Goal: Task Accomplishment & Management: Use online tool/utility

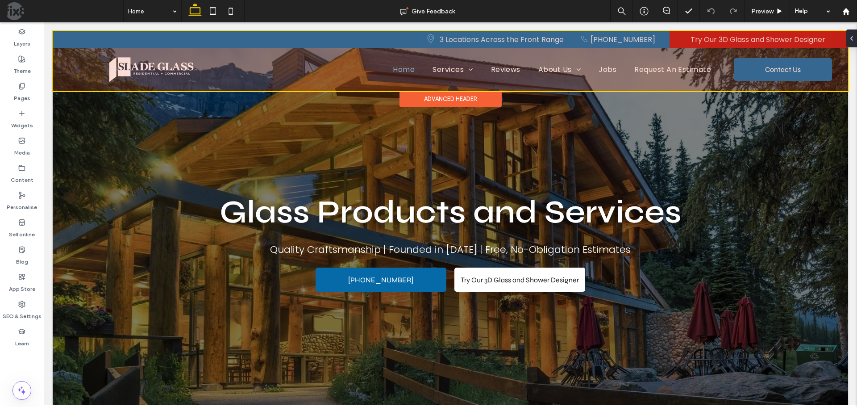
click at [753, 63] on div at bounding box center [451, 61] width 796 height 60
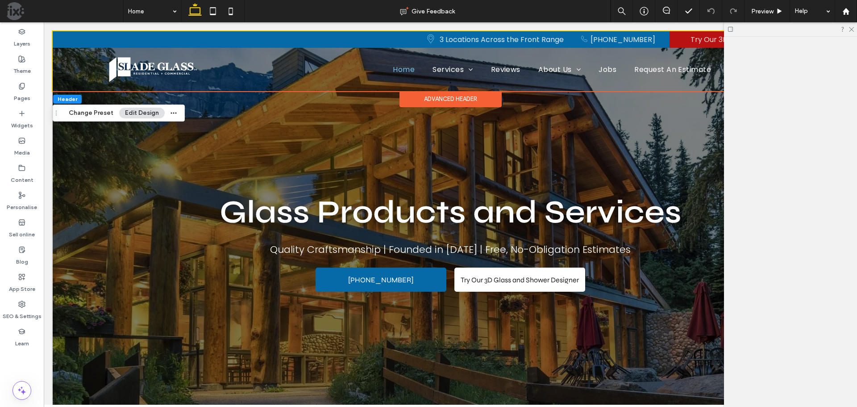
click at [753, 63] on div at bounding box center [790, 222] width 133 height 370
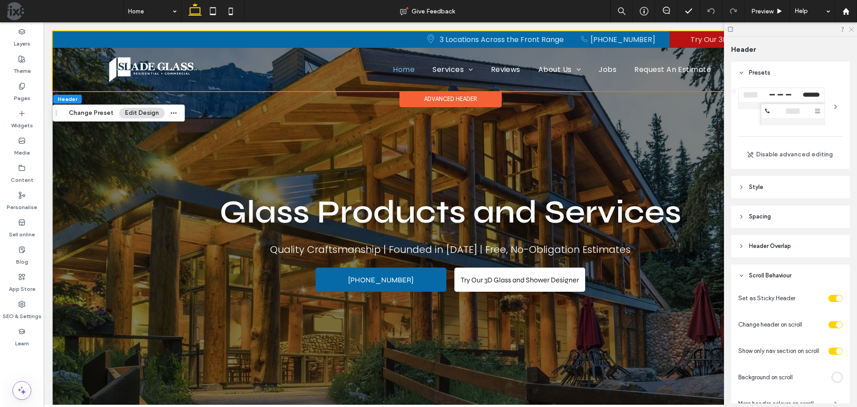
click at [852, 30] on icon at bounding box center [851, 29] width 6 height 6
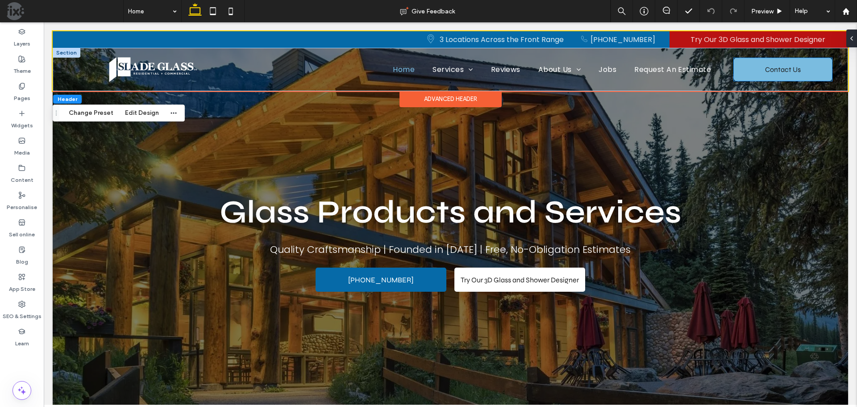
click at [790, 63] on span "Contact Us" at bounding box center [783, 69] width 36 height 23
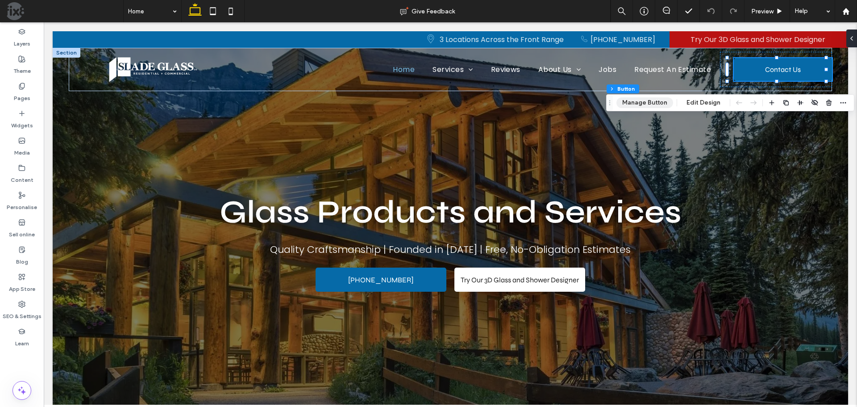
click at [648, 99] on button "Manage Button" at bounding box center [645, 102] width 57 height 11
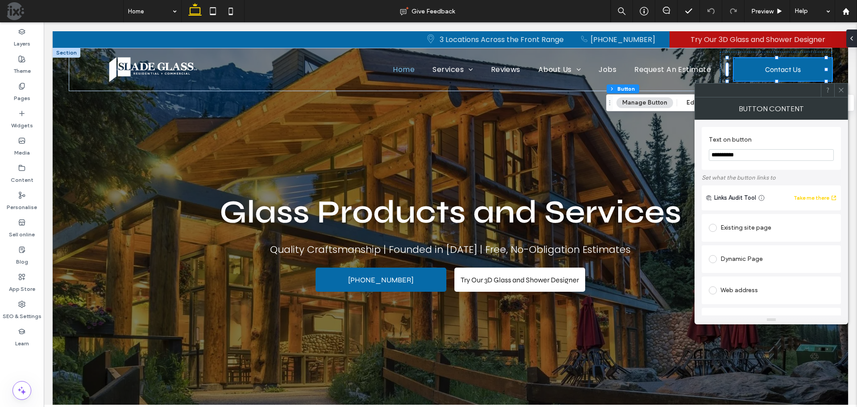
click at [742, 229] on div "Existing site page" at bounding box center [771, 228] width 125 height 14
type input "***"
click at [844, 86] on span at bounding box center [841, 89] width 7 height 13
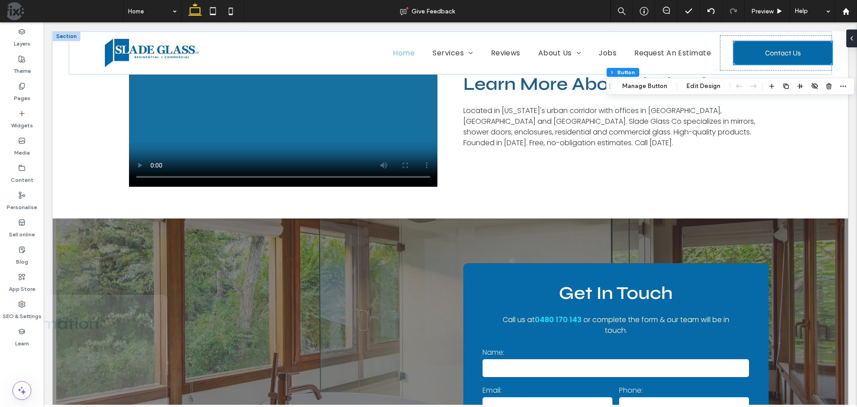
scroll to position [2009, 0]
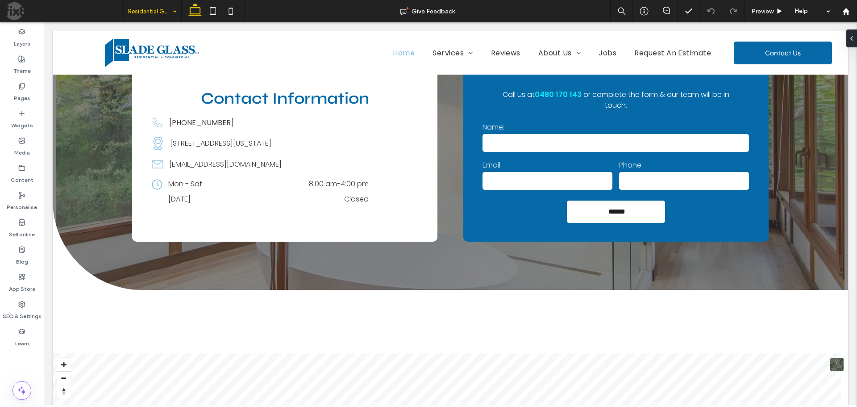
click at [163, 14] on input at bounding box center [150, 11] width 44 height 22
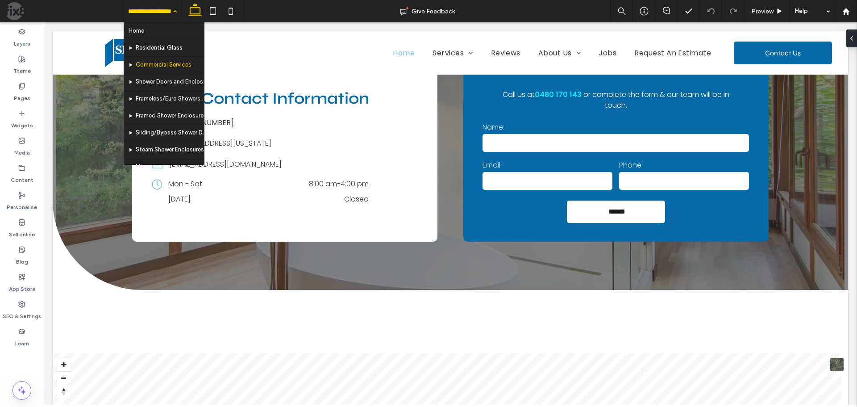
click at [161, 4] on input at bounding box center [150, 11] width 44 height 22
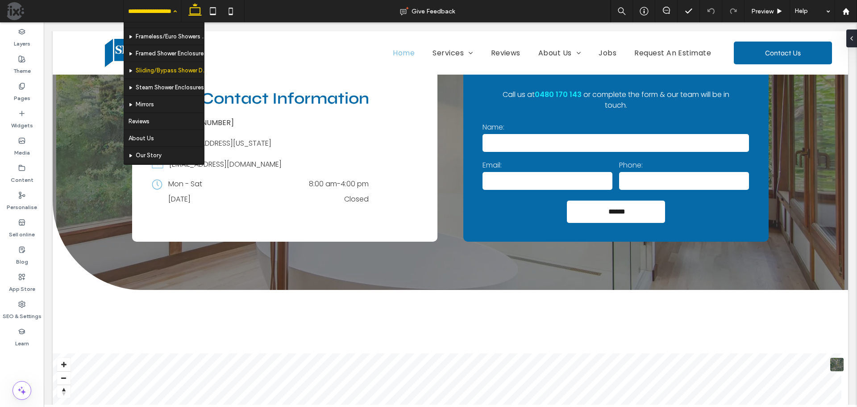
scroll to position [89, 0]
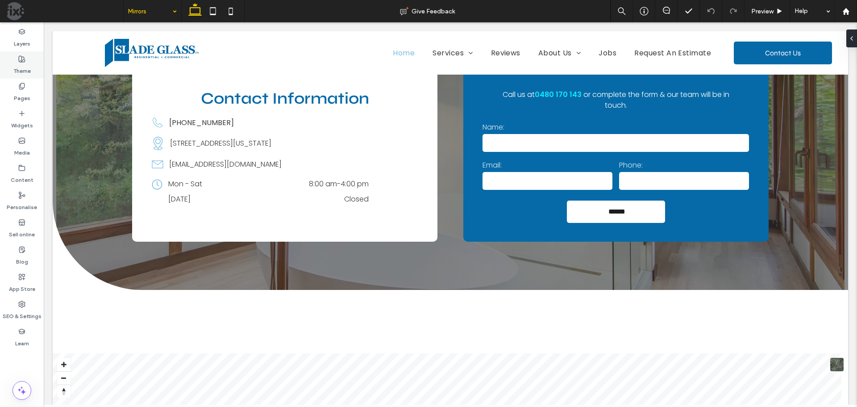
click at [12, 69] on div "Theme" at bounding box center [22, 64] width 44 height 27
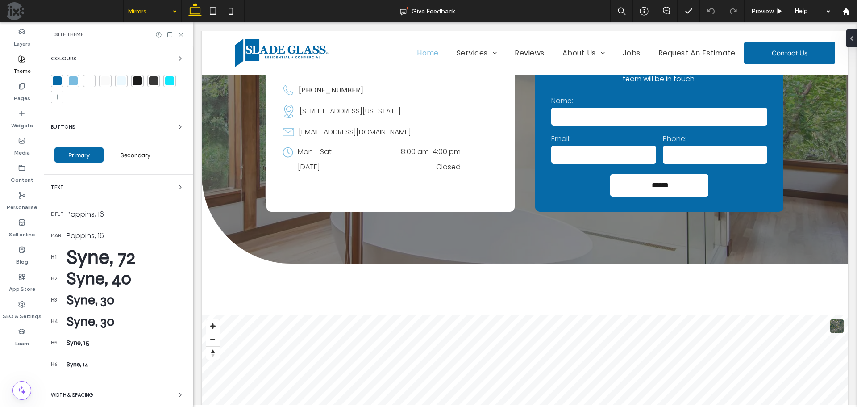
click at [91, 258] on div "Syne, 72" at bounding box center [126, 257] width 119 height 24
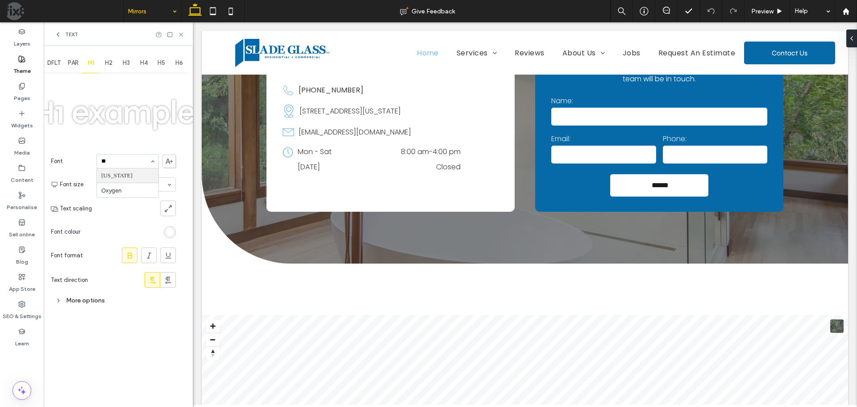
type input "***"
click at [127, 254] on icon at bounding box center [129, 253] width 9 height 9
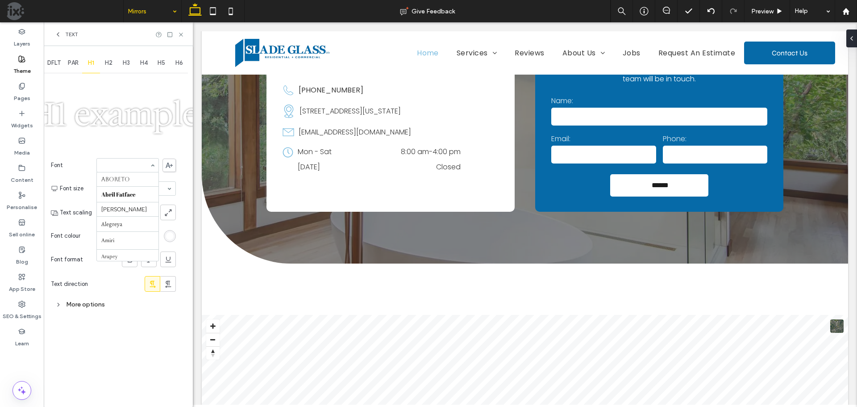
click at [119, 166] on input at bounding box center [125, 165] width 48 height 6
click at [130, 169] on input at bounding box center [125, 166] width 48 height 6
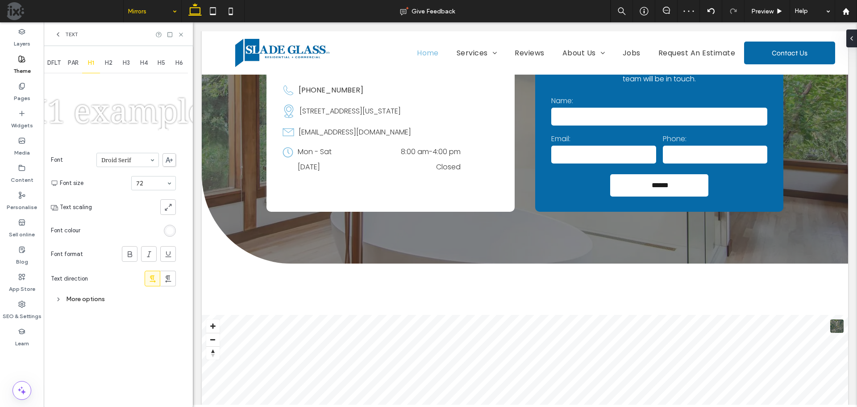
click at [130, 160] on input at bounding box center [125, 160] width 48 height 6
click at [128, 252] on icon at bounding box center [129, 256] width 9 height 9
click at [127, 252] on icon at bounding box center [129, 256] width 9 height 9
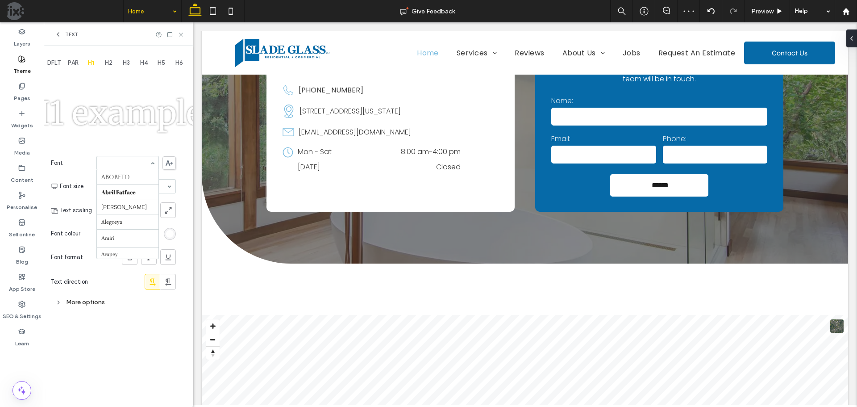
click at [142, 164] on input at bounding box center [125, 163] width 48 height 6
click at [139, 166] on div at bounding box center [128, 161] width 62 height 13
click at [131, 257] on use at bounding box center [130, 259] width 4 height 6
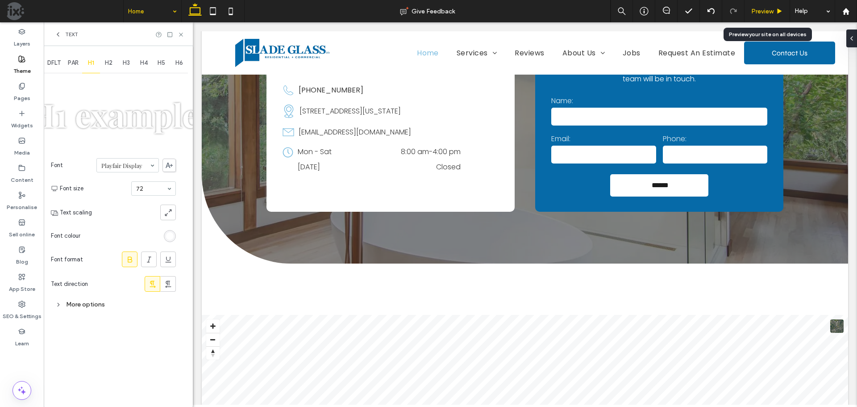
click at [763, 8] on span "Preview" at bounding box center [762, 12] width 22 height 8
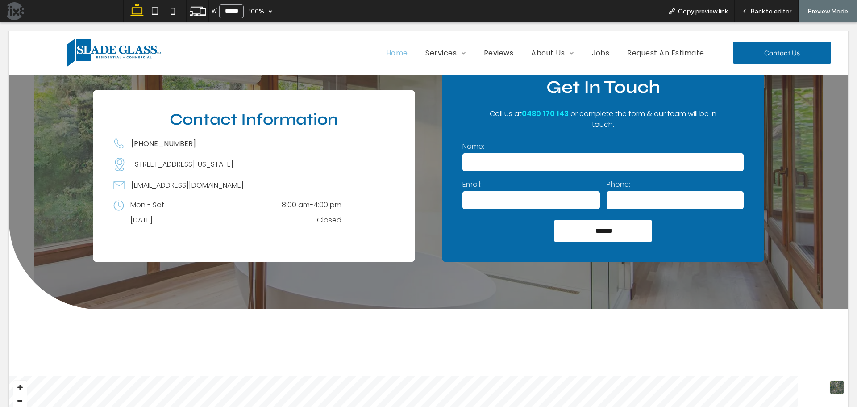
click at [232, 9] on input "******" at bounding box center [231, 11] width 25 height 14
type input "******"
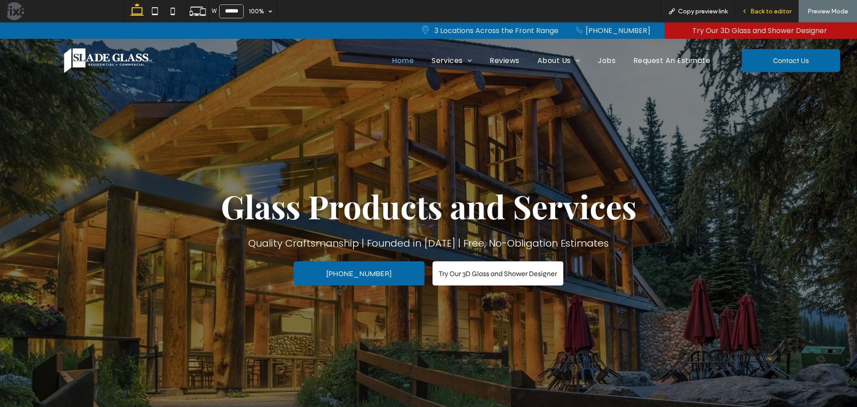
click at [765, 11] on span "Back to editor" at bounding box center [771, 12] width 41 height 8
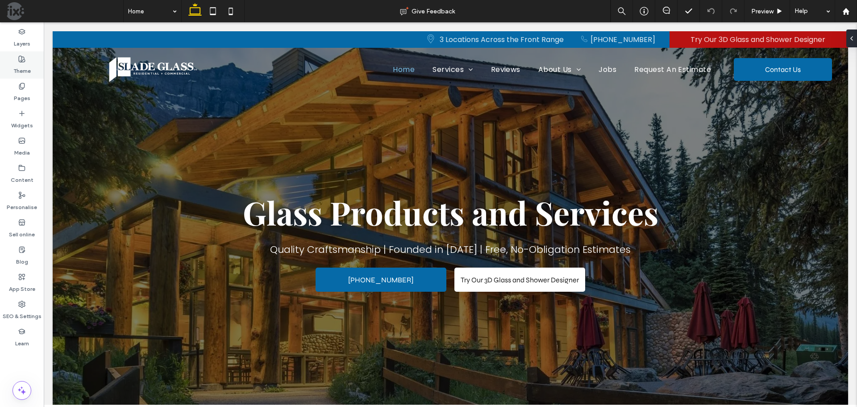
click at [25, 67] on label "Theme" at bounding box center [21, 69] width 17 height 13
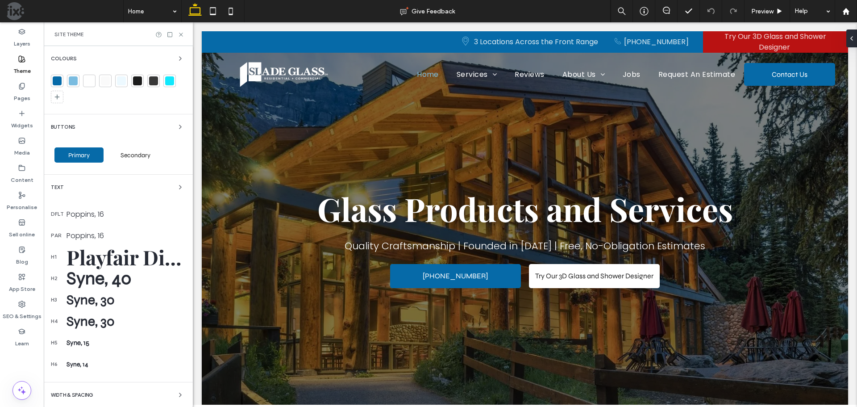
click at [98, 283] on div "Syne, 40" at bounding box center [126, 277] width 119 height 21
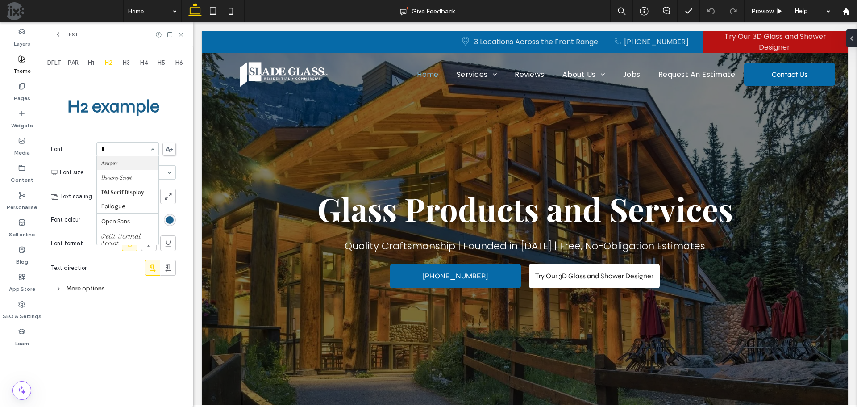
scroll to position [173, 0]
type input "**"
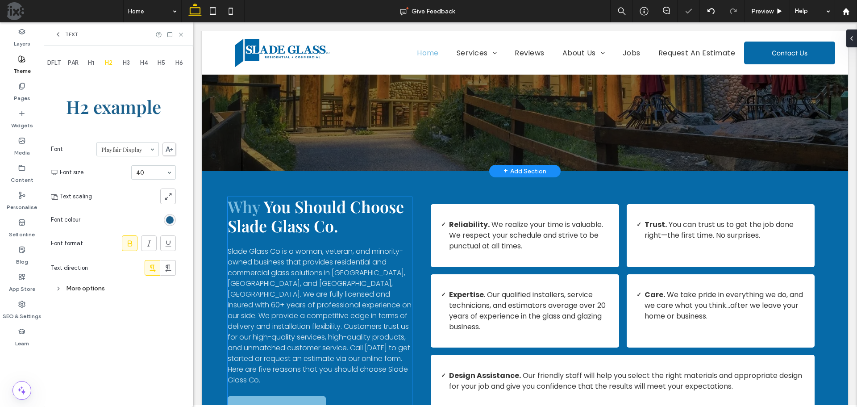
scroll to position [268, 0]
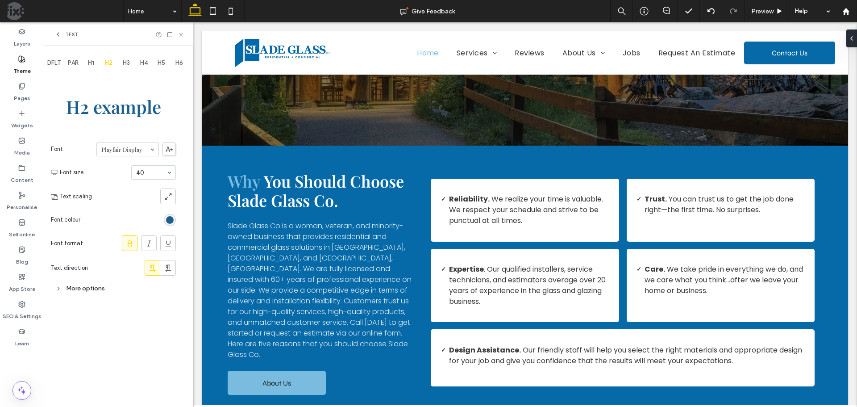
click at [126, 63] on span "H3" at bounding box center [126, 62] width 7 height 7
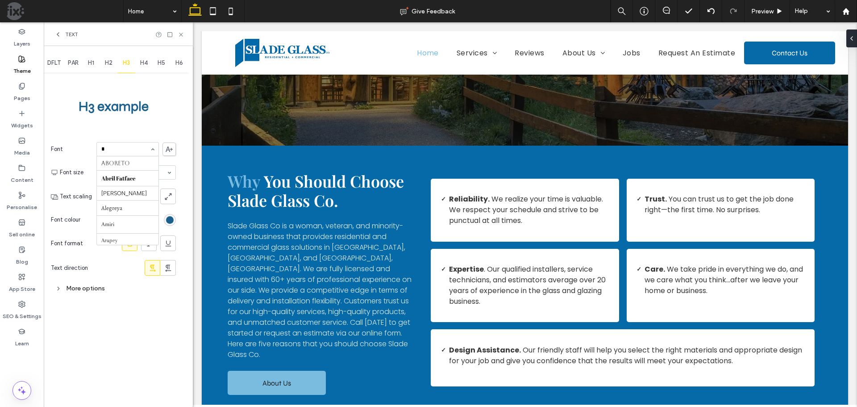
scroll to position [173, 0]
type input "**"
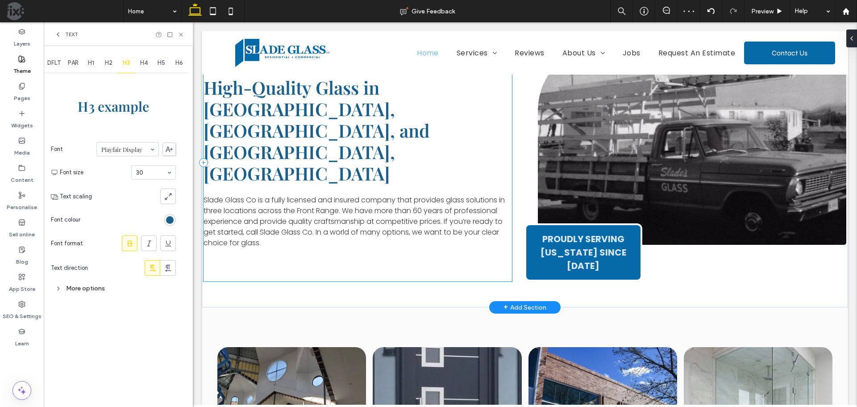
scroll to position [893, 0]
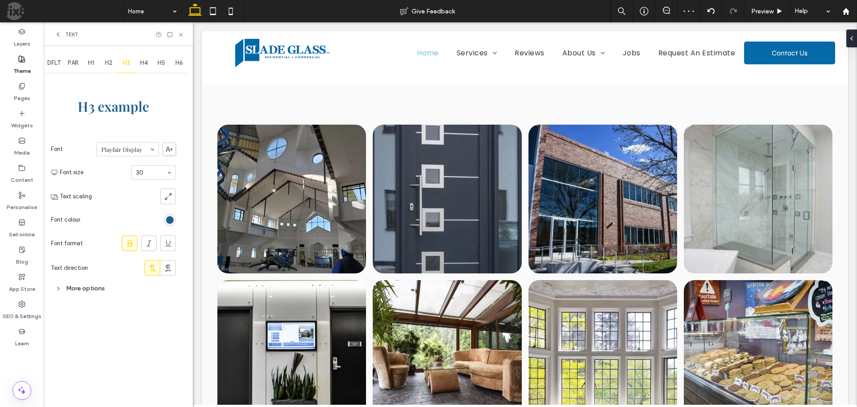
click at [143, 63] on span "H4" at bounding box center [144, 62] width 8 height 7
type input "**"
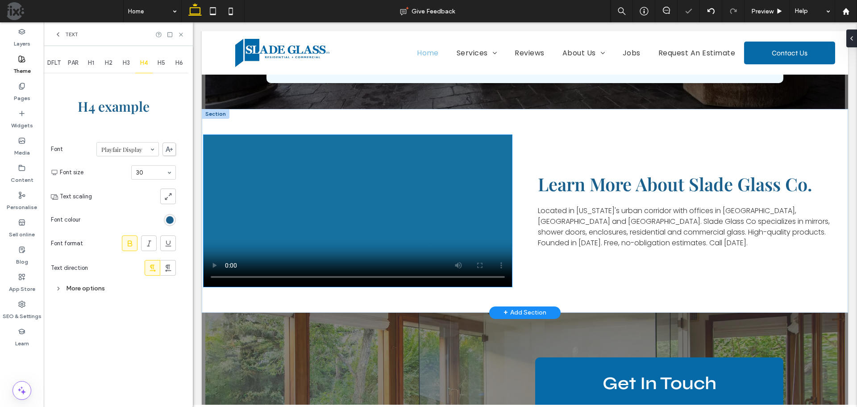
scroll to position [1786, 0]
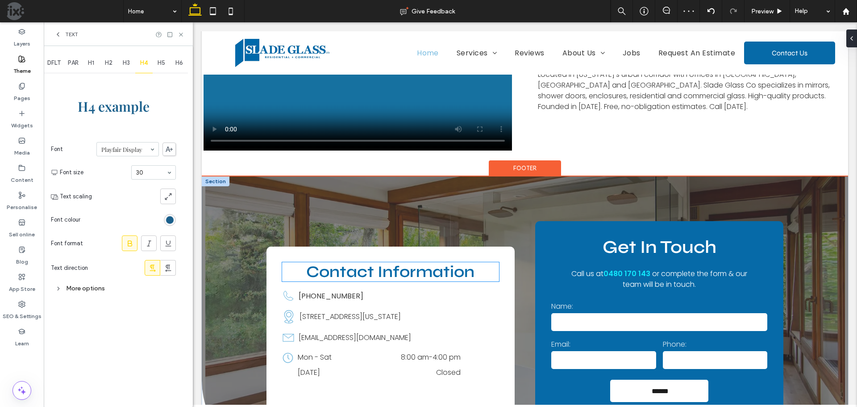
click at [411, 262] on span "Contact Information" at bounding box center [390, 271] width 168 height 19
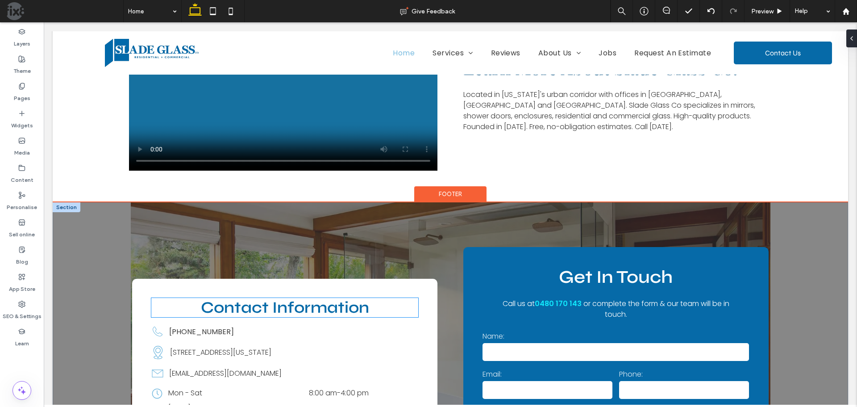
click at [331, 279] on div "Contact Information Phone Icon (303) 276-1550 Location Icon 1770 38th Street, B…" at bounding box center [284, 365] width 305 height 172
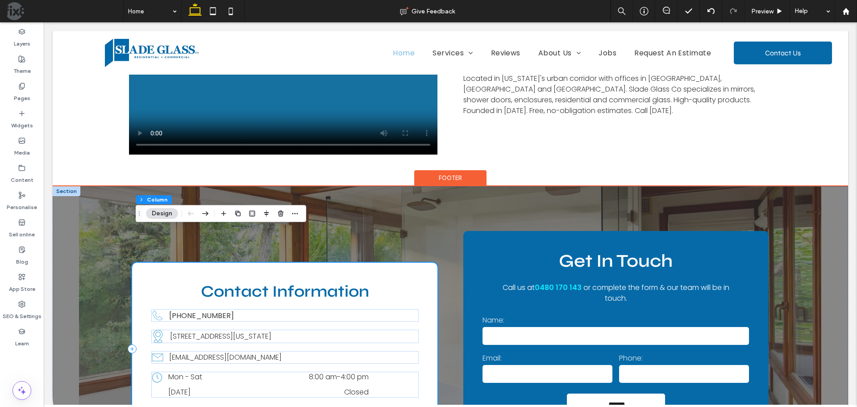
scroll to position [1805, 0]
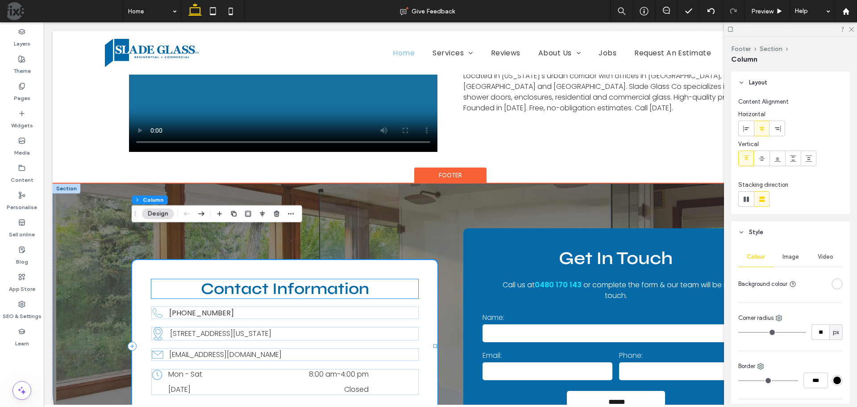
click at [342, 279] on span "Contact Information" at bounding box center [285, 288] width 168 height 19
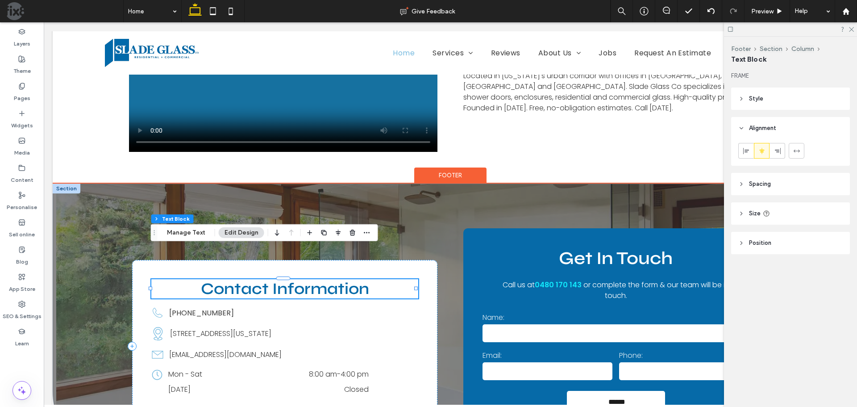
click at [342, 279] on div "Contact Information" at bounding box center [284, 288] width 267 height 19
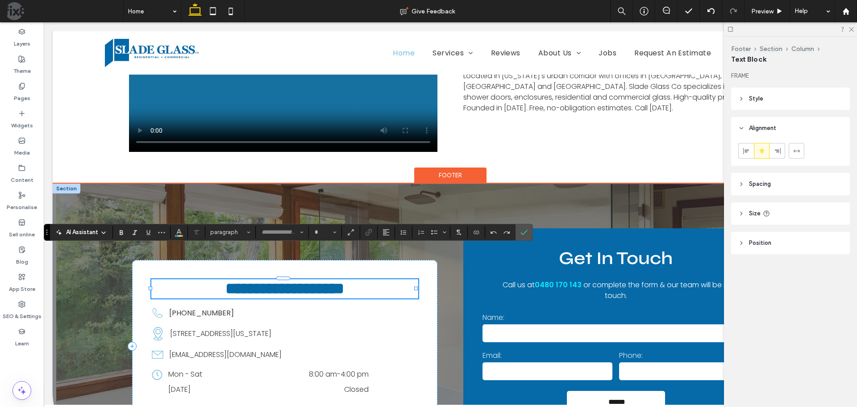
type input "****"
type input "**"
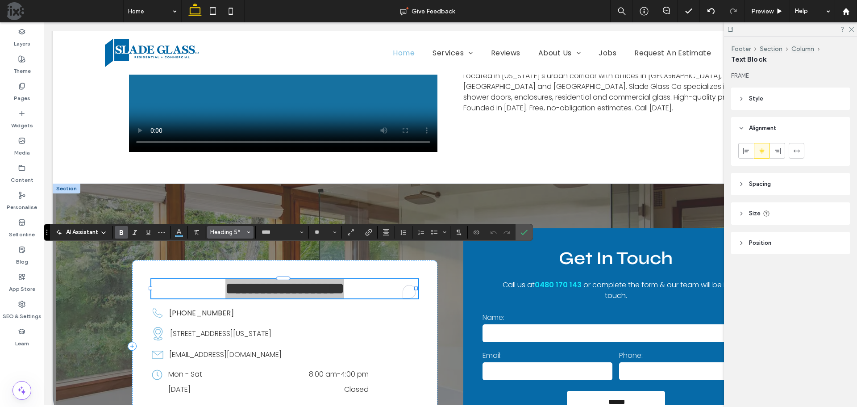
click at [221, 233] on span "Heading 5*" at bounding box center [227, 232] width 35 height 7
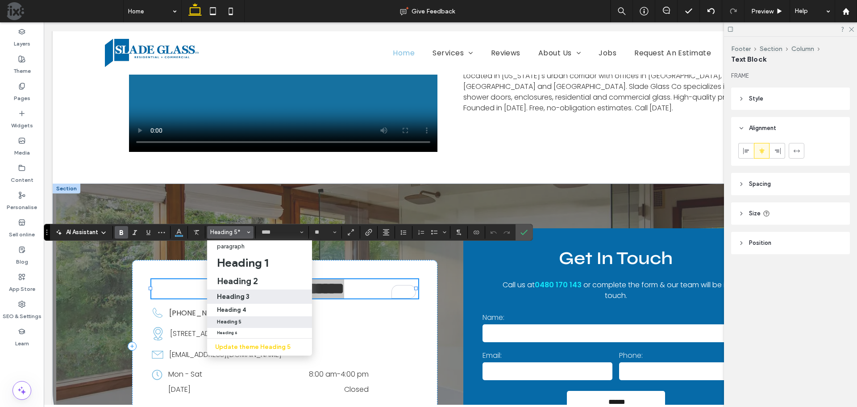
drag, startPoint x: 197, startPoint y: 275, endPoint x: 240, endPoint y: 297, distance: 48.3
click at [240, 297] on h3 "Heading 3" at bounding box center [233, 296] width 33 height 8
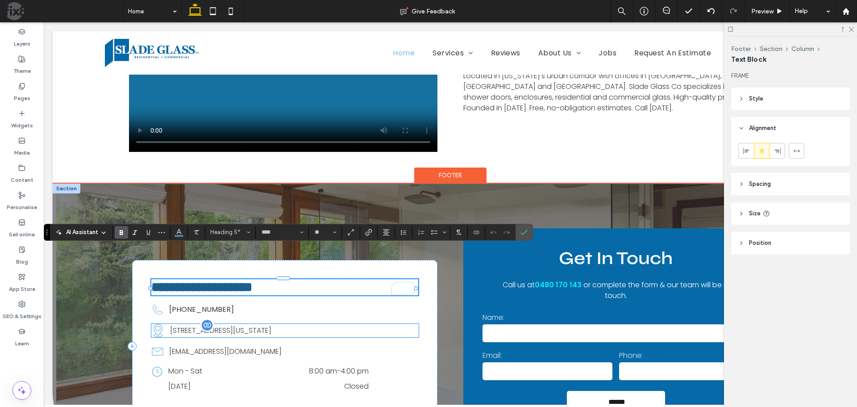
type input "**********"
type input "**"
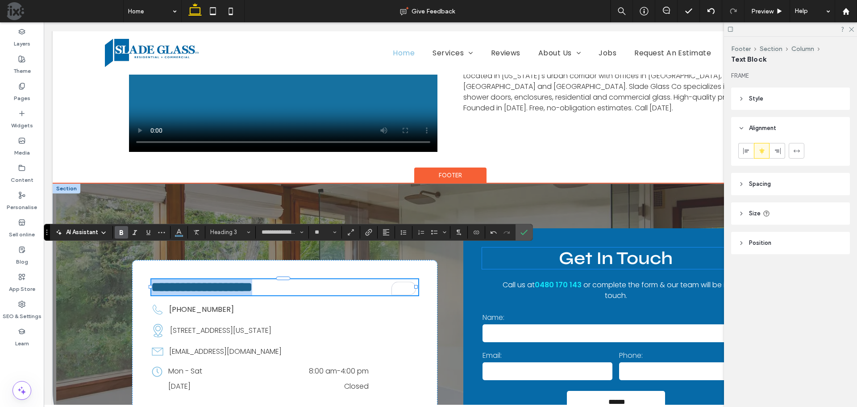
click at [596, 247] on span "Get In Touch" at bounding box center [616, 257] width 114 height 21
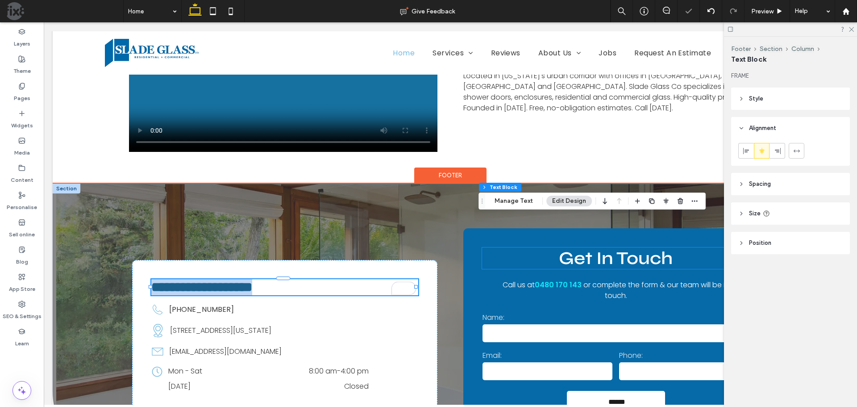
click at [596, 247] on span "Get In Touch" at bounding box center [616, 257] width 114 height 21
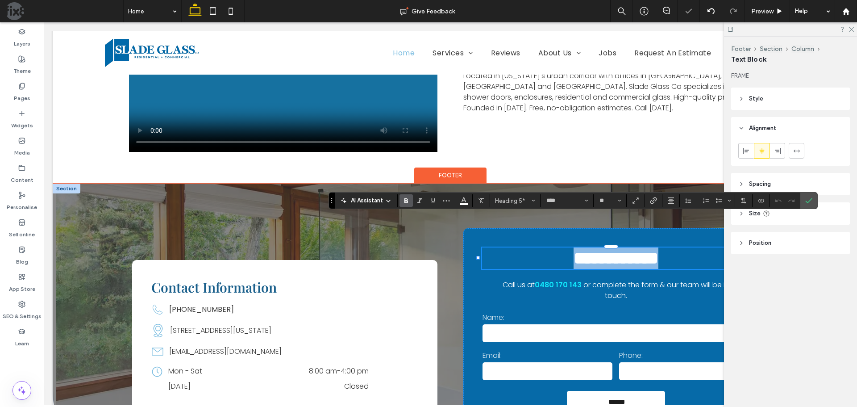
scroll to position [1815, 0]
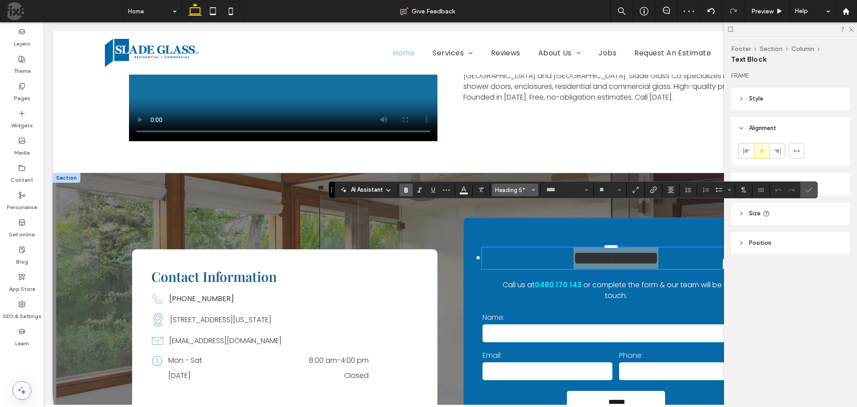
click at [521, 190] on span "Heading 5*" at bounding box center [512, 190] width 35 height 7
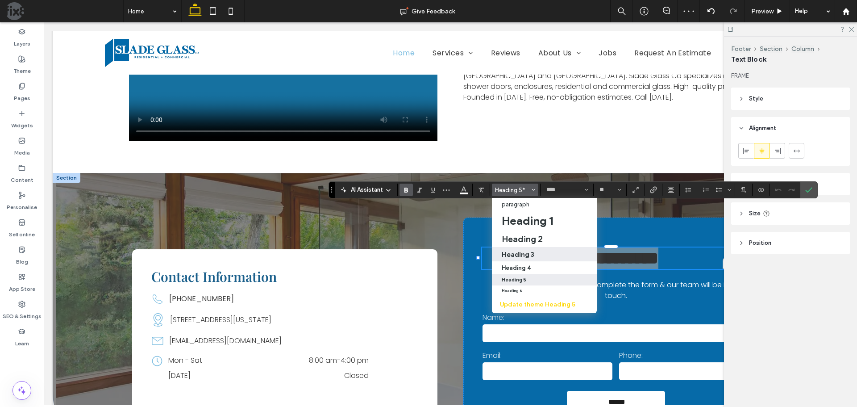
click at [523, 255] on h3 "Heading 3" at bounding box center [518, 254] width 33 height 8
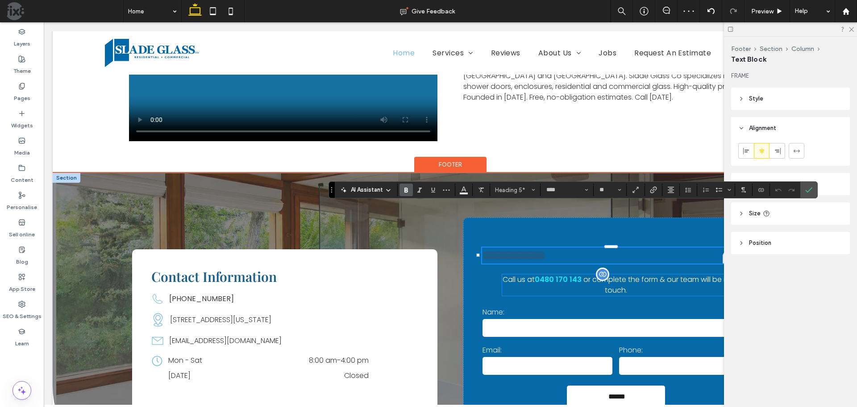
type input "**********"
type input "**"
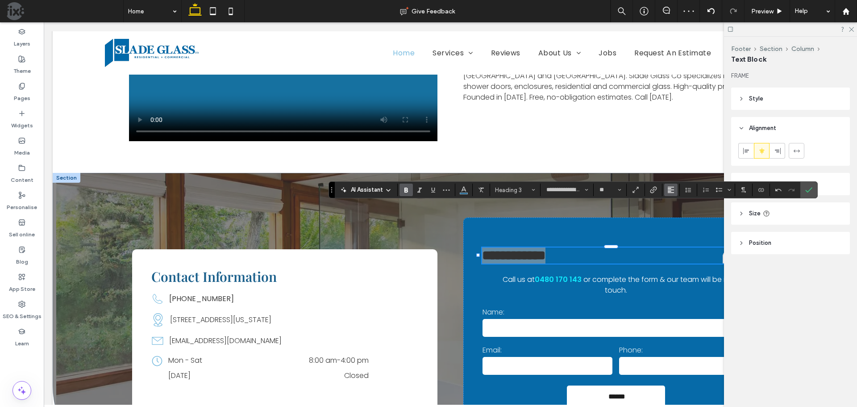
click at [669, 189] on icon "Alignment" at bounding box center [670, 189] width 7 height 7
drag, startPoint x: 678, startPoint y: 219, endPoint x: 646, endPoint y: 194, distance: 40.1
click at [678, 219] on use "ui.textEditor.alignment.center" at bounding box center [678, 217] width 6 height 6
click at [810, 188] on icon "Confirm" at bounding box center [808, 189] width 7 height 7
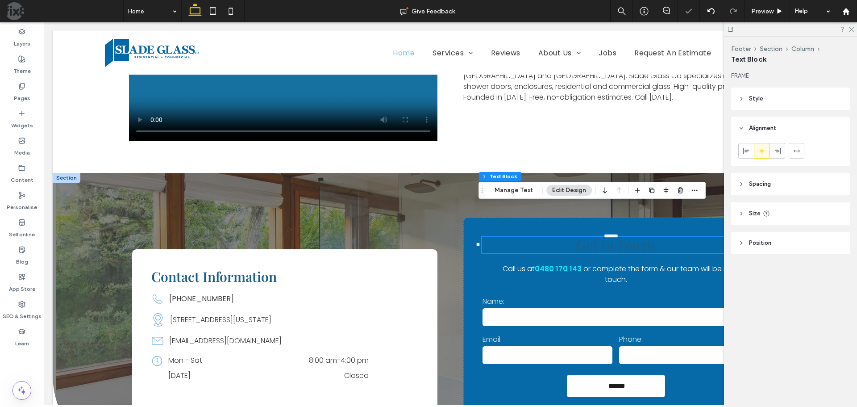
click at [646, 236] on span "Get In Touch" at bounding box center [615, 245] width 79 height 18
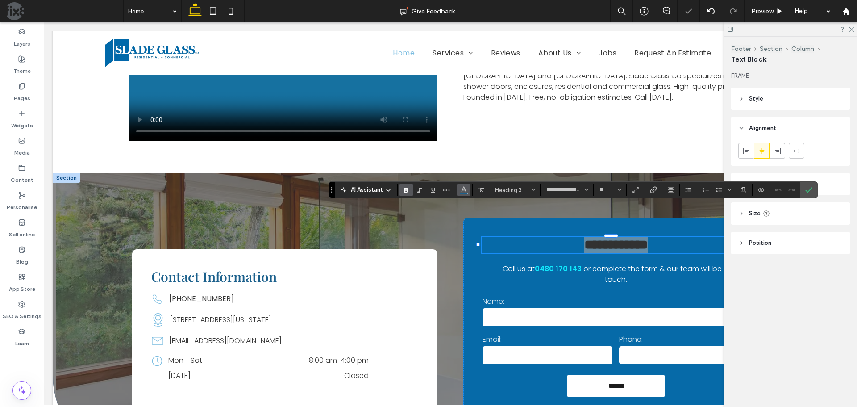
click at [464, 186] on icon "Colour" at bounding box center [463, 188] width 7 height 7
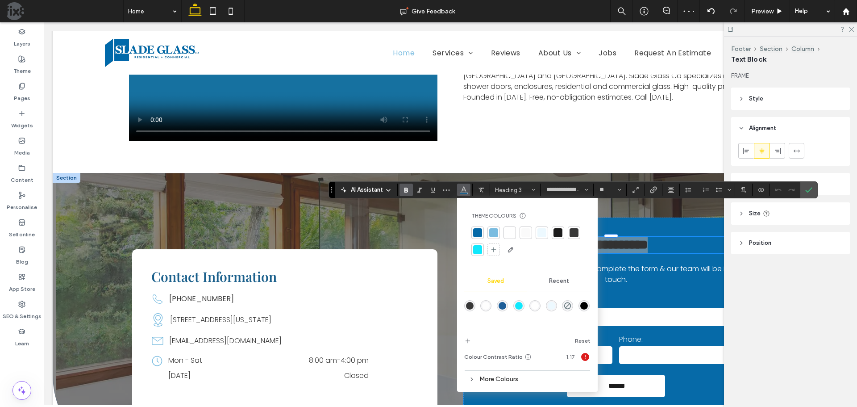
click at [517, 231] on div at bounding box center [527, 241] width 112 height 30
click at [511, 231] on div at bounding box center [509, 232] width 9 height 9
click at [810, 187] on icon "Confirm" at bounding box center [808, 189] width 7 height 7
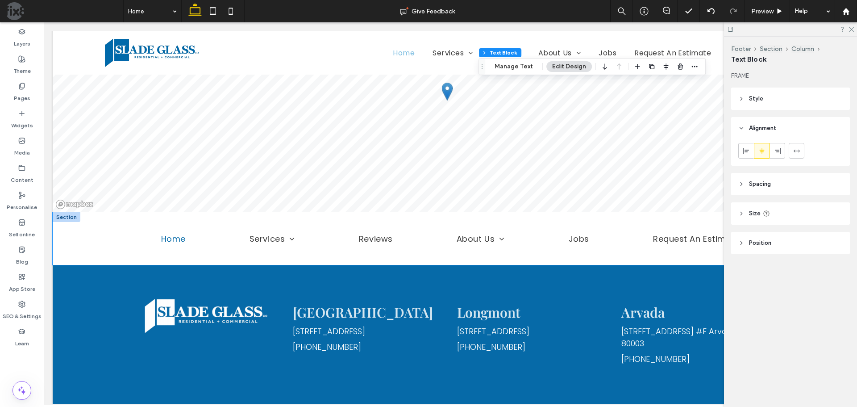
scroll to position [2361, 0]
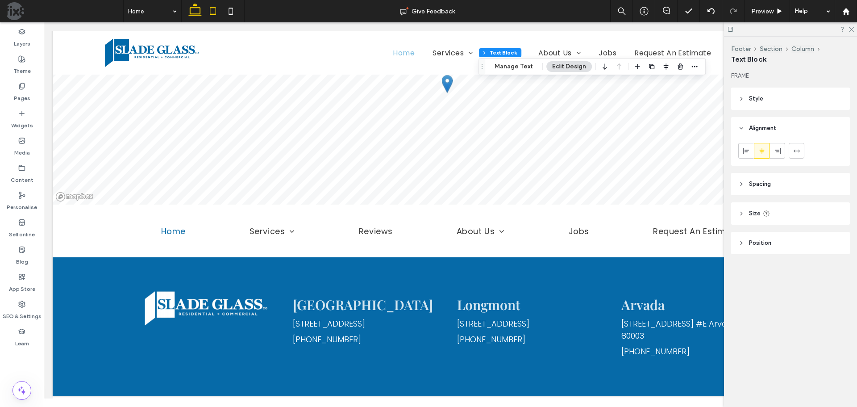
click at [212, 11] on icon at bounding box center [213, 11] width 18 height 18
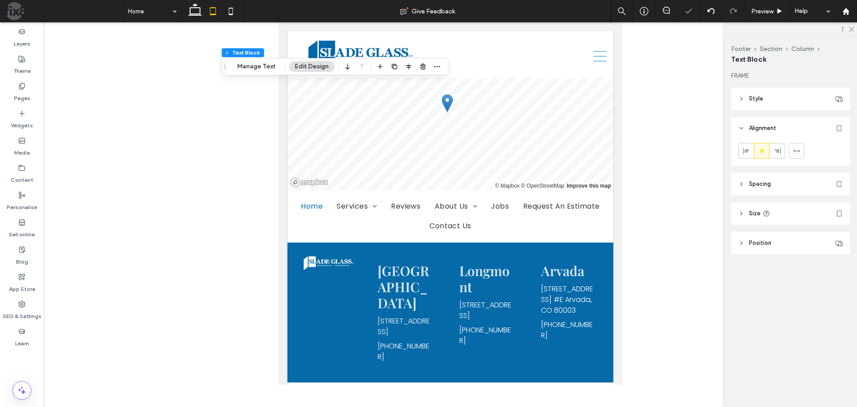
scroll to position [2117, 0]
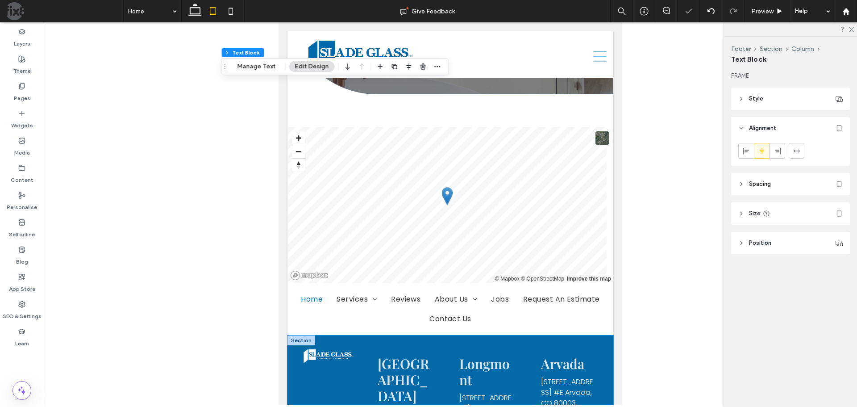
click at [446, 335] on div "Boulder 1770 38th St Boulder , CO 80301 (303) 276-1550 Longmont 504 5th Ave Lon…" at bounding box center [451, 405] width 326 height 140
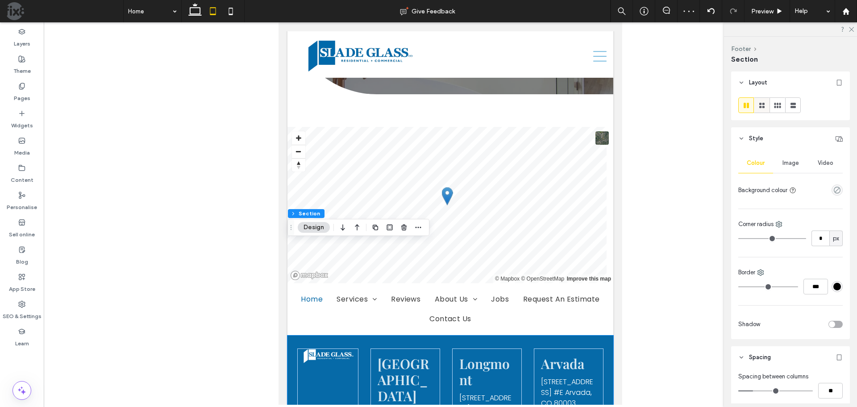
click at [764, 104] on use at bounding box center [761, 105] width 5 height 5
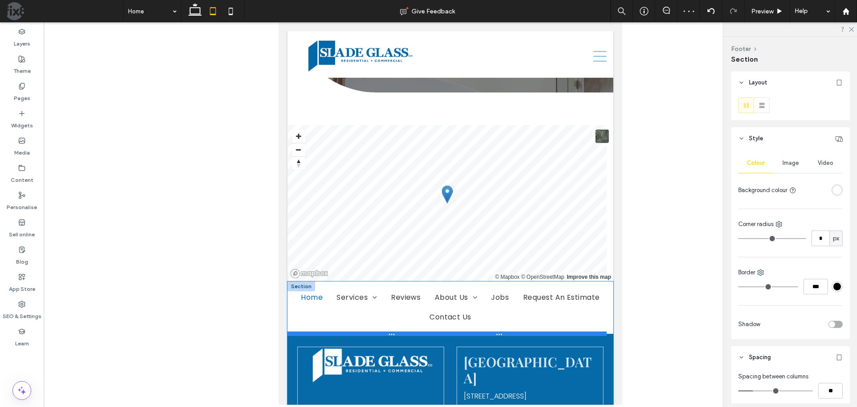
click at [592, 331] on div at bounding box center [447, 333] width 319 height 4
type input "***"
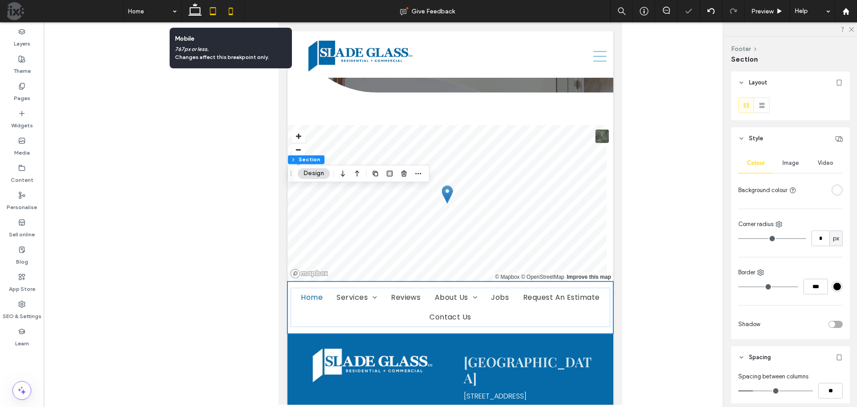
click at [231, 8] on use at bounding box center [231, 11] width 4 height 7
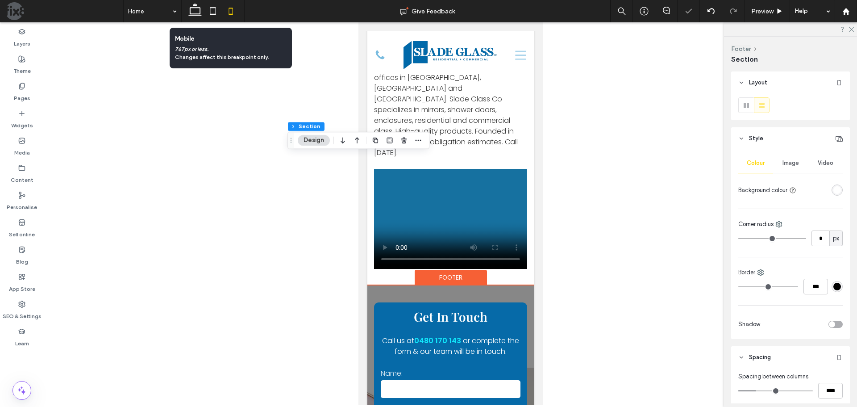
type input "*"
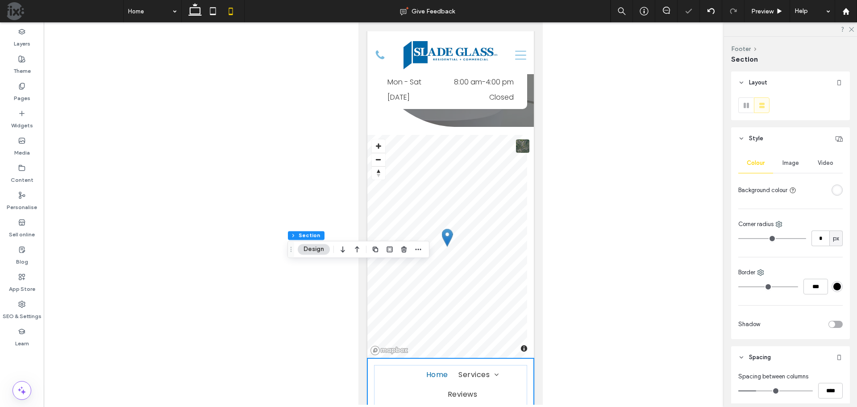
scroll to position [2764, 0]
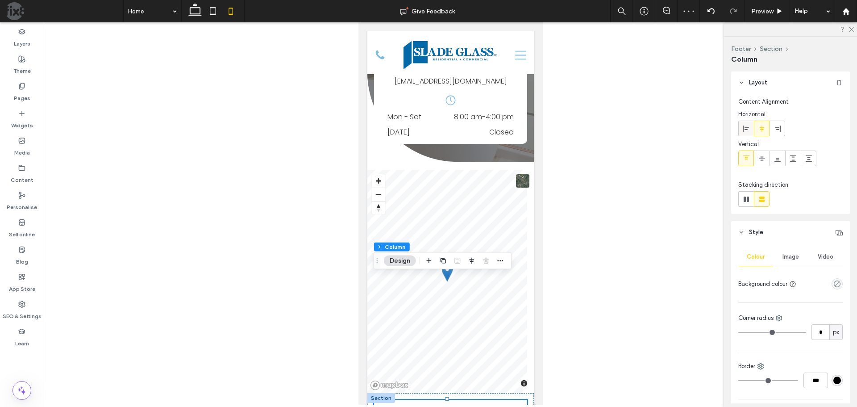
click at [750, 124] on div at bounding box center [746, 128] width 15 height 15
click at [763, 128] on use at bounding box center [761, 128] width 5 height 6
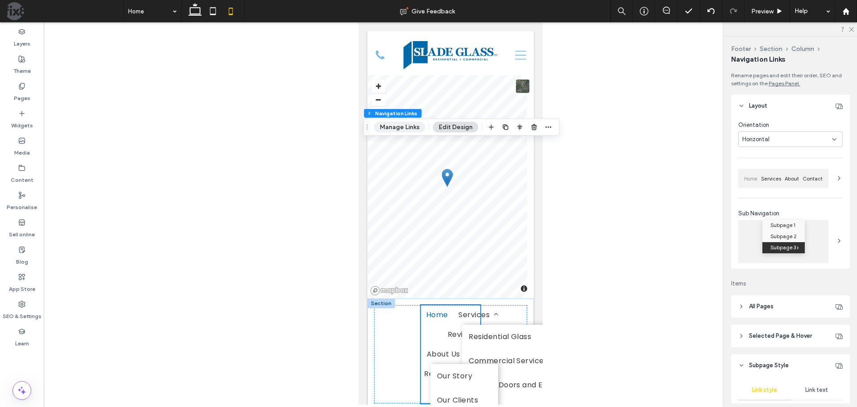
scroll to position [2853, 0]
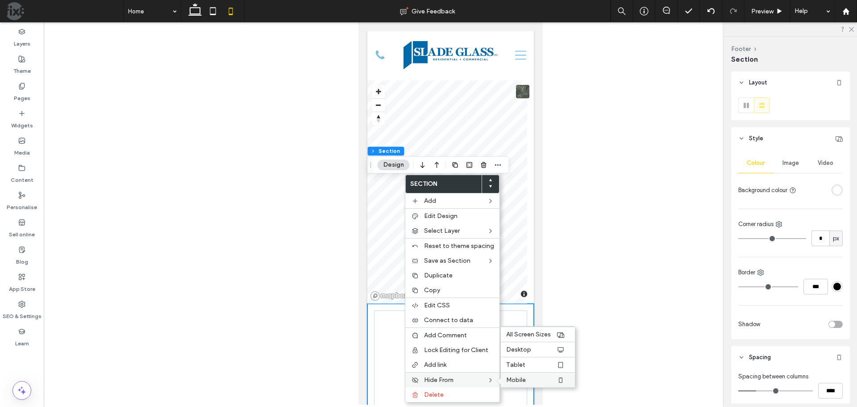
click at [537, 382] on label "Mobile" at bounding box center [531, 380] width 50 height 8
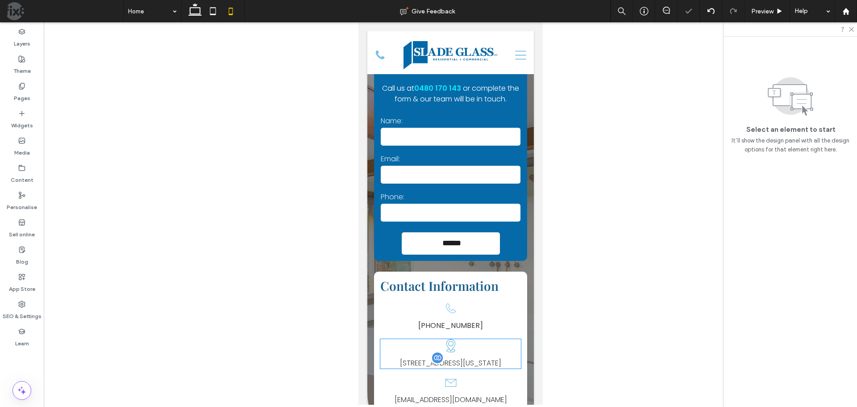
scroll to position [2407, 0]
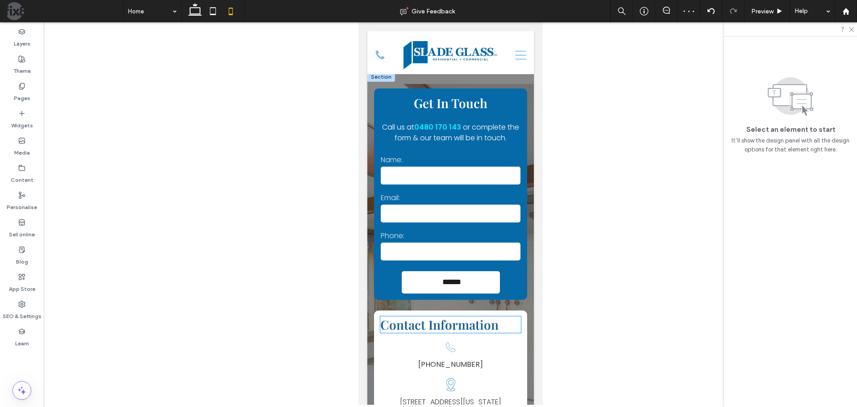
click at [490, 316] on span "Contact Information" at bounding box center [439, 324] width 118 height 17
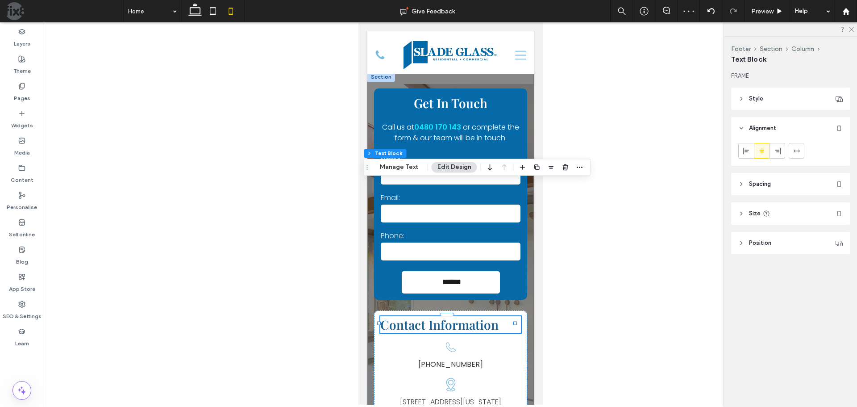
click at [490, 316] on div "Contact Information" at bounding box center [450, 324] width 141 height 17
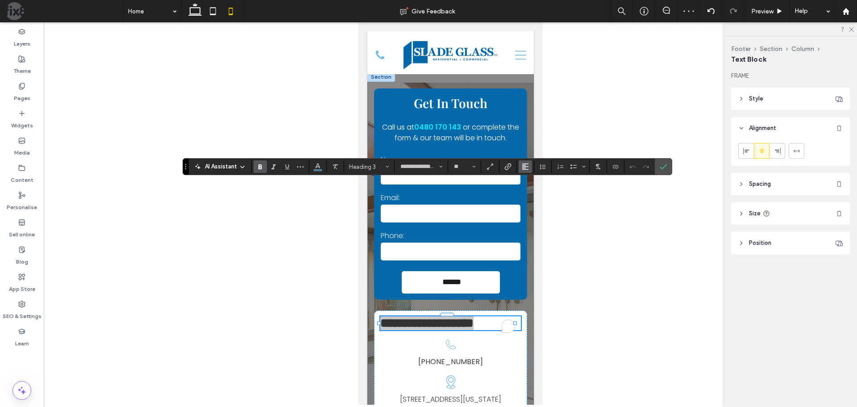
click at [528, 166] on icon "Alignment" at bounding box center [525, 166] width 7 height 7
drag, startPoint x: 532, startPoint y: 191, endPoint x: 181, endPoint y: 171, distance: 351.5
click at [532, 192] on use "ui.textEditor.alignment.center" at bounding box center [532, 194] width 6 height 6
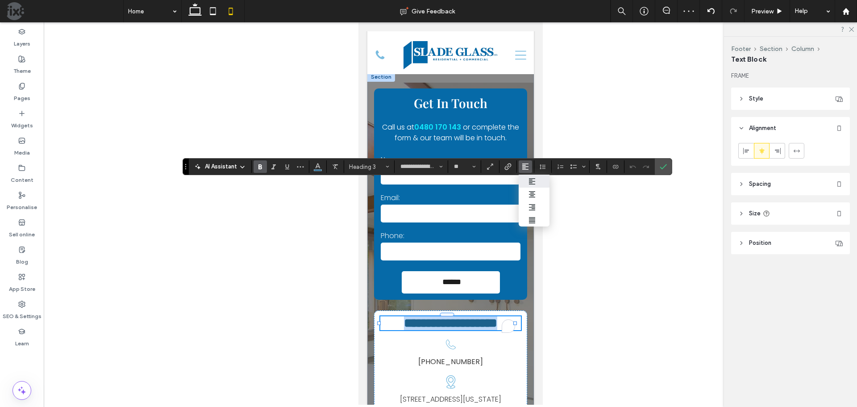
scroll to position [2418, 0]
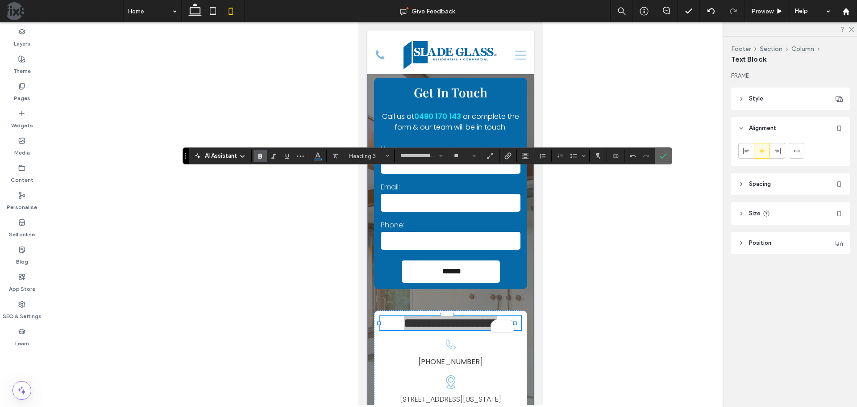
click at [665, 154] on icon "Confirm" at bounding box center [663, 155] width 7 height 7
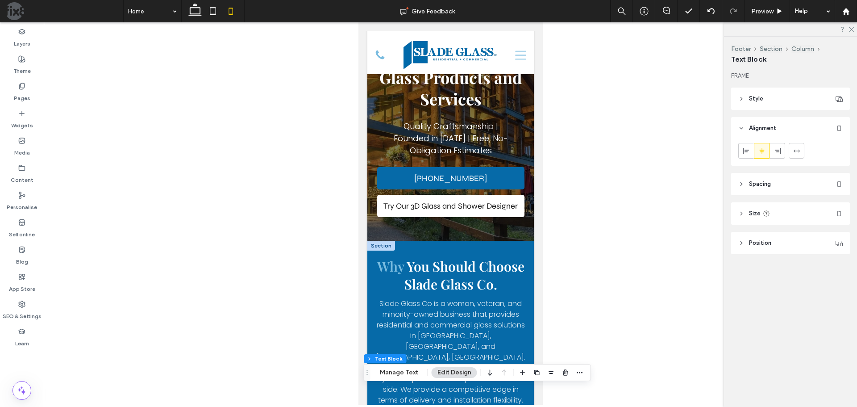
scroll to position [0, 0]
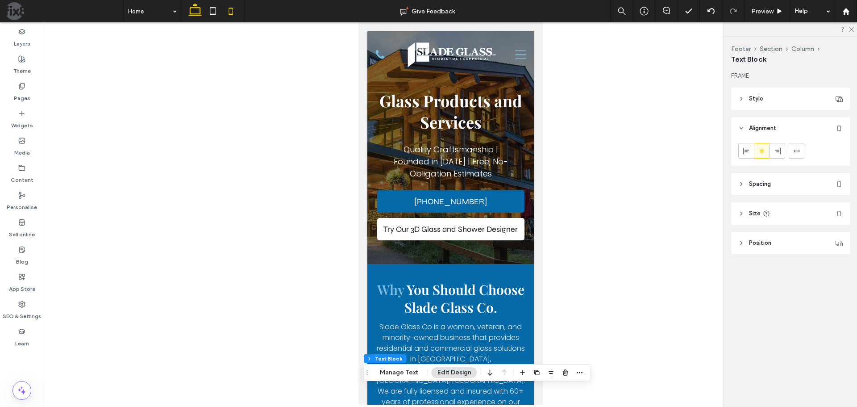
click at [189, 10] on icon at bounding box center [195, 11] width 18 height 18
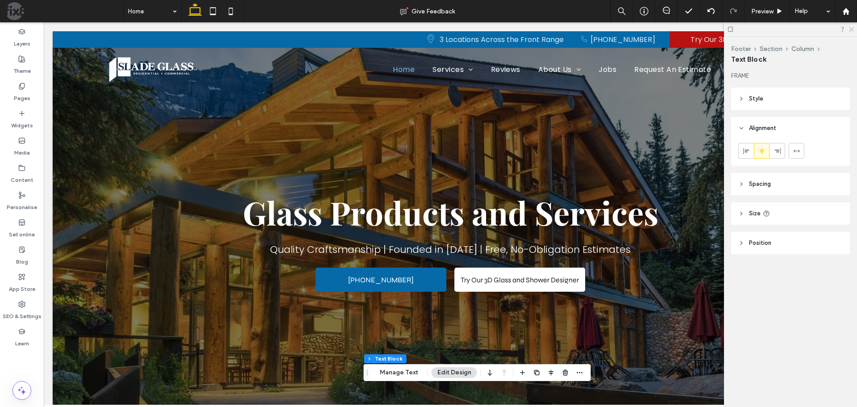
click at [851, 27] on icon at bounding box center [851, 29] width 6 height 6
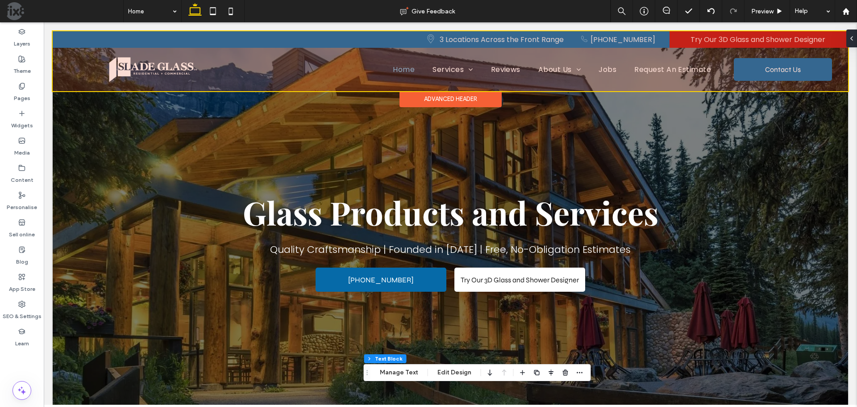
click at [455, 70] on div at bounding box center [451, 61] width 796 height 60
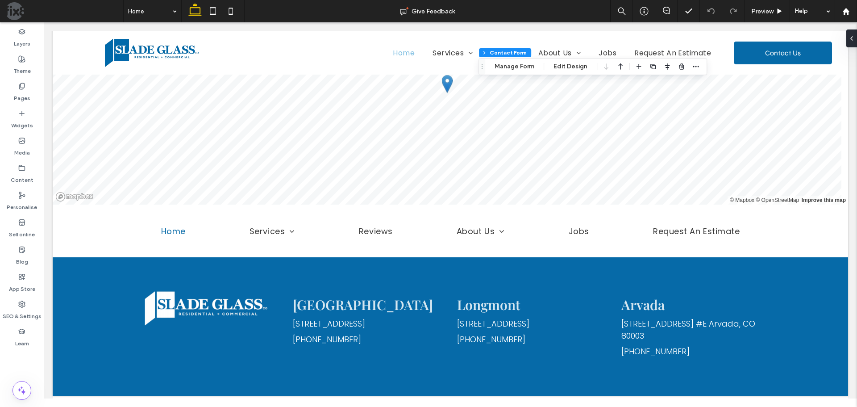
scroll to position [1988, 0]
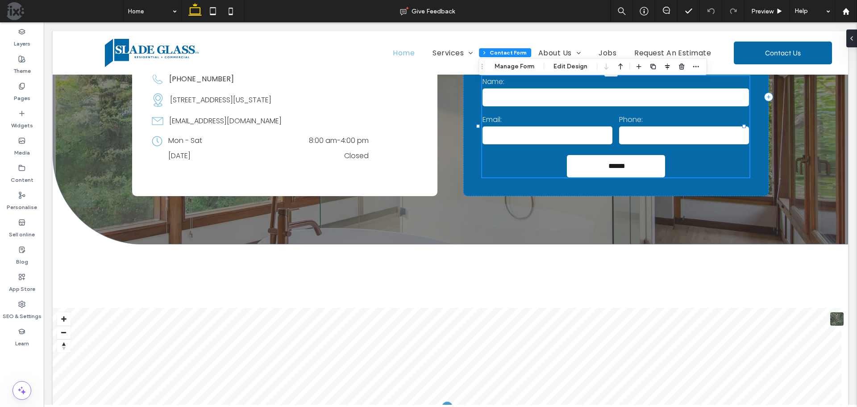
type input "*"
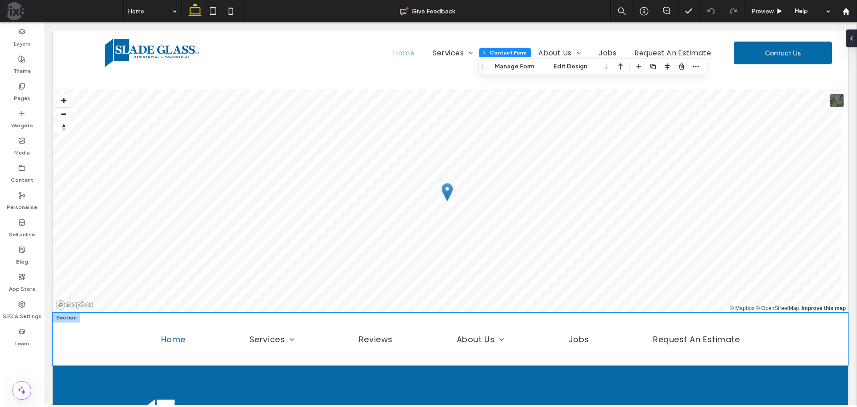
scroll to position [2361, 0]
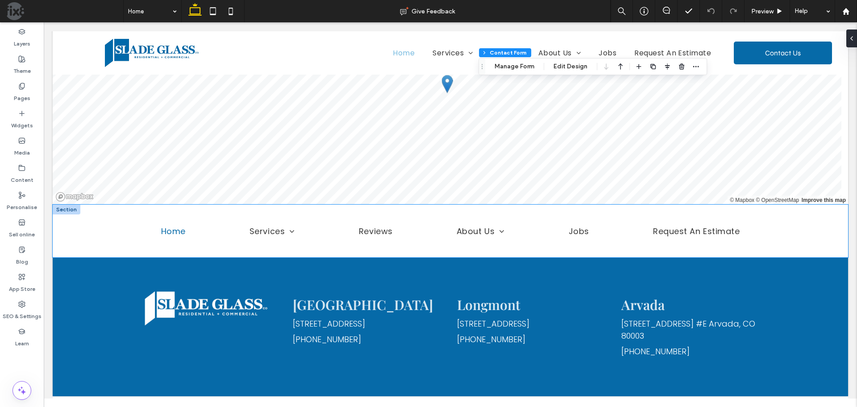
click at [809, 204] on div "Home Services Residential Glass Commercial Services Shower Doors and Enclosures…" at bounding box center [451, 230] width 796 height 53
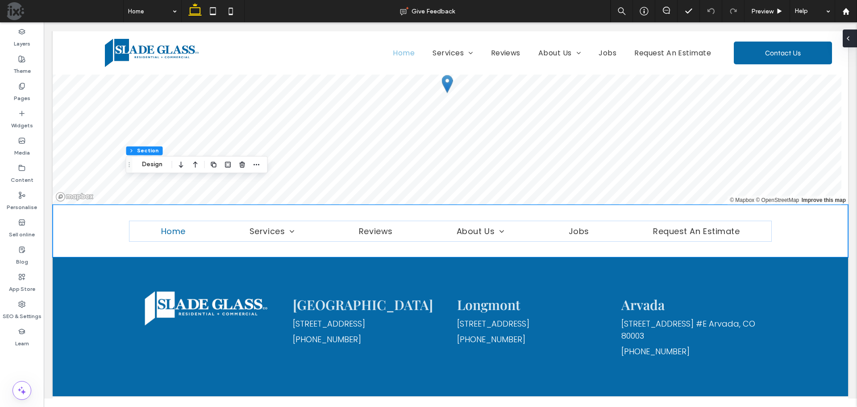
click at [851, 42] on span at bounding box center [848, 38] width 7 height 18
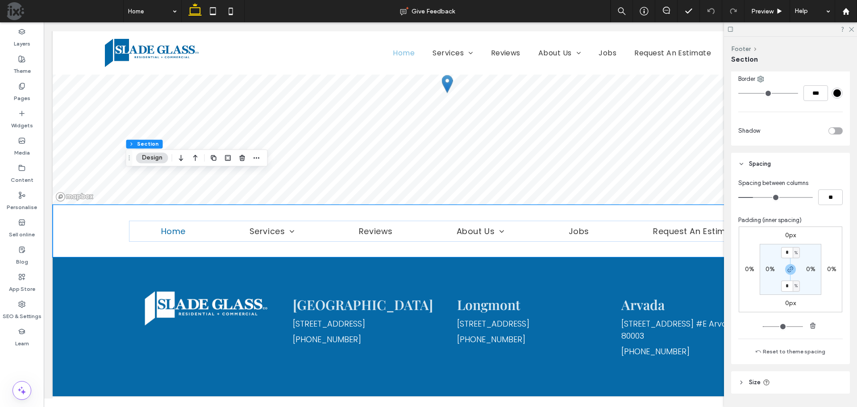
scroll to position [262, 0]
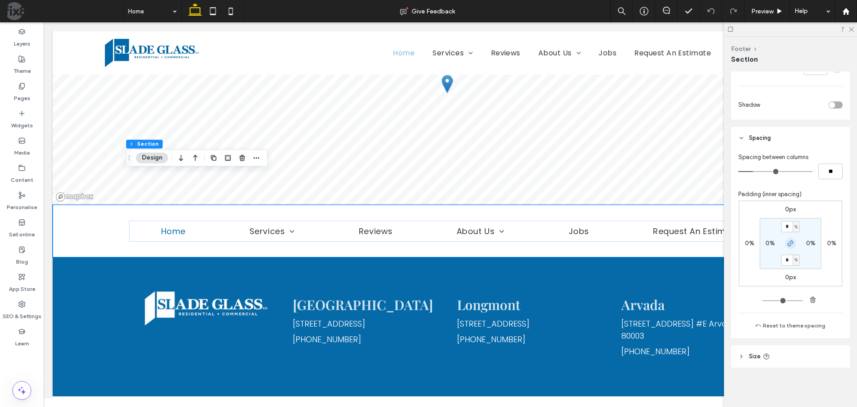
click at [792, 243] on icon "button" at bounding box center [790, 243] width 7 height 7
click at [788, 259] on label "2%" at bounding box center [790, 260] width 9 height 8
type input "*"
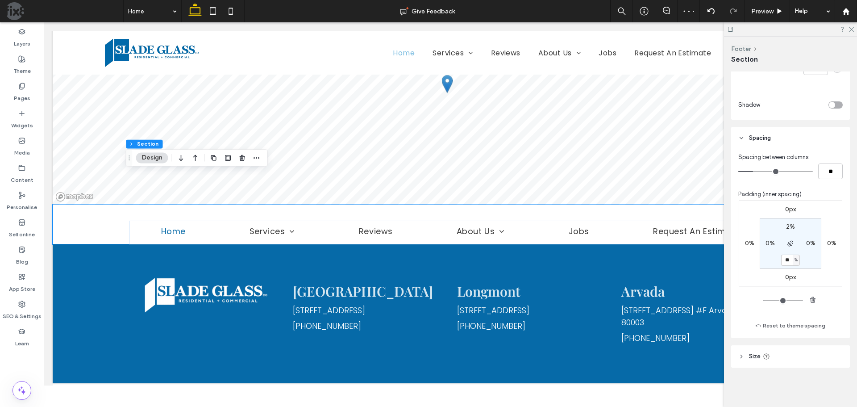
type input "**"
type input "*"
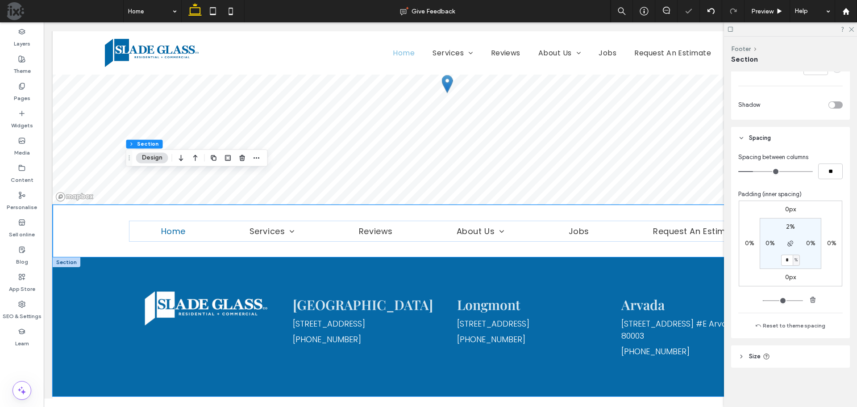
click at [124, 257] on div "Boulder 1770 38th St Boulder , CO 80301 (303) 276-1550 Longmont 504 5th Ave Lon…" at bounding box center [451, 326] width 796 height 139
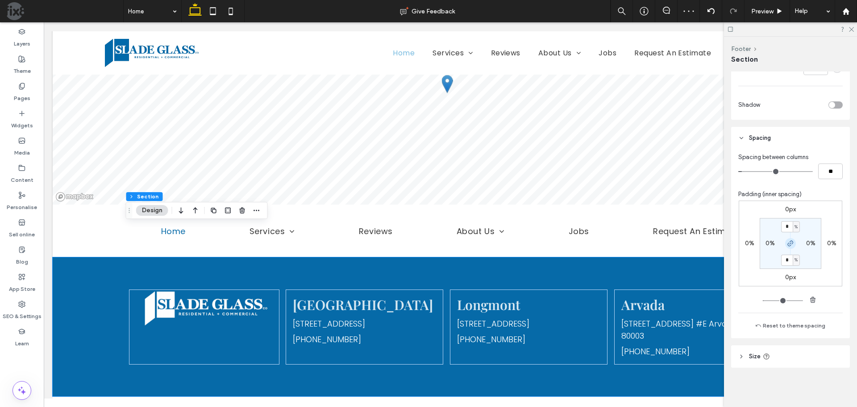
click at [791, 244] on icon "button" at bounding box center [790, 243] width 7 height 7
click at [788, 260] on label "4%" at bounding box center [790, 260] width 9 height 8
type input "*"
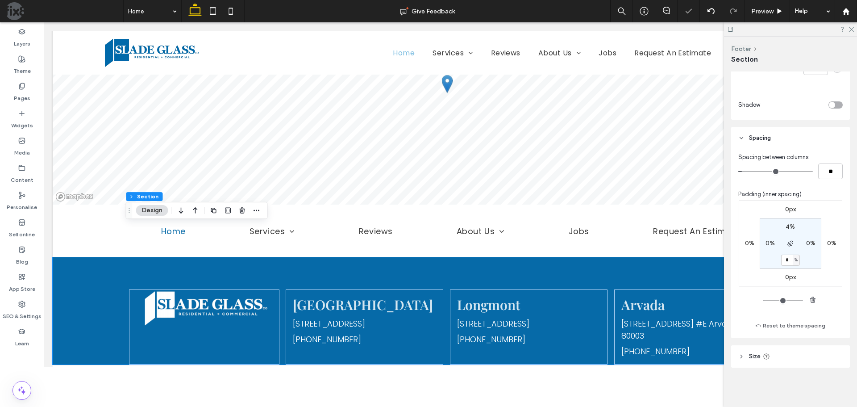
click at [788, 259] on input "*" at bounding box center [787, 259] width 12 height 11
click at [784, 259] on input "*" at bounding box center [787, 259] width 12 height 11
type input "*"
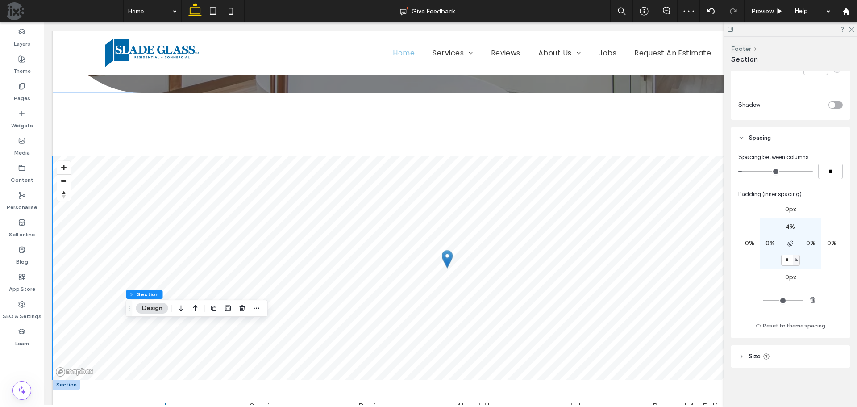
scroll to position [2138, 0]
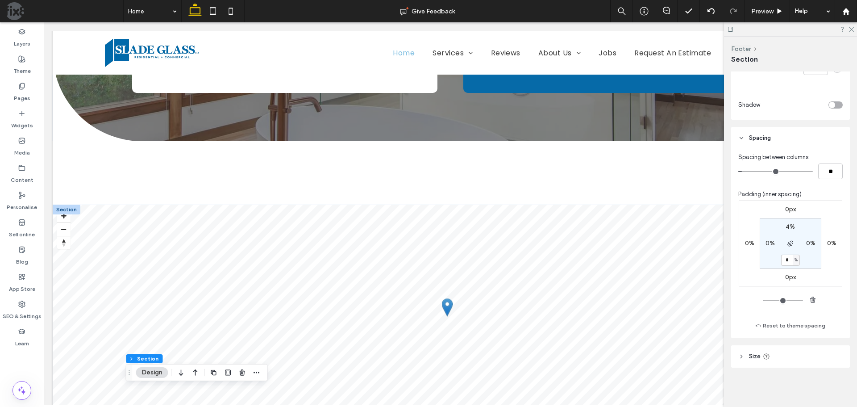
click at [69, 204] on div at bounding box center [67, 209] width 28 height 10
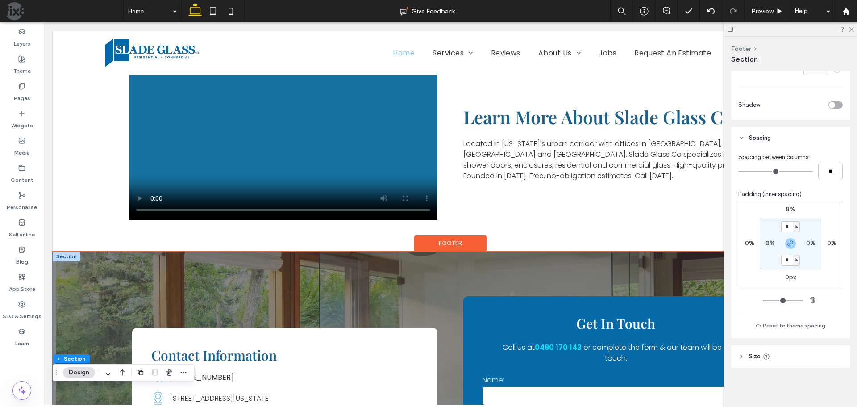
scroll to position [1736, 0]
click at [439, 236] on div "Footer" at bounding box center [450, 244] width 72 height 16
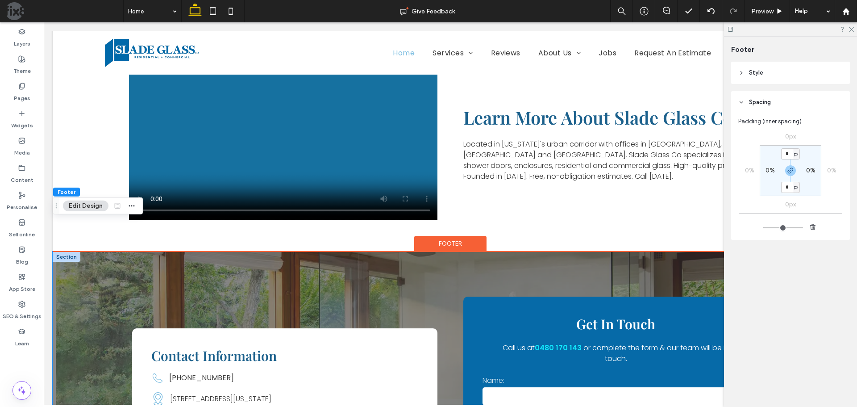
click at [793, 186] on div "px" at bounding box center [796, 187] width 7 height 11
click at [787, 185] on div "px" at bounding box center [793, 187] width 13 height 11
click at [788, 190] on input "*" at bounding box center [787, 187] width 12 height 11
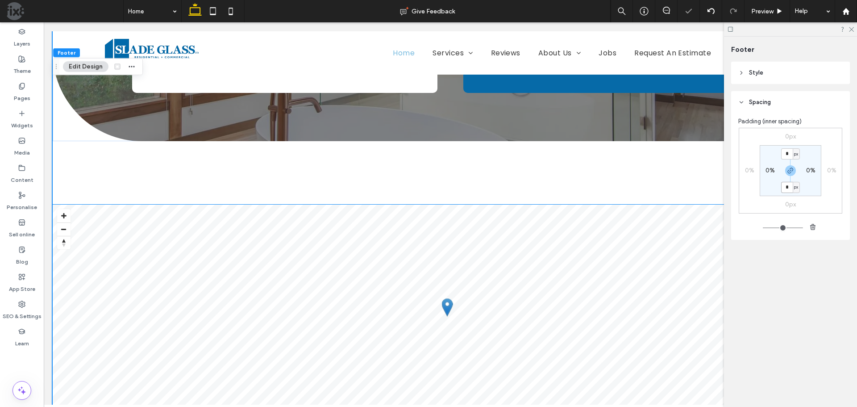
scroll to position [2361, 0]
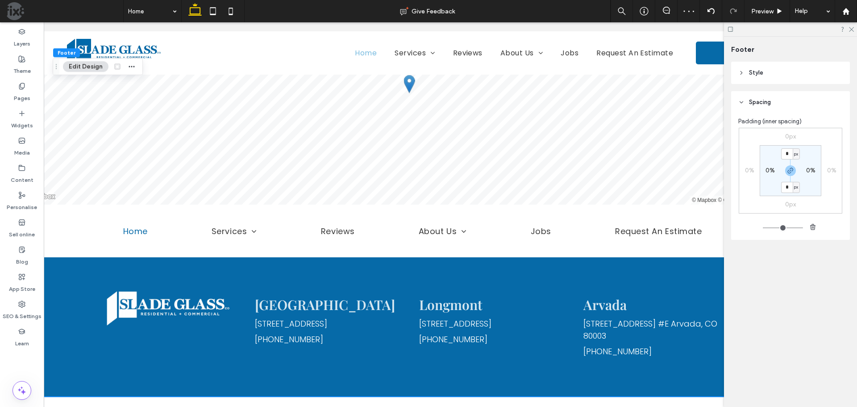
scroll to position [0, 0]
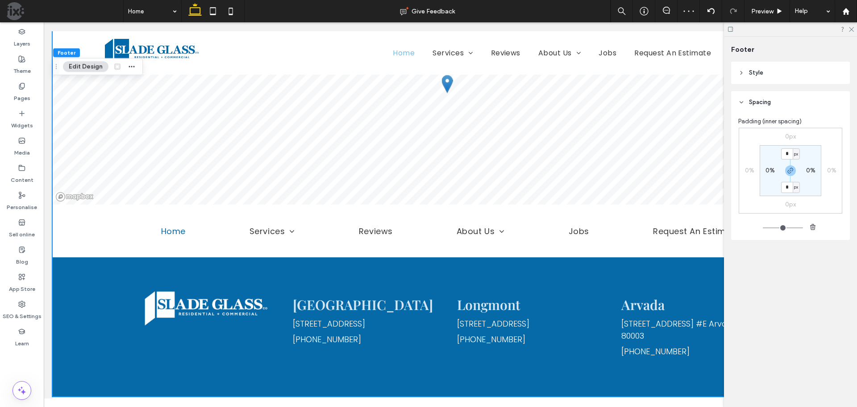
drag, startPoint x: 606, startPoint y: 402, endPoint x: 150, endPoint y: 352, distance: 458.2
click at [757, 10] on span "Preview" at bounding box center [762, 12] width 22 height 8
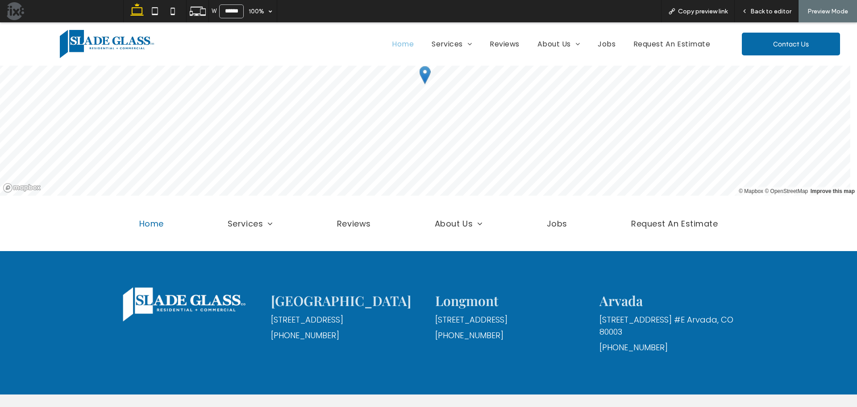
scroll to position [2398, 0]
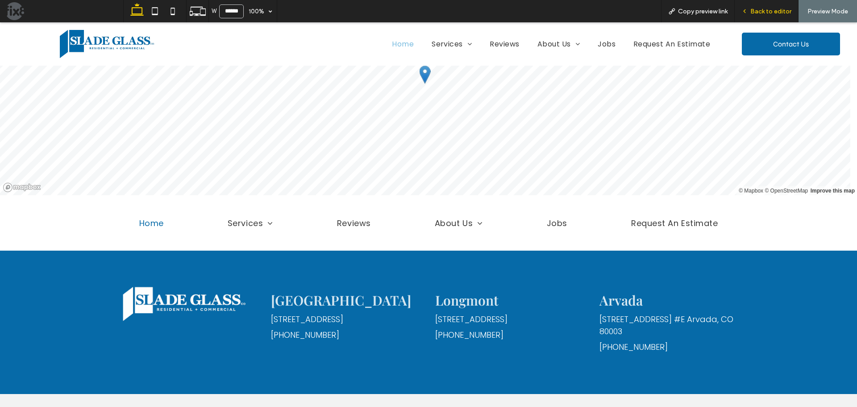
click at [751, 9] on div "Back to editor" at bounding box center [766, 12] width 63 height 8
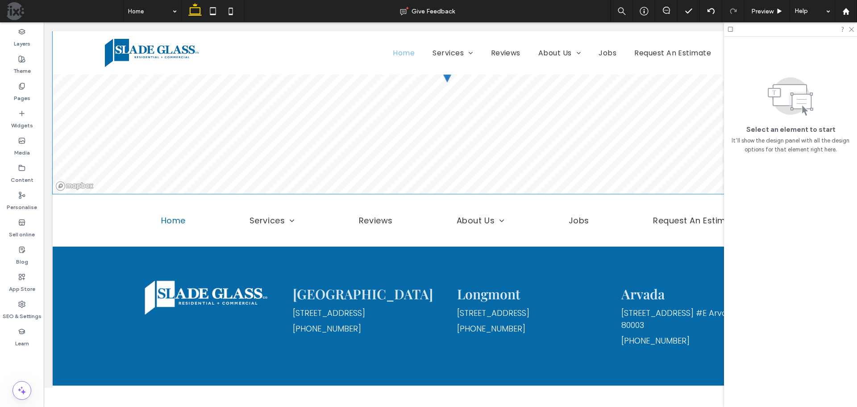
scroll to position [2361, 0]
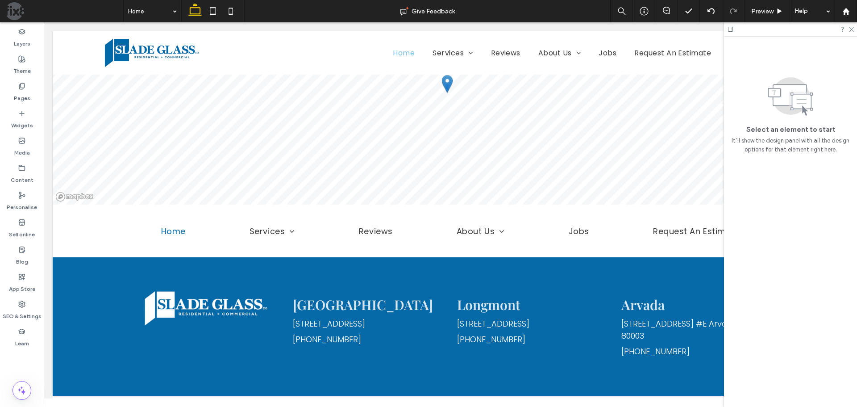
click at [23, 60] on use at bounding box center [22, 59] width 6 height 6
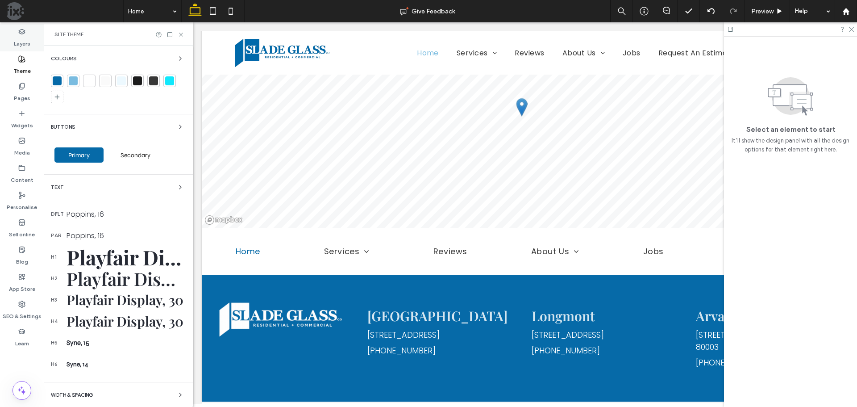
click at [24, 40] on label "Layers" at bounding box center [22, 41] width 17 height 13
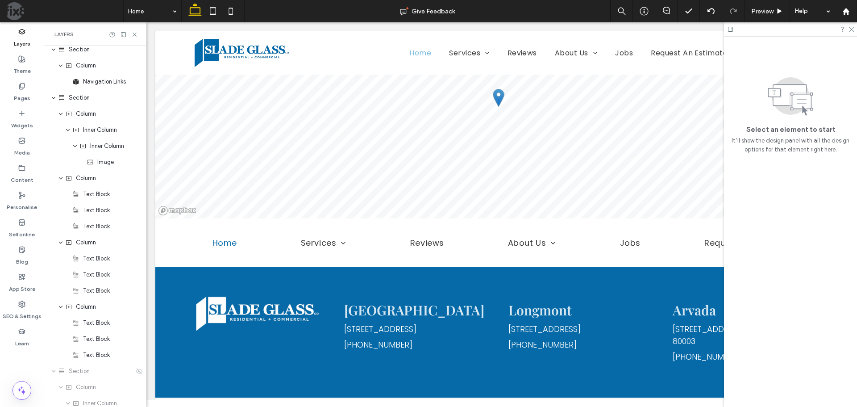
scroll to position [2858, 0]
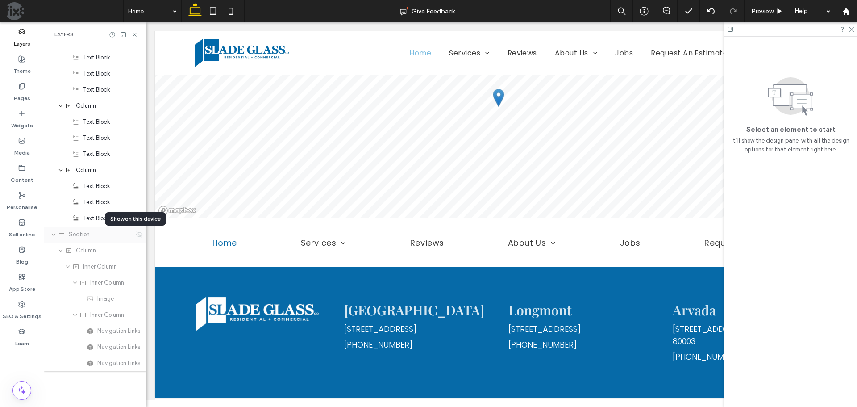
click at [136, 233] on use at bounding box center [139, 234] width 6 height 6
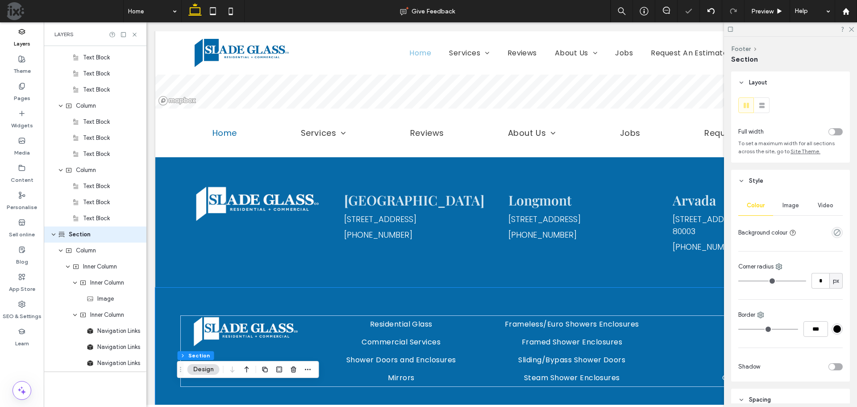
scroll to position [2421, 0]
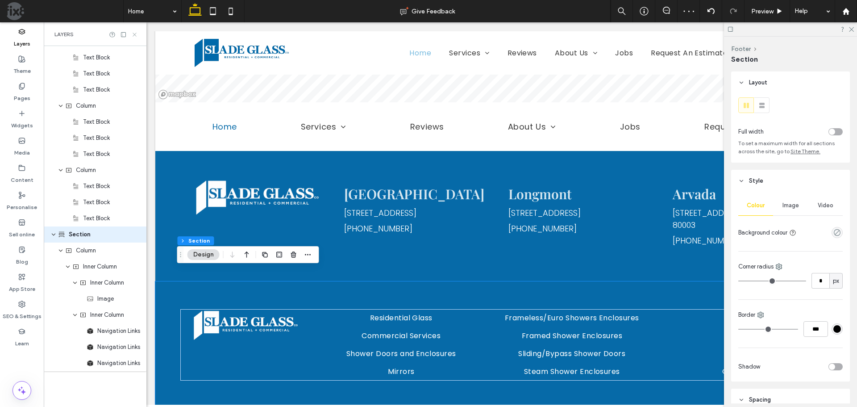
click at [135, 33] on icon at bounding box center [134, 34] width 7 height 7
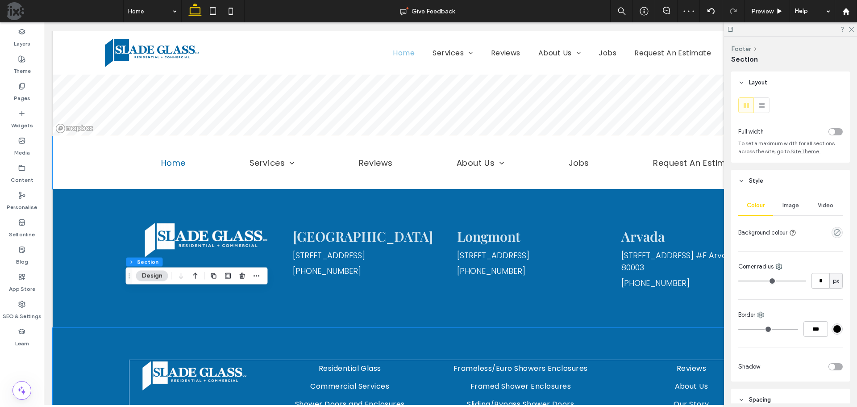
scroll to position [2434, 0]
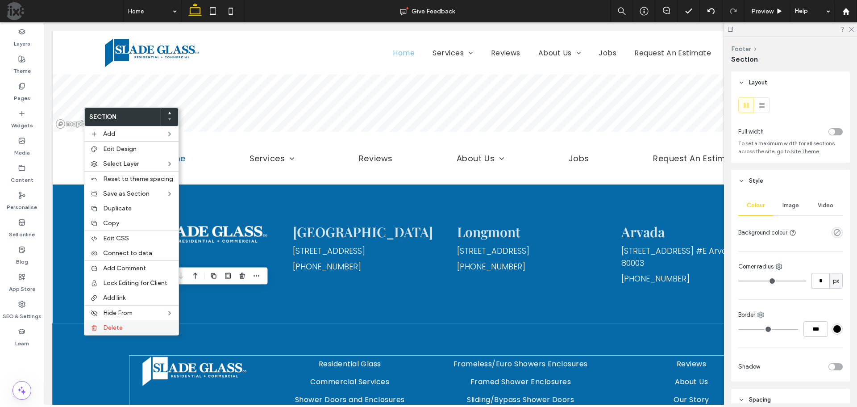
click at [104, 329] on span "Delete" at bounding box center [113, 328] width 20 height 8
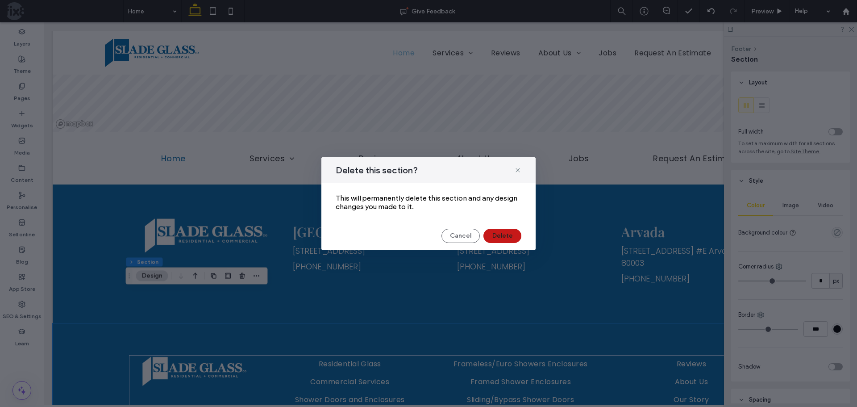
click at [496, 237] on button "Delete" at bounding box center [503, 236] width 38 height 14
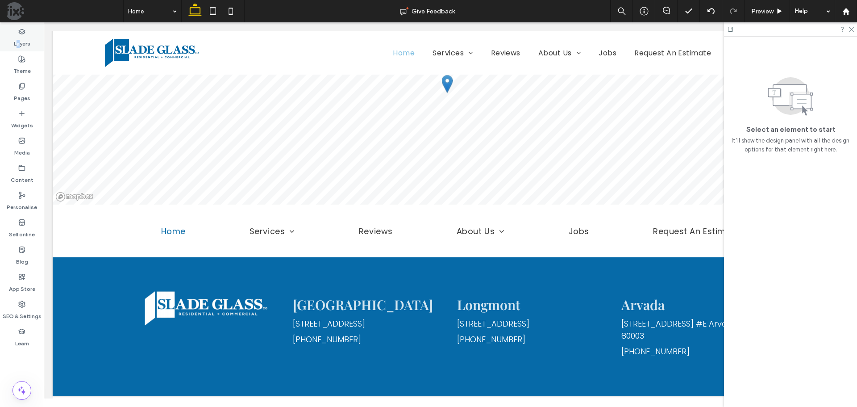
click at [18, 37] on label "Layers" at bounding box center [22, 41] width 17 height 13
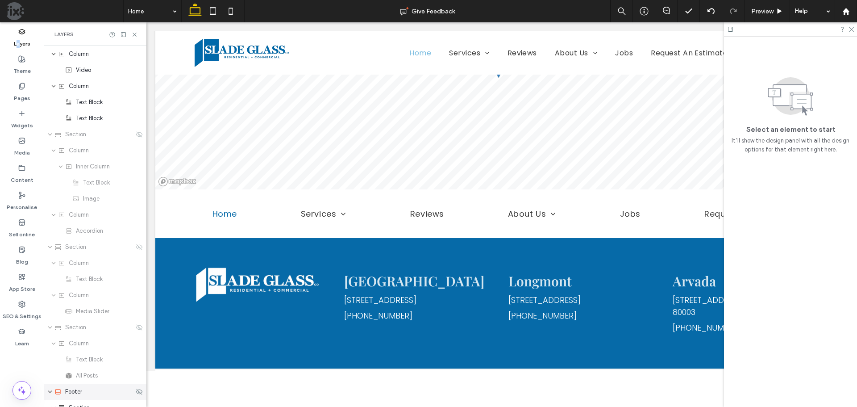
scroll to position [2108, 0]
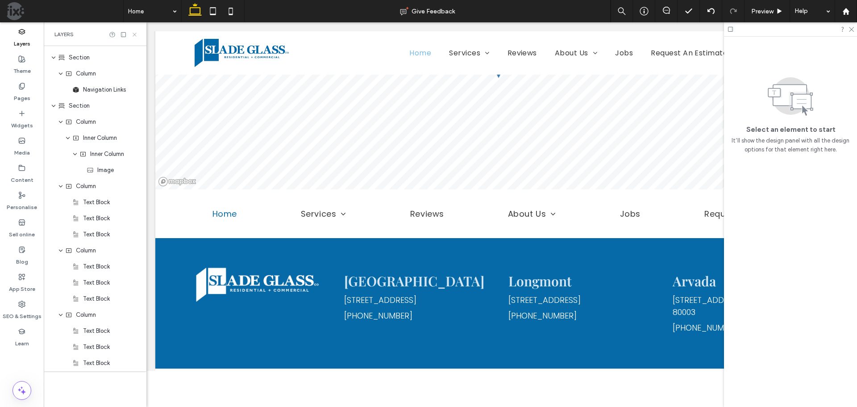
click at [136, 32] on icon at bounding box center [134, 34] width 7 height 7
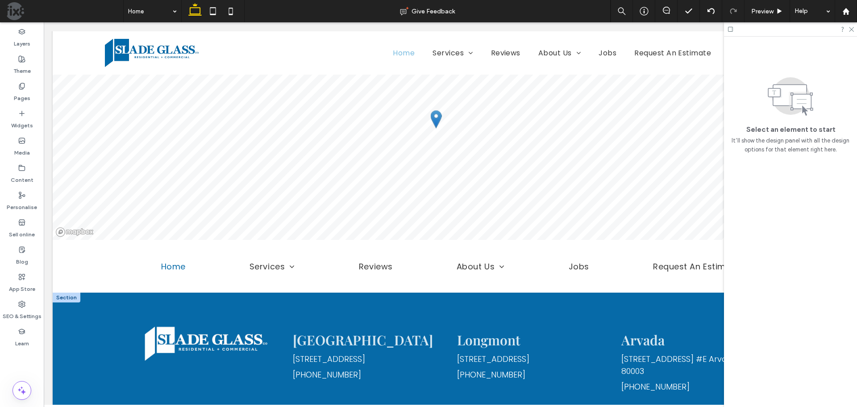
scroll to position [2337, 0]
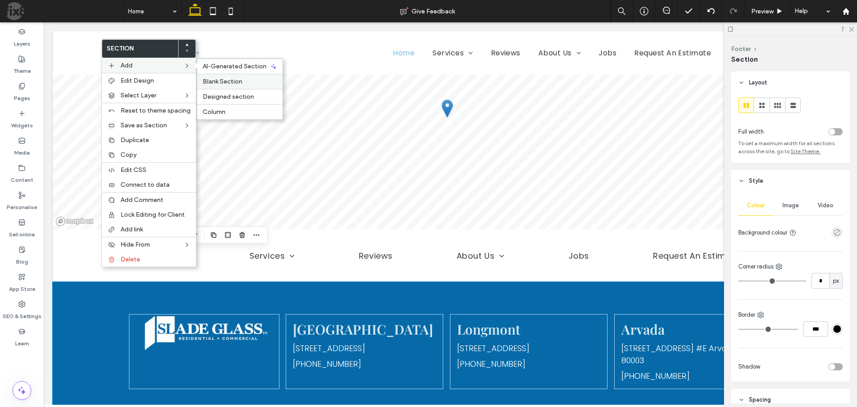
click at [224, 82] on span "Blank Section" at bounding box center [223, 82] width 40 height 8
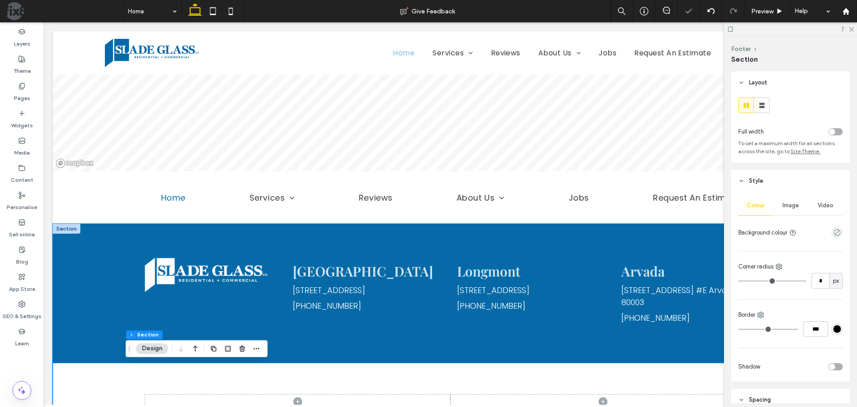
scroll to position [2407, 0]
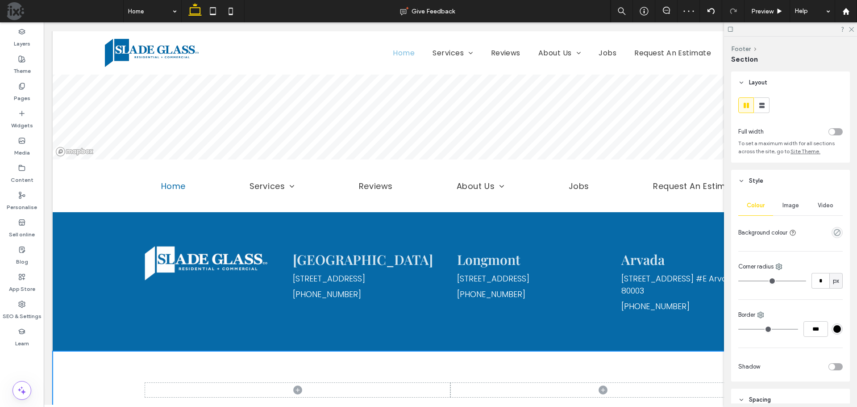
drag, startPoint x: 120, startPoint y: 395, endPoint x: 123, endPoint y: 358, distance: 36.8
click at [122, 359] on div "96px Section" at bounding box center [451, 390] width 796 height 78
type input "**"
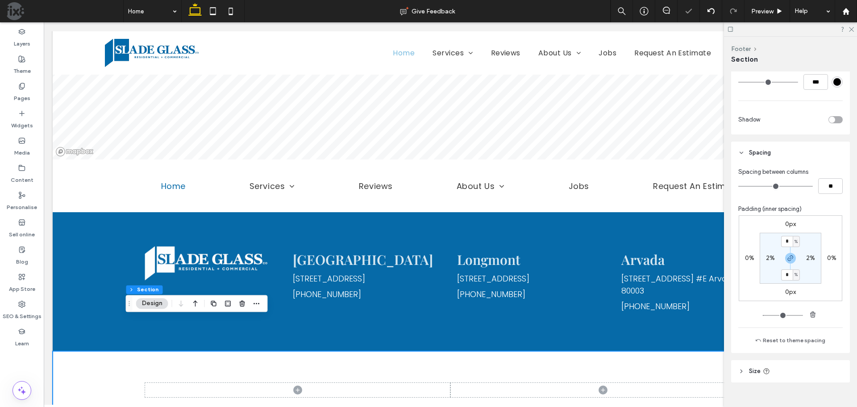
scroll to position [262, 0]
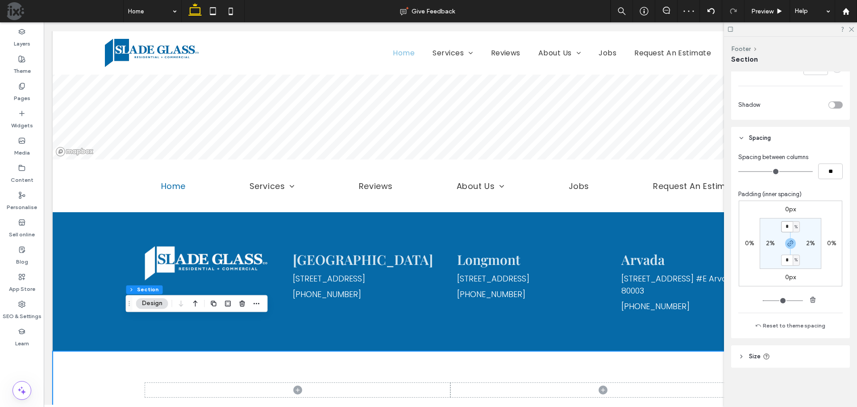
click at [787, 229] on input "*" at bounding box center [787, 226] width 12 height 11
type input "*"
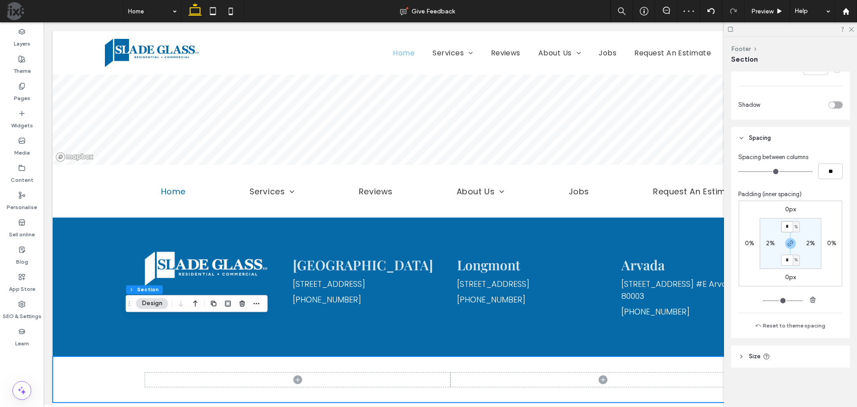
scroll to position [2375, 0]
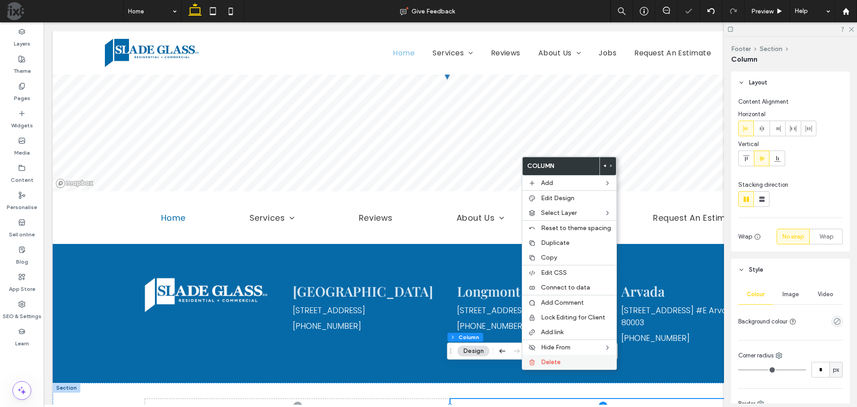
click at [536, 361] on div at bounding box center [532, 362] width 9 height 7
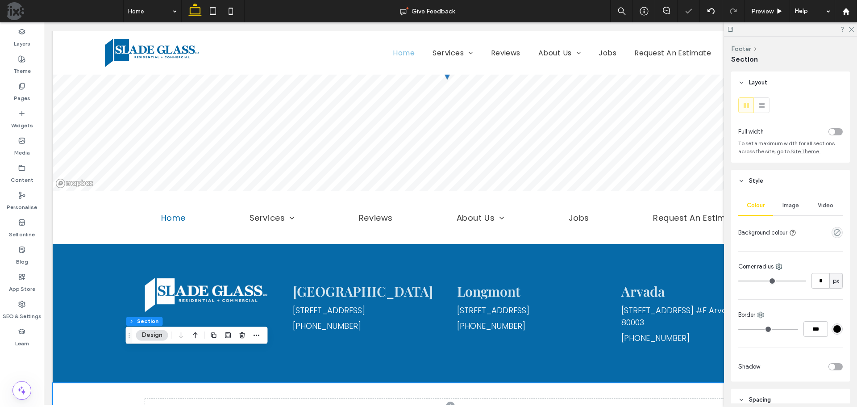
click at [502, 388] on div at bounding box center [450, 406] width 643 height 46
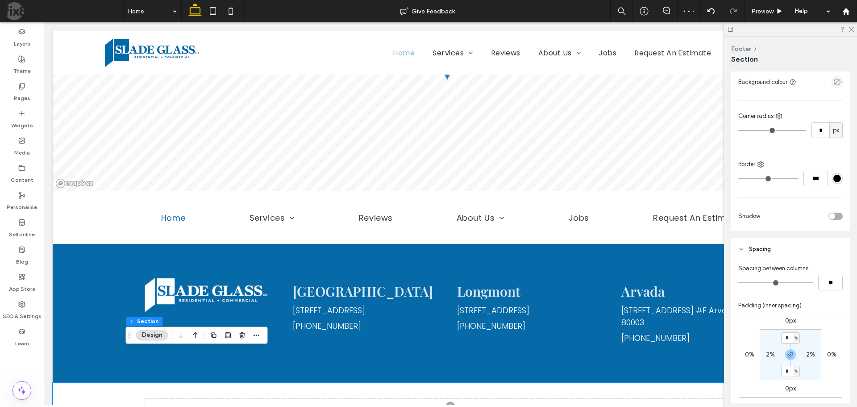
scroll to position [179, 0]
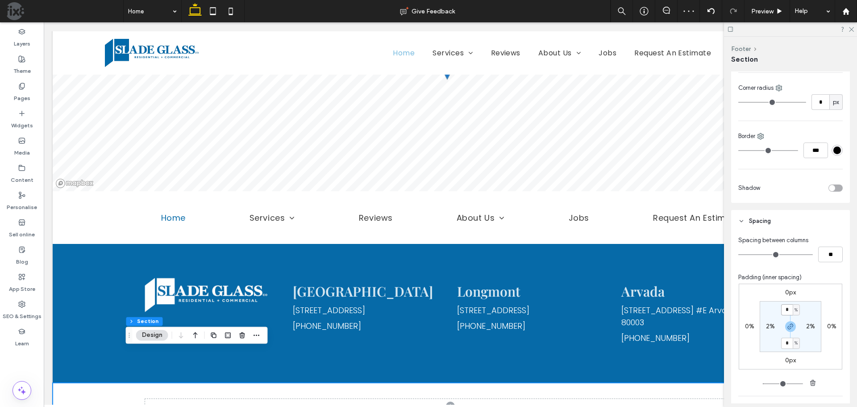
click at [785, 309] on input "*" at bounding box center [787, 309] width 12 height 11
type input "*"
click at [813, 301] on section "* % 2% * % 2%" at bounding box center [791, 326] width 62 height 51
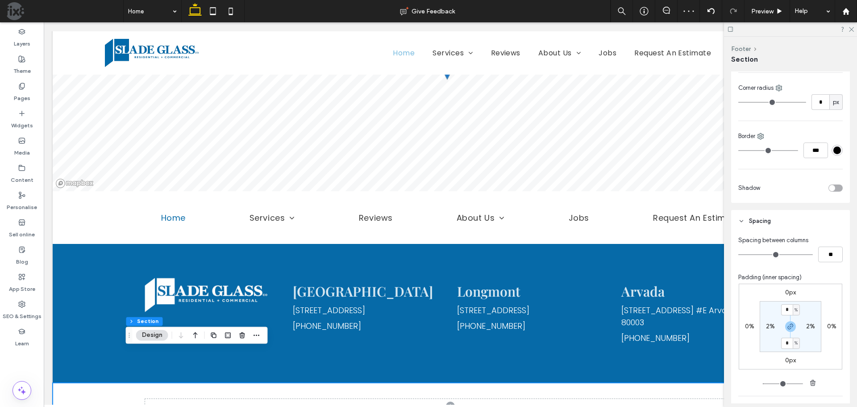
scroll to position [2370, 0]
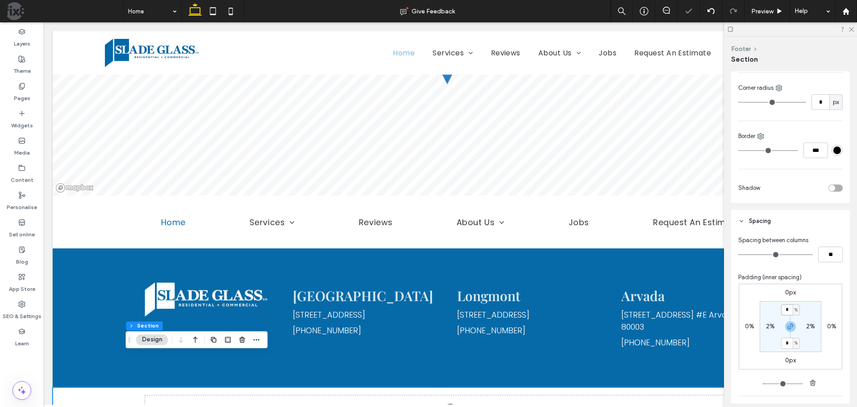
click at [784, 306] on input "*" at bounding box center [787, 309] width 12 height 11
type input "*"
click at [541, 387] on span at bounding box center [450, 408] width 611 height 42
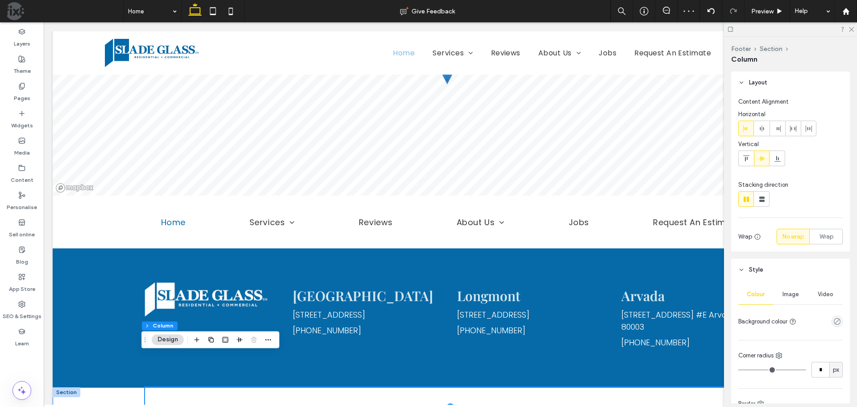
click at [74, 387] on div at bounding box center [451, 408] width 796 height 42
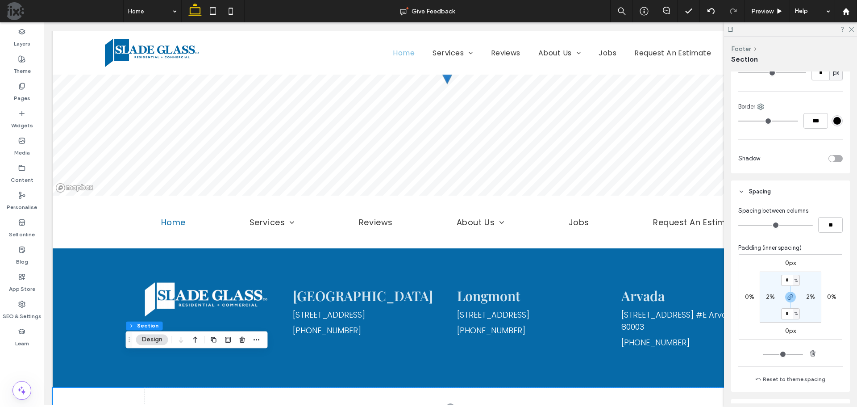
scroll to position [262, 0]
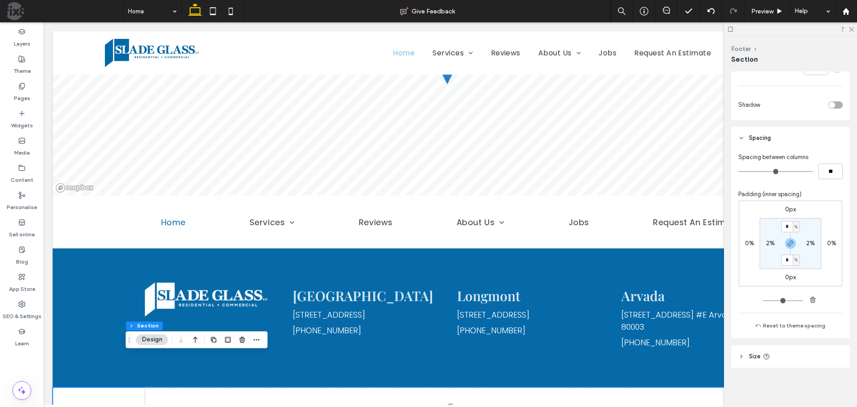
click at [786, 356] on header "Size" at bounding box center [790, 356] width 119 height 22
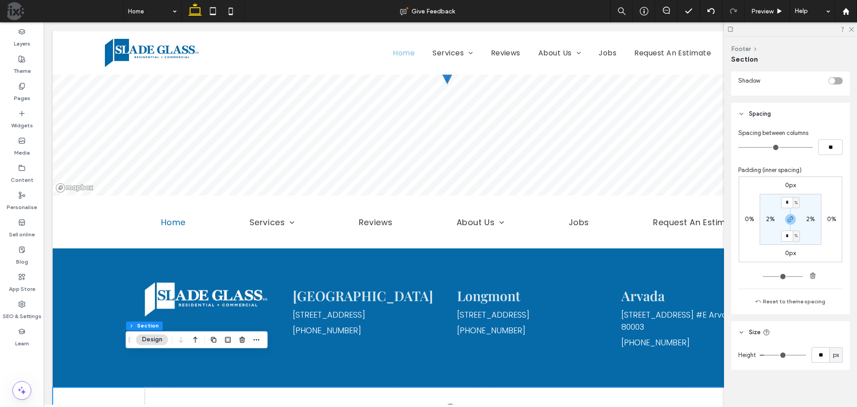
scroll to position [288, 0]
type input "**"
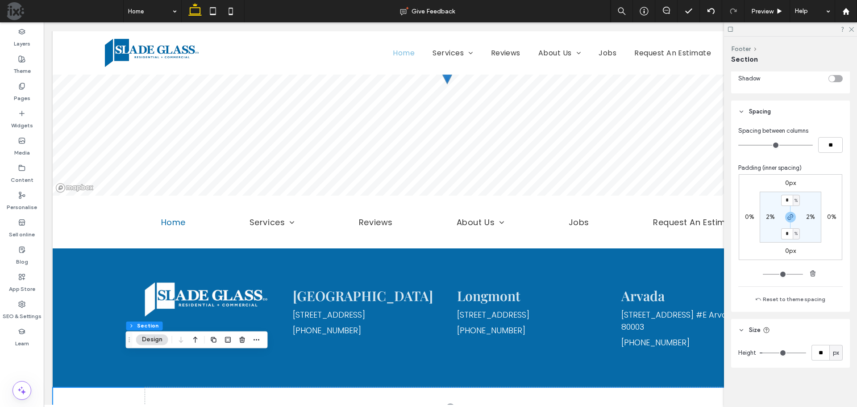
type input "**"
type input "*"
type input "**"
type input "*"
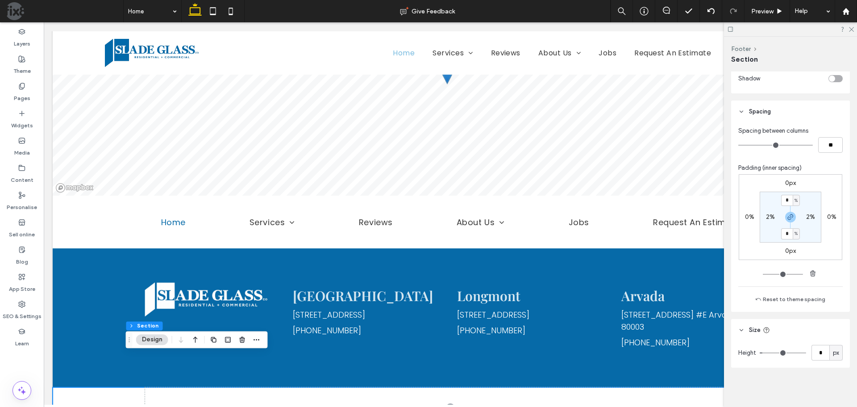
type input "*"
drag, startPoint x: 765, startPoint y: 351, endPoint x: 747, endPoint y: 351, distance: 18.8
type input "*"
click at [760, 352] on input "range" at bounding box center [783, 352] width 46 height 1
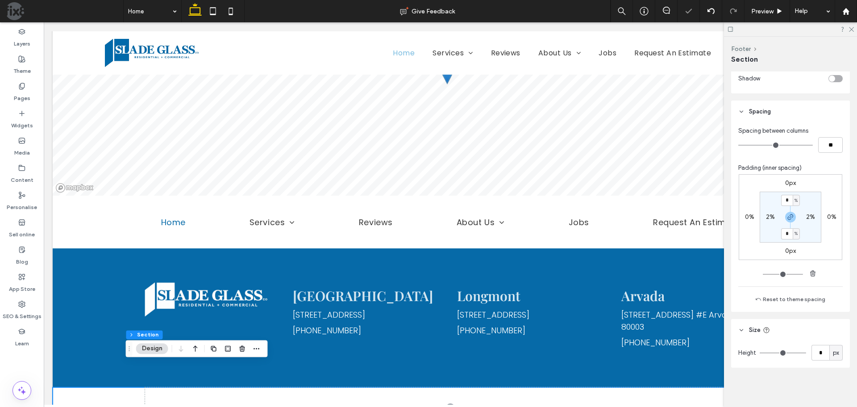
scroll to position [2361, 0]
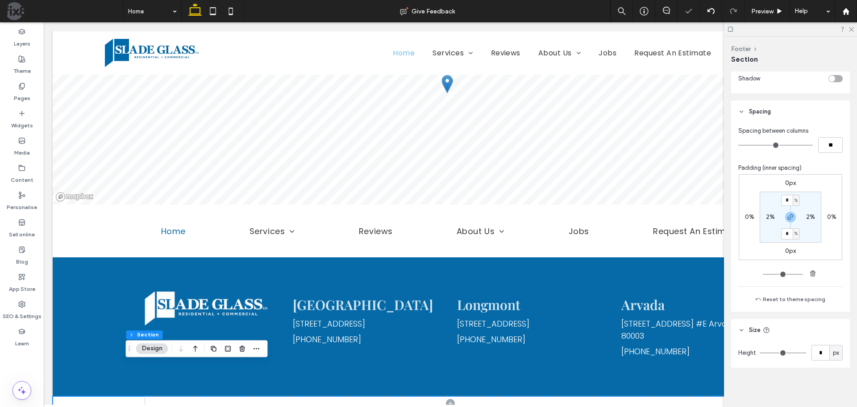
click at [427, 396] on span at bounding box center [450, 403] width 611 height 14
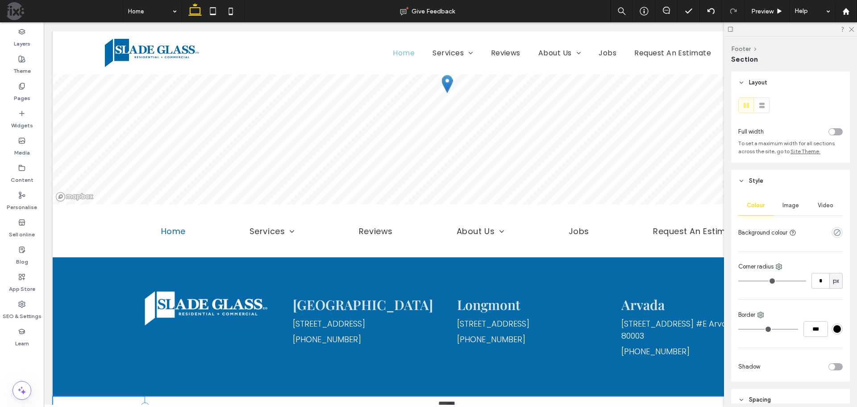
drag, startPoint x: 412, startPoint y: 376, endPoint x: 411, endPoint y: 384, distance: 7.2
type input "**"
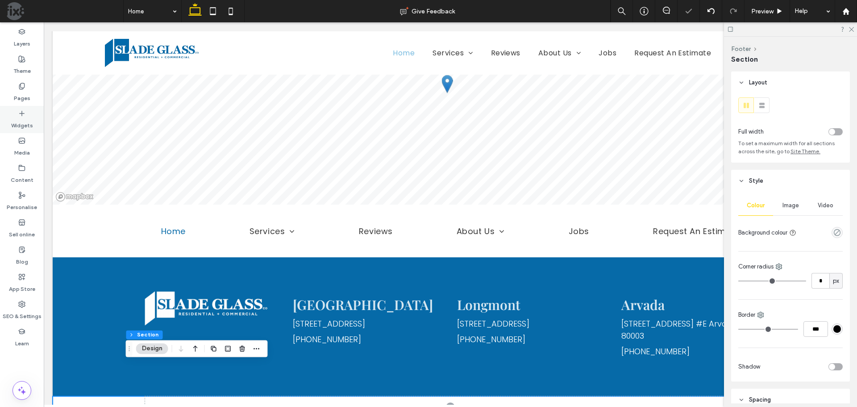
click at [18, 114] on div "Widgets" at bounding box center [22, 119] width 44 height 27
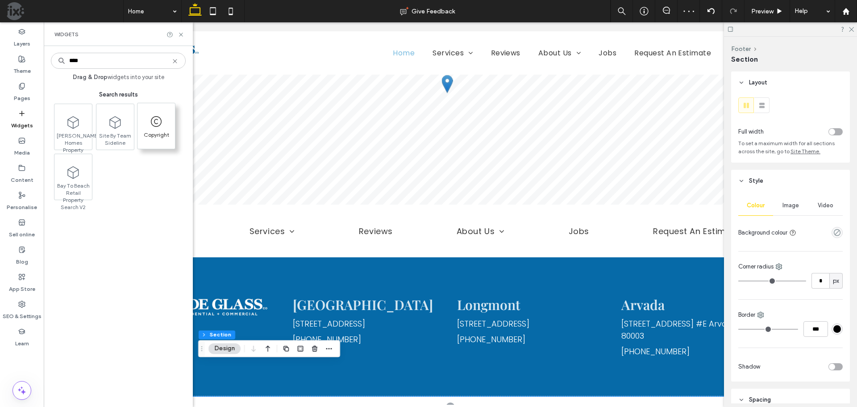
type input "****"
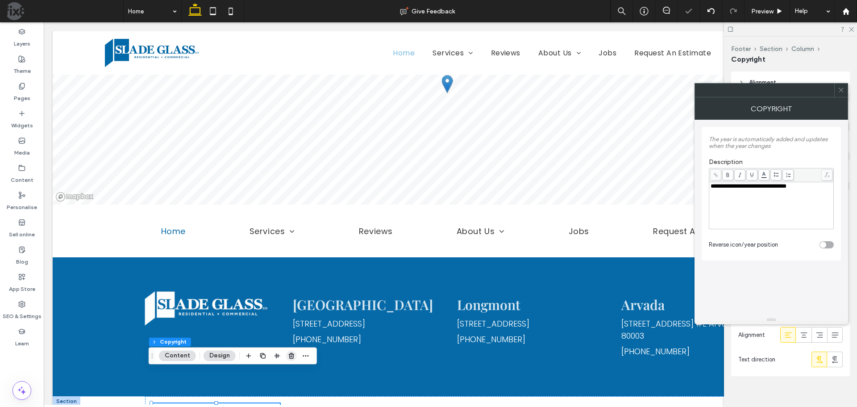
click at [290, 354] on icon "button" at bounding box center [291, 355] width 7 height 7
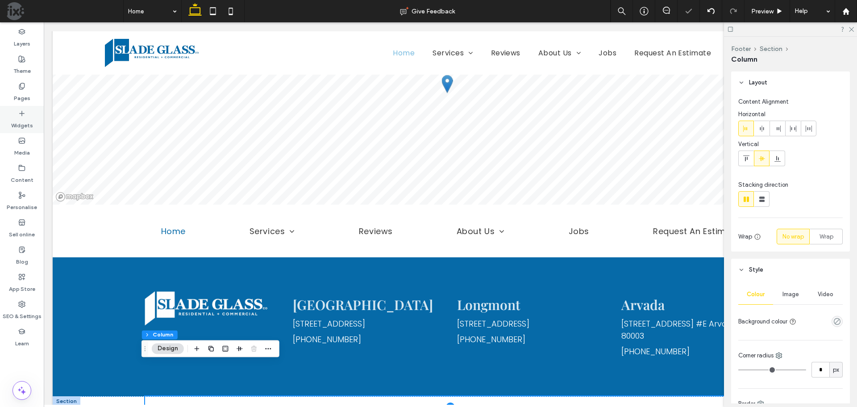
click at [29, 123] on label "Widgets" at bounding box center [22, 123] width 22 height 13
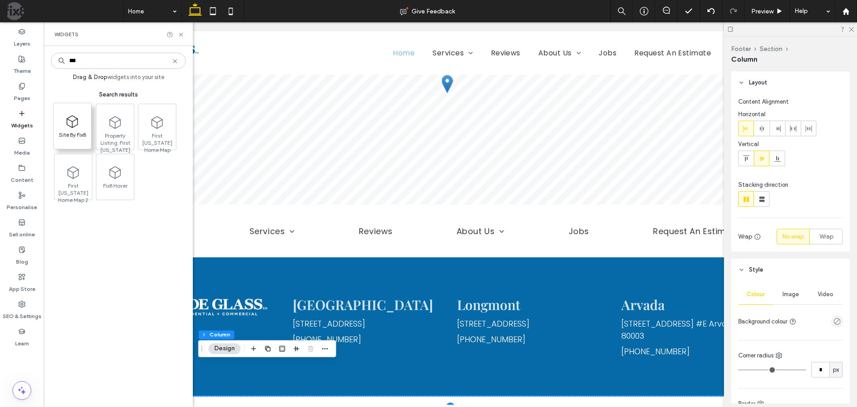
type input "***"
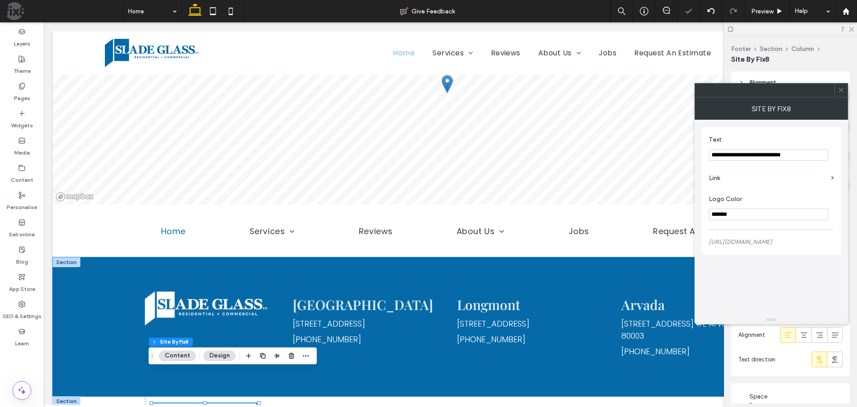
click at [488, 257] on div "Boulder 1770 38th St Boulder , CO 80301 (303) 276-1550 Longmont 504 5th Ave Lon…" at bounding box center [450, 326] width 643 height 139
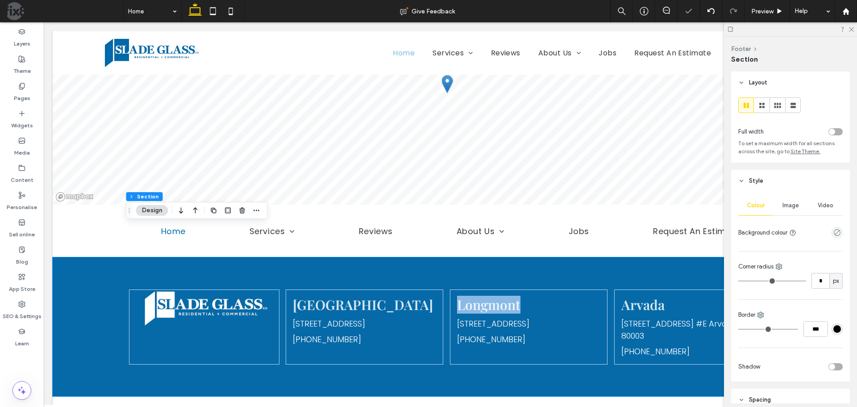
click at [488, 257] on div "Boulder 1770 38th St Boulder , CO 80301 (303) 276-1550 Longmont 504 5th Ave Lon…" at bounding box center [450, 326] width 643 height 139
click at [480, 257] on div "Boulder 1770 38th St Boulder , CO 80301 (303) 276-1550 Longmont 504 5th Ave Lon…" at bounding box center [450, 326] width 643 height 139
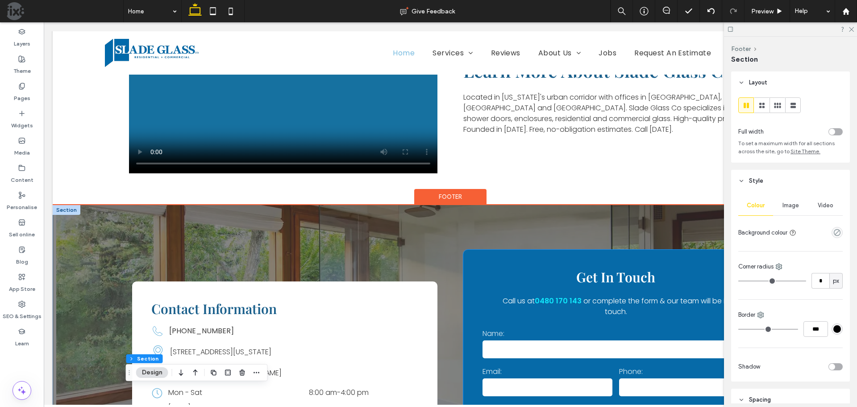
scroll to position [1736, 0]
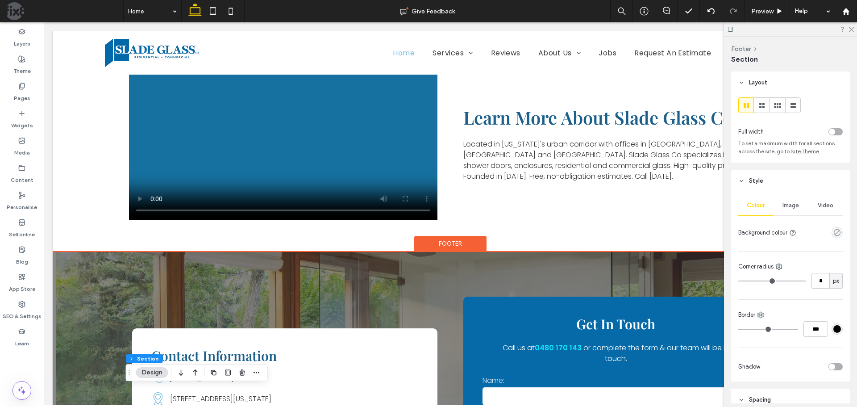
click at [442, 236] on div "Footer" at bounding box center [450, 244] width 72 height 16
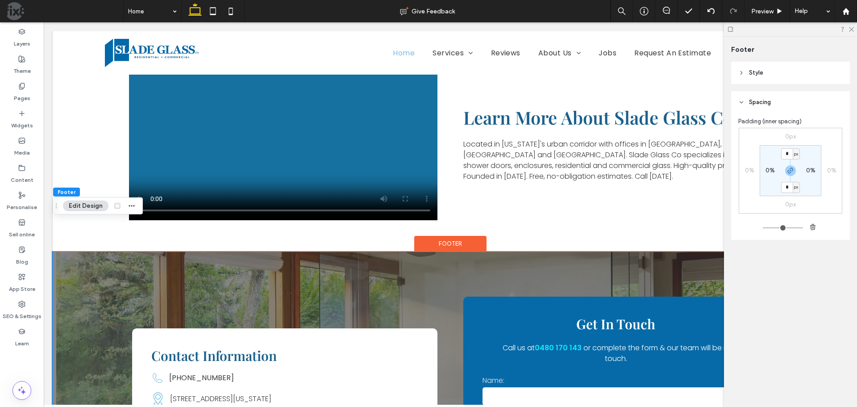
click at [762, 72] on span "Style" at bounding box center [756, 72] width 14 height 9
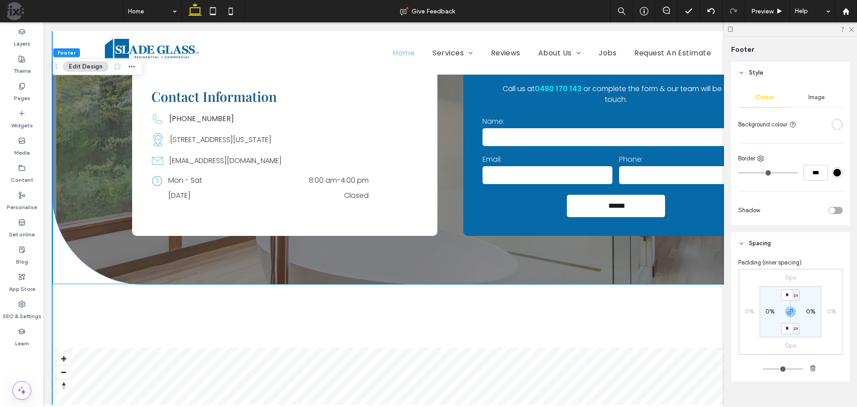
scroll to position [1870, 0]
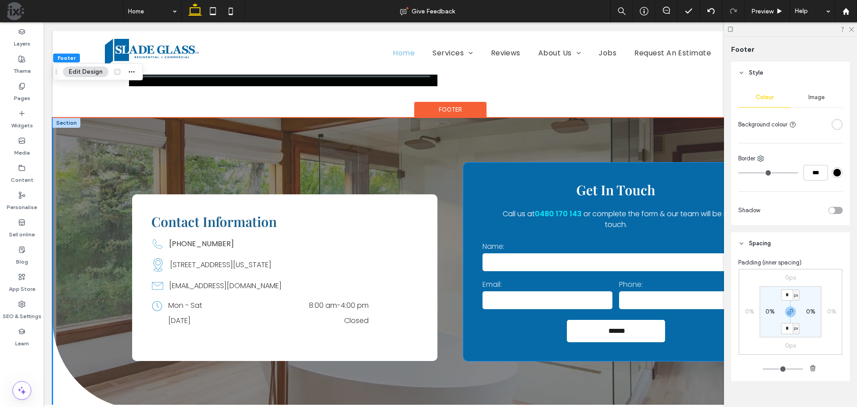
click at [467, 218] on div "Get In Touch Call us at 0480 170 143 or complete the form & our team will be in…" at bounding box center [615, 262] width 305 height 199
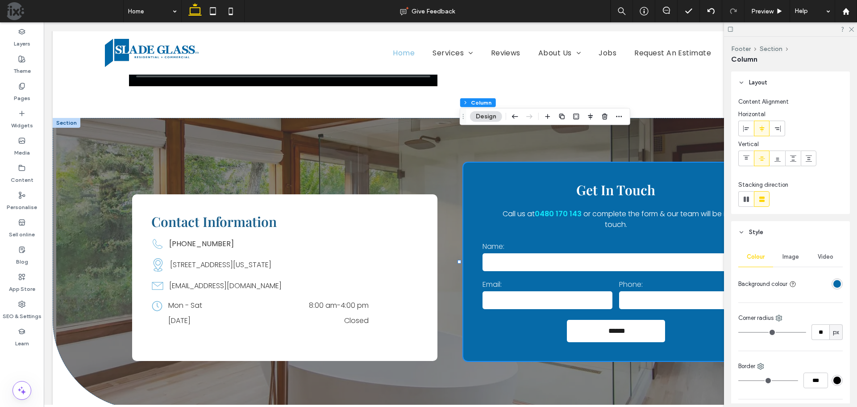
click at [834, 284] on div "rgba(6,106,168,1)" at bounding box center [838, 284] width 8 height 8
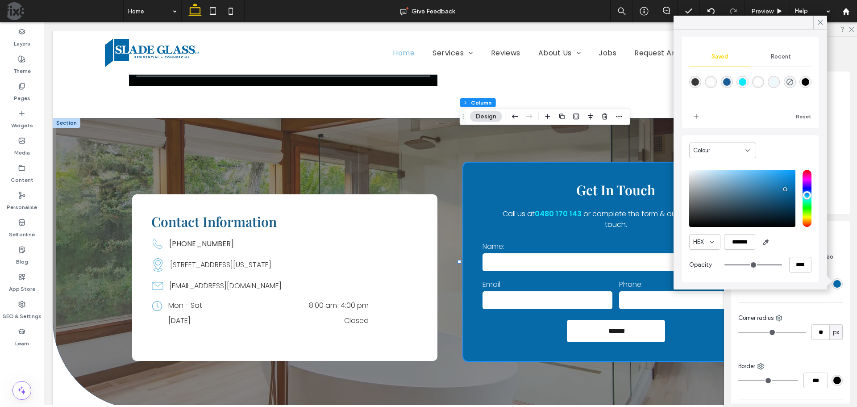
scroll to position [73, 0]
click at [743, 241] on input "*******" at bounding box center [739, 241] width 31 height 16
click at [817, 19] on icon at bounding box center [821, 22] width 8 height 8
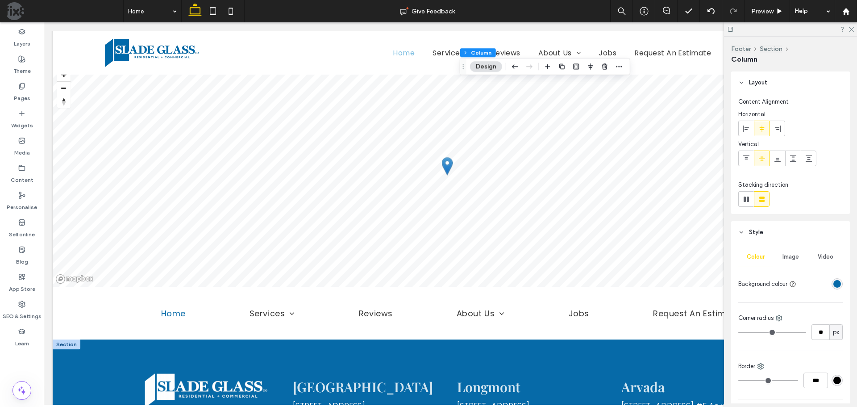
scroll to position [2364, 0]
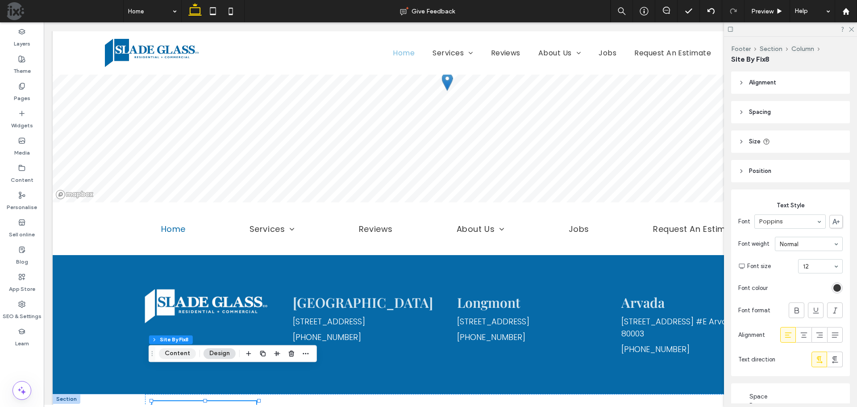
click at [170, 351] on button "Content" at bounding box center [177, 353] width 37 height 11
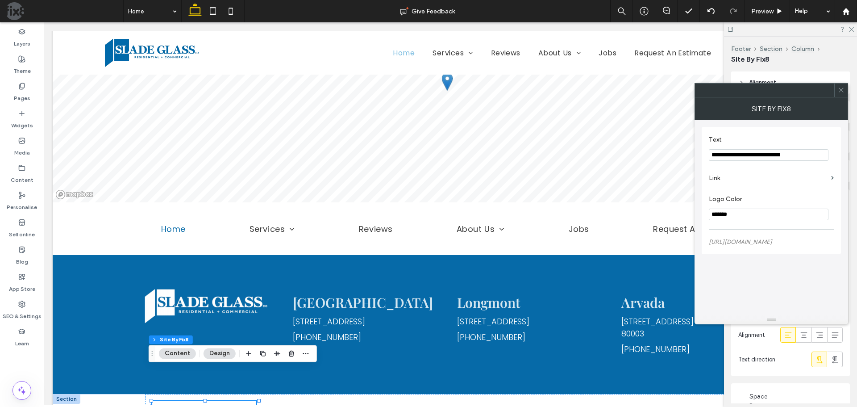
click at [784, 213] on input "*******" at bounding box center [769, 215] width 120 height 12
paste input "Logo Color"
type input "*******"
click at [812, 234] on div "**********" at bounding box center [771, 190] width 125 height 118
click at [346, 394] on div "© 2025 | All Rights Reserved | Site by .b { fill: #066aa8; }" at bounding box center [450, 411] width 611 height 35
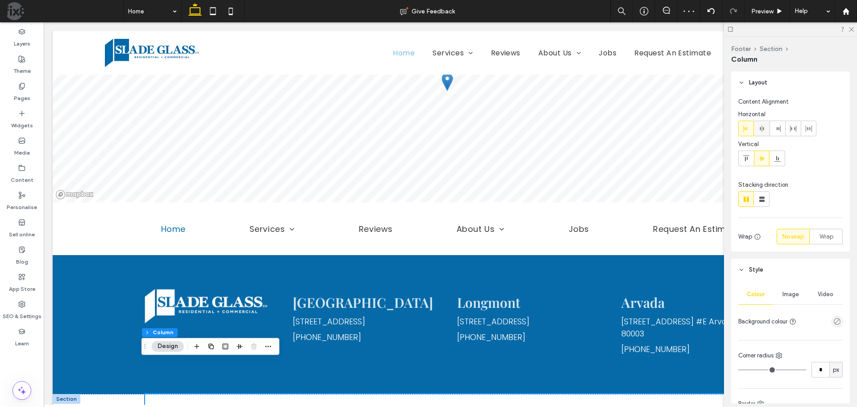
click at [768, 124] on div at bounding box center [762, 128] width 15 height 15
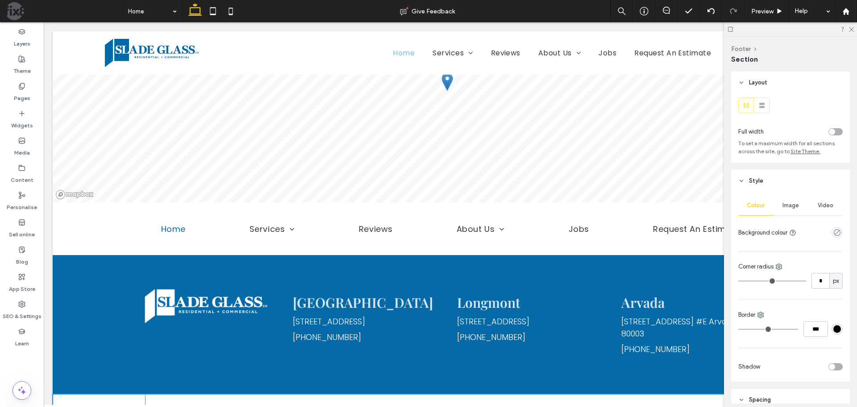
drag, startPoint x: 558, startPoint y: 393, endPoint x: 562, endPoint y: 382, distance: 11.7
click at [562, 394] on div "© 2025 | All Rights Reserved | Site by .b { fill: #066aa8; } 53px Section" at bounding box center [451, 411] width 796 height 35
type input "**"
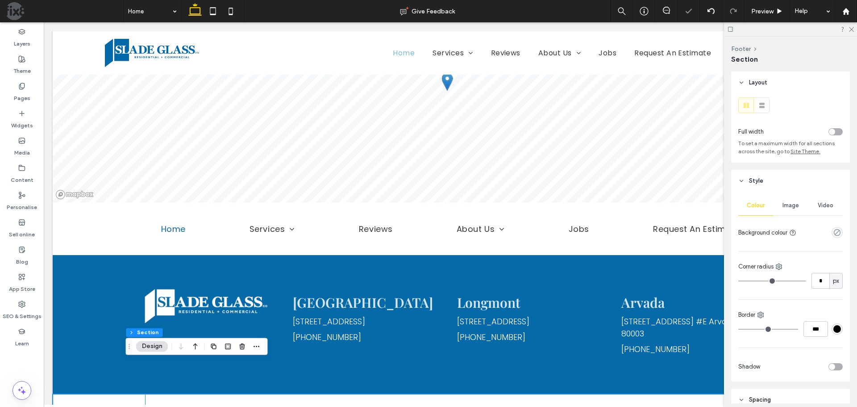
click at [561, 394] on div "© 2025 | All Rights Reserved | Site by .b { fill: #066aa8; }" at bounding box center [450, 411] width 611 height 35
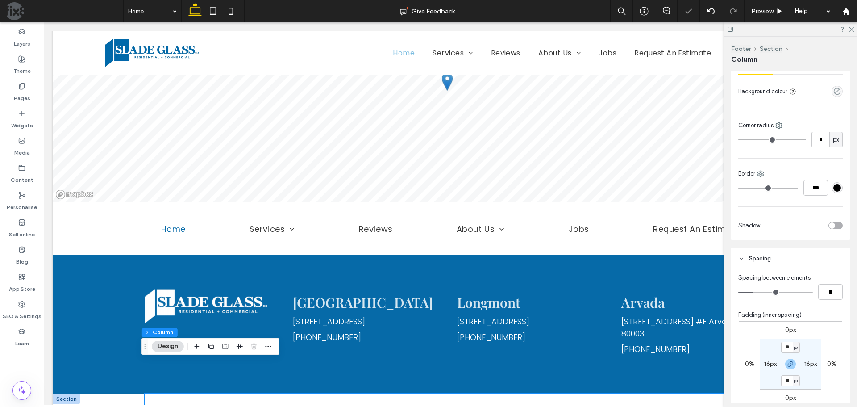
scroll to position [350, 0]
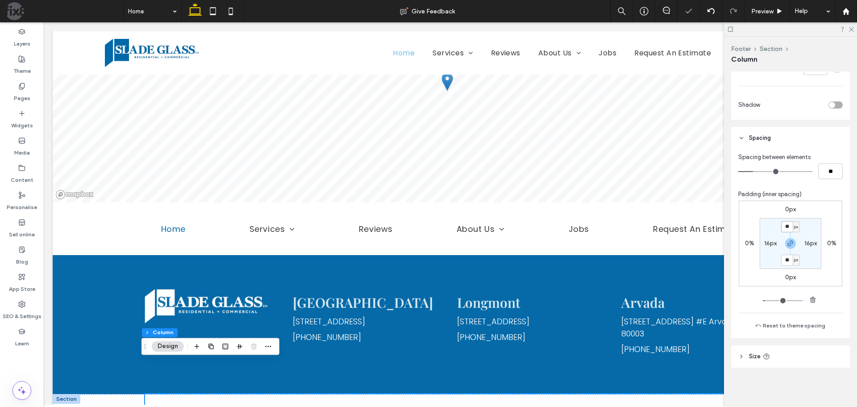
click at [785, 229] on input "**" at bounding box center [787, 226] width 12 height 11
type input "*"
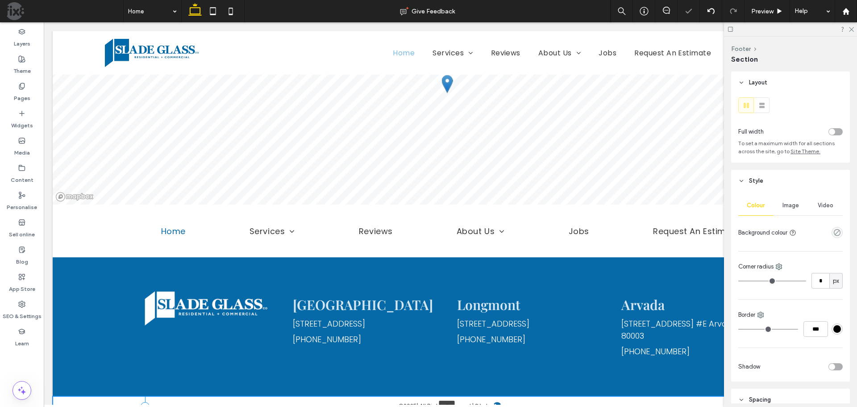
drag, startPoint x: 558, startPoint y: 380, endPoint x: 560, endPoint y: 374, distance: 6.9
click at [559, 396] on div "© 2025 | All Rights Reserved | Site by .b { fill: #066aa8; } 29px Section" at bounding box center [451, 406] width 796 height 21
type input "**"
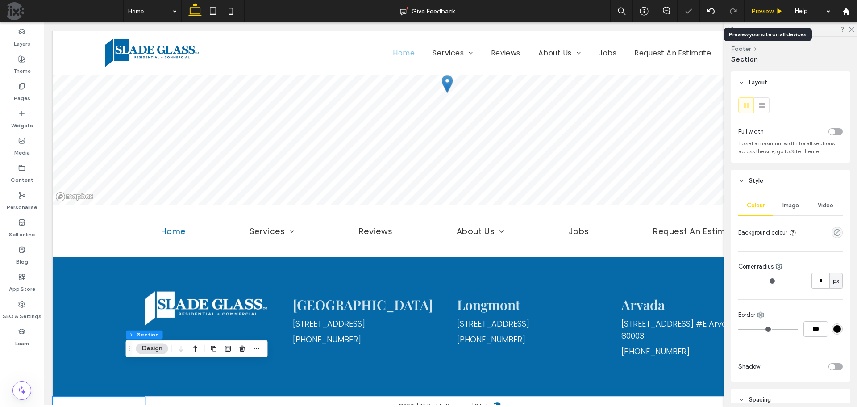
click at [767, 11] on span "Preview" at bounding box center [762, 12] width 22 height 8
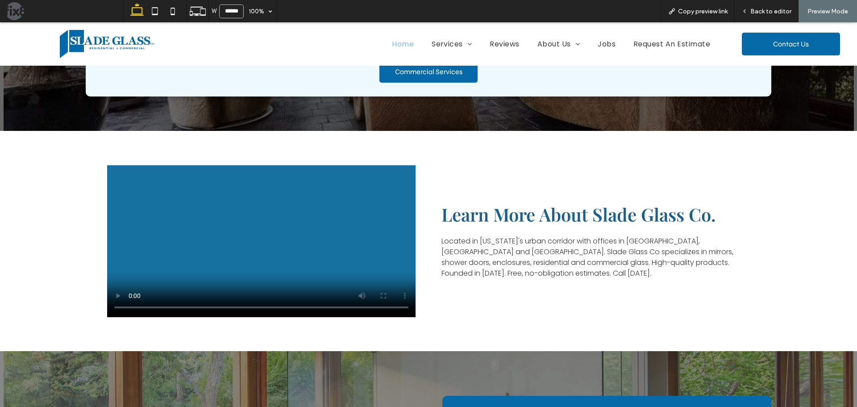
scroll to position [1639, 0]
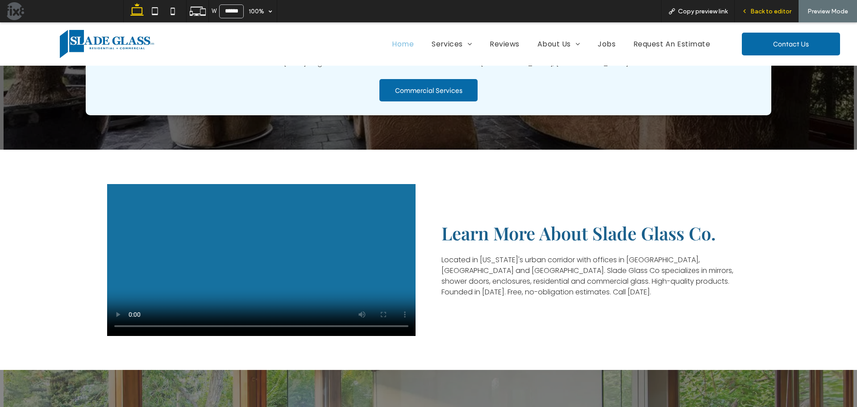
click at [754, 8] on span "Back to editor" at bounding box center [771, 12] width 41 height 8
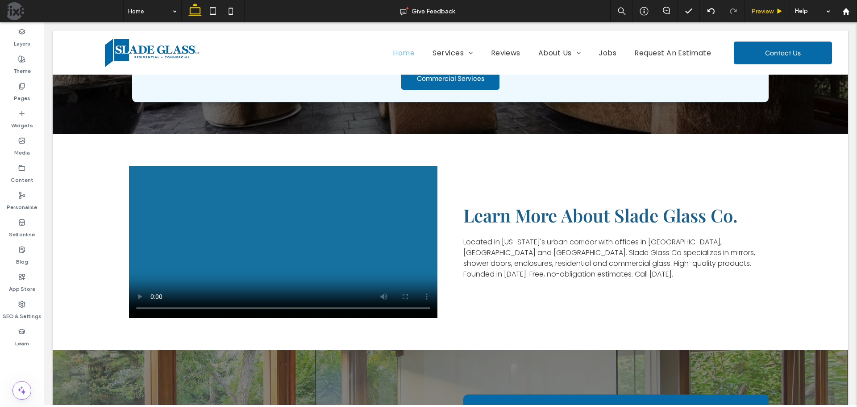
scroll to position [1619, 0]
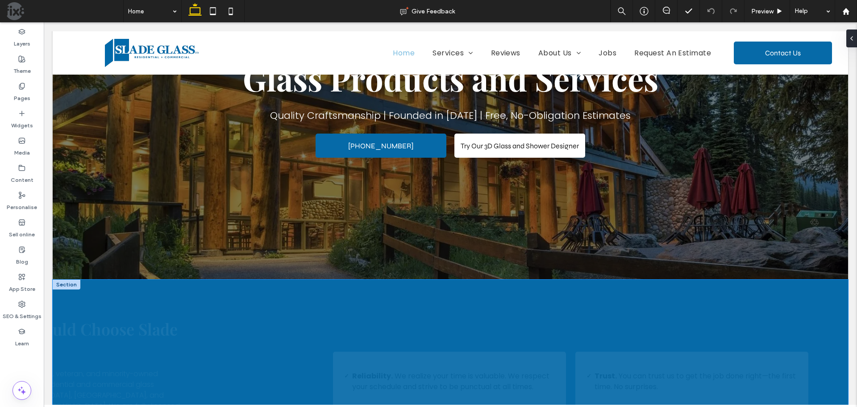
scroll to position [313, 0]
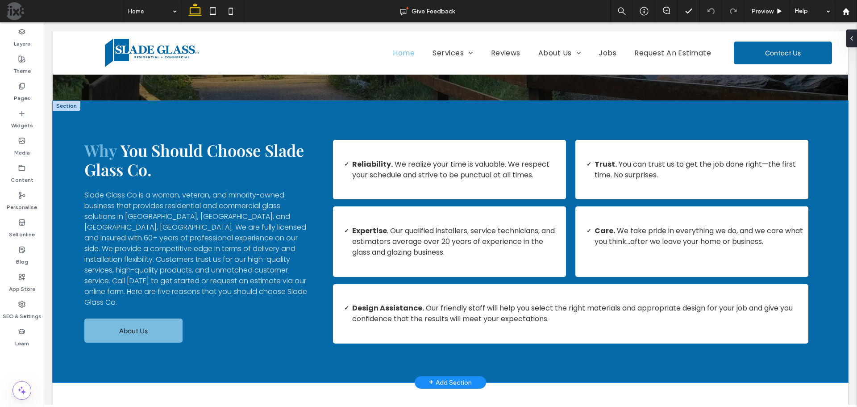
click at [347, 116] on div "Why You Should Choose Slade Glass Co. Slade Glass Co is a woman, veteran, and m…" at bounding box center [451, 241] width 796 height 281
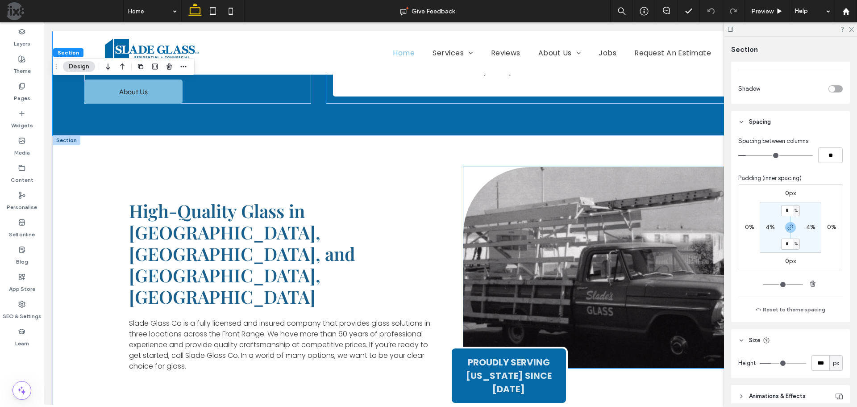
scroll to position [580, 0]
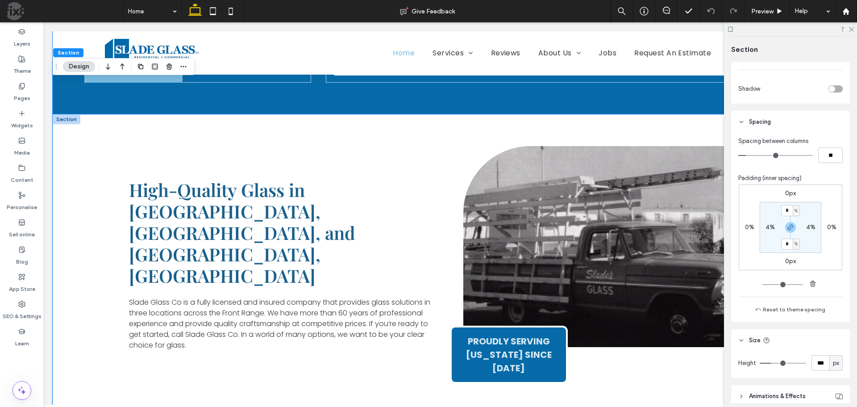
click at [418, 124] on div "High-Quality Glass in [GEOGRAPHIC_DATA], [GEOGRAPHIC_DATA], and [GEOGRAPHIC_DAT…" at bounding box center [450, 264] width 643 height 301
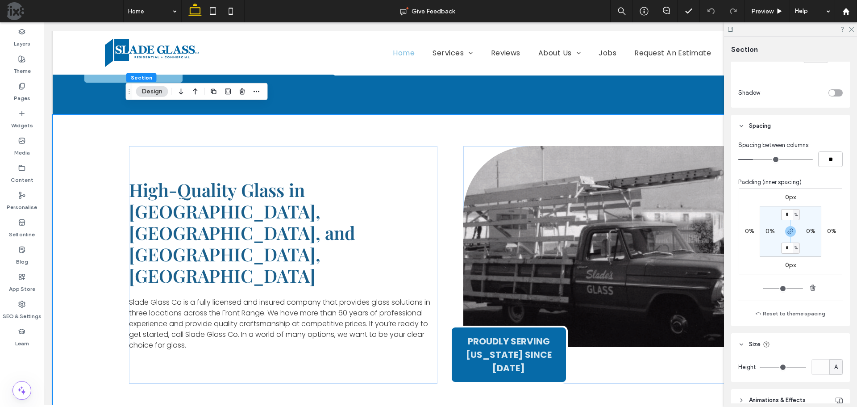
scroll to position [268, 0]
click at [766, 226] on label "0%" at bounding box center [770, 227] width 9 height 8
type input "*"
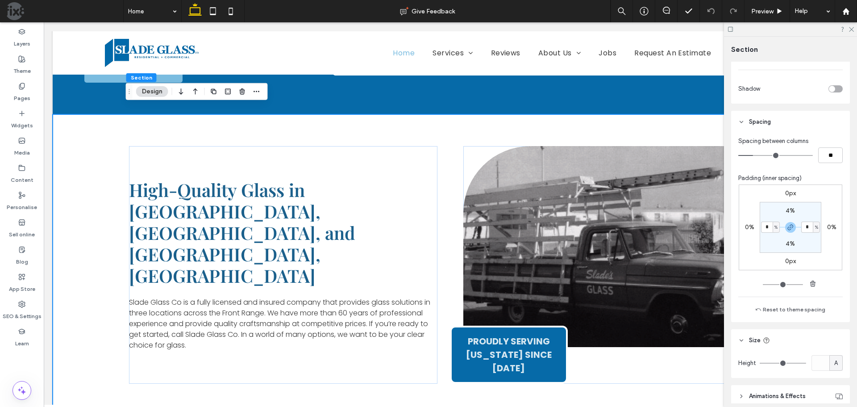
type input "*"
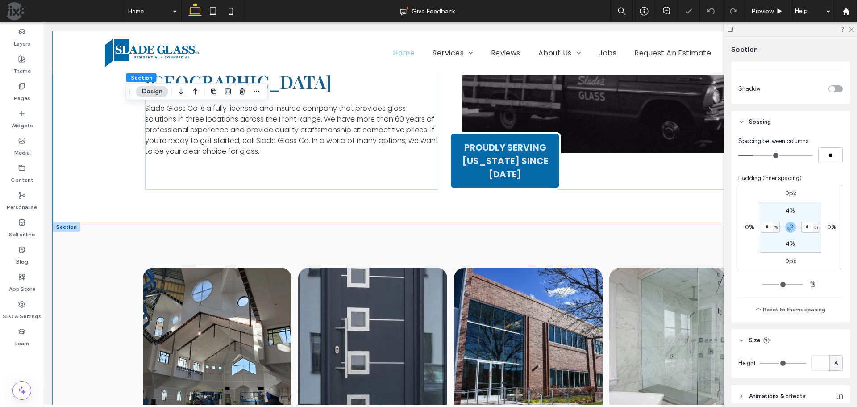
scroll to position [804, 0]
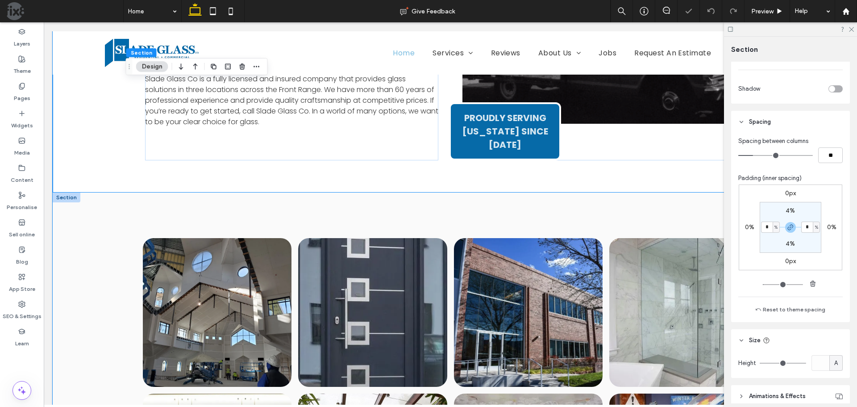
click at [442, 206] on div "Button Button Button Button Button Button Button Button Button Button Button Bu…" at bounding box center [450, 395] width 643 height 407
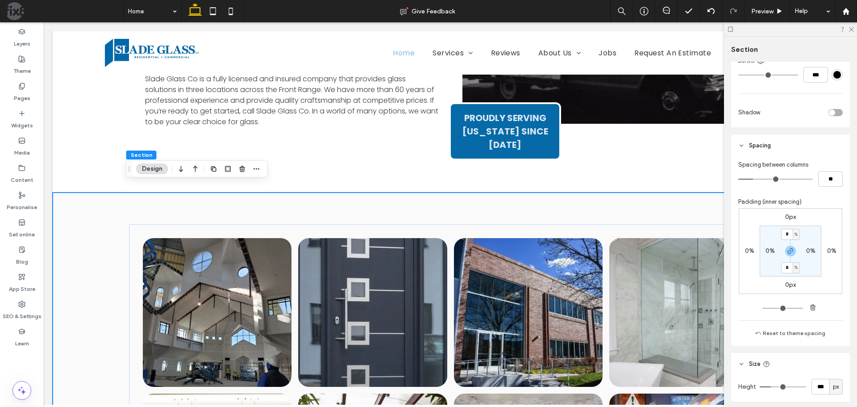
scroll to position [268, 0]
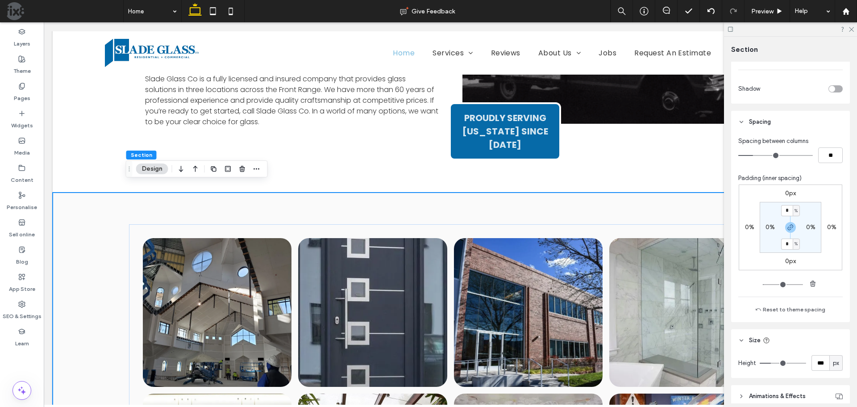
click at [769, 225] on label "0%" at bounding box center [770, 227] width 9 height 8
type input "*"
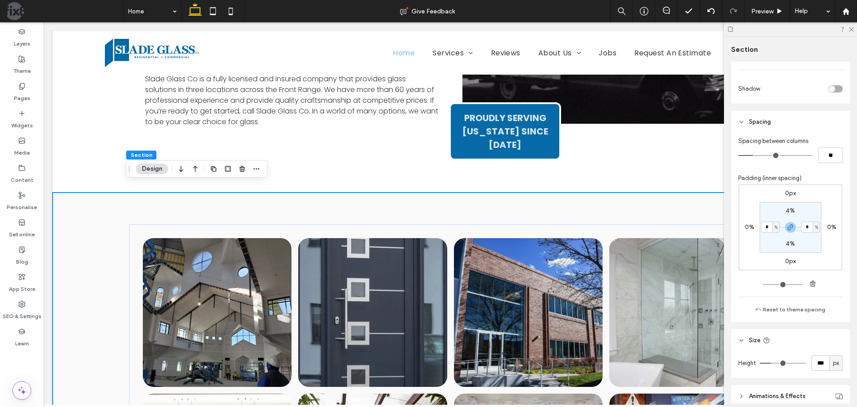
click at [772, 238] on section "4% * % 4% * %" at bounding box center [791, 227] width 62 height 51
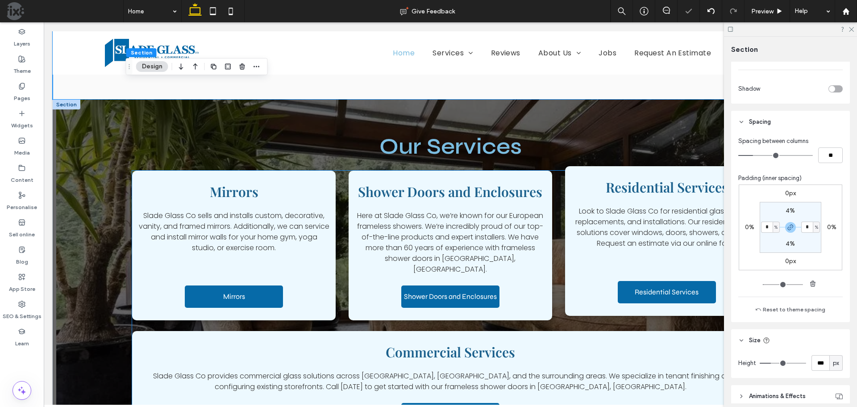
scroll to position [1295, 0]
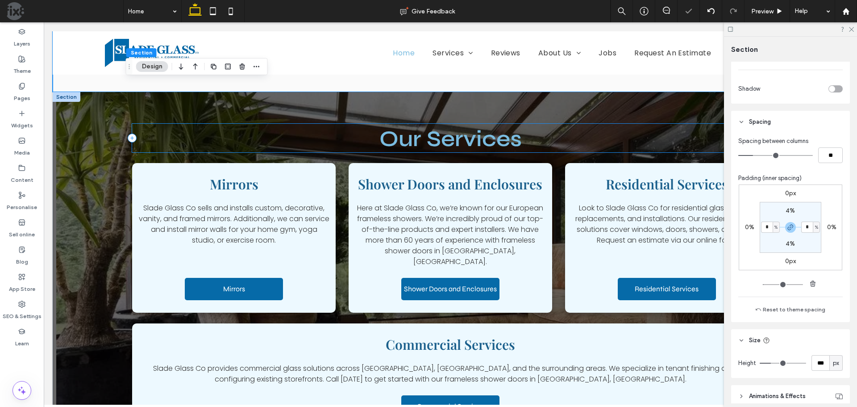
click at [579, 124] on div "Our Services" at bounding box center [450, 138] width 637 height 29
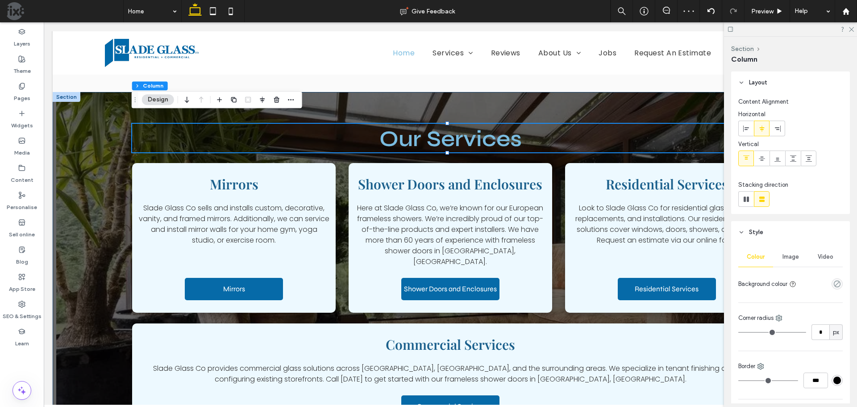
click at [584, 104] on div "Our Services Mirrors Slade Glass Co sells and installs custom, decorative, vani…" at bounding box center [451, 277] width 796 height 370
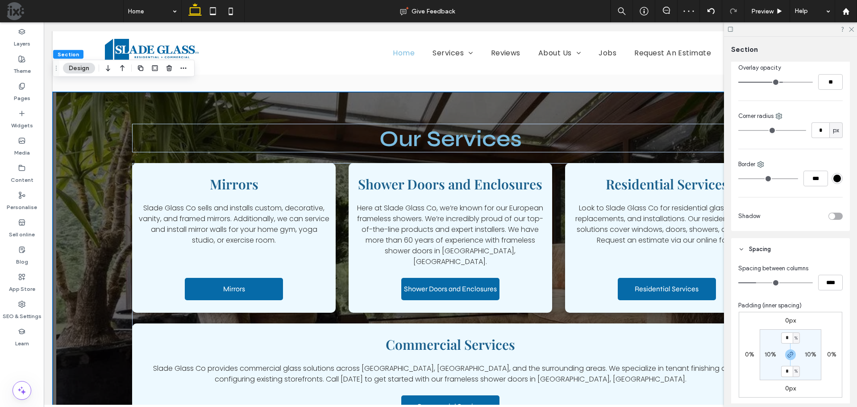
scroll to position [313, 0]
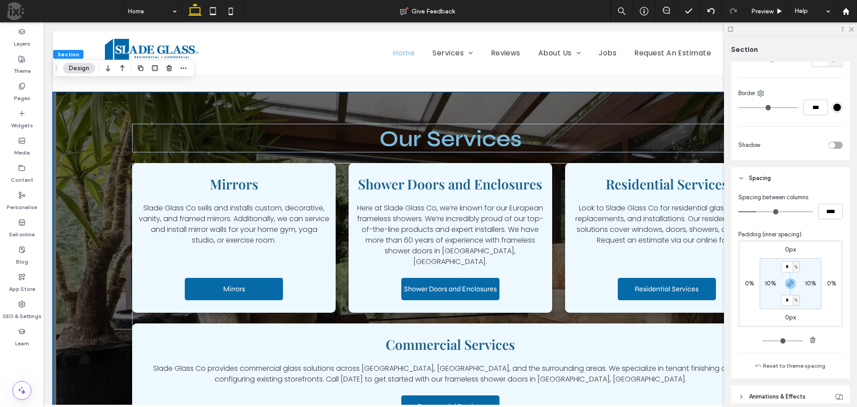
click at [588, 95] on div "Our Services Mirrors Slade Glass Co sells and installs custom, decorative, vani…" at bounding box center [451, 277] width 796 height 370
click at [766, 281] on label "10%" at bounding box center [771, 283] width 12 height 8
type input "**"
type input "*"
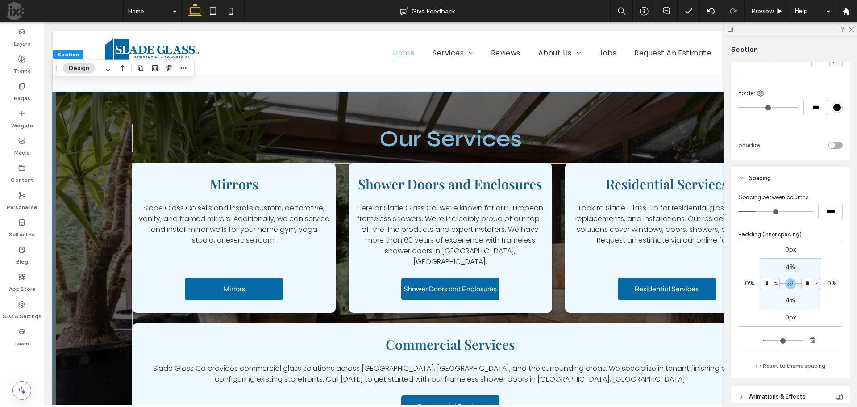
type input "*"
click at [818, 264] on section "4% * % 4% * %" at bounding box center [791, 283] width 62 height 51
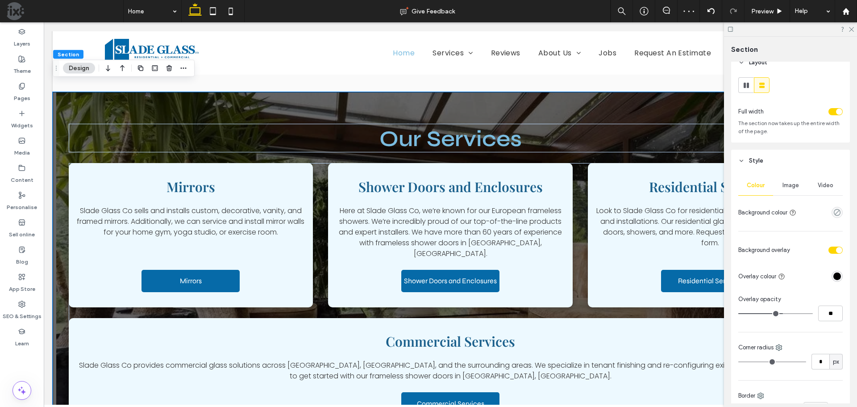
scroll to position [0, 0]
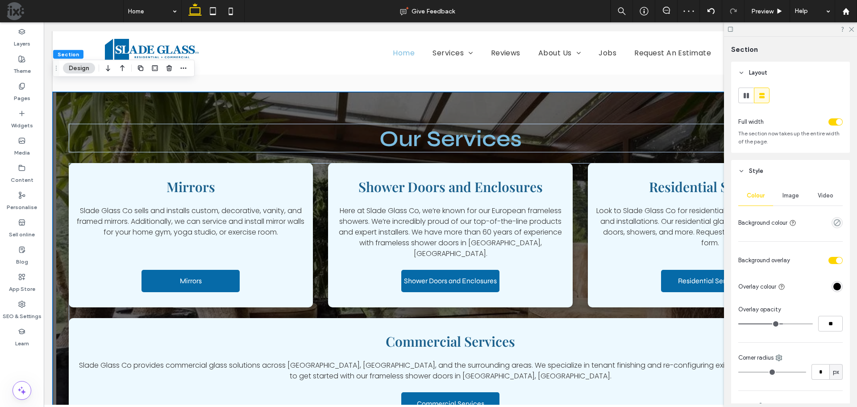
click at [830, 119] on div "toggle" at bounding box center [836, 121] width 14 height 7
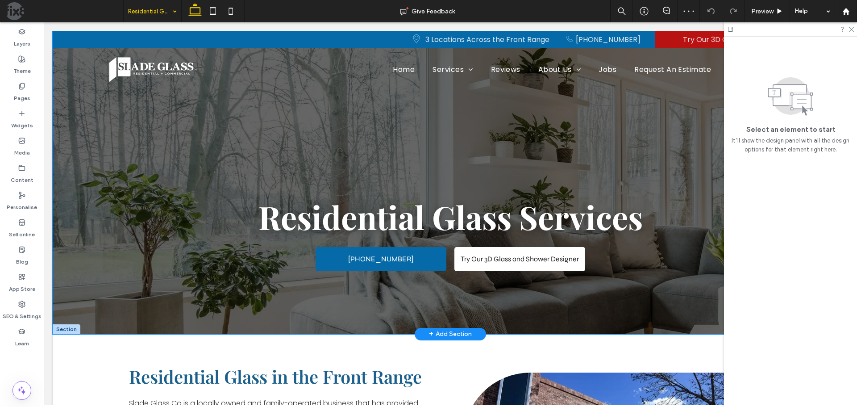
click at [465, 169] on div "Residential Glass Services (303) 276-1550 Try Our 3D Glass and Shower Designer" at bounding box center [451, 182] width 796 height 303
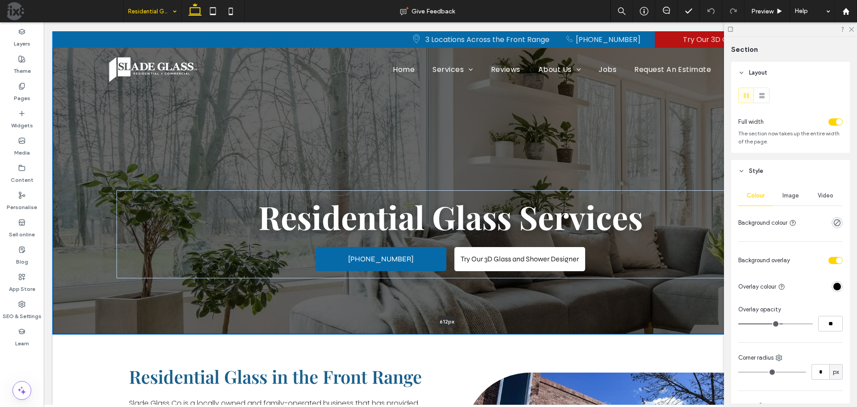
drag, startPoint x: 530, startPoint y: 331, endPoint x: 528, endPoint y: 303, distance: 28.6
click at [528, 303] on div "Residential Glass Services (303) 276-1550 Try Our 3D Glass and Shower Designer …" at bounding box center [451, 182] width 796 height 303
type input "***"
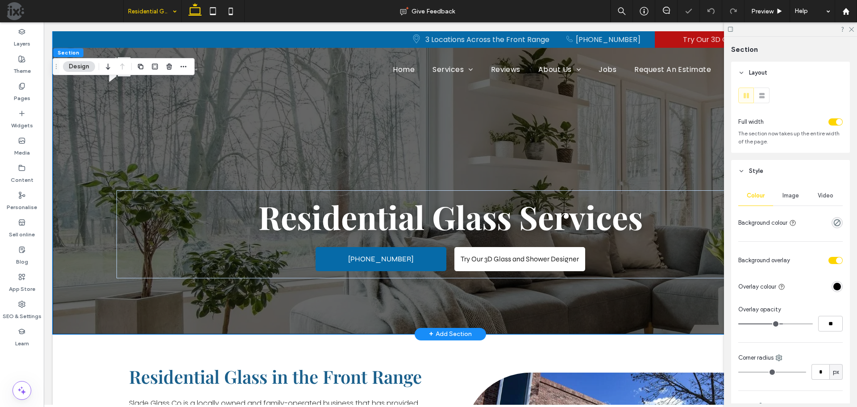
click at [528, 302] on div "Residential Glass Services (303) 276-1550 Try Our 3D Glass and Shower Designer" at bounding box center [451, 182] width 796 height 303
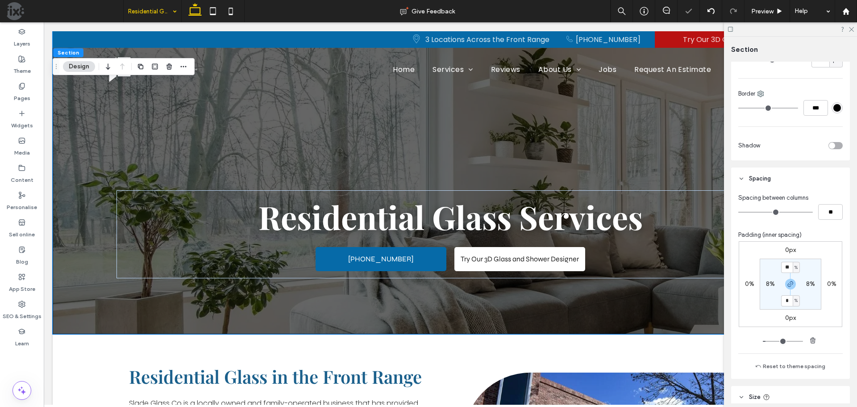
scroll to position [313, 0]
click at [786, 267] on input "**" at bounding box center [787, 266] width 12 height 11
type input "**"
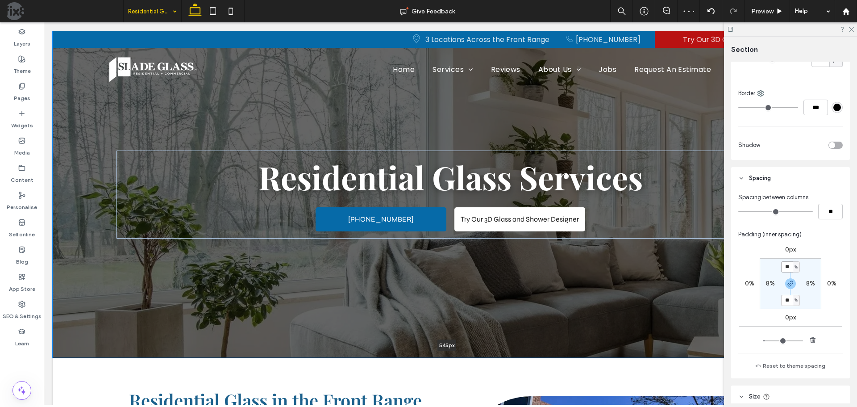
drag, startPoint x: 617, startPoint y: 353, endPoint x: 619, endPoint y: 272, distance: 80.8
click at [619, 272] on div "Residential Glass Services (303) 276-1550 Try Our 3D Glass and Shower Designer …" at bounding box center [451, 194] width 796 height 326
type input "***"
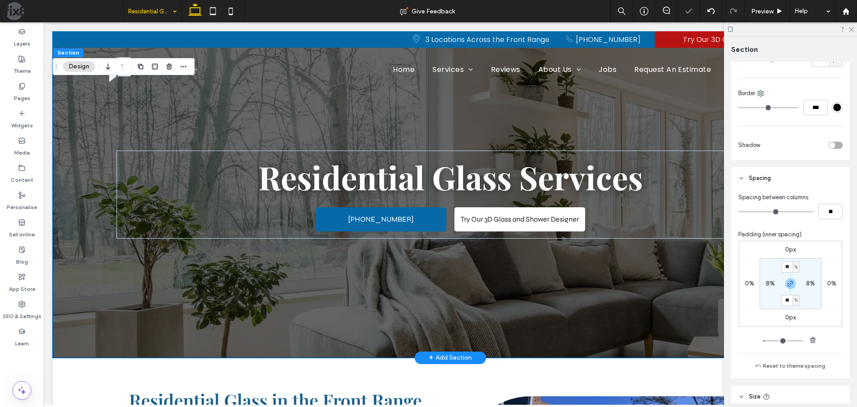
click at [583, 299] on div "Residential Glass Services (303) 276-1550 Try Our 3D Glass and Shower Designer" at bounding box center [451, 194] width 796 height 326
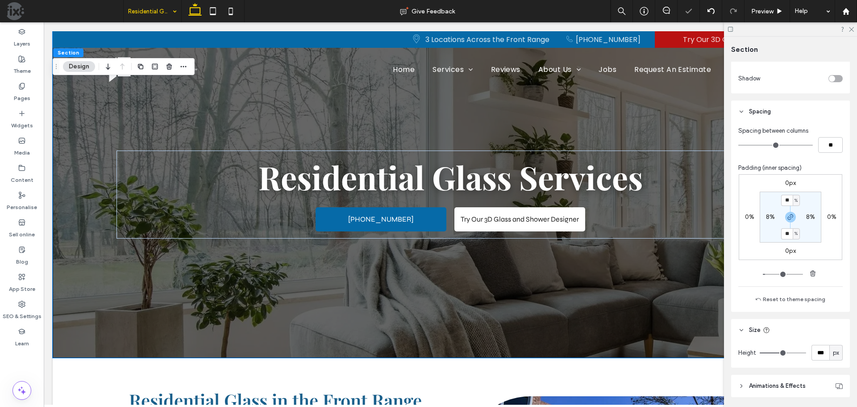
scroll to position [409, 0]
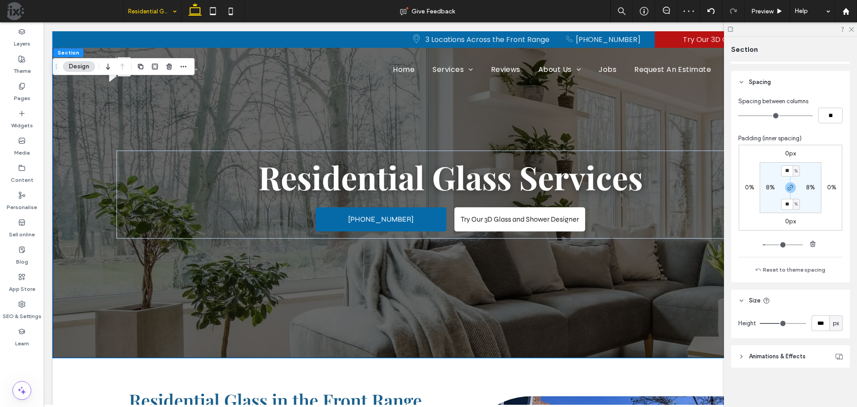
type input "***"
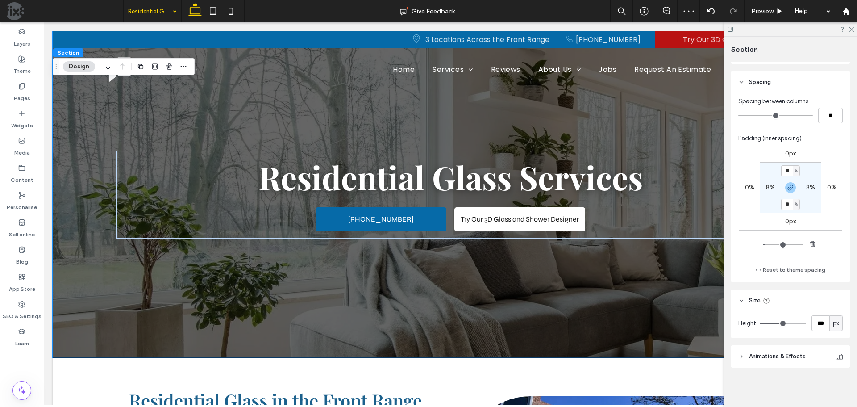
type input "***"
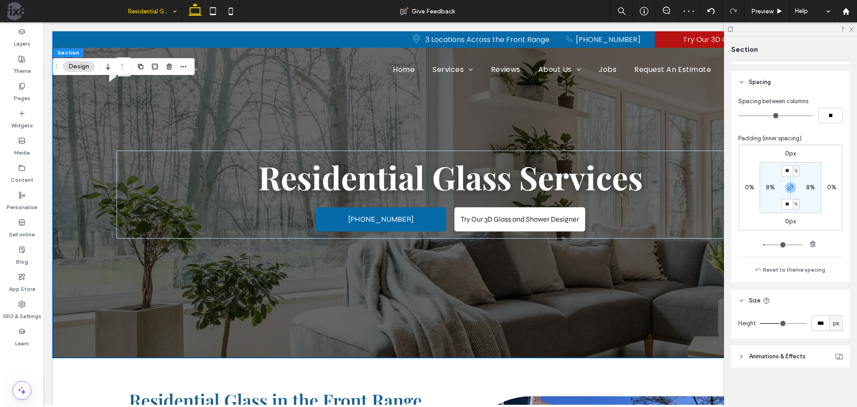
type input "***"
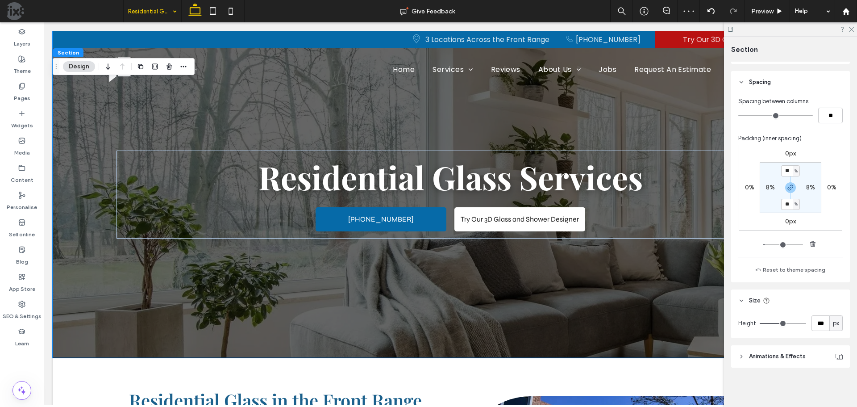
type input "***"
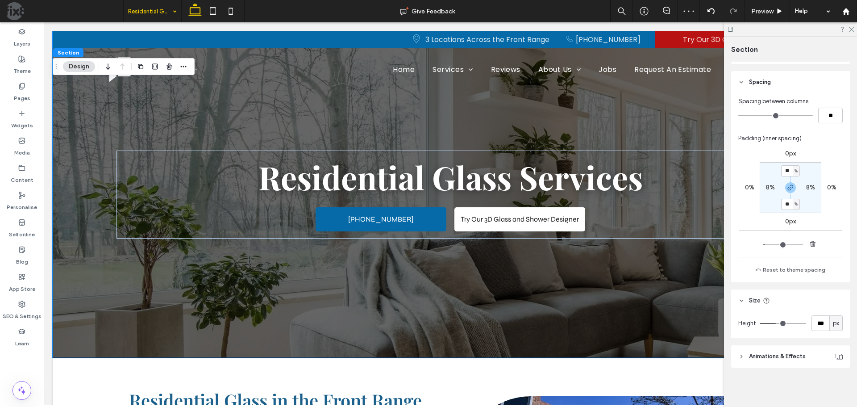
type input "***"
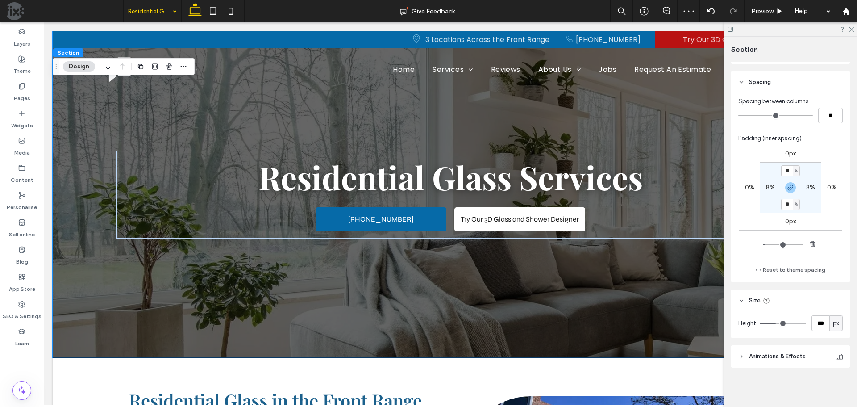
click at [774, 323] on input "range" at bounding box center [783, 323] width 46 height 1
click at [523, 313] on div "Residential Glass Services (303) 276-1550 Try Our 3D Glass and Shower Designer" at bounding box center [451, 194] width 796 height 326
click at [714, 13] on div at bounding box center [711, 11] width 22 height 7
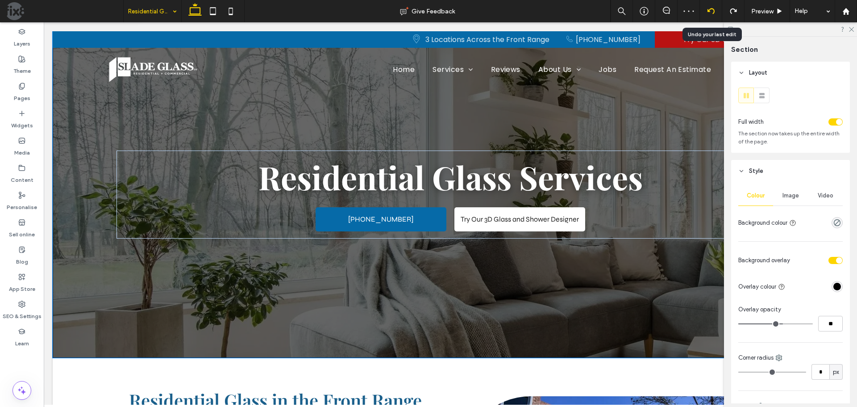
click at [713, 12] on icon at bounding box center [711, 11] width 7 height 7
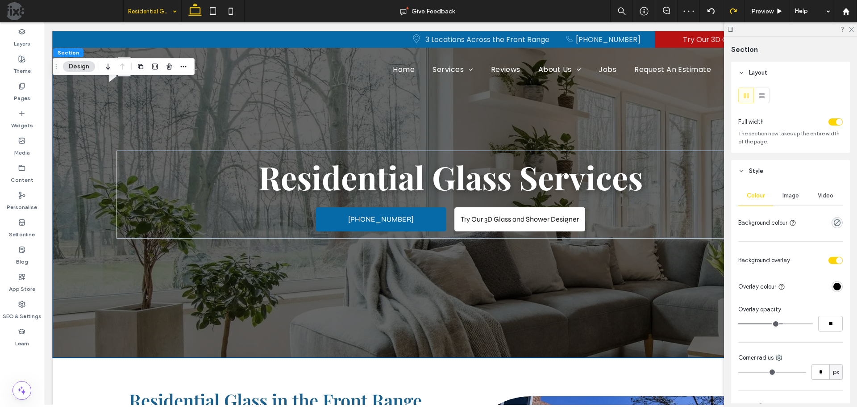
scroll to position [0, 0]
click at [712, 11] on icon at bounding box center [711, 11] width 7 height 7
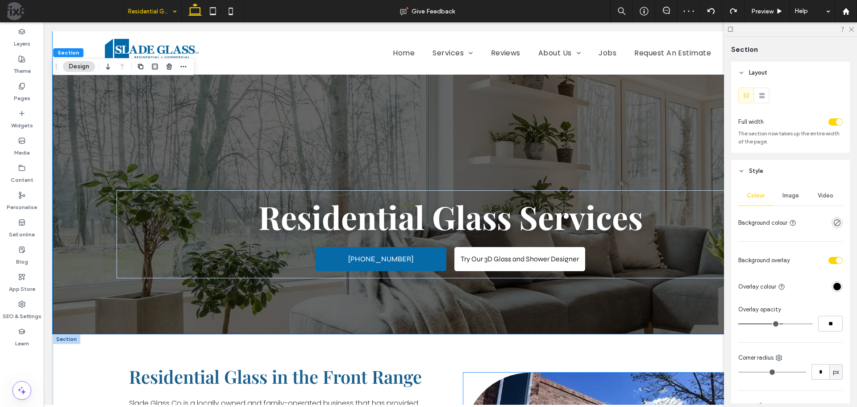
scroll to position [134, 0]
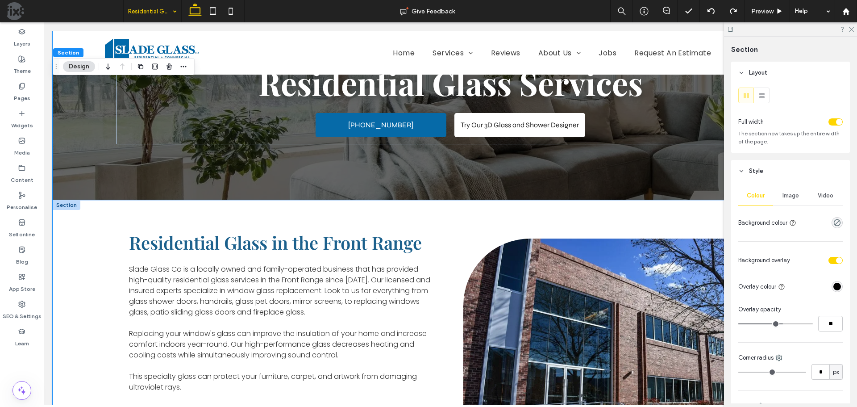
click at [528, 217] on div "Residential Glass in the Front Range Slade Glass Co is a locally owned and fami…" at bounding box center [450, 339] width 643 height 278
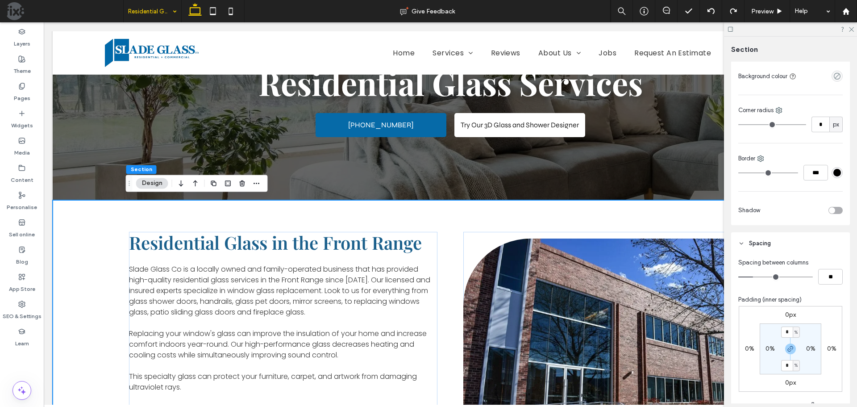
scroll to position [223, 0]
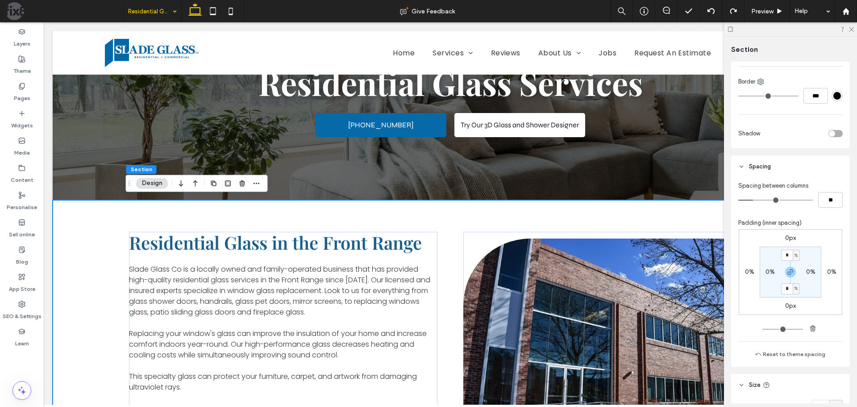
click at [770, 271] on label "0%" at bounding box center [770, 272] width 9 height 8
type input "*"
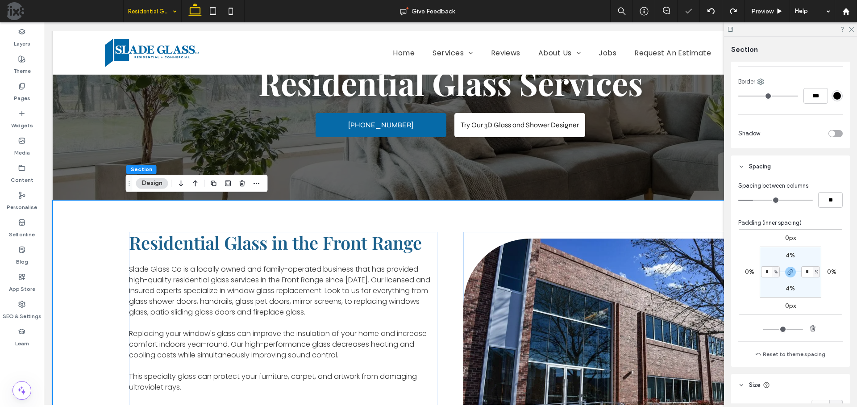
click at [768, 241] on div "0px 0% 0px 0% 4% * % 4% * %" at bounding box center [791, 272] width 104 height 86
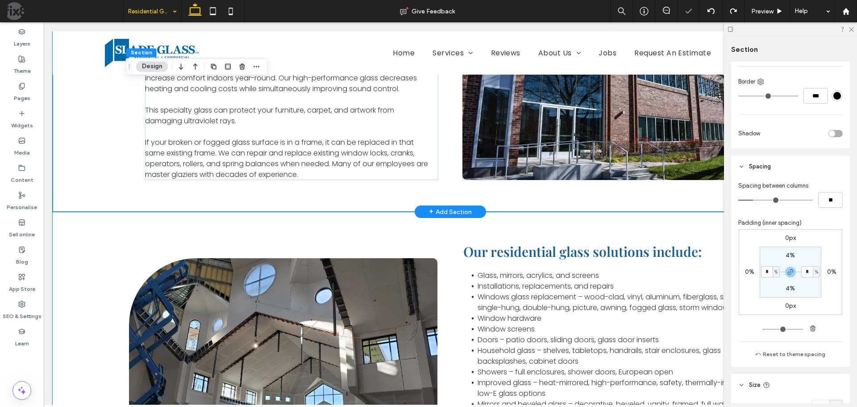
scroll to position [402, 0]
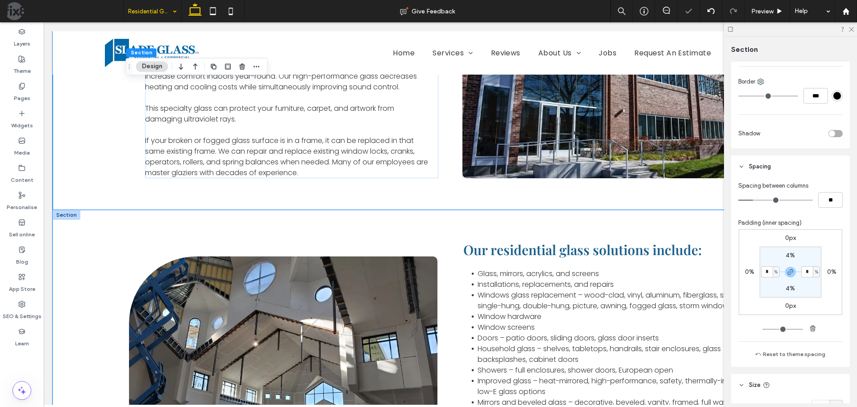
click at [525, 250] on div "Our residential glass solutions include: Glass, mirrors, acrylics, and screens …" at bounding box center [450, 357] width 643 height 294
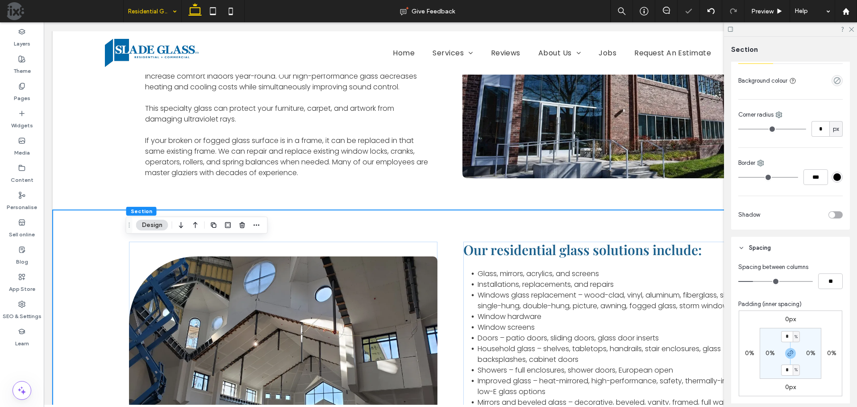
scroll to position [223, 0]
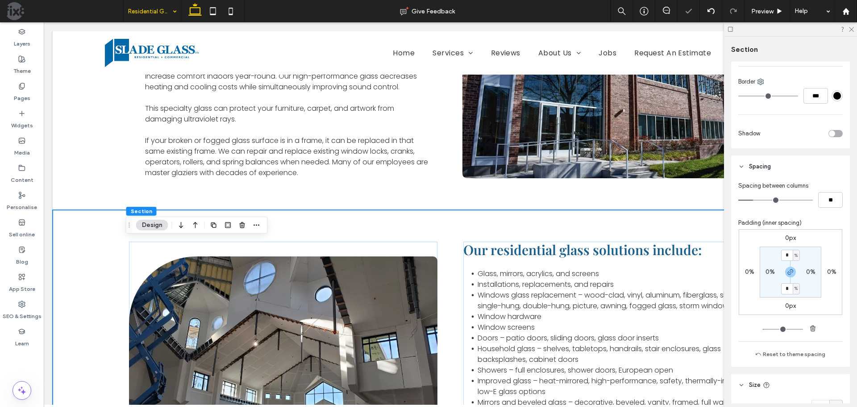
click at [768, 271] on label "0%" at bounding box center [770, 272] width 9 height 8
type input "*"
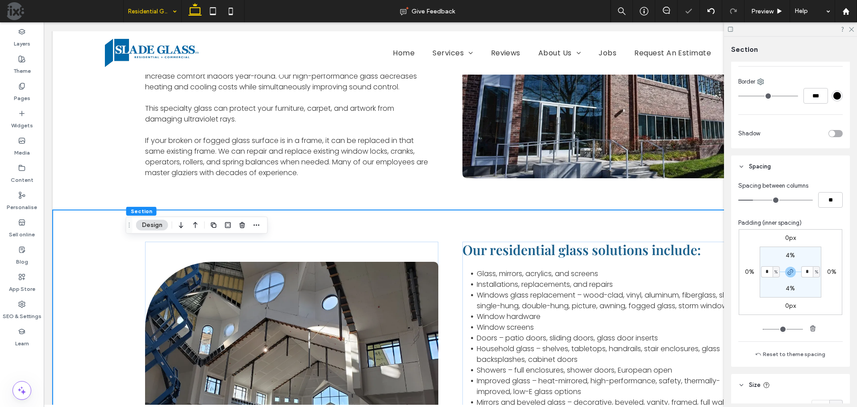
click at [773, 256] on section "4% * % 4% * %" at bounding box center [791, 271] width 62 height 51
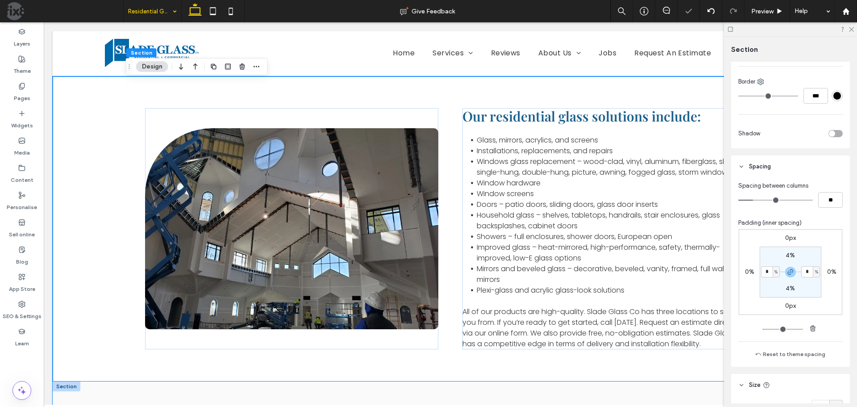
scroll to position [714, 0]
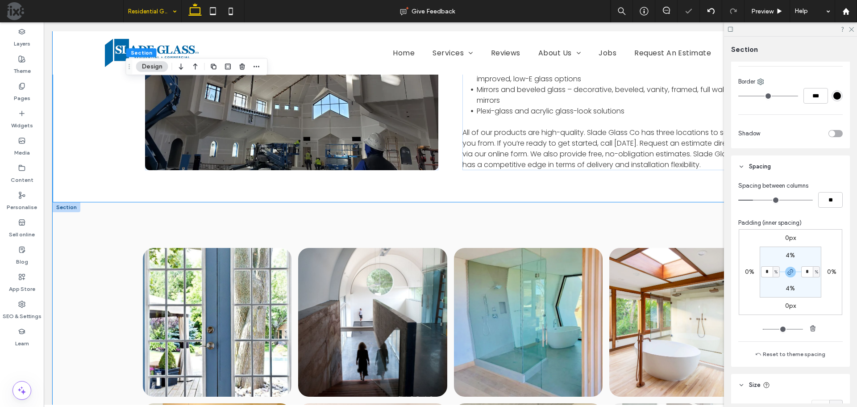
click at [430, 242] on div "Button Button Button Button Button Button Button Button Button Button Button Bu…" at bounding box center [450, 405] width 643 height 407
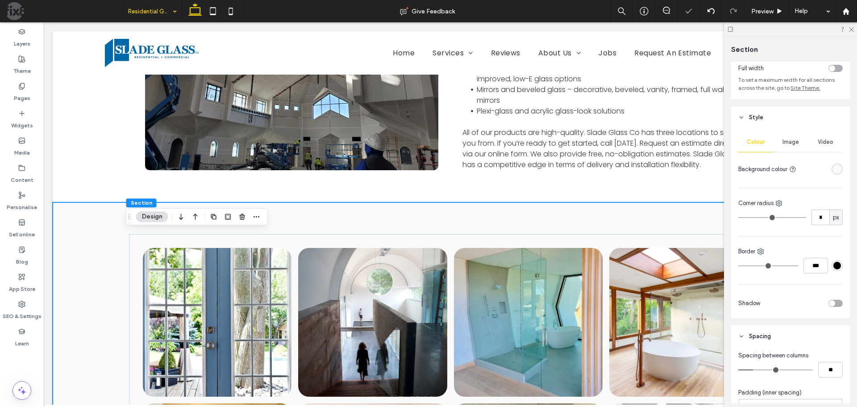
scroll to position [308, 0]
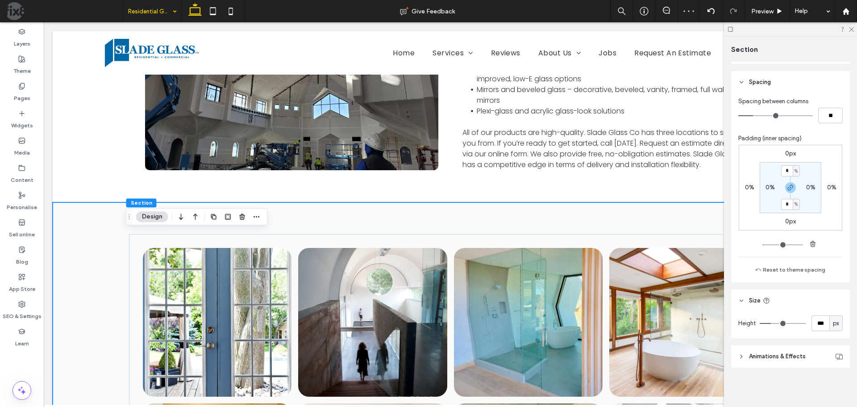
click at [768, 191] on label "0%" at bounding box center [770, 188] width 9 height 8
type input "*"
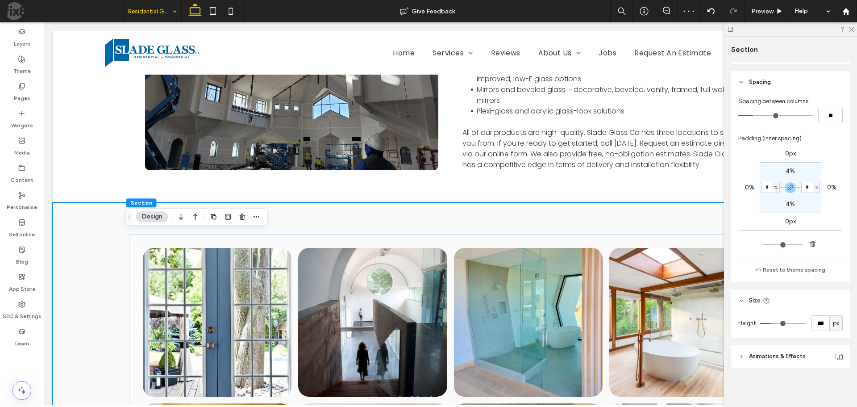
click at [767, 200] on section "4% * % 4% * %" at bounding box center [791, 187] width 62 height 51
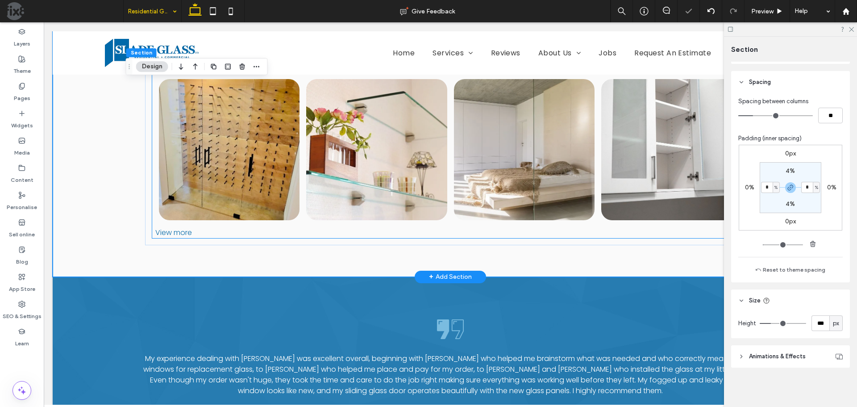
scroll to position [1250, 0]
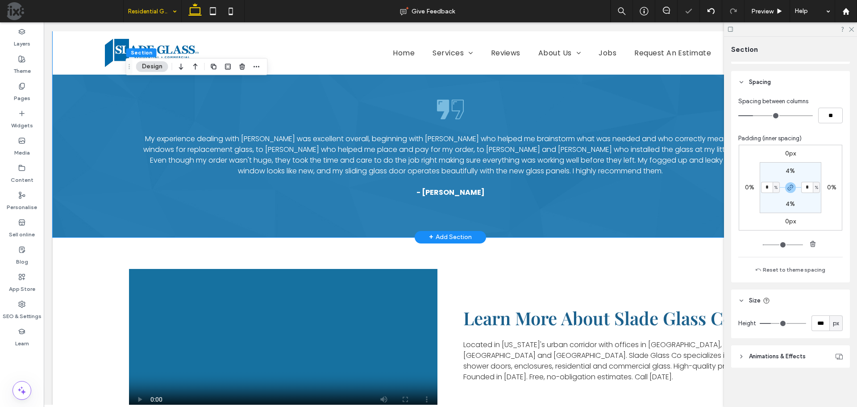
click at [567, 103] on div "My experience dealing with Slade Glass Longmont was excellent overall, beginnin…" at bounding box center [450, 147] width 643 height 180
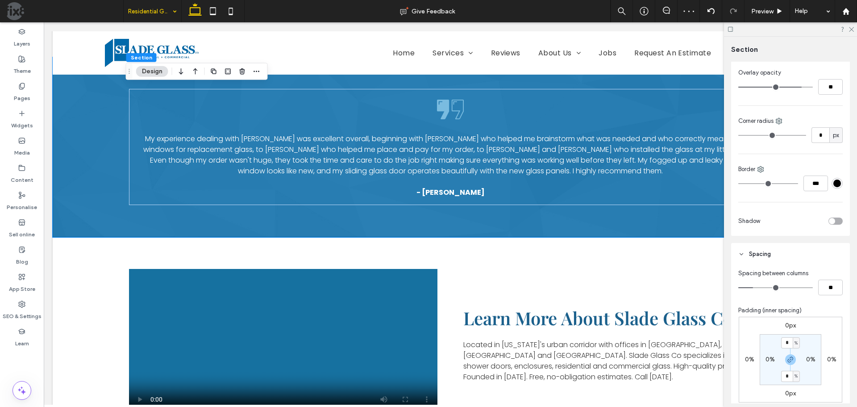
scroll to position [268, 0]
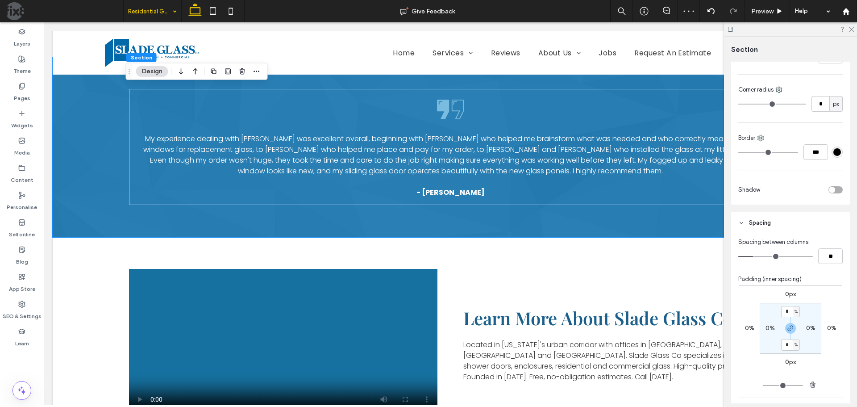
click at [771, 328] on label "0%" at bounding box center [770, 328] width 9 height 8
type input "*"
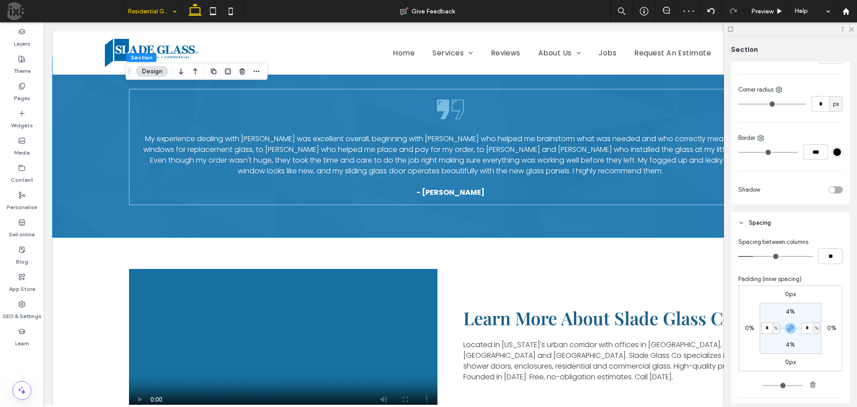
click at [767, 309] on section "4% * % 4% * %" at bounding box center [791, 328] width 62 height 51
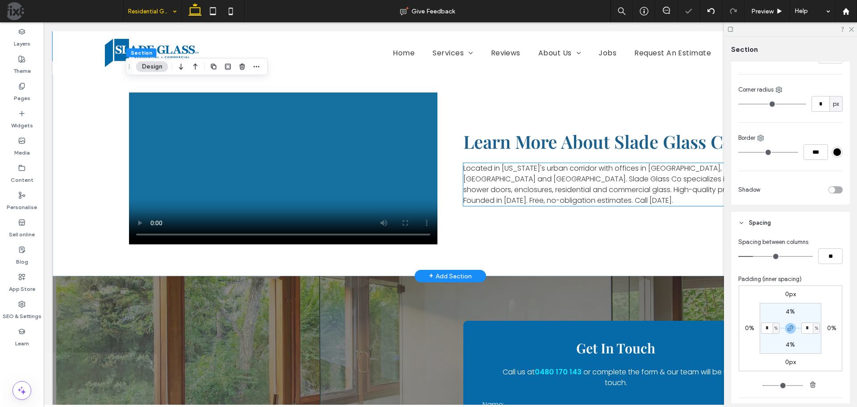
scroll to position [1429, 0]
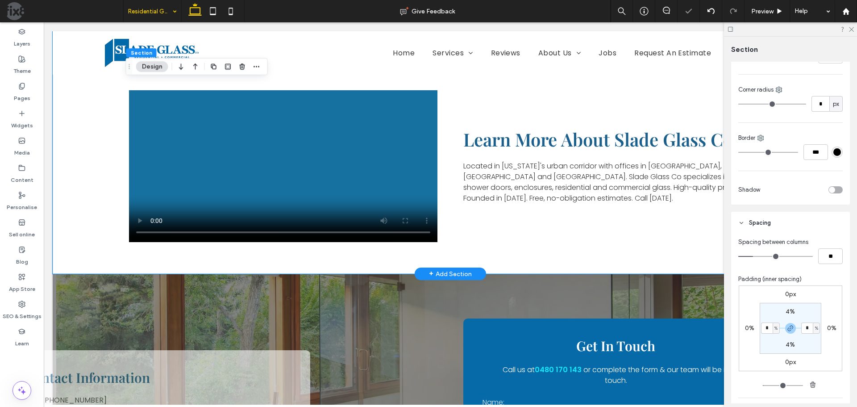
click at [514, 106] on div "Learn More About Slade Glass Co. Located in Colorado's urban corridor with offi…" at bounding box center [450, 166] width 643 height 216
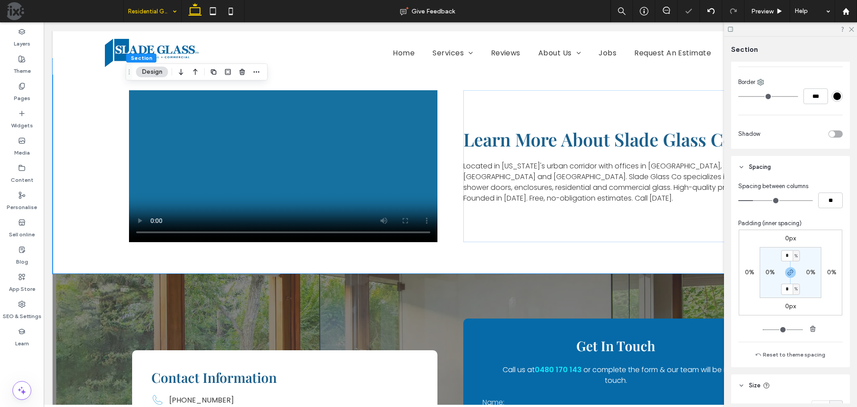
scroll to position [268, 0]
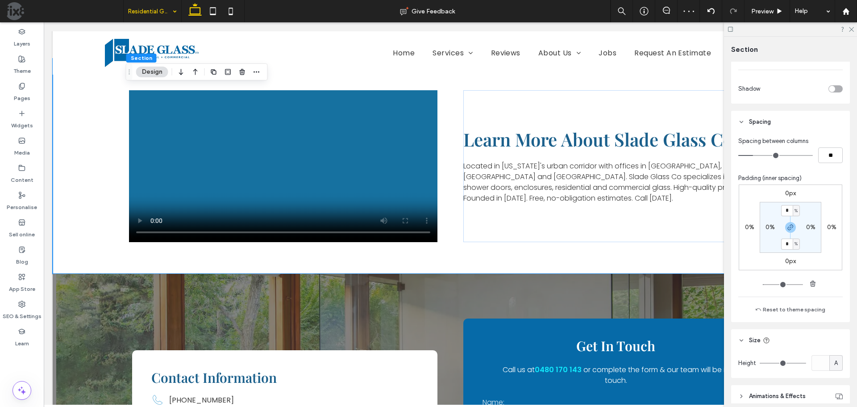
click at [768, 226] on label "0%" at bounding box center [770, 227] width 9 height 8
type input "*"
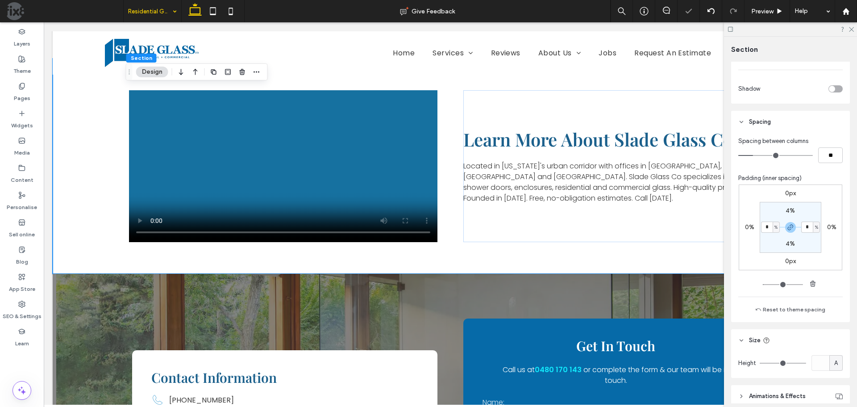
click at [768, 209] on section "4% * % 4% * %" at bounding box center [791, 227] width 62 height 51
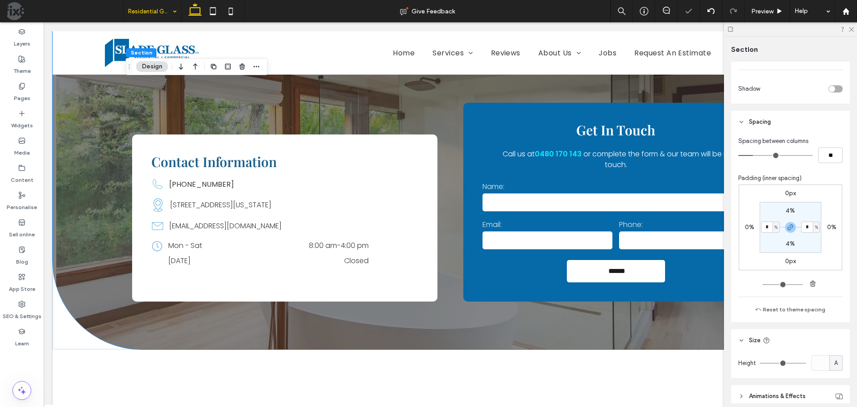
scroll to position [1652, 0]
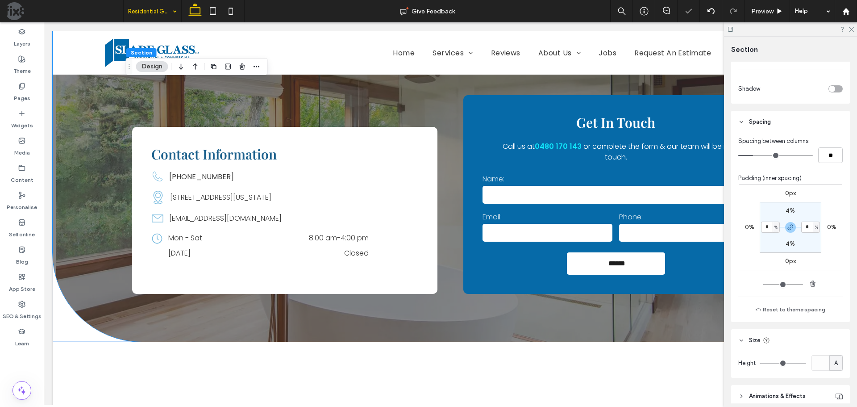
click at [510, 97] on div "Contact Information Phone Icon (303) 276-1550 Location Icon 1770 38th Street, B…" at bounding box center [451, 195] width 796 height 291
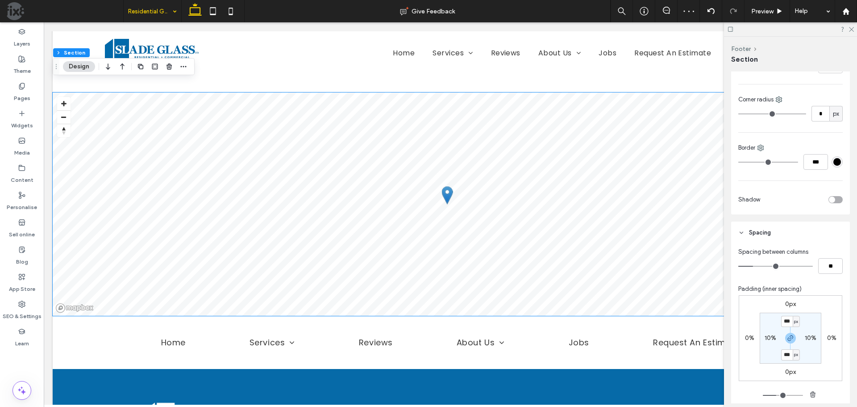
scroll to position [2135, 0]
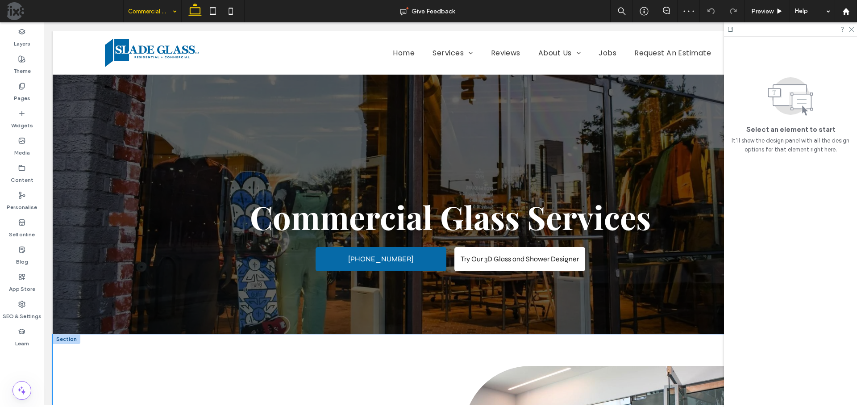
scroll to position [179, 0]
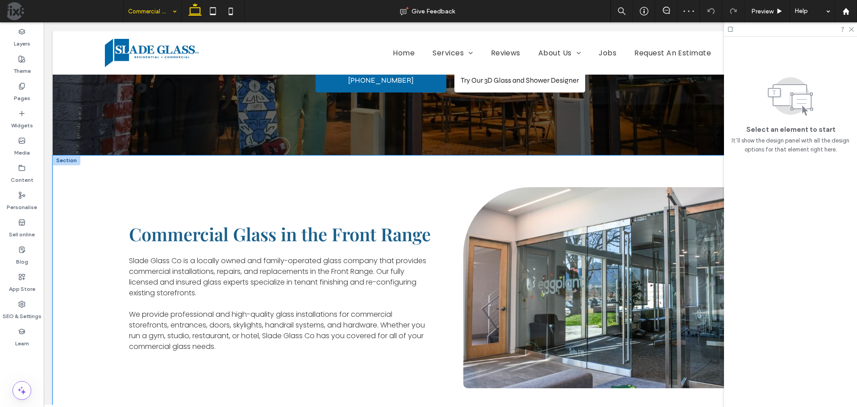
click at [510, 163] on div "Commercial Glass in the Front Range Slade Glass Co is a locally owned and famil…" at bounding box center [450, 287] width 643 height 265
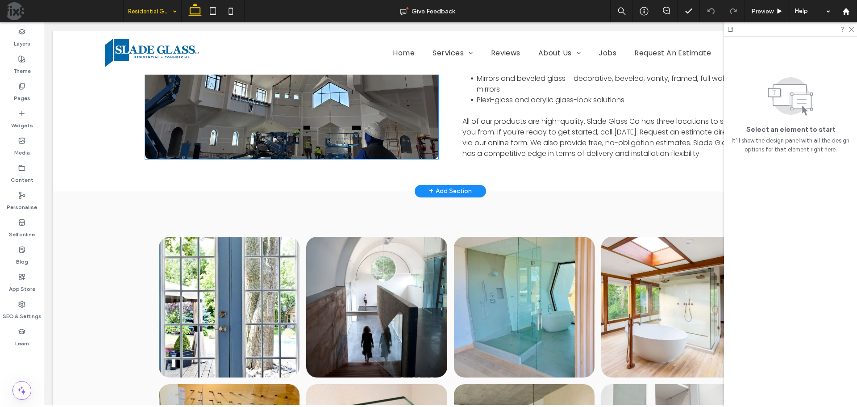
scroll to position [893, 0]
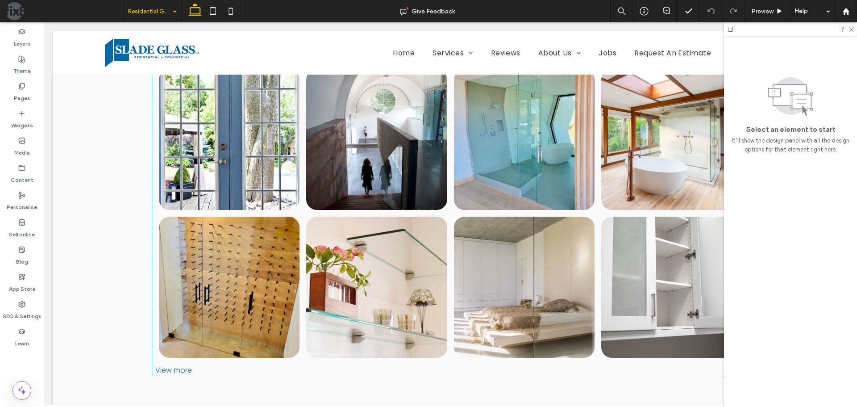
click at [489, 169] on link at bounding box center [524, 139] width 141 height 141
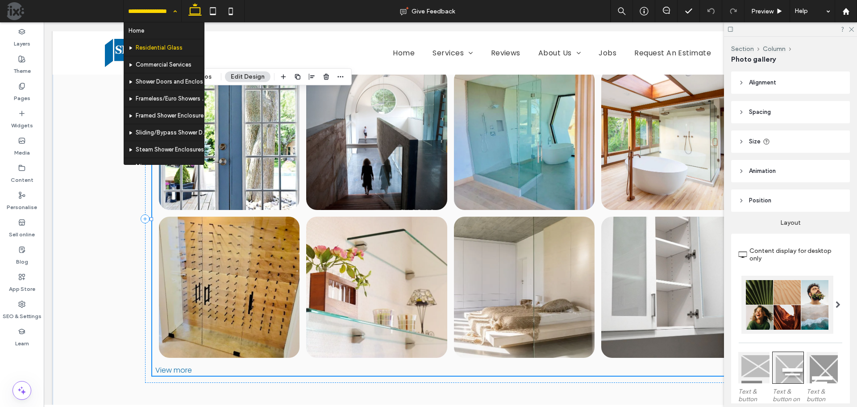
click at [489, 169] on link at bounding box center [524, 139] width 141 height 141
click at [177, 12] on div "Home Residential Glass Commercial Services Shower Doors and Enclosures Frameles…" at bounding box center [153, 11] width 58 height 22
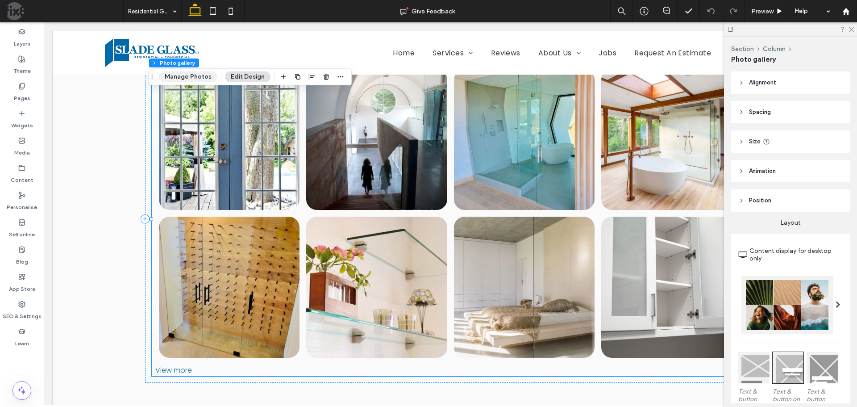
drag, startPoint x: 192, startPoint y: 77, endPoint x: 203, endPoint y: 75, distance: 11.3
click at [192, 77] on button "Manage Photos" at bounding box center [188, 76] width 58 height 11
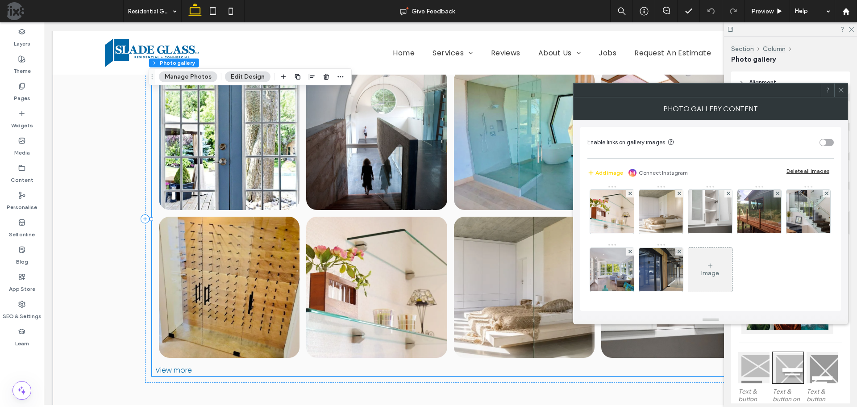
scroll to position [118, 0]
click at [832, 91] on div at bounding box center [827, 89] width 13 height 13
click at [839, 88] on icon at bounding box center [841, 90] width 7 height 7
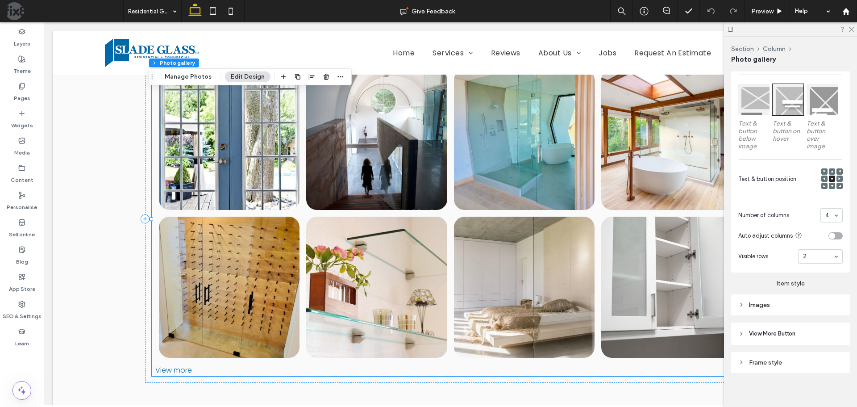
scroll to position [272, 0]
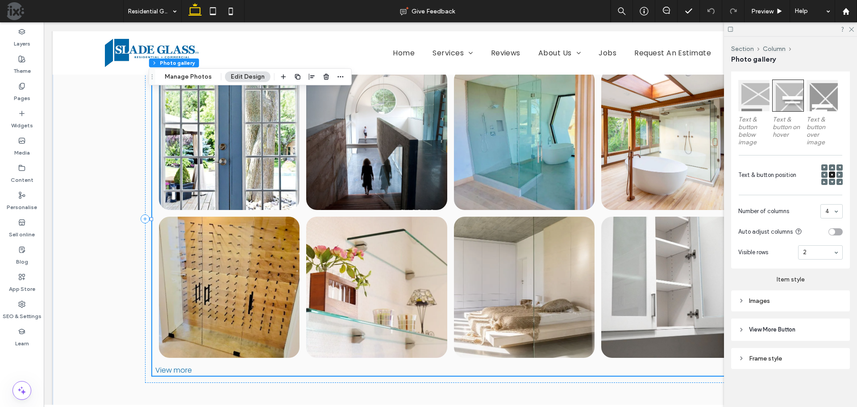
click at [792, 297] on div "Images" at bounding box center [790, 301] width 104 height 8
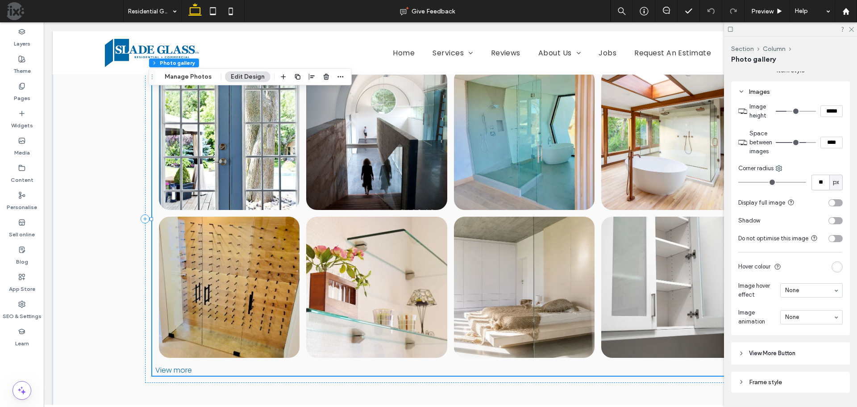
scroll to position [505, 0]
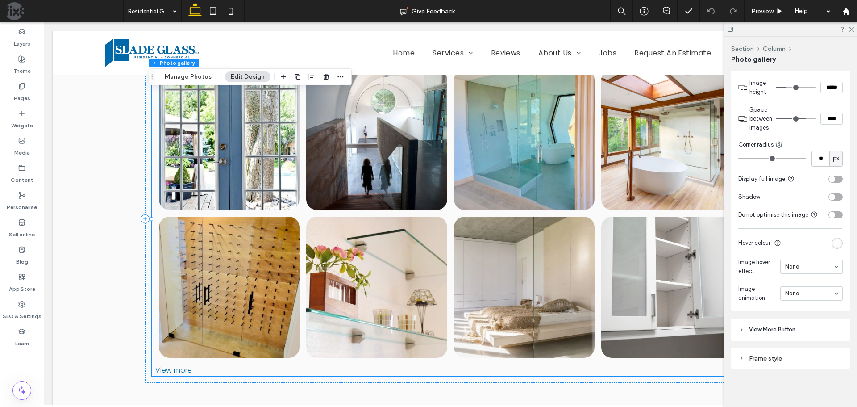
click at [794, 327] on span "View More Button" at bounding box center [772, 329] width 46 height 9
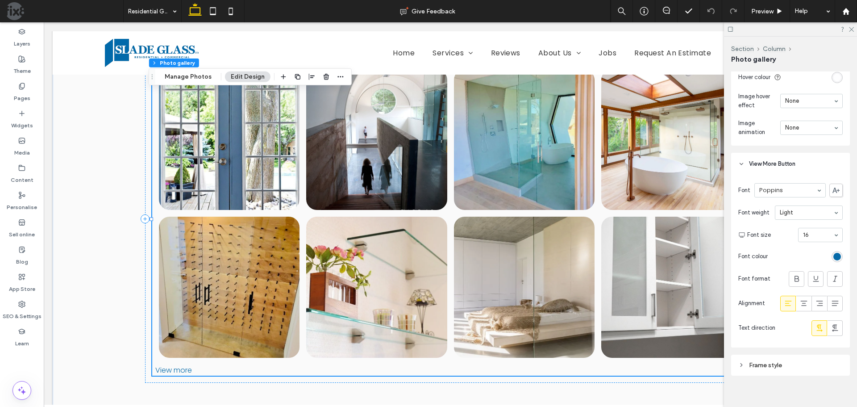
scroll to position [677, 0]
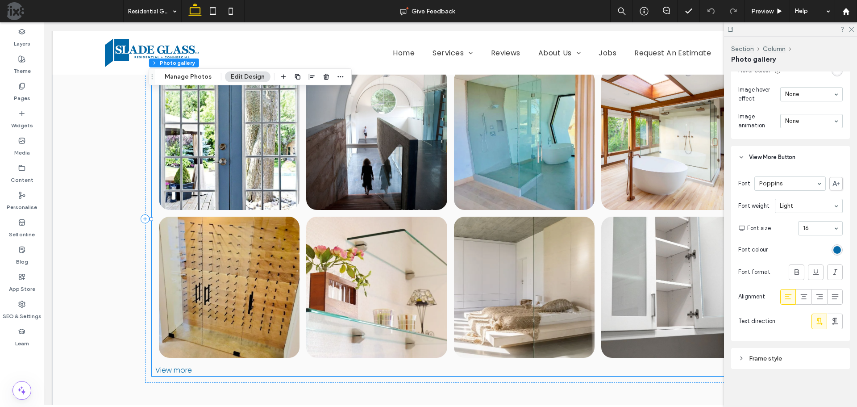
click at [801, 350] on div "Frame style" at bounding box center [790, 358] width 119 height 21
click at [802, 355] on div "Frame style" at bounding box center [790, 359] width 104 height 8
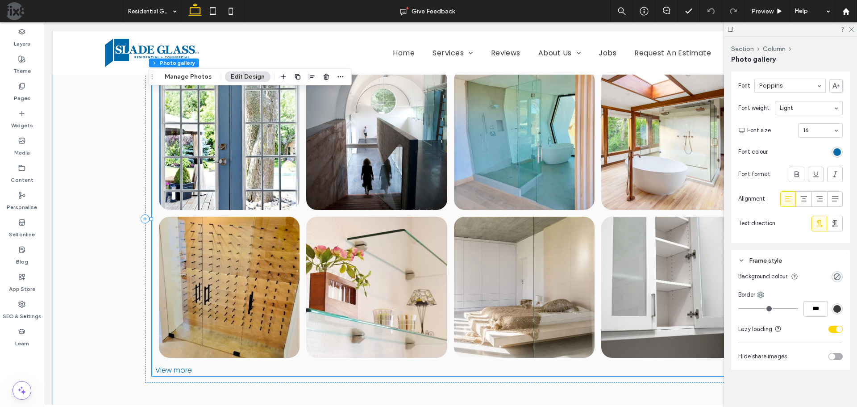
scroll to position [776, 0]
click at [829, 354] on div "toggle" at bounding box center [832, 355] width 6 height 6
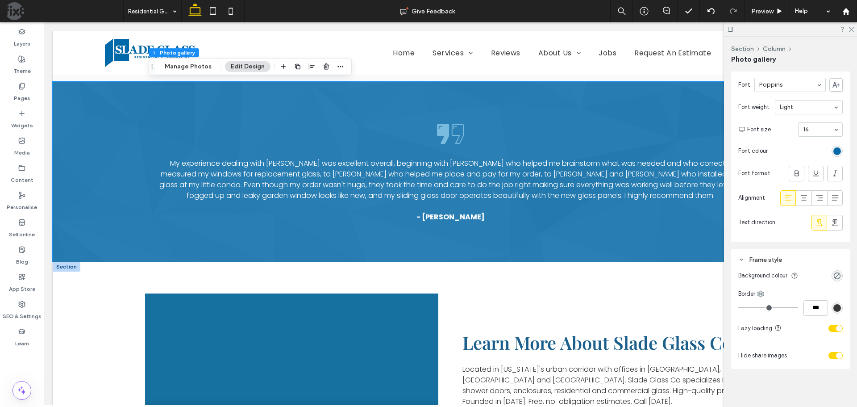
scroll to position [1429, 0]
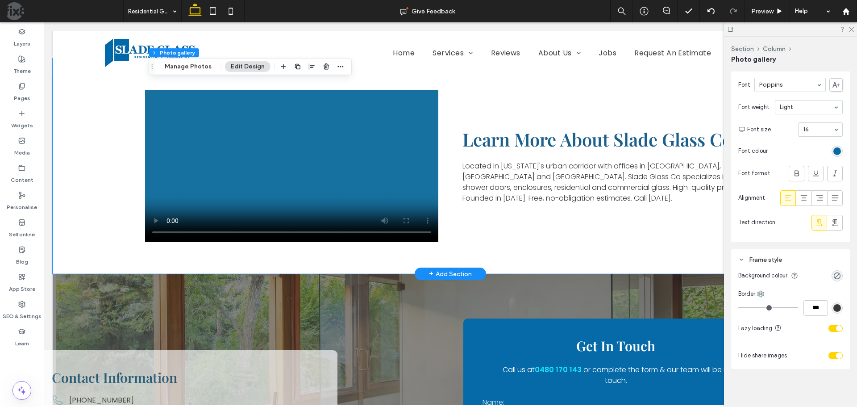
click at [488, 94] on div "Learn More About Slade Glass Co. Located in Colorado's urban corridor with offi…" at bounding box center [450, 166] width 643 height 216
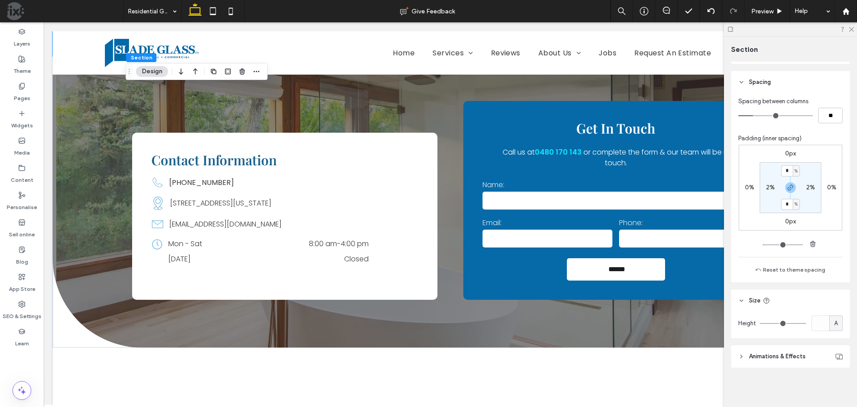
scroll to position [1741, 0]
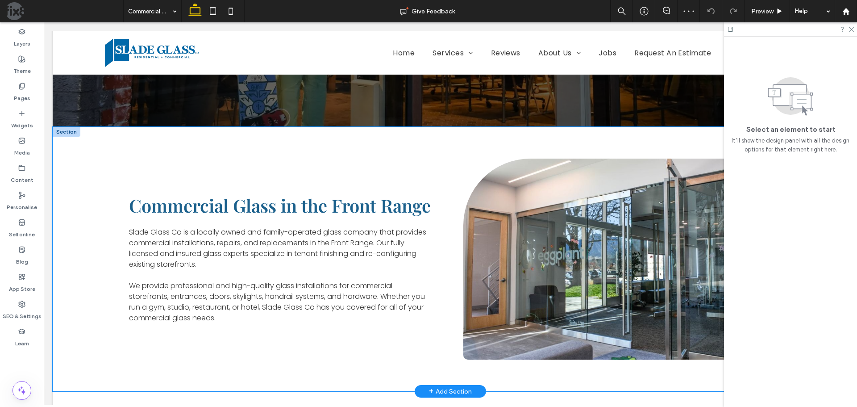
scroll to position [223, 0]
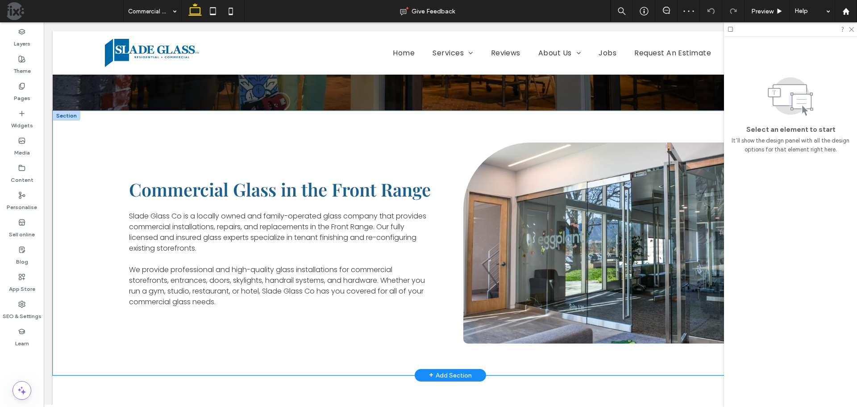
click at [477, 126] on div "Commercial Glass in the Front Range Slade Glass Co is a locally owned and famil…" at bounding box center [450, 243] width 643 height 265
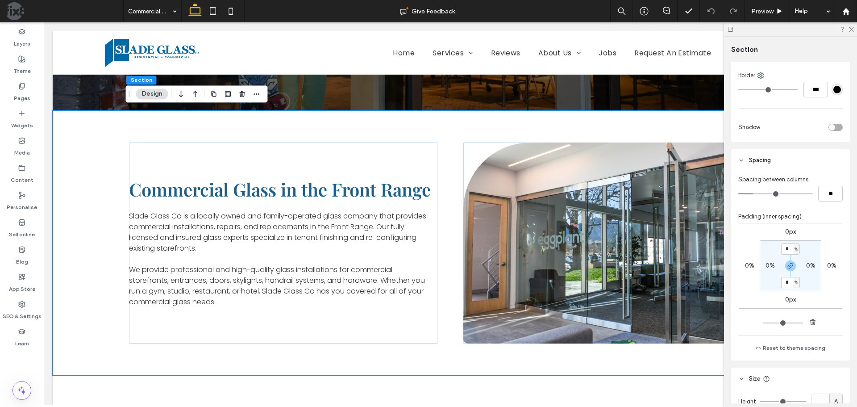
scroll to position [308, 0]
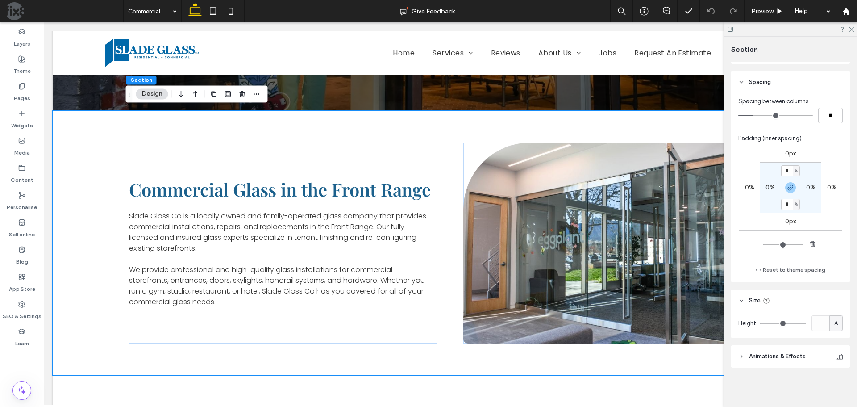
click at [768, 187] on label "0%" at bounding box center [770, 188] width 9 height 8
type input "*"
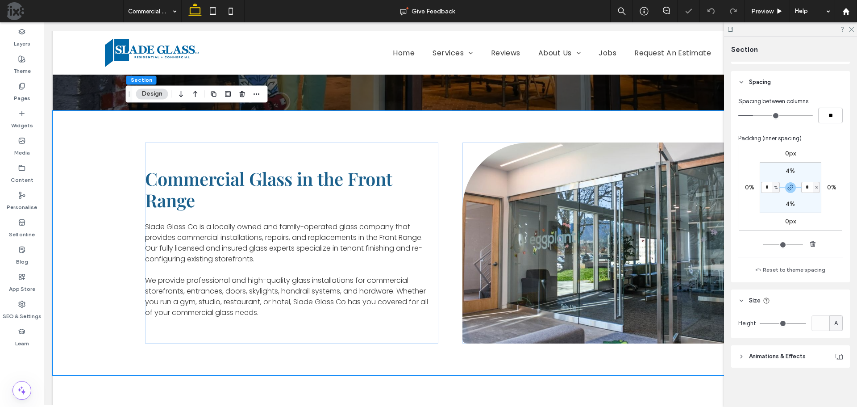
click at [768, 201] on section "4% * % 4% * %" at bounding box center [791, 187] width 62 height 51
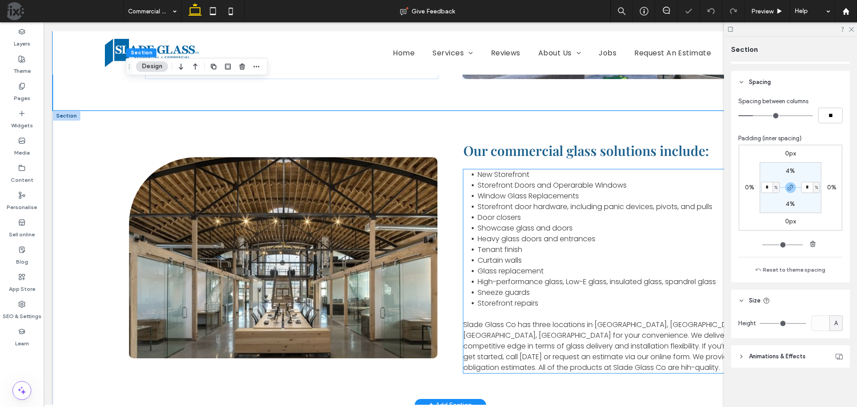
scroll to position [491, 0]
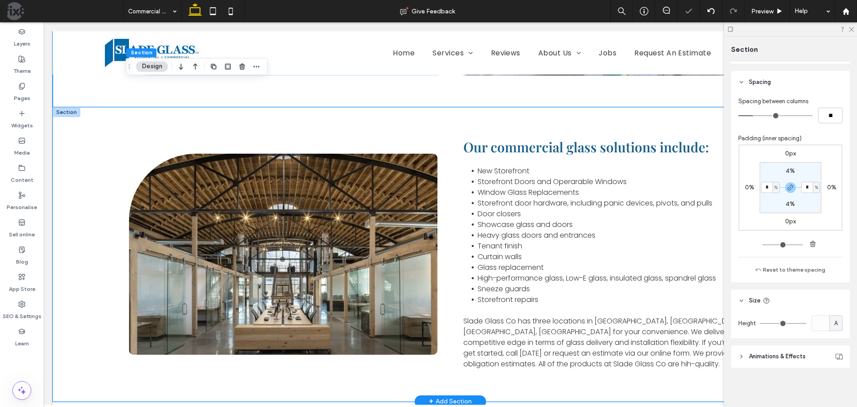
click at [494, 120] on div "Our commercial glass solutions include: New Storefront Storefront Doors and Ope…" at bounding box center [450, 254] width 643 height 294
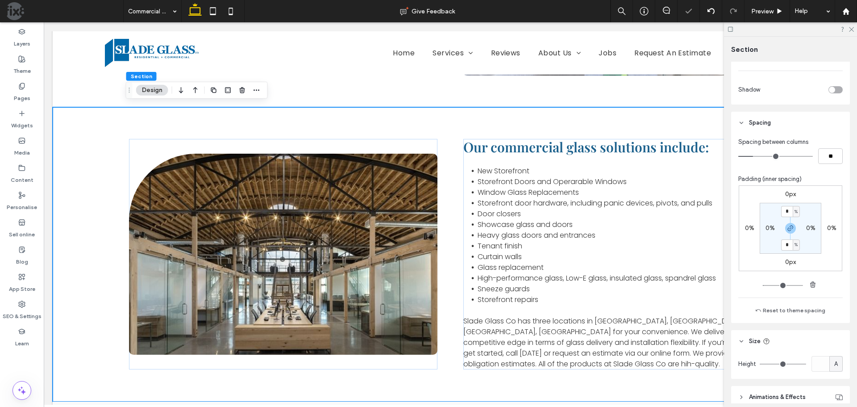
scroll to position [268, 0]
click at [768, 228] on label "0%" at bounding box center [770, 227] width 9 height 8
type input "*"
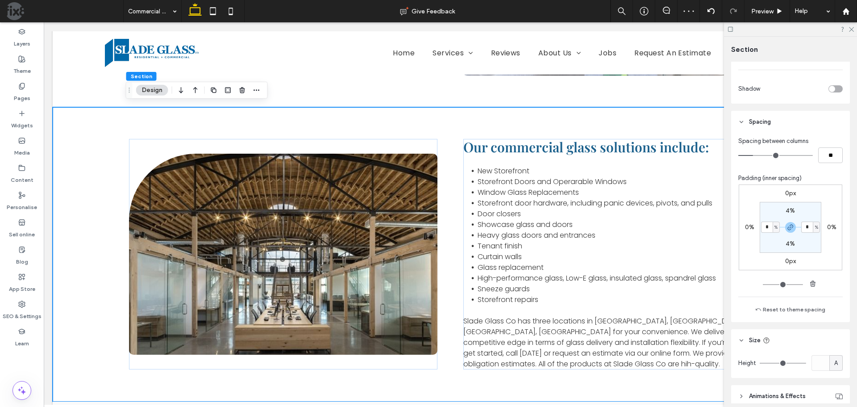
type input "*"
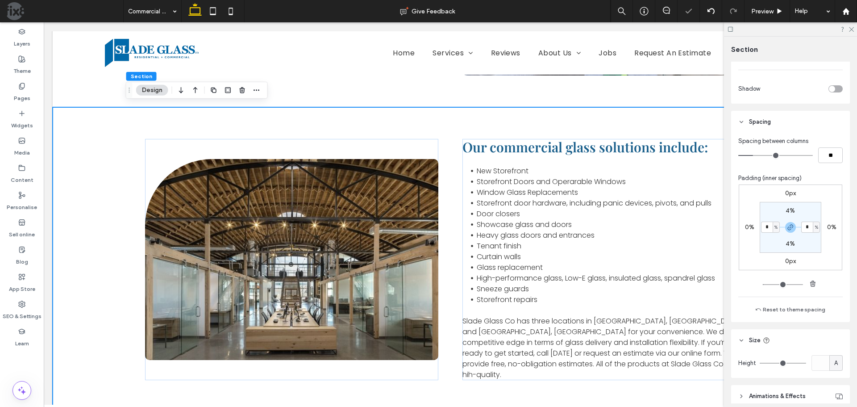
drag, startPoint x: 768, startPoint y: 239, endPoint x: 612, endPoint y: 202, distance: 160.7
click at [768, 239] on section "4% * % 4% * %" at bounding box center [791, 227] width 62 height 51
click at [566, 107] on div "Our commercial glass solutions include: New Storefront Storefront Doors and Ope…" at bounding box center [450, 259] width 643 height 305
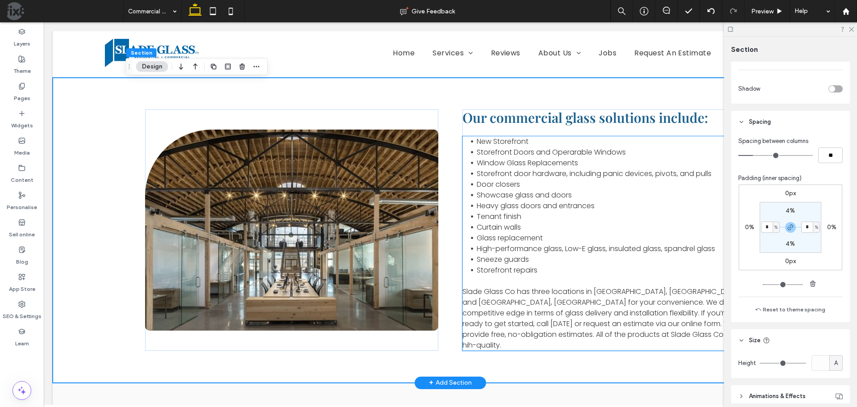
scroll to position [714, 0]
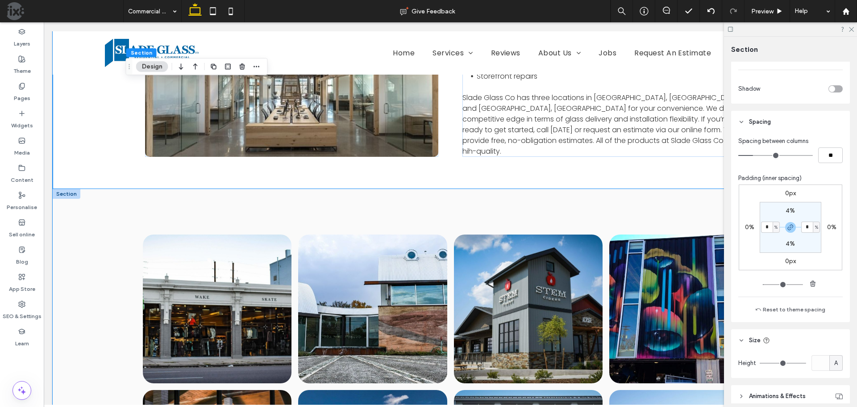
click at [525, 191] on div "Button Button Button Button Button Button Button Button Button Button Button Bu…" at bounding box center [450, 392] width 643 height 407
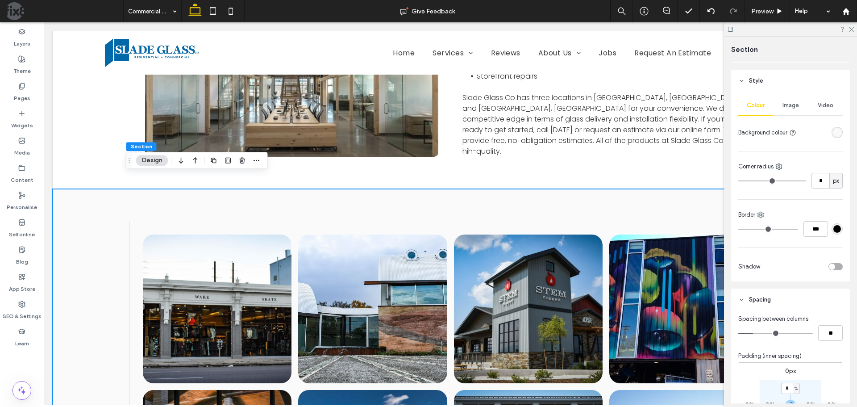
scroll to position [223, 0]
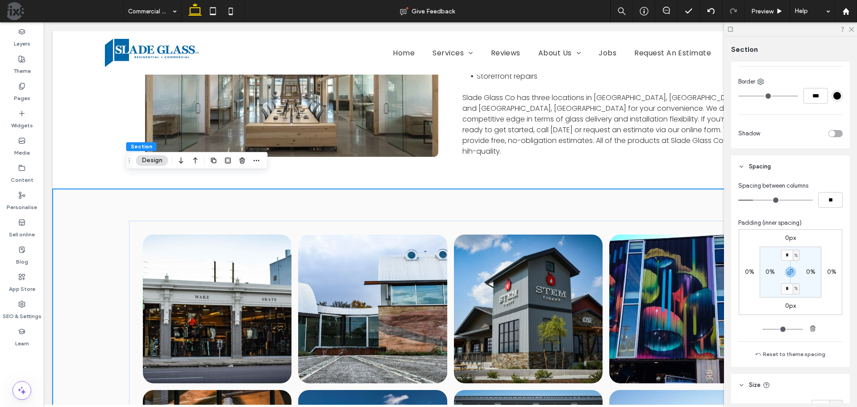
click at [769, 275] on label "0%" at bounding box center [770, 272] width 9 height 8
type input "*"
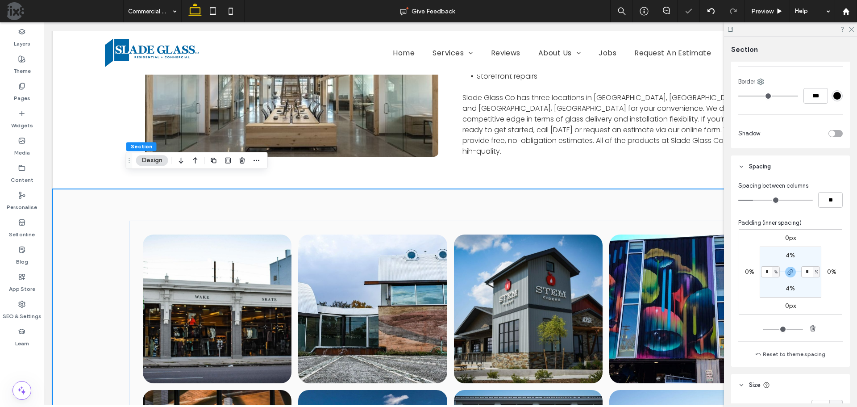
click at [768, 259] on section "4% * % 4% * %" at bounding box center [791, 271] width 62 height 51
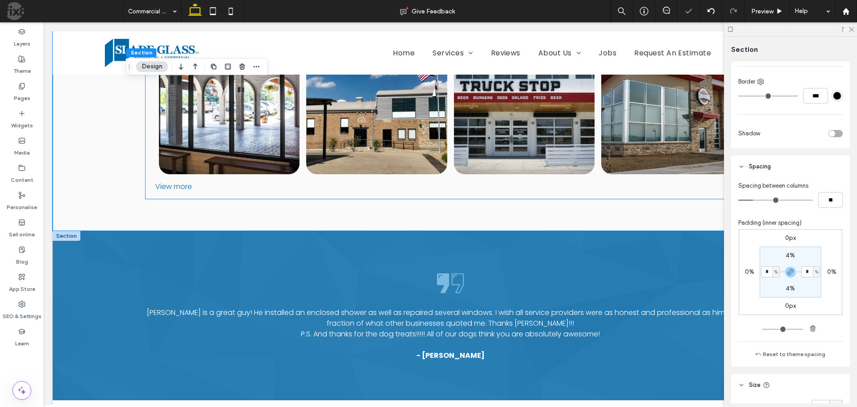
scroll to position [1161, 0]
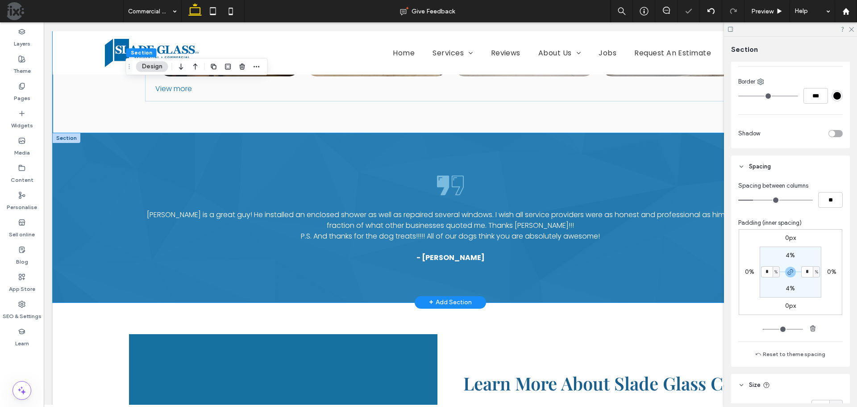
click at [520, 142] on div "Steve is a great guy! He installed an enclosed shower as well as repaired sever…" at bounding box center [450, 217] width 643 height 169
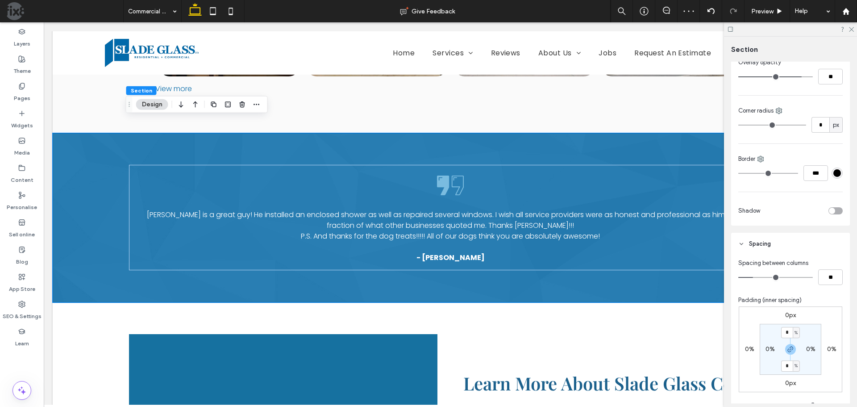
scroll to position [357, 0]
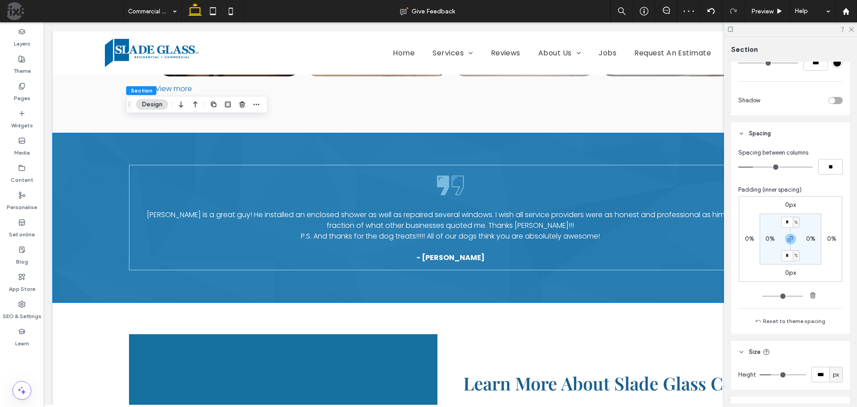
click at [769, 238] on label "0%" at bounding box center [770, 239] width 9 height 8
type input "*"
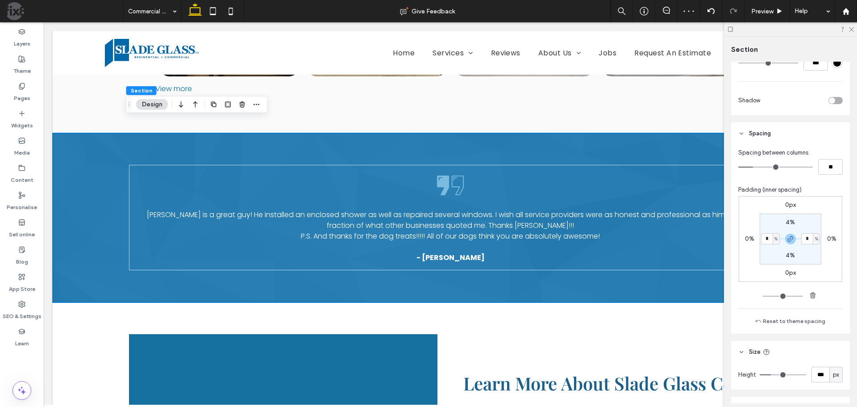
click at [768, 228] on section "4% * % 4% * %" at bounding box center [791, 238] width 62 height 51
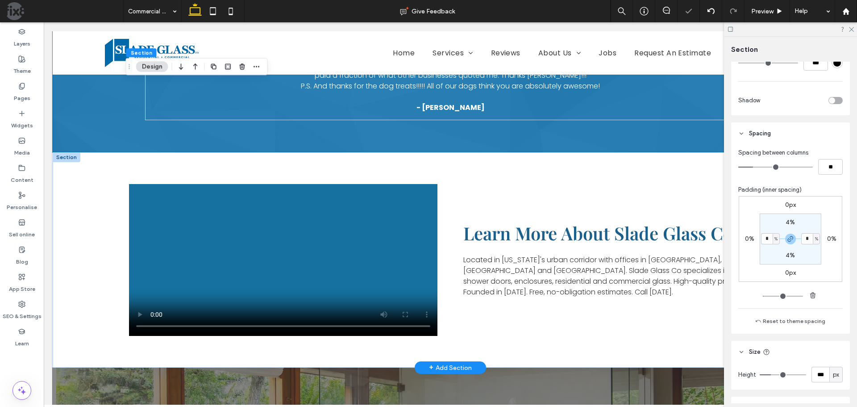
scroll to position [1295, 0]
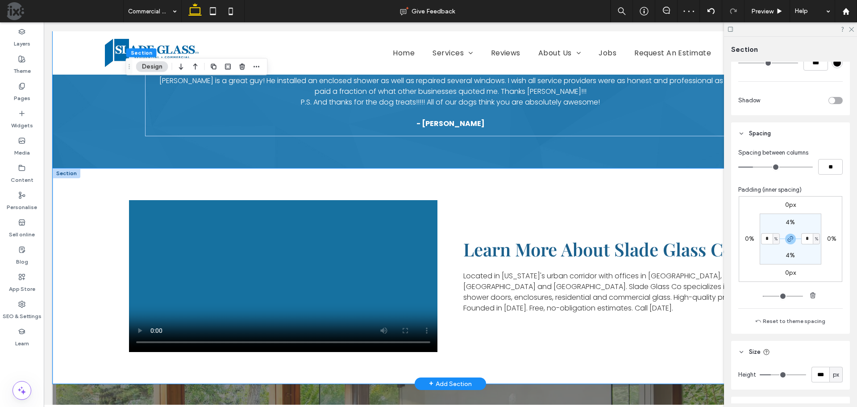
click at [486, 168] on div "Learn More About Slade Glass Co. Located in Colorado's urban corridor with offi…" at bounding box center [450, 276] width 643 height 216
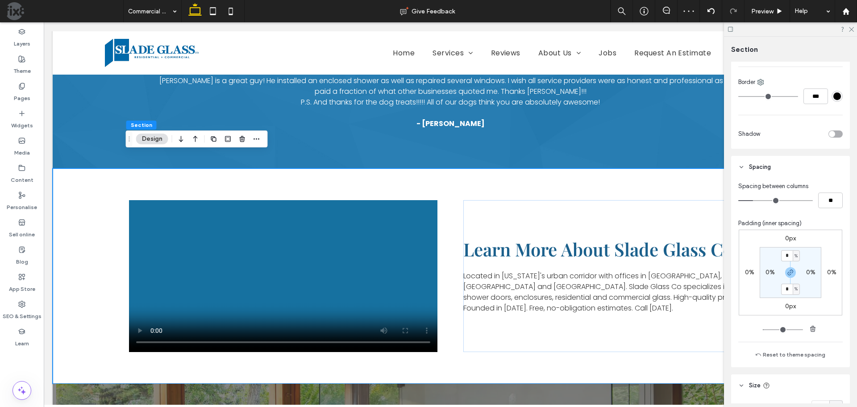
scroll to position [223, 0]
click at [766, 273] on label "0%" at bounding box center [770, 272] width 9 height 8
type input "*"
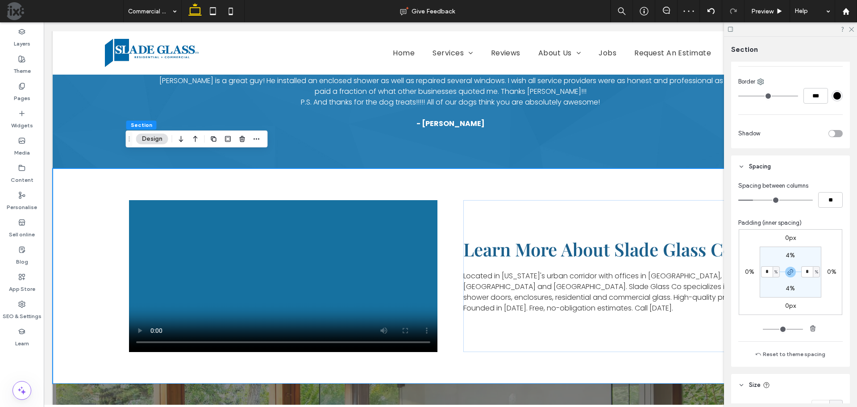
type input "*"
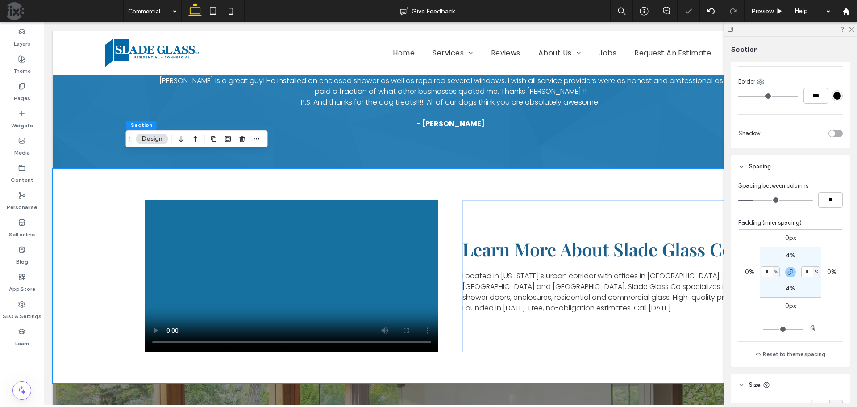
click at [769, 261] on section "4% * % 4% * %" at bounding box center [791, 271] width 62 height 51
click at [22, 59] on icon at bounding box center [21, 58] width 7 height 7
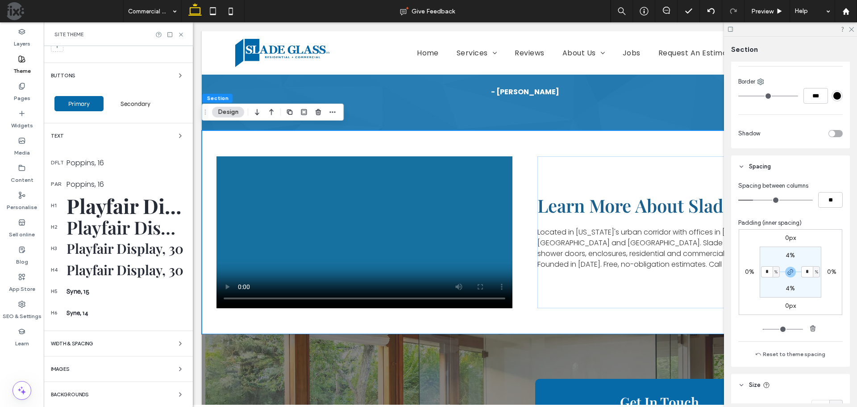
scroll to position [52, 0]
click at [121, 341] on div "WIDTH & SPACING" at bounding box center [118, 343] width 135 height 11
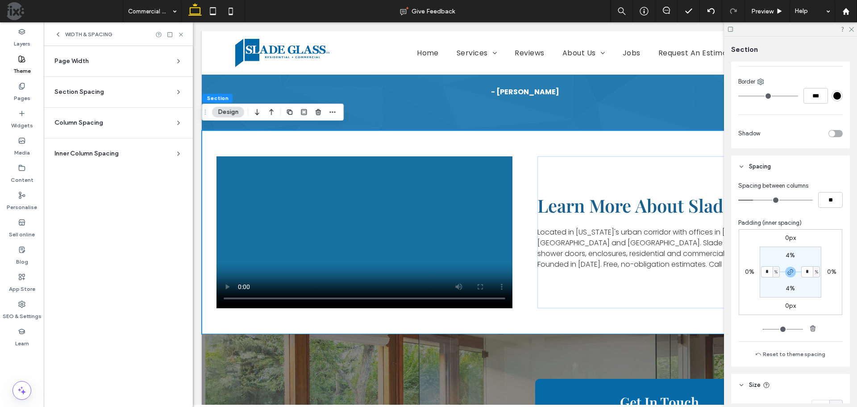
scroll to position [0, 0]
click at [113, 152] on span "Inner Column Spacing" at bounding box center [86, 153] width 64 height 9
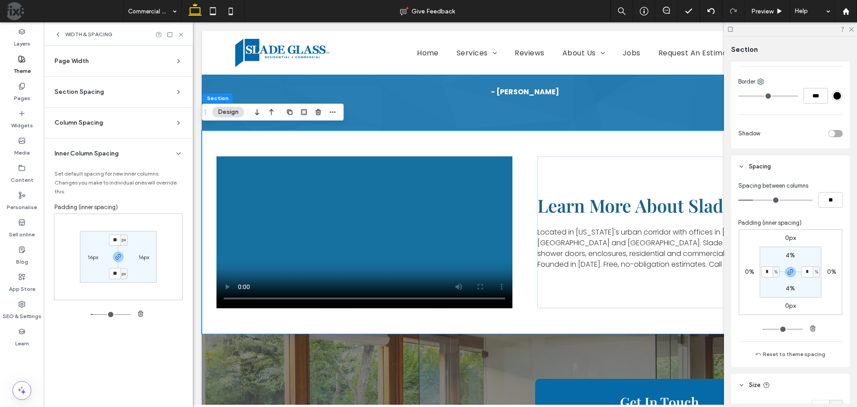
click at [120, 118] on section "Column Spacing Set default spacing for new columns. Changes you make to individ…" at bounding box center [118, 123] width 135 height 30
click at [121, 124] on div "Column Spacing" at bounding box center [114, 122] width 121 height 9
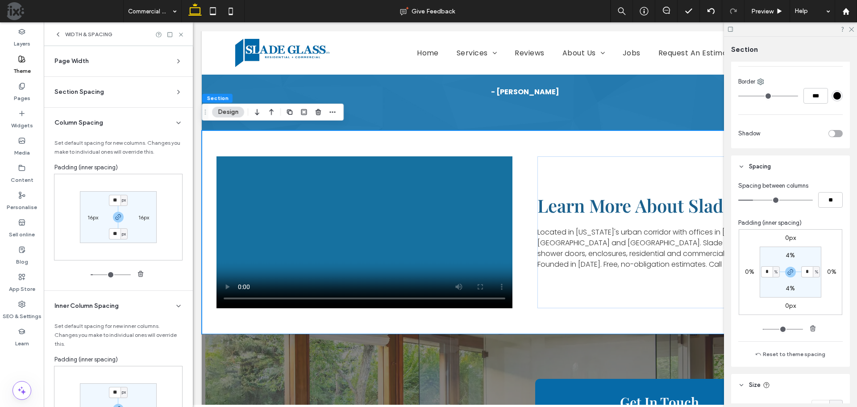
click at [102, 93] on span "Section Spacing" at bounding box center [79, 92] width 50 height 9
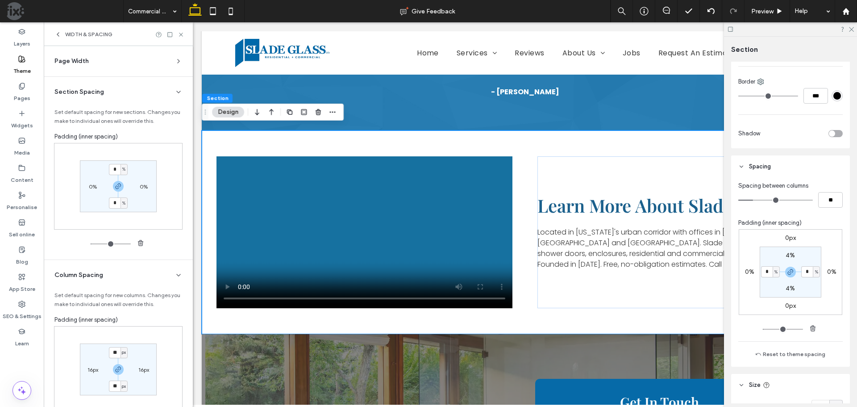
click at [90, 186] on label "0%" at bounding box center [93, 186] width 8 height 7
type input "*"
click at [93, 186] on div "* %" at bounding box center [92, 185] width 19 height 11
click at [90, 186] on input "*" at bounding box center [89, 185] width 12 height 11
type input "*"
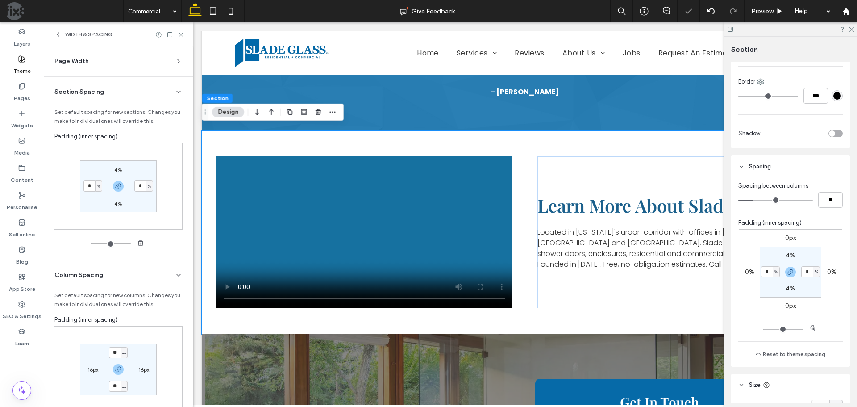
type input "*"
click at [156, 161] on div "4% * % 4% * %" at bounding box center [118, 186] width 129 height 87
drag, startPoint x: 182, startPoint y: 33, endPoint x: 58, endPoint y: 14, distance: 125.1
click at [182, 33] on icon at bounding box center [181, 34] width 7 height 7
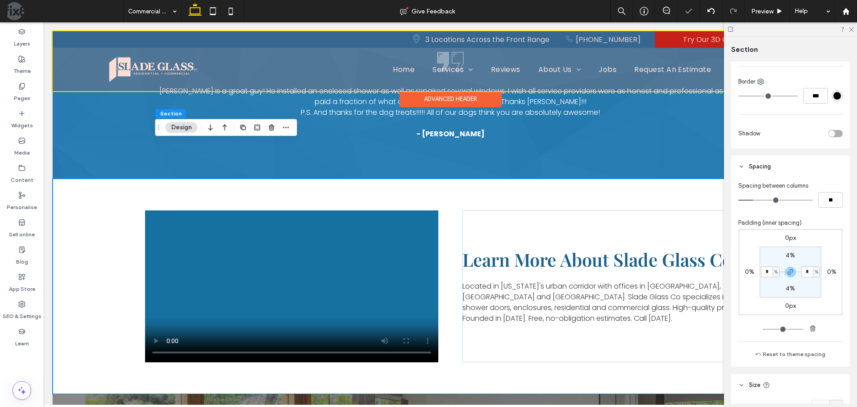
scroll to position [1287, 0]
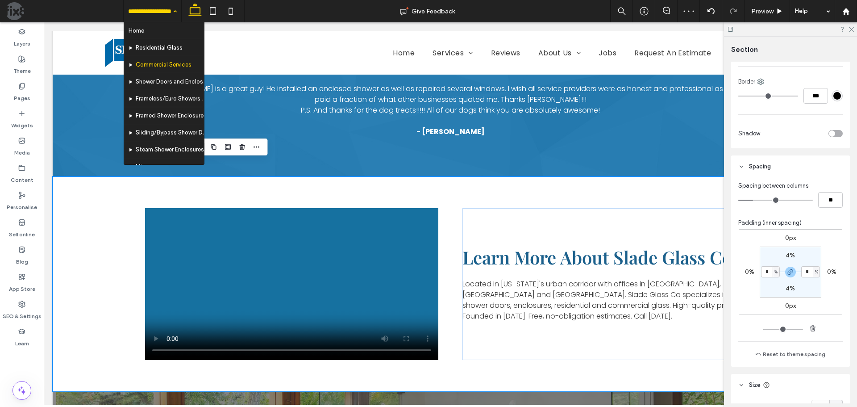
drag, startPoint x: 158, startPoint y: 6, endPoint x: 160, endPoint y: 12, distance: 6.6
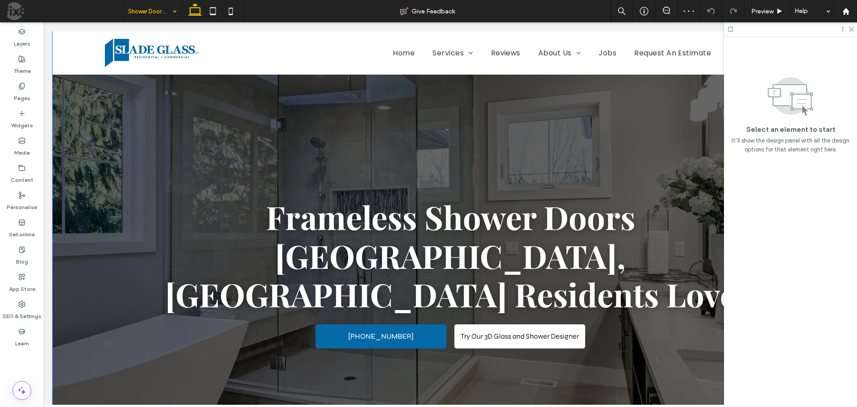
scroll to position [179, 0]
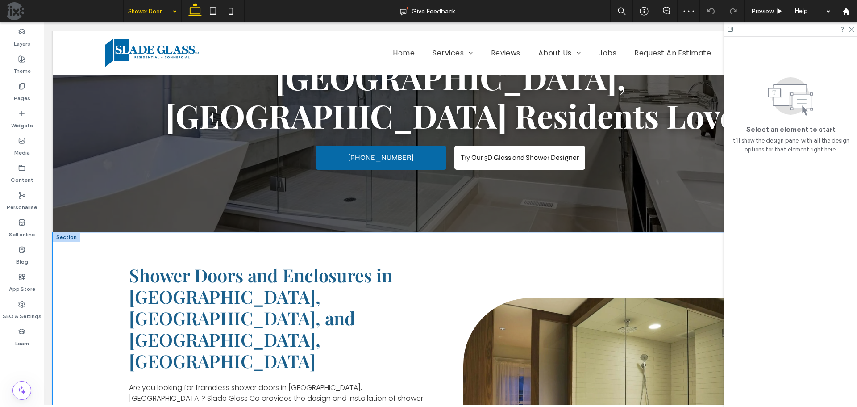
click at [463, 232] on div "Shower Doors and Enclosures in Boulder, Longmont, and Arvada, CO Are you lookin…" at bounding box center [450, 398] width 643 height 332
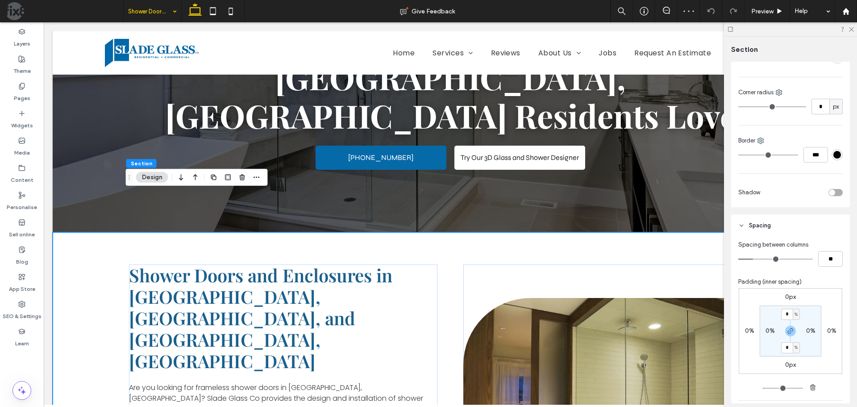
scroll to position [268, 0]
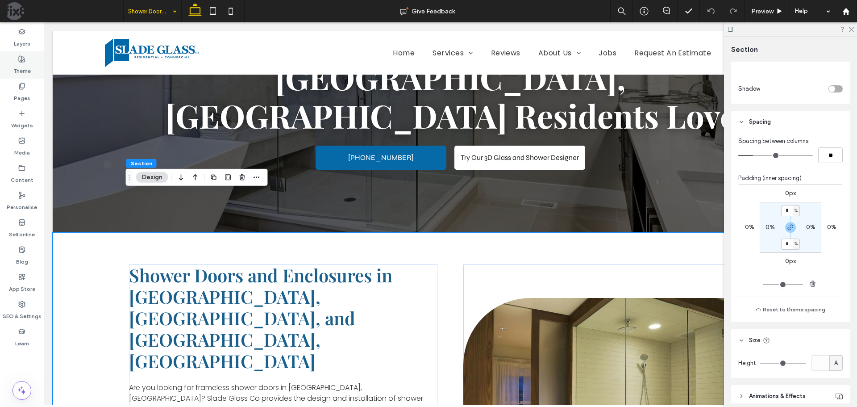
click at [22, 65] on label "Theme" at bounding box center [21, 69] width 17 height 13
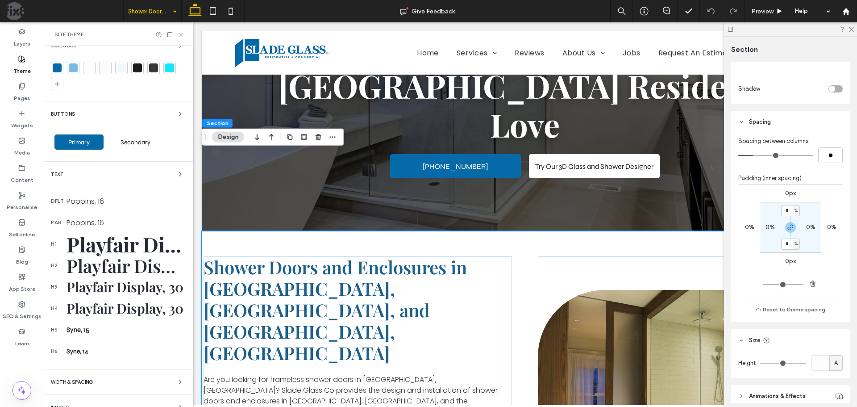
scroll to position [52, 0]
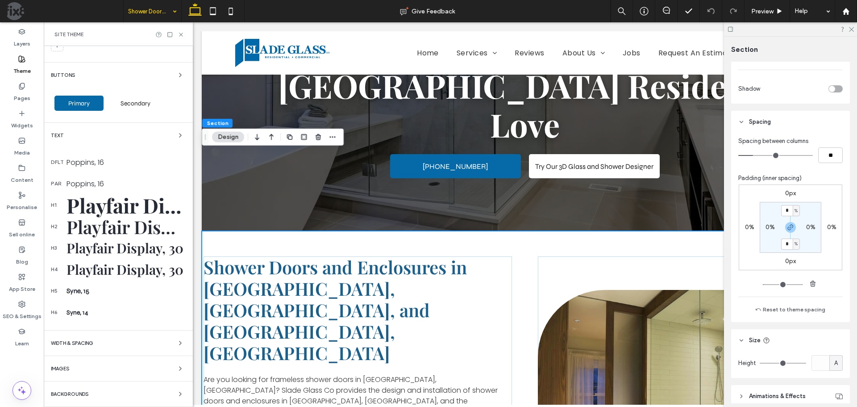
click at [121, 342] on div "WIDTH & SPACING" at bounding box center [118, 343] width 135 height 11
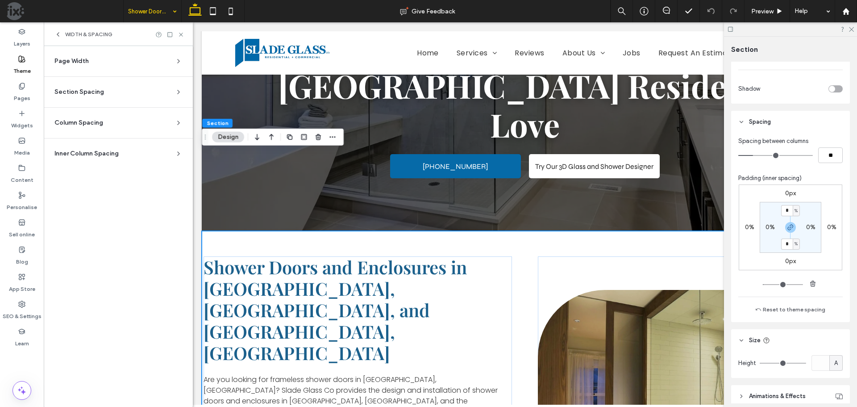
scroll to position [0, 0]
click at [85, 92] on span "Section Spacing" at bounding box center [79, 92] width 50 height 9
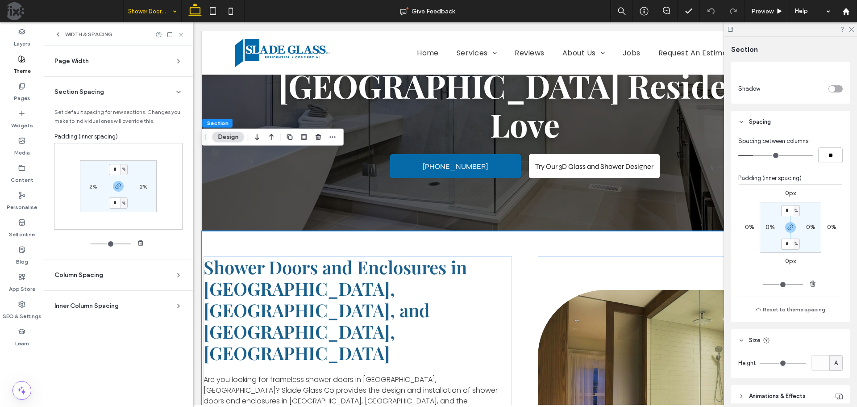
click at [93, 185] on label "2%" at bounding box center [93, 186] width 8 height 7
type input "*"
click at [166, 205] on div "4% * % 4% * %" at bounding box center [118, 186] width 129 height 87
click at [91, 188] on input "*" at bounding box center [89, 185] width 12 height 11
type input "*"
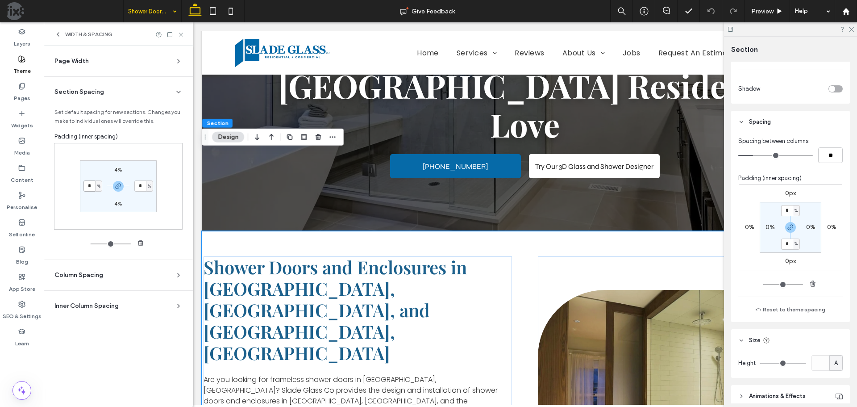
type input "*"
click at [164, 182] on div "4% * % 4% * %" at bounding box center [118, 186] width 129 height 87
click at [180, 35] on use at bounding box center [181, 35] width 4 height 4
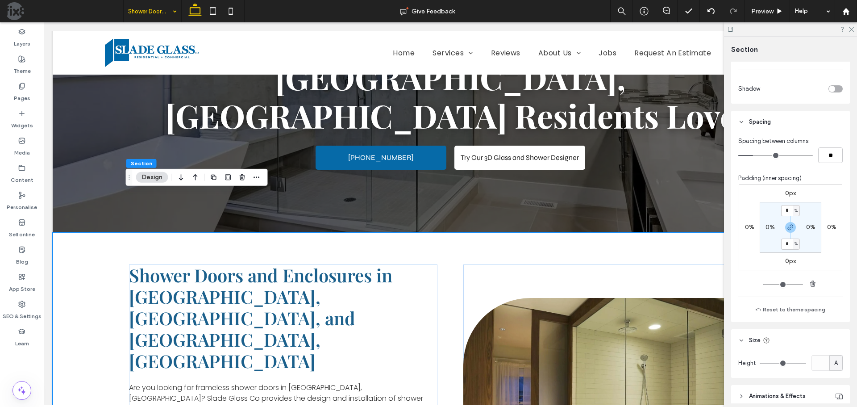
click at [580, 232] on div "Shower Doors and Enclosures in Boulder, Longmont, and Arvada, CO Are you lookin…" at bounding box center [450, 398] width 643 height 332
click at [766, 229] on label "0%" at bounding box center [770, 227] width 9 height 8
type input "*"
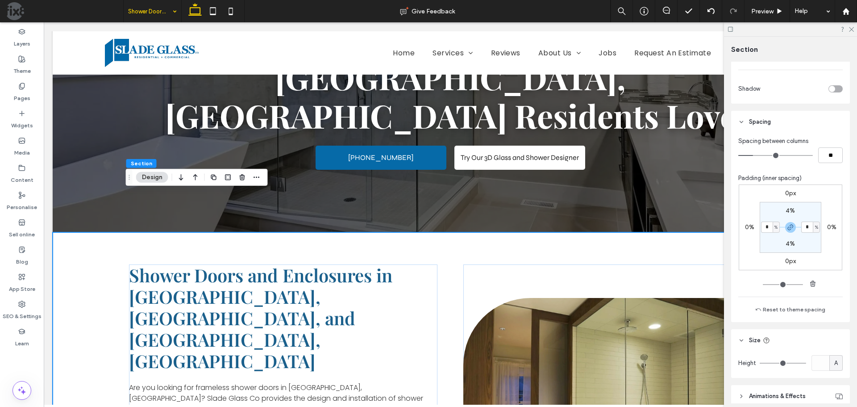
type input "*"
click at [767, 250] on section "4% * % 4% * %" at bounding box center [791, 227] width 62 height 51
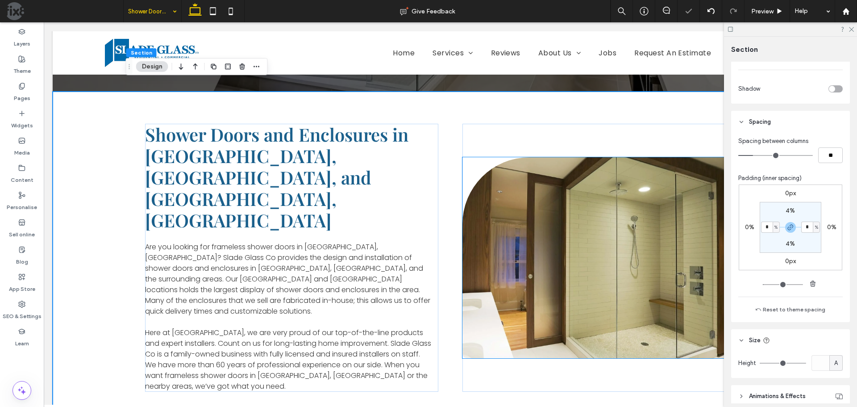
scroll to position [491, 0]
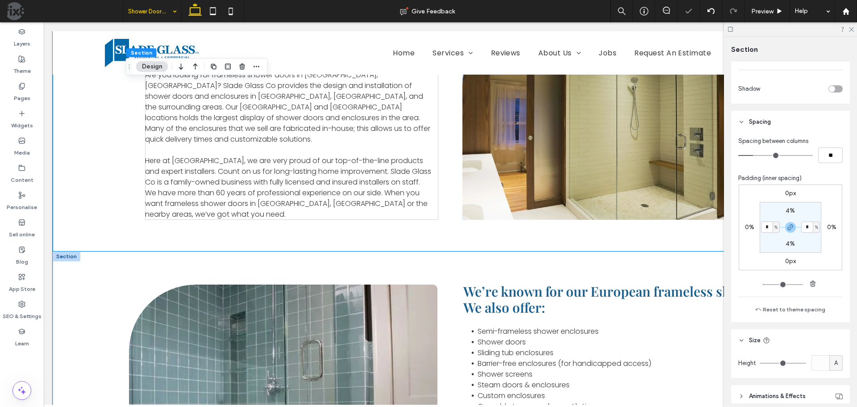
click at [515, 251] on div "We’re known for our European frameless showers. We also offer: Semi-frameless s…" at bounding box center [450, 384] width 643 height 267
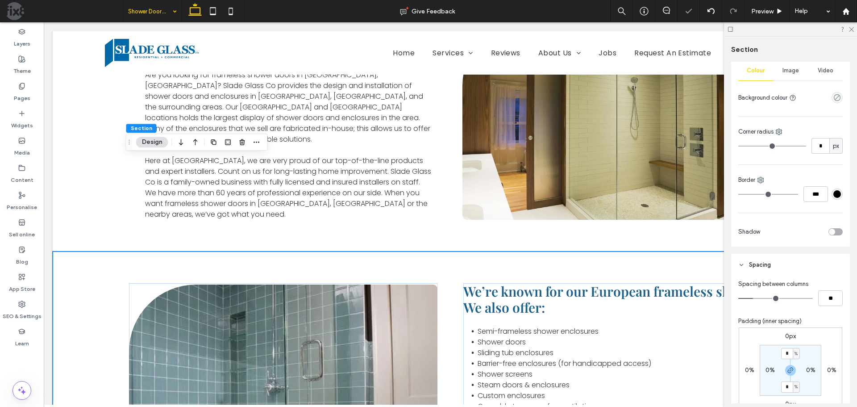
scroll to position [268, 0]
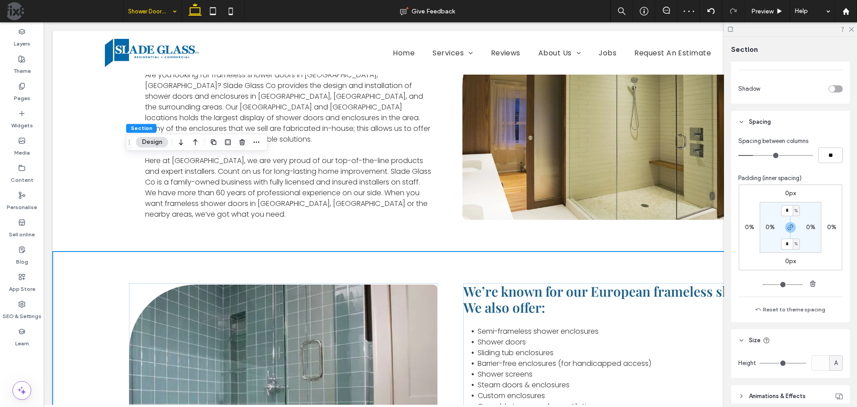
click at [766, 229] on label "0%" at bounding box center [770, 227] width 9 height 8
type input "*"
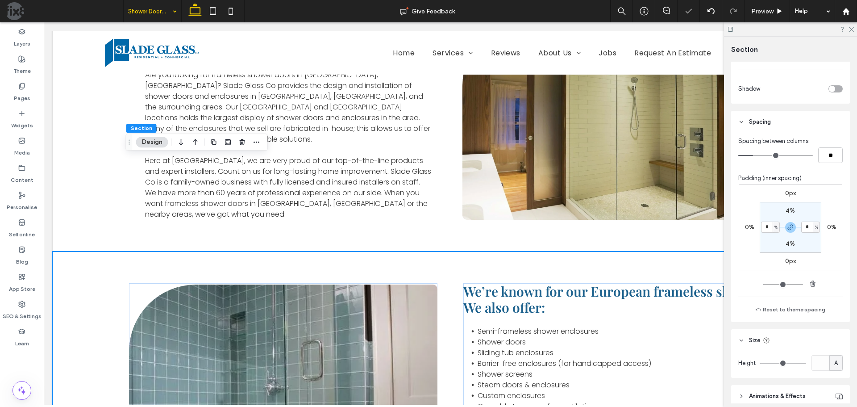
drag, startPoint x: 769, startPoint y: 239, endPoint x: 611, endPoint y: 218, distance: 159.0
click at [769, 239] on section "4% * % 4% * %" at bounding box center [791, 227] width 62 height 51
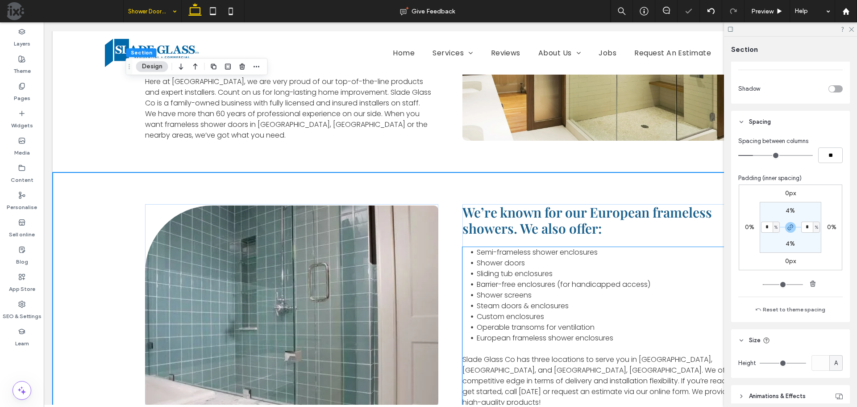
scroll to position [759, 0]
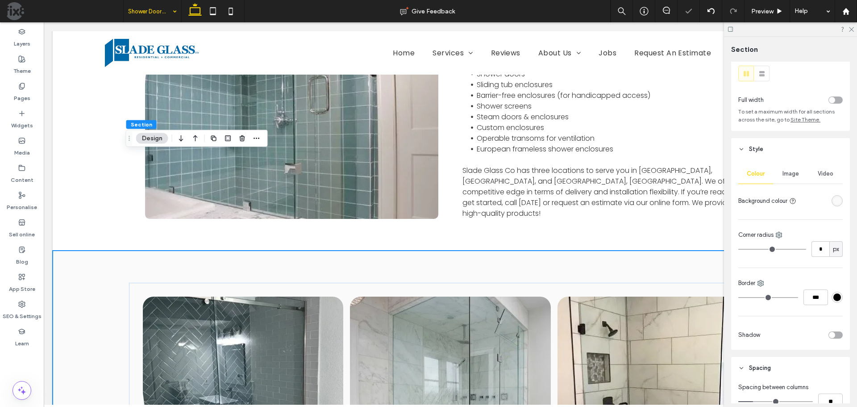
scroll to position [268, 0]
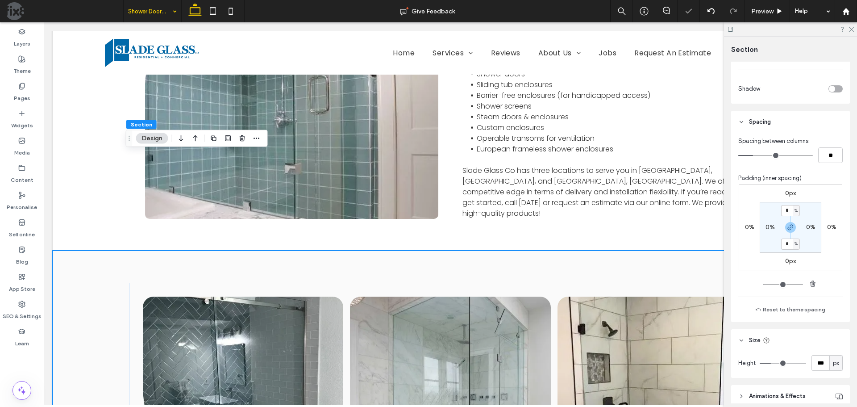
click at [768, 231] on section "* % 0% * % 0%" at bounding box center [791, 227] width 62 height 51
click at [769, 226] on label "0%" at bounding box center [770, 227] width 9 height 8
type input "*"
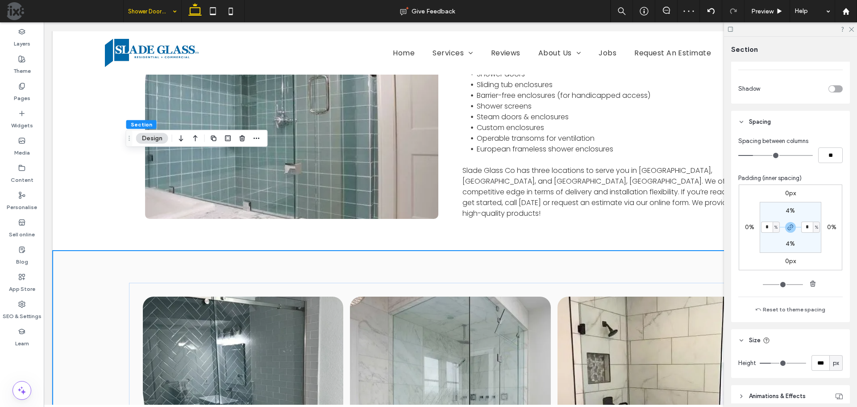
type input "*"
click at [767, 241] on section "4% * % 4% * %" at bounding box center [791, 227] width 62 height 51
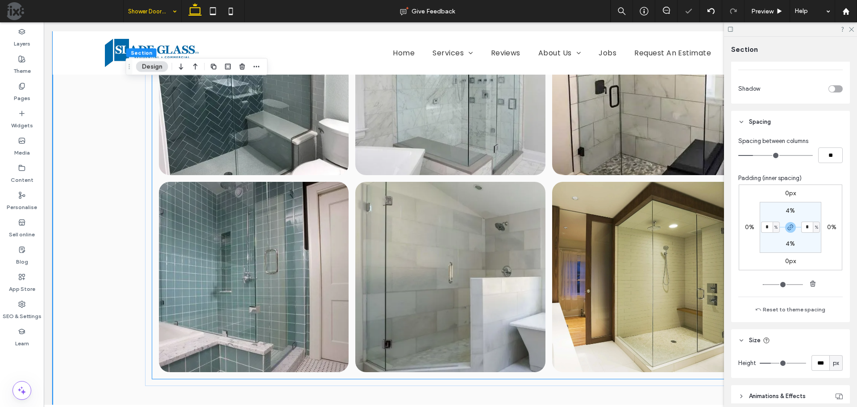
scroll to position [1250, 0]
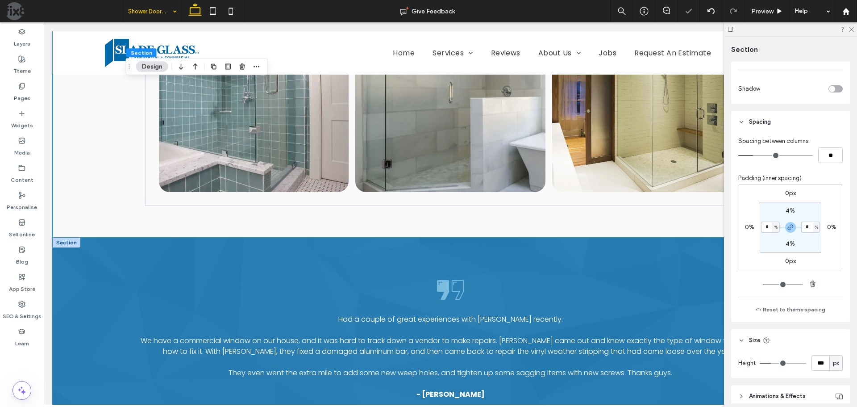
click at [486, 238] on div "Had a couple of great experiences with Slade recently. We have a commercial win…" at bounding box center [450, 338] width 643 height 201
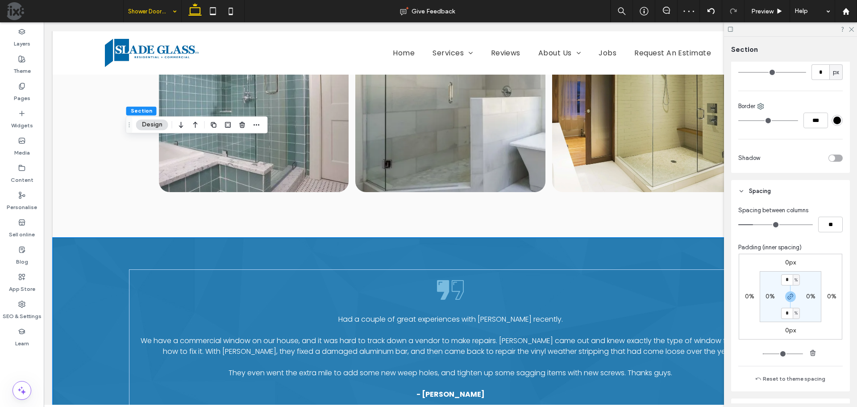
scroll to position [313, 0]
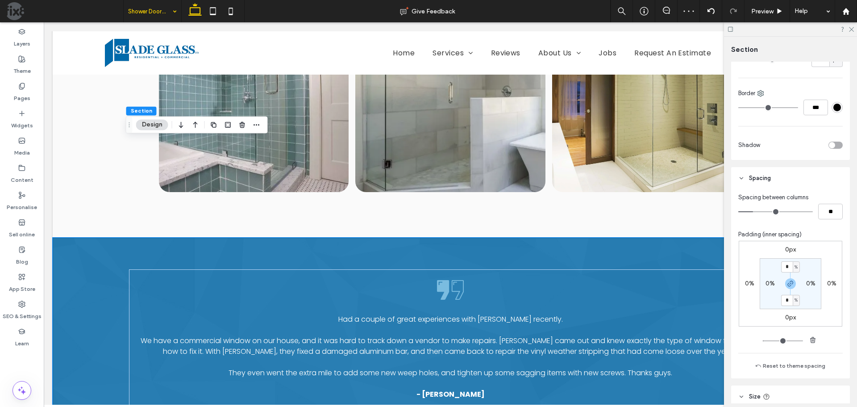
click at [768, 283] on label "0%" at bounding box center [770, 283] width 9 height 8
type input "*"
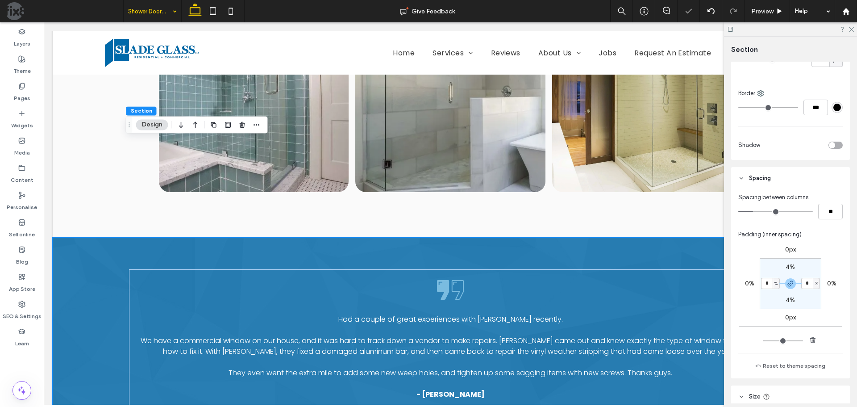
click at [765, 271] on section "4% * % 4% * %" at bounding box center [791, 283] width 62 height 51
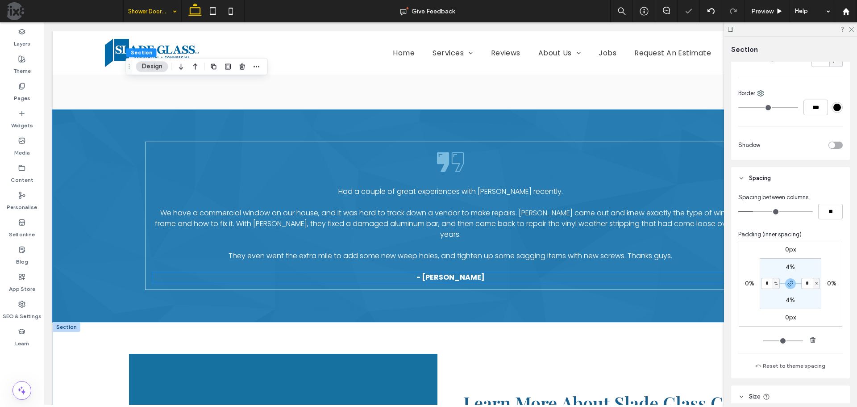
scroll to position [1384, 0]
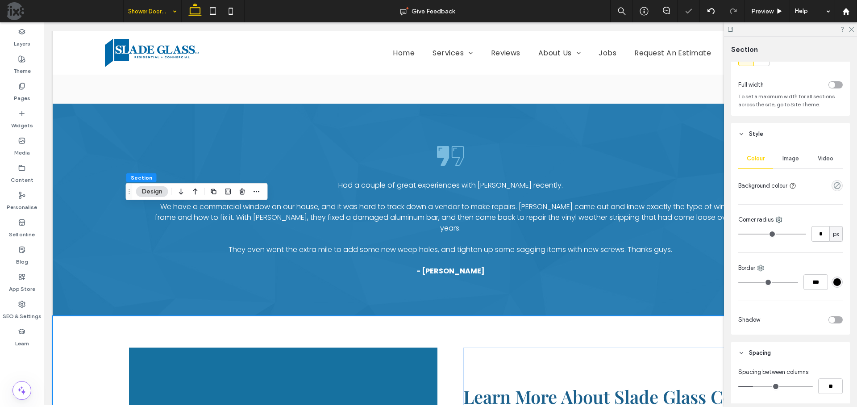
scroll to position [268, 0]
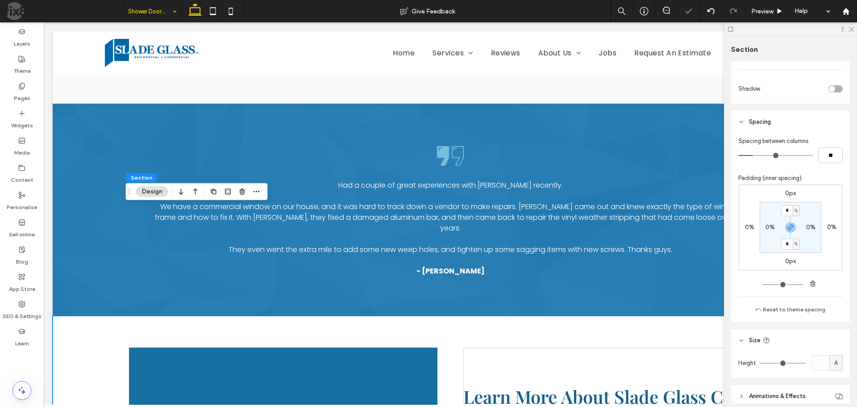
click at [768, 228] on label "0%" at bounding box center [770, 227] width 9 height 8
type input "*"
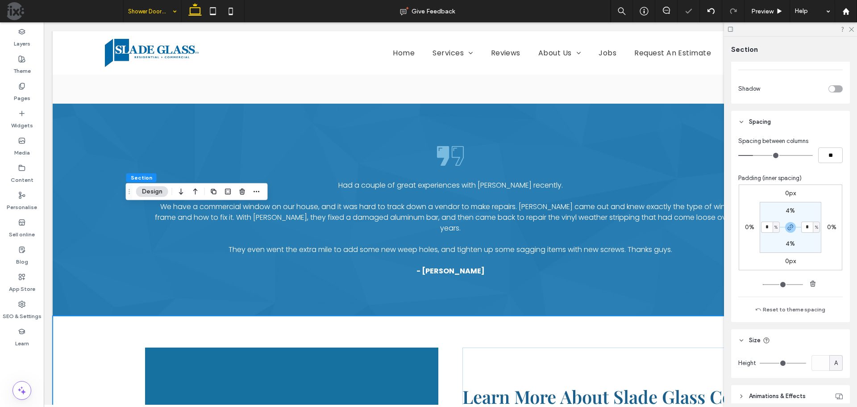
drag, startPoint x: 767, startPoint y: 239, endPoint x: 625, endPoint y: 184, distance: 153.0
click at [767, 239] on section "4% * % 4% * %" at bounding box center [791, 227] width 62 height 51
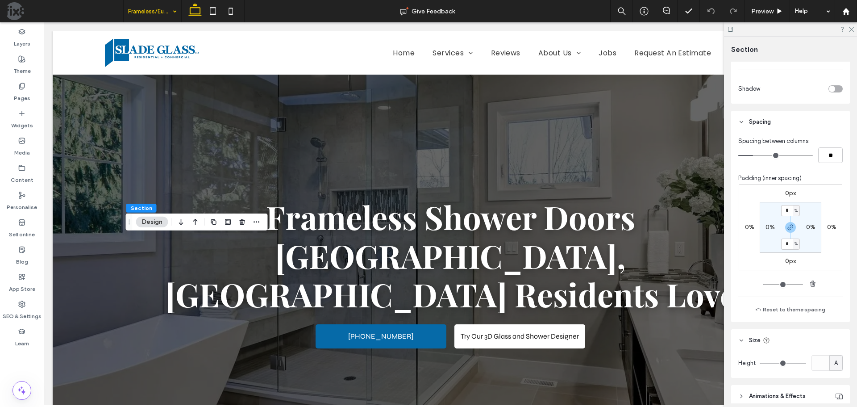
scroll to position [134, 0]
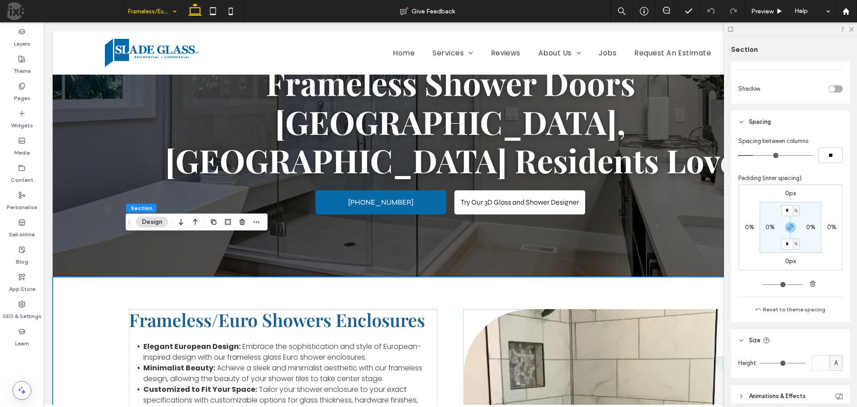
click at [768, 226] on label "0%" at bounding box center [770, 227] width 9 height 8
type input "*"
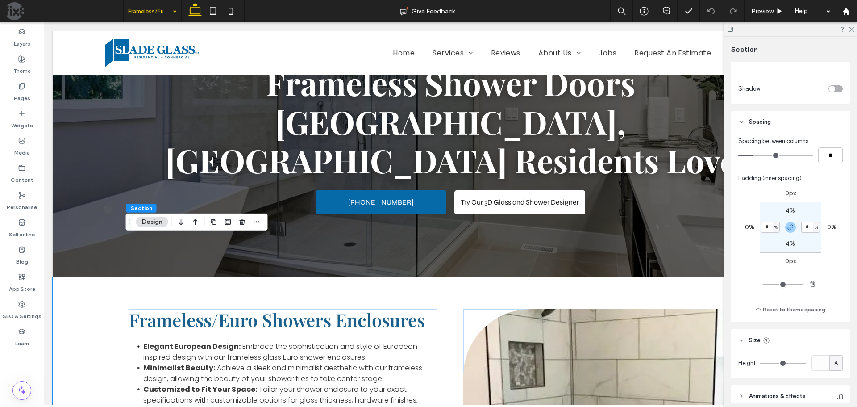
click at [771, 241] on section "4% * % 4% * %" at bounding box center [791, 227] width 62 height 51
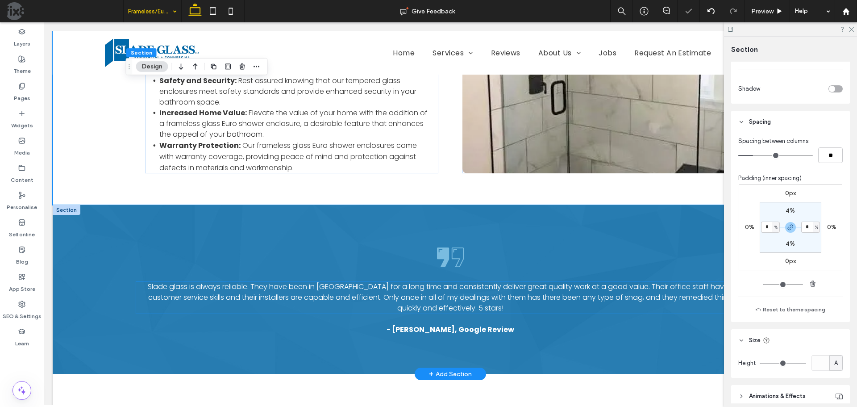
scroll to position [670, 0]
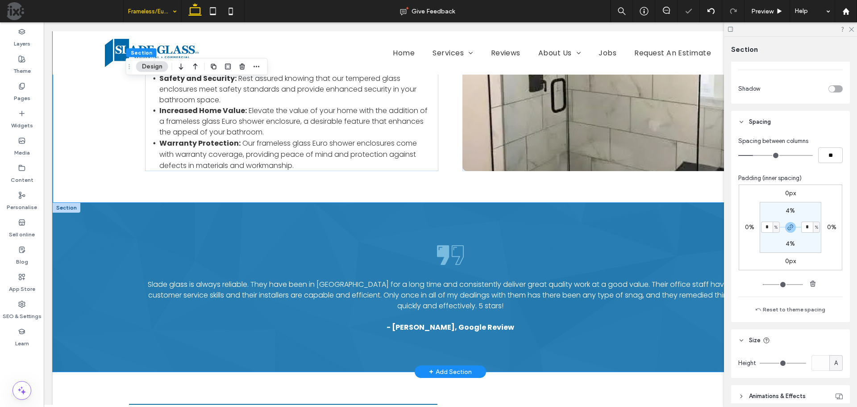
click at [481, 203] on div "Slade glass is always reliable. They have been in Boulder for a long time and c…" at bounding box center [450, 287] width 643 height 169
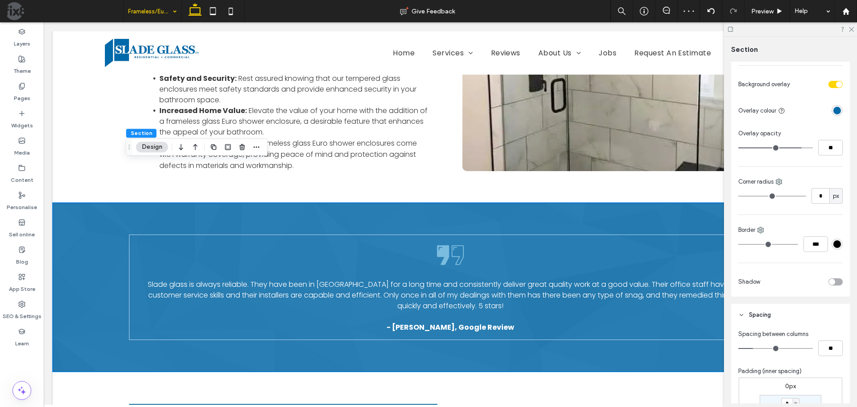
scroll to position [268, 0]
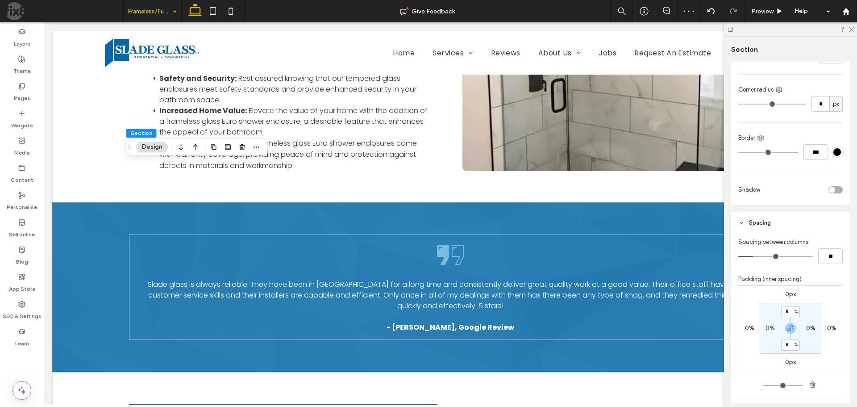
click at [768, 326] on label "0%" at bounding box center [770, 328] width 9 height 8
type input "*"
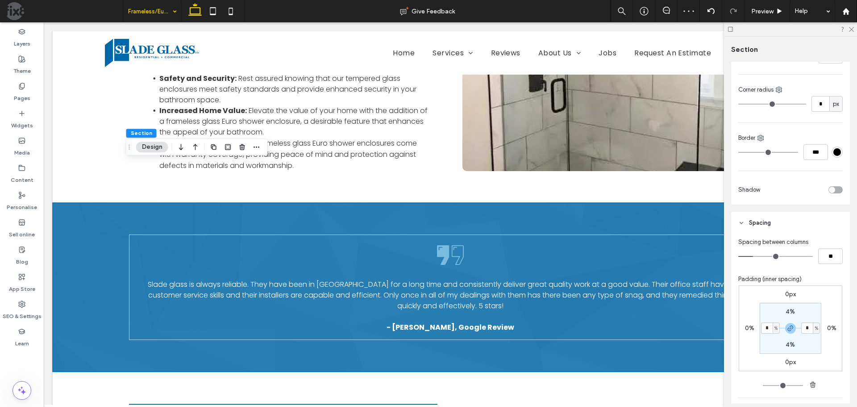
click at [764, 313] on section "4% * % 4% * %" at bounding box center [791, 328] width 62 height 51
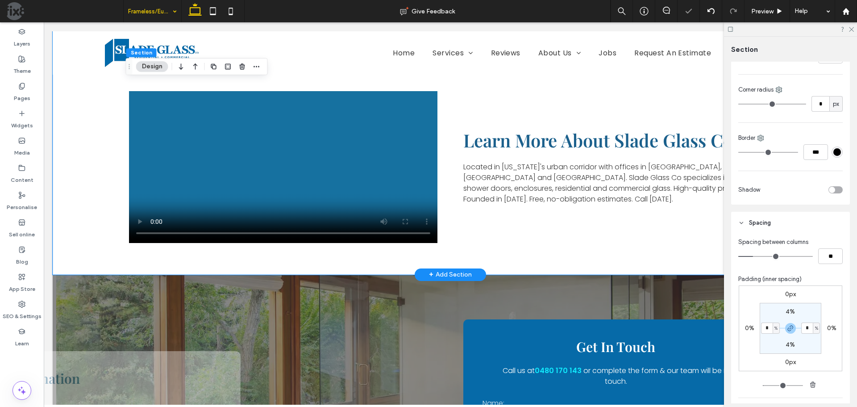
scroll to position [848, 0]
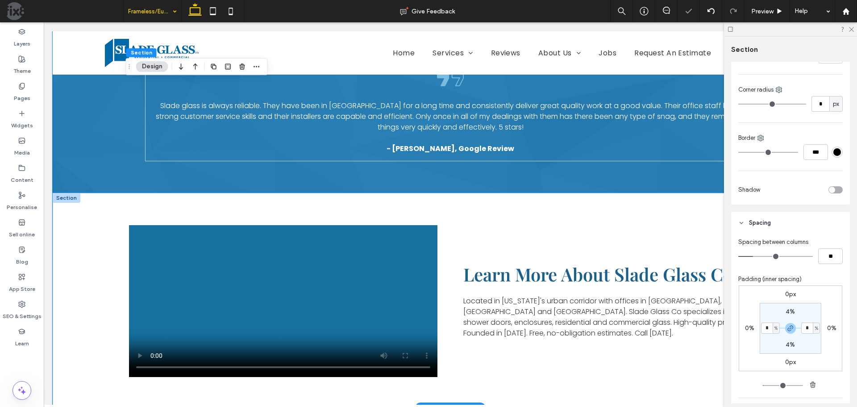
click at [508, 193] on div "Learn More About Slade Glass Co. Located in Colorado's urban corridor with offi…" at bounding box center [450, 301] width 643 height 216
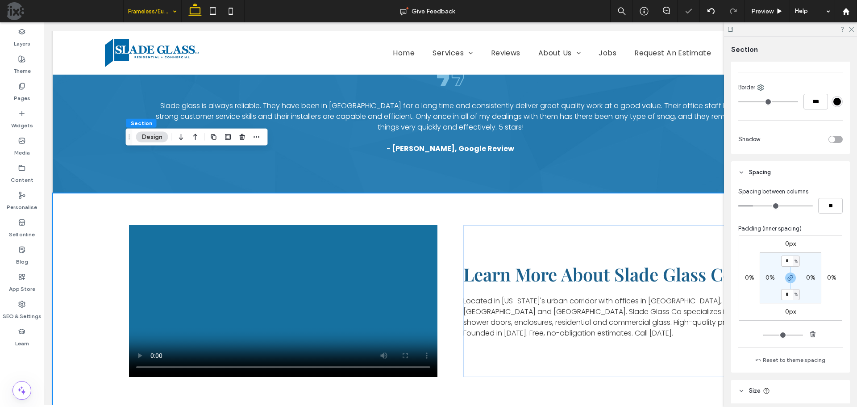
scroll to position [268, 0]
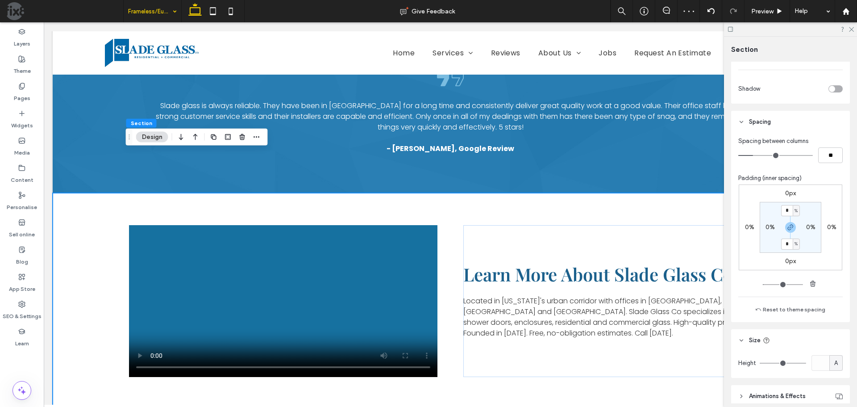
click at [763, 225] on div "0%" at bounding box center [770, 227] width 20 height 8
click at [766, 228] on label "0%" at bounding box center [770, 227] width 9 height 8
type input "*"
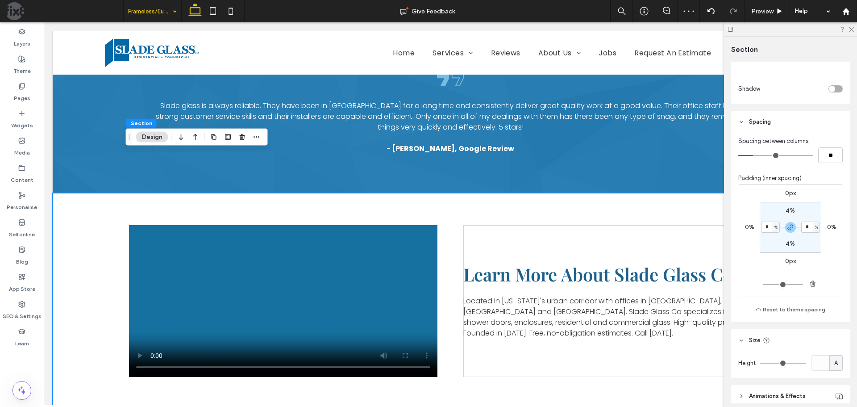
type input "*"
click at [766, 240] on section "4% * % 4% * %" at bounding box center [791, 227] width 62 height 51
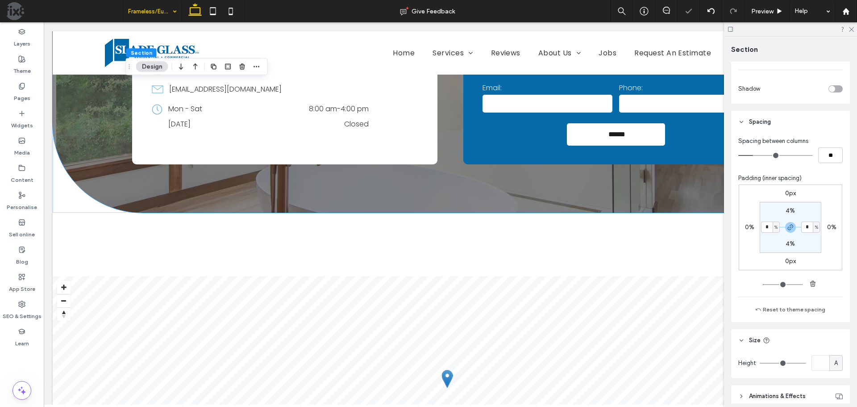
scroll to position [1384, 0]
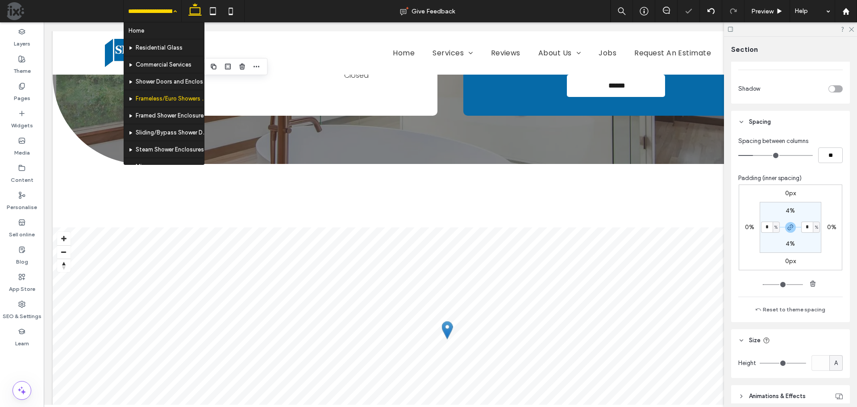
drag, startPoint x: 164, startPoint y: 20, endPoint x: 120, endPoint y: 0, distance: 48.0
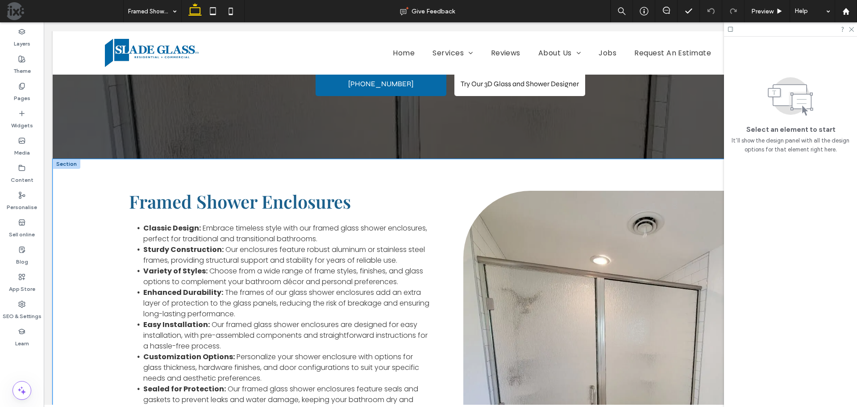
scroll to position [179, 0]
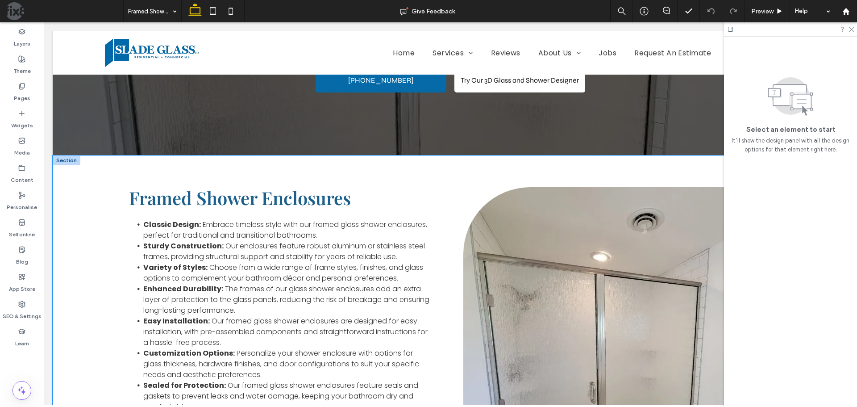
click at [443, 163] on div "Framed Shower Enclosures Classic Design: Embrace timeless style with our framed…" at bounding box center [450, 358] width 643 height 407
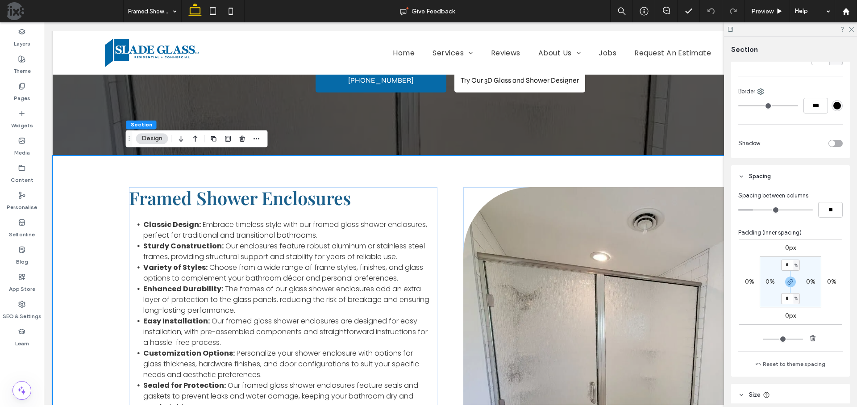
scroll to position [268, 0]
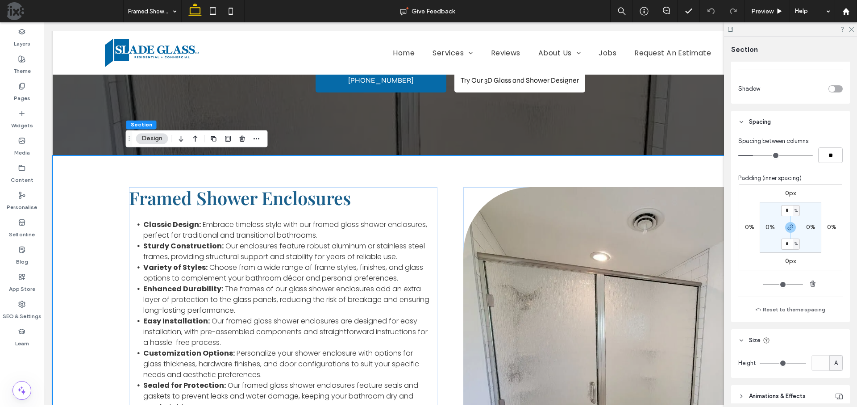
click at [769, 227] on label "0%" at bounding box center [770, 227] width 9 height 8
type input "*"
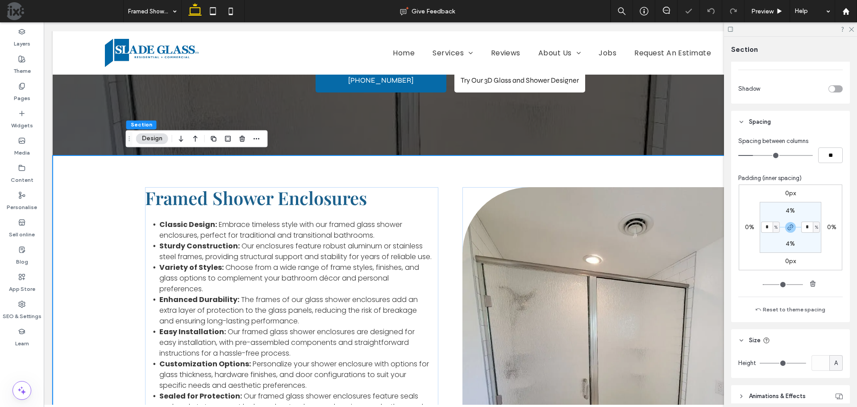
click at [766, 238] on section "4% * % 4% * %" at bounding box center [791, 227] width 62 height 51
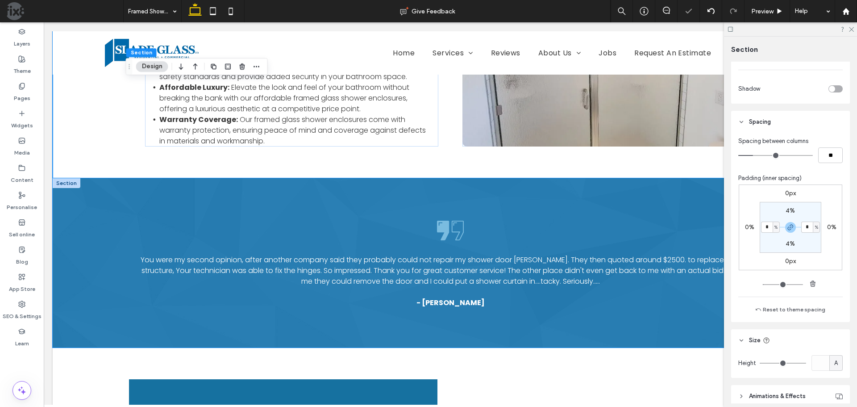
scroll to position [580, 0]
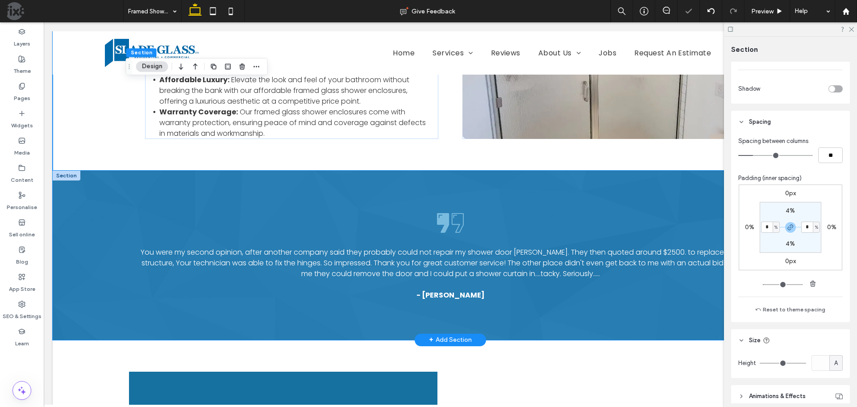
click at [496, 197] on div "You were my second opinion, after another company said they probably could not …" at bounding box center [450, 255] width 643 height 169
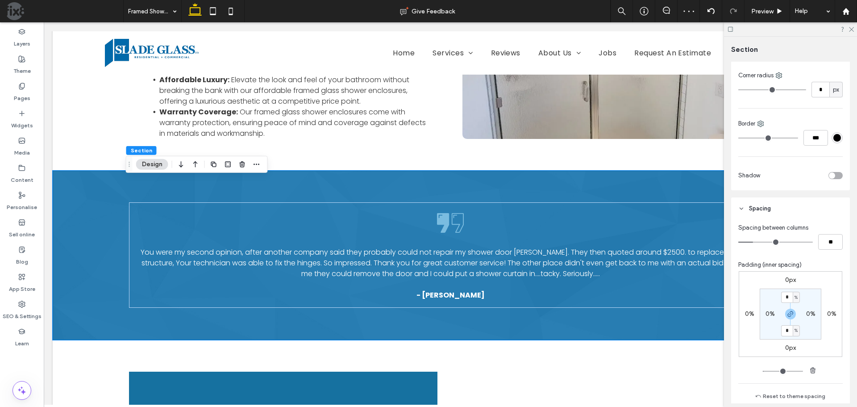
scroll to position [313, 0]
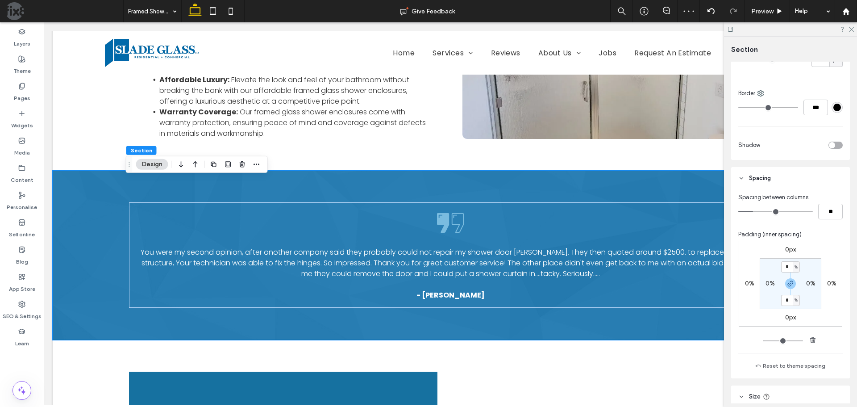
click at [767, 281] on label "0%" at bounding box center [770, 283] width 9 height 8
type input "*"
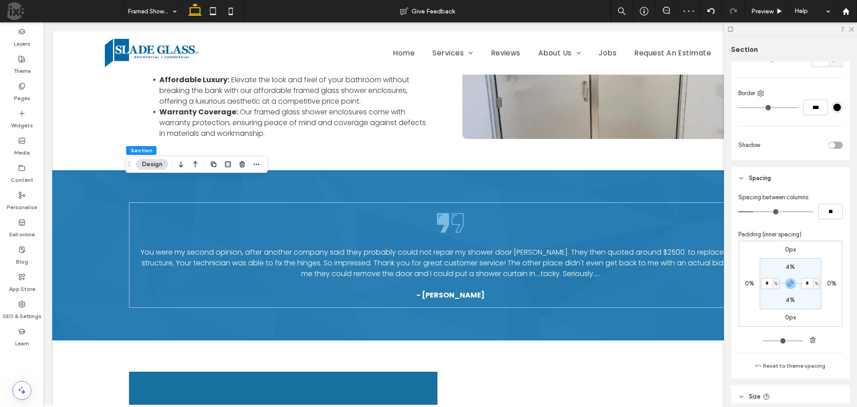
click at [764, 270] on section "4% * % 4% * %" at bounding box center [791, 283] width 62 height 51
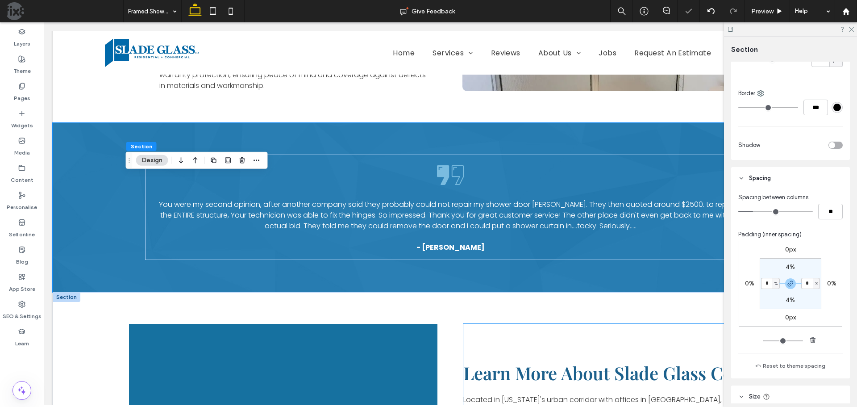
scroll to position [848, 0]
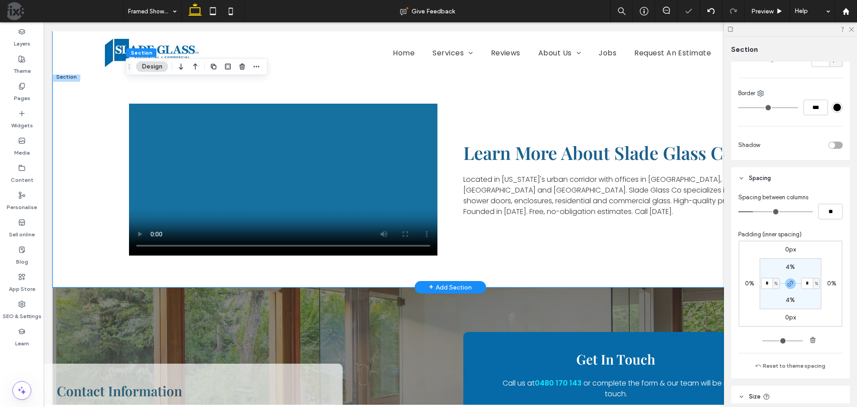
click at [501, 96] on div "Learn More About Slade Glass Co. Located in Colorado's urban corridor with offi…" at bounding box center [450, 180] width 643 height 216
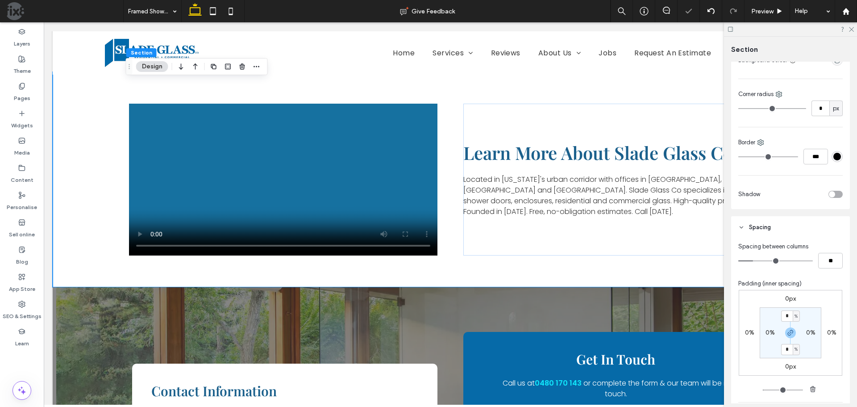
scroll to position [179, 0]
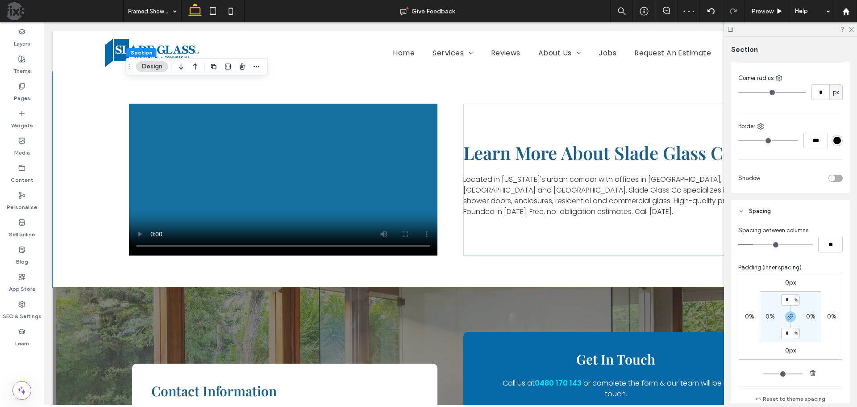
click at [768, 316] on label "0%" at bounding box center [770, 317] width 9 height 8
type input "*"
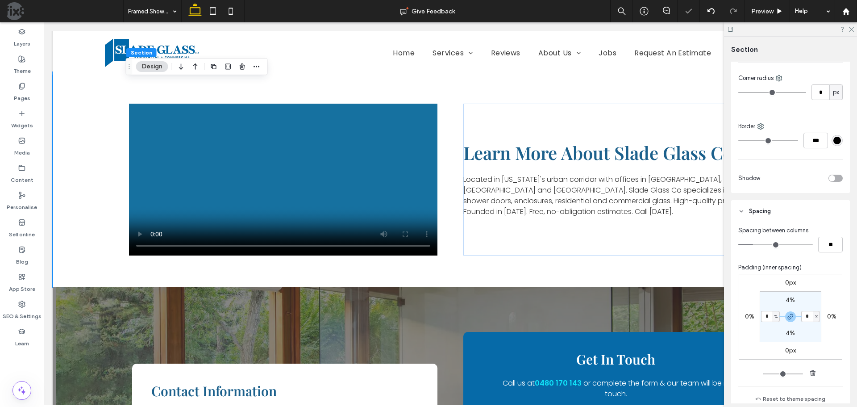
click at [767, 304] on section "4% * % 4% * %" at bounding box center [791, 316] width 62 height 51
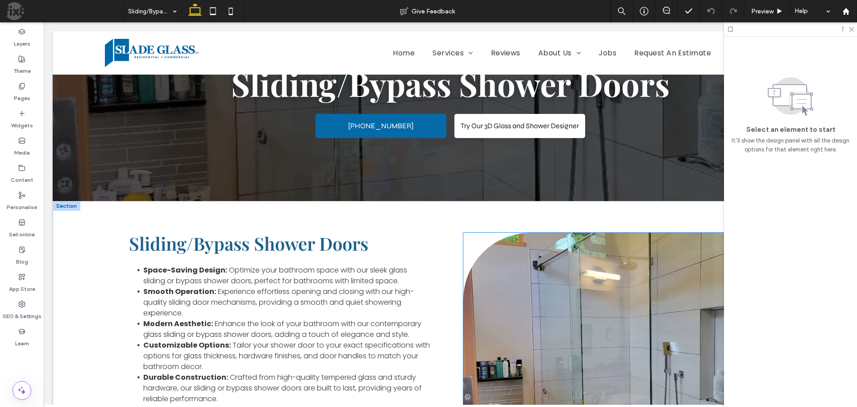
scroll to position [134, 0]
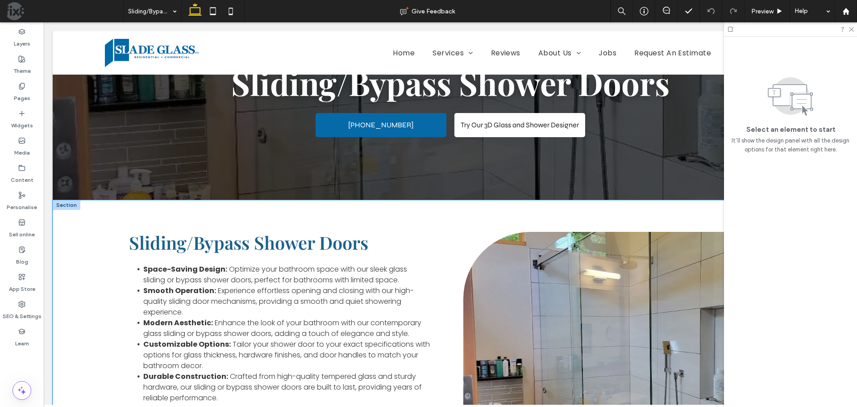
click at [542, 212] on div "Sliding/Bypass Shower Doors Space-Saving Design: Optimize your bathroom space w…" at bounding box center [450, 403] width 643 height 407
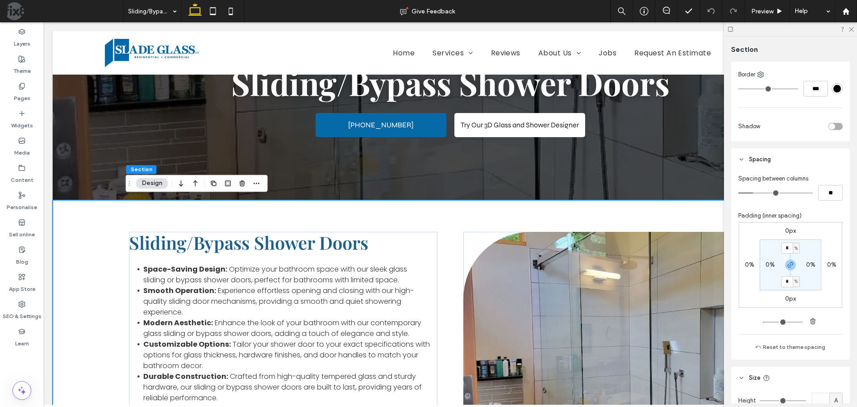
scroll to position [308, 0]
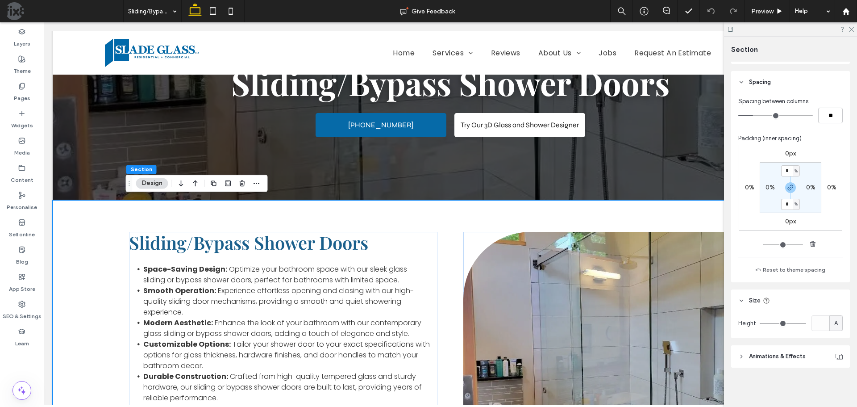
click at [767, 187] on label "0%" at bounding box center [770, 188] width 9 height 8
type input "*"
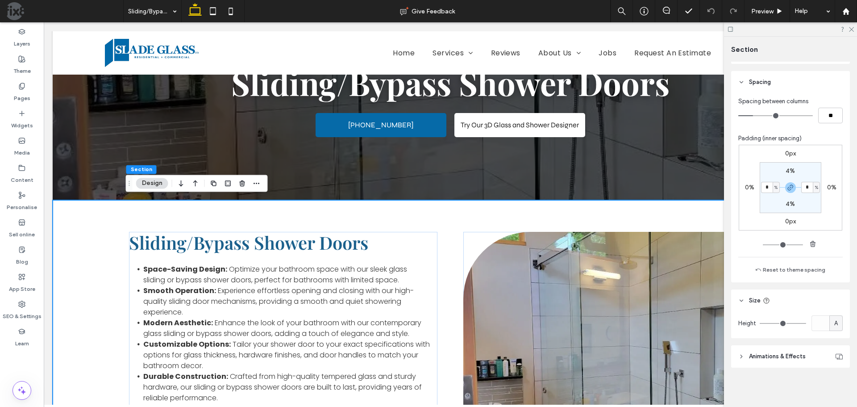
click at [766, 177] on section "4% * % 4% * %" at bounding box center [791, 187] width 62 height 51
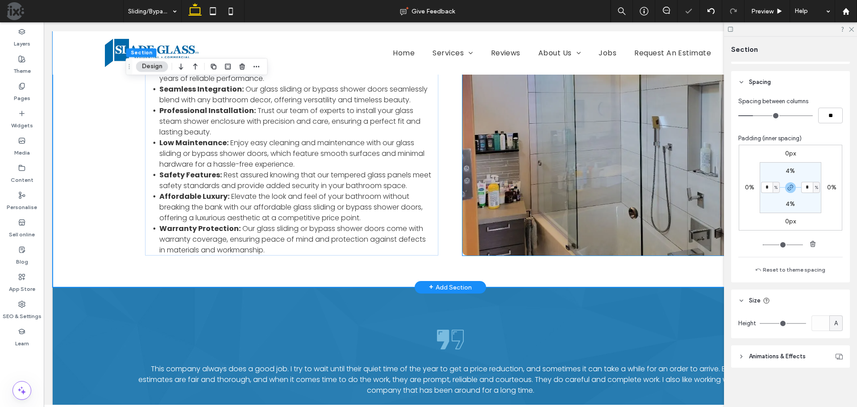
scroll to position [491, 0]
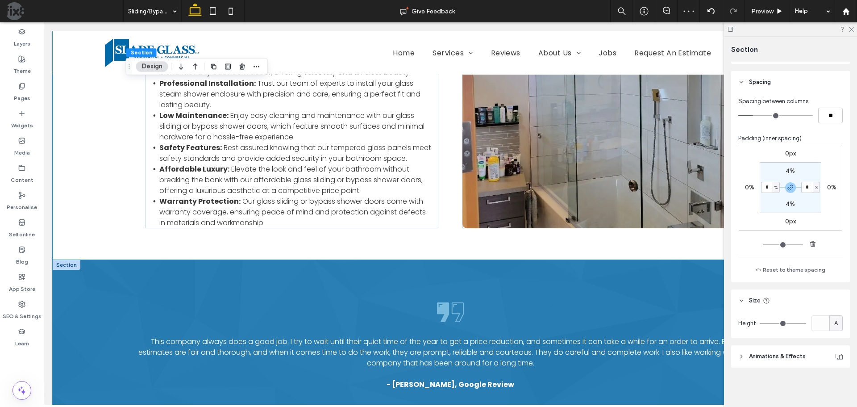
click at [547, 273] on div "This company always does a good job. I try to wait until their quiet time of th…" at bounding box center [450, 344] width 643 height 169
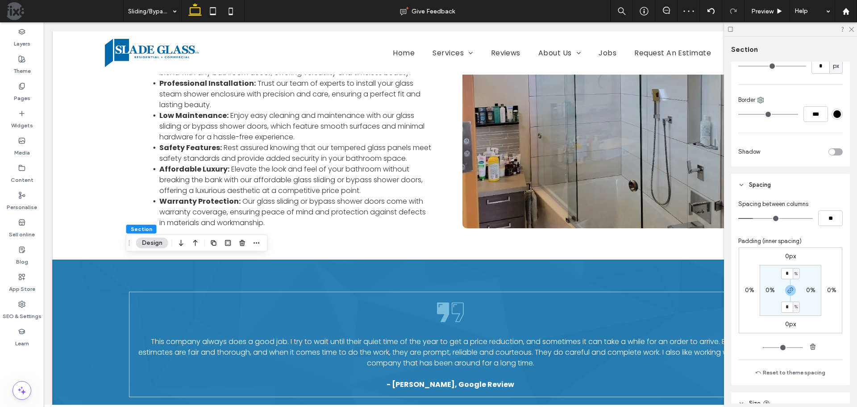
scroll to position [357, 0]
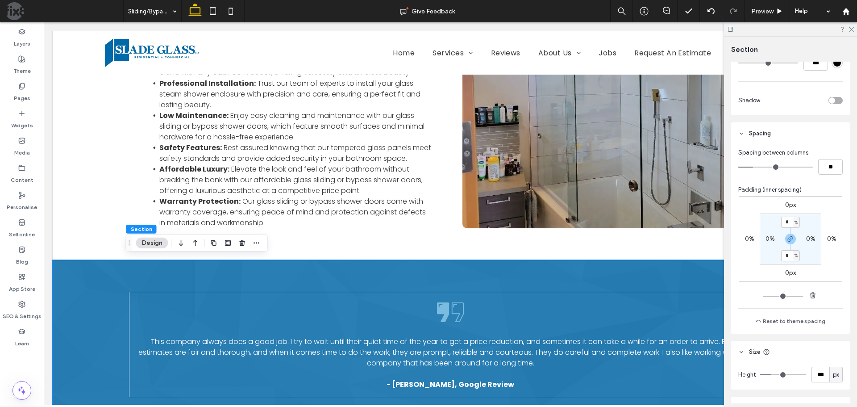
click at [766, 241] on label "0%" at bounding box center [770, 239] width 9 height 8
type input "*"
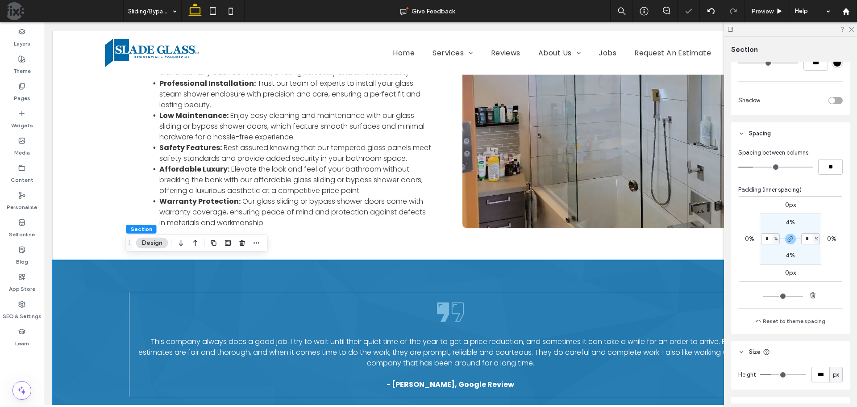
click at [769, 256] on section "4% * % 4% * %" at bounding box center [791, 238] width 62 height 51
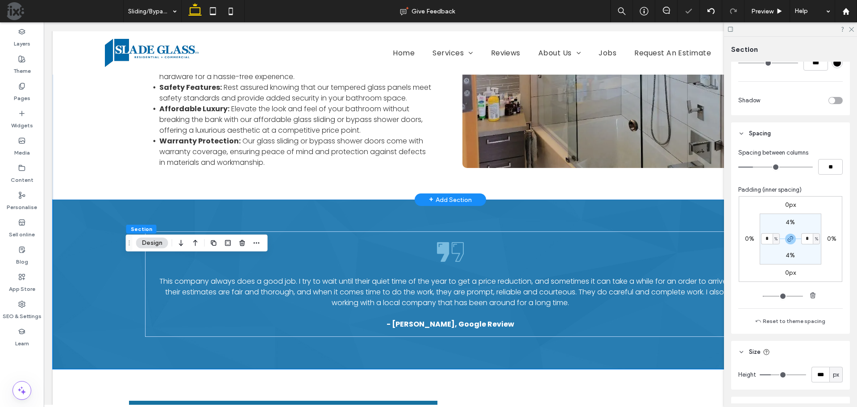
scroll to position [759, 0]
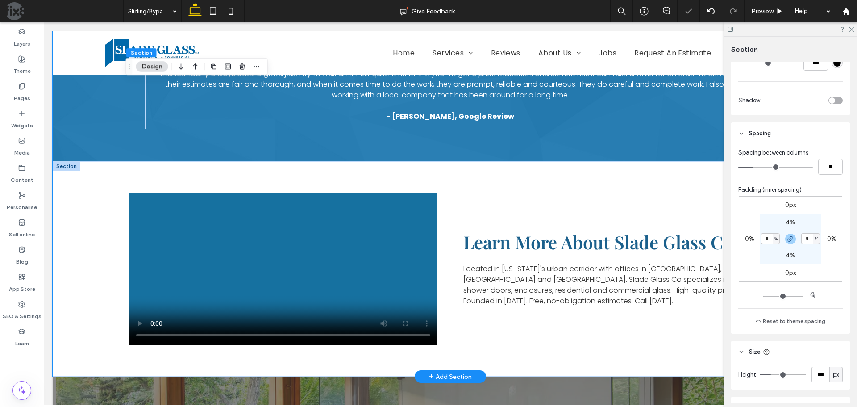
click at [534, 172] on div "Learn More About Slade Glass Co. Located in [US_STATE]'s urban corridor with of…" at bounding box center [450, 269] width 643 height 216
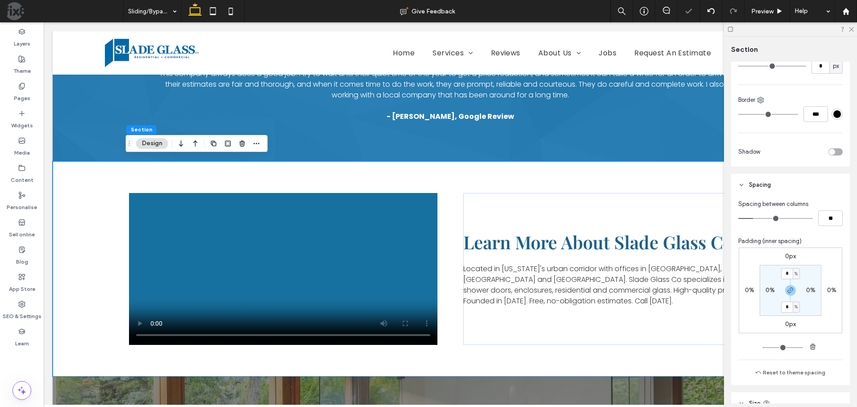
scroll to position [223, 0]
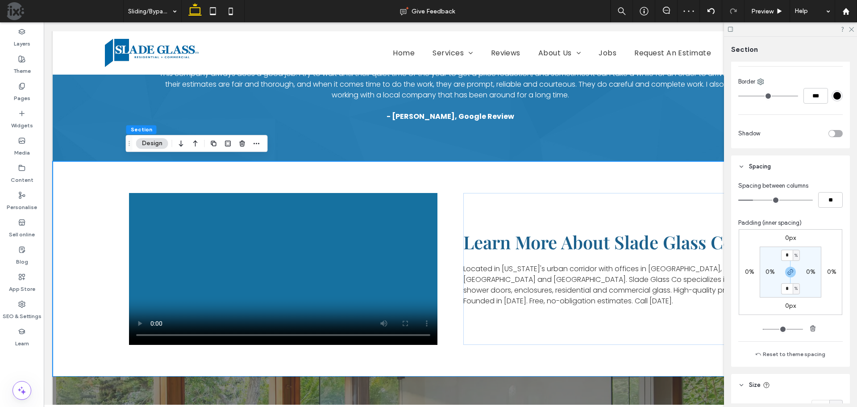
click at [768, 271] on label "0%" at bounding box center [770, 272] width 9 height 8
type input "*"
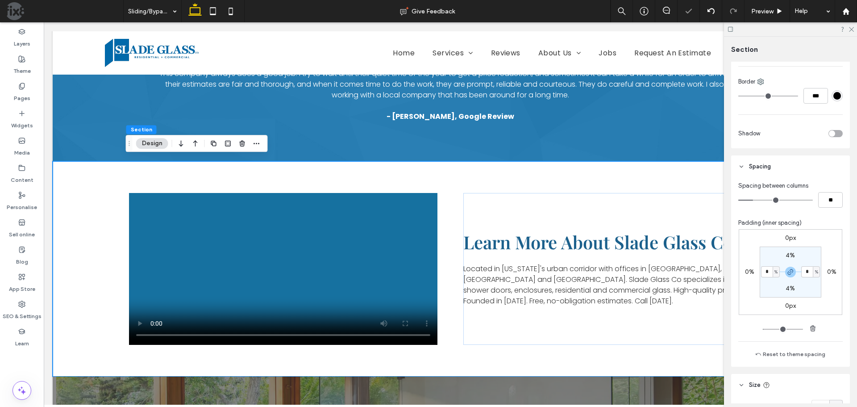
click at [773, 291] on section "4% * % 4% * %" at bounding box center [791, 271] width 62 height 51
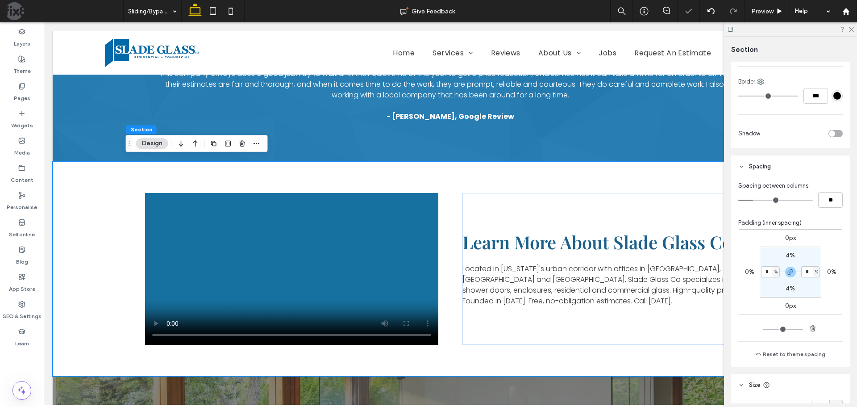
click at [156, 24] on body "Location Pin Icon 3 Locations Across the Front Range [PHONE_NUMBER] Try Our 3D …" at bounding box center [450, 215] width 813 height 1905
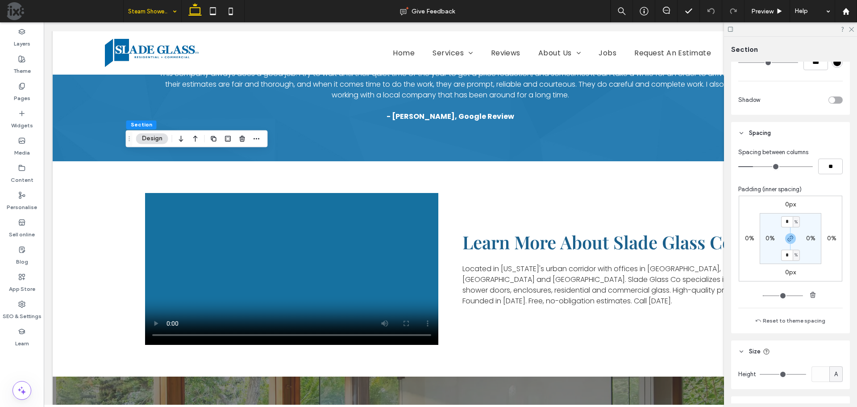
scroll to position [268, 0]
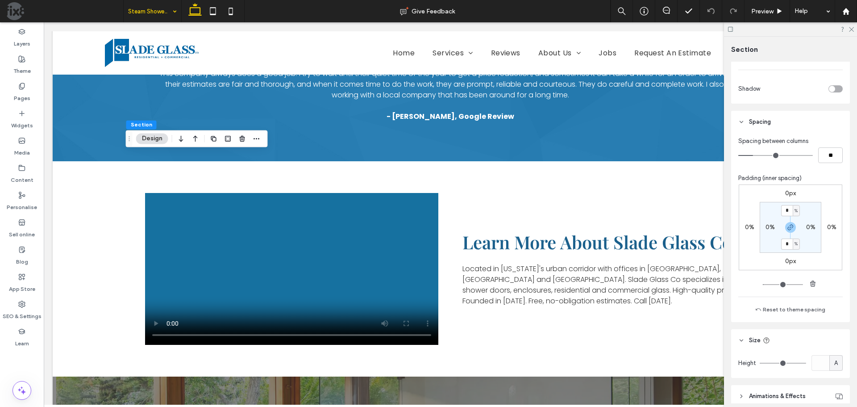
click at [769, 225] on label "0%" at bounding box center [770, 227] width 9 height 8
type input "*"
click at [770, 241] on section "4% * % 4% * %" at bounding box center [791, 227] width 62 height 51
drag, startPoint x: 766, startPoint y: 227, endPoint x: 761, endPoint y: 227, distance: 4.9
click at [761, 227] on input "*" at bounding box center [767, 226] width 12 height 11
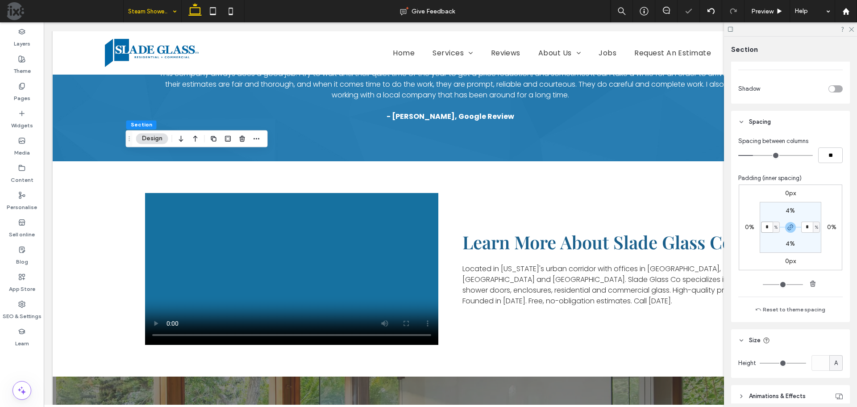
type input "*"
click at [765, 239] on section "4% * % 4% * %" at bounding box center [791, 227] width 62 height 51
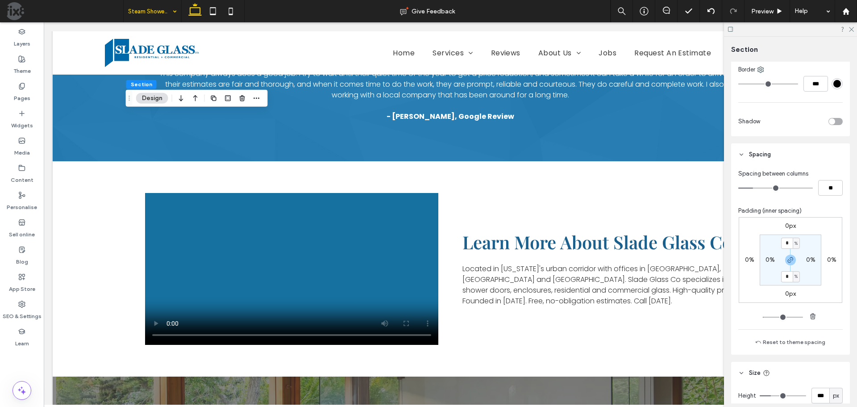
scroll to position [357, 0]
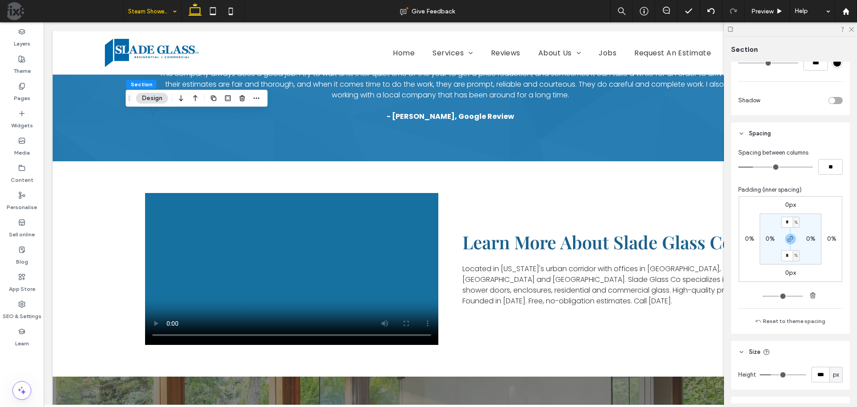
click at [768, 239] on label "0%" at bounding box center [770, 239] width 9 height 8
type input "*"
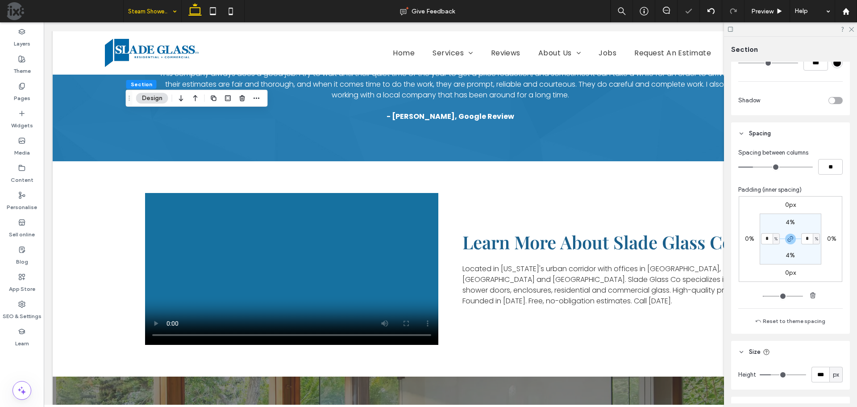
click at [773, 251] on section "4% * % 4% * %" at bounding box center [791, 238] width 62 height 51
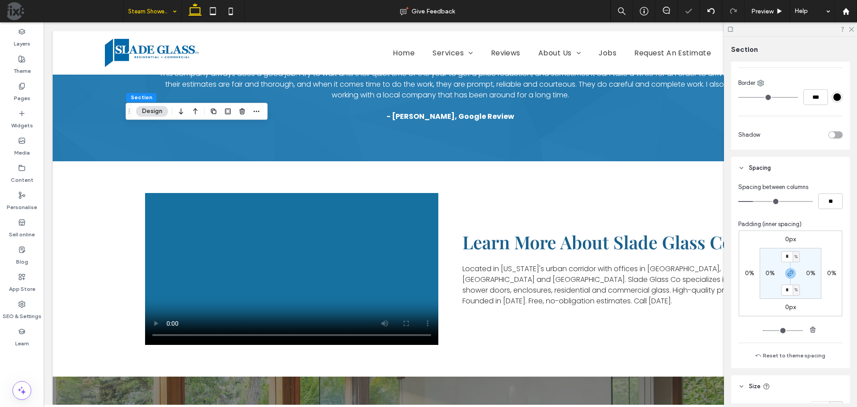
scroll to position [223, 0]
click at [768, 272] on label "0%" at bounding box center [770, 272] width 9 height 8
type input "*"
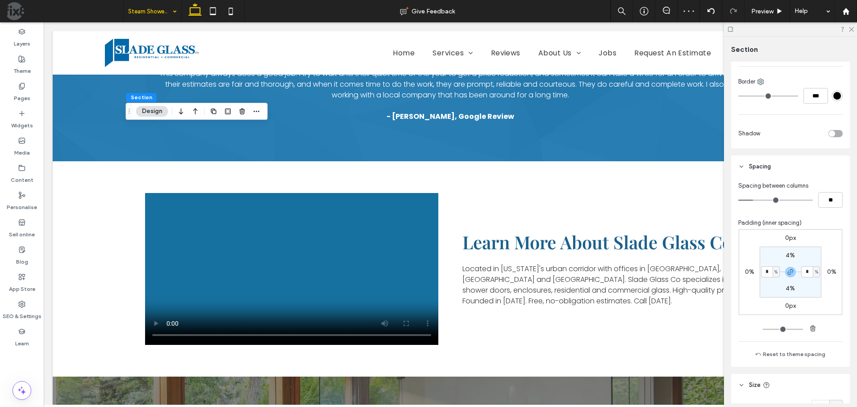
type input "*"
click at [770, 289] on section "4% * % 4% * %" at bounding box center [791, 271] width 62 height 51
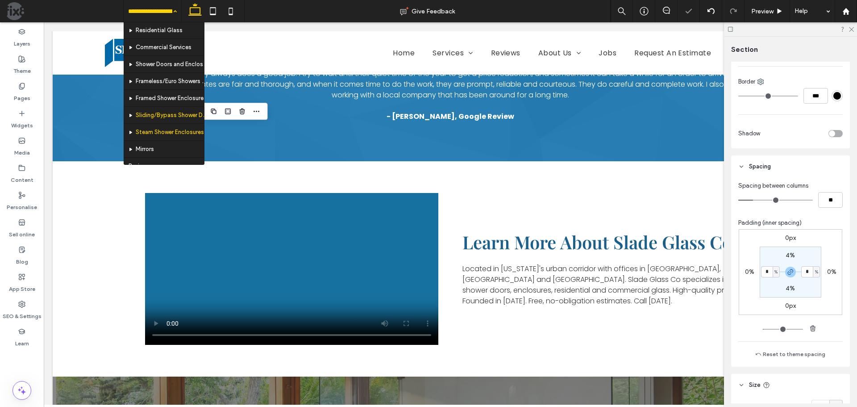
scroll to position [89, 0]
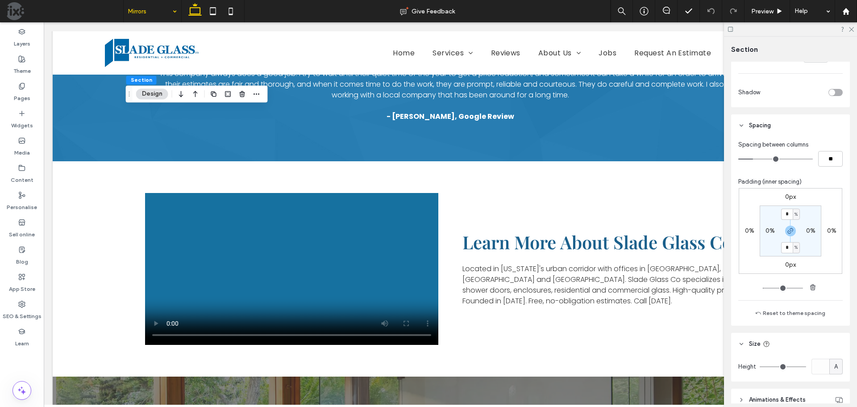
scroll to position [268, 0]
click at [767, 228] on label "0%" at bounding box center [770, 227] width 9 height 8
type input "*"
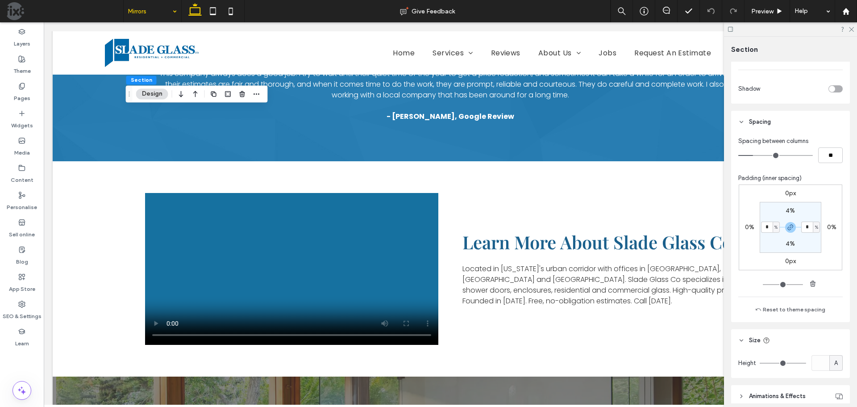
type input "*"
click at [768, 237] on section "4% * % 4% * %" at bounding box center [791, 227] width 62 height 51
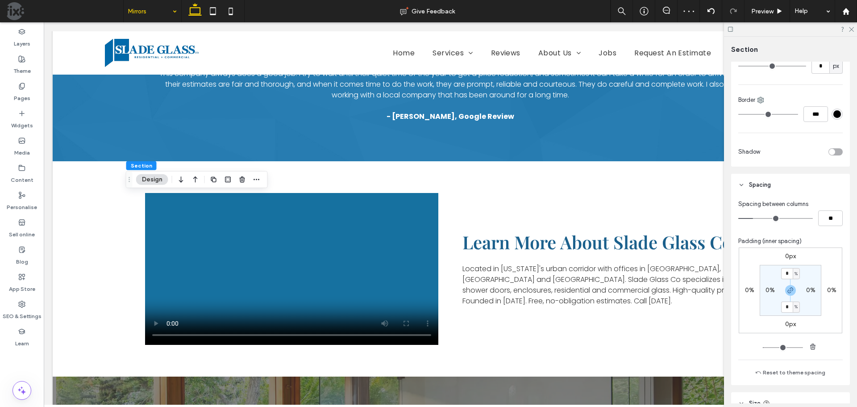
scroll to position [223, 0]
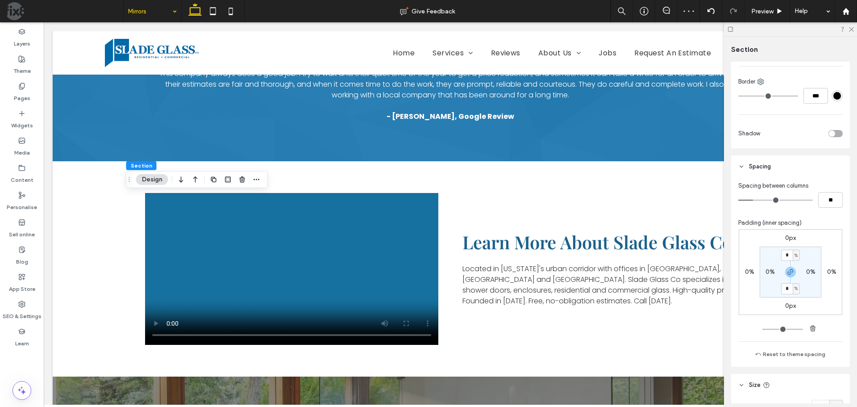
click at [766, 272] on label "0%" at bounding box center [770, 272] width 9 height 8
type input "*"
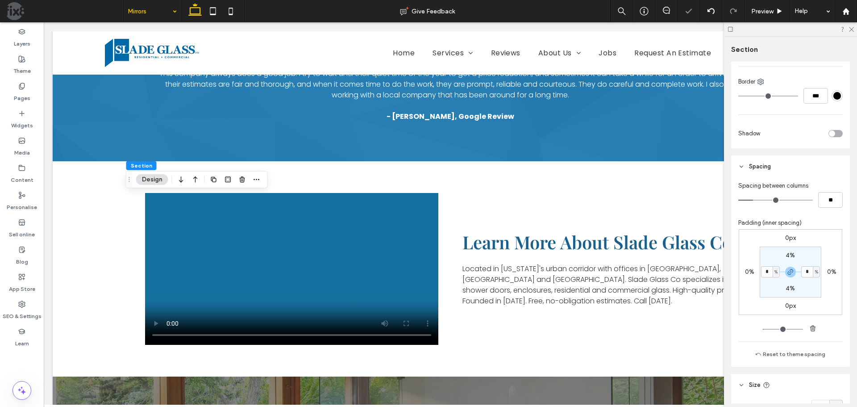
click at [768, 287] on section "4% * % 4% * %" at bounding box center [791, 271] width 62 height 51
click at [768, 274] on label "0%" at bounding box center [770, 272] width 9 height 8
type input "*"
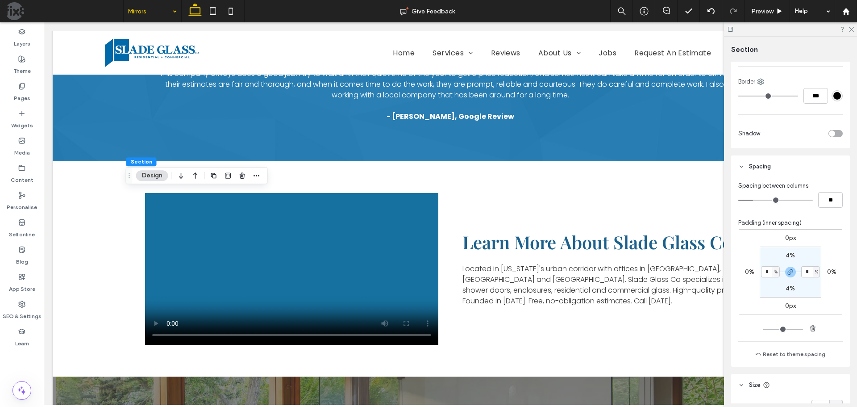
type input "*"
click at [768, 280] on section "4% * % 4% * %" at bounding box center [791, 271] width 62 height 51
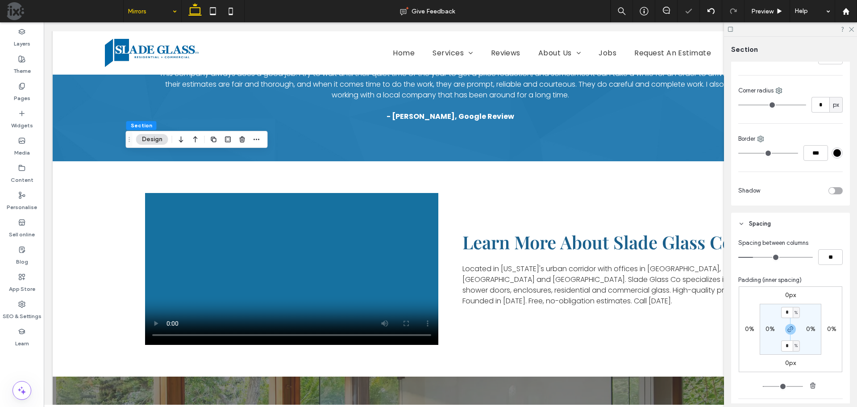
scroll to position [313, 0]
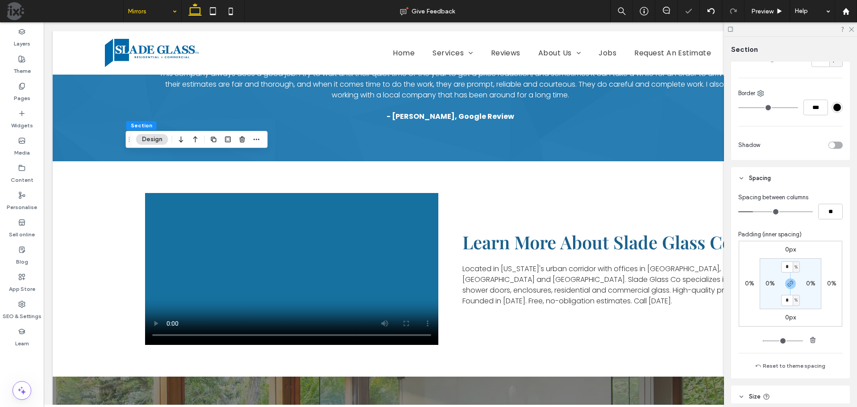
click at [768, 284] on label "0%" at bounding box center [770, 283] width 9 height 8
type input "*"
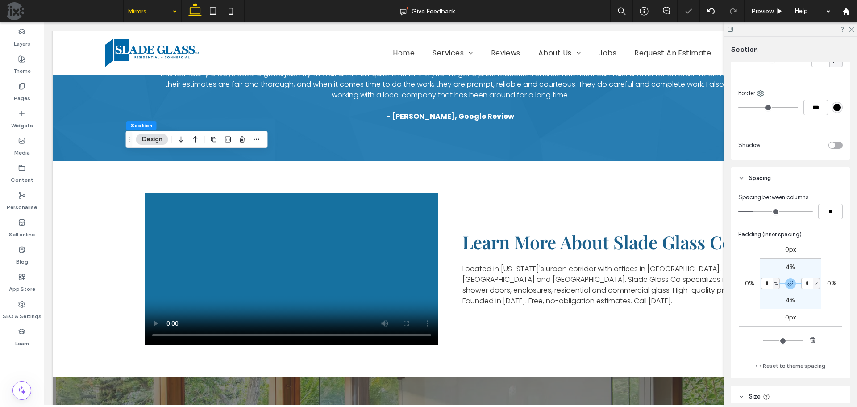
click at [768, 297] on section "4% * % 4% * %" at bounding box center [791, 283] width 62 height 51
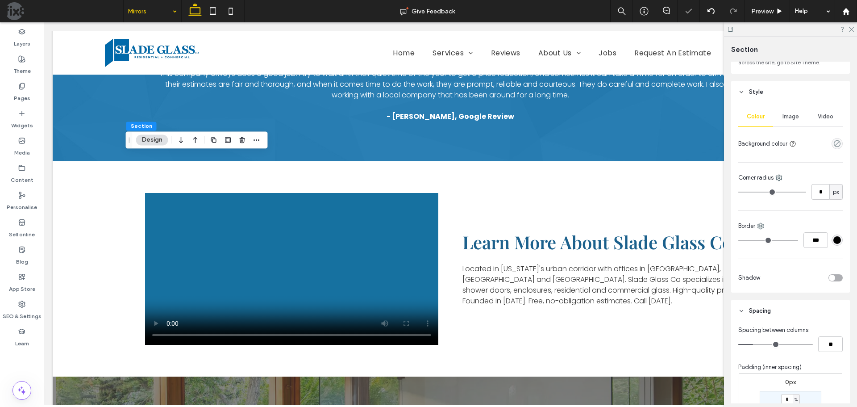
scroll to position [223, 0]
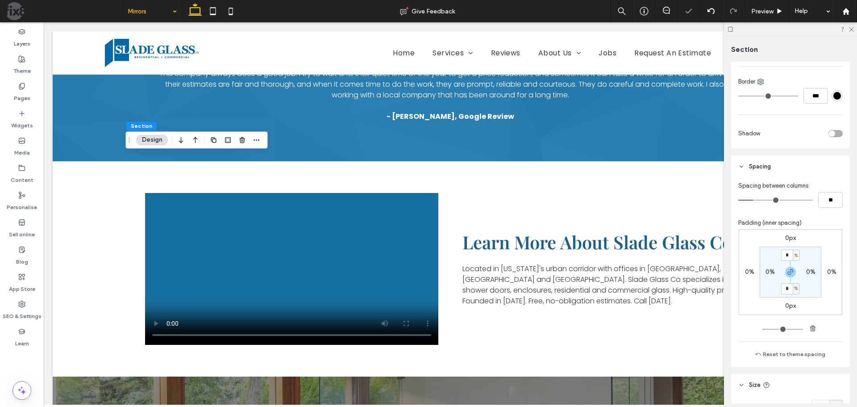
click at [768, 272] on label "0%" at bounding box center [770, 272] width 9 height 8
type input "*"
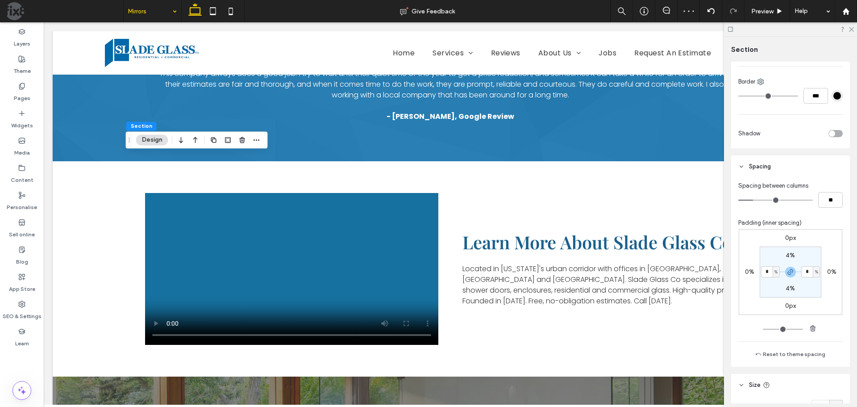
click at [769, 284] on section "4% * % 4% * %" at bounding box center [791, 271] width 62 height 51
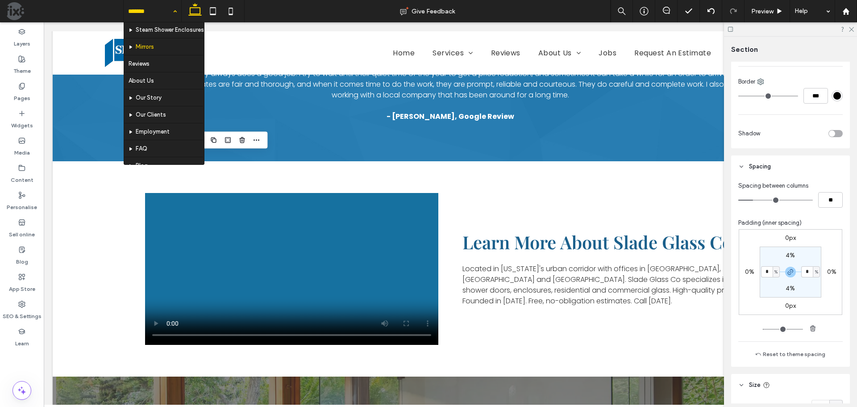
scroll to position [89, 0]
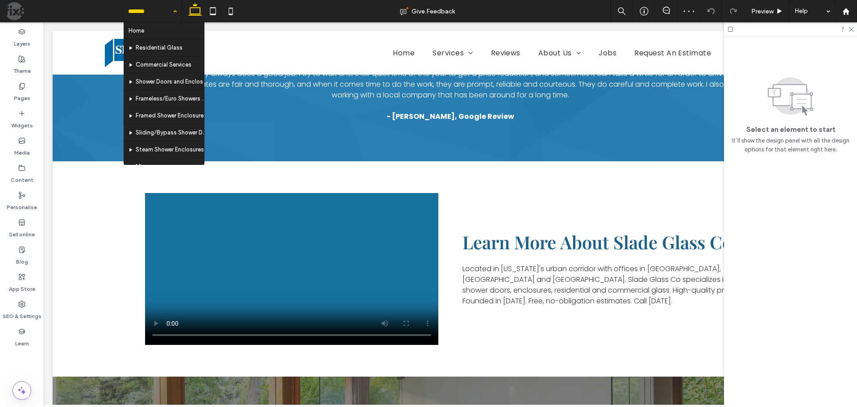
click at [170, 13] on div "Home Residential Glass Commercial Services Shower Doors and Enclosures Frameles…" at bounding box center [153, 11] width 58 height 22
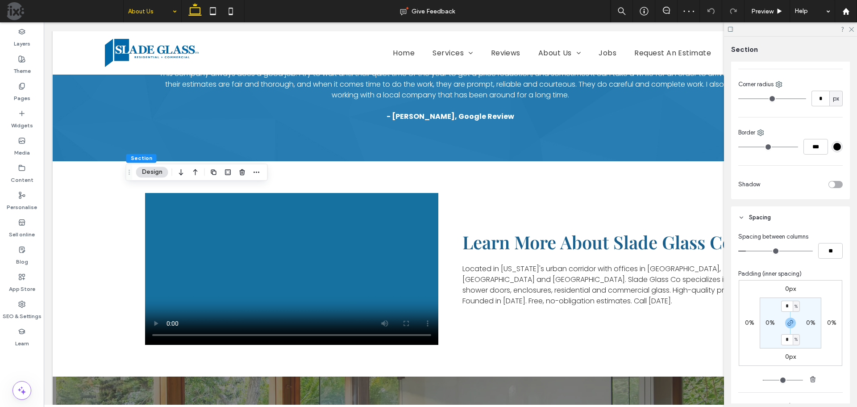
scroll to position [179, 0]
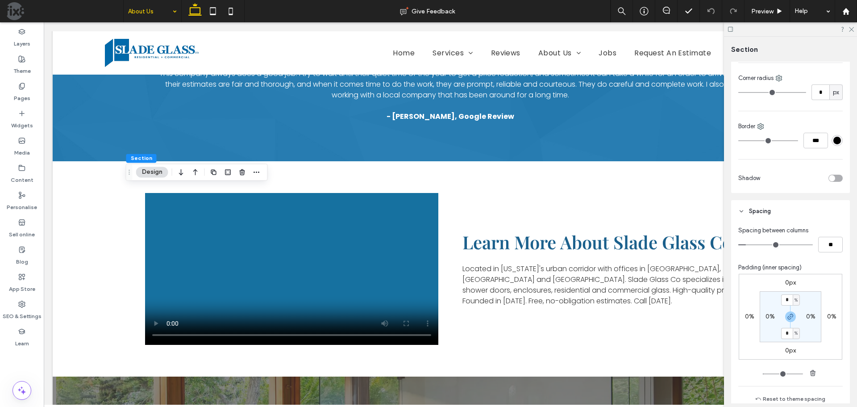
click at [769, 316] on label "0%" at bounding box center [770, 317] width 9 height 8
type input "*"
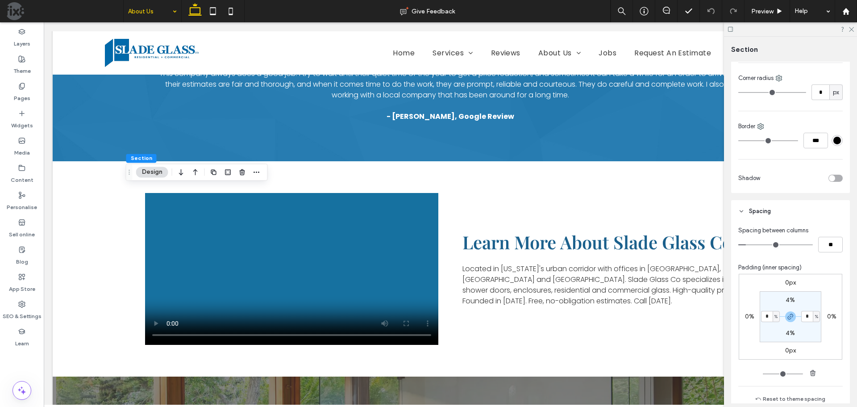
click at [769, 299] on section "4% * % 4% * %" at bounding box center [791, 316] width 62 height 51
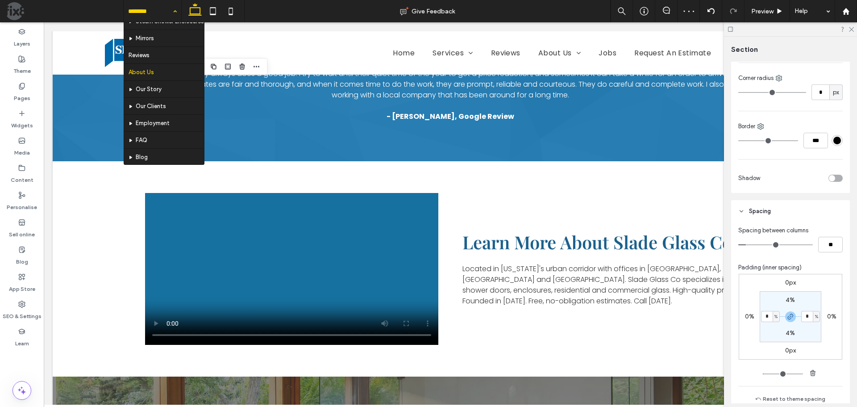
scroll to position [134, 0]
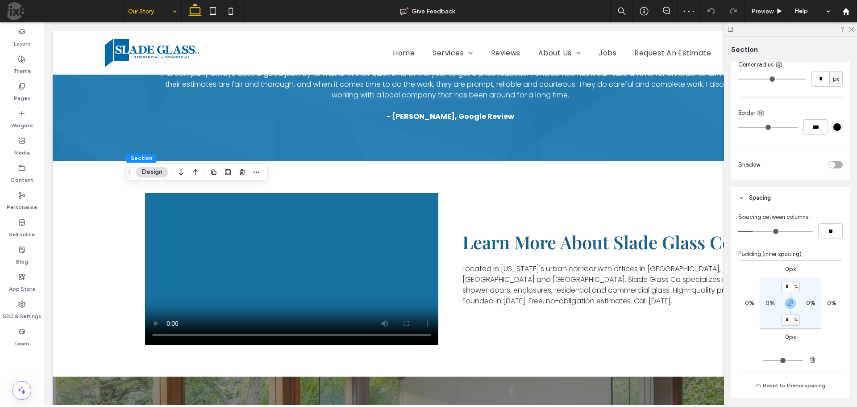
scroll to position [268, 0]
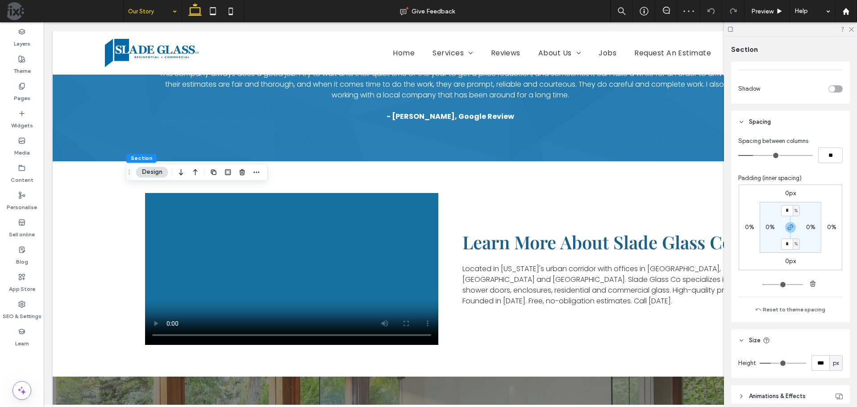
click at [767, 225] on label "0%" at bounding box center [770, 227] width 9 height 8
type input "*"
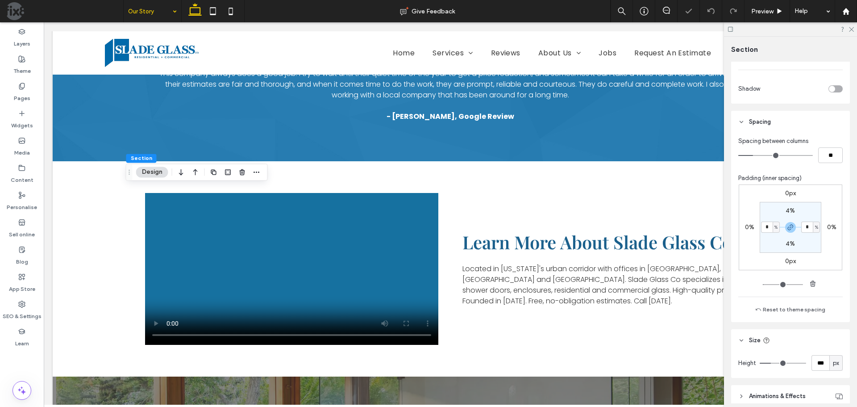
click at [769, 241] on section "4% * % 4% * %" at bounding box center [791, 227] width 62 height 51
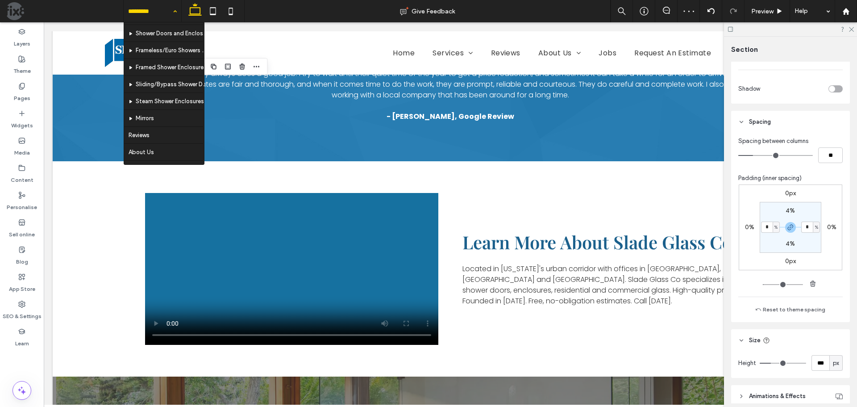
scroll to position [89, 0]
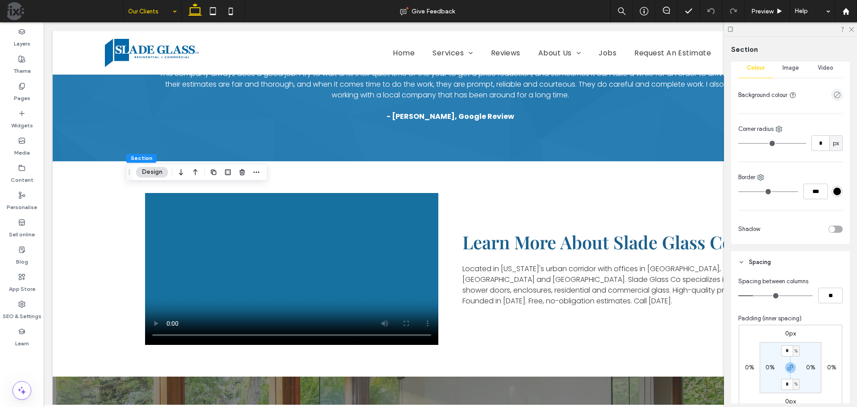
scroll to position [134, 0]
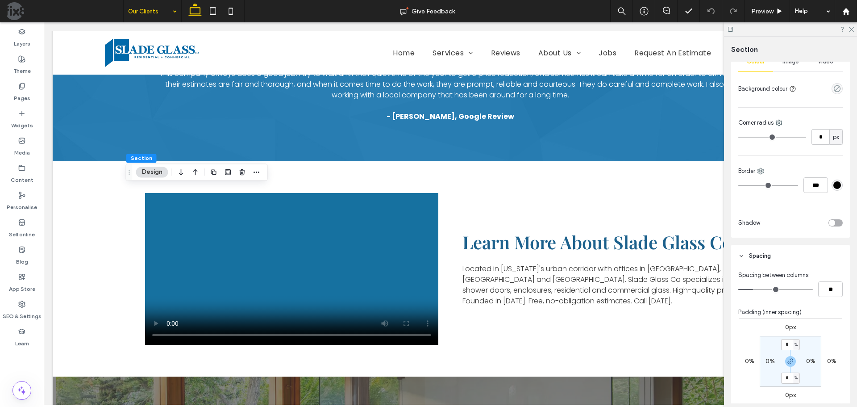
click at [768, 359] on label "0%" at bounding box center [770, 361] width 9 height 8
type input "*"
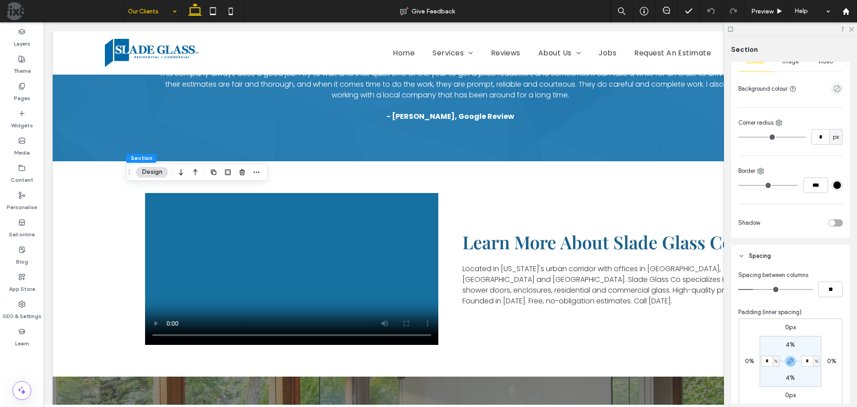
click at [769, 347] on section "4% * % 4% * %" at bounding box center [791, 361] width 62 height 51
drag, startPoint x: 138, startPoint y: 8, endPoint x: 143, endPoint y: 16, distance: 9.7
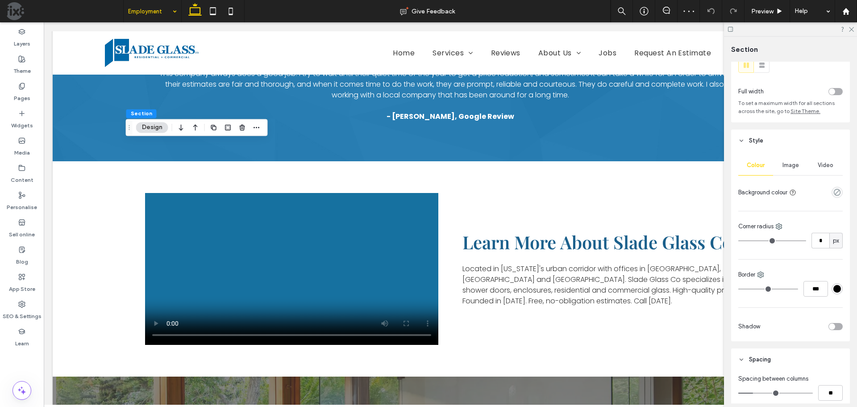
scroll to position [268, 0]
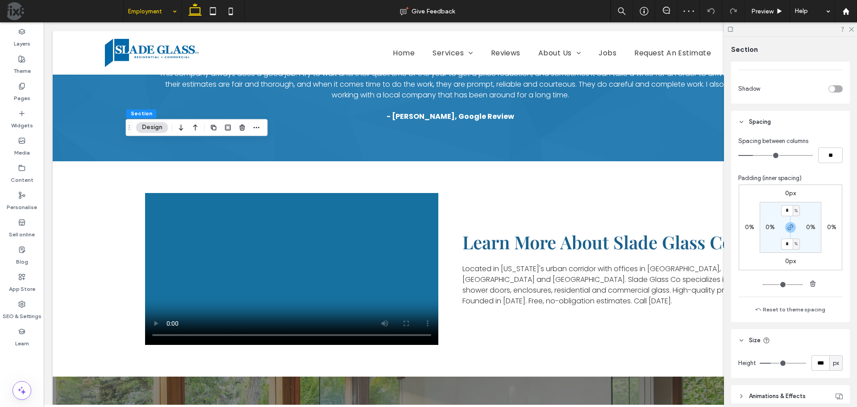
click at [769, 227] on label "0%" at bounding box center [770, 227] width 9 height 8
type input "*"
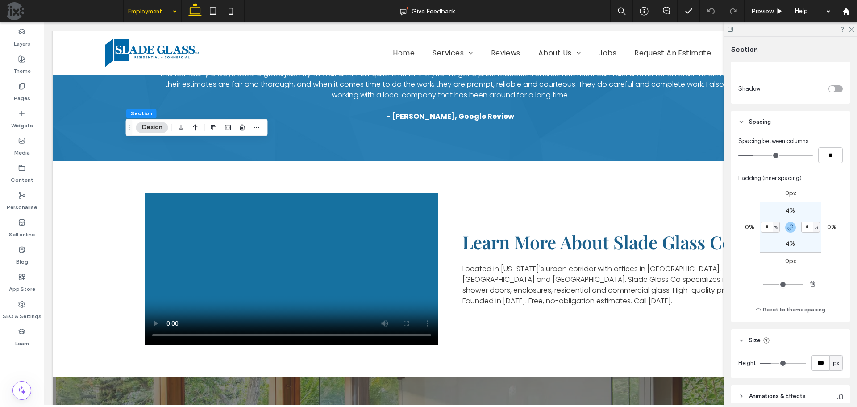
click at [770, 249] on section "4% * % 4% * %" at bounding box center [791, 227] width 62 height 51
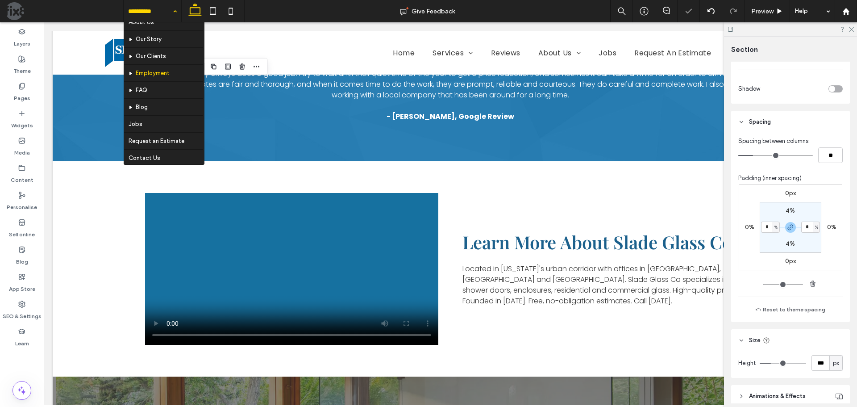
scroll to position [179, 0]
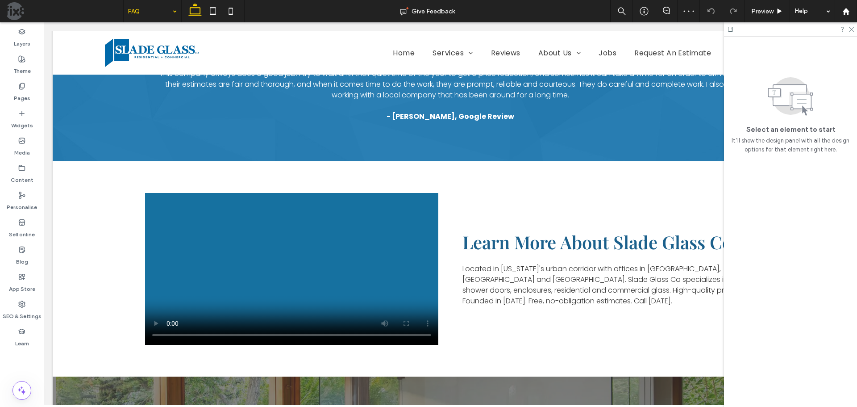
click at [157, 13] on input at bounding box center [150, 11] width 44 height 22
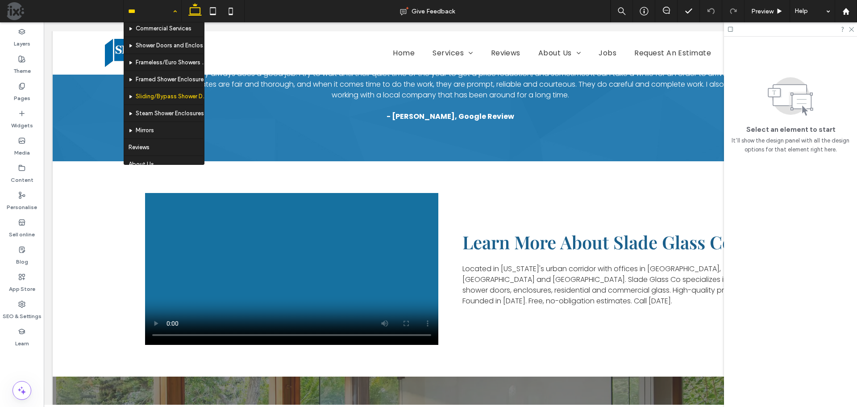
scroll to position [134, 0]
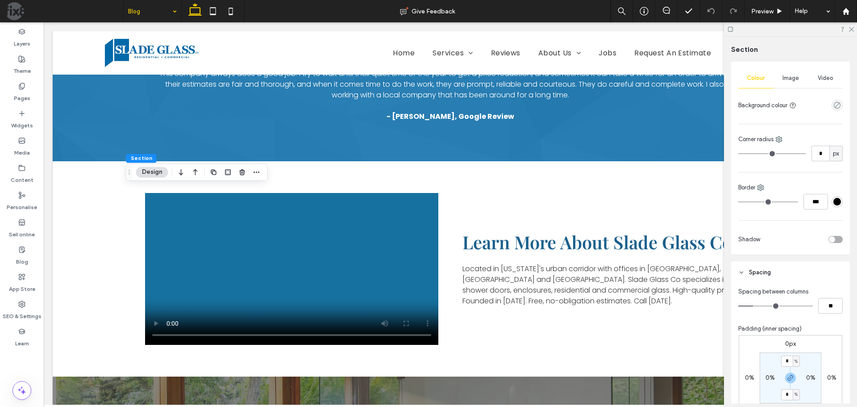
scroll to position [179, 0]
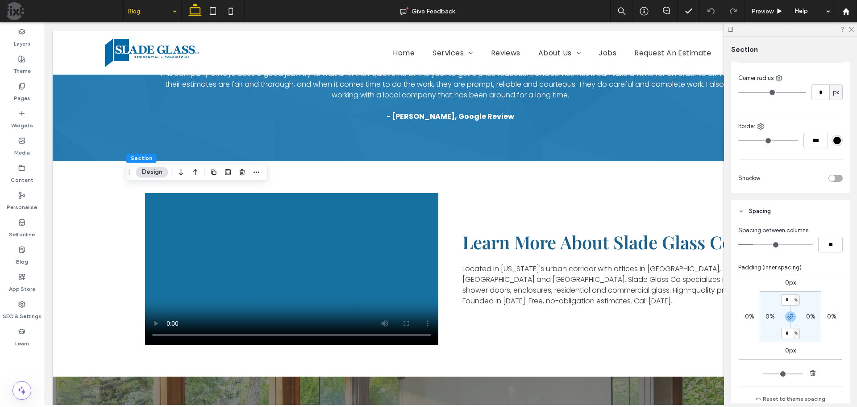
click at [767, 318] on label "0%" at bounding box center [770, 317] width 9 height 8
type input "*"
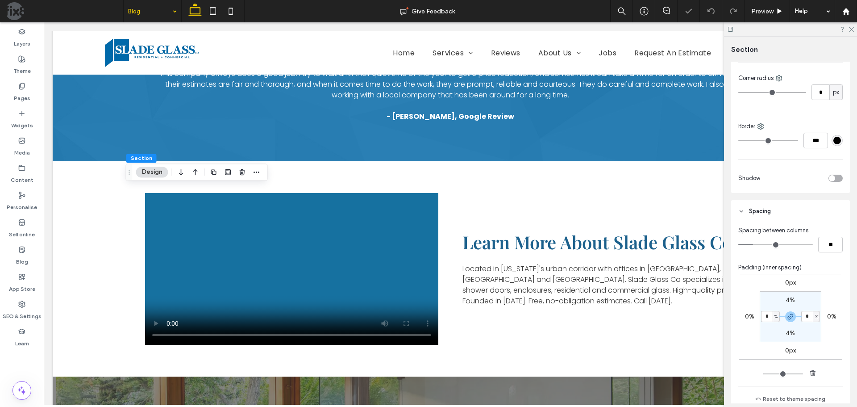
click at [768, 301] on section "4% * % 4% * %" at bounding box center [791, 316] width 62 height 51
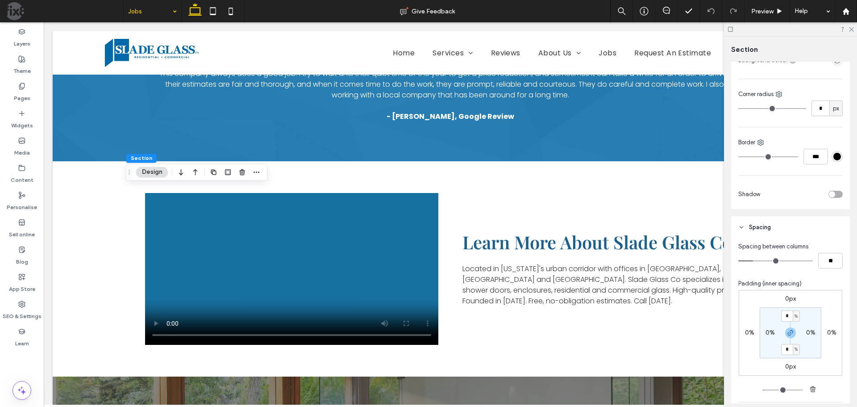
scroll to position [179, 0]
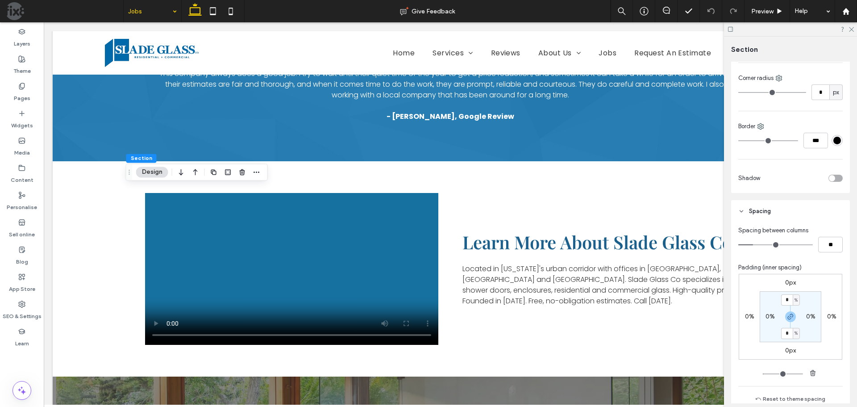
click at [768, 317] on label "0%" at bounding box center [770, 317] width 9 height 8
type input "*"
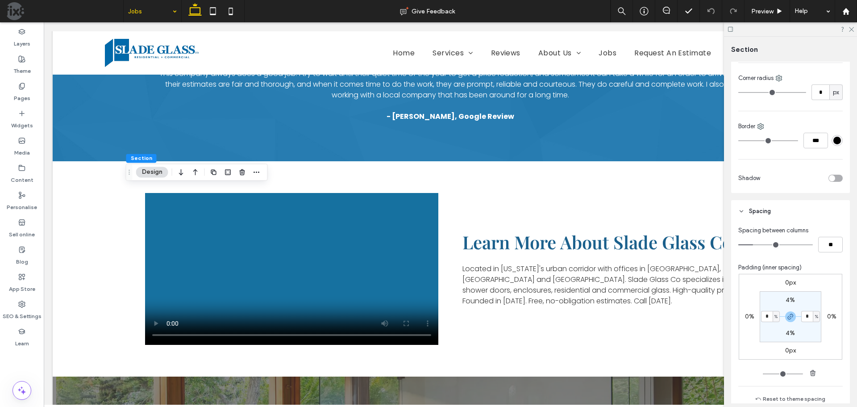
click at [768, 302] on section "4% * % 4% * %" at bounding box center [791, 316] width 62 height 51
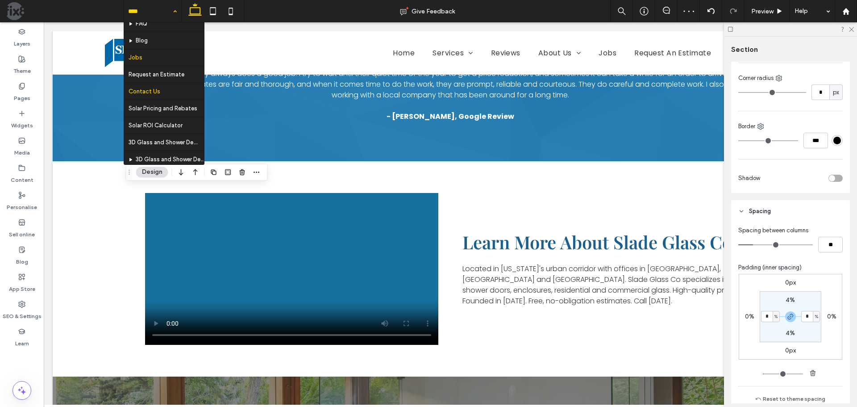
scroll to position [247, 0]
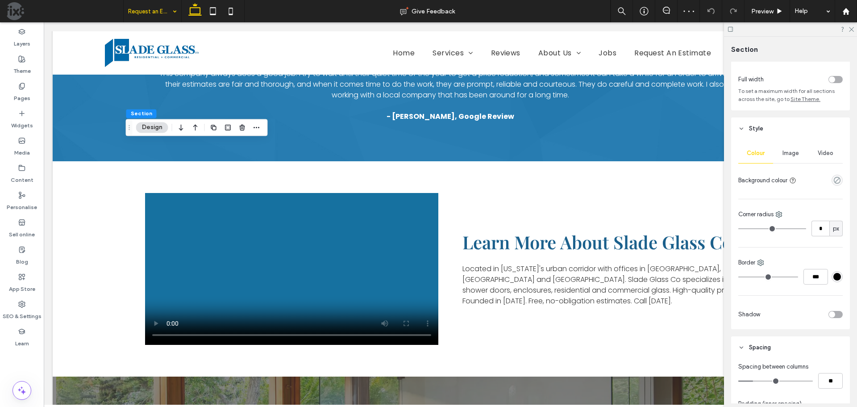
scroll to position [268, 0]
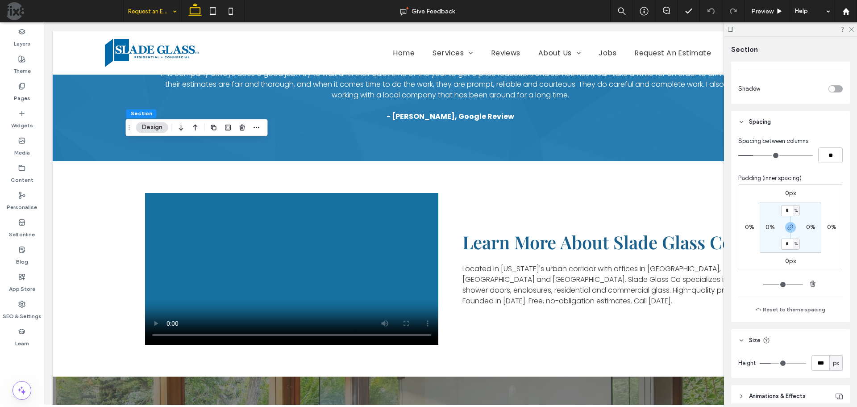
click at [768, 224] on label "0%" at bounding box center [770, 227] width 9 height 8
type input "*"
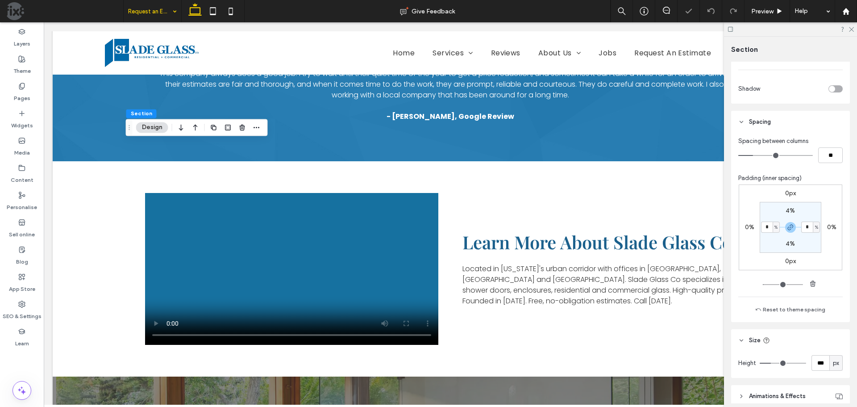
click at [770, 242] on section "4% * % 4% * %" at bounding box center [791, 227] width 62 height 51
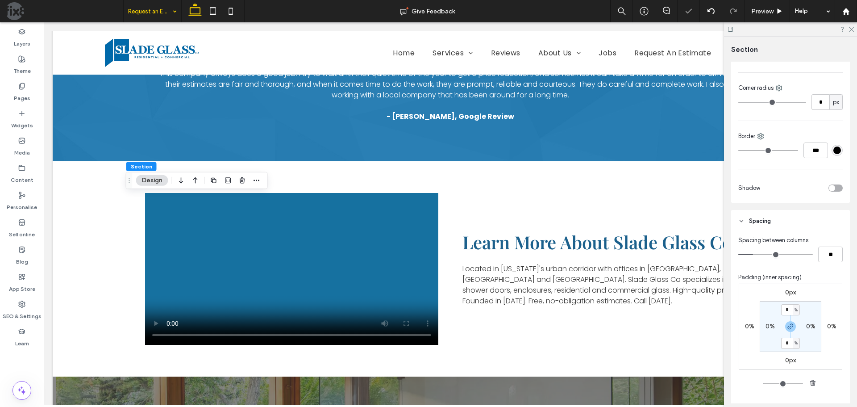
scroll to position [179, 0]
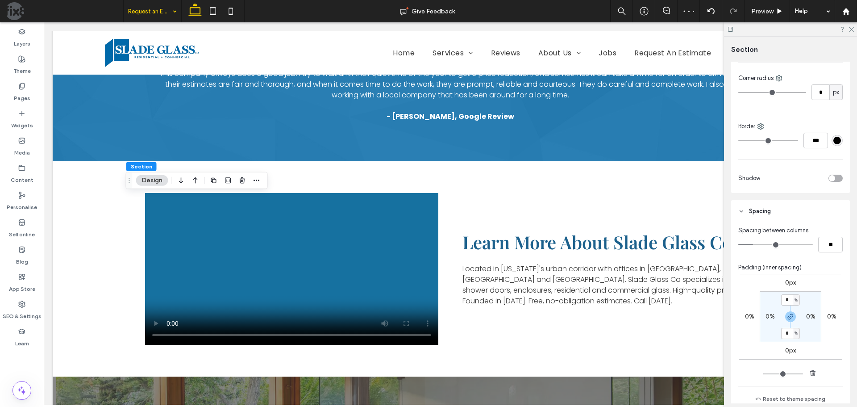
click at [768, 316] on label "0%" at bounding box center [770, 317] width 9 height 8
type input "*"
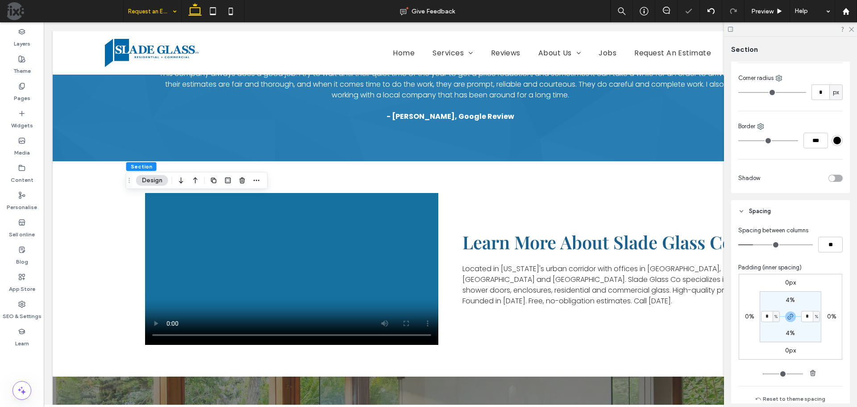
click at [768, 300] on section "4% * % 4% * %" at bounding box center [791, 316] width 62 height 51
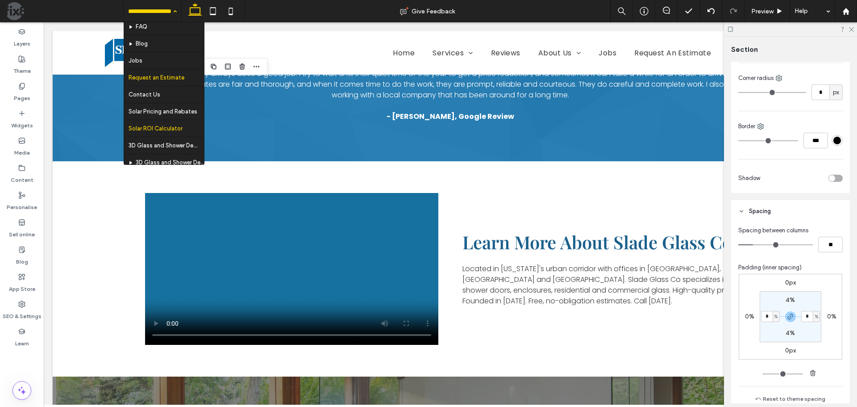
scroll to position [247, 0]
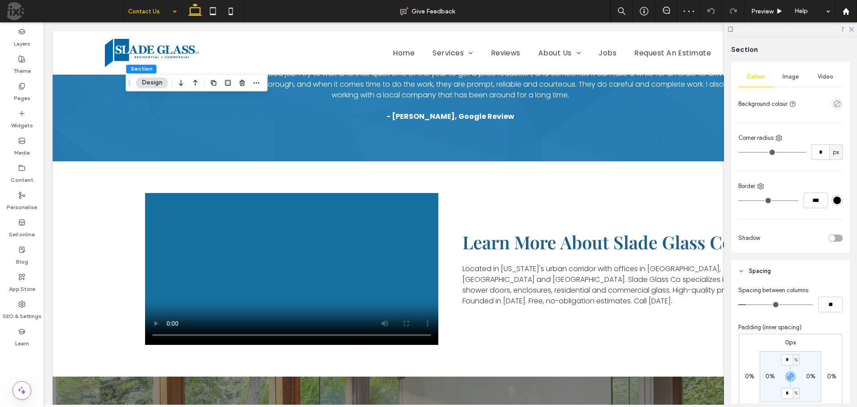
scroll to position [179, 0]
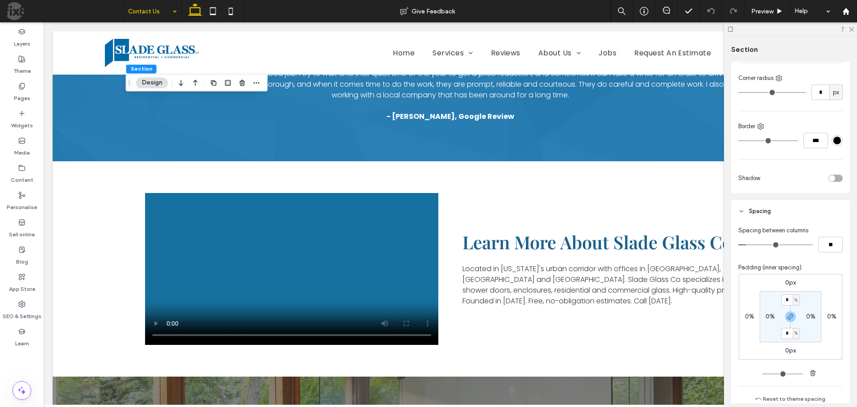
click at [766, 316] on label "0%" at bounding box center [770, 317] width 9 height 8
type input "*"
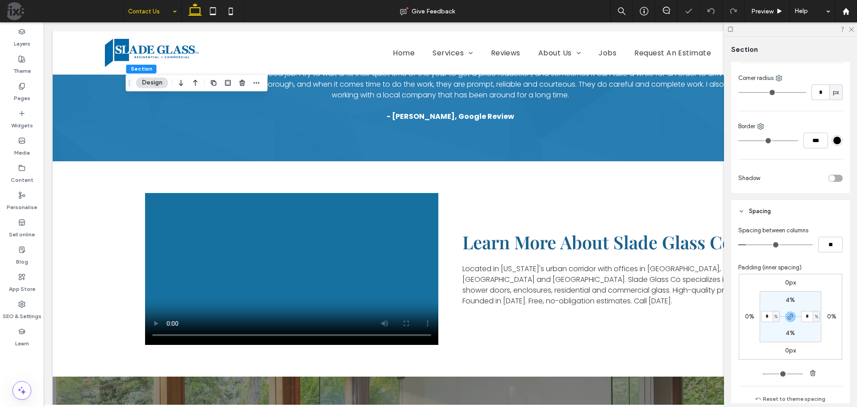
click at [768, 305] on section "4% * % 4% * %" at bounding box center [791, 316] width 62 height 51
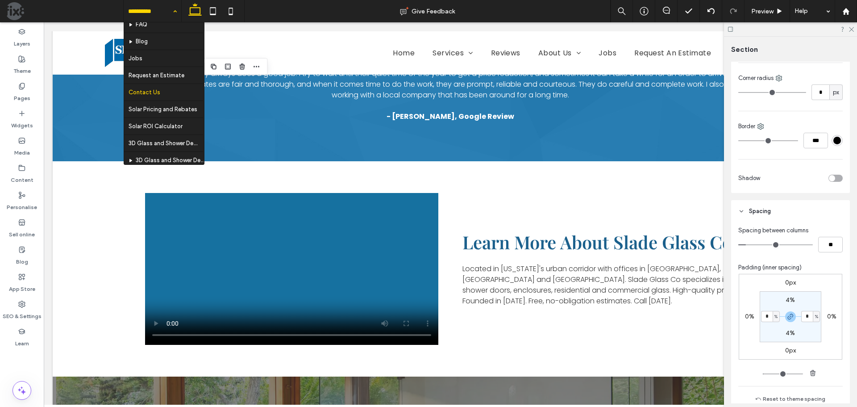
scroll to position [247, 0]
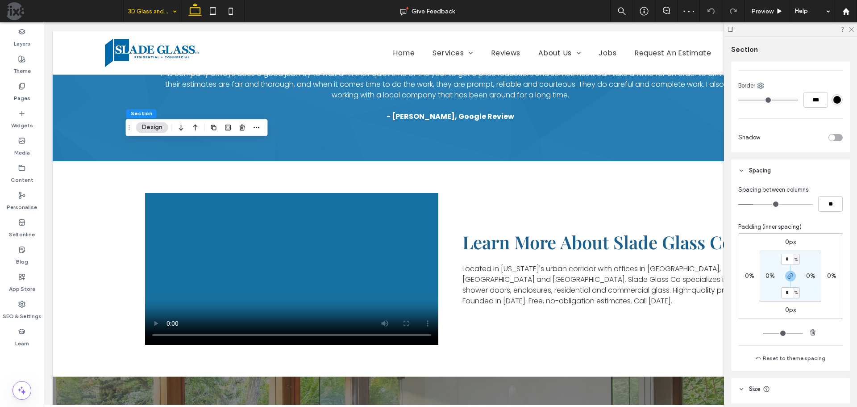
scroll to position [223, 0]
click at [769, 269] on label "0%" at bounding box center [770, 272] width 9 height 8
type input "*"
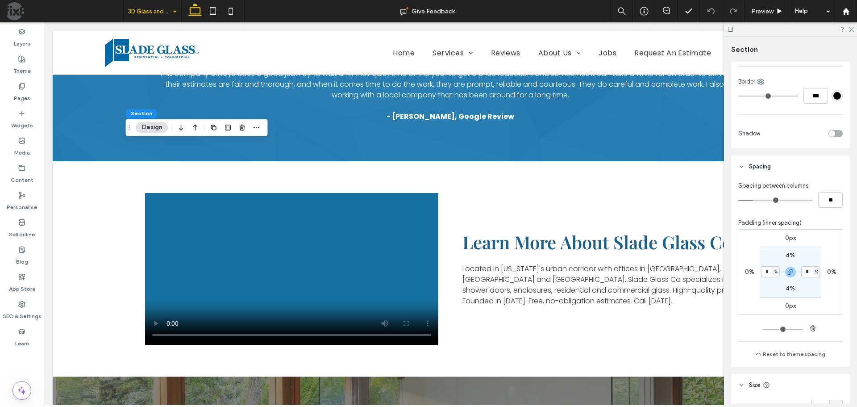
type input "*"
click at [767, 287] on section "4% * % 4% * %" at bounding box center [791, 271] width 62 height 51
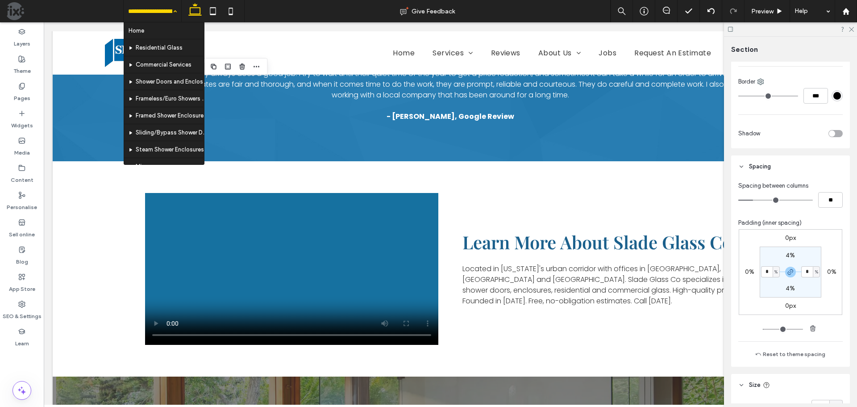
scroll to position [247, 0]
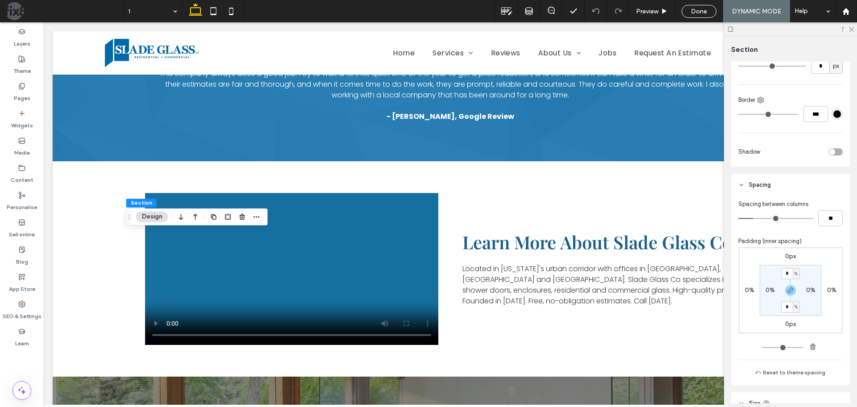
scroll to position [223, 0]
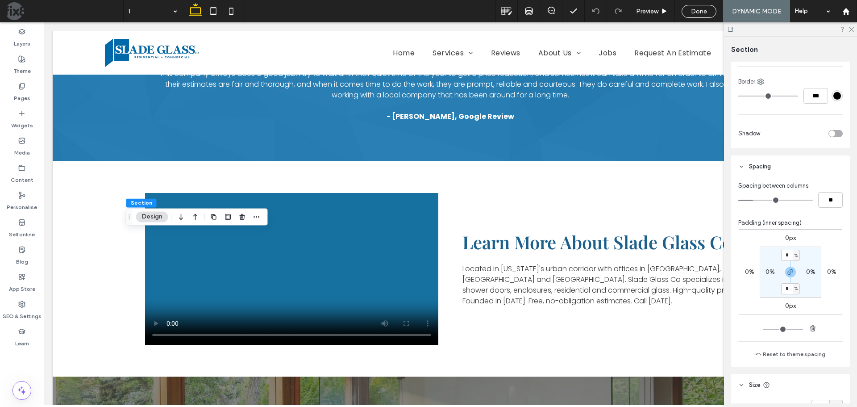
click at [766, 272] on label "0%" at bounding box center [770, 272] width 9 height 8
type input "*"
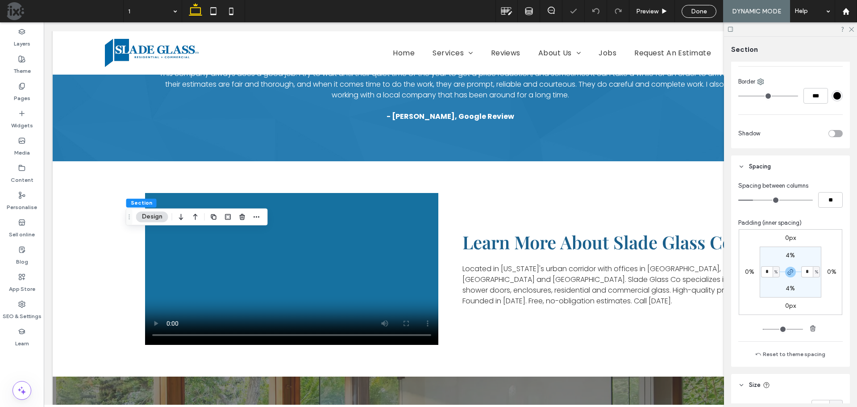
click at [768, 285] on section "4% * % 4% * %" at bounding box center [791, 271] width 62 height 51
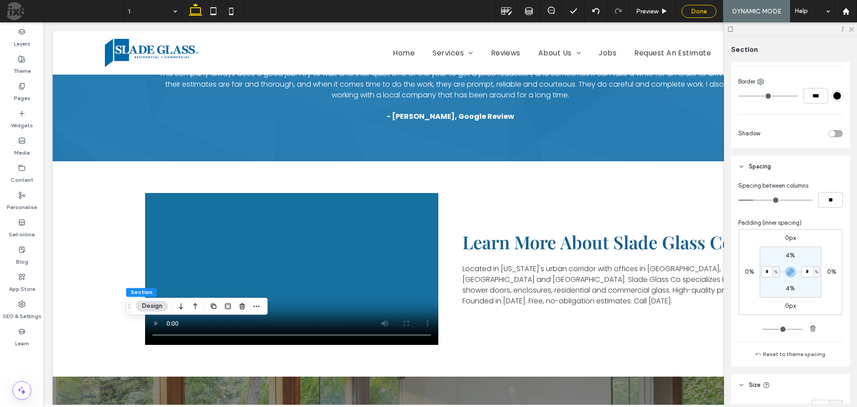
click at [692, 12] on span "Done" at bounding box center [699, 12] width 16 height 8
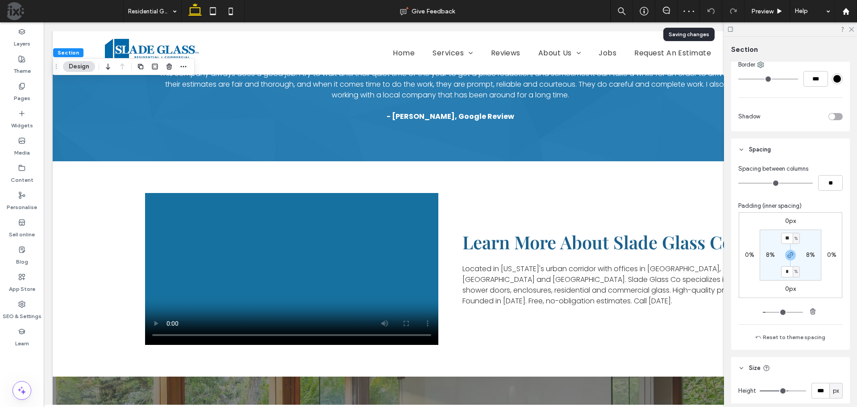
scroll to position [357, 0]
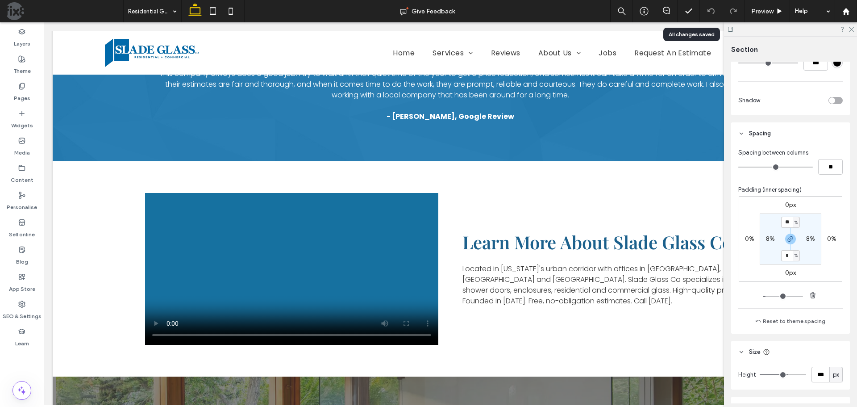
type input "***"
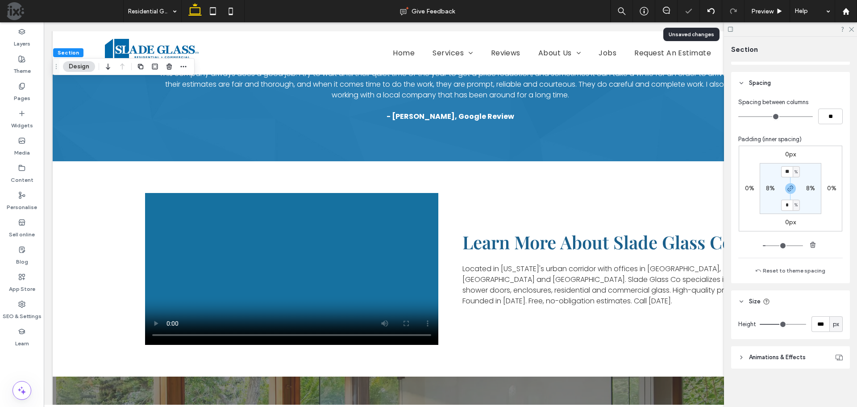
scroll to position [409, 0]
click at [784, 172] on input "**" at bounding box center [787, 170] width 12 height 11
type input "**"
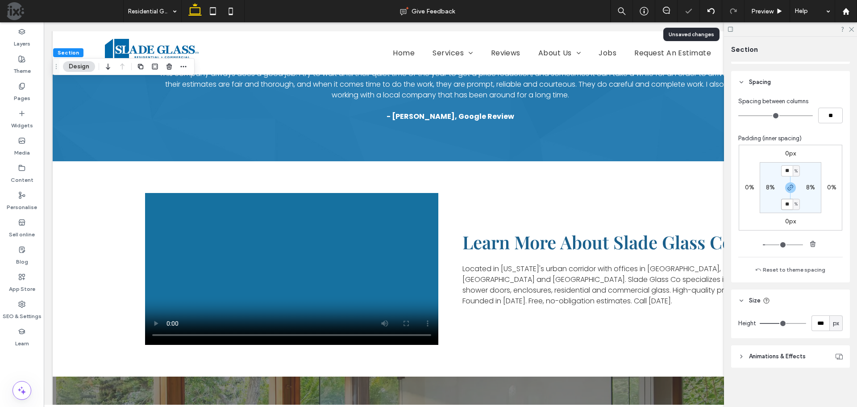
click at [788, 205] on input "**" at bounding box center [787, 204] width 12 height 11
click at [785, 202] on input "**" at bounding box center [787, 204] width 12 height 11
click at [788, 204] on input "**" at bounding box center [787, 204] width 12 height 11
click at [788, 188] on use "button" at bounding box center [790, 187] width 5 height 5
click at [787, 206] on label "15%" at bounding box center [790, 204] width 11 height 8
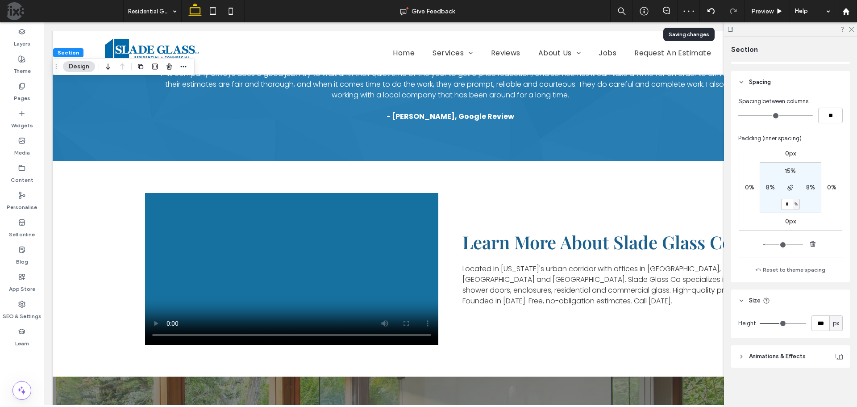
type input "*"
drag, startPoint x: 788, startPoint y: 207, endPoint x: 778, endPoint y: 206, distance: 9.9
click at [780, 206] on div "* %" at bounding box center [790, 204] width 20 height 11
type input "*"
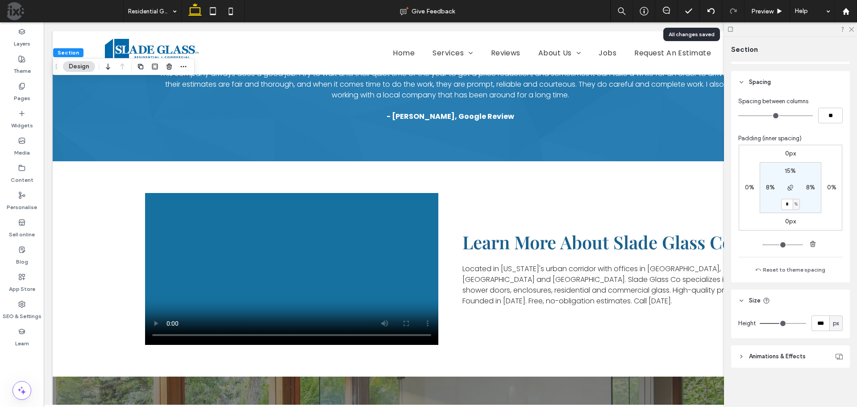
type input "*"
click at [747, 238] on div "0px 0% 0px 0% 15% 8% * % 8%" at bounding box center [790, 197] width 104 height 105
drag, startPoint x: 789, startPoint y: 205, endPoint x: 776, endPoint y: 205, distance: 12.5
click at [776, 205] on section "15% 8% * % 8%" at bounding box center [791, 187] width 62 height 51
type input "*"
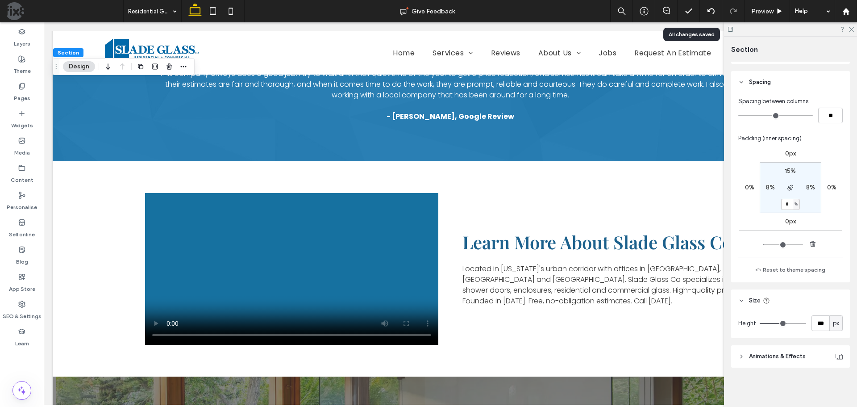
type input "*"
click at [743, 238] on div "0px 0% 0px 0% 15% 8% * % 8%" at bounding box center [790, 197] width 104 height 105
click at [765, 13] on span "Preview" at bounding box center [762, 12] width 22 height 8
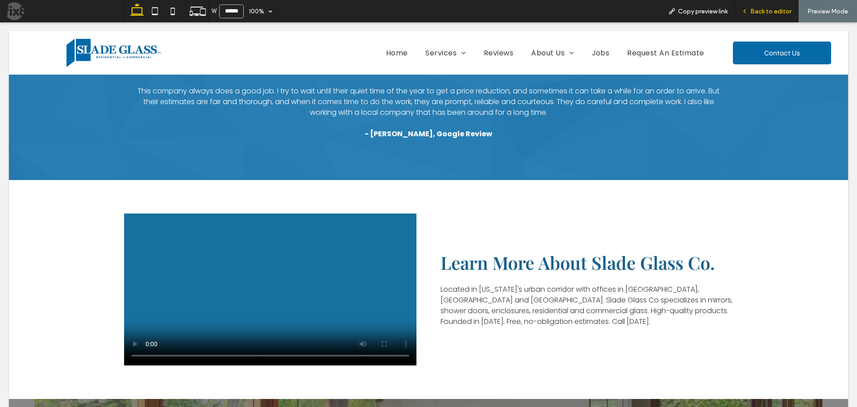
click at [756, 14] on span "Back to editor" at bounding box center [771, 12] width 41 height 8
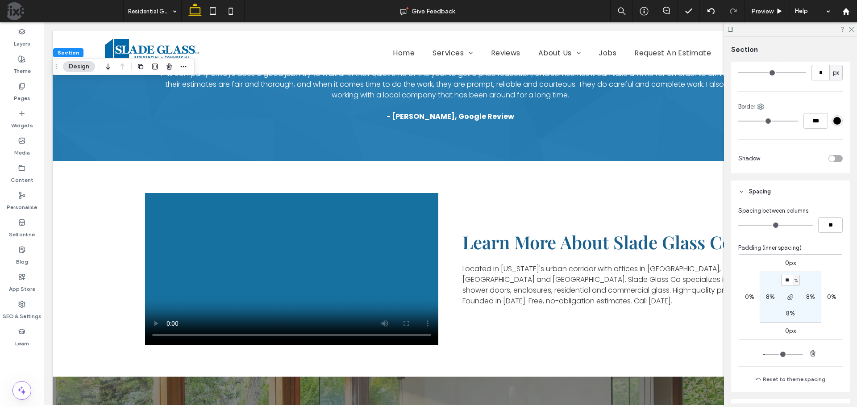
scroll to position [313, 0]
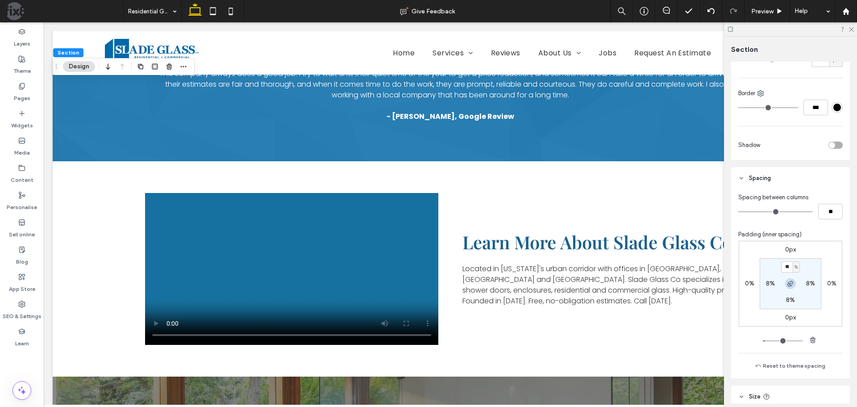
click at [789, 283] on icon "button" at bounding box center [790, 283] width 7 height 7
click at [788, 285] on icon "button" at bounding box center [790, 283] width 7 height 7
click at [787, 300] on label "8%" at bounding box center [790, 300] width 9 height 8
type input "*"
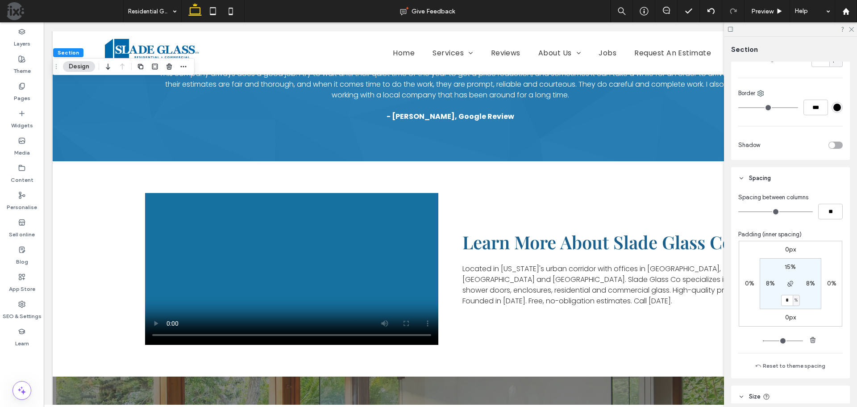
type input "*"
click at [764, 8] on span "Preview" at bounding box center [762, 12] width 22 height 8
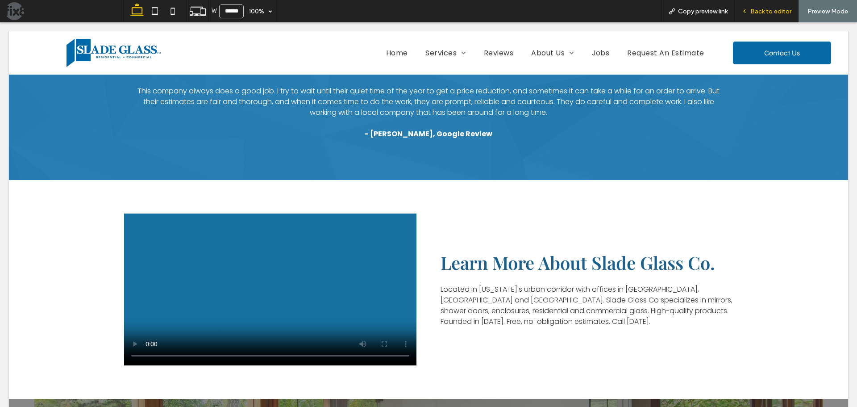
click at [759, 10] on span "Back to editor" at bounding box center [771, 12] width 41 height 8
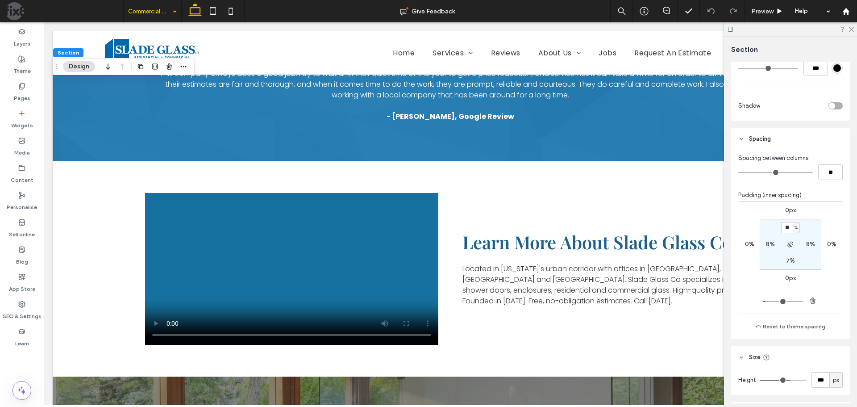
scroll to position [357, 0]
click at [788, 238] on icon "button" at bounding box center [790, 238] width 7 height 7
click at [786, 224] on input "**" at bounding box center [787, 222] width 12 height 11
type input "**"
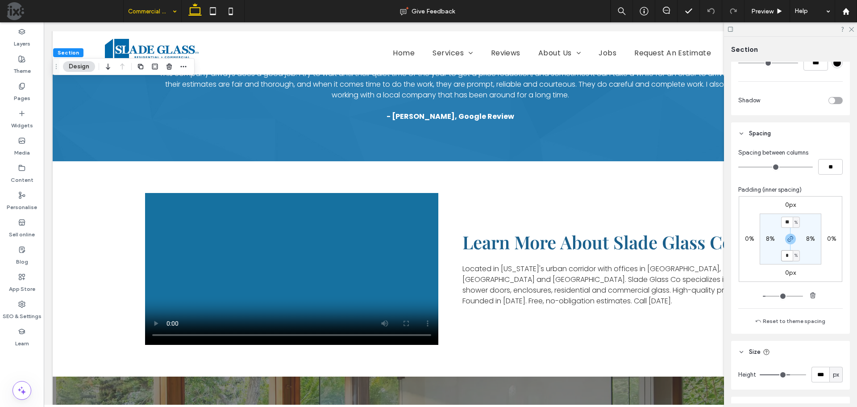
type input "**"
click at [785, 258] on input "**" at bounding box center [787, 255] width 12 height 11
click at [790, 237] on icon "button" at bounding box center [790, 238] width 7 height 7
click at [787, 254] on label "15%" at bounding box center [790, 255] width 11 height 8
type input "**"
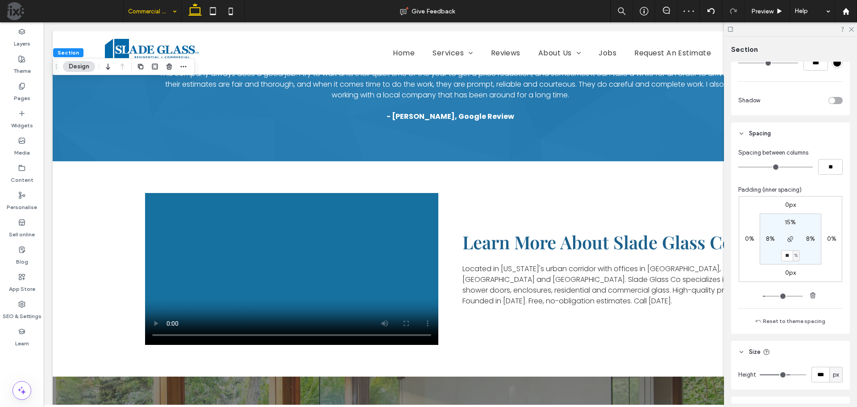
type input "**"
click at [781, 255] on input "**" at bounding box center [787, 255] width 12 height 11
type input "*"
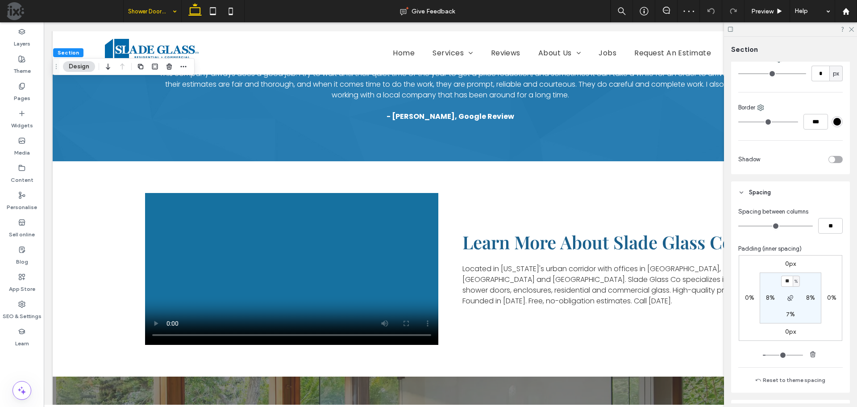
scroll to position [357, 0]
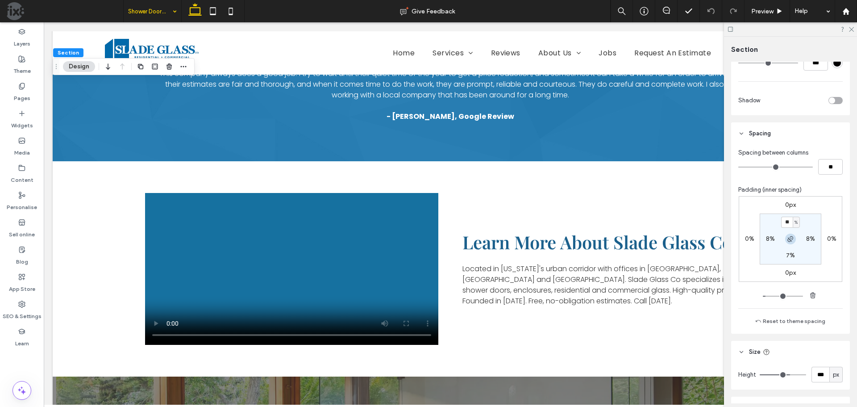
click at [791, 239] on icon "button" at bounding box center [790, 238] width 7 height 7
click at [782, 223] on input "**" at bounding box center [787, 222] width 12 height 11
click at [789, 239] on icon "button" at bounding box center [790, 238] width 7 height 7
click at [784, 223] on input "**" at bounding box center [787, 222] width 12 height 11
type input "**"
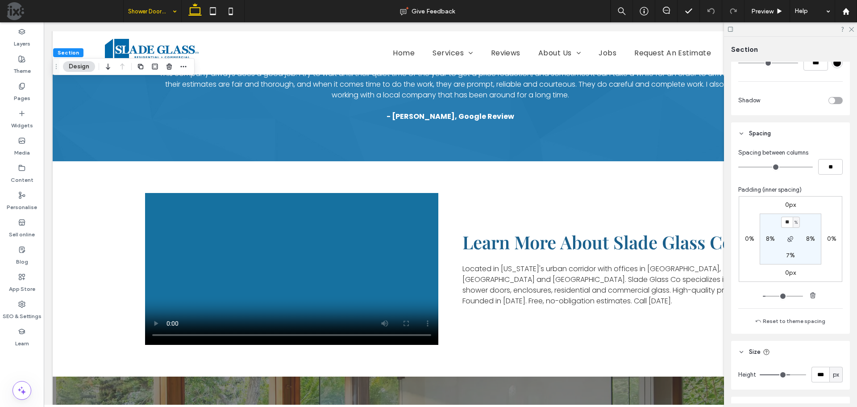
click at [788, 254] on label "7%" at bounding box center [790, 255] width 9 height 8
type input "*"
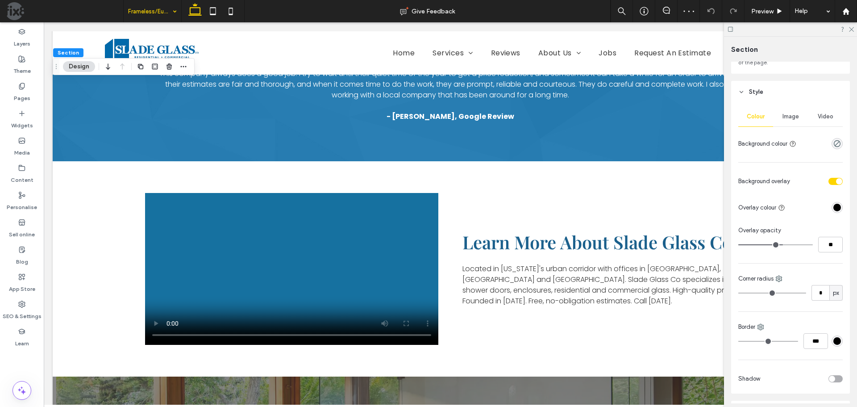
scroll to position [402, 0]
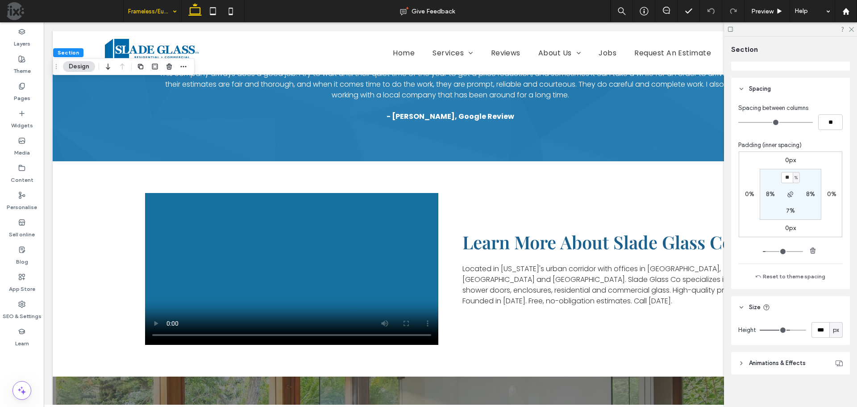
click at [786, 179] on input "**" at bounding box center [787, 177] width 12 height 11
drag, startPoint x: 788, startPoint y: 193, endPoint x: 792, endPoint y: 204, distance: 12.1
click at [788, 193] on icon "button" at bounding box center [790, 194] width 7 height 7
click at [790, 192] on use "button" at bounding box center [790, 194] width 5 height 5
click at [785, 179] on input "**" at bounding box center [787, 177] width 12 height 11
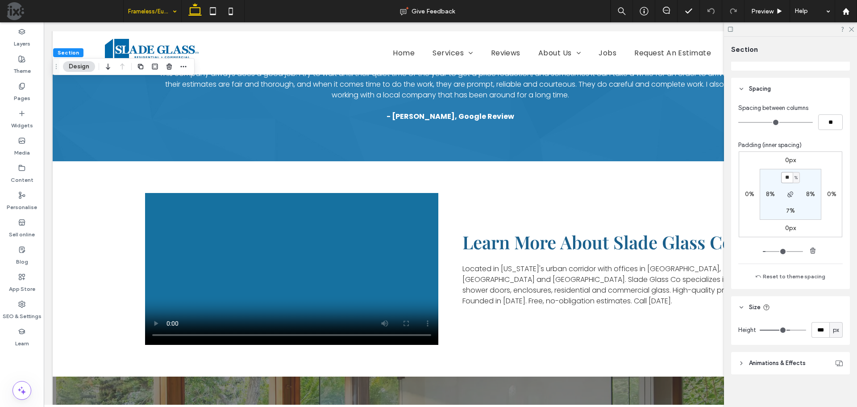
type input "**"
click at [791, 209] on label "7%" at bounding box center [790, 211] width 9 height 8
type input "*"
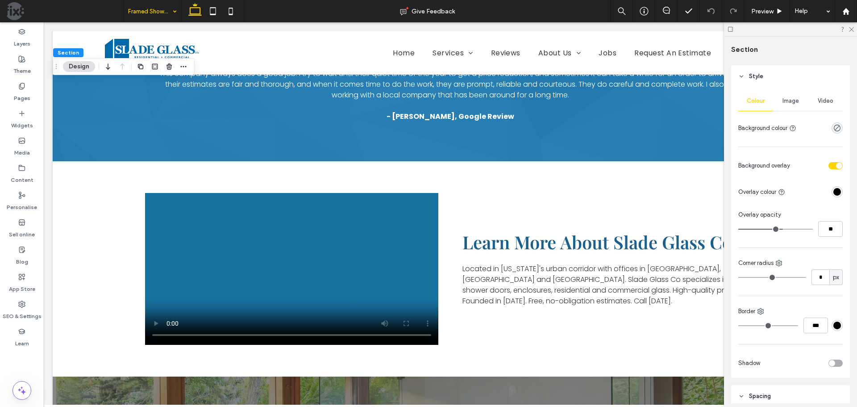
scroll to position [313, 0]
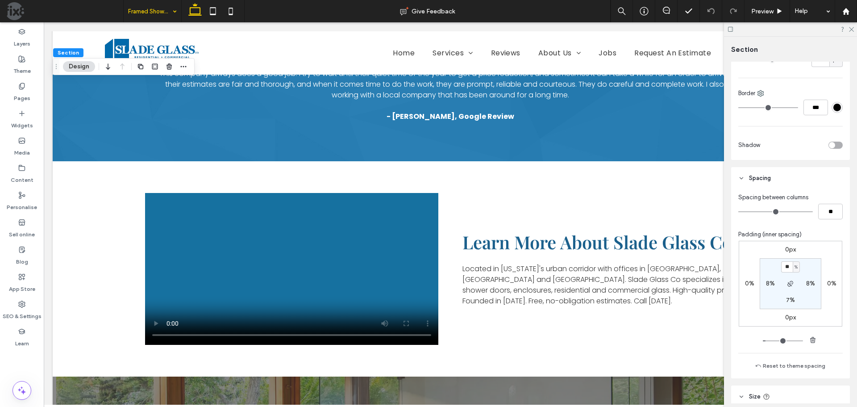
type input "**"
click at [789, 296] on label "7%" at bounding box center [790, 300] width 9 height 8
type input "*"
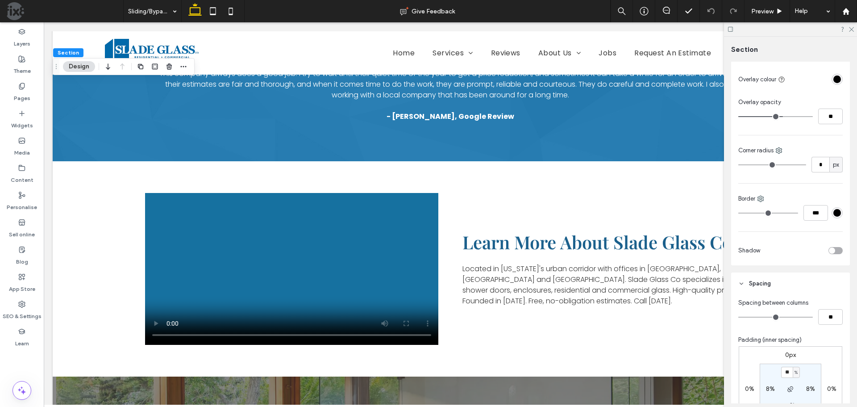
scroll to position [268, 0]
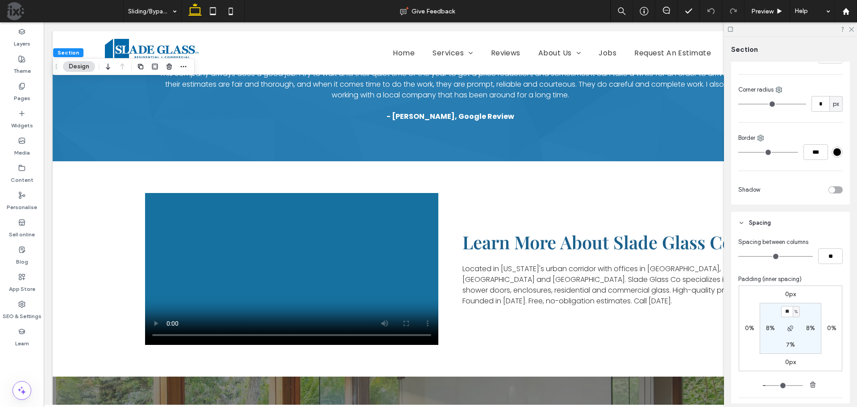
type input "**"
click at [788, 342] on label "7%" at bounding box center [790, 345] width 9 height 8
type input "*"
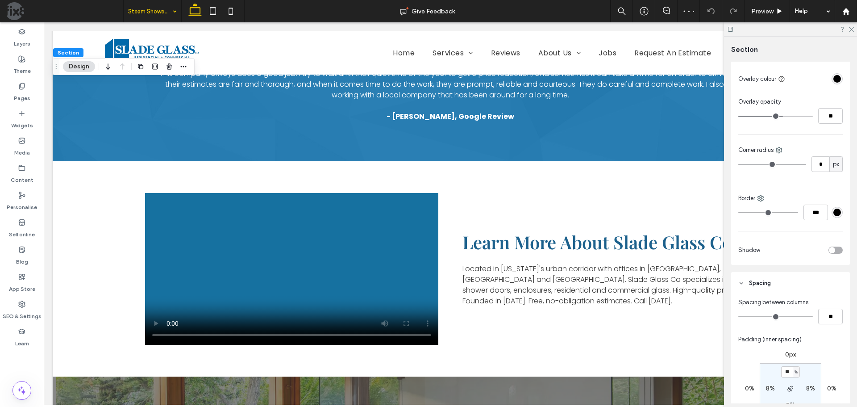
scroll to position [357, 0]
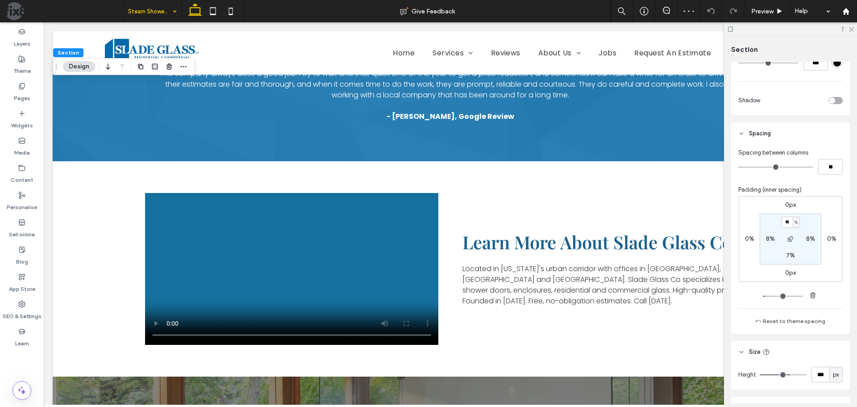
type input "**"
click at [787, 254] on label "7%" at bounding box center [790, 255] width 9 height 8
type input "*"
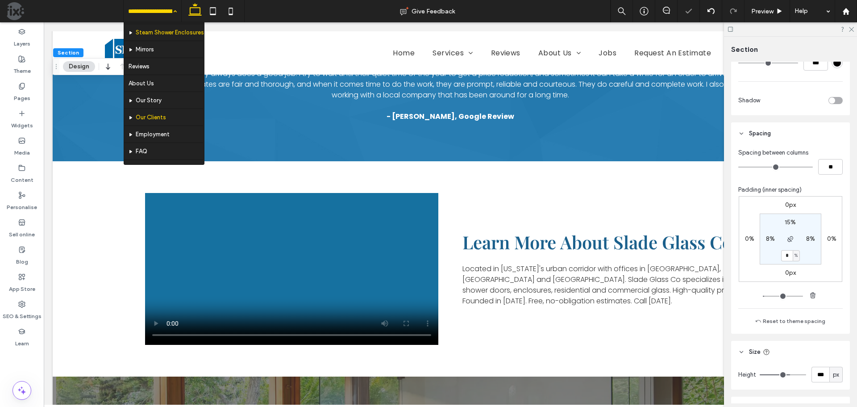
scroll to position [89, 0]
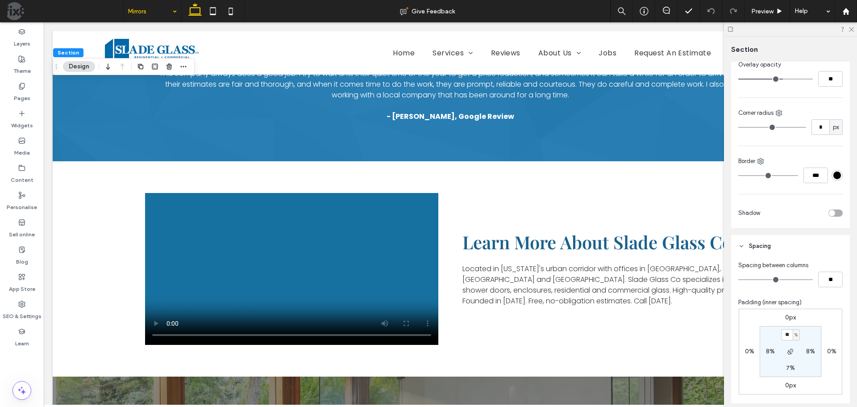
scroll to position [357, 0]
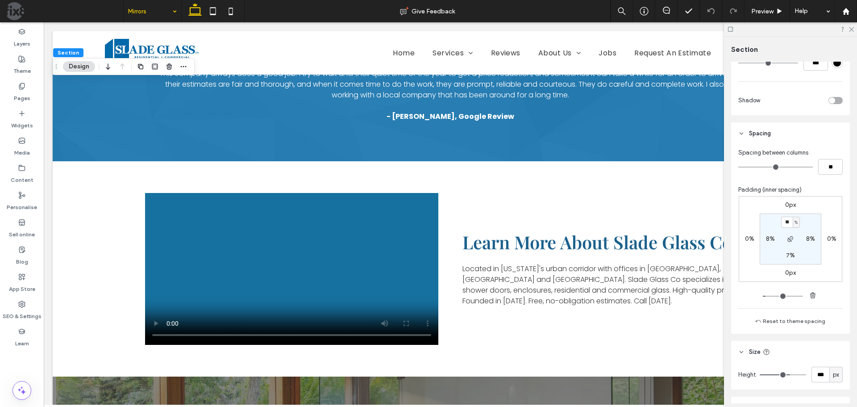
type input "**"
click at [786, 256] on label "7%" at bounding box center [790, 255] width 9 height 8
type input "*"
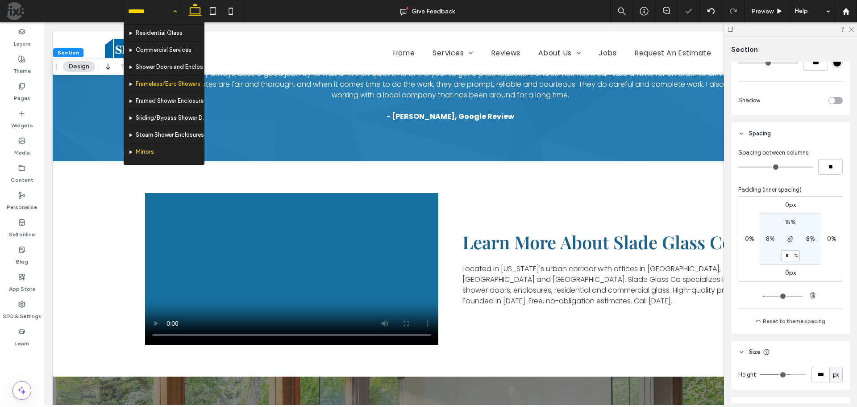
scroll to position [45, 0]
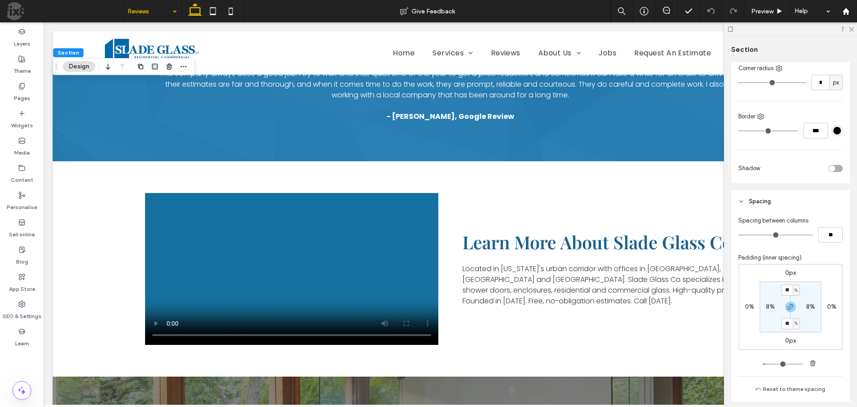
scroll to position [313, 0]
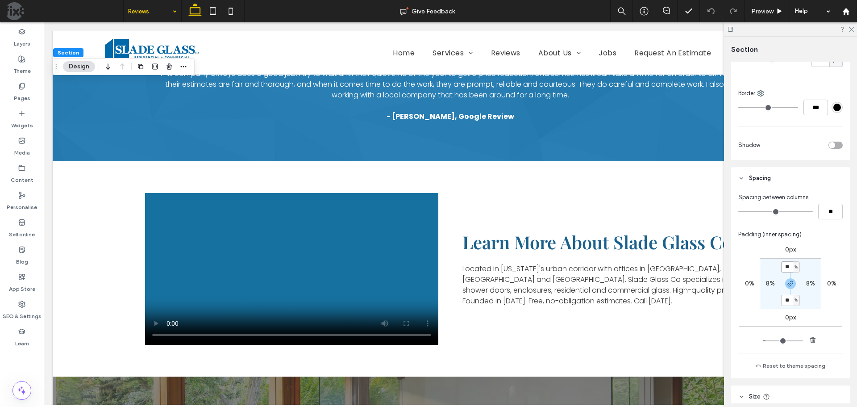
click at [786, 269] on input "**" at bounding box center [787, 266] width 12 height 11
click at [788, 285] on icon "button" at bounding box center [790, 283] width 7 height 7
click at [786, 267] on input "**" at bounding box center [787, 266] width 12 height 11
type input "**"
click at [789, 299] on label "10%" at bounding box center [791, 300] width 12 height 8
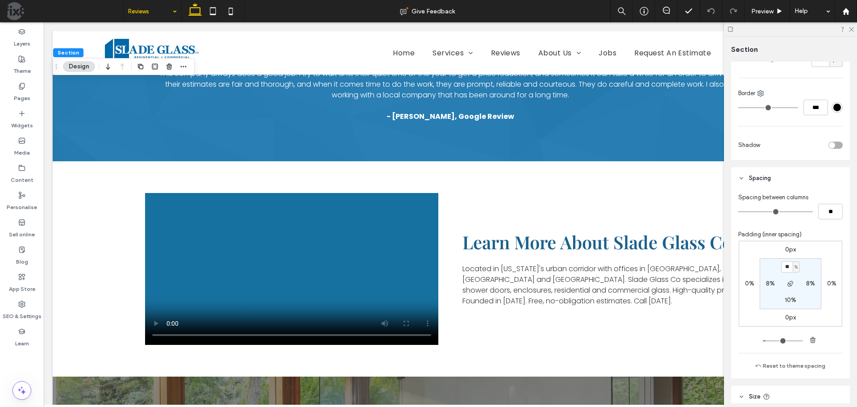
type input "**"
type input "*"
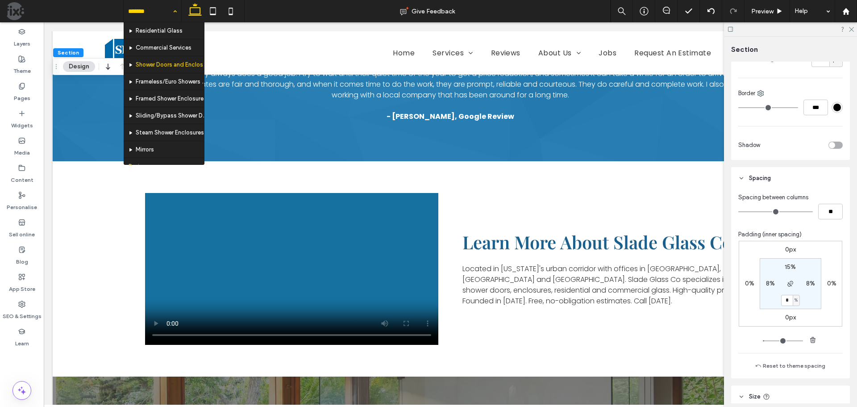
scroll to position [89, 0]
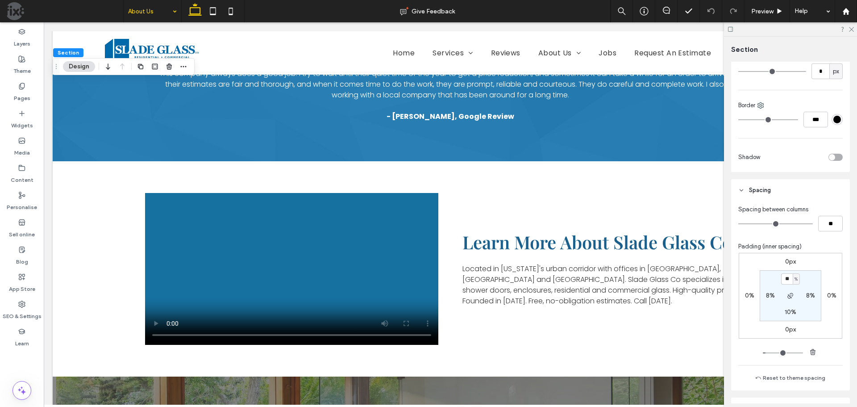
scroll to position [357, 0]
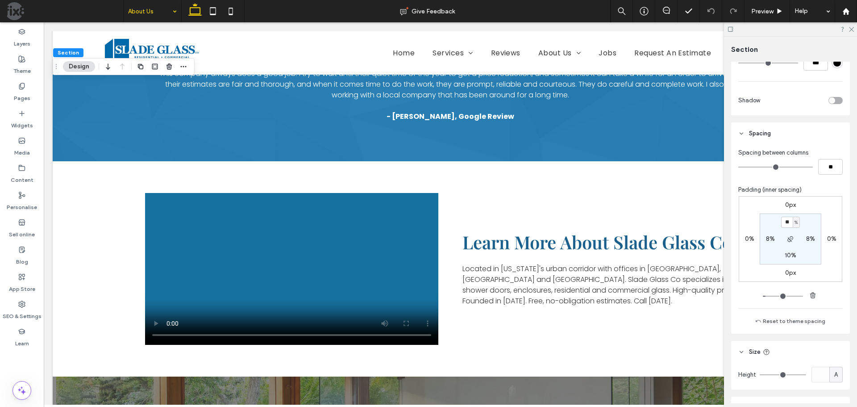
type input "**"
click at [786, 252] on label "10%" at bounding box center [791, 255] width 12 height 8
type input "**"
type input "*"
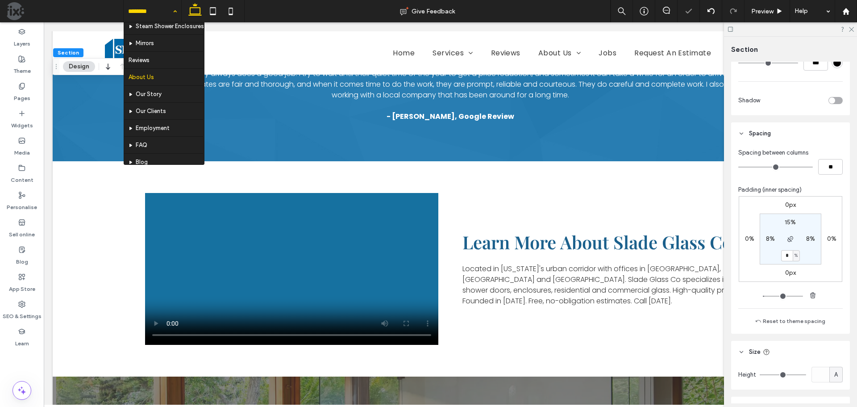
scroll to position [134, 0]
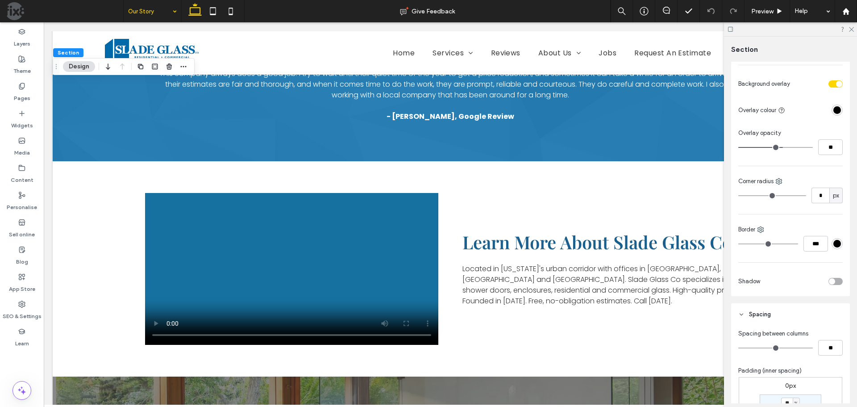
scroll to position [313, 0]
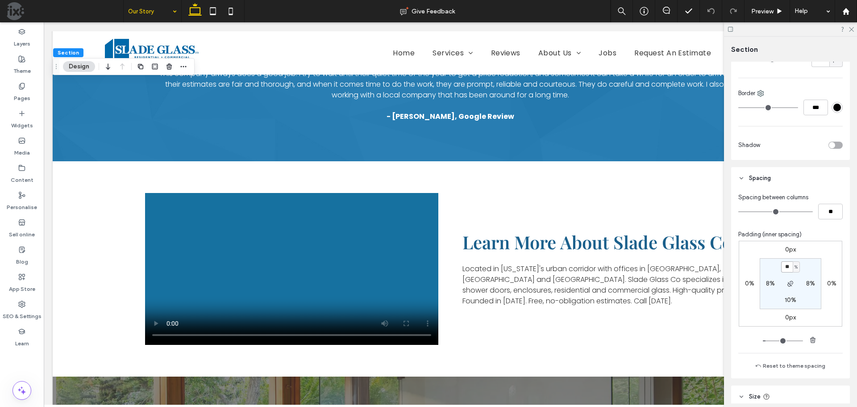
click at [786, 268] on input "**" at bounding box center [787, 266] width 12 height 11
type input "**"
click at [788, 302] on label "10%" at bounding box center [791, 300] width 12 height 8
type input "**"
type input "*"
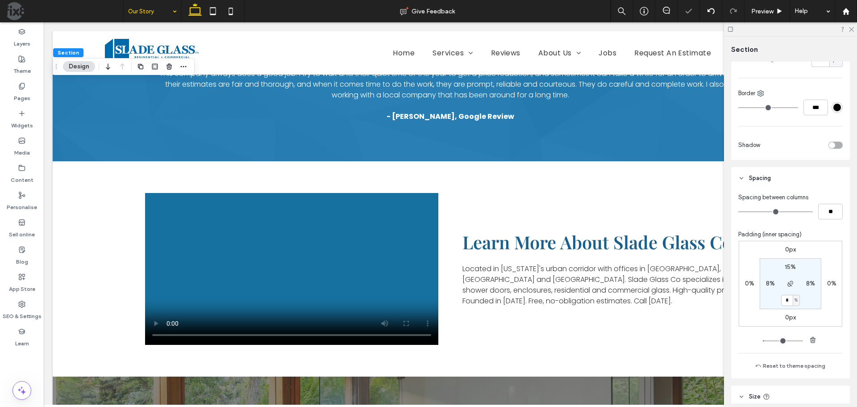
type input "*"
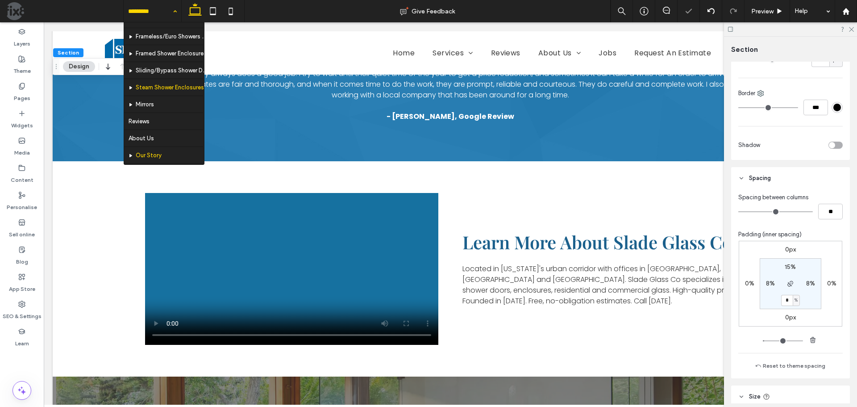
scroll to position [89, 0]
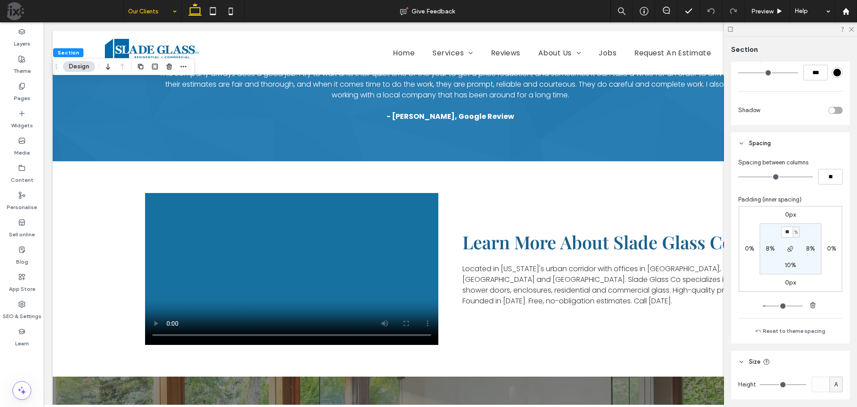
scroll to position [357, 0]
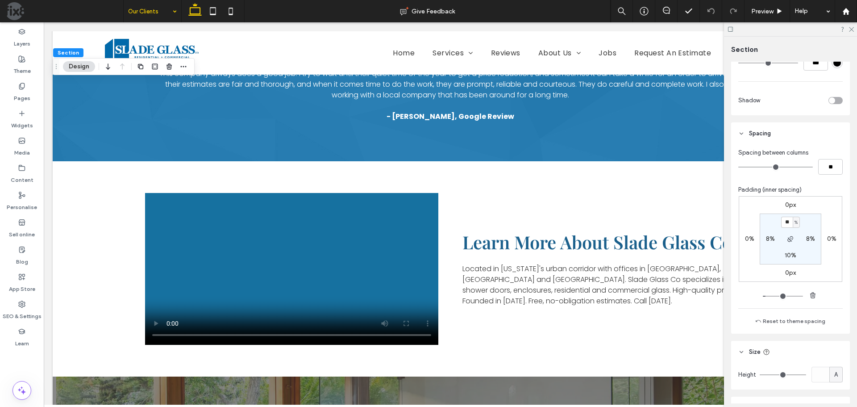
type input "**"
click at [789, 256] on label "10%" at bounding box center [791, 255] width 12 height 8
type input "**"
type input "*"
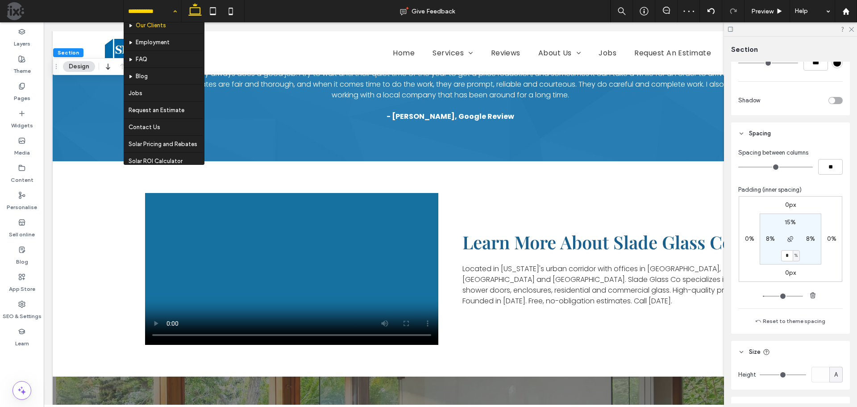
scroll to position [179, 0]
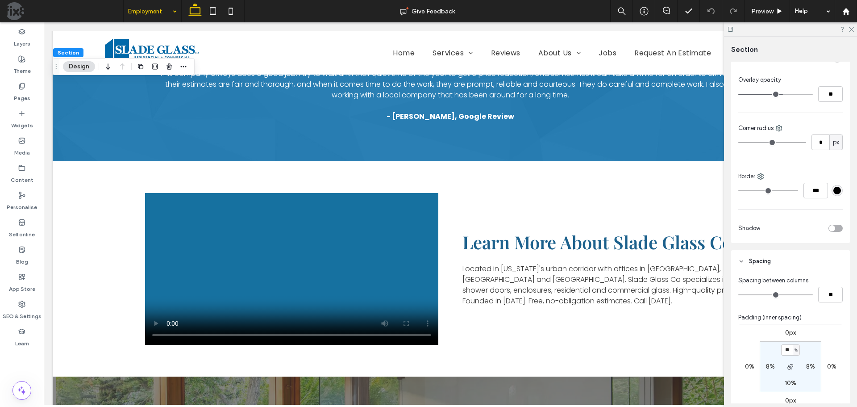
scroll to position [313, 0]
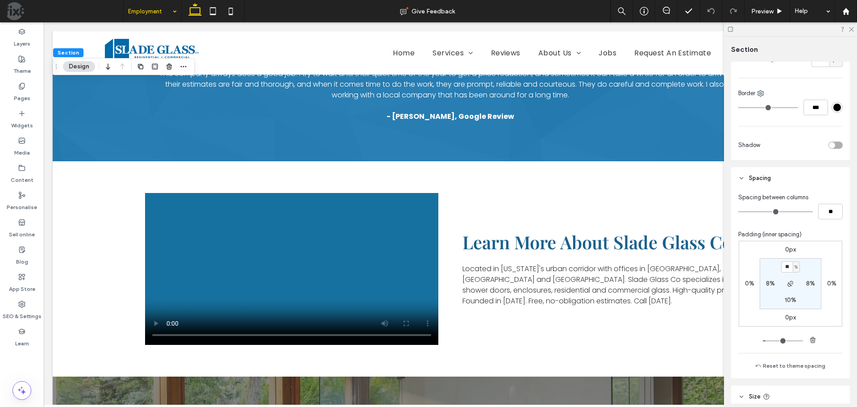
type input "**"
click at [789, 297] on section "** % 8% 10% 8%" at bounding box center [791, 283] width 62 height 51
click at [787, 302] on label "10%" at bounding box center [791, 300] width 12 height 8
type input "**"
type input "*"
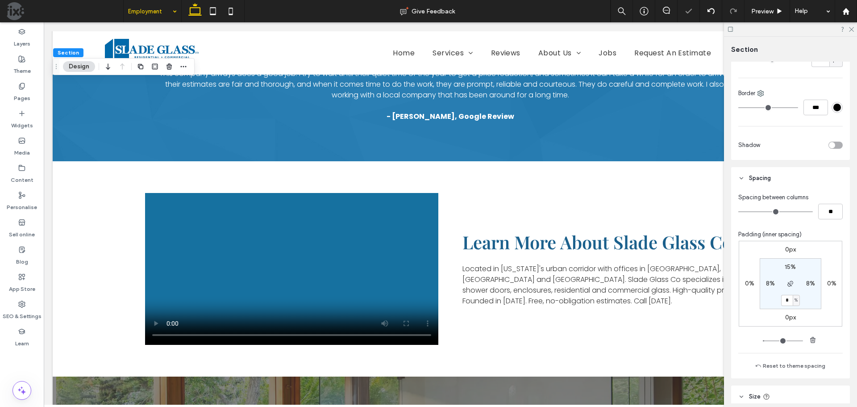
type input "*"
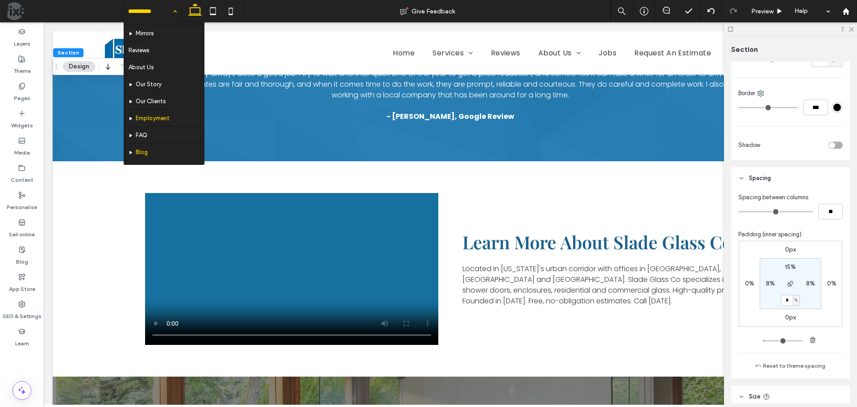
scroll to position [134, 0]
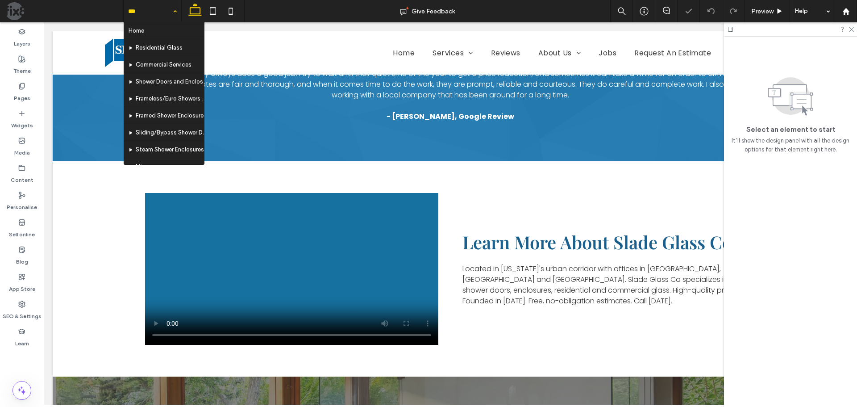
click at [146, 13] on input at bounding box center [150, 11] width 44 height 22
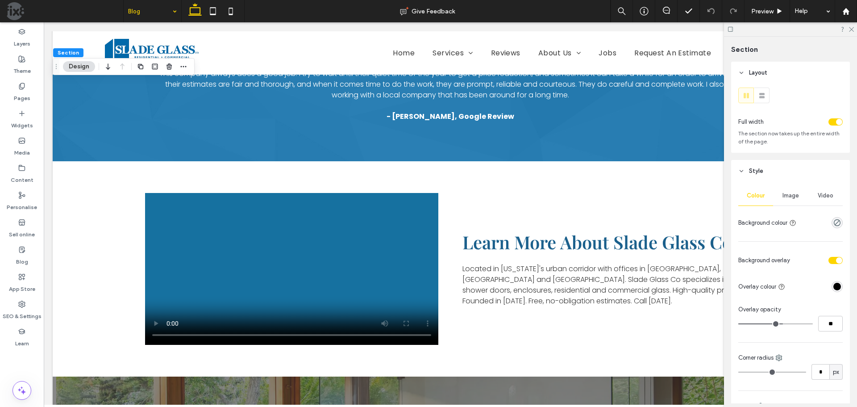
click at [788, 199] on div "Image" at bounding box center [790, 196] width 35 height 20
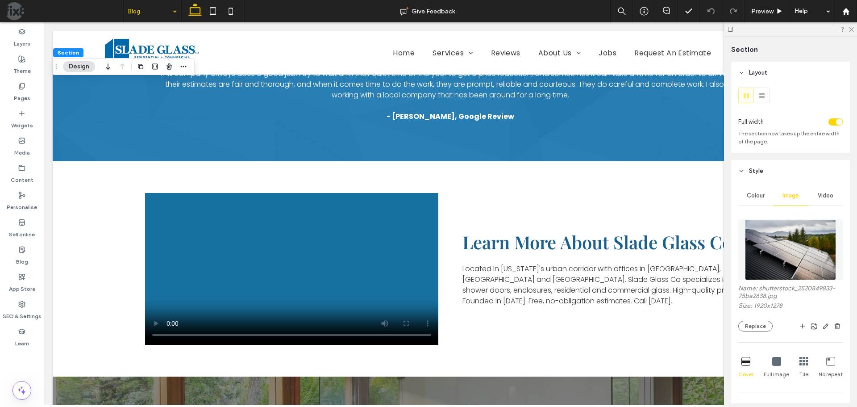
click at [788, 250] on img at bounding box center [790, 249] width 91 height 61
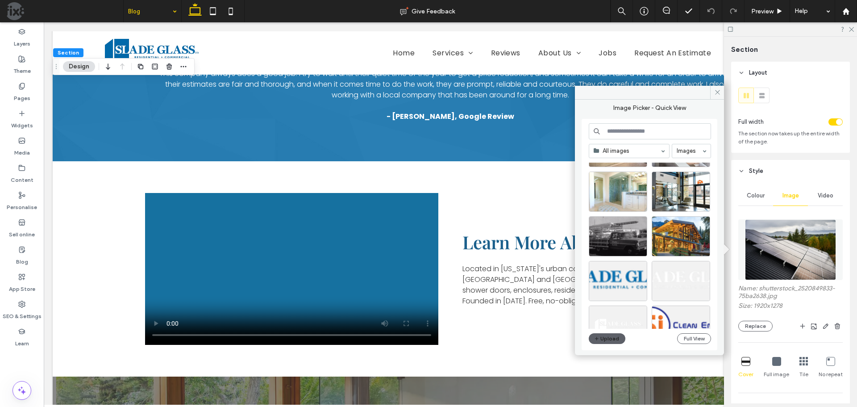
scroll to position [2169, 0]
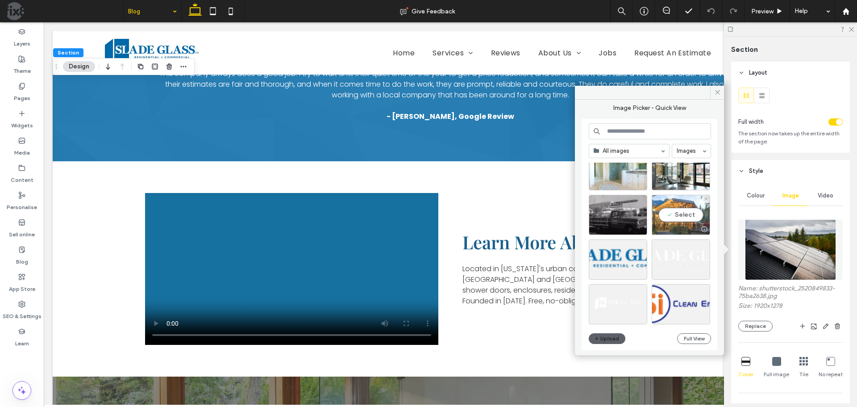
click at [678, 218] on div "Select" at bounding box center [681, 215] width 58 height 40
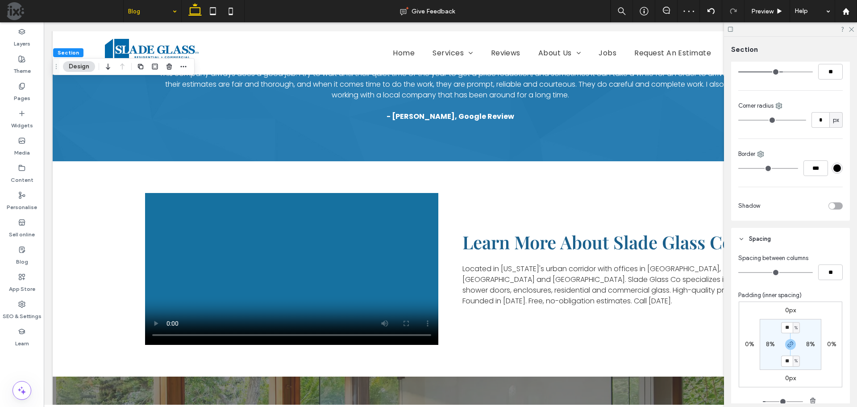
scroll to position [536, 0]
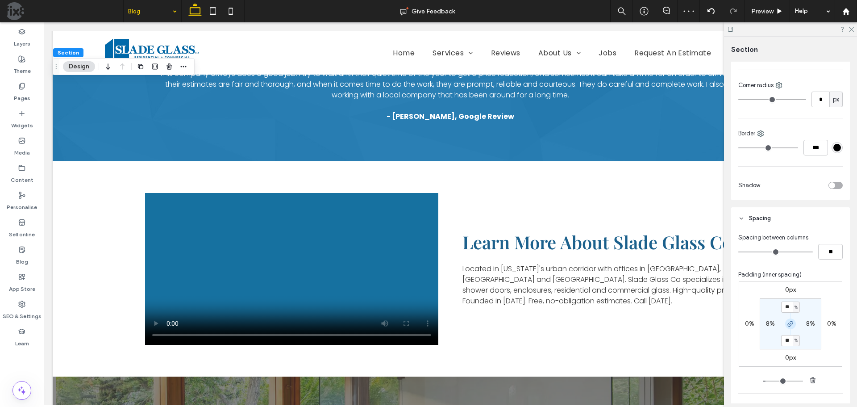
click at [789, 321] on use "button" at bounding box center [790, 323] width 5 height 5
click at [788, 306] on input "**" at bounding box center [787, 306] width 12 height 11
type input "**"
click at [789, 342] on label "10%" at bounding box center [791, 340] width 12 height 8
type input "**"
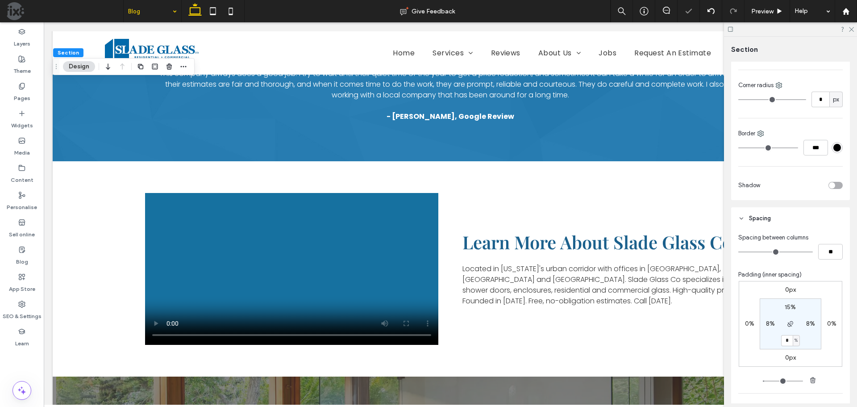
type input "*"
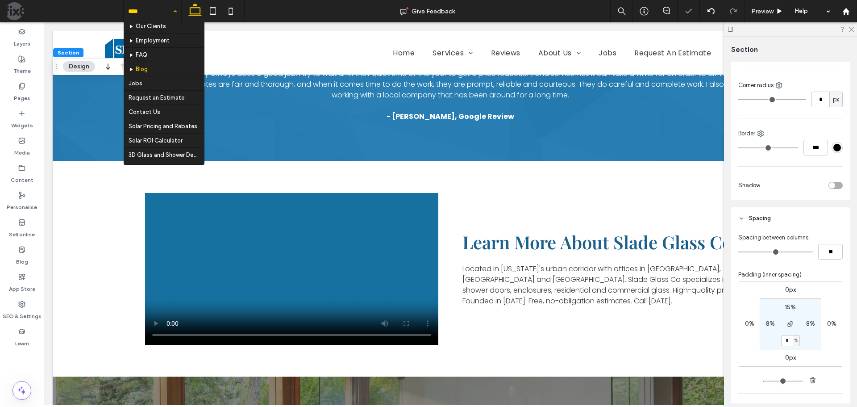
scroll to position [225, 0]
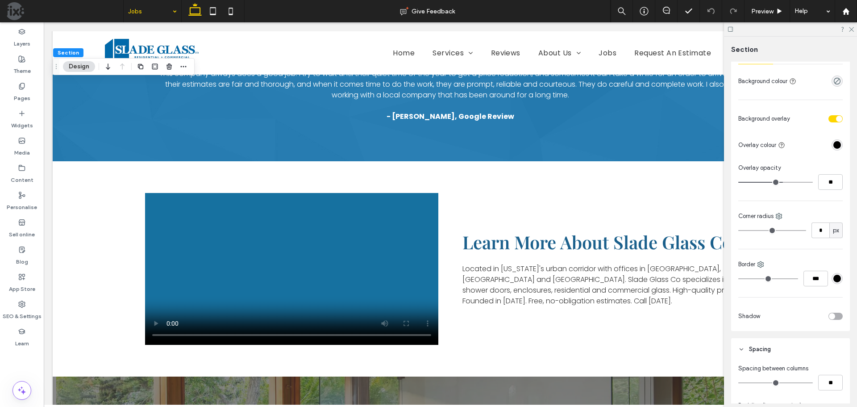
scroll to position [402, 0]
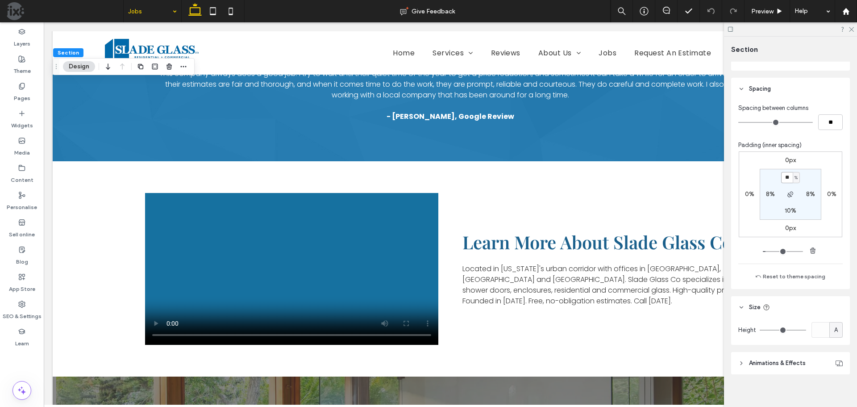
click at [785, 179] on input "**" at bounding box center [787, 177] width 12 height 11
type input "**"
click at [788, 212] on label "10%" at bounding box center [791, 211] width 12 height 8
type input "**"
type input "*"
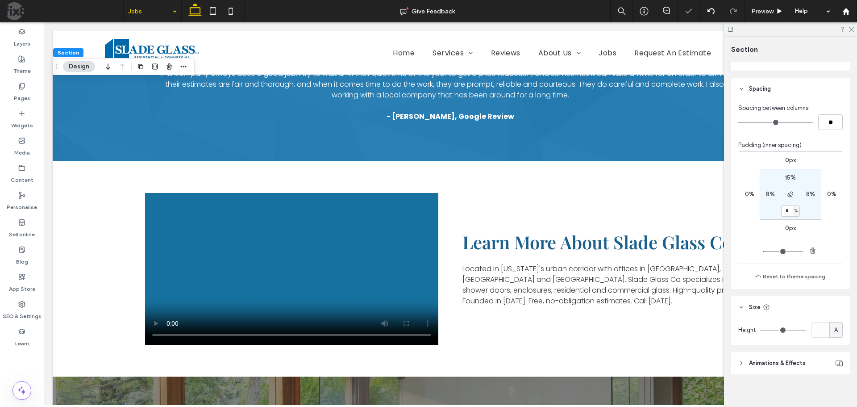
type input "*"
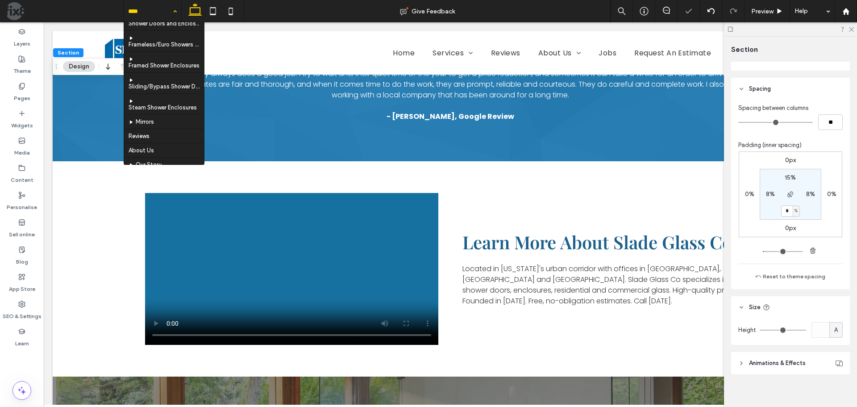
scroll to position [225, 0]
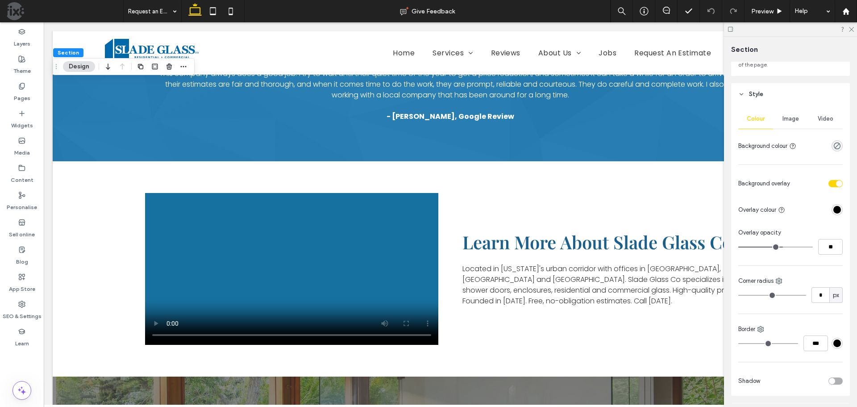
scroll to position [357, 0]
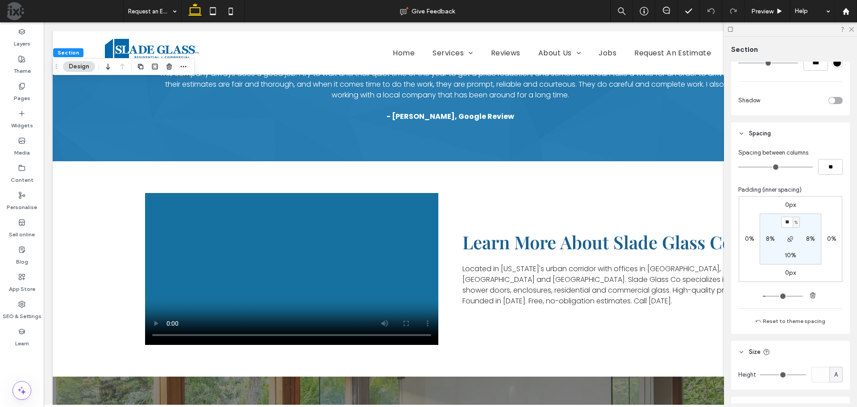
type input "**"
click at [791, 255] on label "10%" at bounding box center [791, 255] width 12 height 8
type input "**"
type input "*"
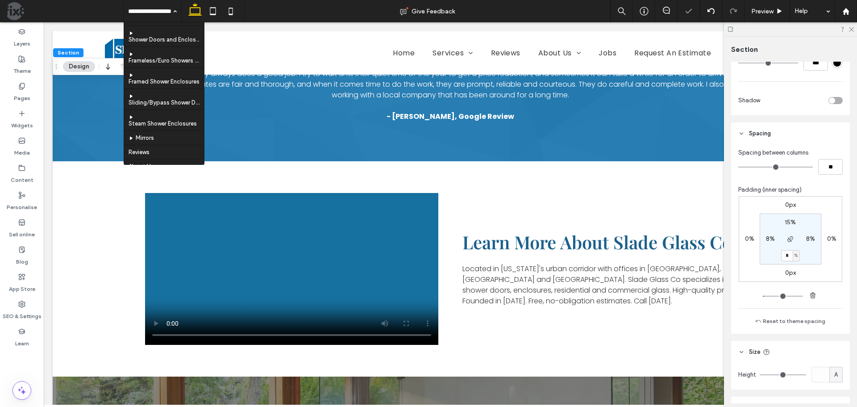
scroll to position [225, 0]
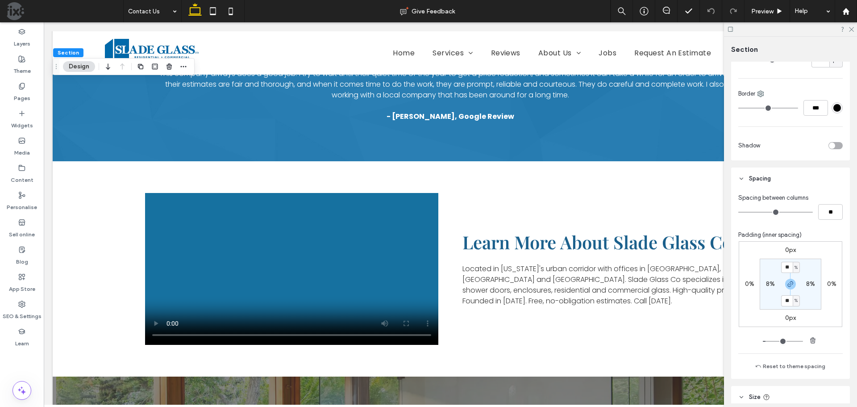
scroll to position [313, 0]
click at [791, 285] on icon "button" at bounding box center [790, 283] width 7 height 7
click at [785, 267] on input "**" at bounding box center [787, 266] width 12 height 11
type input "**"
click at [786, 296] on label "10%" at bounding box center [791, 300] width 12 height 8
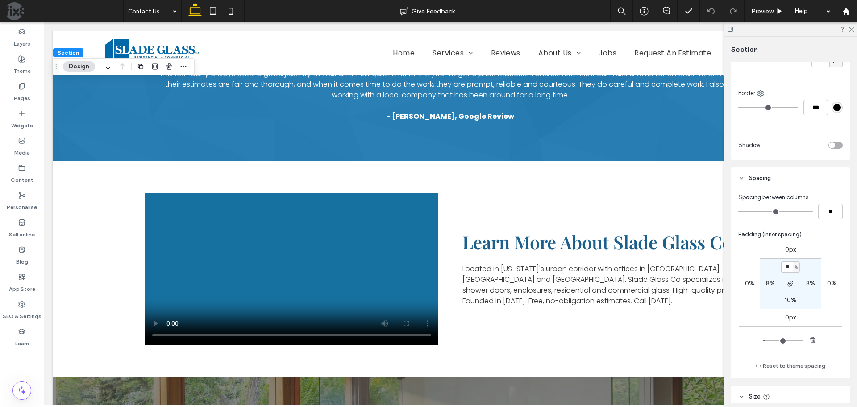
type input "**"
type input "*"
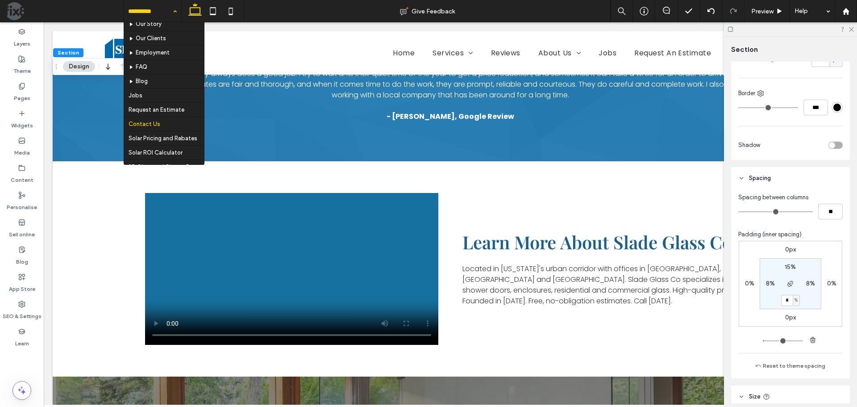
scroll to position [225, 0]
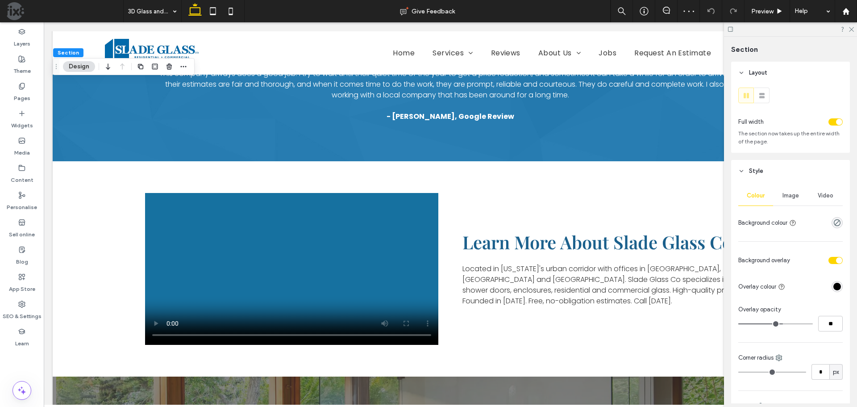
scroll to position [402, 0]
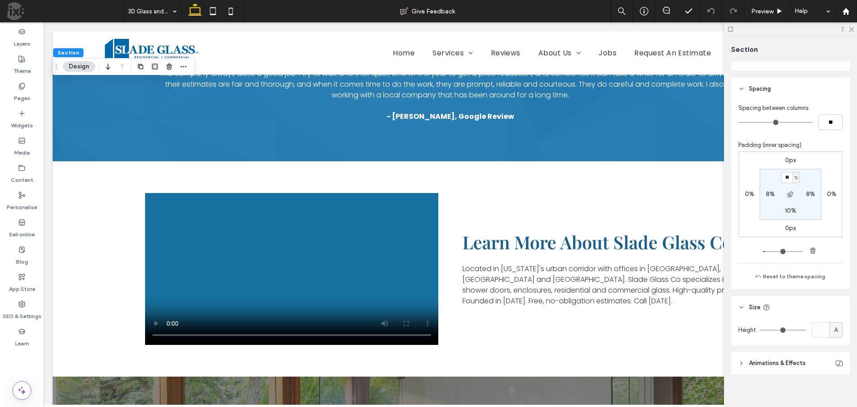
type input "**"
click at [789, 210] on label "10%" at bounding box center [791, 211] width 12 height 8
type input "**"
type input "*"
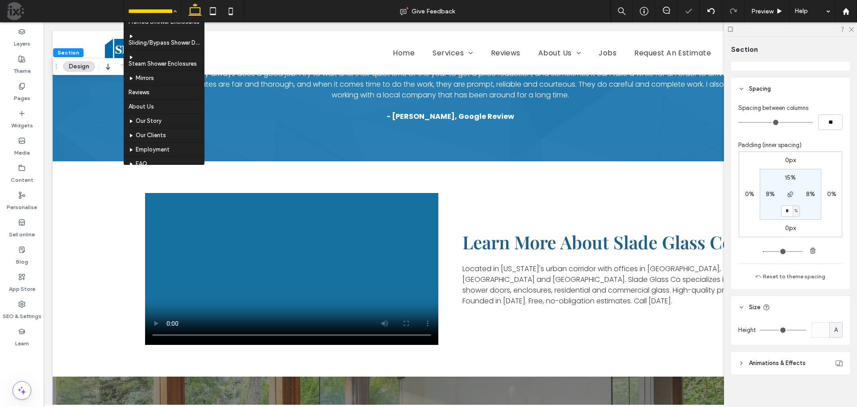
scroll to position [225, 0]
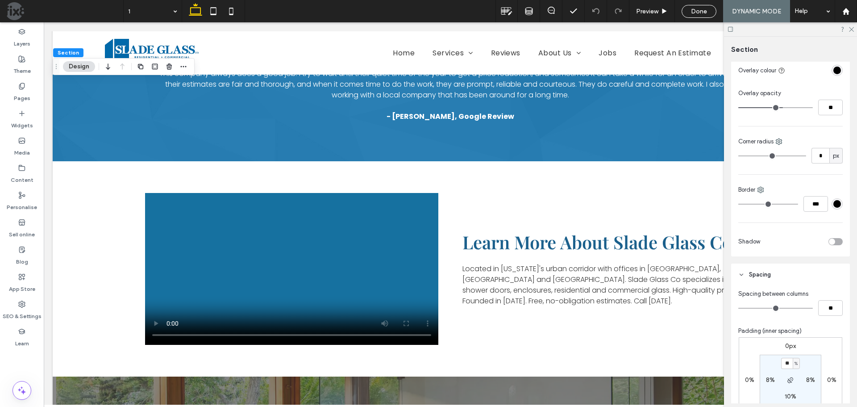
scroll to position [223, 0]
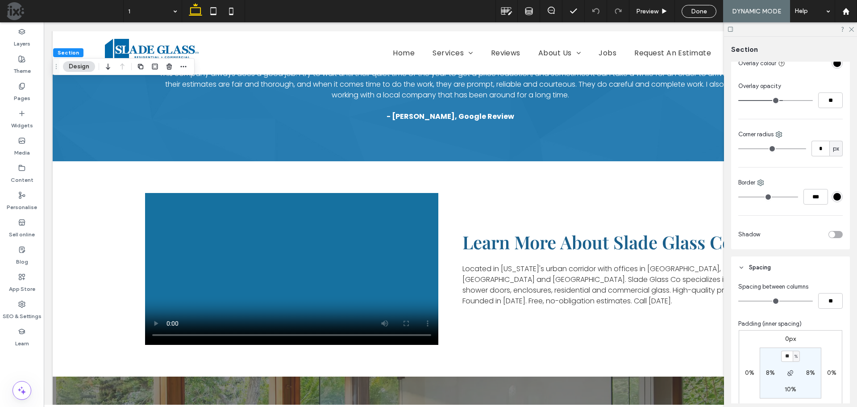
type input "**"
click at [786, 389] on label "10%" at bounding box center [791, 389] width 12 height 8
type input "**"
type input "*"
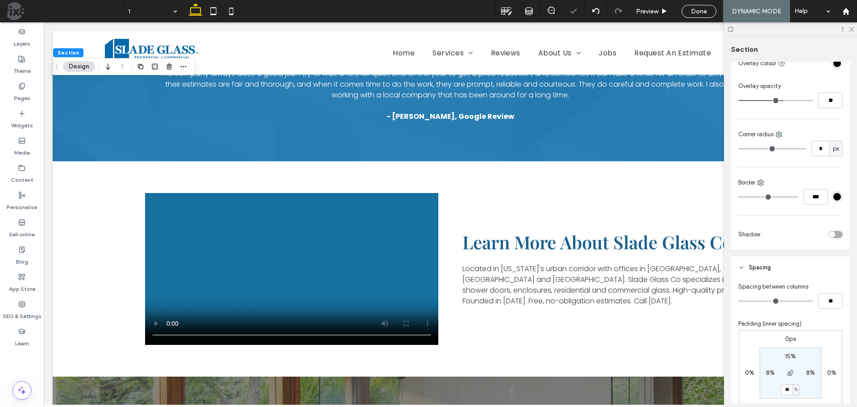
type input "*"
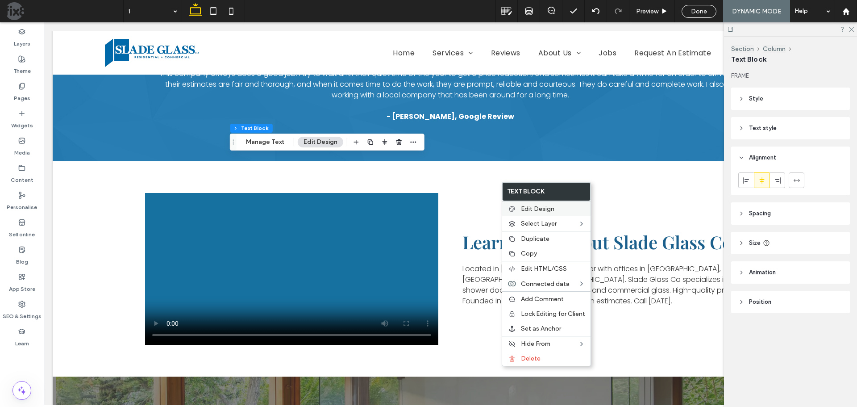
click at [531, 206] on span "Edit Design" at bounding box center [537, 209] width 33 height 8
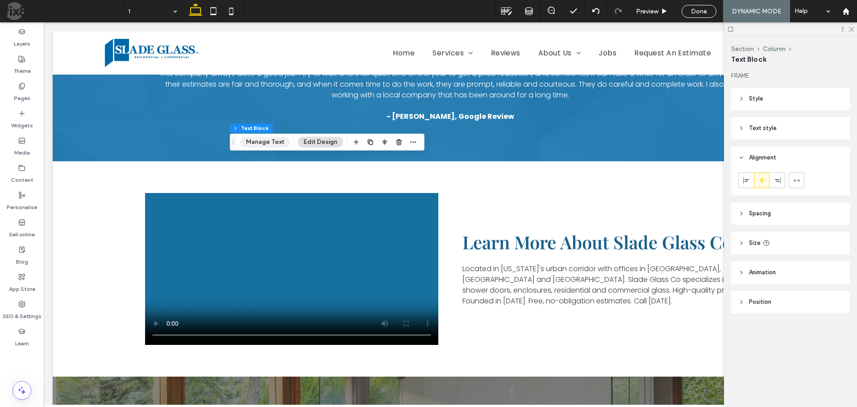
click at [280, 141] on button "Manage Text" at bounding box center [265, 142] width 50 height 11
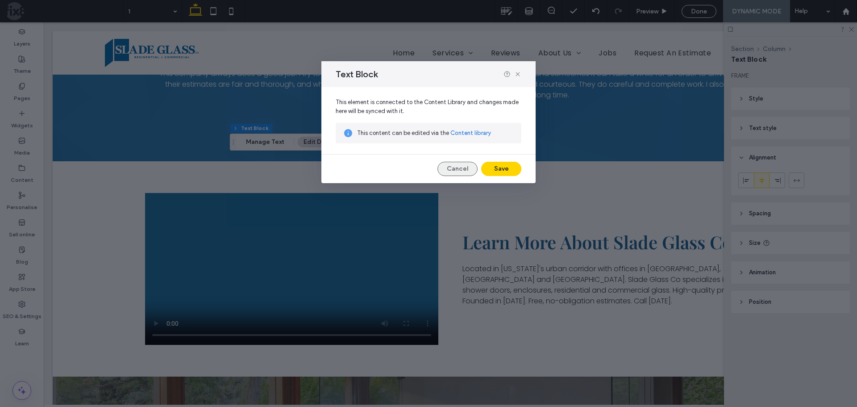
click at [468, 169] on button "Cancel" at bounding box center [458, 169] width 40 height 14
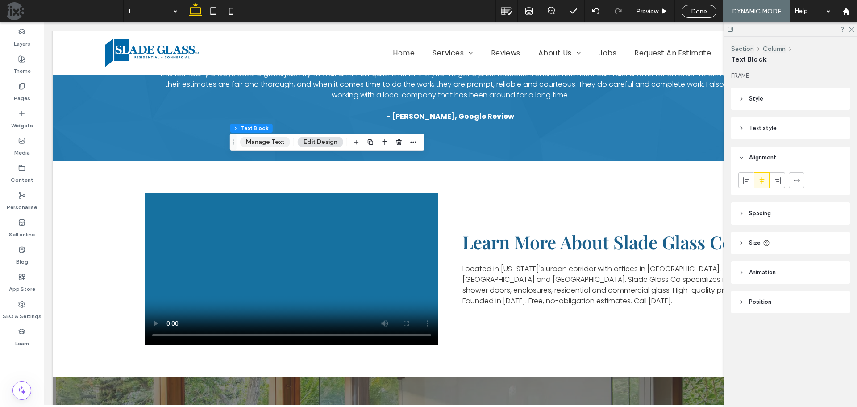
click at [268, 145] on button "Manage Text" at bounding box center [265, 142] width 50 height 11
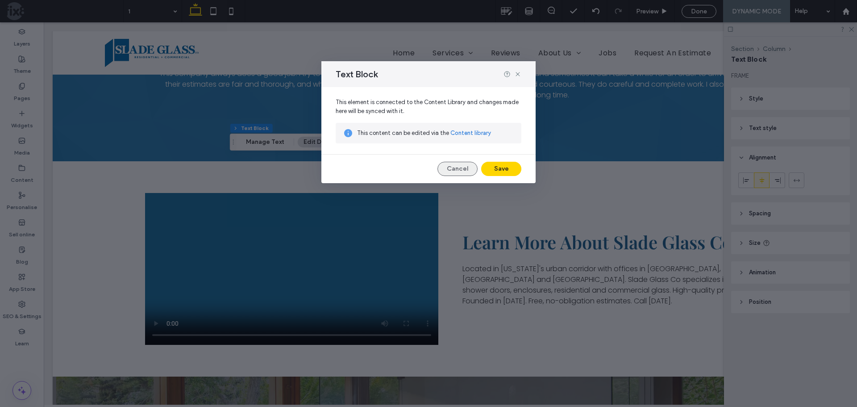
click at [449, 167] on button "Cancel" at bounding box center [458, 169] width 40 height 14
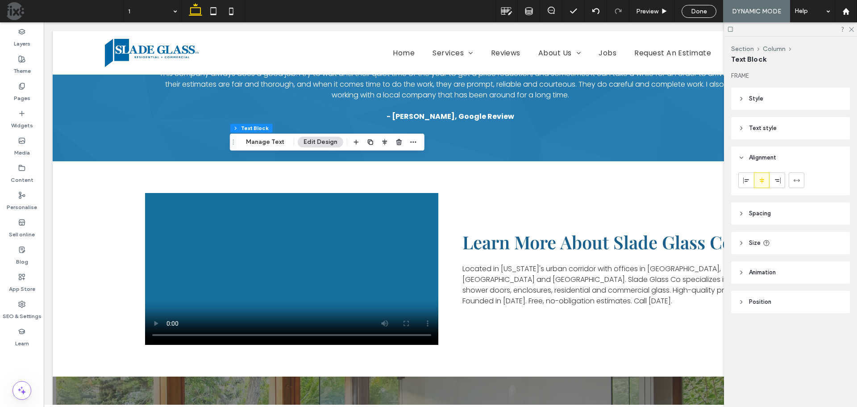
click at [770, 124] on span "Text style" at bounding box center [763, 128] width 28 height 9
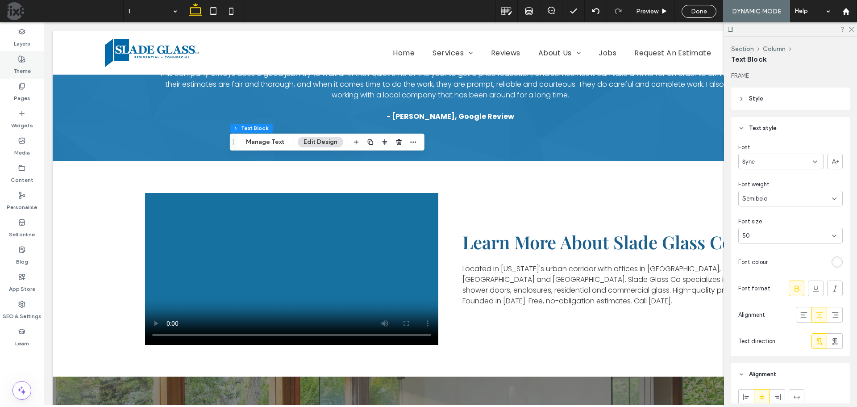
click at [21, 64] on label "Theme" at bounding box center [21, 69] width 17 height 13
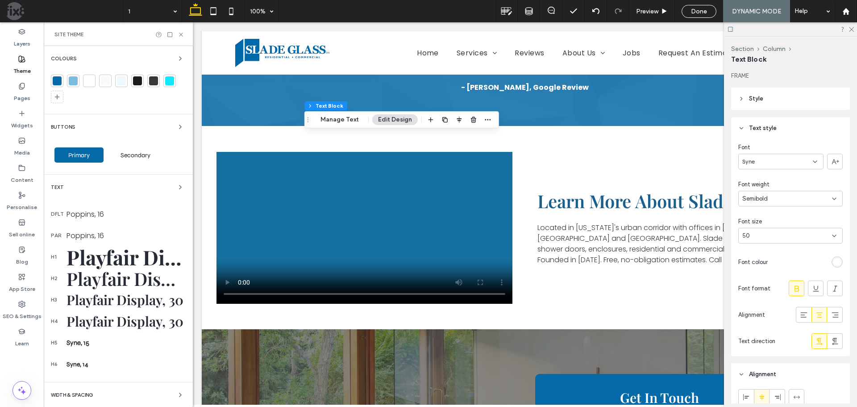
click at [767, 167] on div "Syne" at bounding box center [780, 162] width 85 height 16
click at [772, 162] on div "Syne" at bounding box center [780, 162] width 85 height 16
click at [774, 161] on div "Syne" at bounding box center [780, 162] width 85 height 16
click at [778, 224] on span "Playfair Display" at bounding box center [763, 224] width 41 height 9
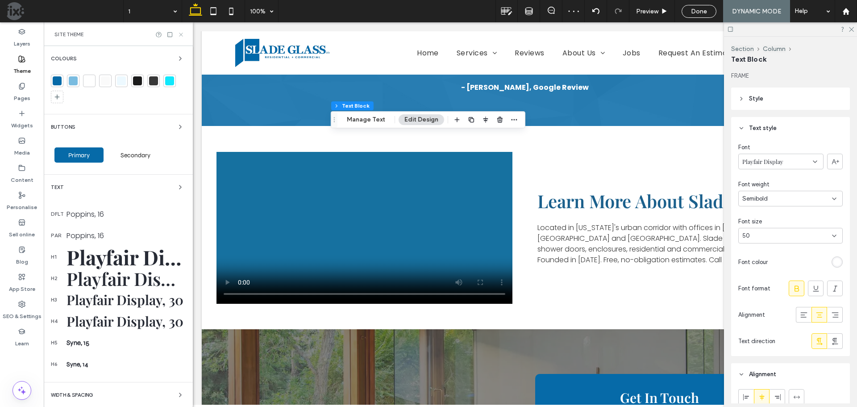
click at [183, 36] on icon at bounding box center [181, 34] width 7 height 7
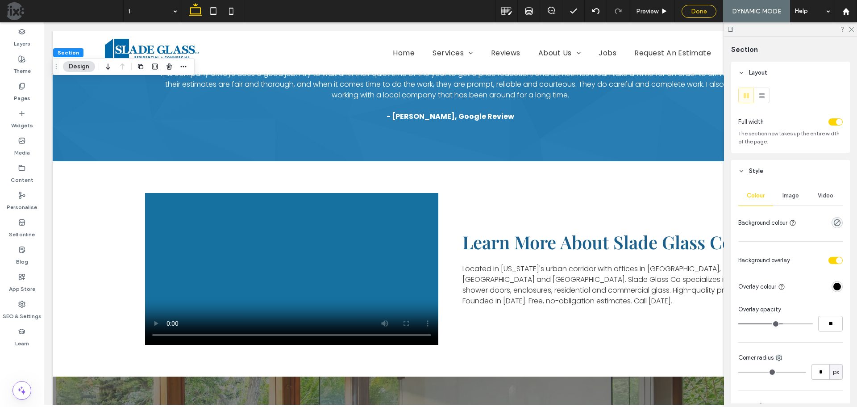
click at [694, 10] on span "Done" at bounding box center [699, 12] width 16 height 8
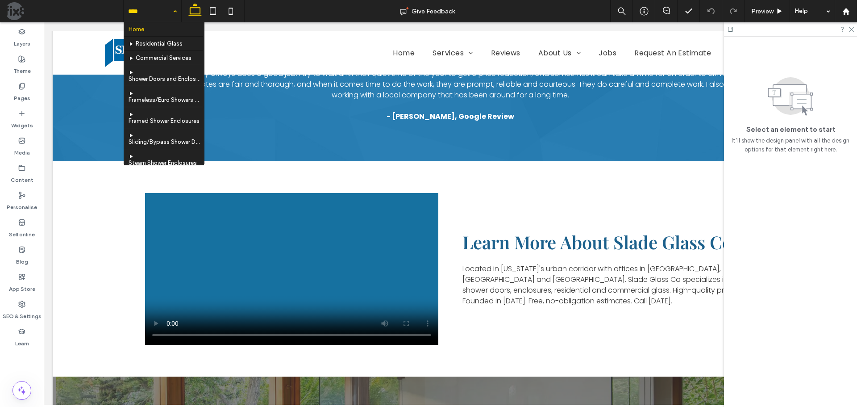
scroll to position [225, 0]
click at [155, 13] on input at bounding box center [150, 11] width 44 height 22
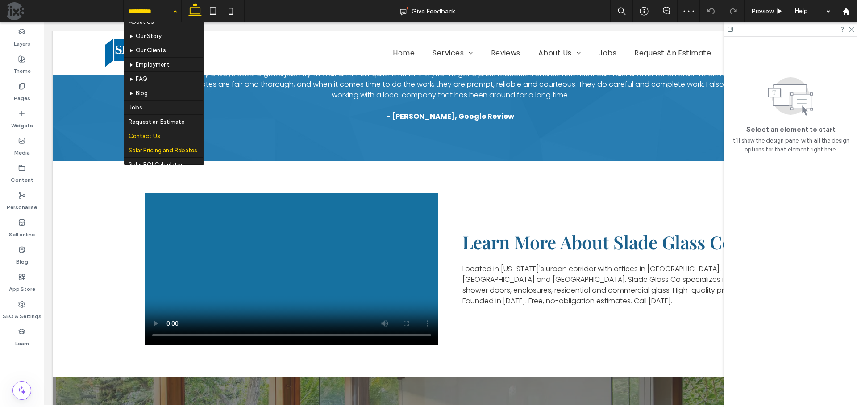
scroll to position [225, 0]
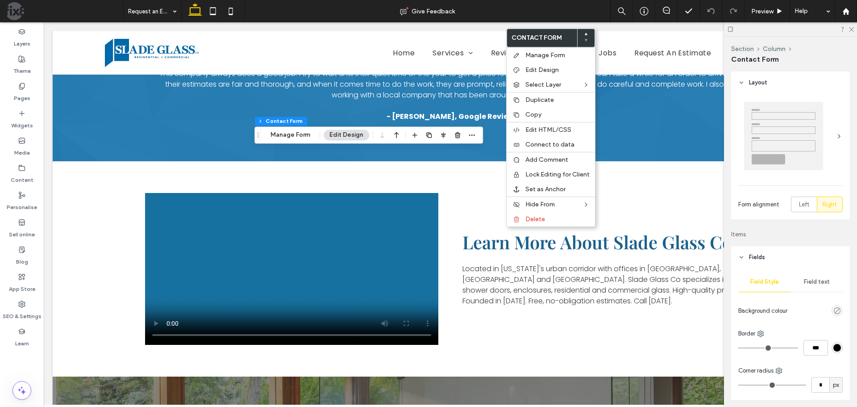
type input "*"
type input "***"
type input "*"
click at [537, 117] on span "Copy" at bounding box center [534, 115] width 16 height 8
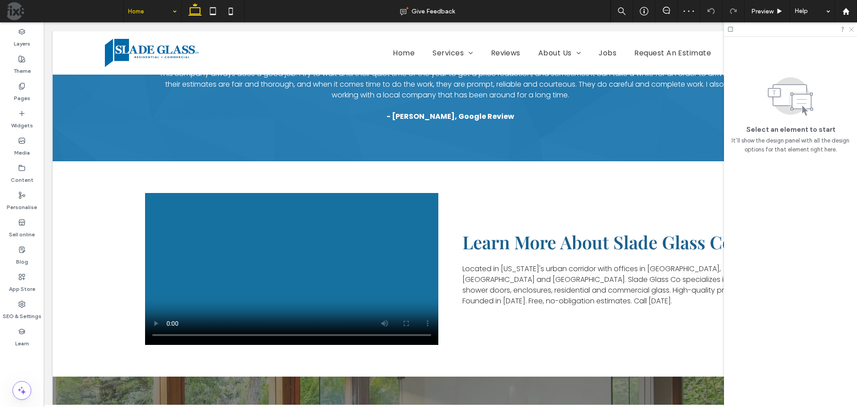
drag, startPoint x: 852, startPoint y: 29, endPoint x: 839, endPoint y: 30, distance: 13.1
click at [851, 29] on icon at bounding box center [851, 29] width 6 height 6
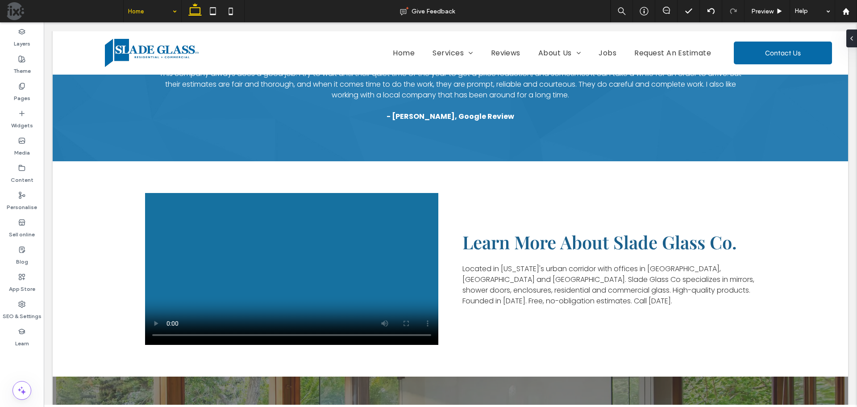
type input "**"
type input "*****"
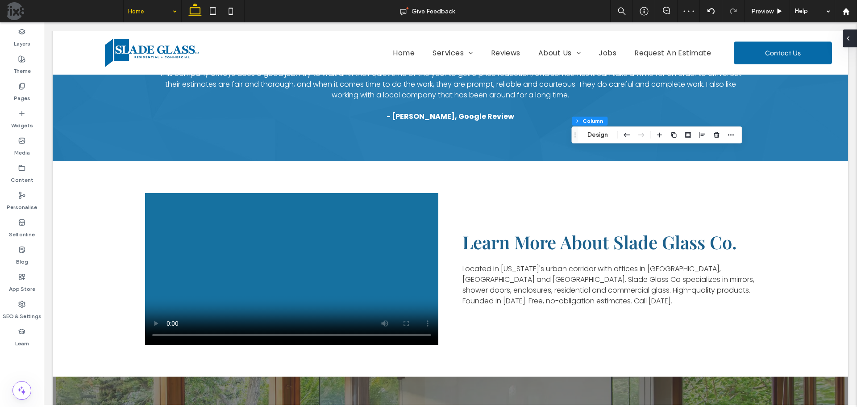
click at [849, 42] on icon at bounding box center [848, 38] width 7 height 7
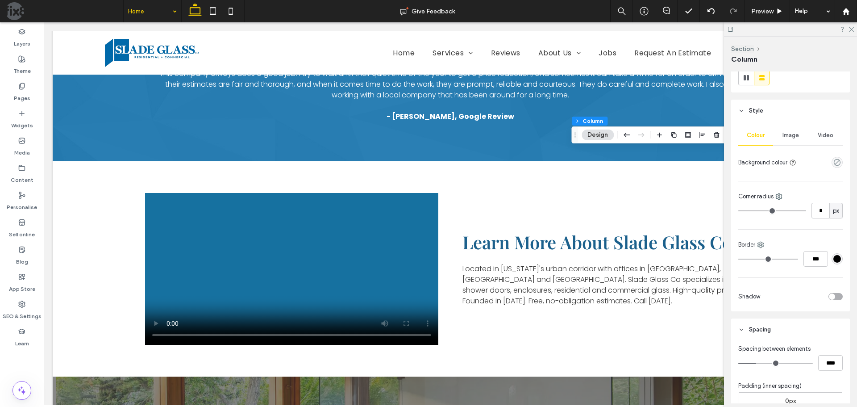
scroll to position [134, 0]
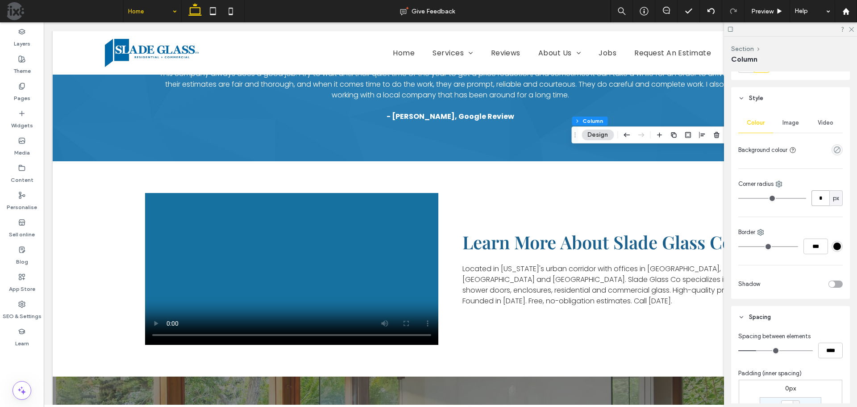
click at [817, 197] on input "*" at bounding box center [821, 198] width 18 height 16
type input "**"
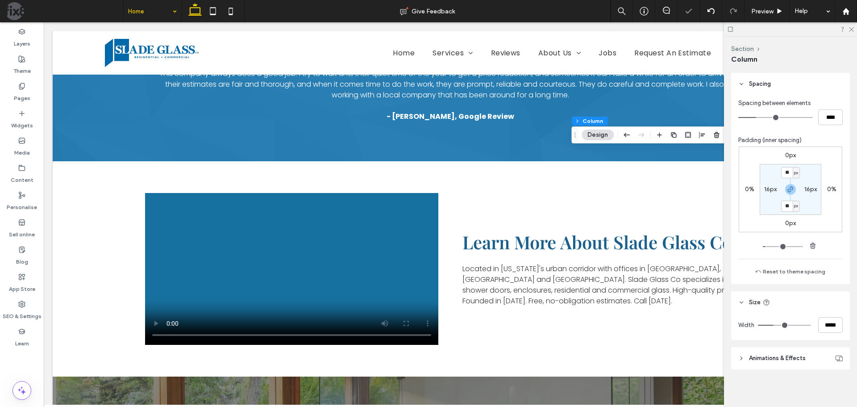
scroll to position [369, 0]
click at [786, 170] on input "**" at bounding box center [787, 170] width 12 height 11
type input "**"
click at [768, 185] on label "16px" at bounding box center [770, 188] width 13 height 8
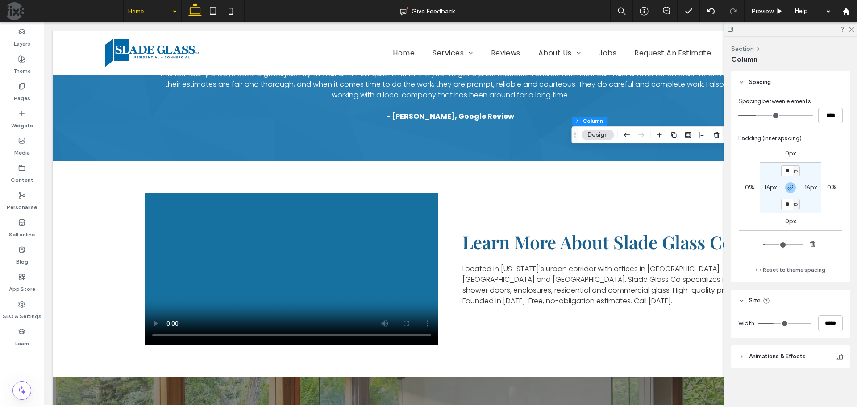
type input "**"
click at [768, 175] on section "24px ** px 24px ** px" at bounding box center [791, 187] width 62 height 51
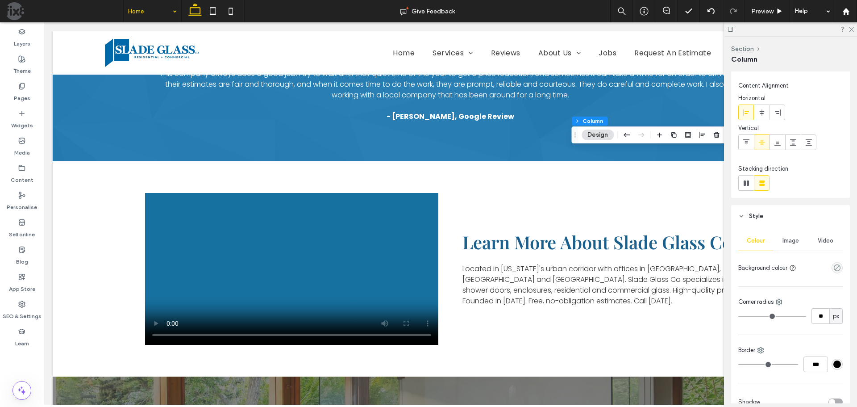
scroll to position [0, 0]
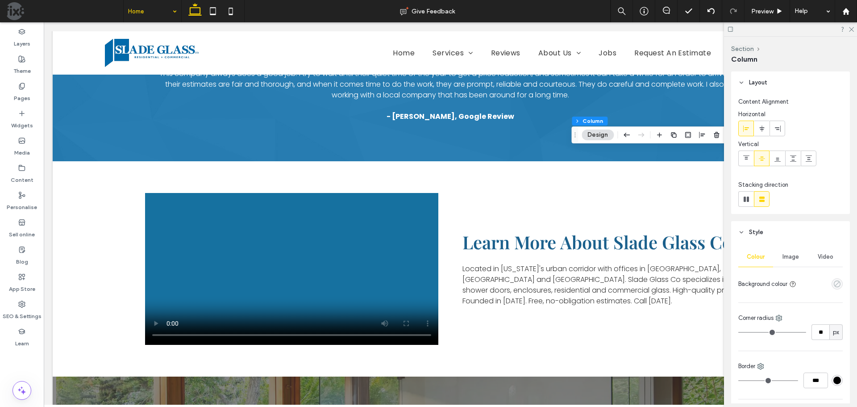
click at [834, 282] on icon "empty color" at bounding box center [838, 284] width 8 height 8
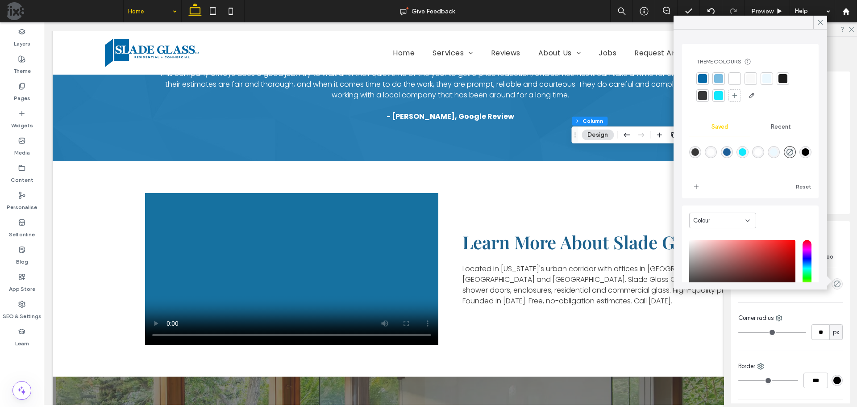
click at [706, 78] on div at bounding box center [702, 78] width 9 height 9
click at [710, 151] on div "rgba(255,255,255,0.83)" at bounding box center [711, 154] width 8 height 8
type input "*******"
type input "**"
type input "***"
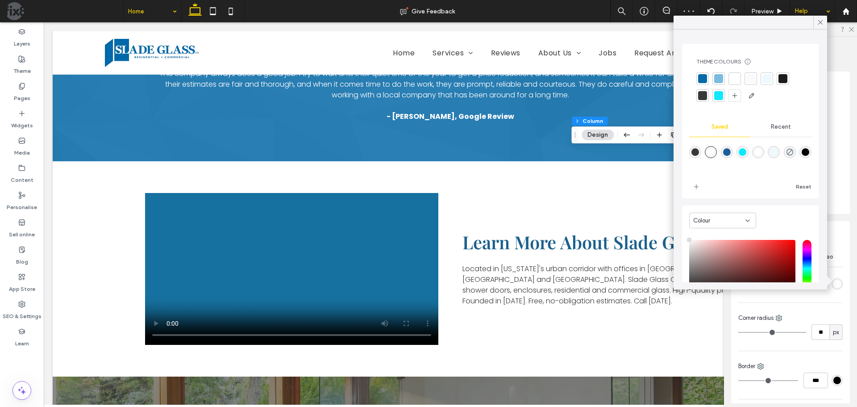
click at [817, 21] on icon at bounding box center [821, 22] width 8 height 8
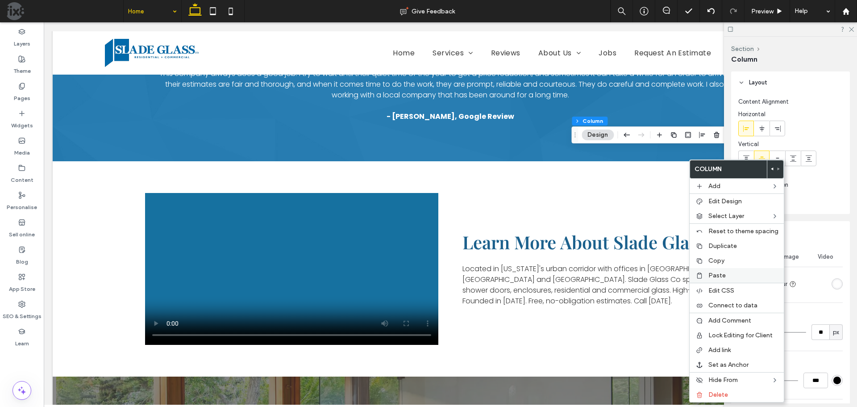
click at [728, 277] on label "Paste" at bounding box center [744, 275] width 70 height 8
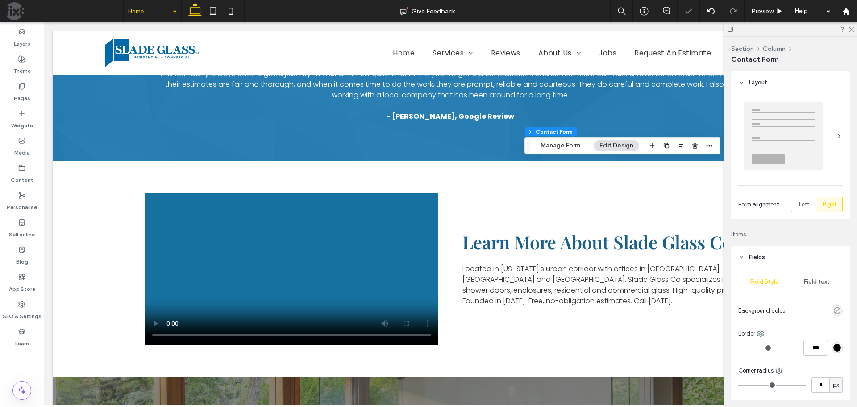
type input "*"
type input "***"
type input "*"
click at [851, 29] on use at bounding box center [851, 29] width 5 height 5
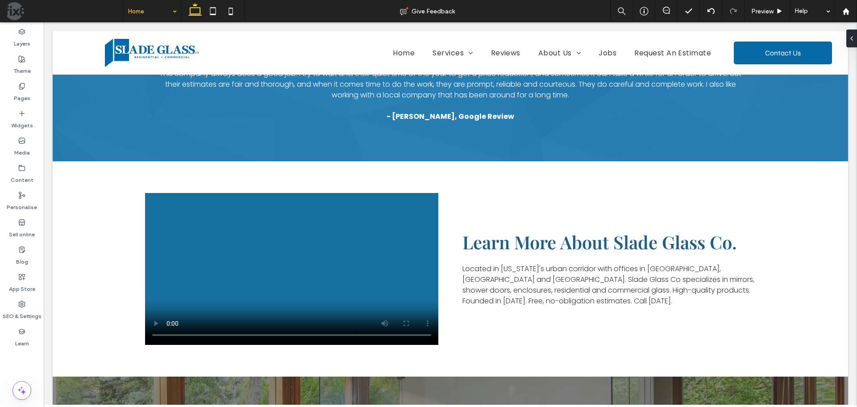
type input "***"
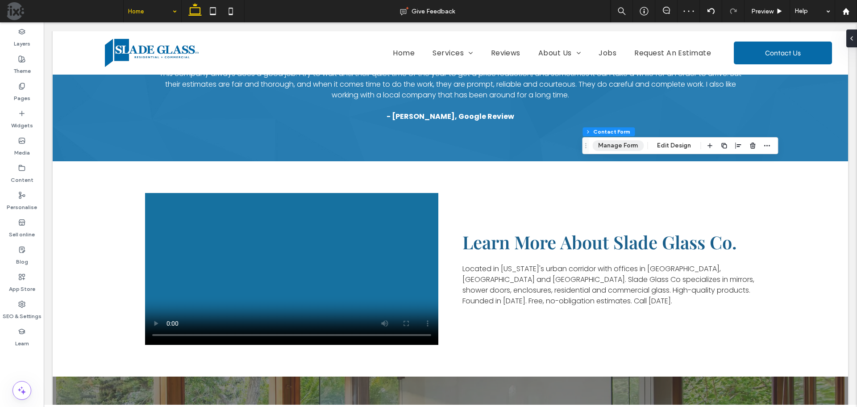
click at [617, 140] on button "Manage Form" at bounding box center [617, 145] width 51 height 11
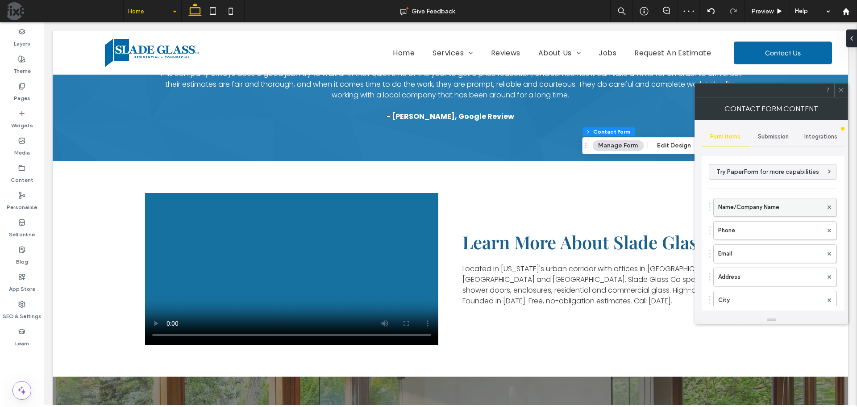
click at [770, 209] on label "Name/Company Name" at bounding box center [770, 207] width 104 height 18
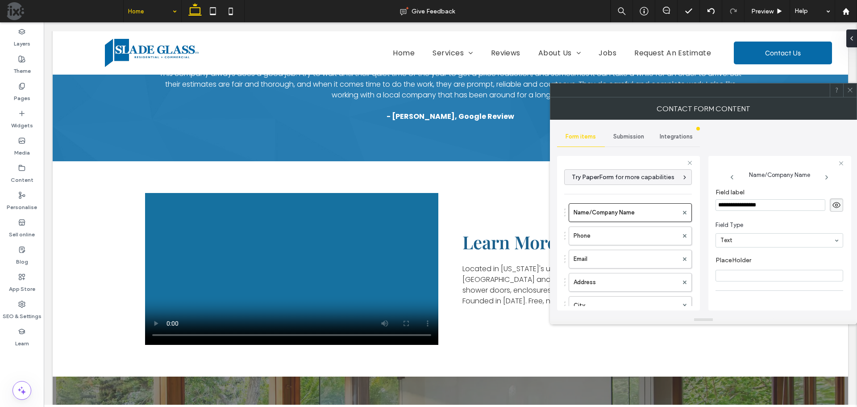
drag, startPoint x: 788, startPoint y: 203, endPoint x: 735, endPoint y: 205, distance: 53.2
click at [735, 205] on input "**********" at bounding box center [771, 205] width 110 height 12
click at [748, 221] on span "Field Type" at bounding box center [778, 225] width 124 height 9
click at [683, 282] on icon at bounding box center [685, 282] width 4 height 4
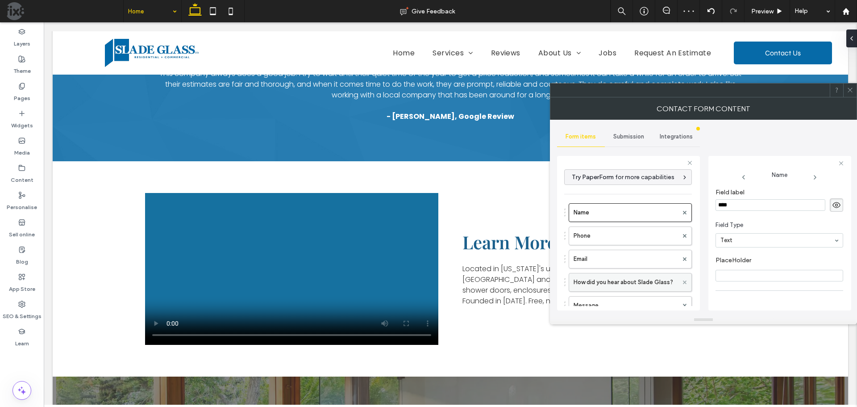
click at [683, 282] on use at bounding box center [685, 282] width 4 height 4
click at [585, 279] on button "Add field" at bounding box center [579, 278] width 31 height 11
click at [789, 205] on input "*********" at bounding box center [771, 205] width 110 height 12
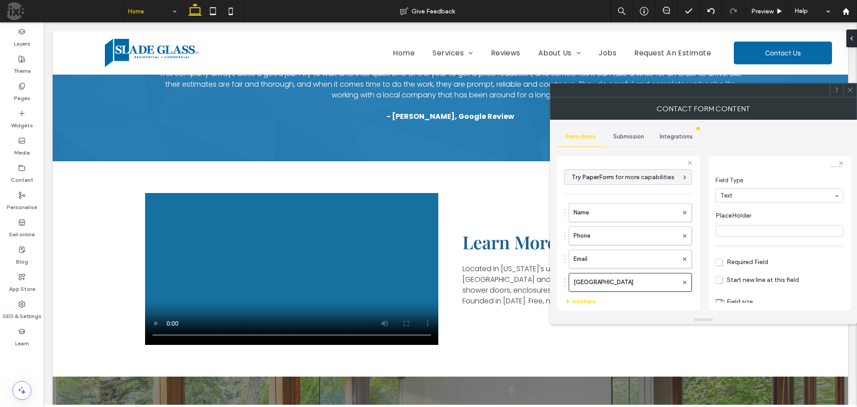
click at [760, 262] on span "Required Field" at bounding box center [742, 262] width 53 height 8
click at [763, 274] on div "Option 1 Option 2 Option 3" at bounding box center [780, 280] width 128 height 56
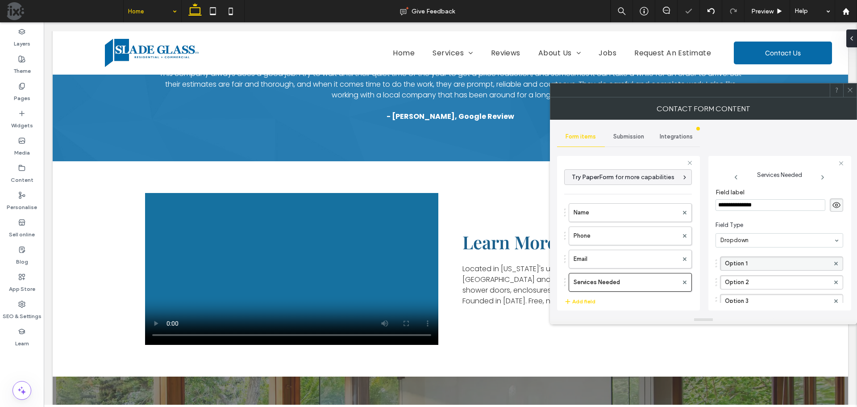
click at [766, 264] on label "Option 1" at bounding box center [777, 263] width 104 height 13
click at [760, 282] on label "Option 2" at bounding box center [777, 281] width 104 height 13
click at [768, 300] on label "Option 3" at bounding box center [777, 300] width 104 height 13
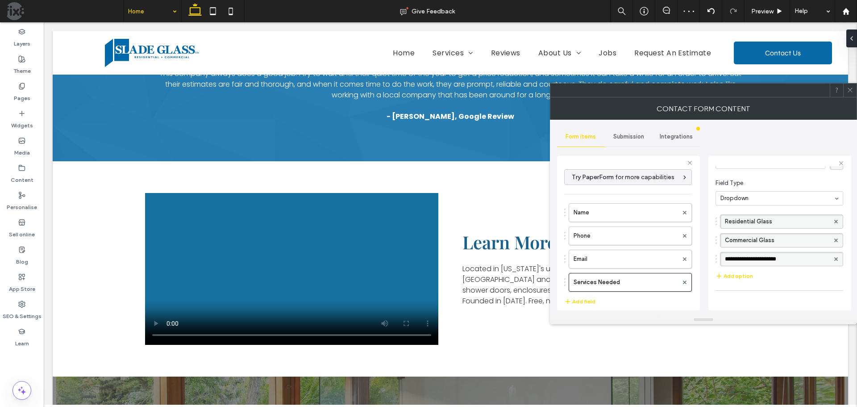
scroll to position [46, 0]
click at [740, 273] on button "Add option" at bounding box center [735, 271] width 38 height 11
click at [774, 277] on label "New option" at bounding box center [777, 273] width 104 height 13
click at [705, 208] on div "**********" at bounding box center [703, 218] width 293 height 196
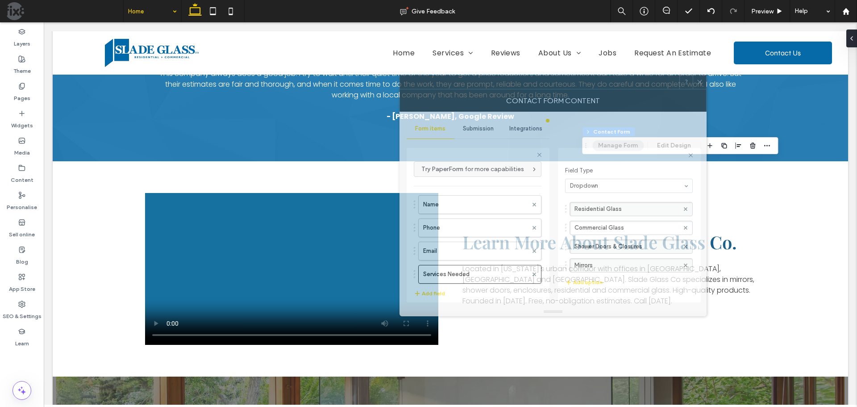
drag, startPoint x: 765, startPoint y: 88, endPoint x: 696, endPoint y: 87, distance: 69.7
click at [616, 78] on div at bounding box center [539, 81] width 279 height 13
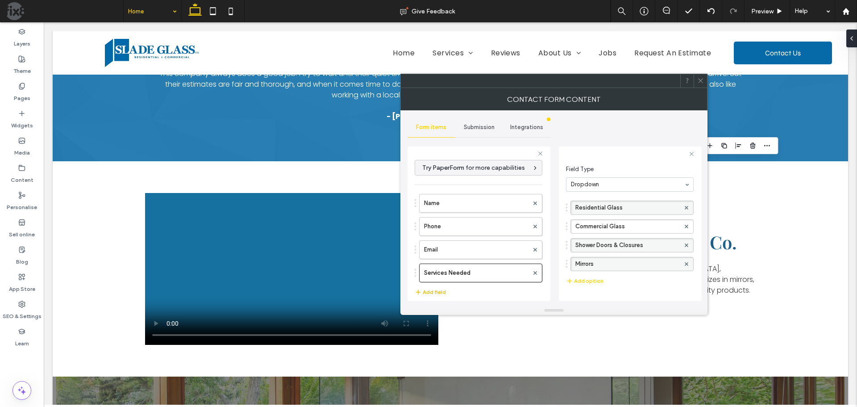
click at [429, 291] on button "Add field" at bounding box center [430, 292] width 31 height 11
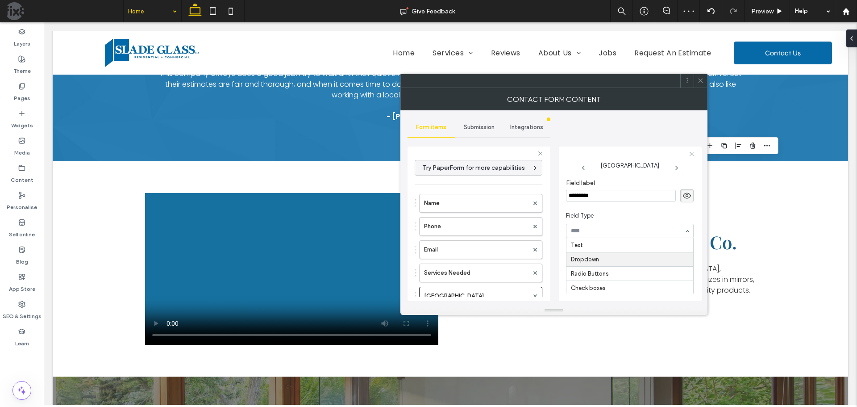
scroll to position [14, 0]
click at [675, 272] on icon at bounding box center [677, 273] width 4 height 4
click at [626, 254] on label "Option 1" at bounding box center [623, 253] width 94 height 13
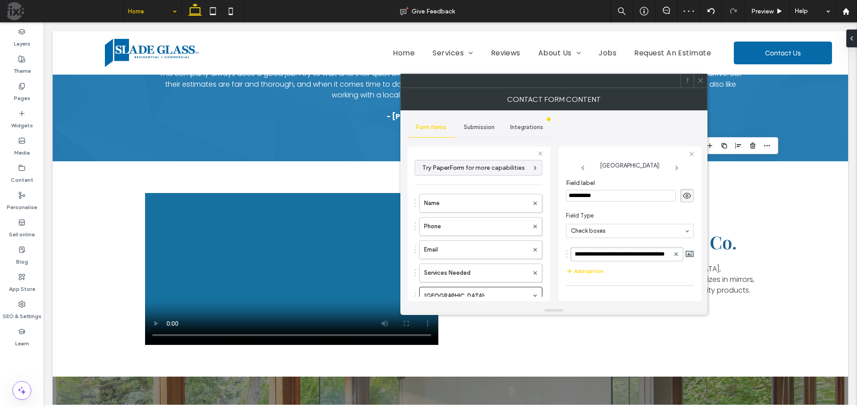
click at [634, 243] on div "**********" at bounding box center [630, 251] width 128 height 19
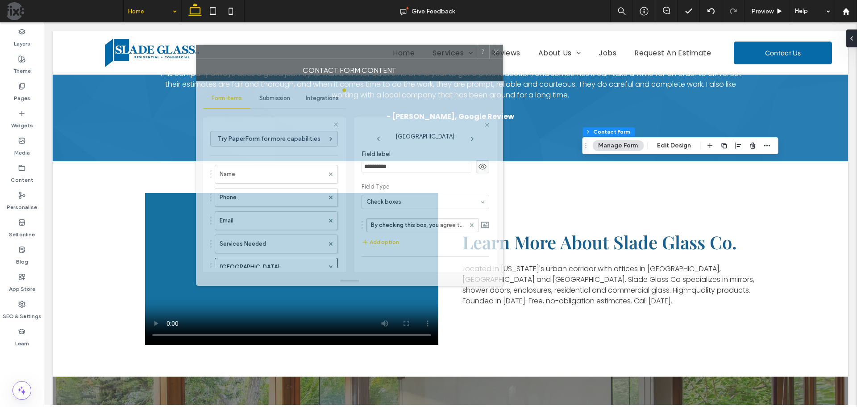
drag, startPoint x: 621, startPoint y: 83, endPoint x: 417, endPoint y: 54, distance: 206.5
click at [417, 54] on div at bounding box center [335, 51] width 279 height 13
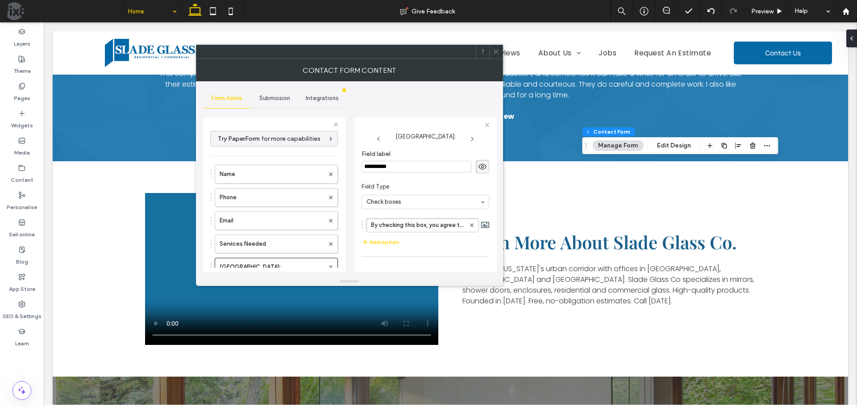
click at [476, 164] on span at bounding box center [482, 166] width 13 height 13
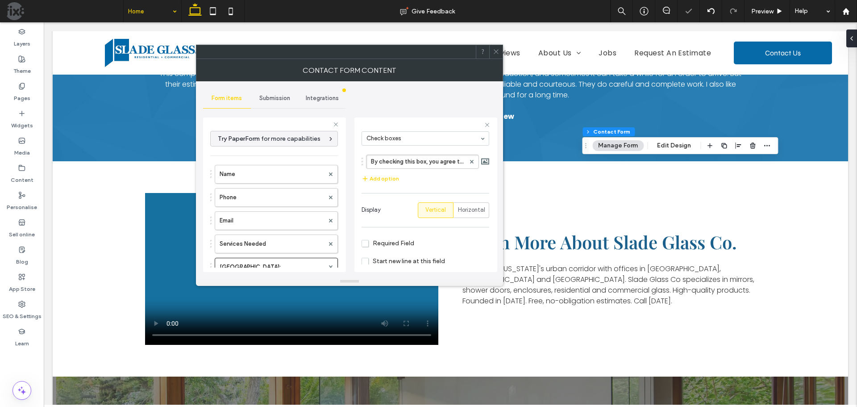
scroll to position [72, 0]
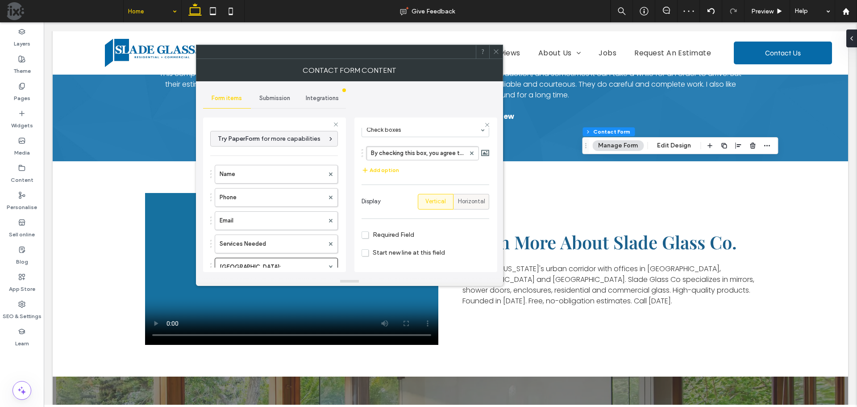
click at [467, 197] on span "Horizontal" at bounding box center [471, 201] width 27 height 9
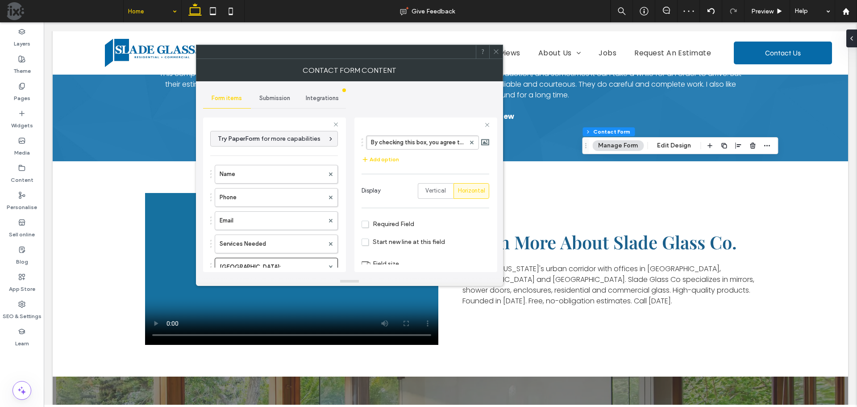
scroll to position [100, 0]
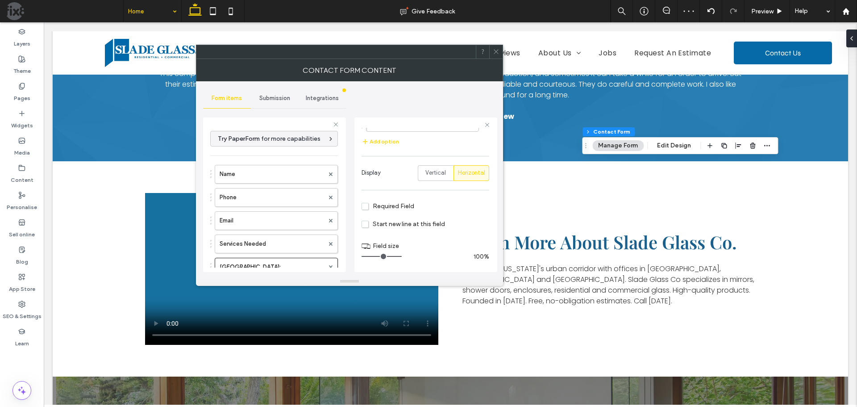
drag, startPoint x: 390, startPoint y: 256, endPoint x: 433, endPoint y: 254, distance: 42.5
click at [402, 256] on input "range" at bounding box center [382, 256] width 40 height 1
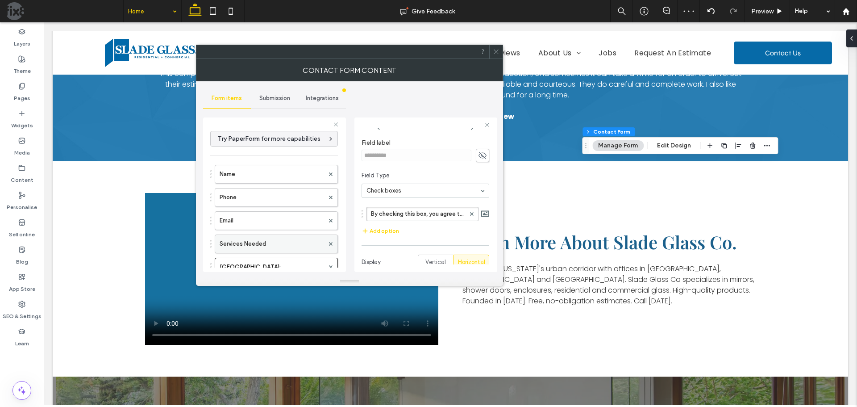
click at [269, 239] on label "Services Needed" at bounding box center [272, 244] width 104 height 18
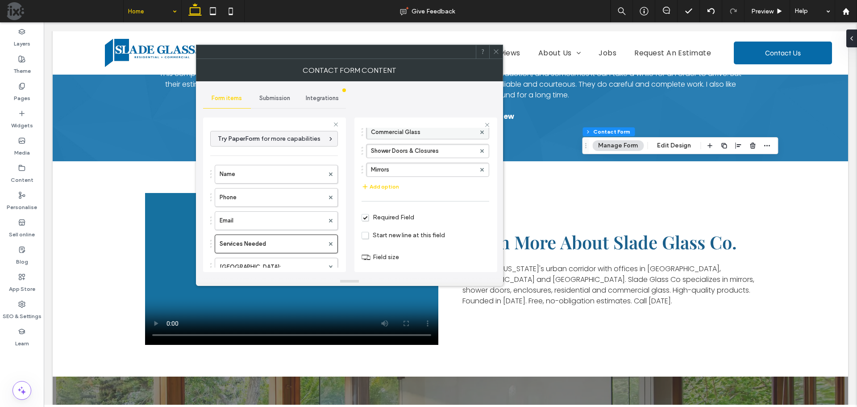
scroll to position [123, 0]
drag, startPoint x: 389, startPoint y: 257, endPoint x: 429, endPoint y: 256, distance: 39.7
click at [402, 257] on input "range" at bounding box center [382, 256] width 40 height 1
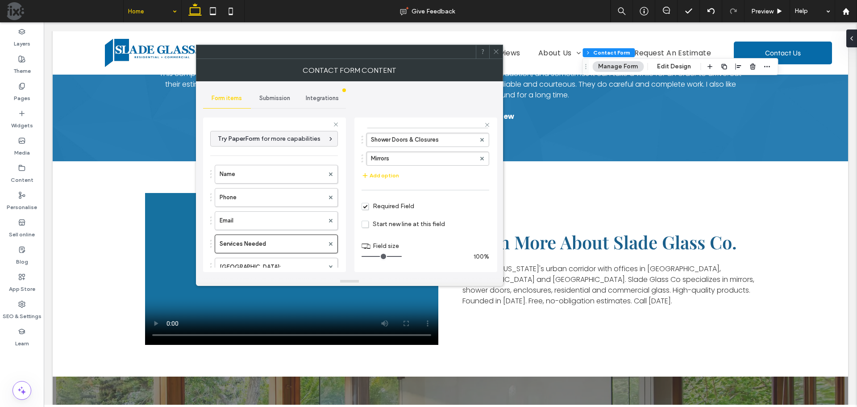
click at [494, 51] on icon at bounding box center [496, 51] width 7 height 7
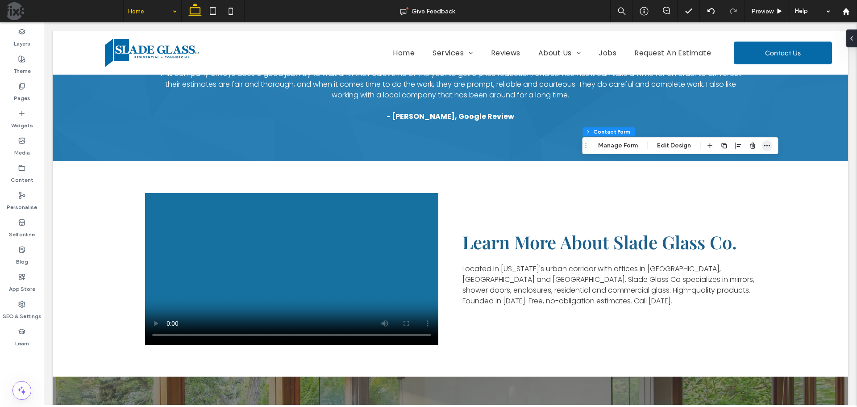
click at [767, 141] on span "button" at bounding box center [767, 145] width 11 height 11
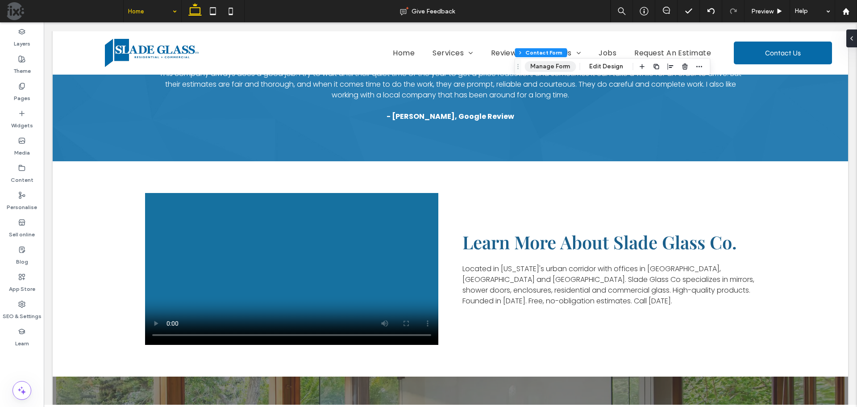
click at [542, 65] on button "Manage Form" at bounding box center [550, 66] width 51 height 11
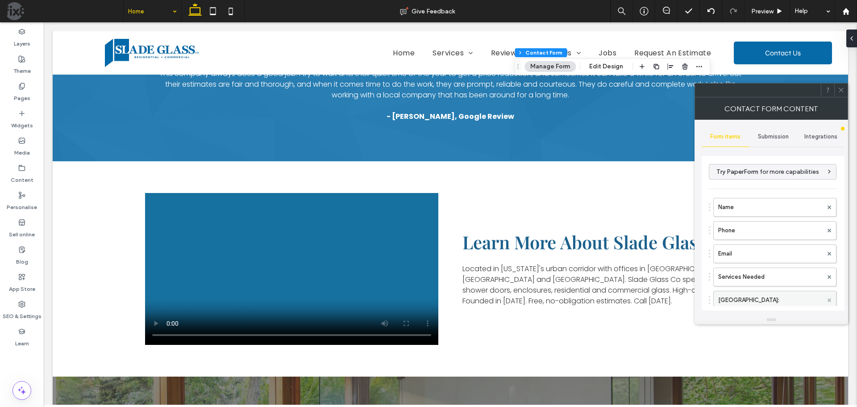
click at [828, 297] on span at bounding box center [830, 299] width 4 height 13
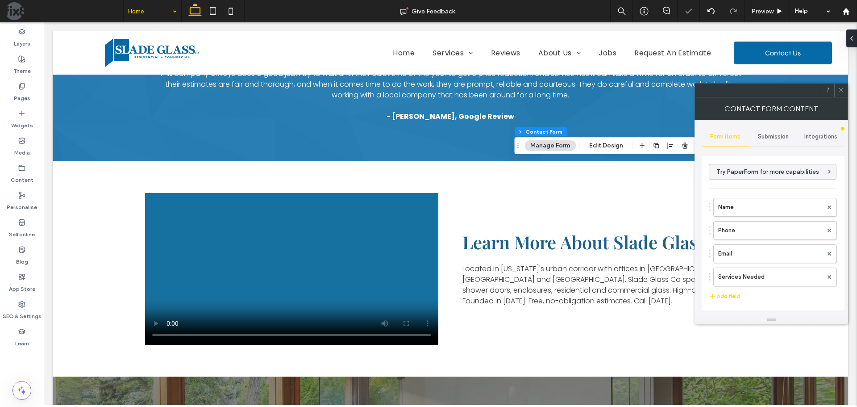
click at [839, 86] on span at bounding box center [841, 89] width 7 height 13
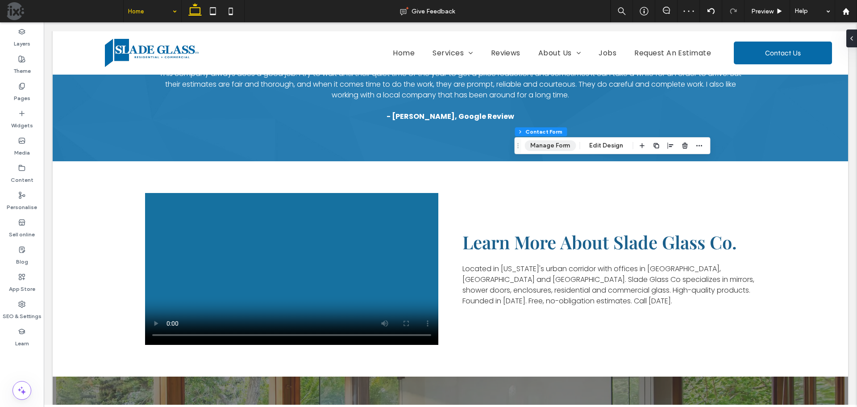
click at [541, 145] on button "Manage Form" at bounding box center [550, 145] width 51 height 11
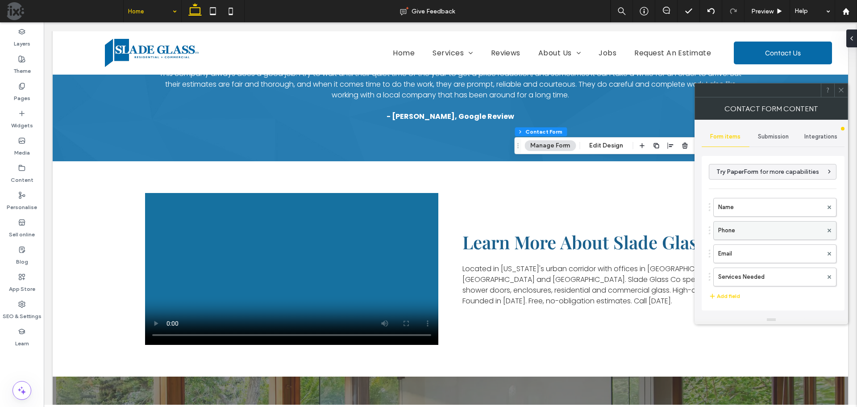
click at [736, 227] on label "Phone" at bounding box center [770, 230] width 104 height 18
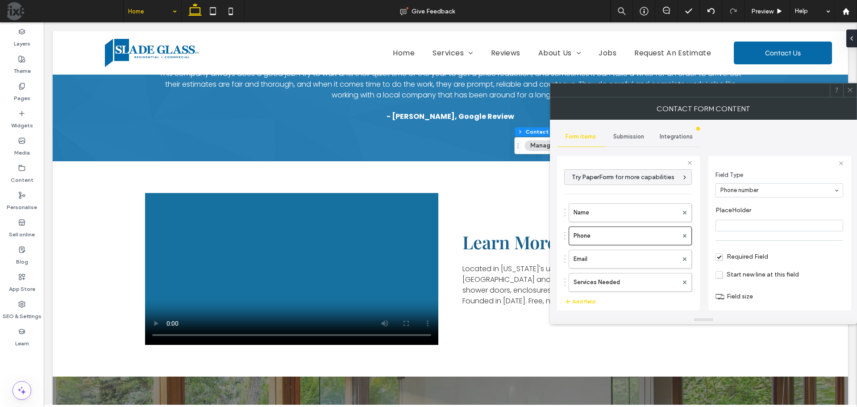
scroll to position [63, 0]
drag, startPoint x: 749, startPoint y: 295, endPoint x: 777, endPoint y: 296, distance: 27.7
click at [756, 295] on input "range" at bounding box center [736, 294] width 40 height 1
drag, startPoint x: 627, startPoint y: 257, endPoint x: 674, endPoint y: 267, distance: 48.4
click at [627, 257] on label "Email" at bounding box center [626, 259] width 104 height 18
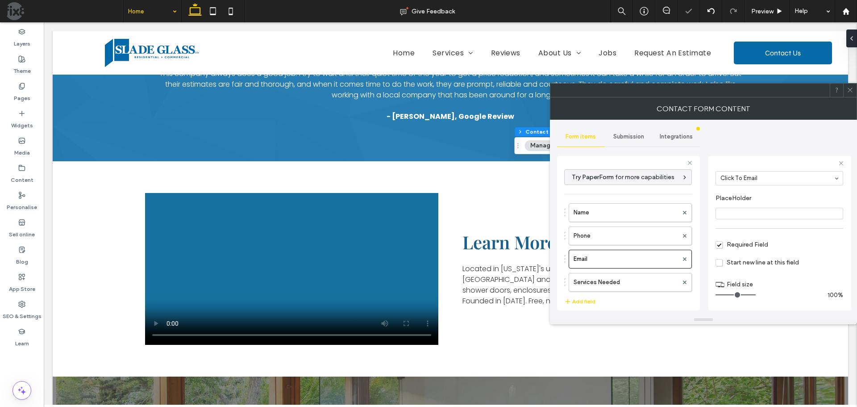
drag, startPoint x: 745, startPoint y: 295, endPoint x: 787, endPoint y: 297, distance: 42.0
click at [756, 295] on input "range" at bounding box center [736, 294] width 40 height 1
click at [850, 95] on span at bounding box center [850, 89] width 7 height 13
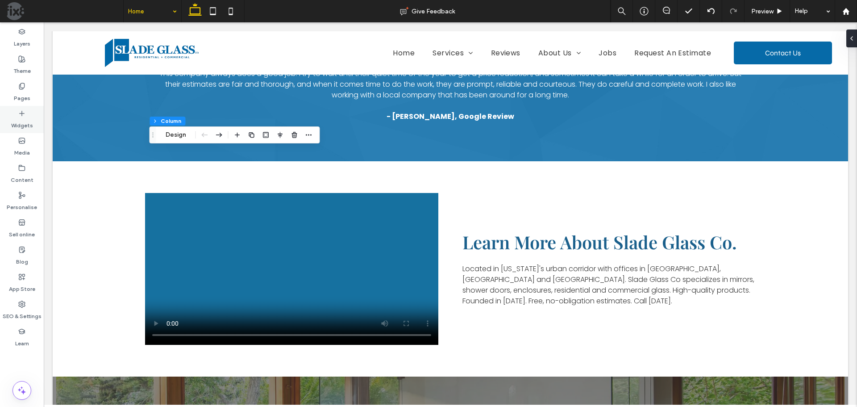
click at [23, 116] on icon at bounding box center [21, 113] width 7 height 7
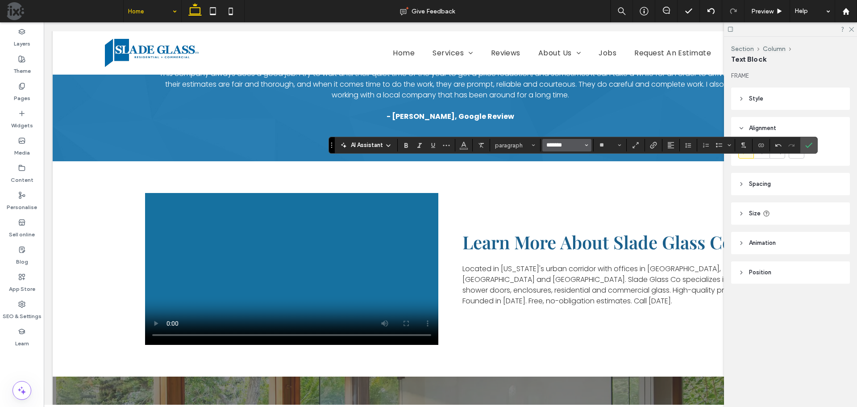
click at [568, 146] on input "*******" at bounding box center [565, 145] width 38 height 7
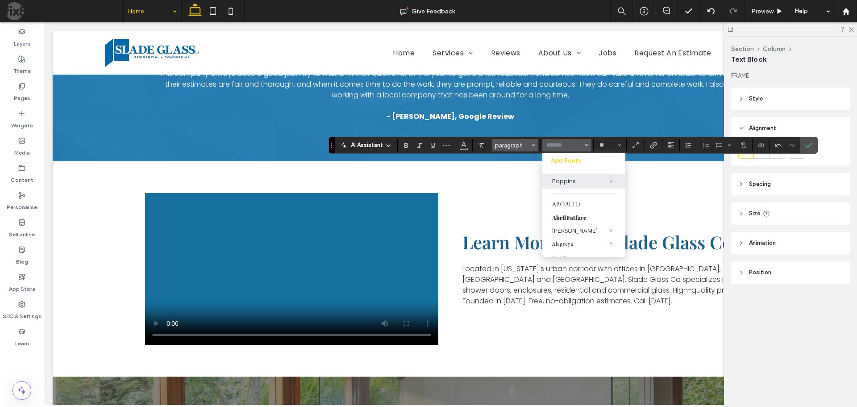
click at [505, 147] on span "paragraph" at bounding box center [512, 145] width 35 height 7
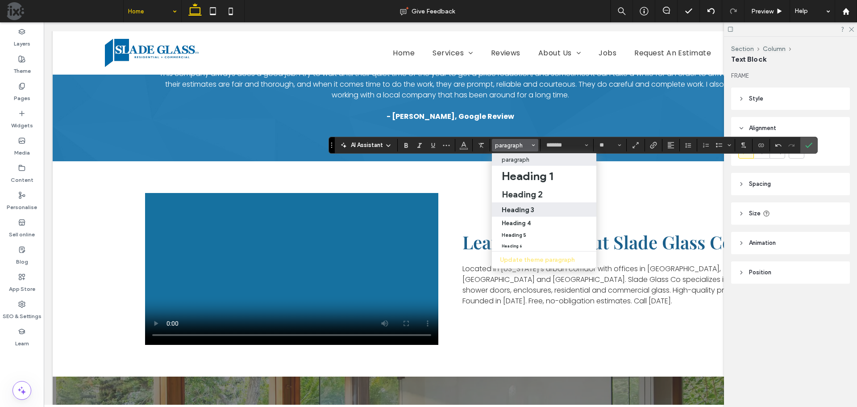
click at [533, 210] on h3 "Heading 3" at bounding box center [518, 209] width 33 height 8
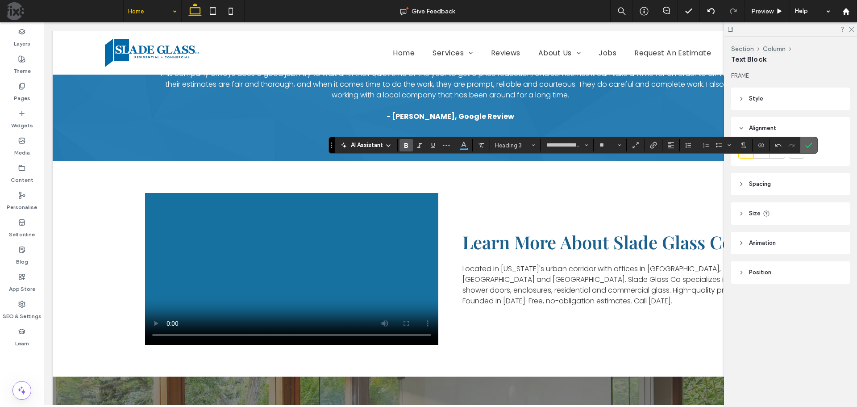
click at [807, 143] on icon "Confirm" at bounding box center [808, 145] width 7 height 7
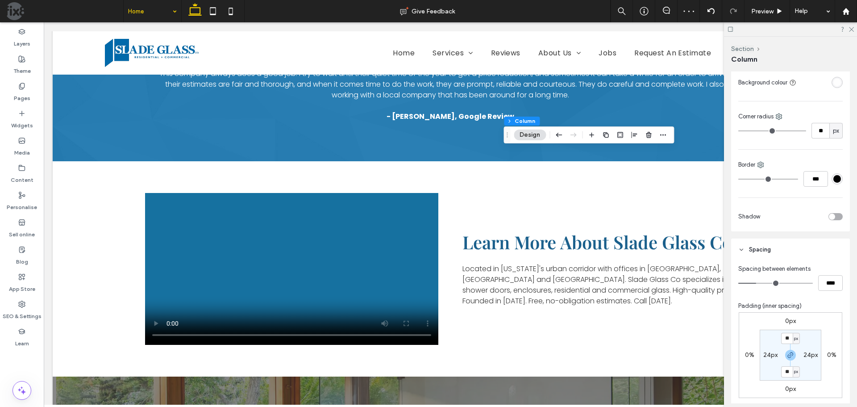
scroll to position [268, 0]
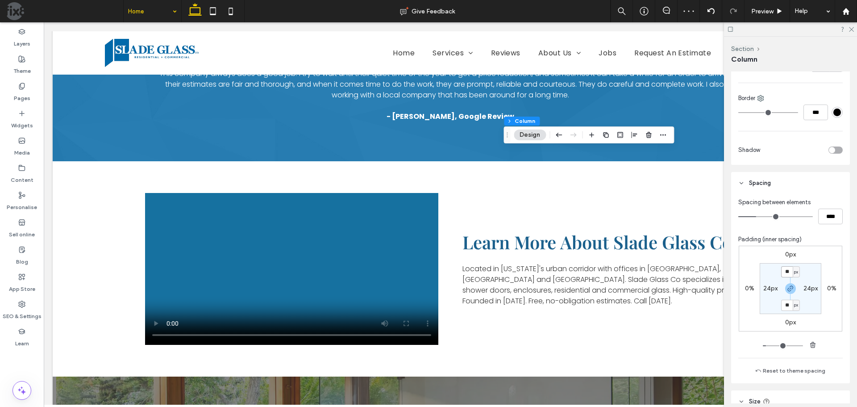
click at [784, 271] on input "**" at bounding box center [787, 271] width 12 height 11
click at [766, 290] on label "24px" at bounding box center [770, 288] width 14 height 8
click at [768, 275] on section "32px ** px 32px ** px" at bounding box center [791, 288] width 62 height 51
click at [853, 29] on icon at bounding box center [851, 29] width 6 height 6
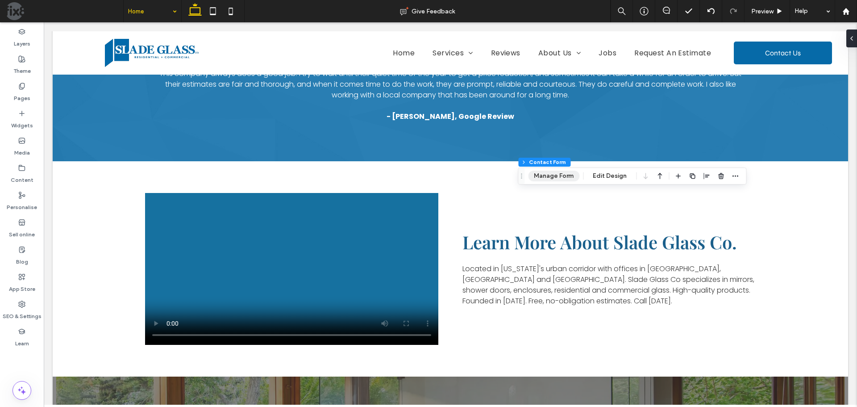
click at [561, 177] on button "Manage Form" at bounding box center [553, 176] width 51 height 11
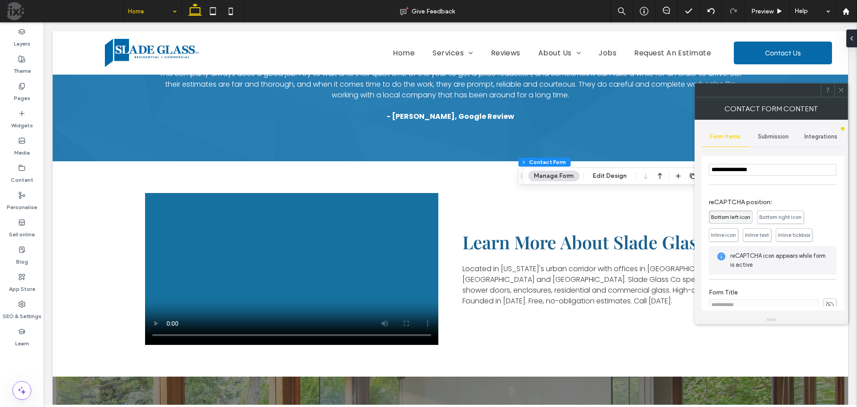
scroll to position [181, 0]
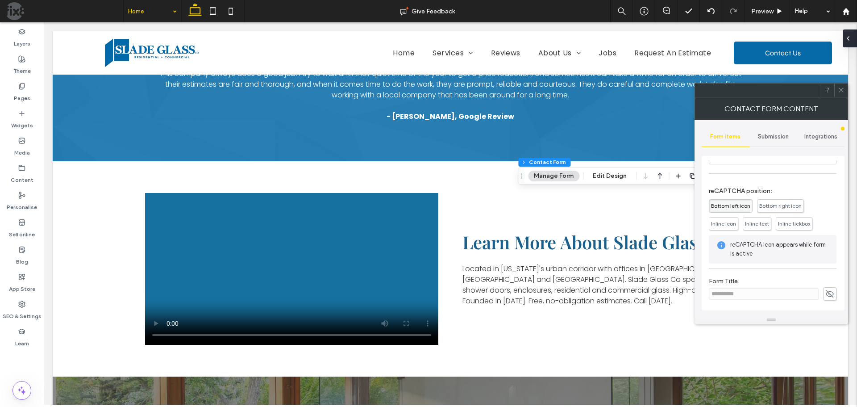
click at [851, 43] on span at bounding box center [848, 38] width 7 height 18
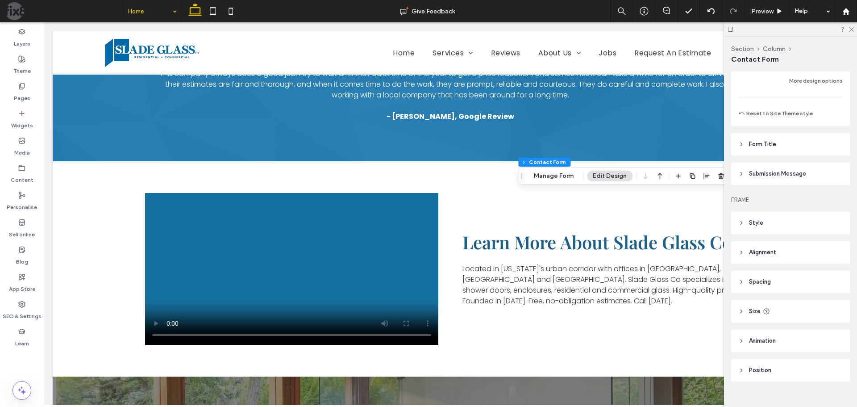
scroll to position [687, 0]
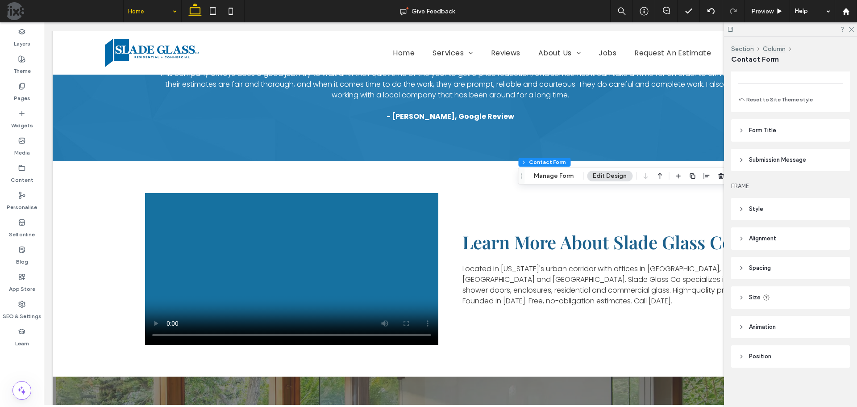
drag, startPoint x: 786, startPoint y: 304, endPoint x: 788, endPoint y: 300, distance: 4.8
click at [786, 303] on header "Size" at bounding box center [790, 297] width 119 height 22
click at [807, 263] on header "Spacing" at bounding box center [790, 268] width 119 height 22
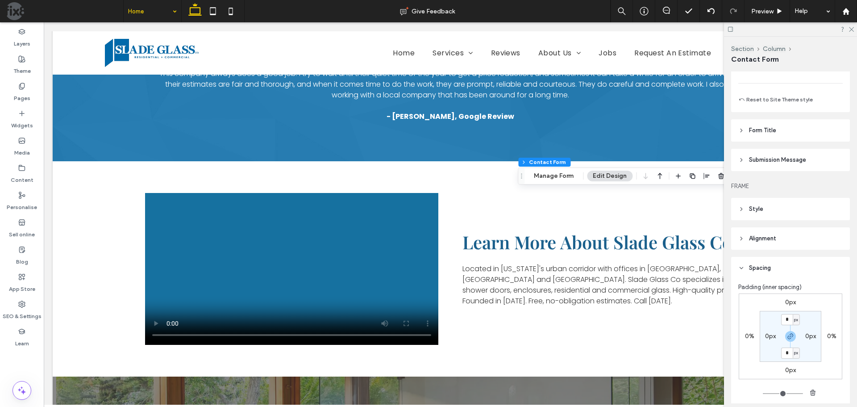
click at [809, 240] on header "Alignment" at bounding box center [790, 238] width 119 height 22
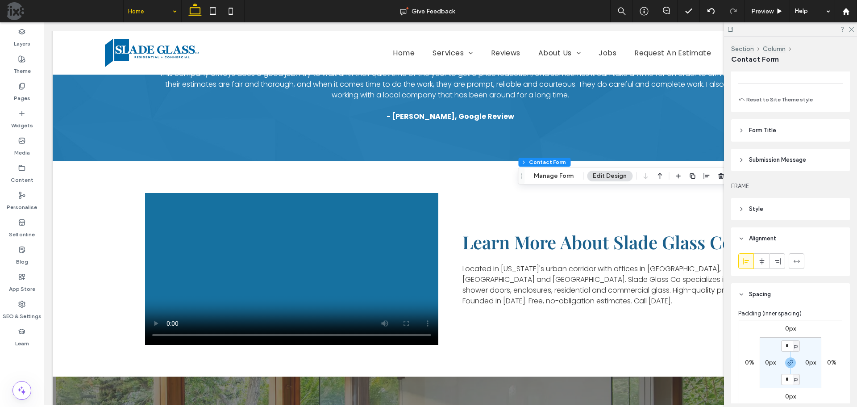
click at [805, 202] on header "Style" at bounding box center [790, 209] width 119 height 22
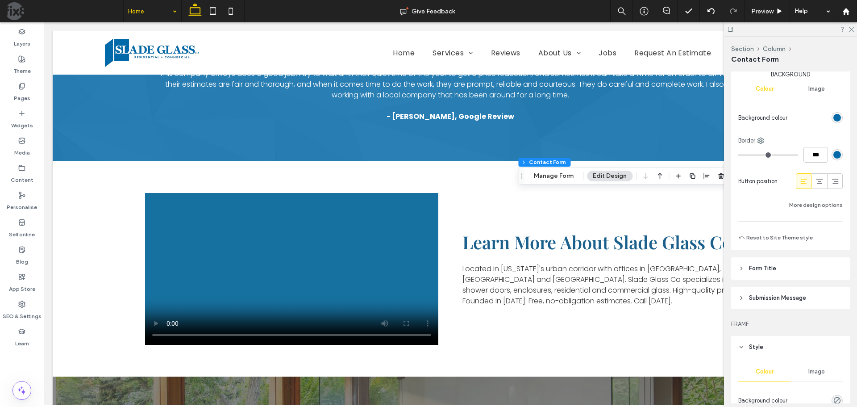
scroll to position [509, 0]
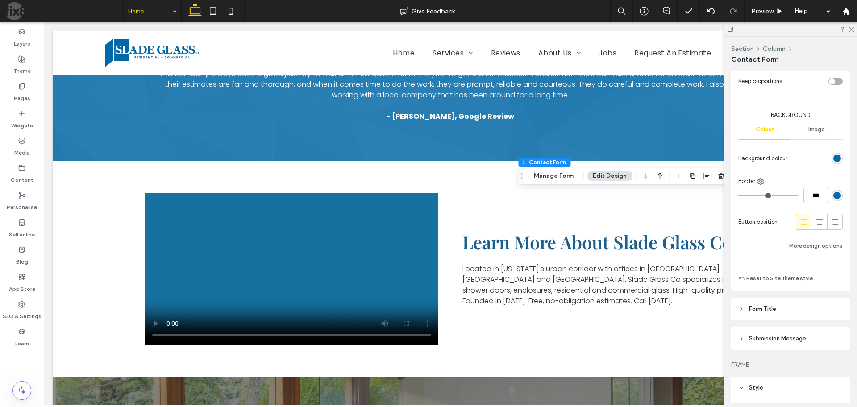
click at [791, 308] on header "Form Title" at bounding box center [790, 309] width 119 height 22
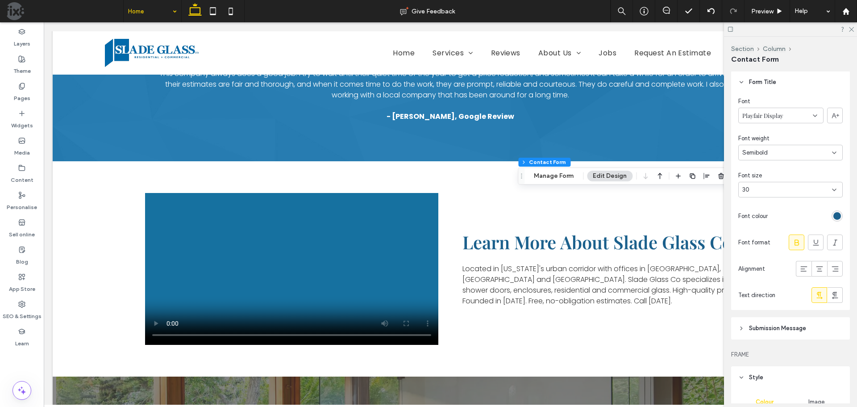
scroll to position [776, 0]
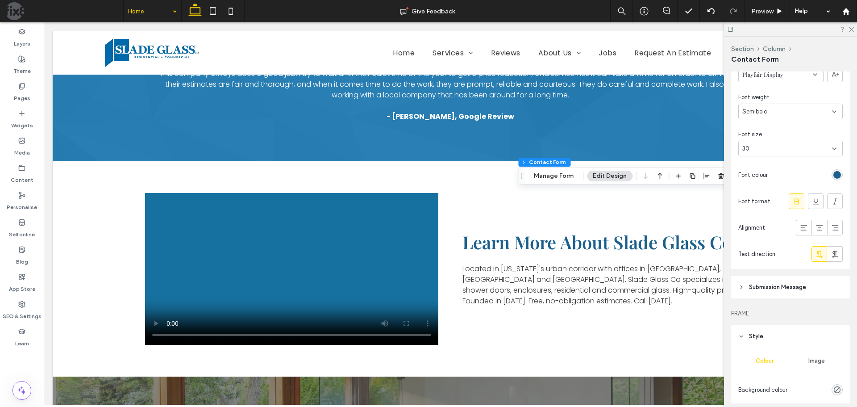
click at [804, 288] on span "Submission Message" at bounding box center [777, 287] width 57 height 9
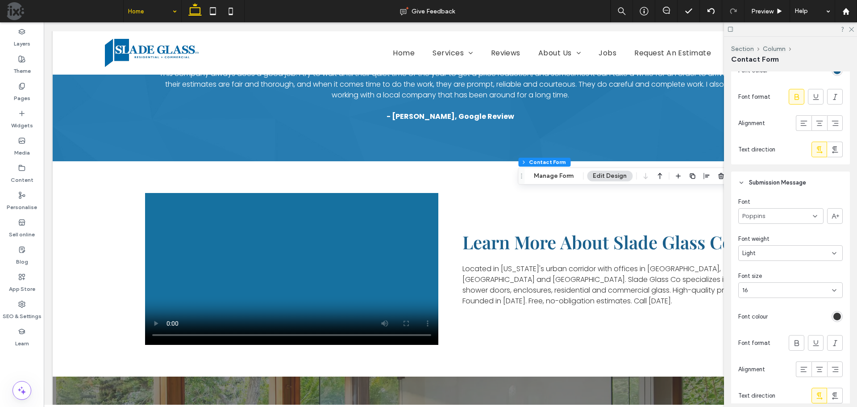
scroll to position [1027, 0]
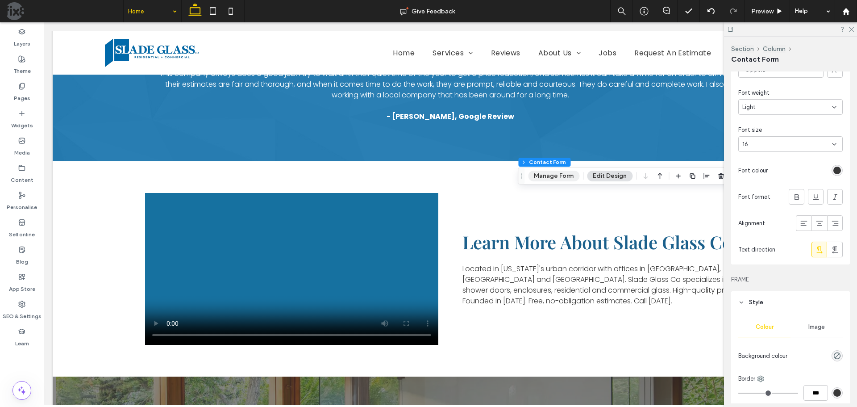
click at [567, 173] on button "Manage Form" at bounding box center [553, 176] width 51 height 11
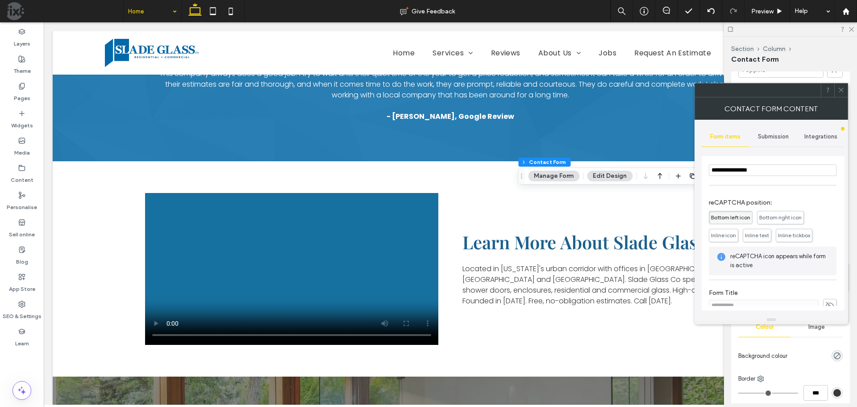
scroll to position [181, 0]
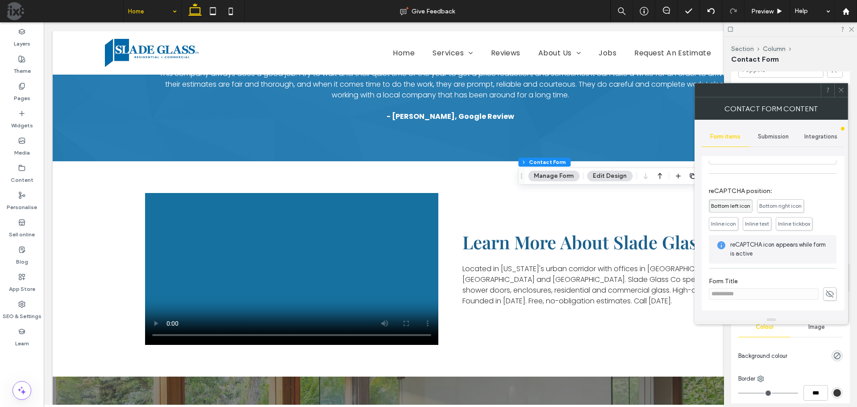
click at [840, 95] on span at bounding box center [841, 89] width 7 height 13
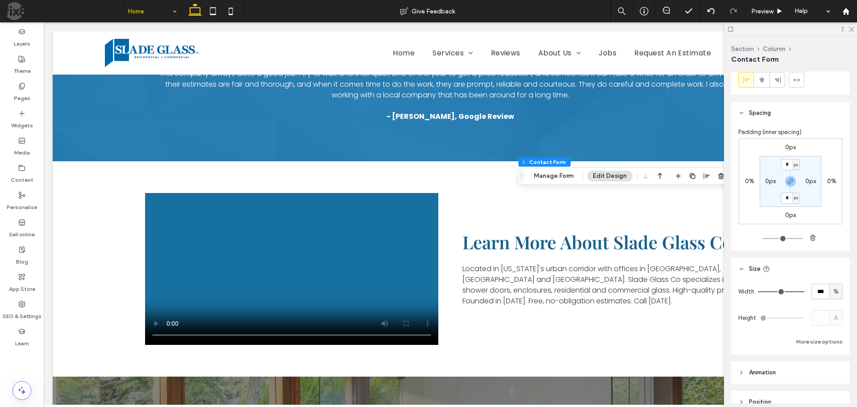
scroll to position [1505, 0]
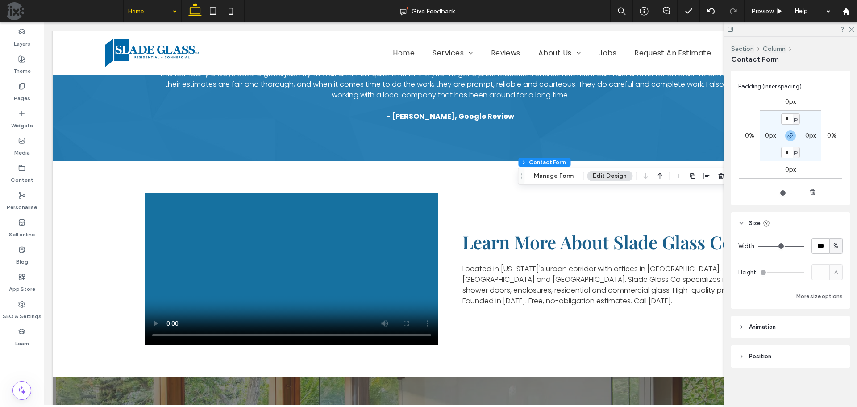
click at [803, 357] on header "Position" at bounding box center [790, 356] width 119 height 22
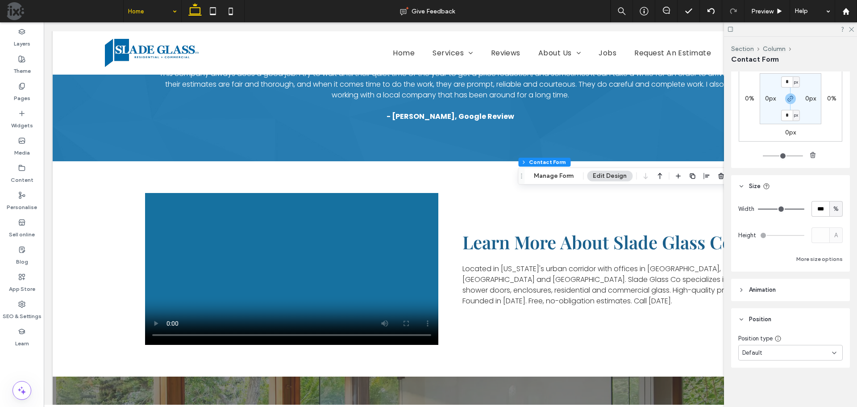
click at [791, 290] on header "Animation" at bounding box center [790, 290] width 119 height 22
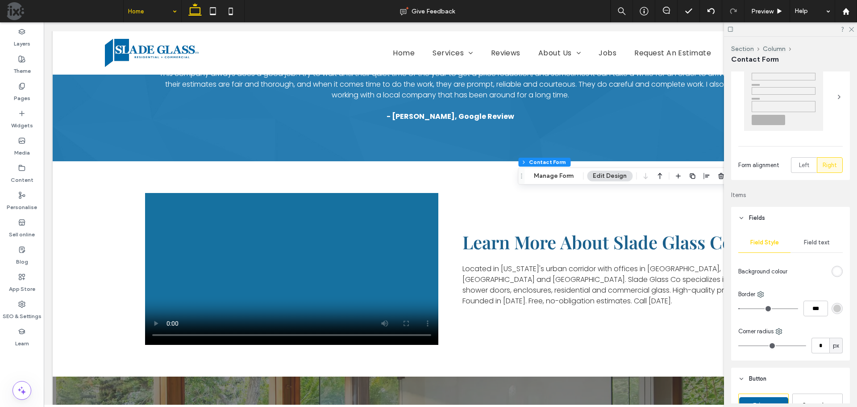
scroll to position [0, 0]
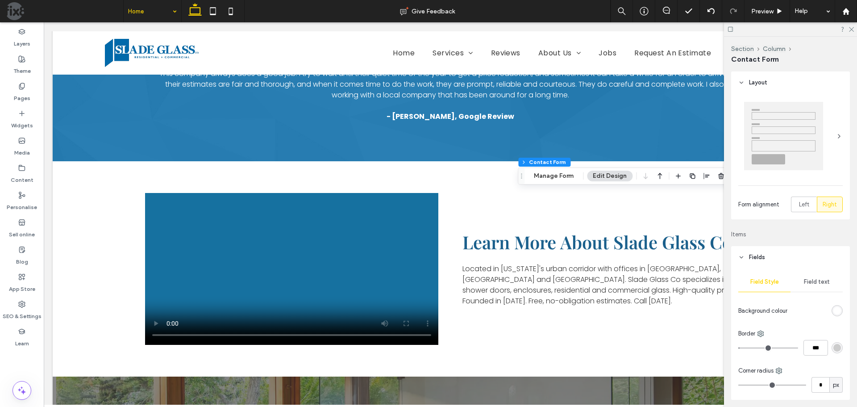
click at [820, 284] on span "Field text" at bounding box center [817, 281] width 26 height 7
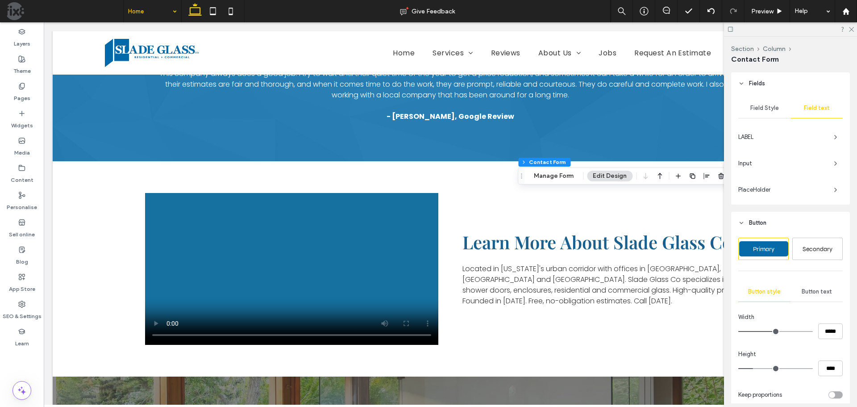
scroll to position [179, 0]
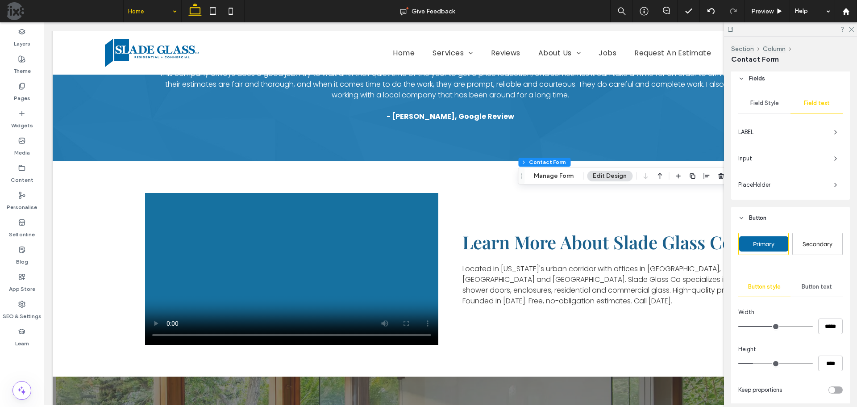
click at [803, 133] on span "LABEL" at bounding box center [782, 132] width 88 height 9
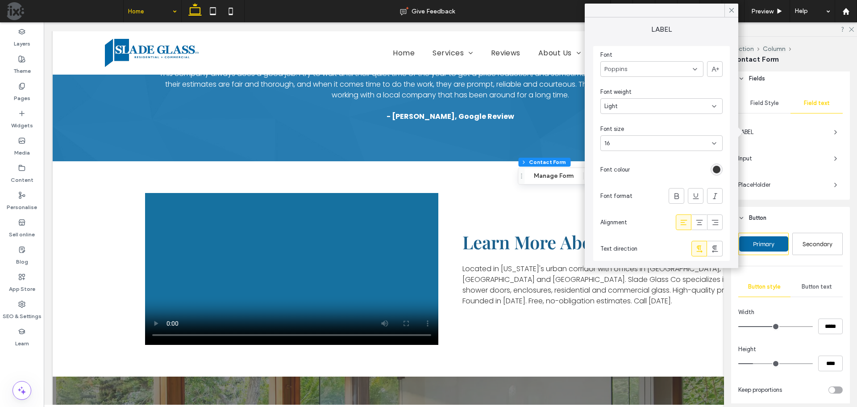
click at [792, 117] on div "Field Style Field text LABEL Input PlaceHolder" at bounding box center [790, 145] width 119 height 110
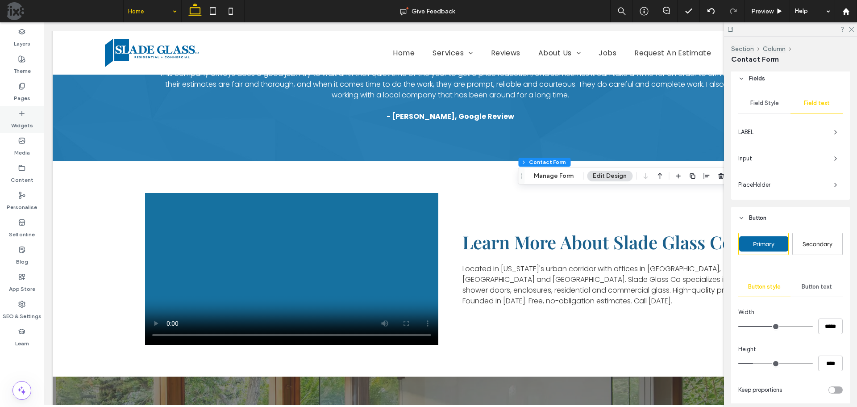
click at [17, 117] on label "Widgets" at bounding box center [22, 123] width 22 height 13
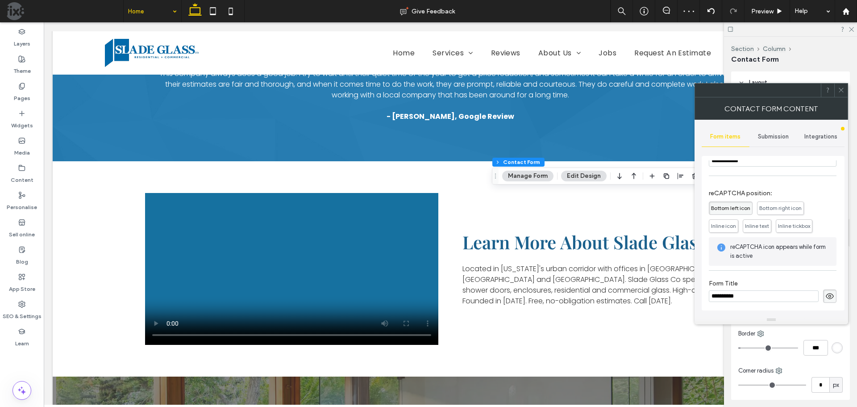
scroll to position [181, 0]
click at [843, 91] on icon at bounding box center [841, 90] width 7 height 7
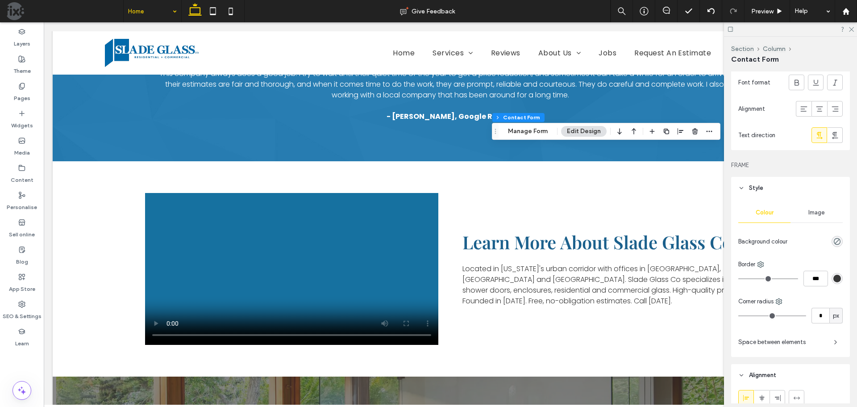
scroll to position [1250, 0]
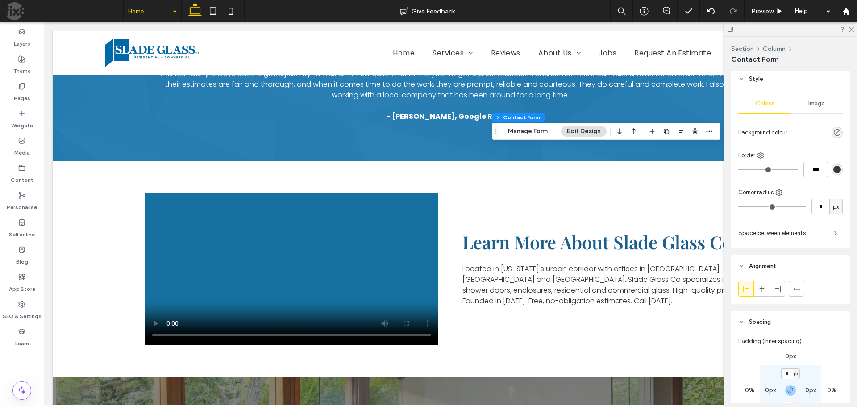
click at [823, 235] on div "Space between elements" at bounding box center [790, 233] width 104 height 14
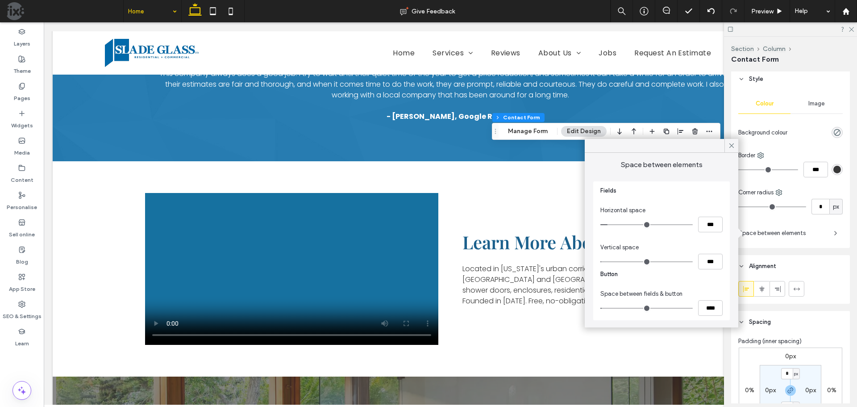
drag, startPoint x: 609, startPoint y: 261, endPoint x: 604, endPoint y: 262, distance: 4.6
click at [604, 262] on input "range" at bounding box center [647, 261] width 92 height 1
click at [607, 261] on input "range" at bounding box center [647, 261] width 92 height 1
click at [731, 144] on icon at bounding box center [732, 146] width 8 height 8
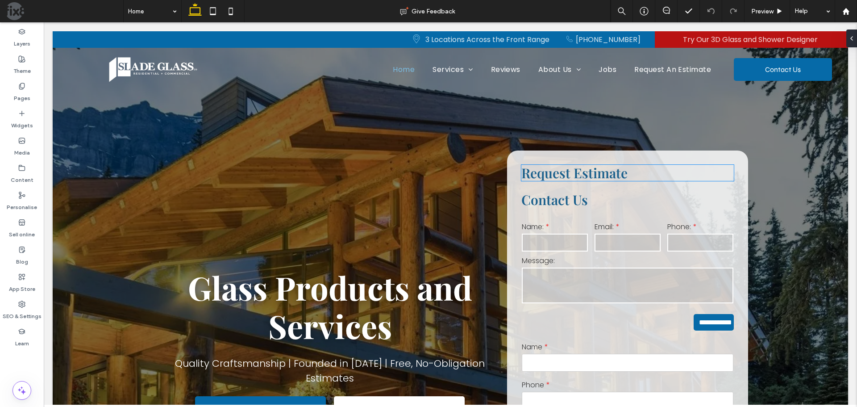
click at [605, 173] on span "Request Estimate" at bounding box center [574, 173] width 106 height 18
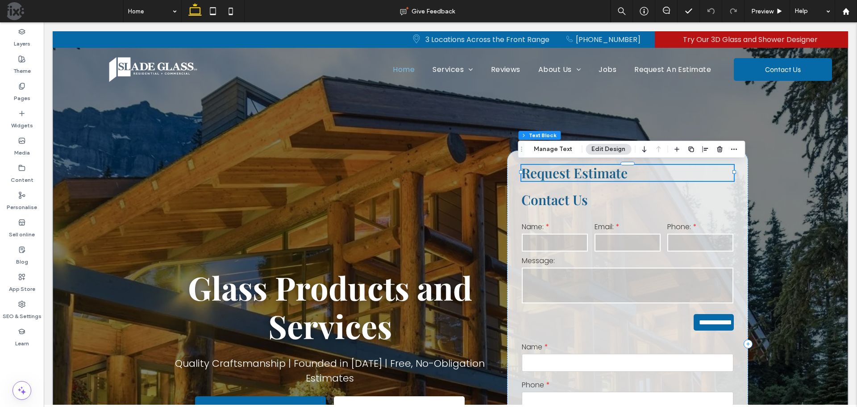
click at [605, 173] on div "Request Estimate" at bounding box center [627, 173] width 213 height 16
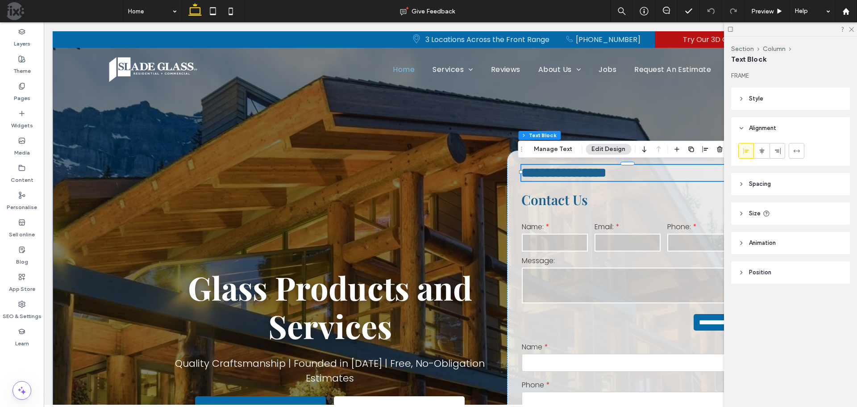
click at [606, 173] on span "**********" at bounding box center [563, 172] width 85 height 13
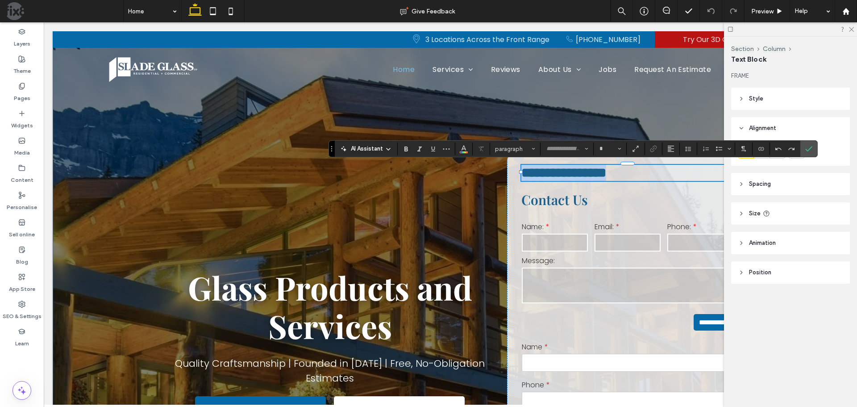
type input "**********"
type input "**"
click at [591, 203] on h3 "Contact Us" at bounding box center [627, 200] width 213 height 16
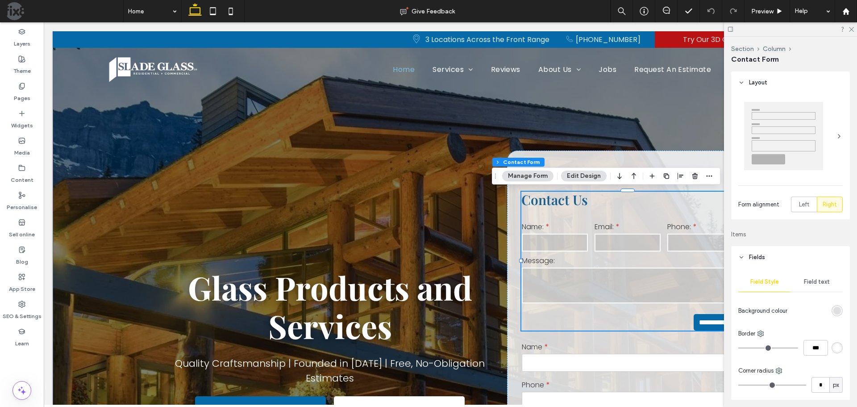
type input "*"
type input "***"
click at [536, 179] on button "Manage Form" at bounding box center [527, 176] width 51 height 11
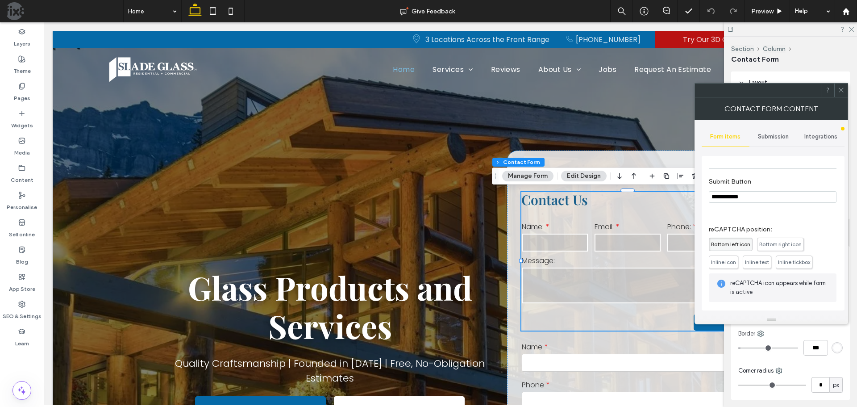
scroll to position [181, 0]
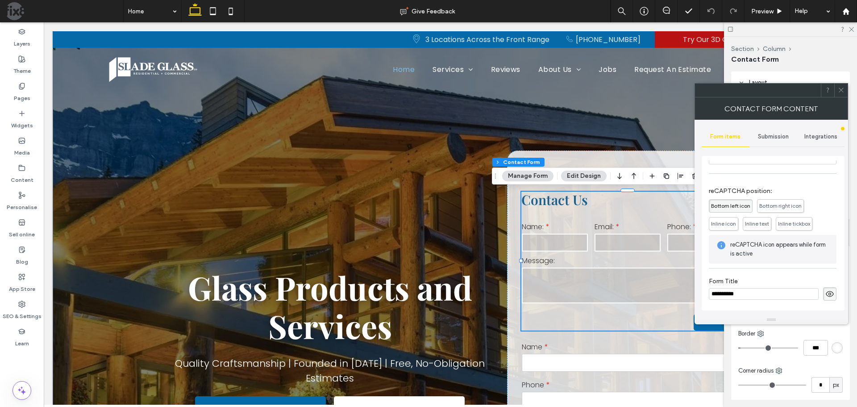
click at [753, 294] on input "**********" at bounding box center [764, 294] width 110 height 12
paste input "******"
type input "**********"
click at [763, 275] on div "**********" at bounding box center [773, 289] width 128 height 32
click at [843, 93] on span at bounding box center [841, 89] width 7 height 13
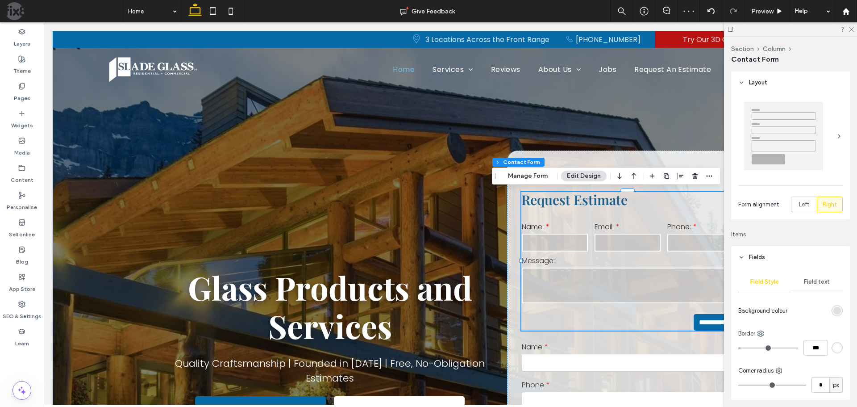
click at [661, 267] on textarea at bounding box center [628, 285] width 212 height 36
click at [807, 279] on span "Field text" at bounding box center [817, 281] width 26 height 7
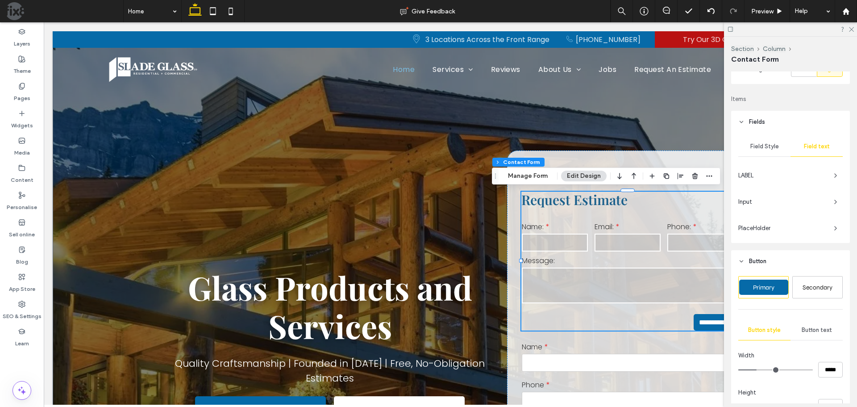
scroll to position [134, 0]
click at [770, 148] on span "Field Style" at bounding box center [765, 147] width 29 height 7
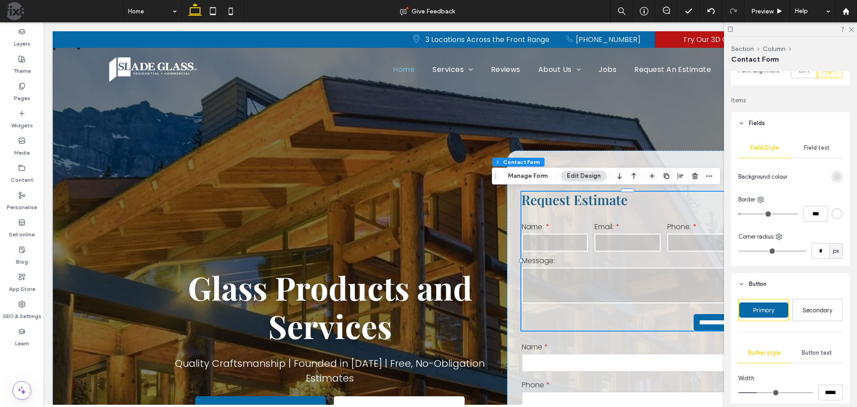
click at [834, 177] on div "rgba(102, 102, 102, 0.15)" at bounding box center [838, 177] width 8 height 8
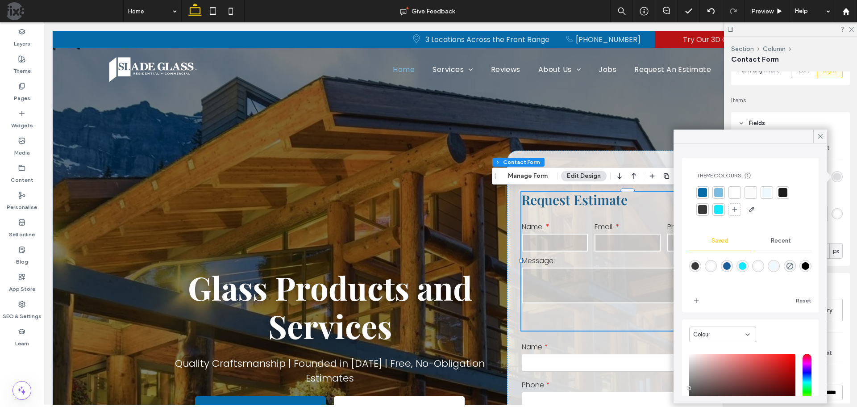
click at [713, 267] on div "rgba(255,255,255,0.83)" at bounding box center [711, 266] width 8 height 8
type input "*******"
type input "**"
type input "***"
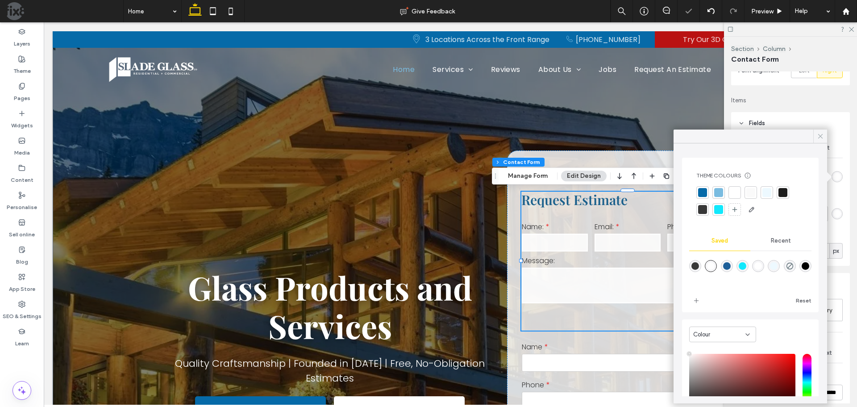
click at [821, 137] on icon at bounding box center [821, 136] width 8 height 8
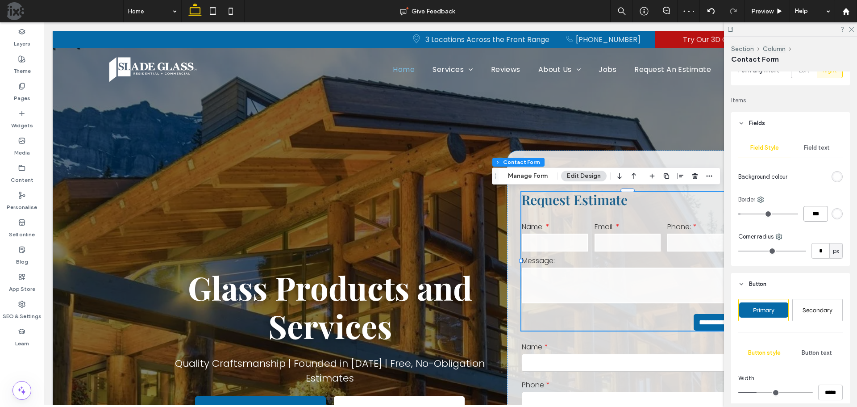
click at [815, 213] on input "***" at bounding box center [816, 214] width 25 height 16
type input "*"
type input "***"
click at [834, 212] on div "rgb(255, 255, 255)" at bounding box center [838, 214] width 8 height 8
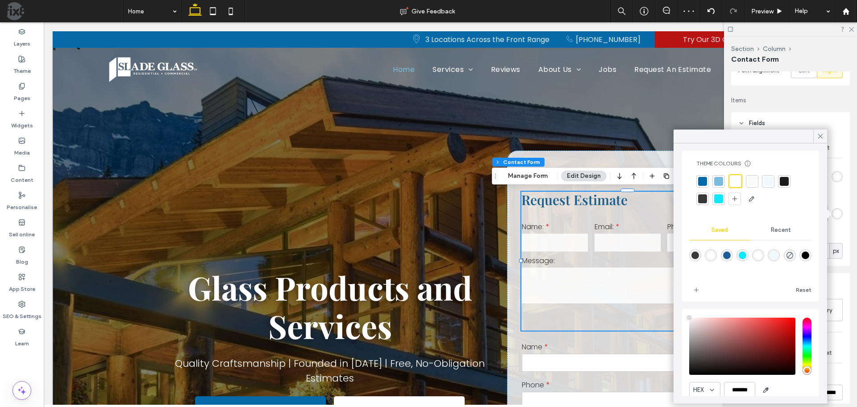
scroll to position [47, 0]
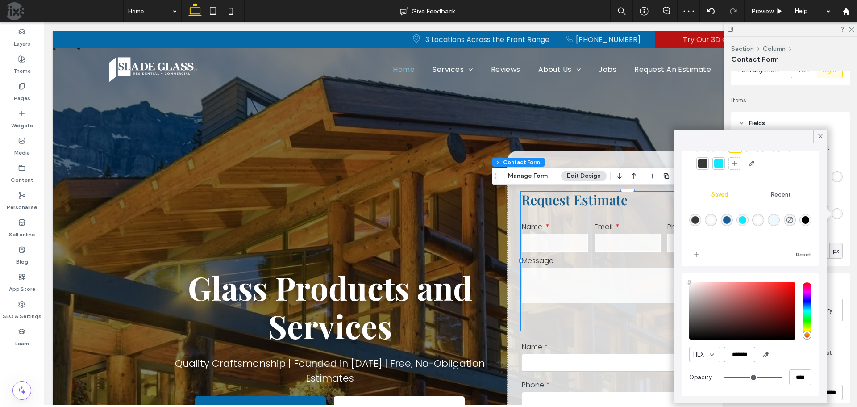
click at [737, 354] on input "*******" at bounding box center [739, 354] width 31 height 16
type input "*******"
click at [818, 136] on icon at bounding box center [821, 136] width 8 height 8
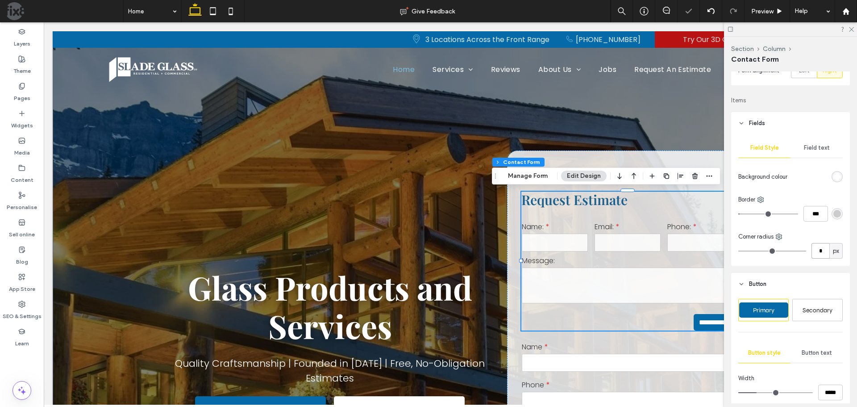
click at [813, 252] on input "*" at bounding box center [821, 251] width 18 height 16
type input "*"
drag, startPoint x: 813, startPoint y: 249, endPoint x: 827, endPoint y: 248, distance: 13.4
click at [827, 248] on div "* px" at bounding box center [827, 251] width 31 height 16
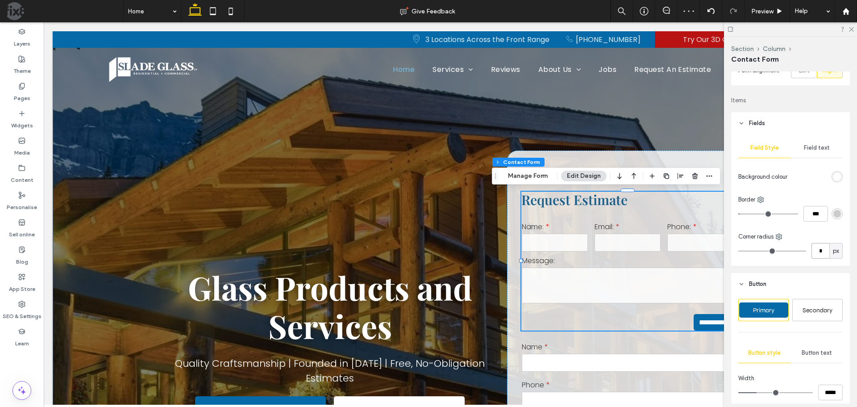
type input "*"
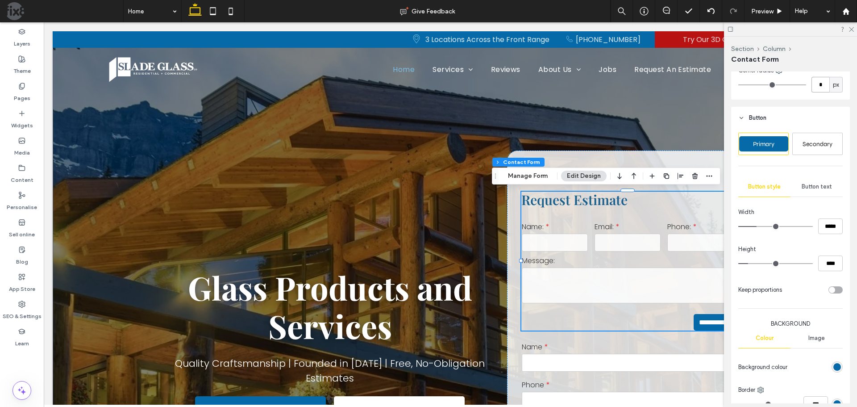
scroll to position [313, 0]
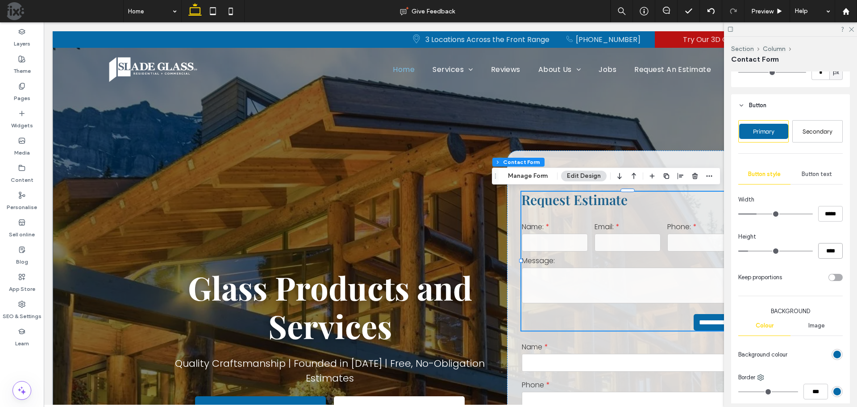
drag, startPoint x: 825, startPoint y: 252, endPoint x: 813, endPoint y: 253, distance: 11.6
click at [813, 253] on div "****" at bounding box center [790, 251] width 104 height 16
type input "**"
type input "****"
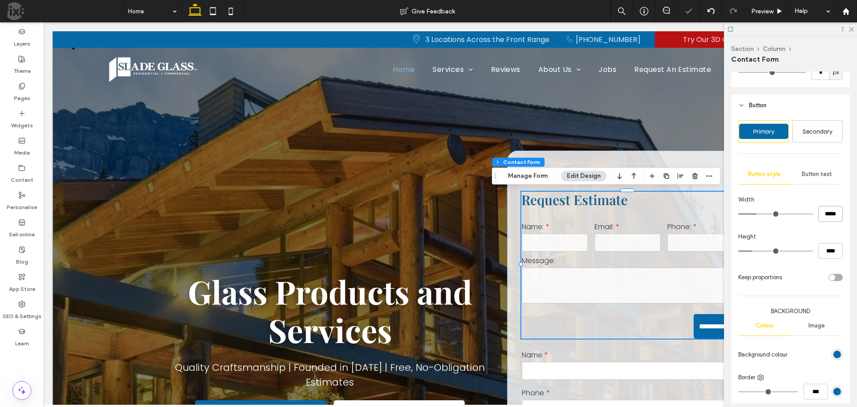
drag, startPoint x: 834, startPoint y: 212, endPoint x: 808, endPoint y: 213, distance: 26.8
click at [808, 213] on div "*****" at bounding box center [790, 214] width 104 height 16
type input "***"
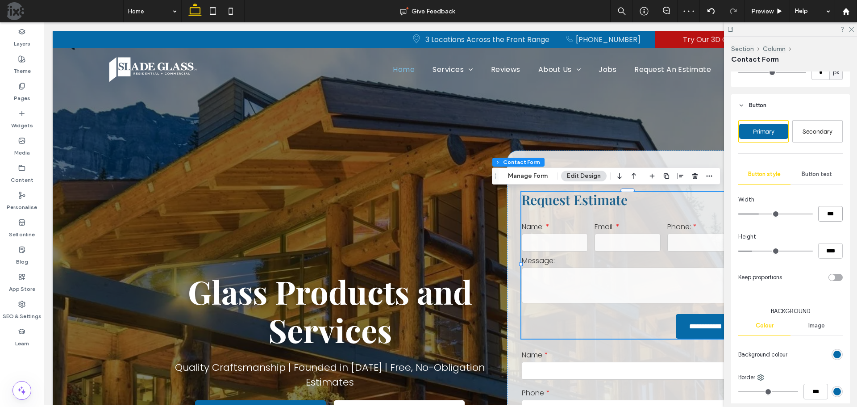
type input "***"
type input "*****"
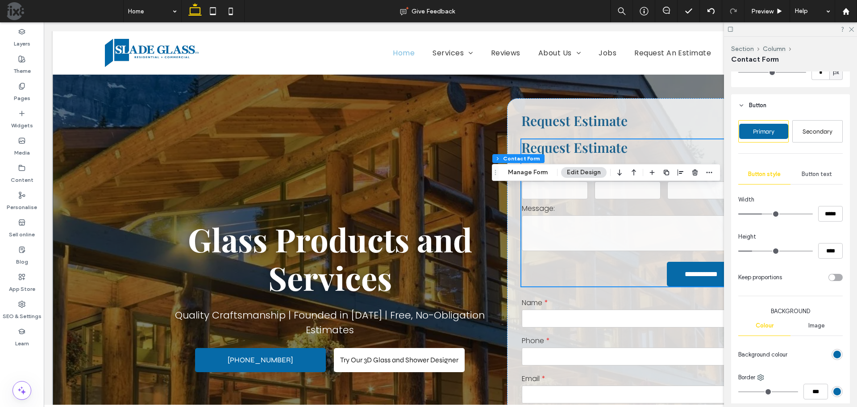
scroll to position [0, 0]
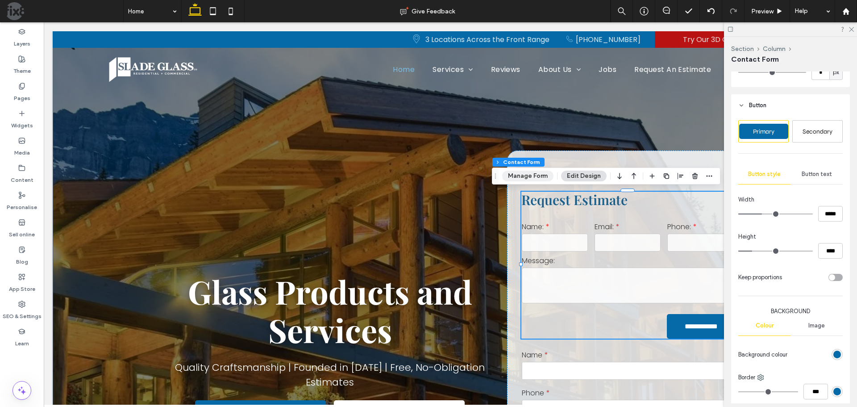
click at [530, 176] on button "Manage Form" at bounding box center [527, 176] width 51 height 11
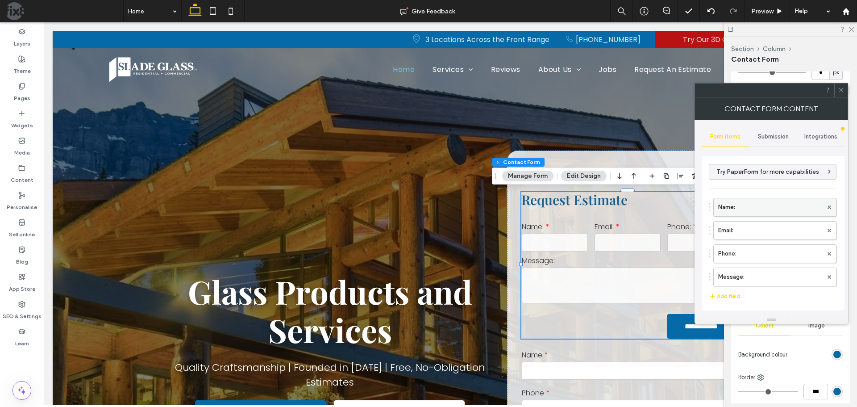
click at [762, 208] on label "Name:" at bounding box center [770, 207] width 104 height 18
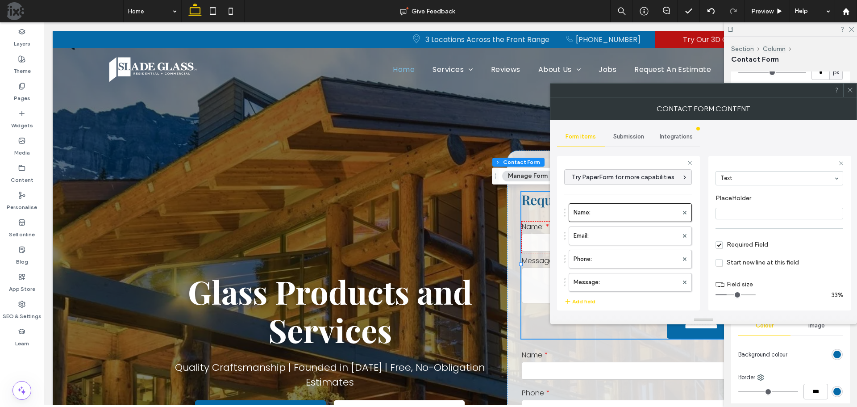
scroll to position [63, 0]
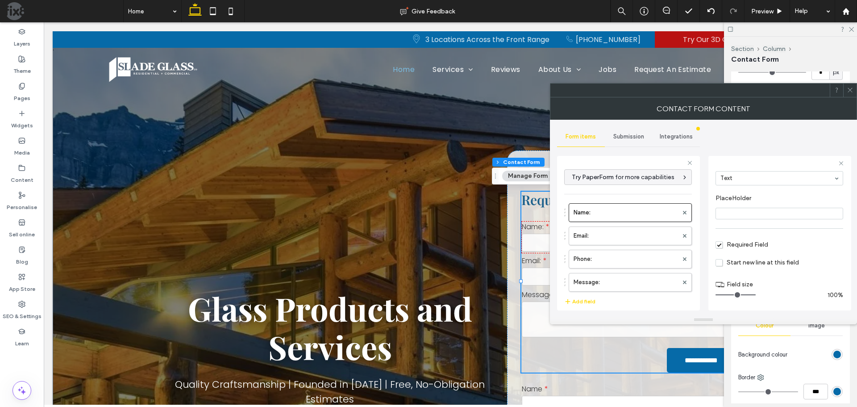
drag, startPoint x: 761, startPoint y: 295, endPoint x: 773, endPoint y: 296, distance: 12.6
type input "**"
click at [756, 295] on input "range" at bounding box center [736, 294] width 40 height 1
click at [748, 204] on input "*****" at bounding box center [771, 205] width 110 height 12
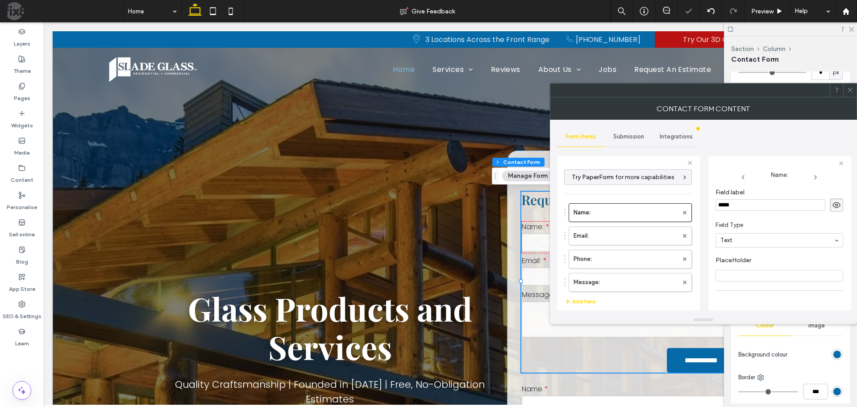
type input "****"
click at [641, 236] on label "Email:" at bounding box center [626, 236] width 104 height 18
type input "*"
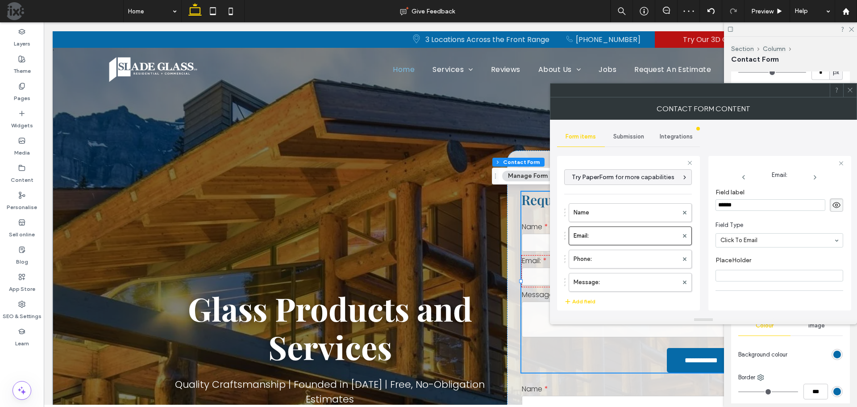
click at [769, 203] on input "******" at bounding box center [771, 205] width 110 height 12
type input "*****"
drag, startPoint x: 753, startPoint y: 291, endPoint x: 754, endPoint y: 296, distance: 5.0
click at [762, 280] on div "Field size 33%" at bounding box center [780, 276] width 128 height 7
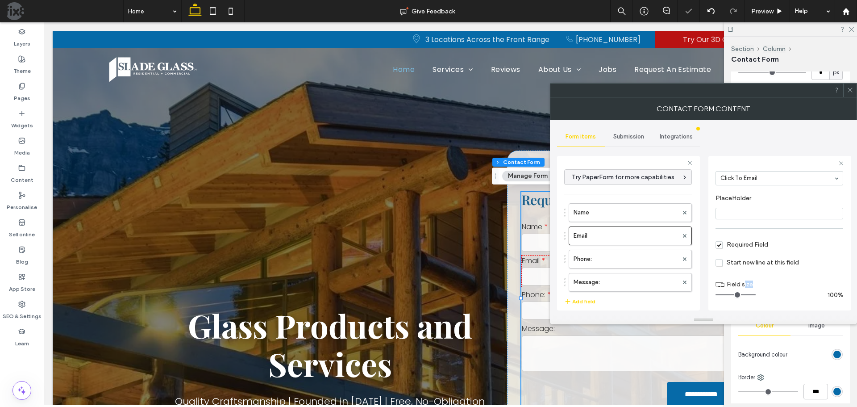
drag, startPoint x: 750, startPoint y: 296, endPoint x: 736, endPoint y: 282, distance: 19.6
click at [756, 295] on input "range" at bounding box center [736, 294] width 40 height 1
click at [639, 259] on label "Phone:" at bounding box center [626, 259] width 104 height 18
type input "*"
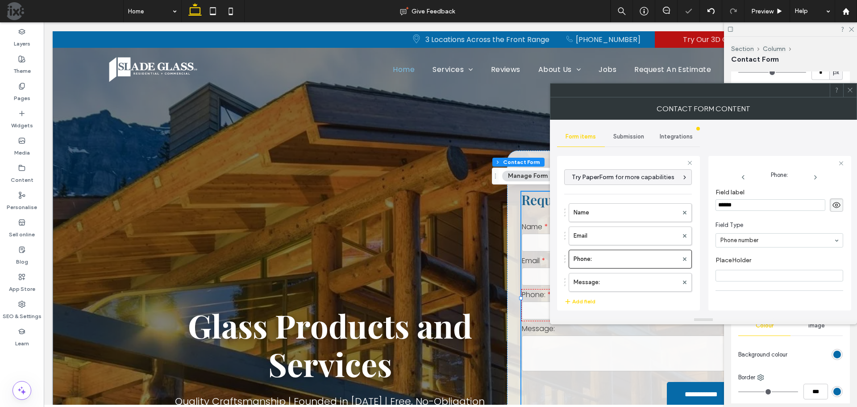
click at [762, 205] on input "******" at bounding box center [771, 205] width 110 height 12
type input "*****"
drag, startPoint x: 744, startPoint y: 296, endPoint x: 797, endPoint y: 300, distance: 52.8
type input "**"
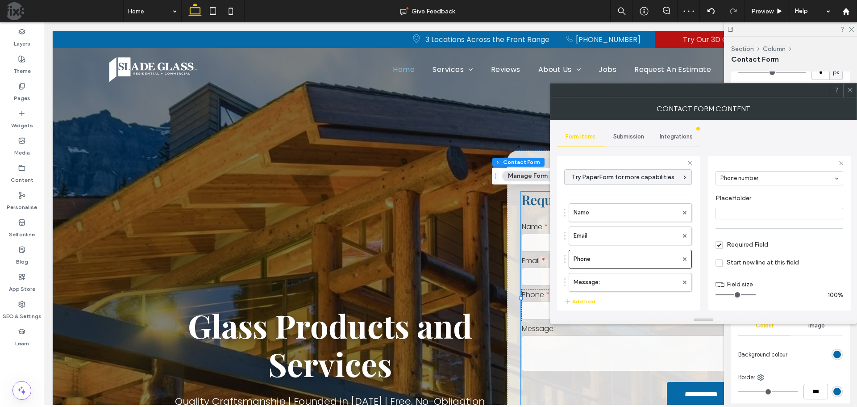
click at [756, 295] on input "range" at bounding box center [736, 294] width 40 height 1
click at [795, 275] on section "Field size" at bounding box center [780, 282] width 128 height 18
click at [618, 284] on label "Message:" at bounding box center [626, 282] width 104 height 18
click at [770, 199] on input "********" at bounding box center [771, 205] width 110 height 12
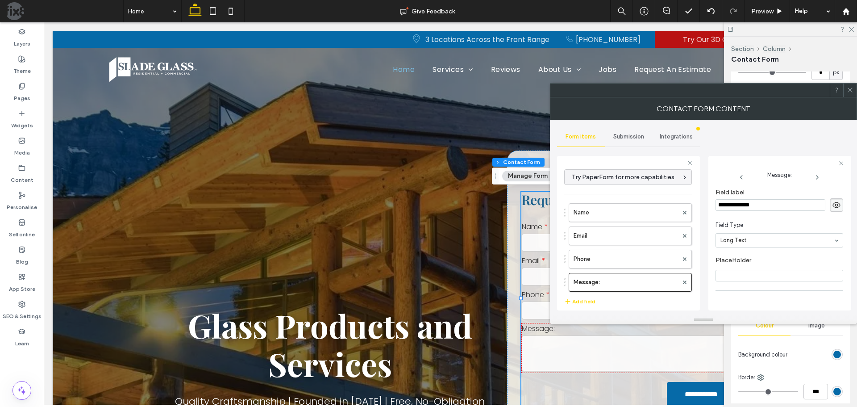
type input "**********"
click at [756, 246] on span "Required Field" at bounding box center [742, 245] width 53 height 8
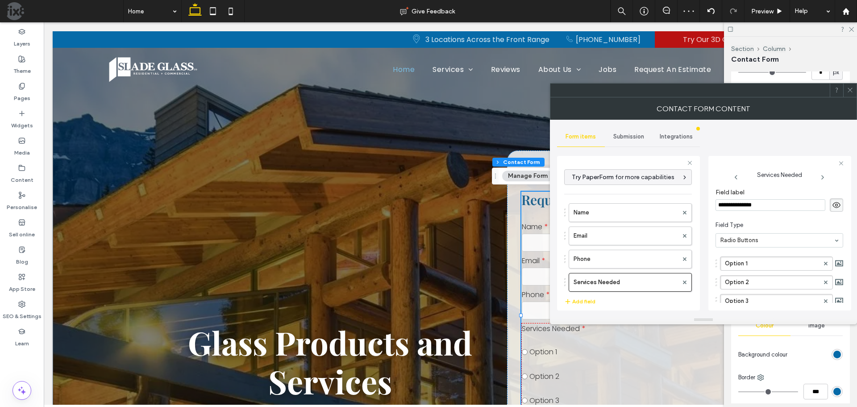
click at [764, 264] on label "Option 1" at bounding box center [772, 263] width 94 height 13
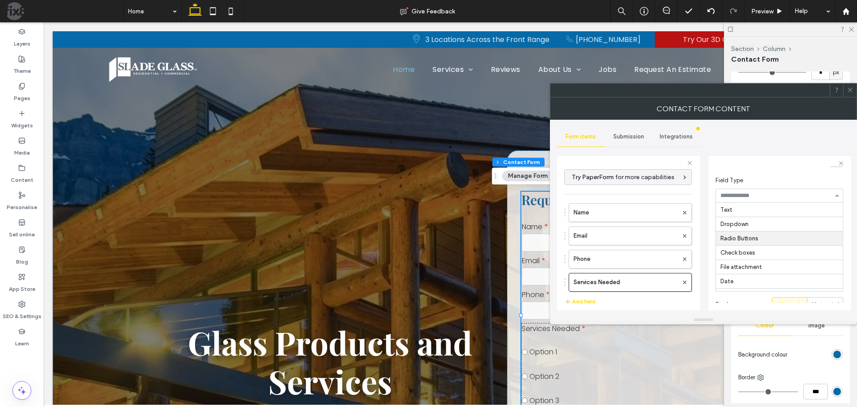
scroll to position [29, 0]
click at [767, 197] on input at bounding box center [777, 195] width 113 height 6
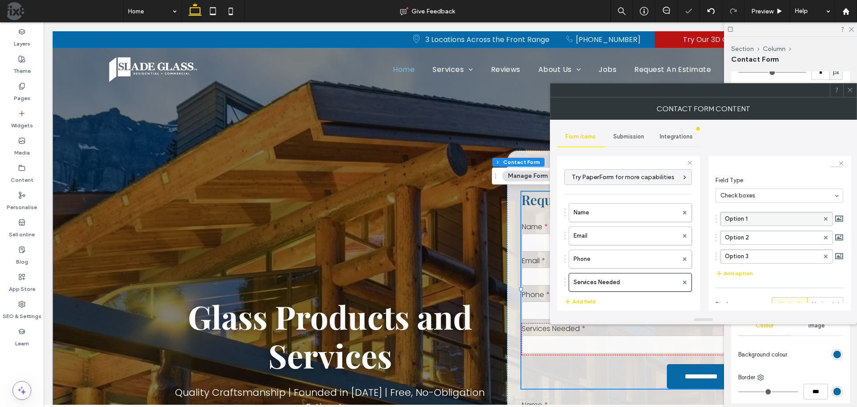
click at [768, 217] on label "Option 1" at bounding box center [772, 218] width 94 height 13
click at [768, 217] on label "Option 1" at bounding box center [777, 218] width 104 height 13
type input "**********"
click at [769, 241] on label "Option 3" at bounding box center [777, 237] width 104 height 13
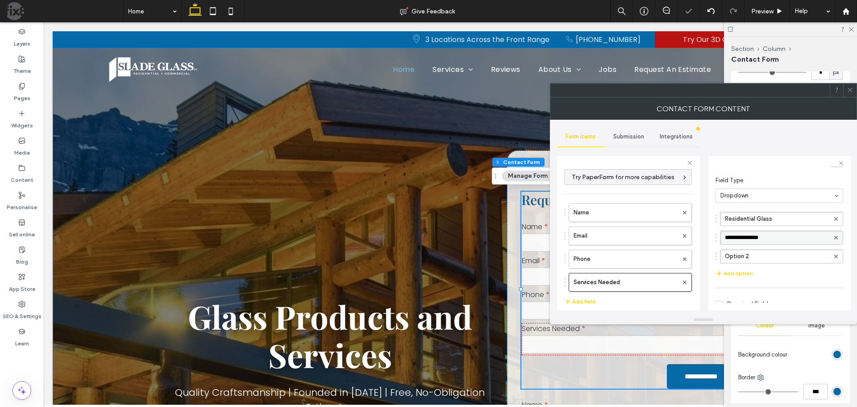
type input "**********"
click at [757, 256] on label "Option 2" at bounding box center [777, 256] width 104 height 13
type input "**********"
click at [732, 275] on button "Add option" at bounding box center [735, 273] width 38 height 11
click at [773, 278] on label "New option" at bounding box center [777, 274] width 104 height 13
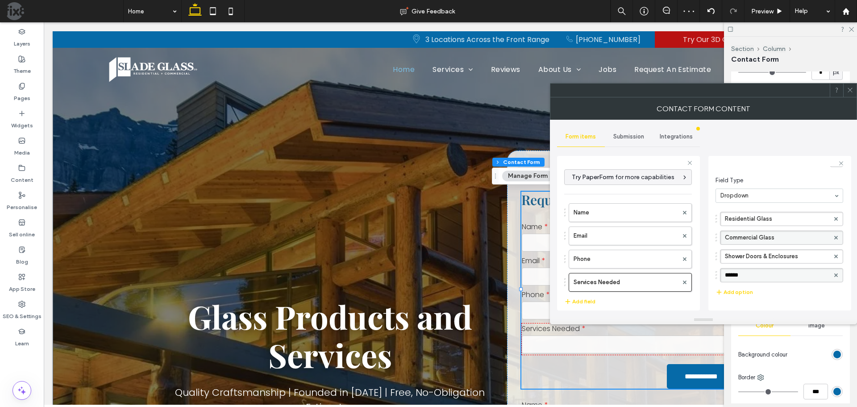
type input "*******"
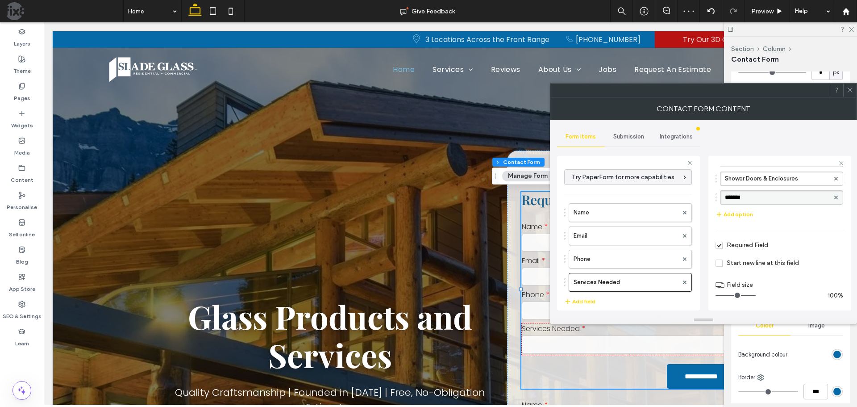
scroll to position [123, 0]
click at [849, 88] on icon at bounding box center [850, 90] width 7 height 7
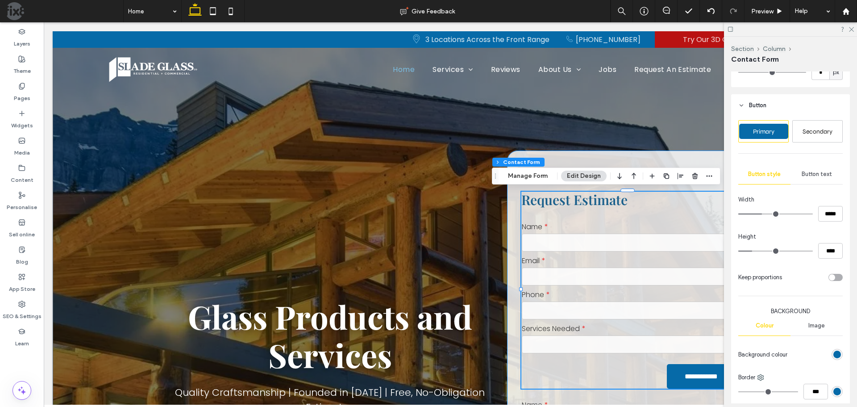
click at [693, 154] on div "**********" at bounding box center [627, 372] width 241 height 445
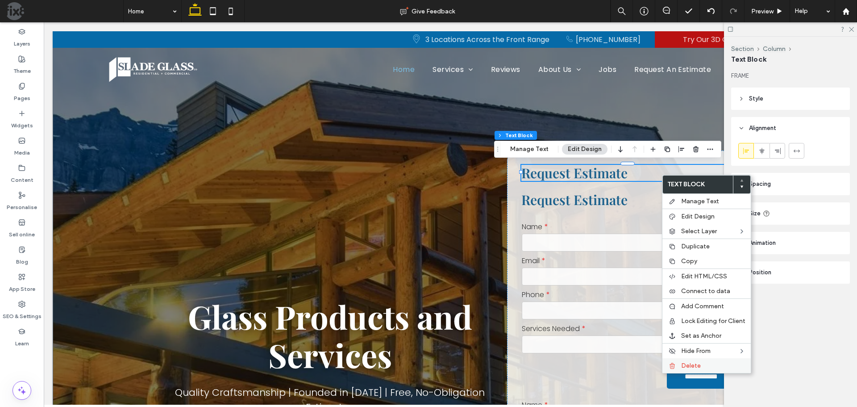
click at [695, 360] on div "Delete" at bounding box center [707, 365] width 88 height 15
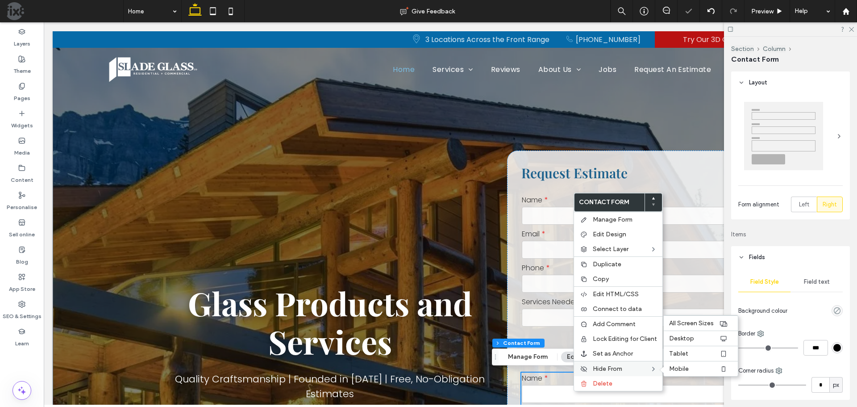
type input "*"
type input "***"
type input "*"
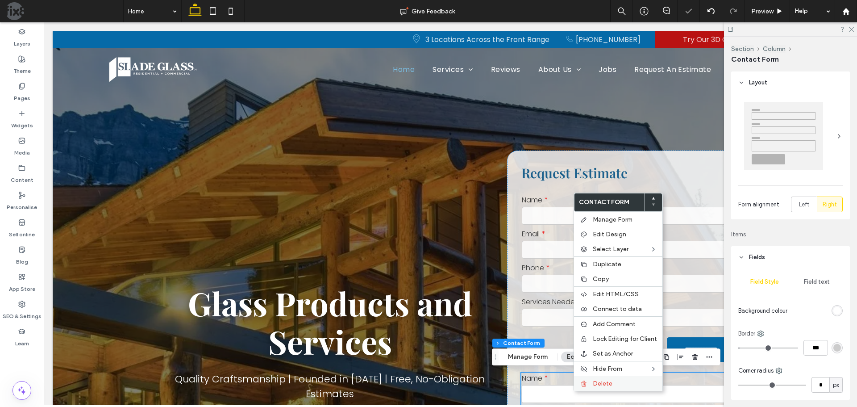
click at [595, 384] on span "Delete" at bounding box center [603, 384] width 20 height 8
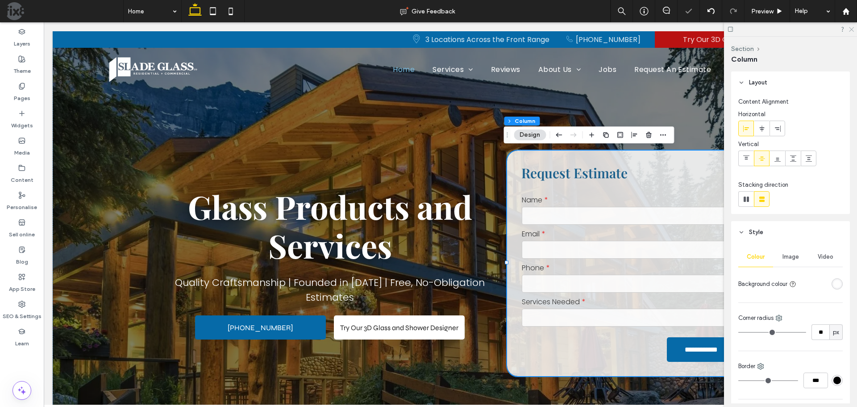
drag, startPoint x: 850, startPoint y: 26, endPoint x: 783, endPoint y: 23, distance: 66.6
click at [850, 26] on icon at bounding box center [851, 29] width 6 height 6
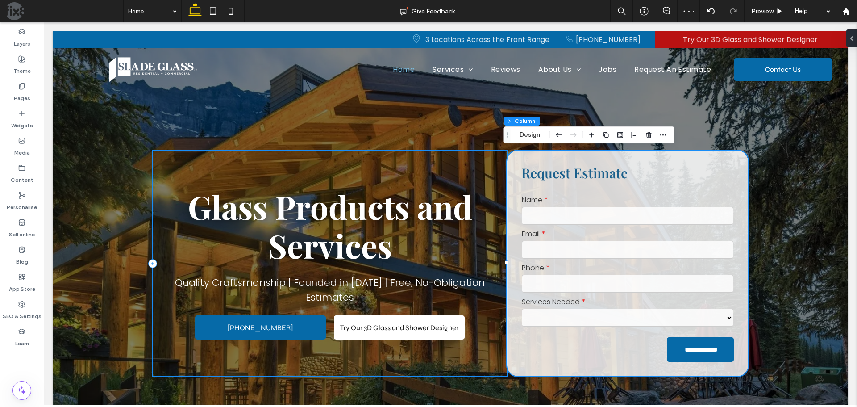
click at [478, 359] on div "Glass Products and Services Quality Craftsmanship | Founded in [DATE] | Free, N…" at bounding box center [330, 262] width 354 height 225
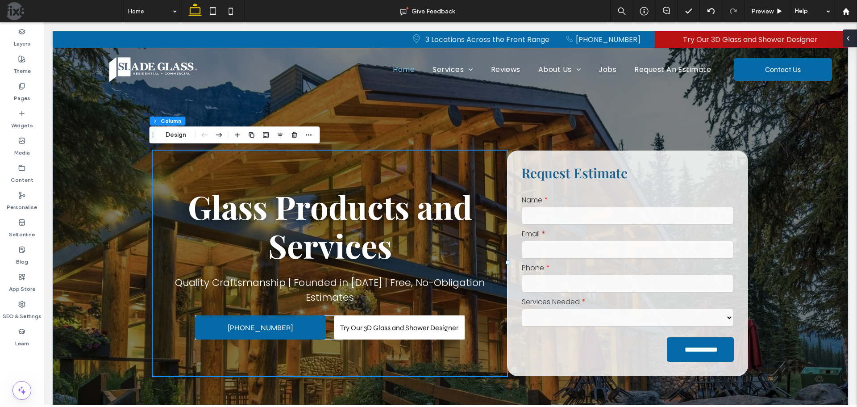
click at [849, 39] on icon at bounding box center [848, 38] width 7 height 7
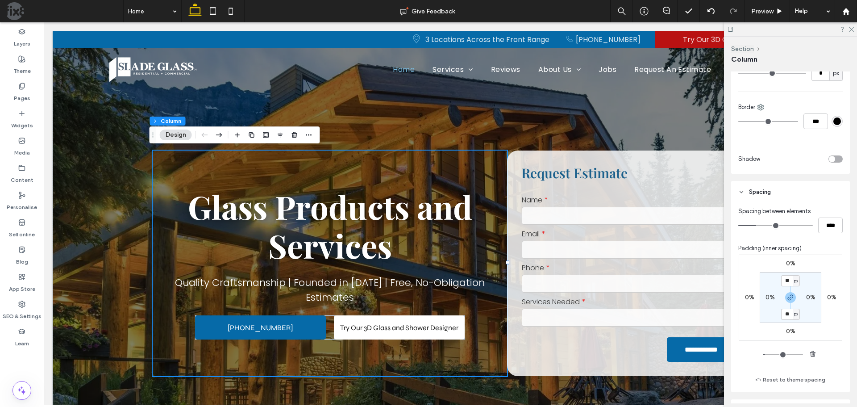
scroll to position [268, 0]
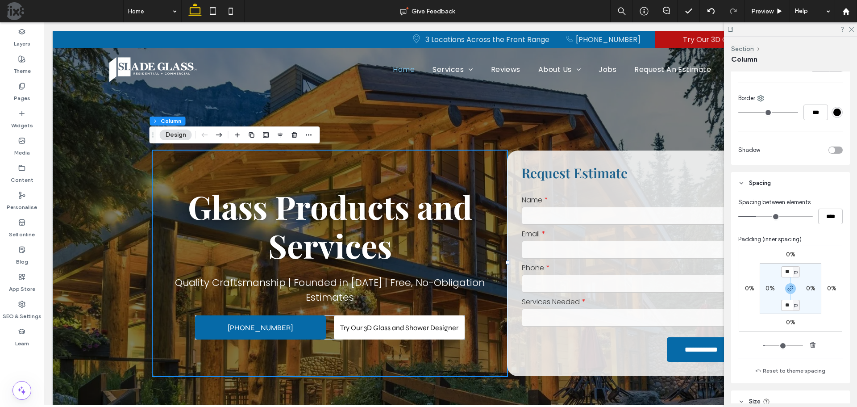
click at [809, 288] on label "0%" at bounding box center [810, 288] width 9 height 8
type input "*"
click at [790, 290] on icon "button" at bounding box center [790, 288] width 7 height 7
click at [807, 291] on input "*" at bounding box center [807, 288] width 12 height 11
type input "*"
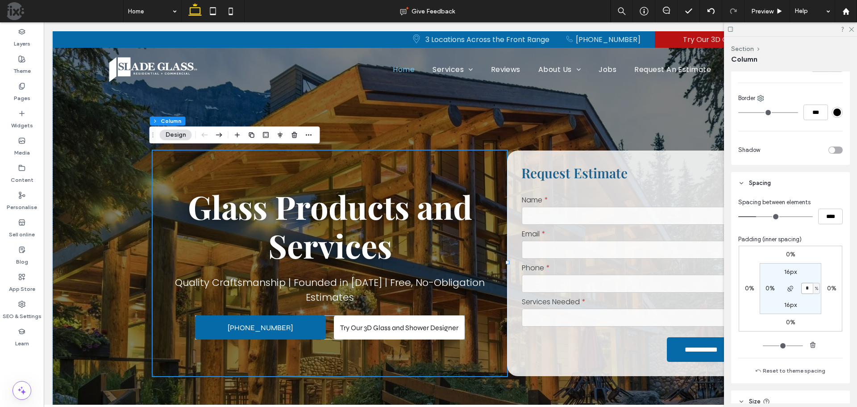
type input "*"
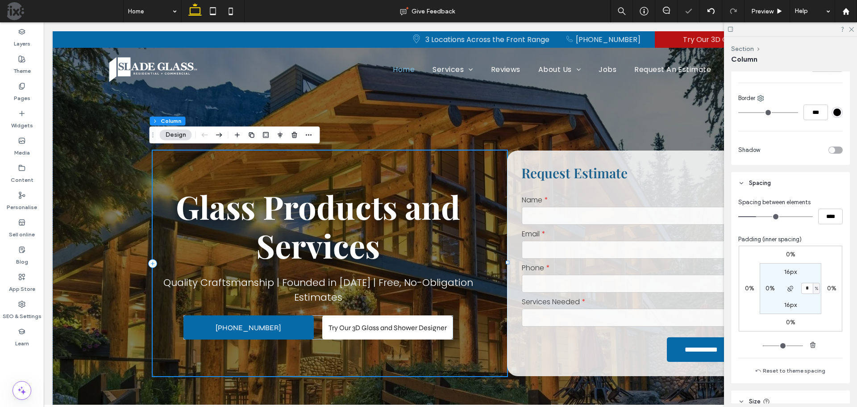
click at [484, 192] on div "Glass Products and Services Quality Craftsmanship | Founded in [DATE] | Free, N…" at bounding box center [330, 262] width 354 height 225
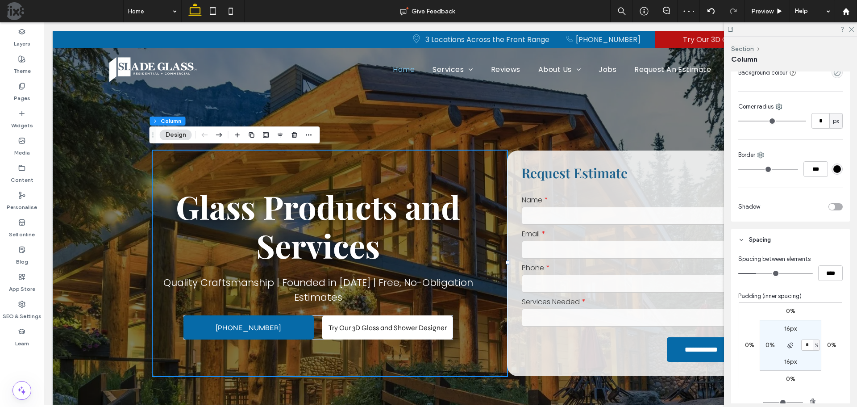
scroll to position [0, 0]
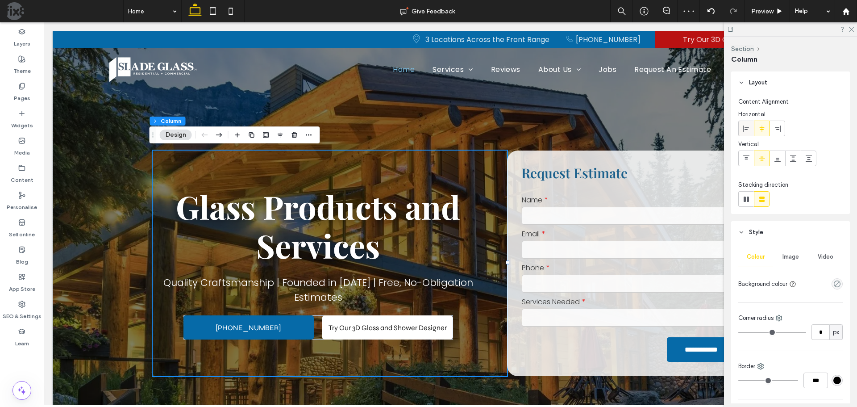
click at [751, 126] on div at bounding box center [746, 128] width 15 height 15
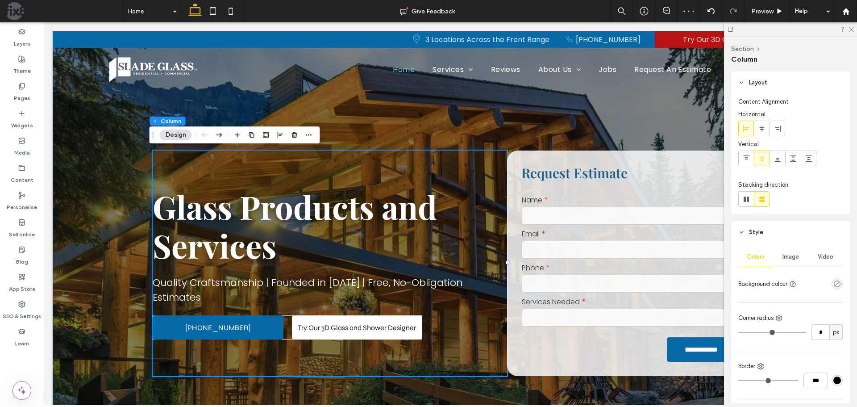
click at [537, 119] on div "**********" at bounding box center [450, 243] width 643 height 424
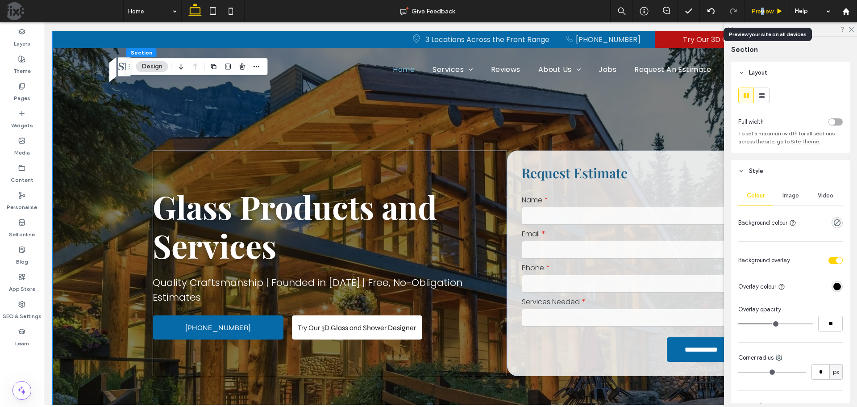
click at [763, 8] on span "Preview" at bounding box center [762, 12] width 22 height 8
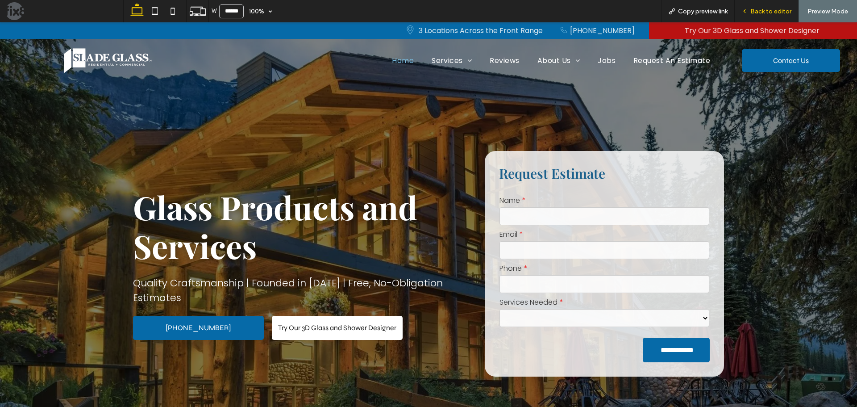
click at [759, 11] on span "Back to editor" at bounding box center [771, 12] width 41 height 8
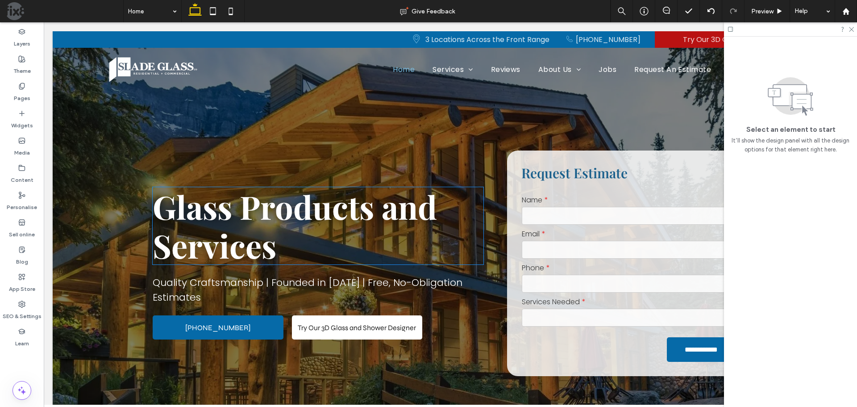
click at [378, 228] on h1 "Glass Products and Services" at bounding box center [318, 225] width 330 height 77
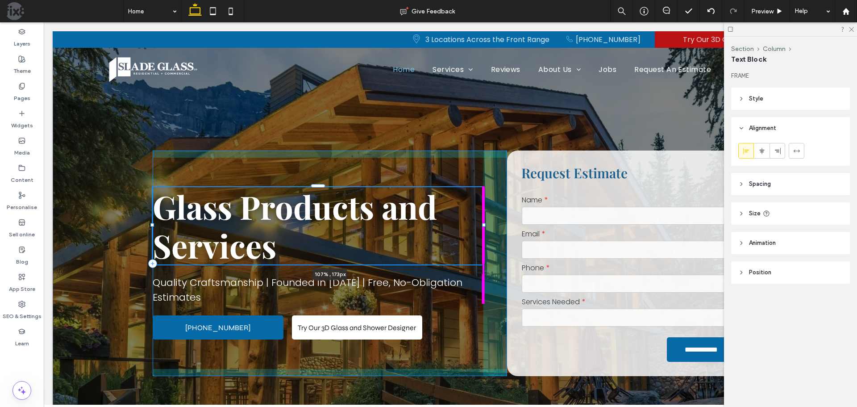
drag, startPoint x: 480, startPoint y: 224, endPoint x: 505, endPoint y: 222, distance: 24.6
click at [505, 222] on div "**********" at bounding box center [450, 243] width 643 height 424
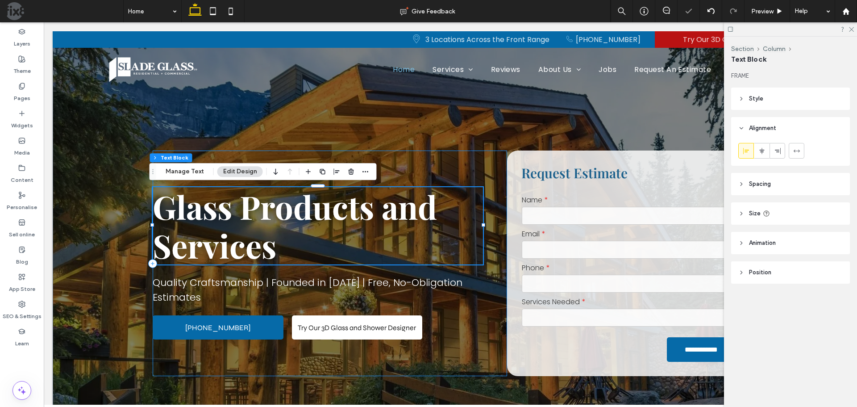
click at [495, 233] on div "Glass Products and Services 107% , 173px Quality Craftsmanship | Founded in [DA…" at bounding box center [330, 262] width 354 height 225
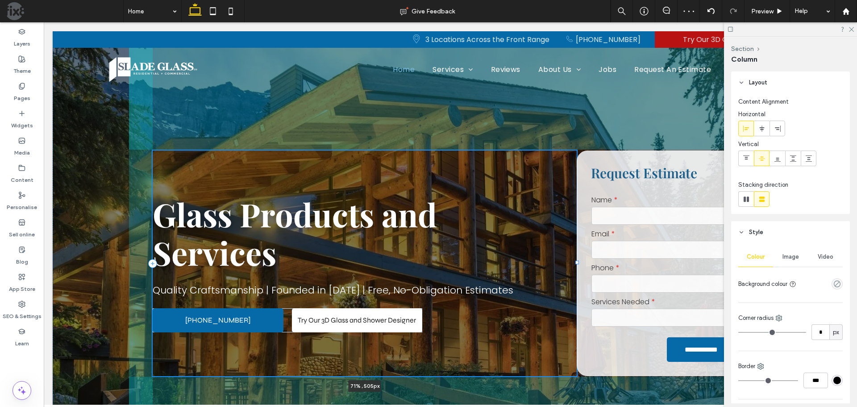
drag, startPoint x: 504, startPoint y: 261, endPoint x: 566, endPoint y: 249, distance: 63.7
click at [153, 150] on div at bounding box center [153, 150] width 0 height 0
type input "**"
type input "*****"
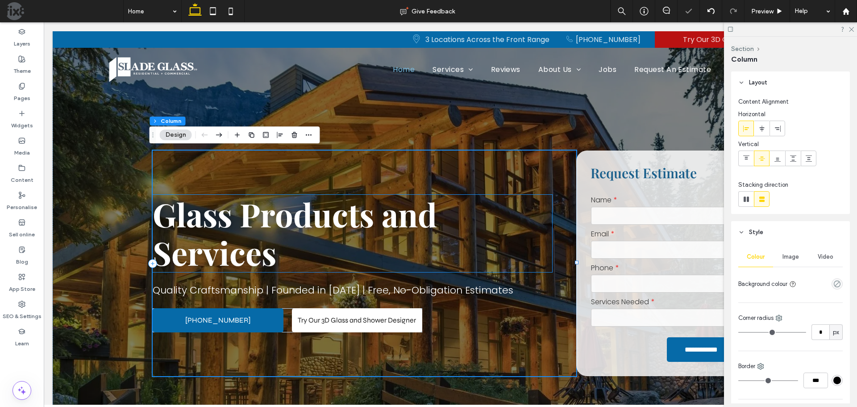
click at [449, 244] on h1 "Glass Products and Services" at bounding box center [353, 233] width 400 height 77
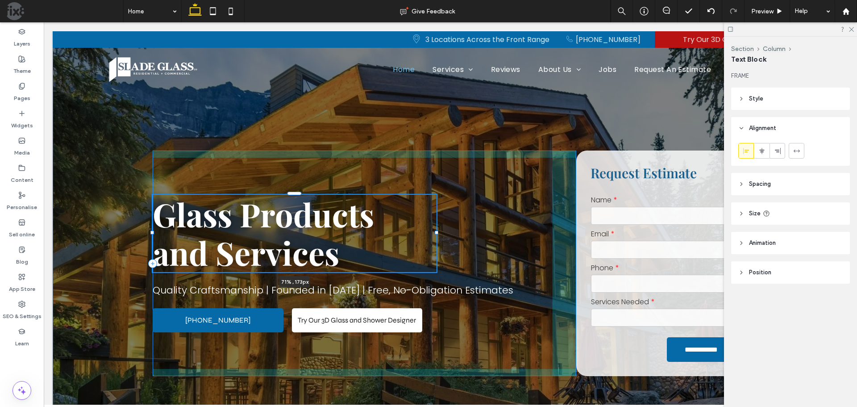
drag, startPoint x: 551, startPoint y: 232, endPoint x: 434, endPoint y: 235, distance: 117.5
click at [434, 235] on div "**********" at bounding box center [450, 243] width 643 height 424
type input "**"
type input "****"
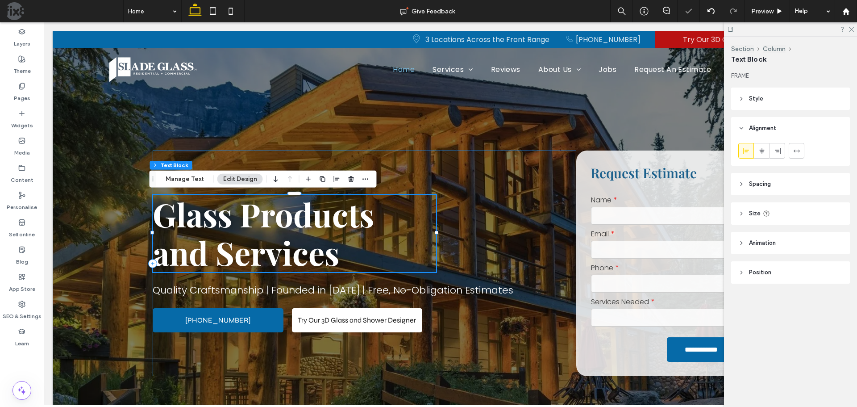
click at [557, 255] on div "Glass Products and Services 71% , 173px Quality Craftsmanship | Founded in [DAT…" at bounding box center [364, 262] width 423 height 225
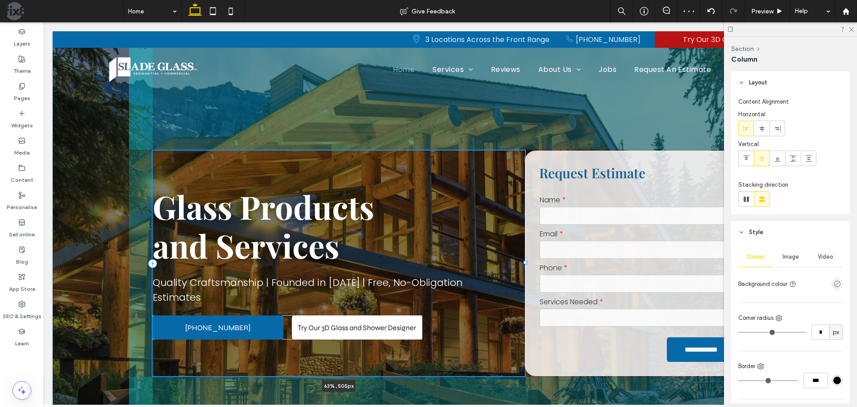
drag, startPoint x: 574, startPoint y: 264, endPoint x: 523, endPoint y: 265, distance: 51.4
click at [523, 265] on div "**********" at bounding box center [450, 243] width 643 height 424
type input "**"
type input "*****"
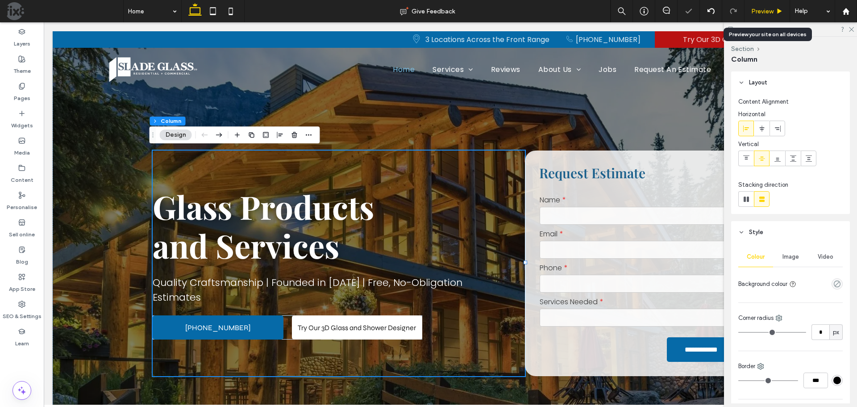
click at [763, 12] on span "Preview" at bounding box center [762, 12] width 22 height 8
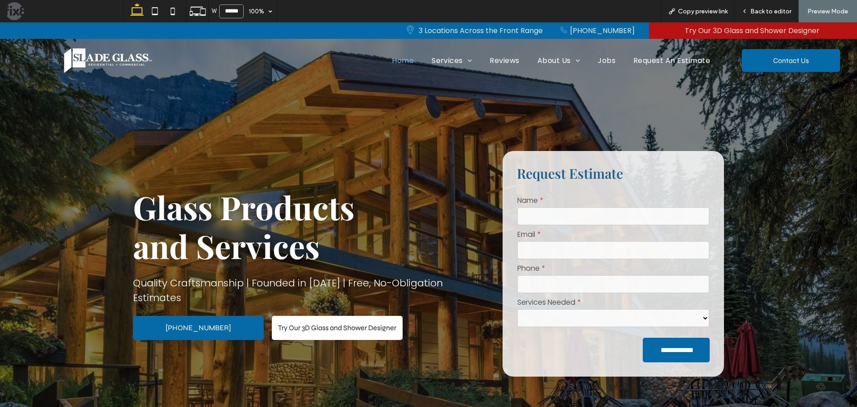
click at [234, 9] on input "******" at bounding box center [231, 11] width 25 height 14
type input "******"
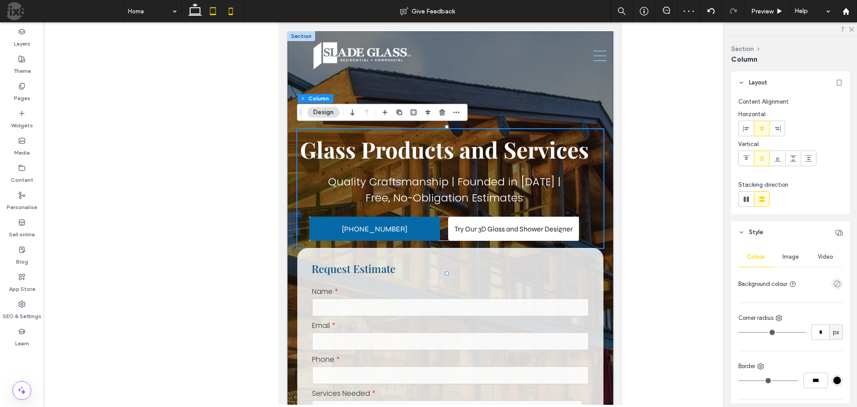
click at [229, 8] on icon at bounding box center [231, 11] width 18 height 18
type input "*"
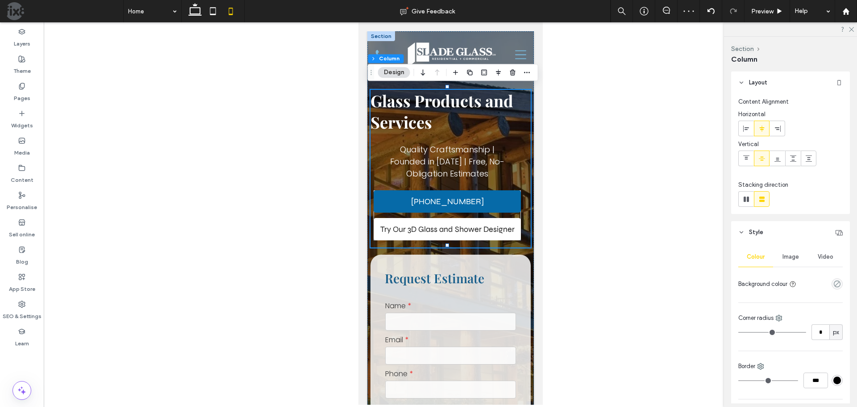
click at [517, 134] on div "Glass Products and Services Quality Craftsmanship | Founded in [DATE] | Free, N…" at bounding box center [450, 169] width 160 height 158
click at [747, 129] on icon at bounding box center [746, 128] width 7 height 7
click at [763, 129] on use at bounding box center [761, 128] width 5 height 6
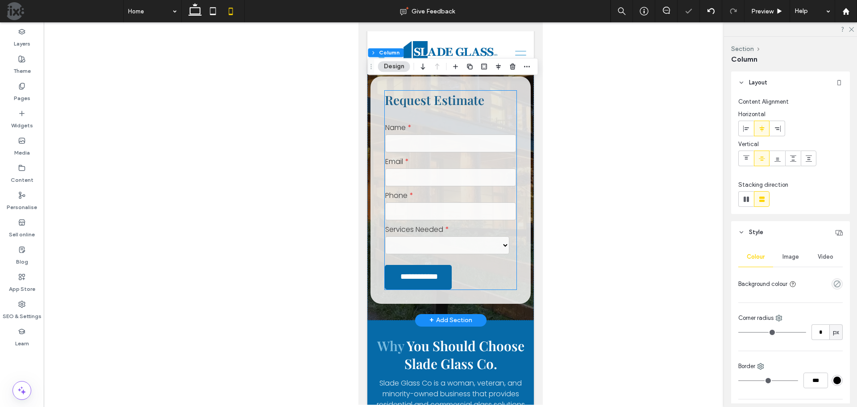
scroll to position [179, 0]
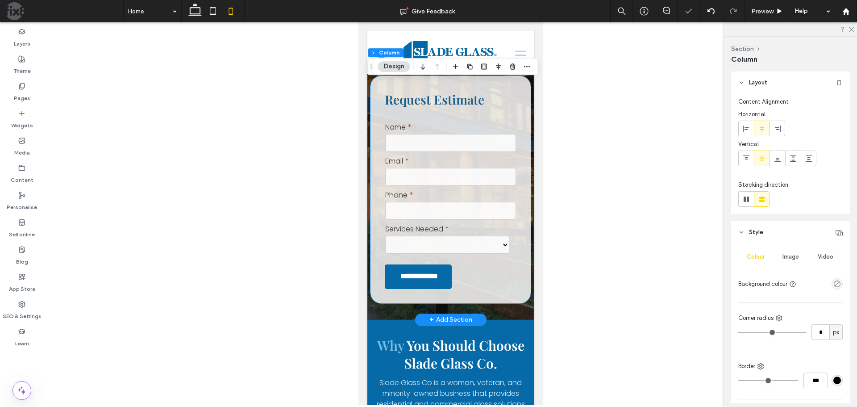
click at [514, 213] on div "**********" at bounding box center [450, 189] width 160 height 227
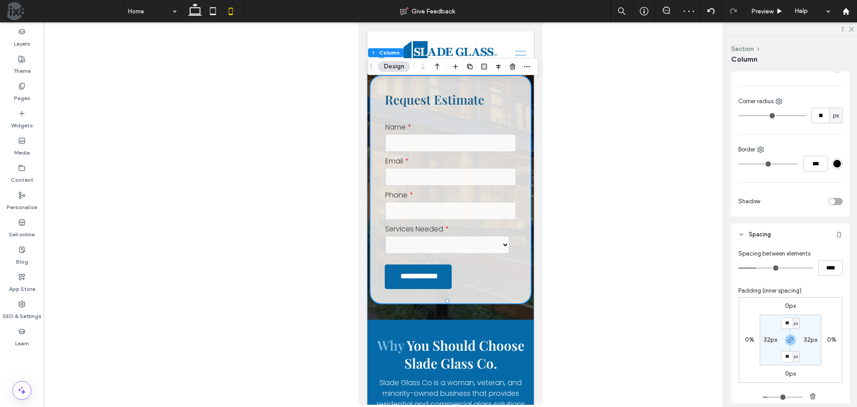
scroll to position [223, 0]
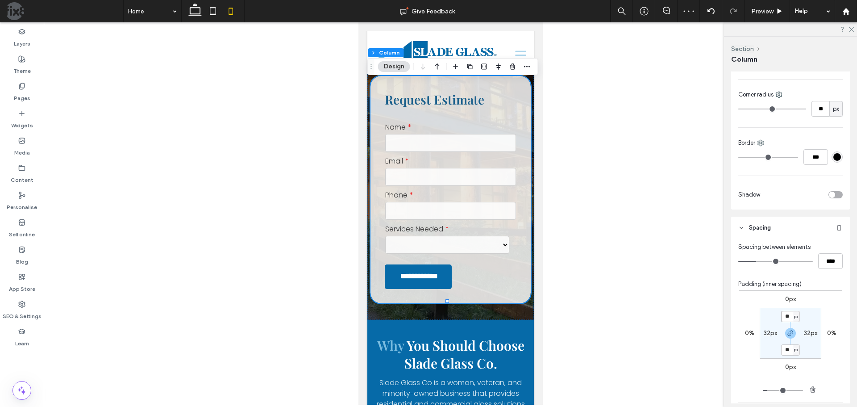
click at [786, 319] on input "**" at bounding box center [787, 316] width 12 height 11
type input "**"
click at [766, 332] on label "32px" at bounding box center [770, 333] width 13 height 8
type input "**"
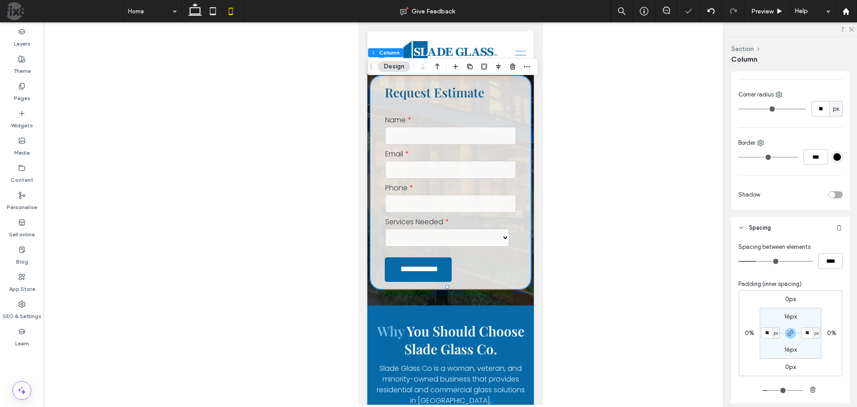
type input "**"
click at [768, 318] on section "16px ** px 16px ** px" at bounding box center [791, 333] width 62 height 51
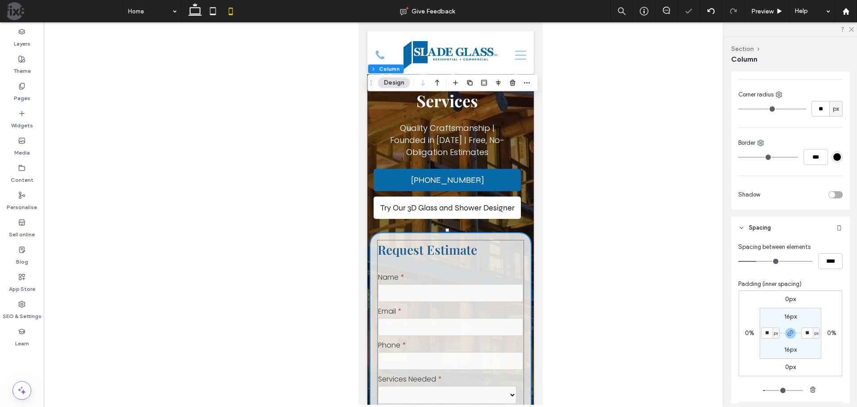
scroll to position [0, 0]
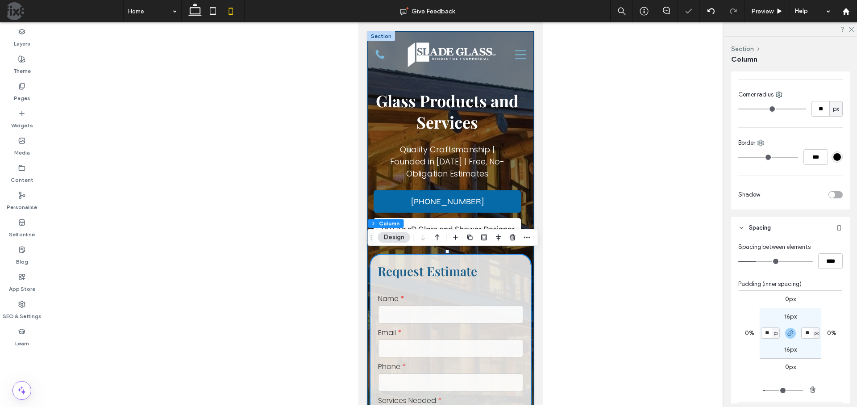
click at [524, 163] on div "**********" at bounding box center [450, 257] width 167 height 453
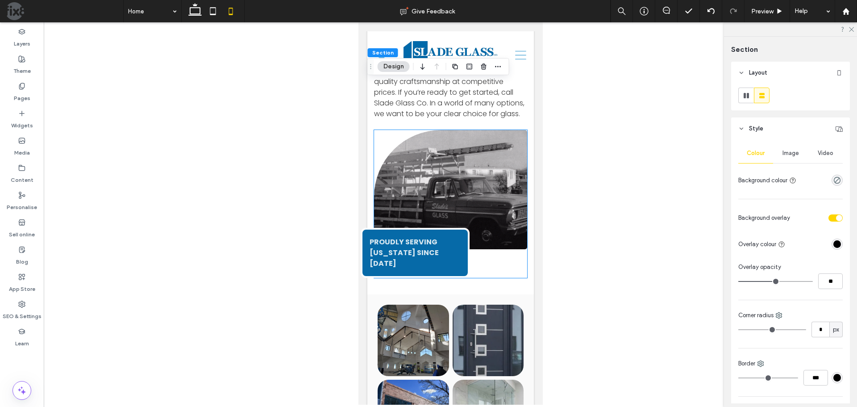
scroll to position [1250, 0]
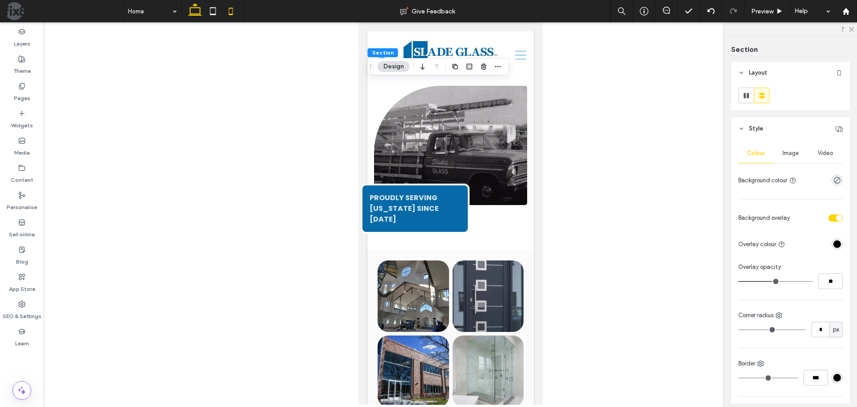
click at [192, 13] on icon at bounding box center [195, 11] width 18 height 18
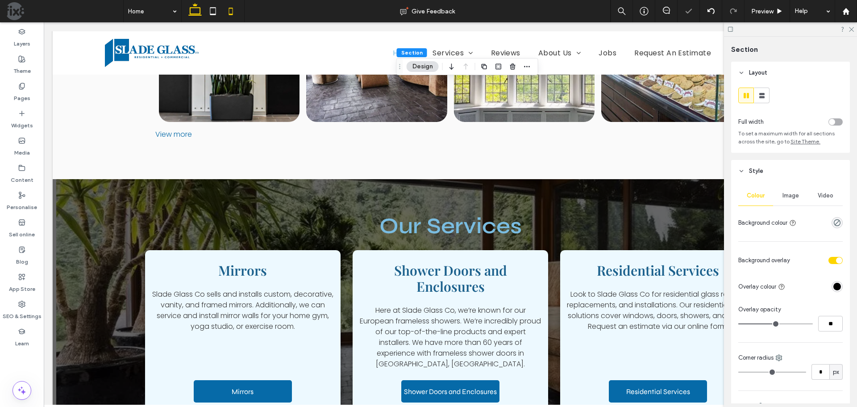
type input "**"
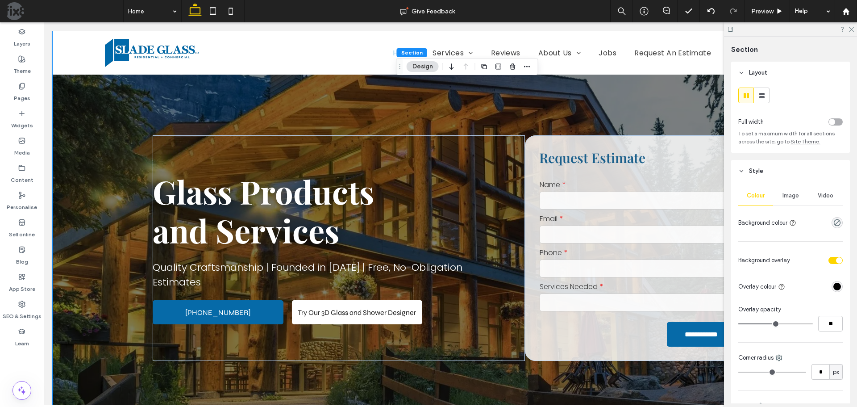
scroll to position [0, 0]
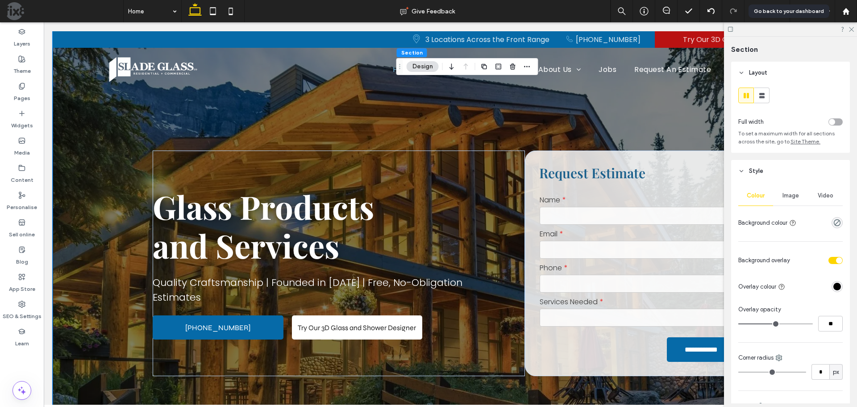
drag, startPoint x: 847, startPoint y: 8, endPoint x: 757, endPoint y: 0, distance: 90.1
click at [846, 8] on icon at bounding box center [847, 12] width 8 height 8
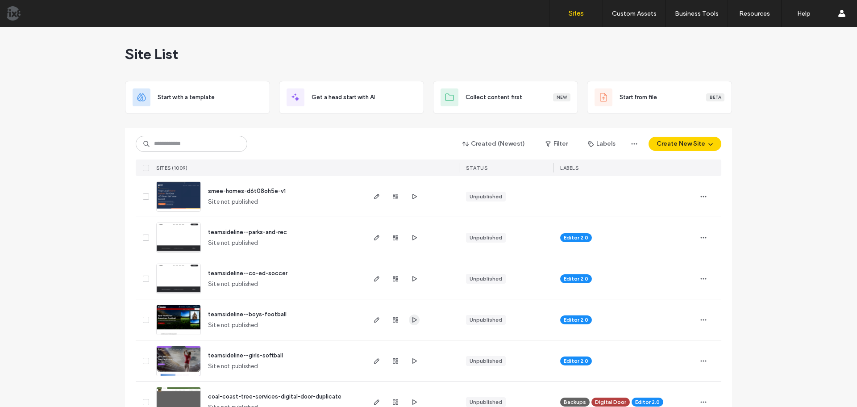
click at [413, 317] on icon "button" at bounding box center [414, 319] width 7 height 7
click at [412, 359] on icon "button" at bounding box center [414, 360] width 7 height 7
click at [207, 145] on input at bounding box center [192, 144] width 112 height 16
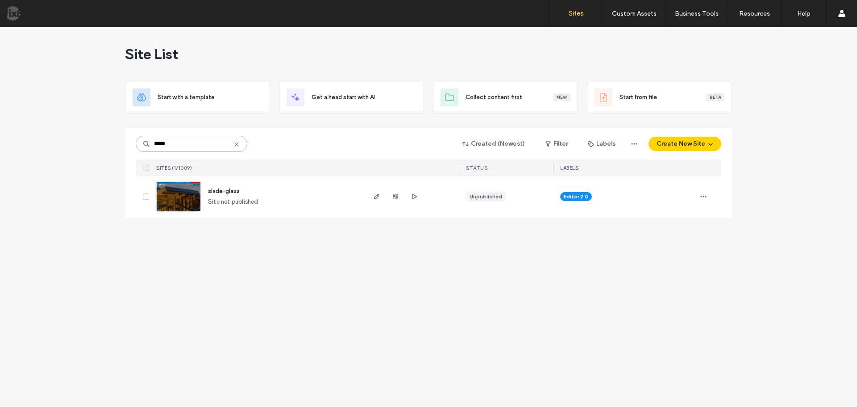
type input "*****"
click at [237, 143] on icon at bounding box center [236, 144] width 7 height 7
click at [196, 143] on input at bounding box center [192, 144] width 112 height 16
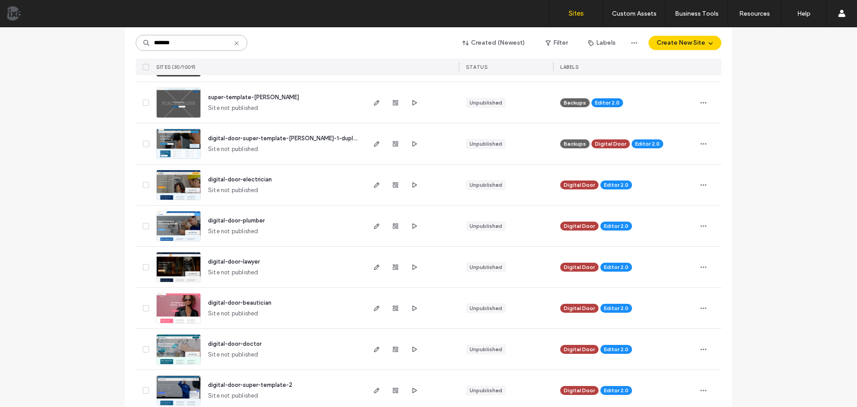
scroll to position [1012, 0]
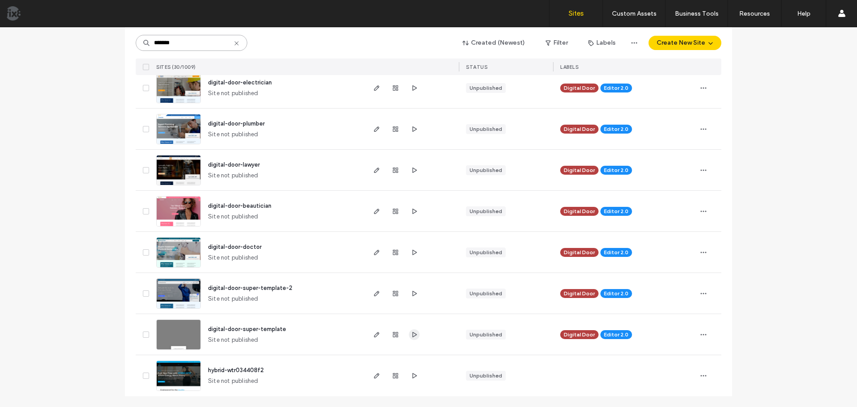
type input "*******"
click at [411, 334] on icon "button" at bounding box center [414, 334] width 7 height 7
click at [168, 340] on img at bounding box center [179, 350] width 44 height 61
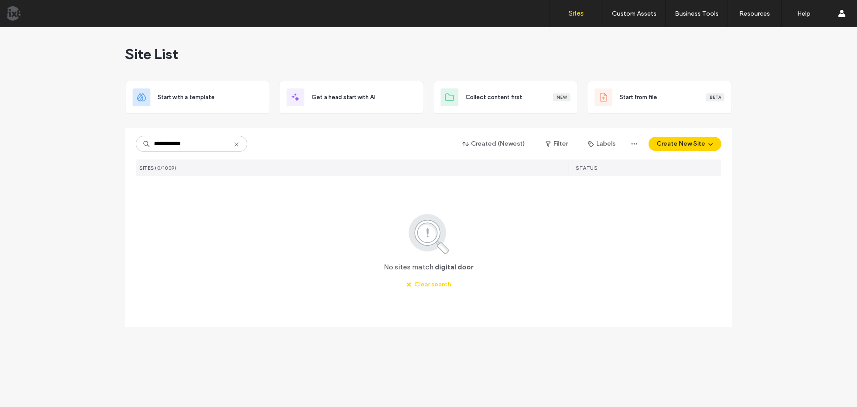
drag, startPoint x: 208, startPoint y: 141, endPoint x: 172, endPoint y: 143, distance: 35.4
click at [172, 143] on input "**********" at bounding box center [192, 144] width 112 height 16
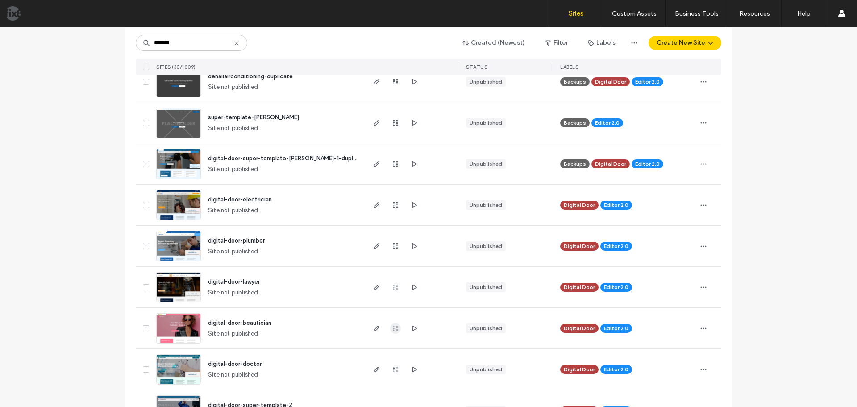
scroll to position [1012, 0]
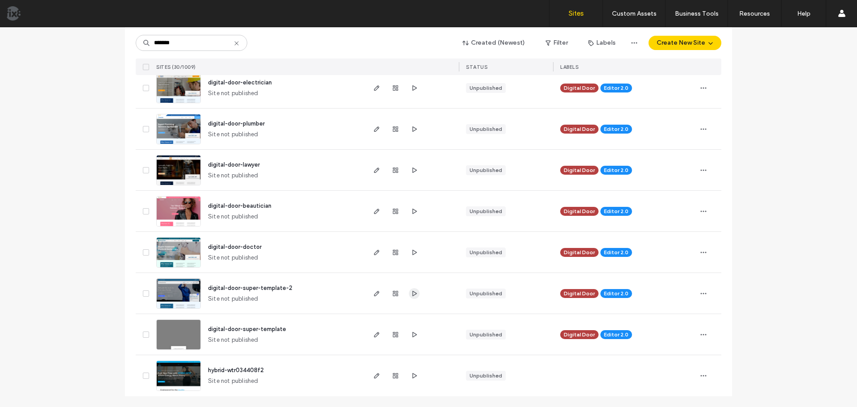
click at [413, 292] on use "button" at bounding box center [415, 292] width 4 height 5
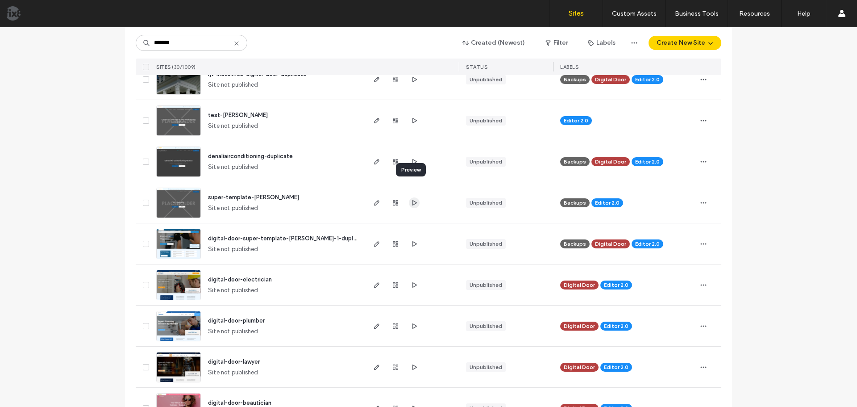
scroll to position [744, 0]
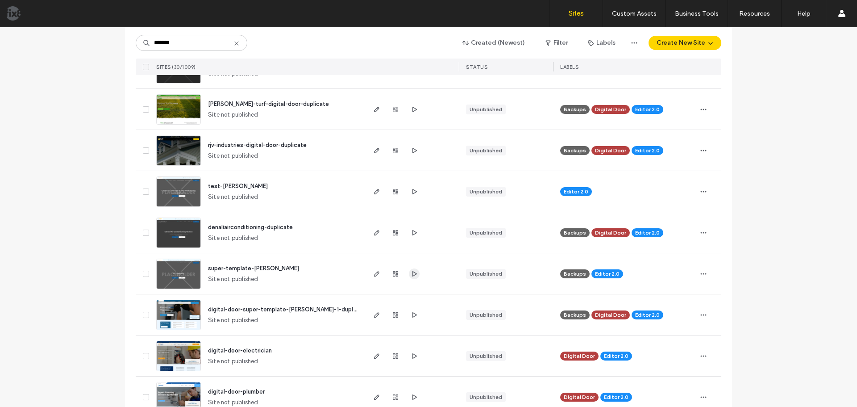
click at [411, 274] on icon "button" at bounding box center [414, 273] width 7 height 7
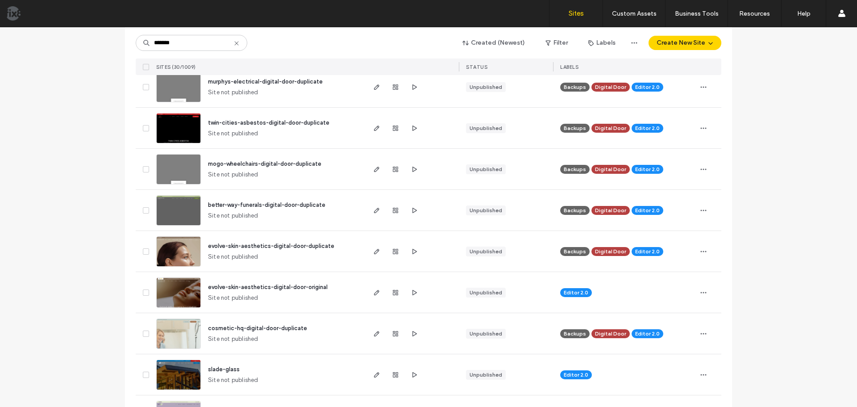
scroll to position [0, 0]
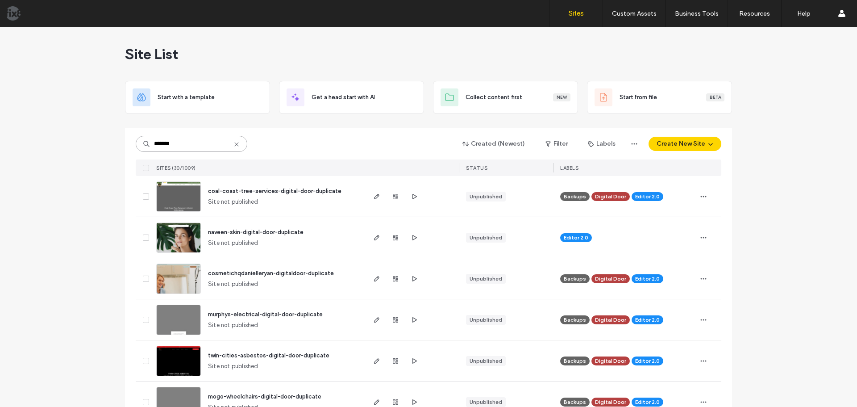
drag, startPoint x: 184, startPoint y: 144, endPoint x: 90, endPoint y: 140, distance: 94.3
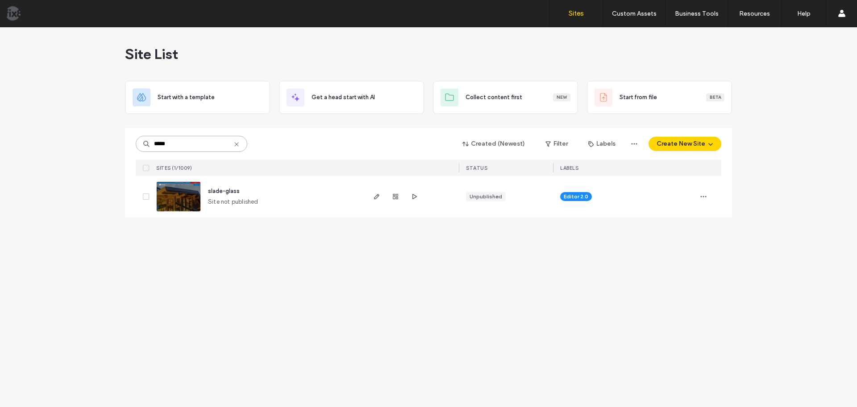
type input "*****"
click at [187, 192] on img at bounding box center [179, 212] width 44 height 61
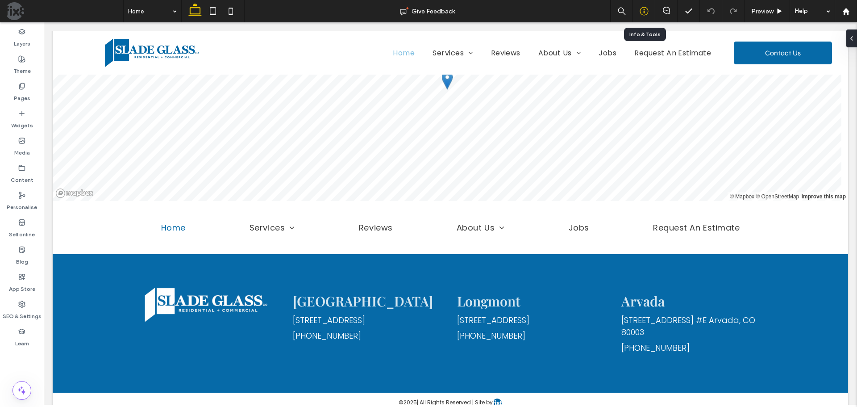
click at [644, 10] on use at bounding box center [644, 11] width 8 height 8
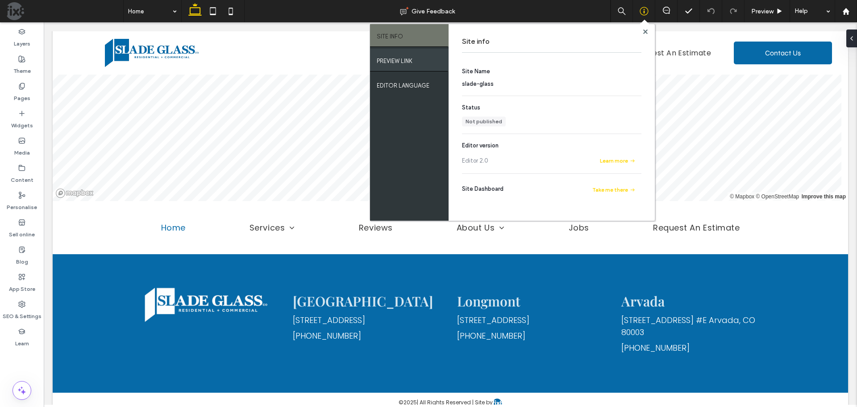
click at [417, 52] on div "PREVIEW LINK" at bounding box center [409, 60] width 79 height 22
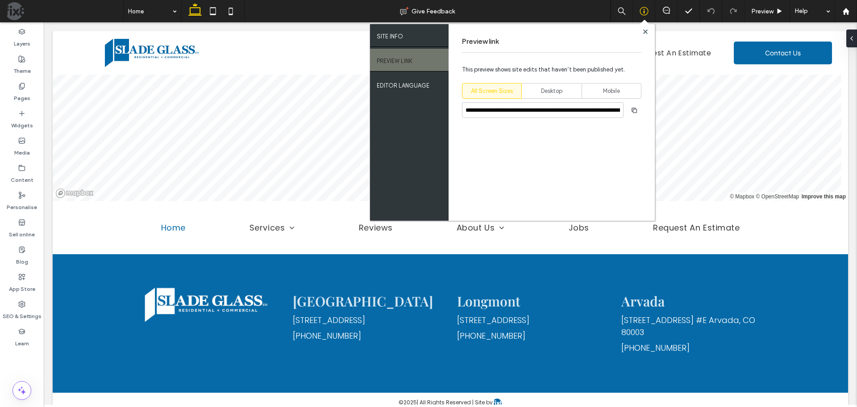
drag, startPoint x: 634, startPoint y: 109, endPoint x: 499, endPoint y: 52, distance: 146.9
click at [634, 109] on use "button" at bounding box center [634, 109] width 5 height 5
click at [780, 392] on div "© 2025 | All Rights Reserved | Site by .b { fill: #066aa8; }" at bounding box center [451, 402] width 796 height 21
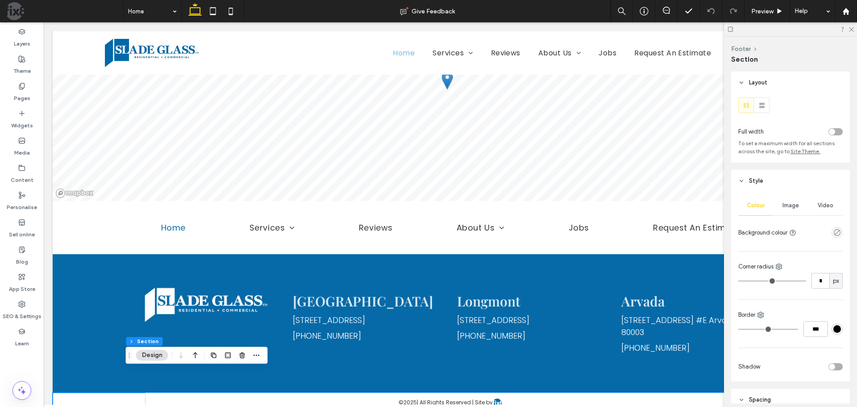
click at [780, 395] on header "Spacing" at bounding box center [790, 399] width 119 height 22
click at [50, 383] on div at bounding box center [18, 384] width 114 height 27
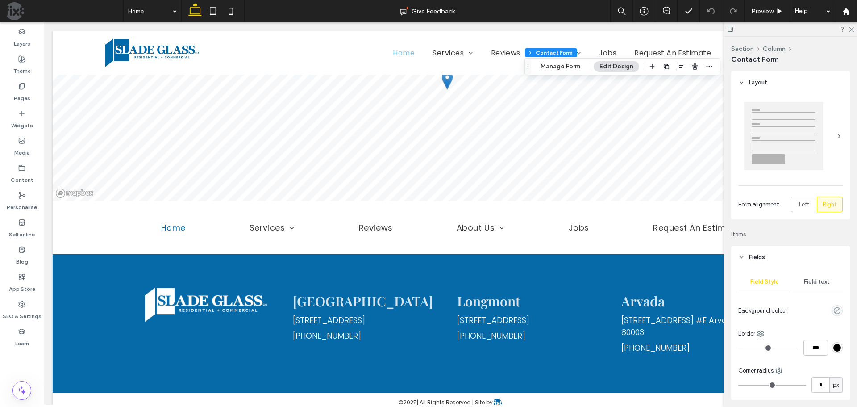
type input "*"
type input "***"
type input "*"
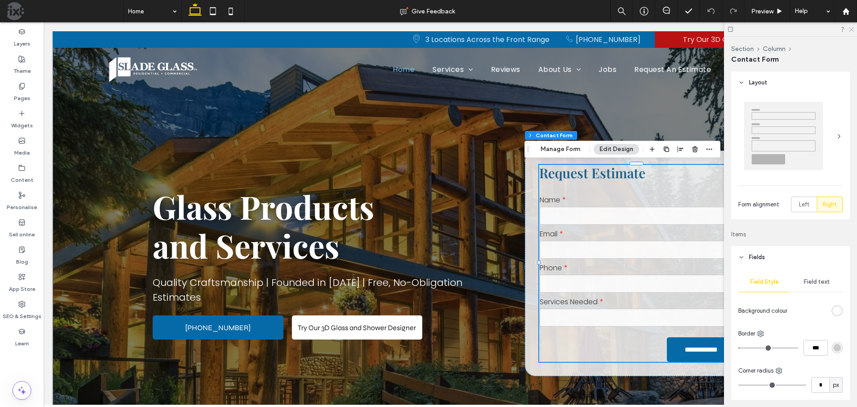
click at [848, 27] on icon at bounding box center [851, 29] width 6 height 6
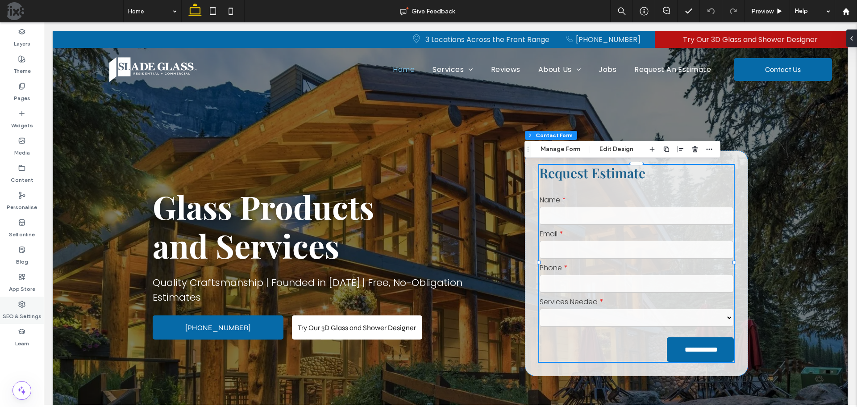
click at [26, 306] on div "SEO & Settings" at bounding box center [22, 309] width 44 height 27
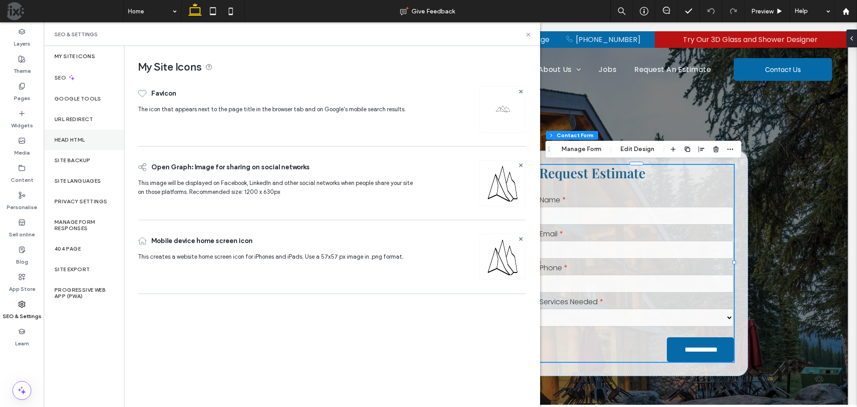
click at [87, 145] on div "Head HTML" at bounding box center [84, 139] width 80 height 21
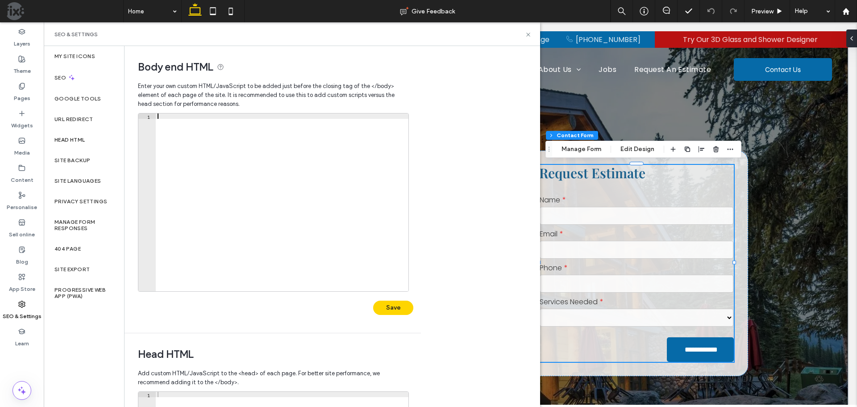
click at [279, 134] on div at bounding box center [282, 207] width 253 height 188
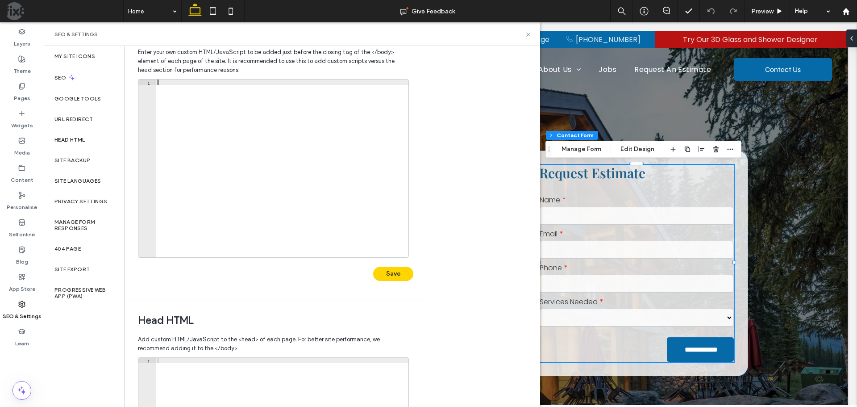
scroll to position [205, 0]
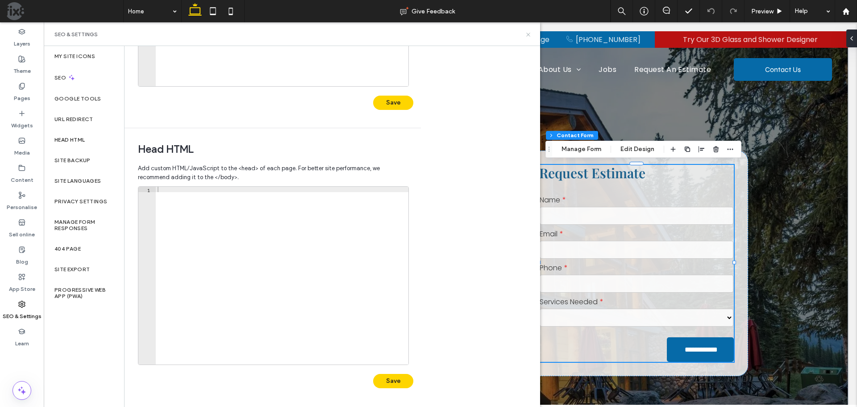
drag, startPoint x: 528, startPoint y: 34, endPoint x: 484, endPoint y: 11, distance: 48.9
click at [528, 34] on use at bounding box center [528, 35] width 4 height 4
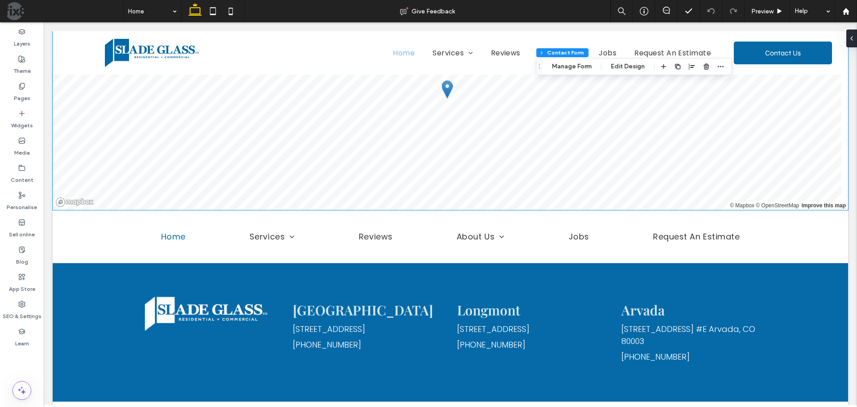
scroll to position [2405, 0]
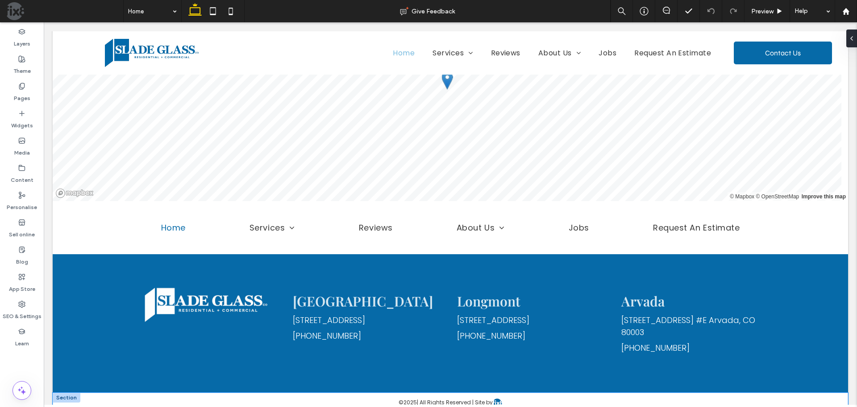
click at [838, 406] on div at bounding box center [447, 413] width 789 height 4
type input "**"
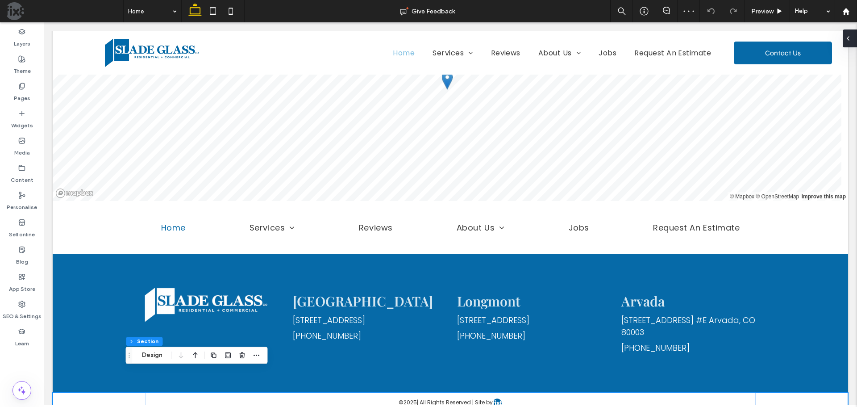
click at [855, 39] on div at bounding box center [850, 38] width 14 height 18
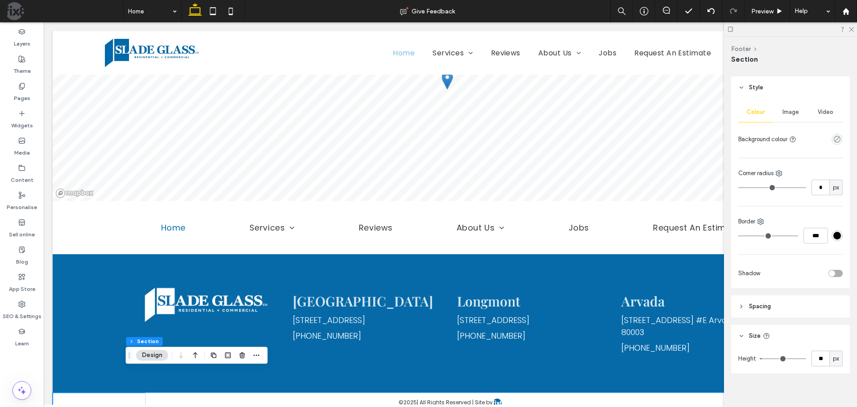
scroll to position [99, 0]
click at [789, 304] on header "Spacing" at bounding box center [790, 300] width 119 height 22
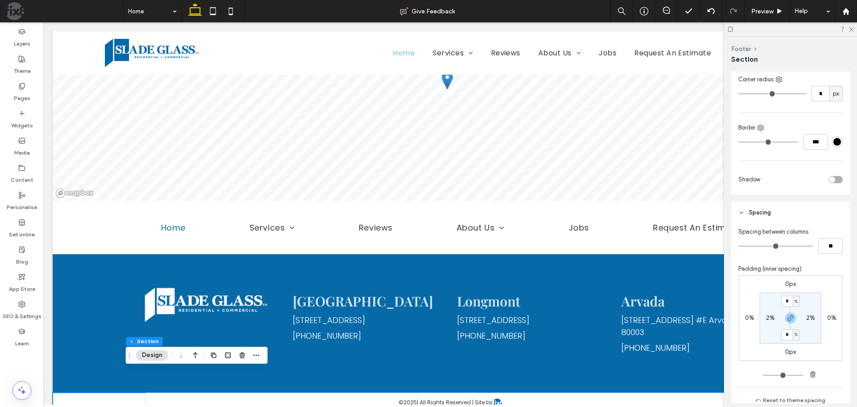
scroll to position [233, 0]
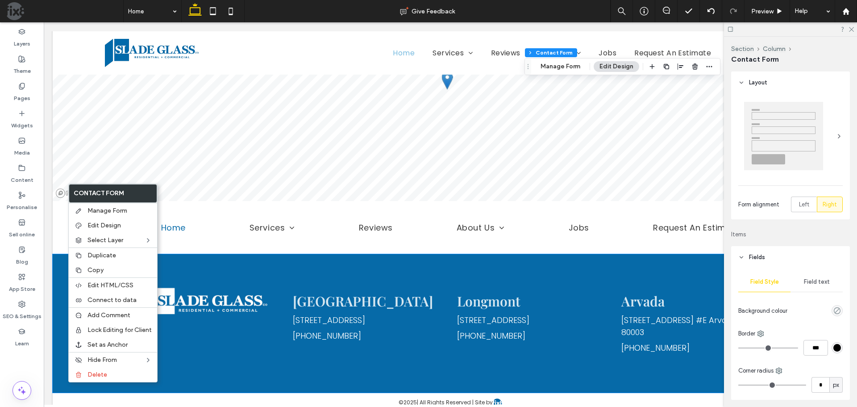
type input "*"
type input "***"
type input "*"
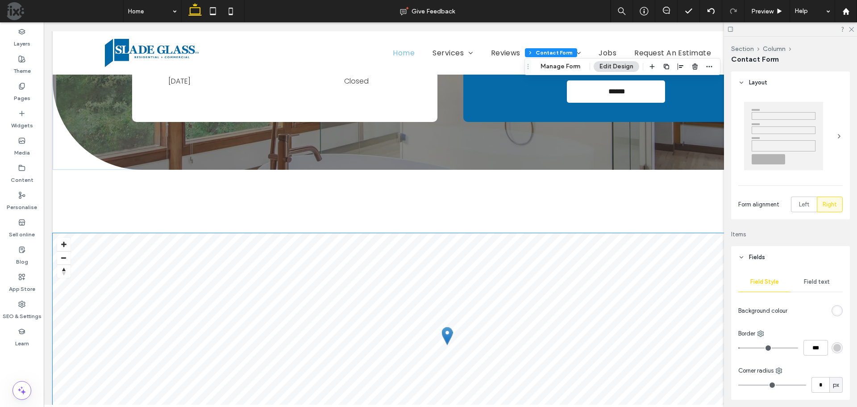
scroll to position [2412, 0]
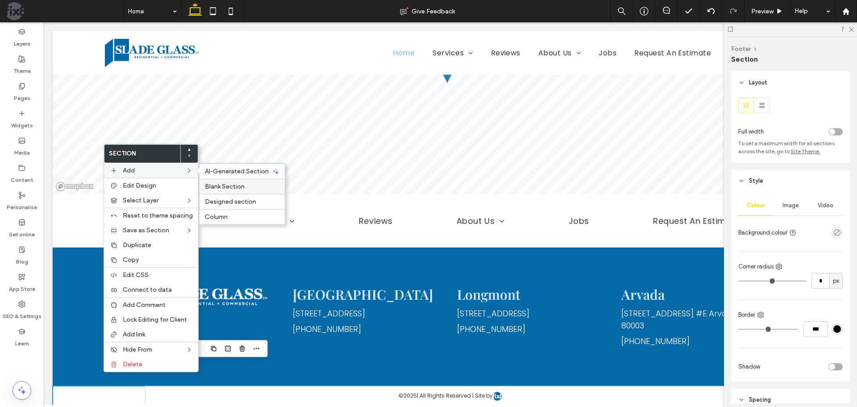
click at [221, 185] on span "Blank Section" at bounding box center [225, 187] width 40 height 8
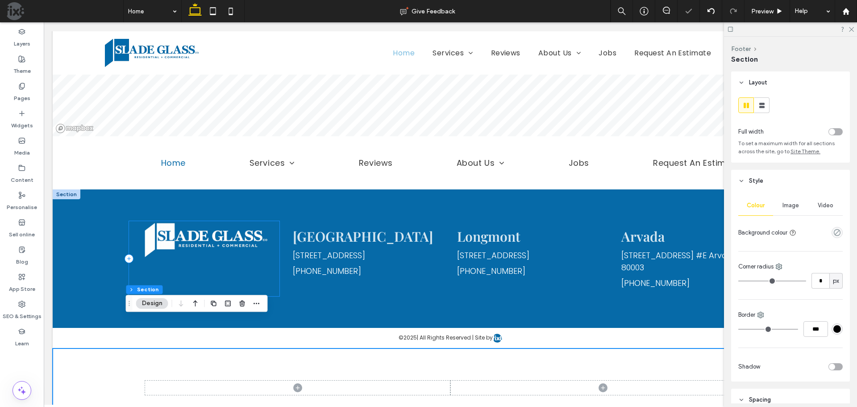
scroll to position [2478, 0]
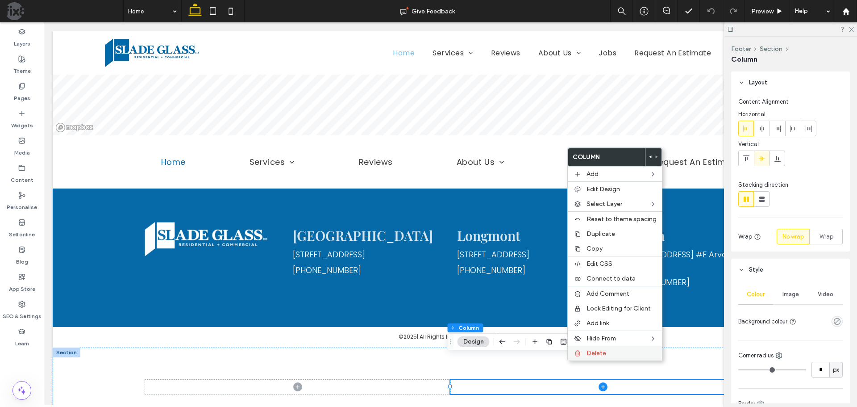
click at [582, 355] on div "Delete" at bounding box center [615, 353] width 94 height 15
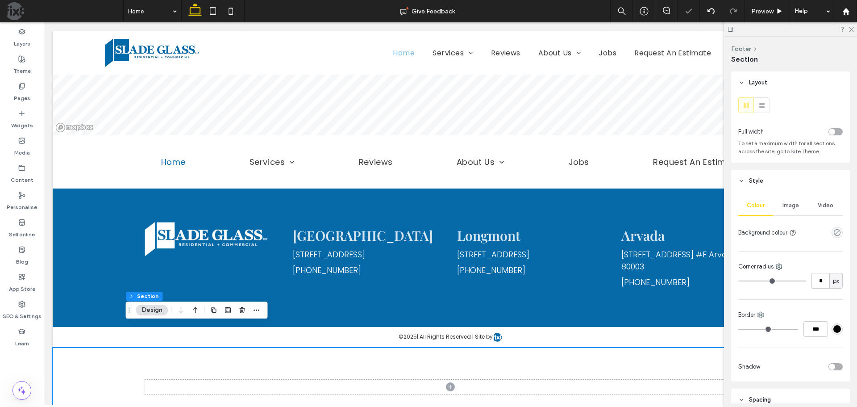
click at [568, 392] on div at bounding box center [450, 386] width 643 height 78
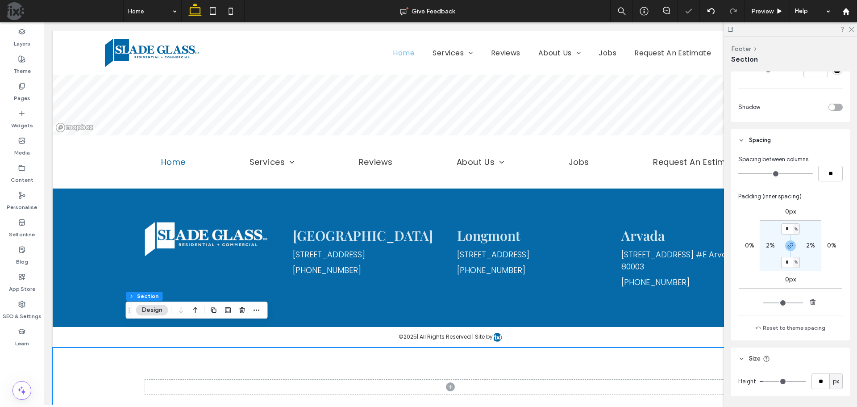
scroll to position [288, 0]
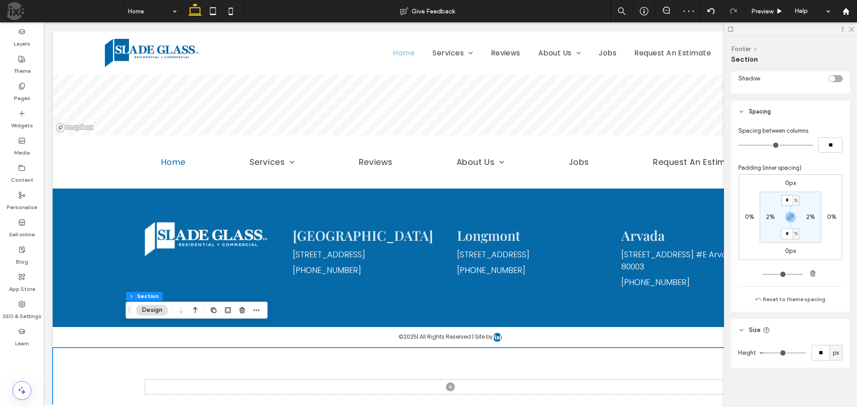
click at [788, 199] on input "*" at bounding box center [787, 200] width 12 height 11
type input "*"
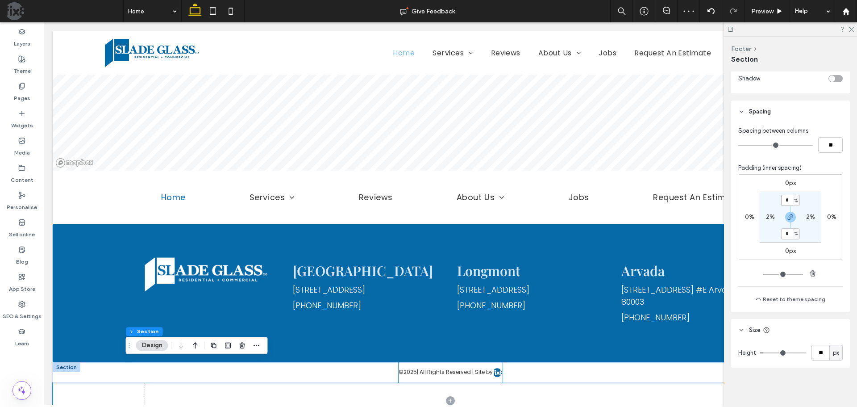
click at [450, 367] on p "© 2025 | All Rights Reserved | Site by .b { fill: #066aa8; }" at bounding box center [451, 372] width 104 height 10
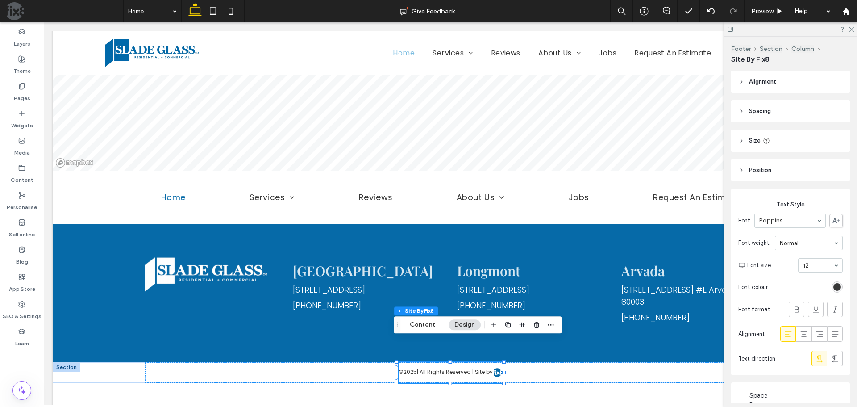
scroll to position [0, 0]
click at [797, 107] on header "Spacing" at bounding box center [790, 112] width 119 height 22
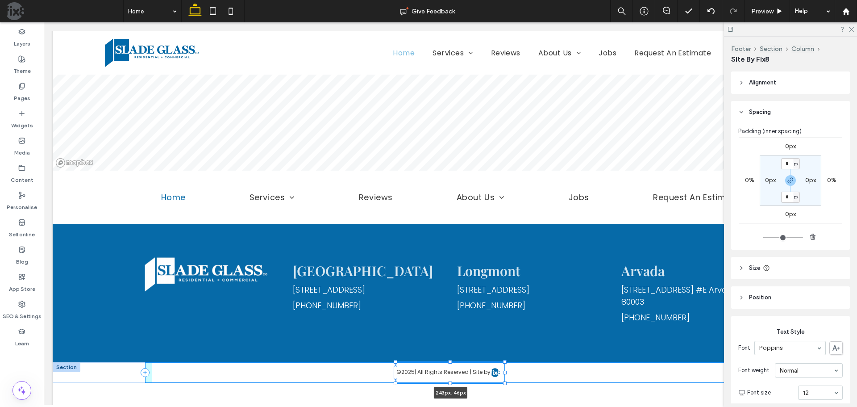
click at [396, 362] on div at bounding box center [396, 362] width 0 height 0
type input "***"
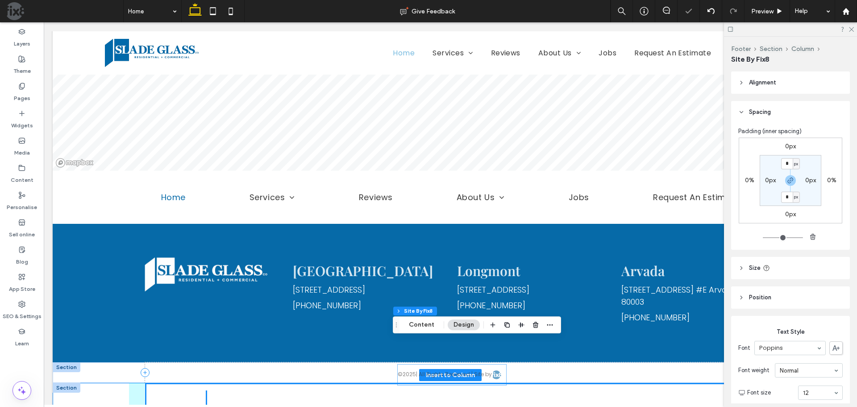
scroll to position [2433, 0]
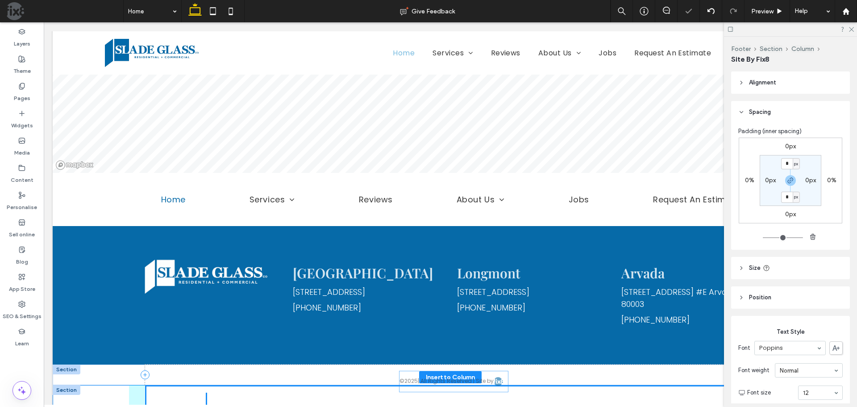
drag, startPoint x: 451, startPoint y: 348, endPoint x: 457, endPoint y: 380, distance: 32.4
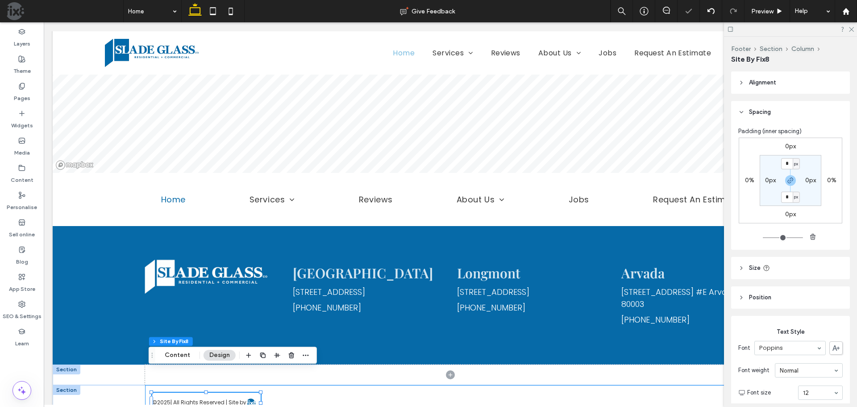
click at [350, 385] on div "© 2025 | All Rights Reserved | Site by .b { fill: #066aa8; }" at bounding box center [450, 403] width 611 height 36
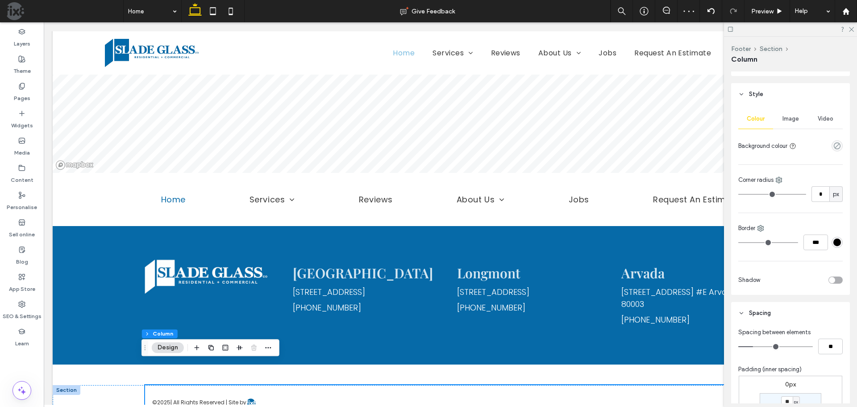
scroll to position [268, 0]
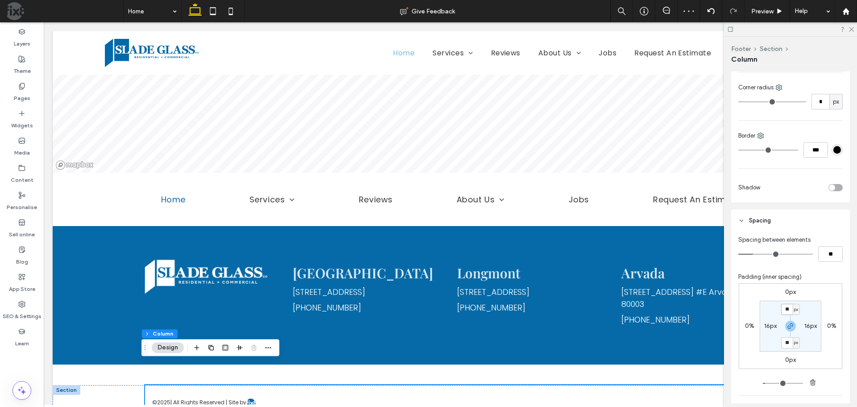
click at [790, 312] on input "**" at bounding box center [787, 309] width 12 height 11
type input "*"
click at [817, 359] on div "0px 0% 0px 0% * px 16px * px 16px" at bounding box center [791, 326] width 104 height 86
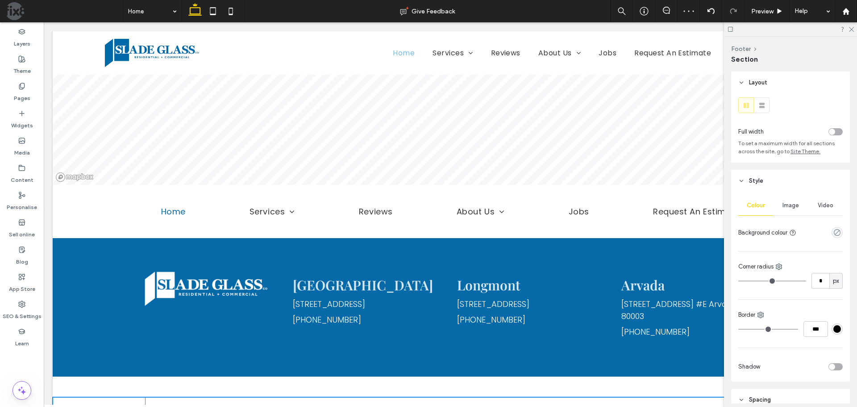
scroll to position [2420, 0]
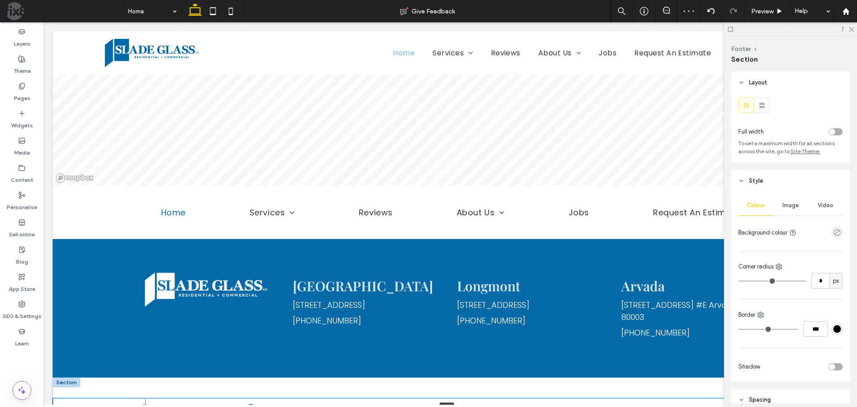
drag, startPoint x: 430, startPoint y: 397, endPoint x: 433, endPoint y: 362, distance: 35.0
click at [433, 363] on div "Contact Information Phone Icon (303) 276-1550 Location Icon 1770 38th Street, B…" at bounding box center [451, 13] width 796 height 810
type input "*"
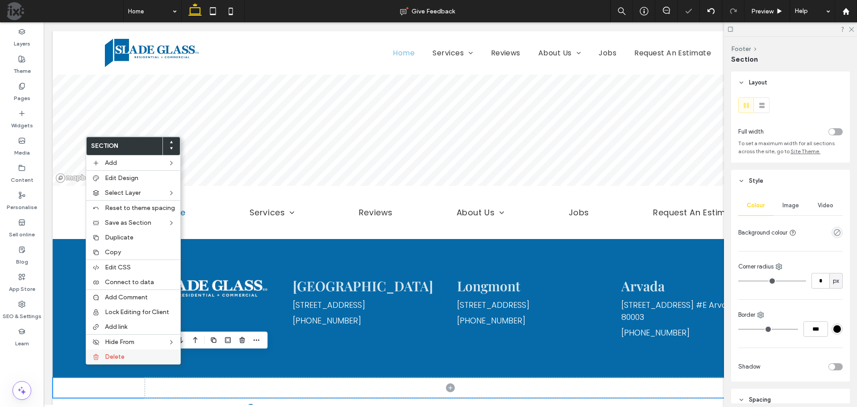
click at [96, 359] on use at bounding box center [95, 357] width 5 height 6
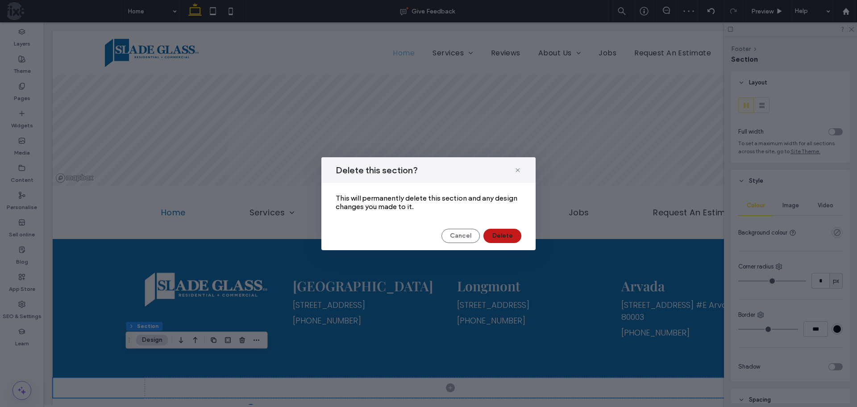
click at [503, 239] on button "Delete" at bounding box center [503, 236] width 38 height 14
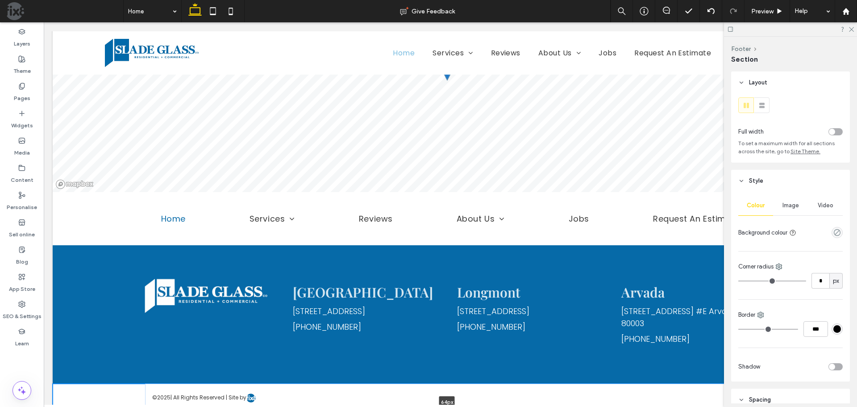
scroll to position [2416, 0]
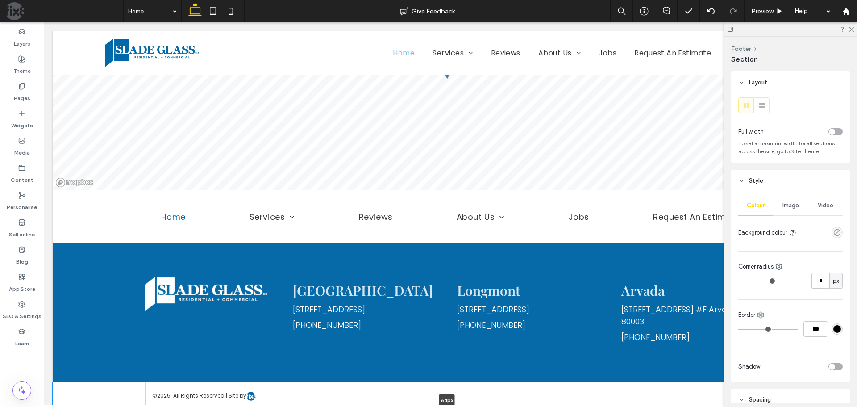
drag, startPoint x: 91, startPoint y: 383, endPoint x: 94, endPoint y: 399, distance: 16.3
type input "**"
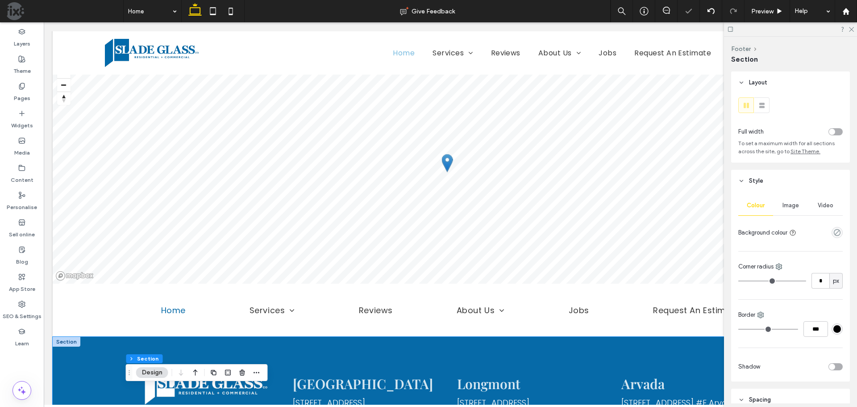
scroll to position [2237, 0]
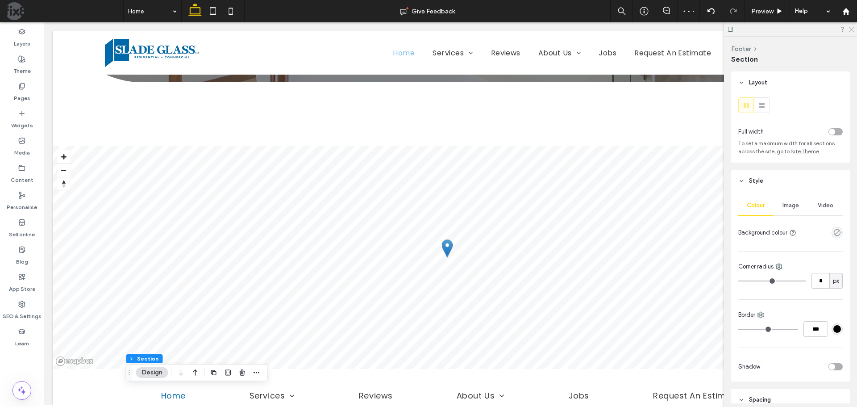
click at [850, 30] on icon at bounding box center [851, 29] width 6 height 6
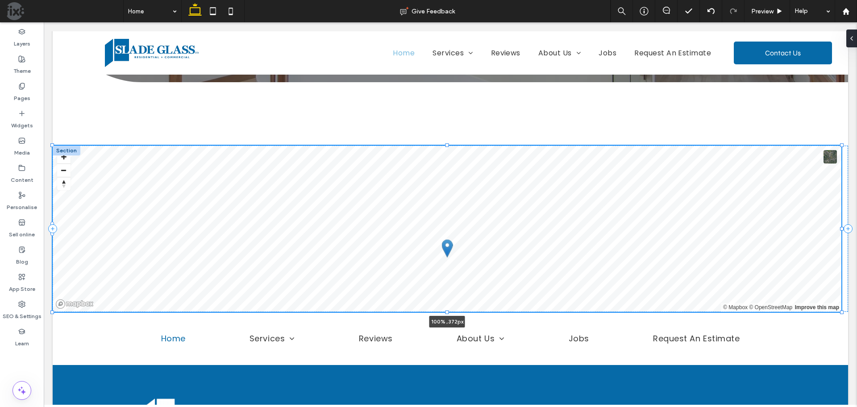
drag, startPoint x: 843, startPoint y: 346, endPoint x: 895, endPoint y: 317, distance: 59.5
type input "***"
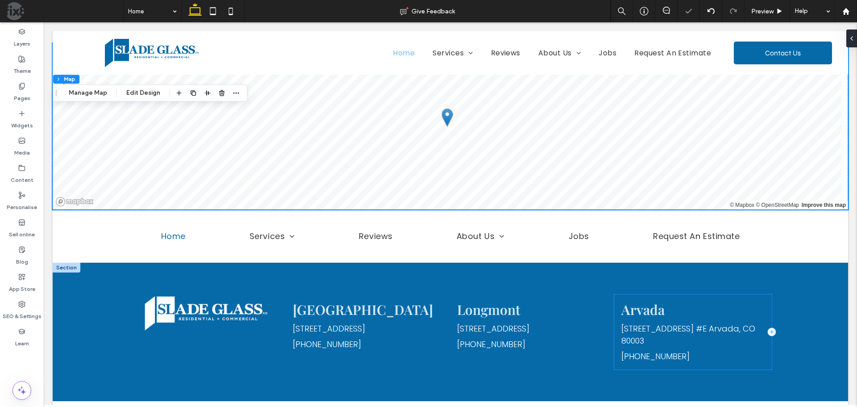
scroll to position [2352, 0]
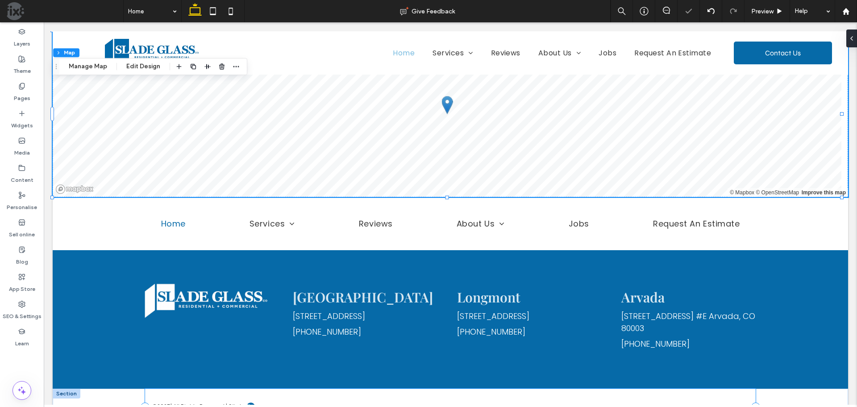
click at [171, 397] on div "© 2025 | All Rights Reserved | Site by .b { fill: #066aa8; }" at bounding box center [450, 406] width 611 height 37
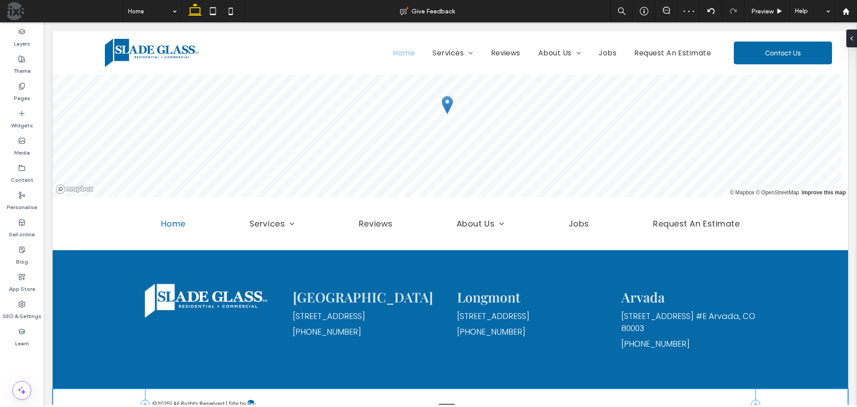
scroll to position [2348, 0]
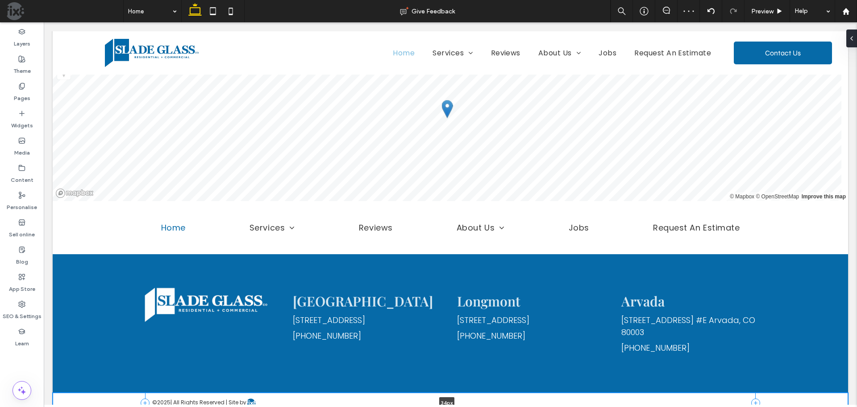
drag, startPoint x: 186, startPoint y: 402, endPoint x: 196, endPoint y: 380, distance: 24.2
click at [196, 392] on div "© 2025 | All Rights Reserved | Site by .b { fill: #066aa8; } 34px Section" at bounding box center [451, 402] width 796 height 21
type input "**"
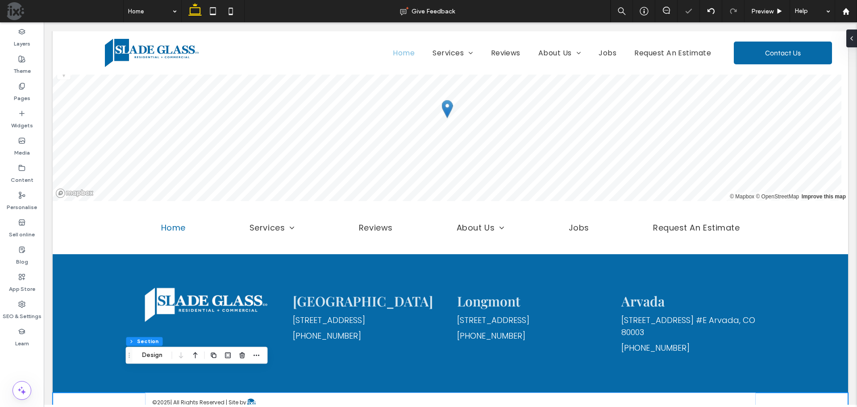
click at [104, 392] on div "© 2025 | All Rights Reserved | Site by .b { fill: #066aa8; }" at bounding box center [451, 402] width 796 height 21
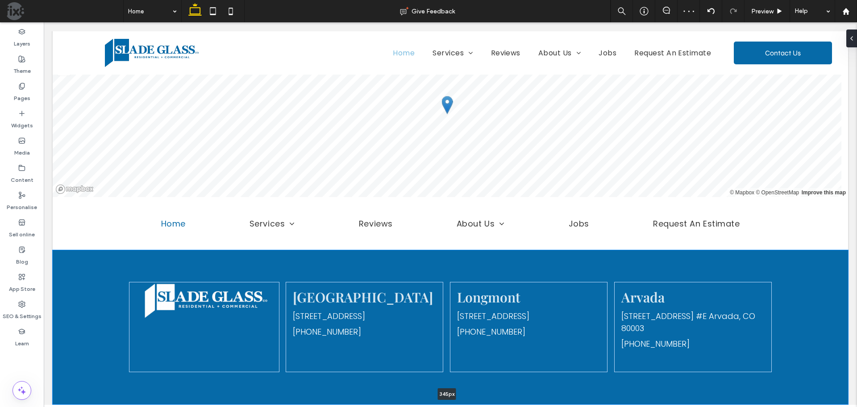
drag, startPoint x: 113, startPoint y: 368, endPoint x: 114, endPoint y: 379, distance: 11.2
click at [114, 383] on div "Contact Information Phone Icon (303) 276-1550 Location Icon 1770 38th Street, B…" at bounding box center [451, 50] width 796 height 748
type input "***"
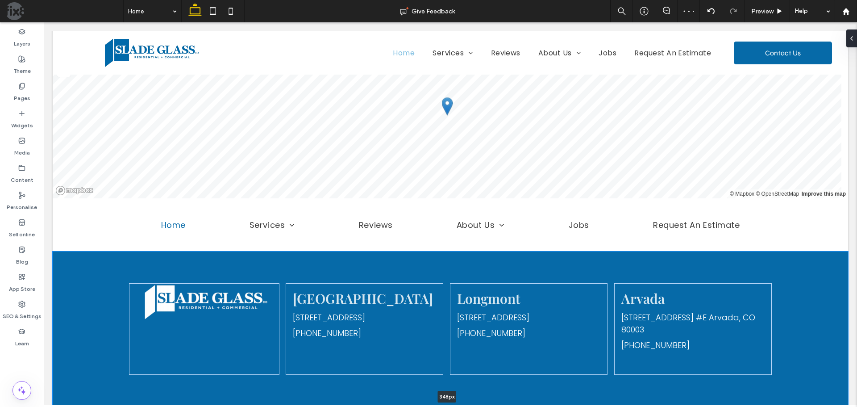
click at [802, 405] on div at bounding box center [447, 407] width 789 height 4
type input "***"
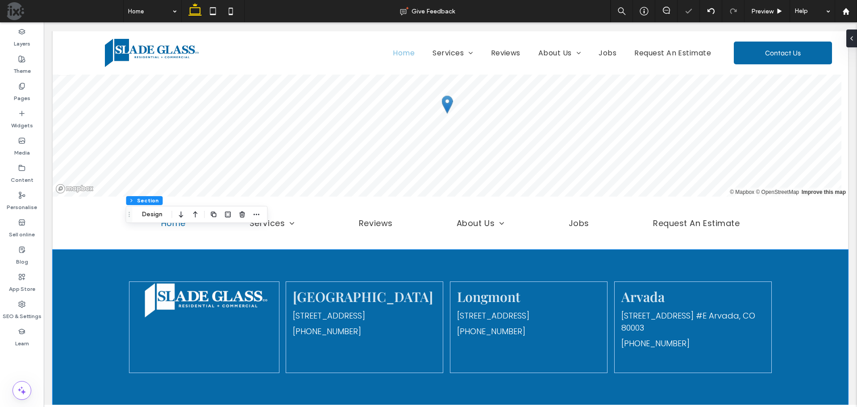
scroll to position [2353, 0]
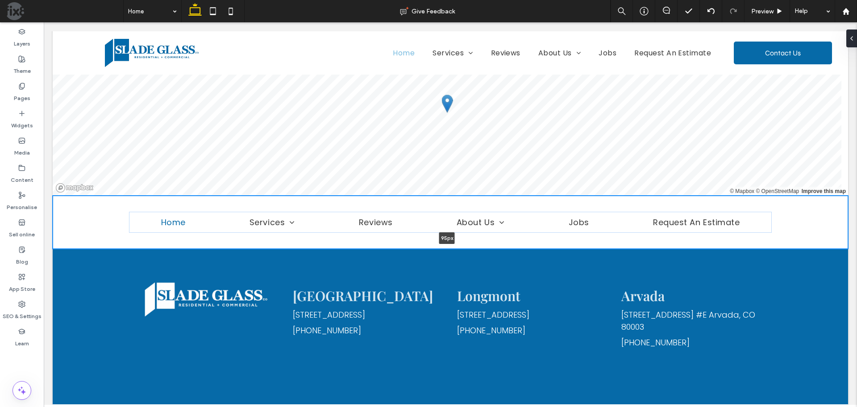
drag, startPoint x: 521, startPoint y: 225, endPoint x: 524, endPoint y: 216, distance: 10.5
click at [524, 216] on div "Home Services Residential Glass Commercial Services Shower Doors and Enclosures…" at bounding box center [451, 222] width 796 height 53
type input "**"
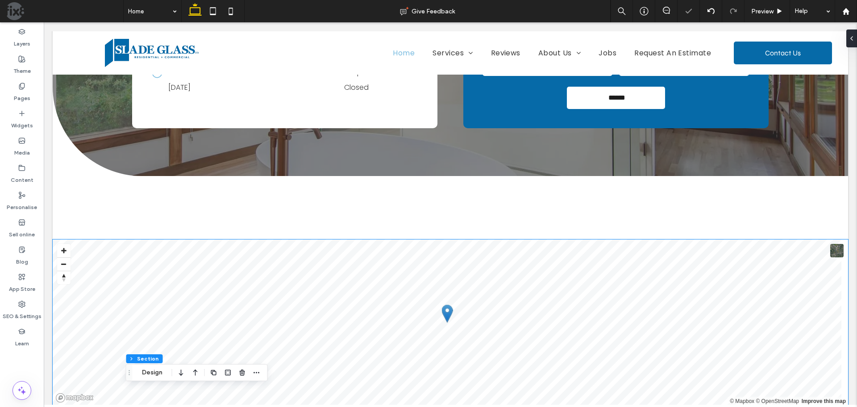
scroll to position [2130, 0]
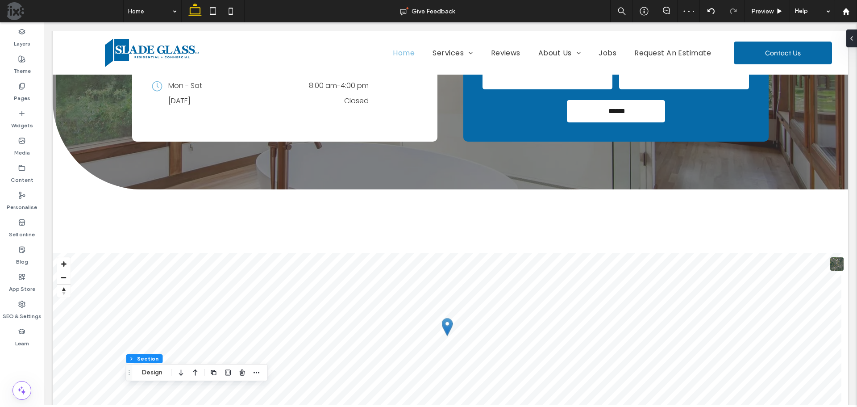
click at [584, 180] on div "Contact Information Phone Icon (303) 276-1550 Location Icon 1770 38th Street, B…" at bounding box center [451, 273] width 796 height 750
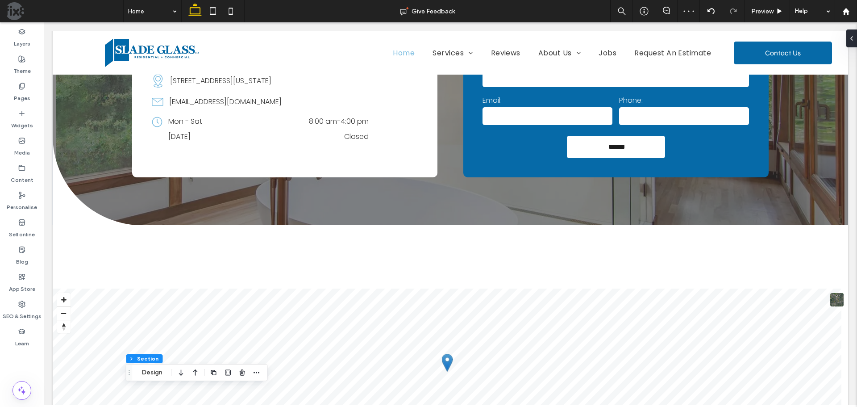
scroll to position [1952, 0]
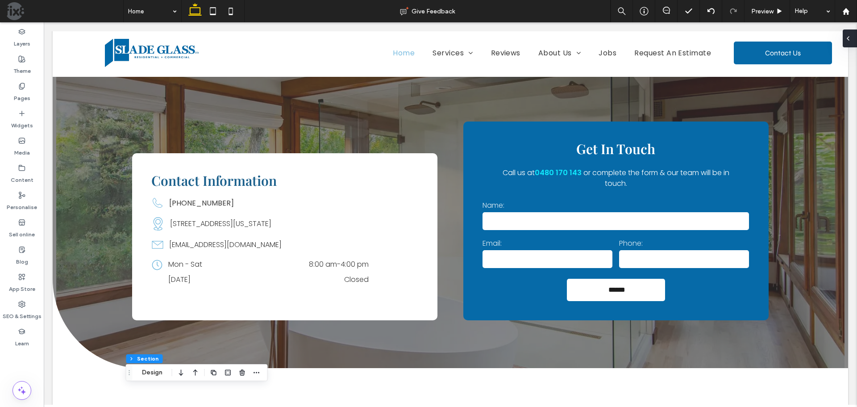
click at [849, 41] on icon at bounding box center [848, 38] width 7 height 7
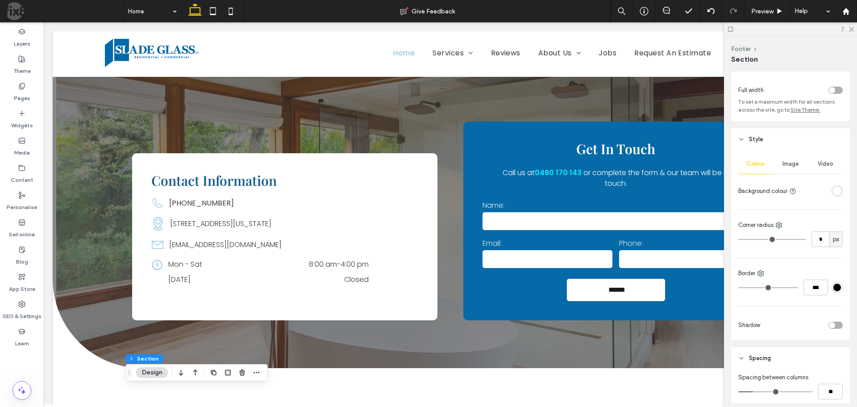
scroll to position [223, 0]
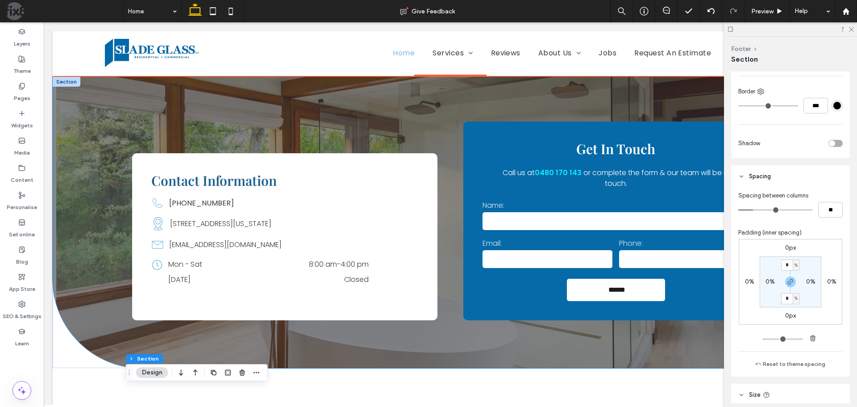
click at [255, 337] on div "Contact Information Phone Icon (303) 276-1550 Location Icon 1770 38th Street, B…" at bounding box center [451, 222] width 796 height 291
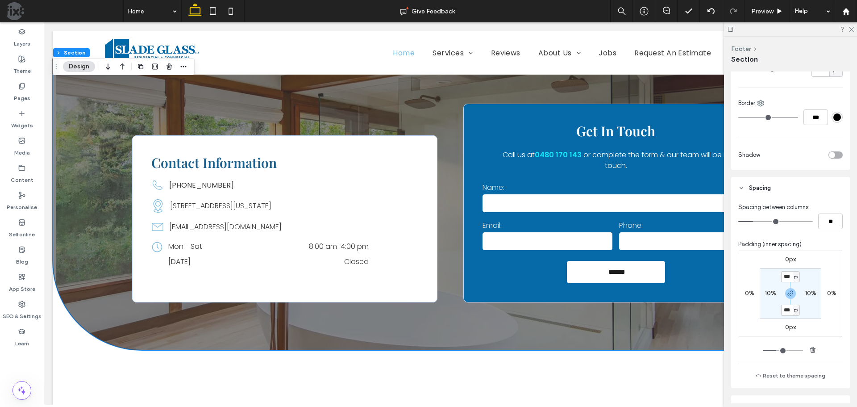
scroll to position [2041, 0]
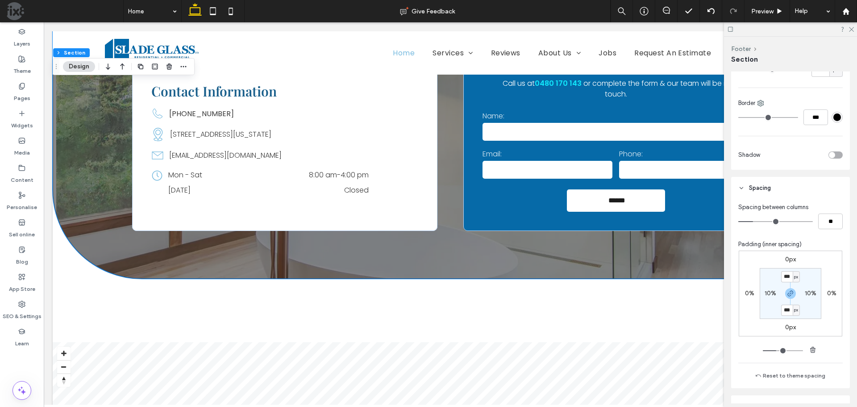
click at [78, 310] on div "Contact Information Phone Icon (303) 276-1550 Location Icon 1770 38th Street, B…" at bounding box center [451, 362] width 796 height 750
click at [163, 246] on div "Contact Information Phone Icon (303) 276-1550 Location Icon 1770 38th Street, B…" at bounding box center [451, 132] width 796 height 291
click at [616, 246] on div "Contact Information Phone Icon (303) 276-1550 Location Icon 1770 38th Street, B…" at bounding box center [451, 132] width 796 height 291
click at [784, 312] on input "***" at bounding box center [787, 310] width 12 height 11
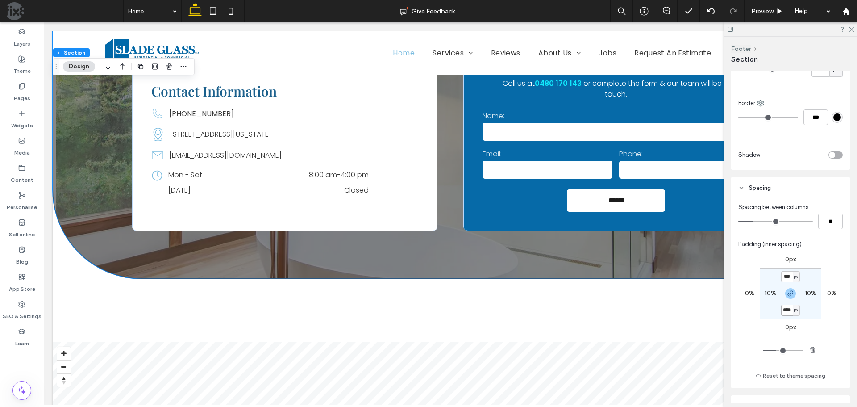
type input "****"
type input "**"
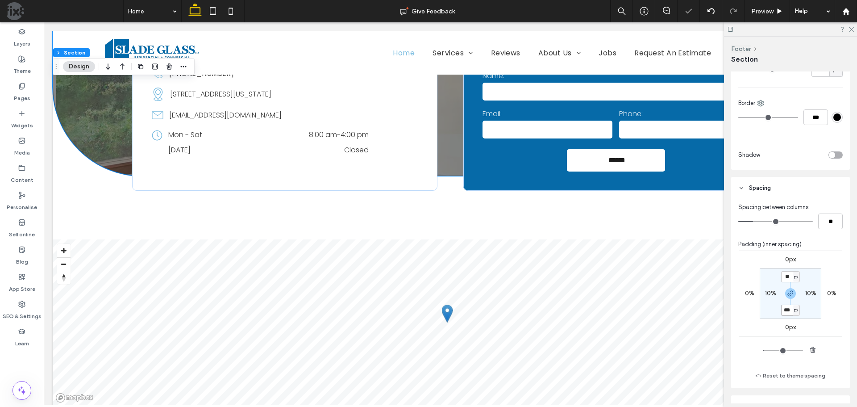
type input "***"
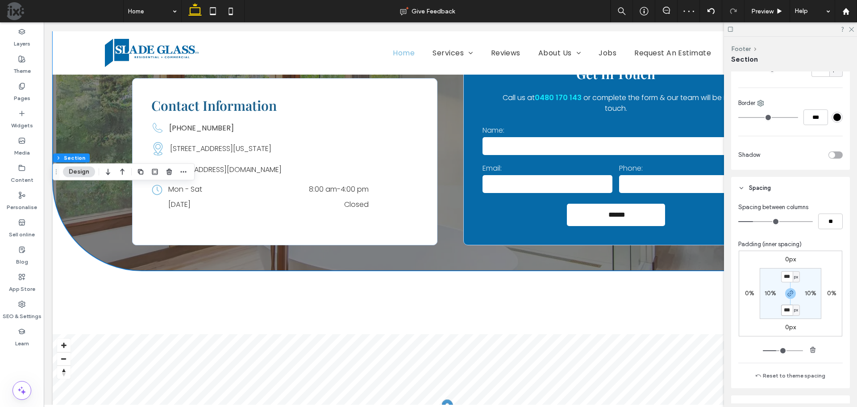
scroll to position [2041, 0]
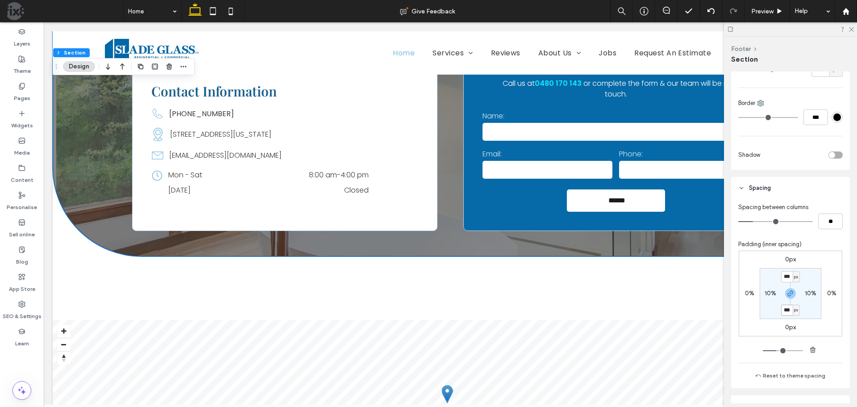
click at [784, 309] on input "***" at bounding box center [787, 310] width 12 height 11
type input "***"
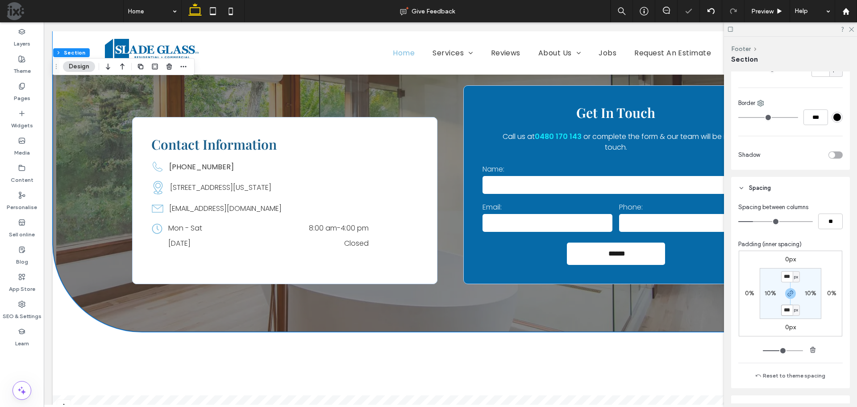
scroll to position [1907, 0]
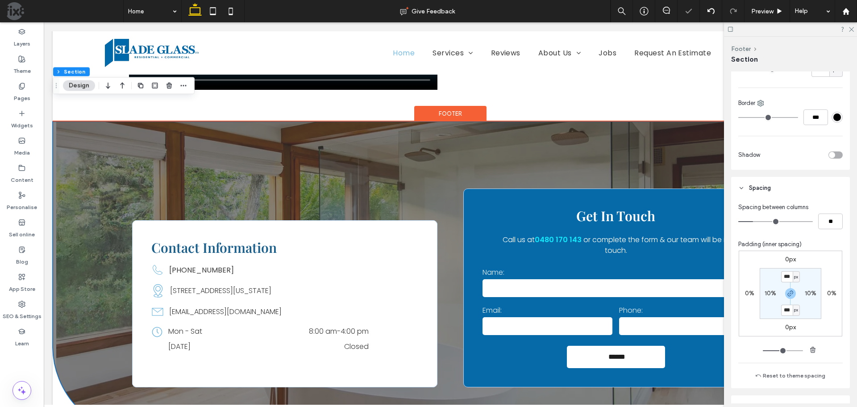
click at [452, 217] on div "Contact Information Phone Icon (303) 276-1550 Location Icon 1770 38th Street, B…" at bounding box center [451, 277] width 796 height 313
click at [464, 217] on div "Get In Touch Call us at 0480 170 143 or complete the form & our team will be in…" at bounding box center [615, 287] width 305 height 199
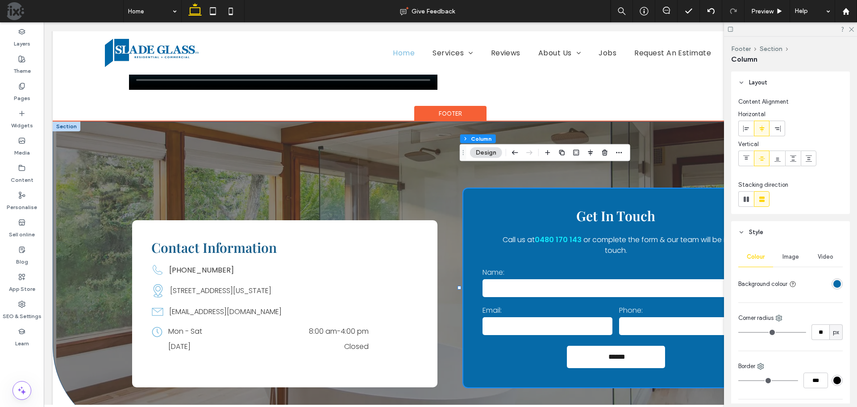
click at [431, 121] on div "Contact Information Phone Icon (303) 276-1550 Location Icon 1770 38th Street, B…" at bounding box center [451, 277] width 796 height 313
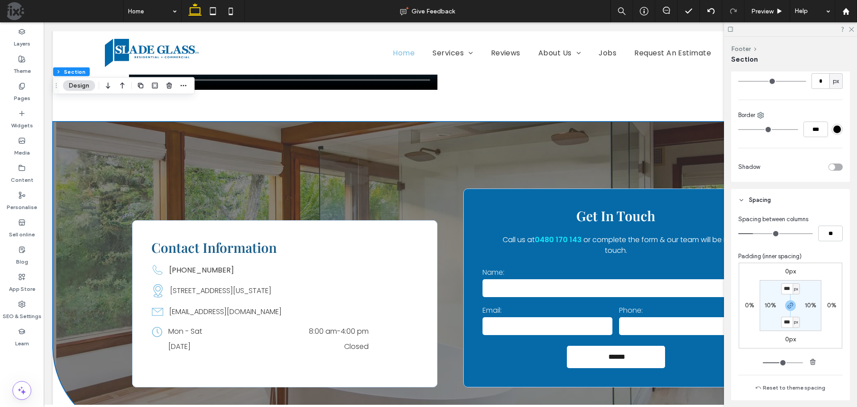
scroll to position [313, 0]
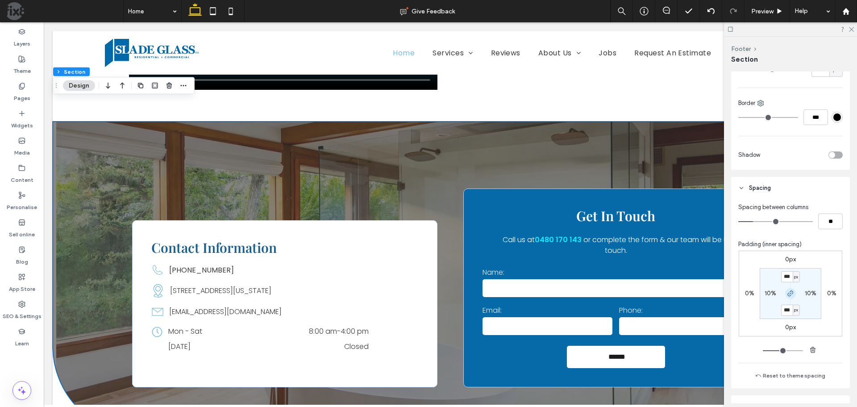
click at [789, 294] on icon "button" at bounding box center [790, 293] width 7 height 7
click at [784, 277] on input "***" at bounding box center [787, 276] width 12 height 11
type input "***"
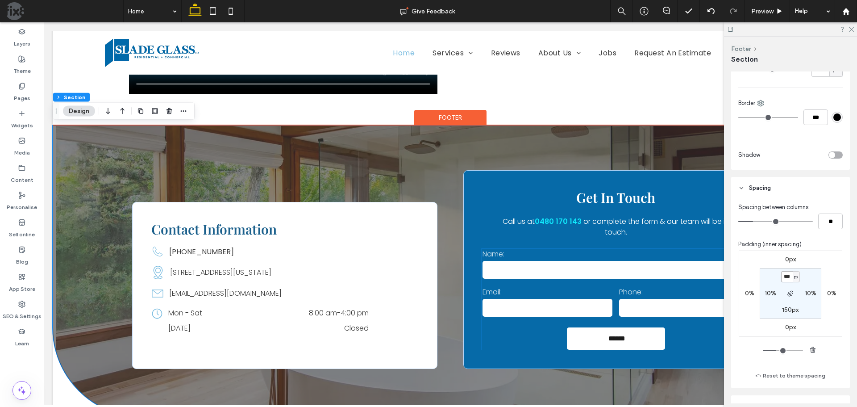
scroll to position [1728, 0]
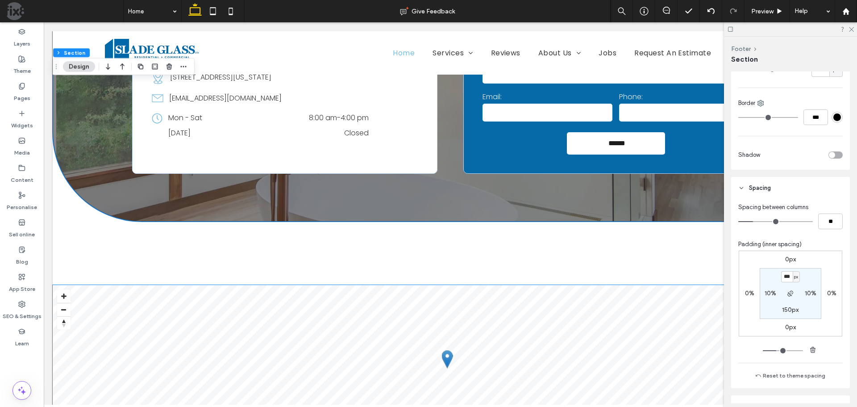
scroll to position [2130, 0]
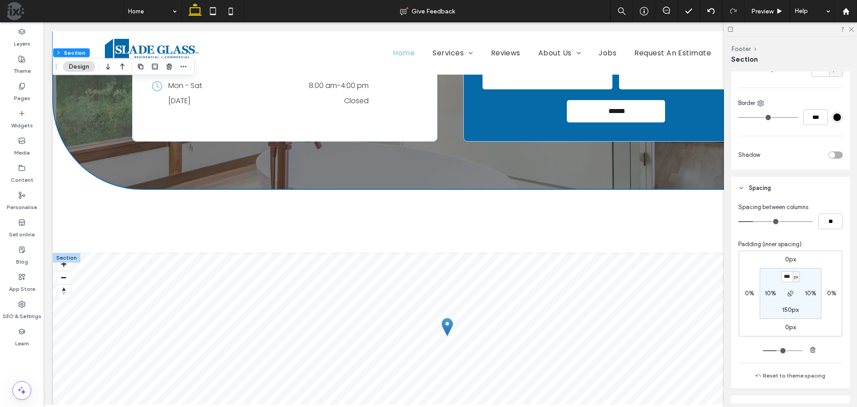
click at [66, 253] on div at bounding box center [67, 258] width 28 height 10
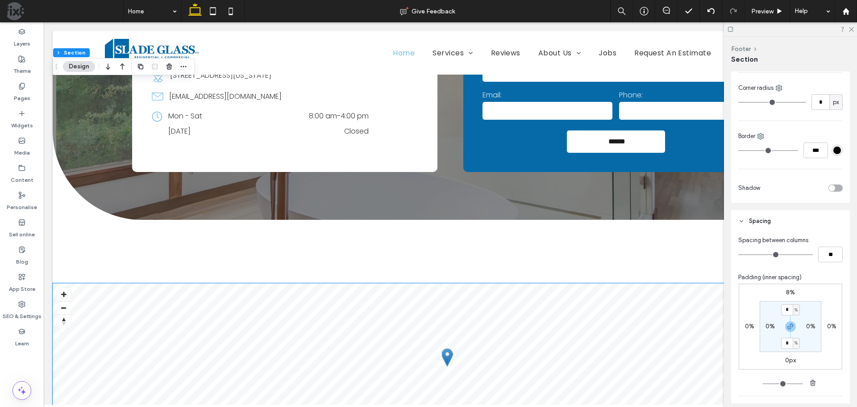
scroll to position [2092, 0]
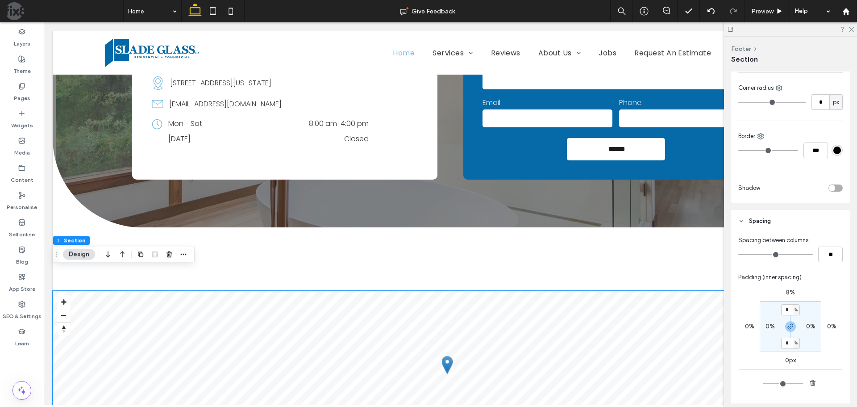
click at [788, 293] on label "8%" at bounding box center [790, 292] width 9 height 8
type input "*"
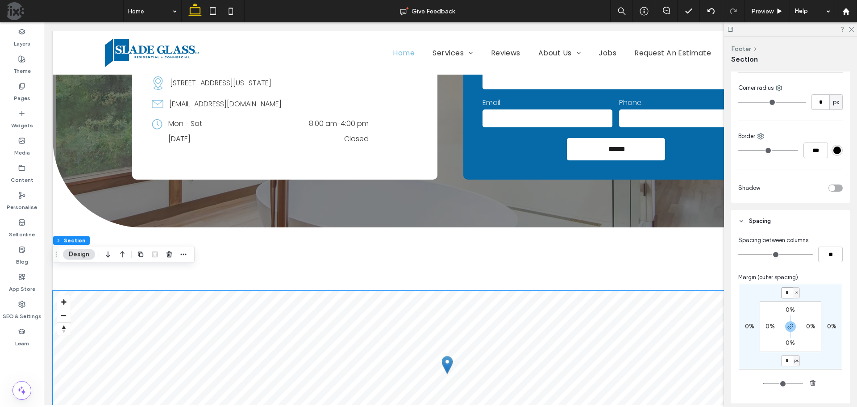
click at [787, 293] on input "*" at bounding box center [787, 292] width 12 height 11
drag, startPoint x: 788, startPoint y: 324, endPoint x: 790, endPoint y: 310, distance: 13.9
click at [788, 324] on icon "button" at bounding box center [790, 326] width 7 height 7
click at [785, 295] on input "*" at bounding box center [787, 292] width 12 height 11
type input "*"
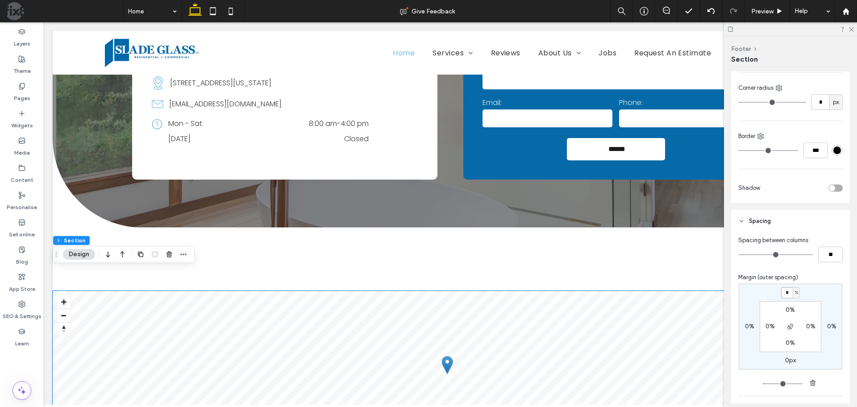
type input "*"
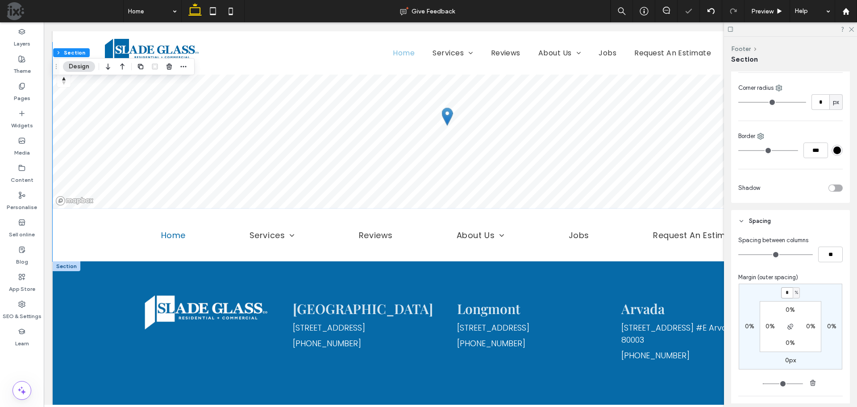
scroll to position [2328, 0]
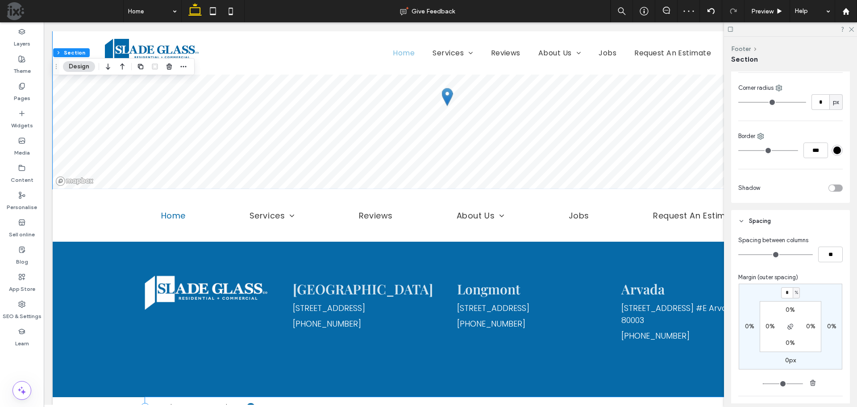
click at [476, 397] on div "© 2025 | All Rights Reserved | Site by .b { fill: #066aa8; }" at bounding box center [450, 407] width 611 height 21
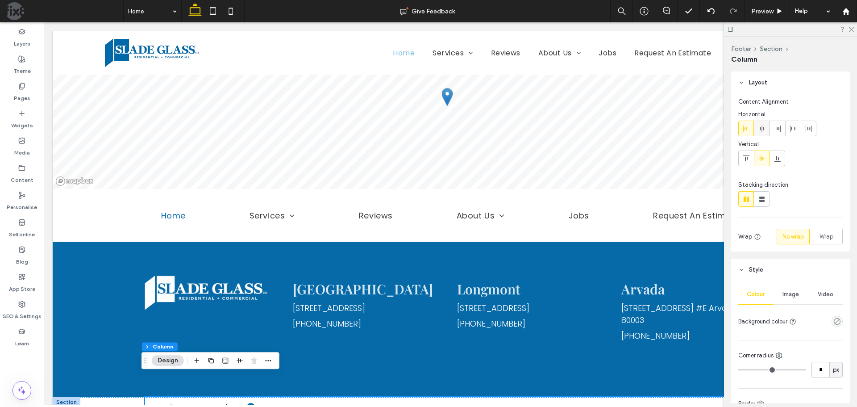
click at [765, 129] on icon at bounding box center [762, 128] width 7 height 7
click at [642, 11] on icon at bounding box center [644, 11] width 9 height 9
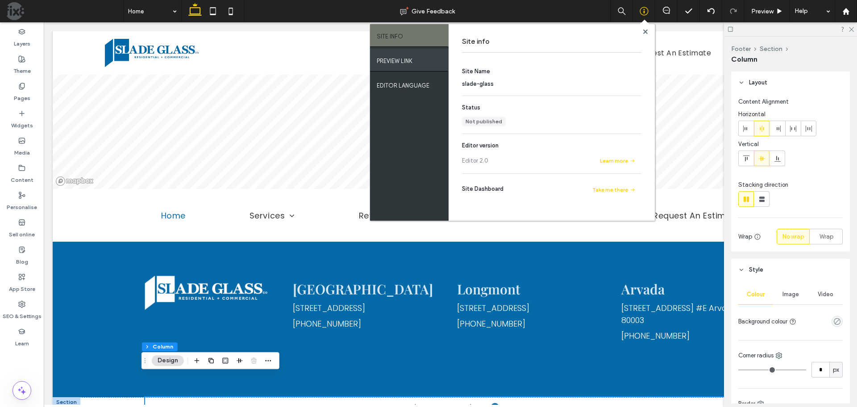
click at [401, 61] on label "PREVIEW LINK" at bounding box center [395, 58] width 36 height 11
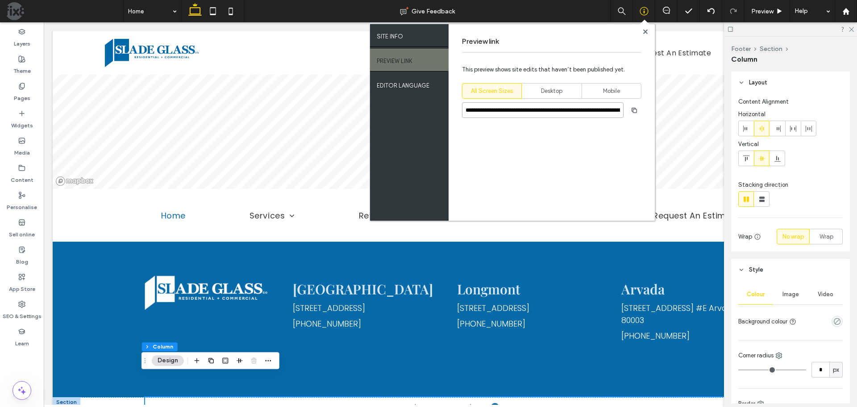
click at [533, 106] on input "**********" at bounding box center [543, 110] width 162 height 16
click at [533, 107] on input "**********" at bounding box center [543, 110] width 162 height 16
click at [109, 397] on div "© 2025 | All Rights Reserved | Site by .b { fill: #066aa8; }" at bounding box center [451, 407] width 796 height 21
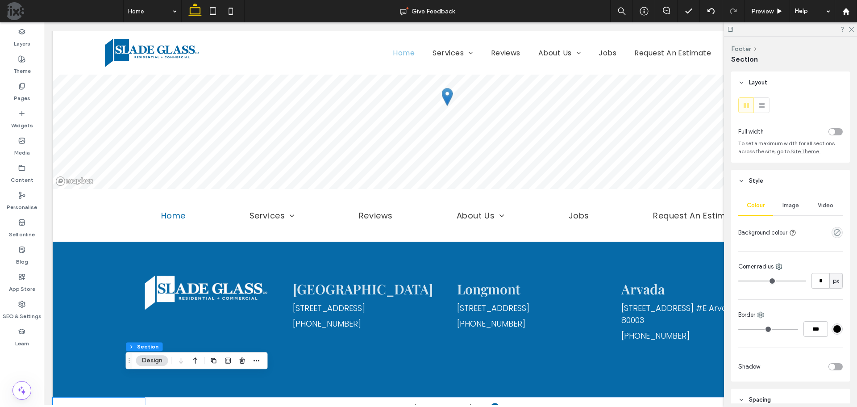
click at [832, 231] on div "empty color" at bounding box center [837, 232] width 11 height 11
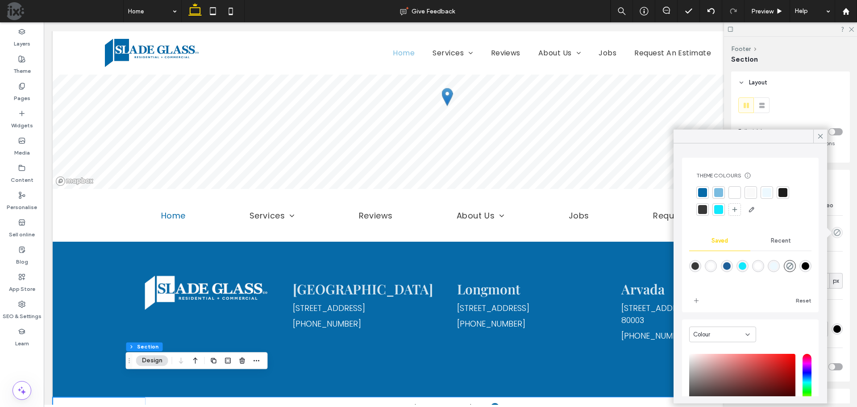
click at [766, 195] on div at bounding box center [767, 192] width 9 height 9
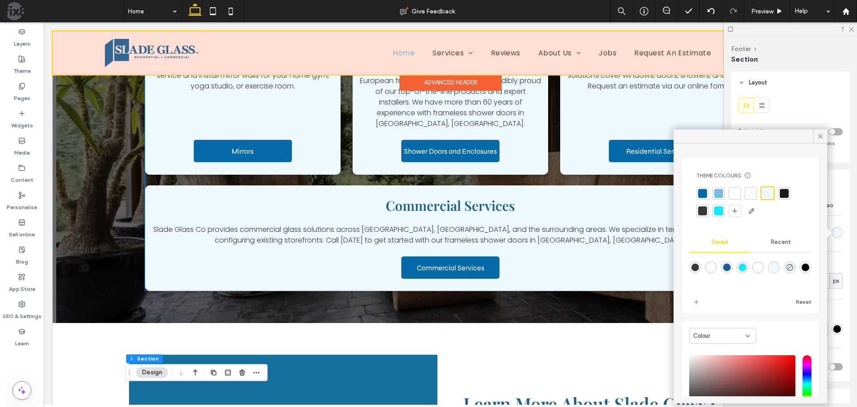
scroll to position [1212, 0]
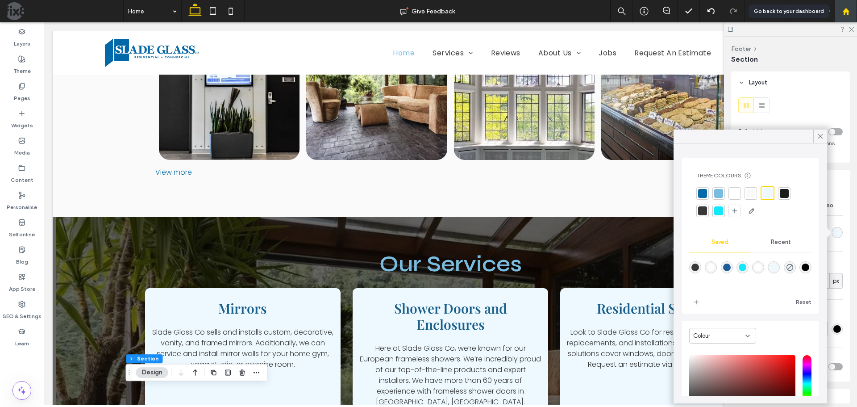
click at [846, 9] on use at bounding box center [846, 11] width 7 height 7
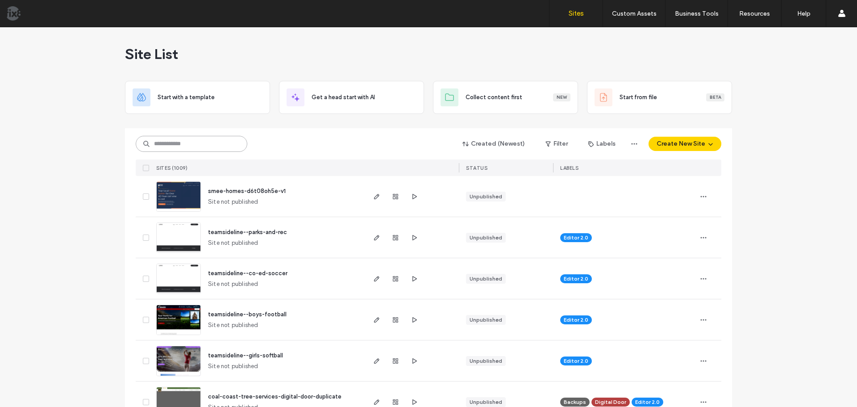
click at [211, 142] on input at bounding box center [192, 144] width 112 height 16
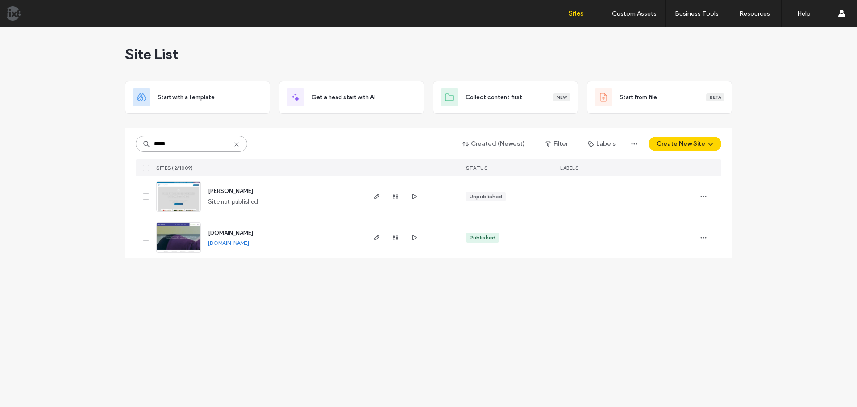
type input "*****"
click at [173, 197] on img at bounding box center [179, 212] width 44 height 61
